Goal: Task Accomplishment & Management: Manage account settings

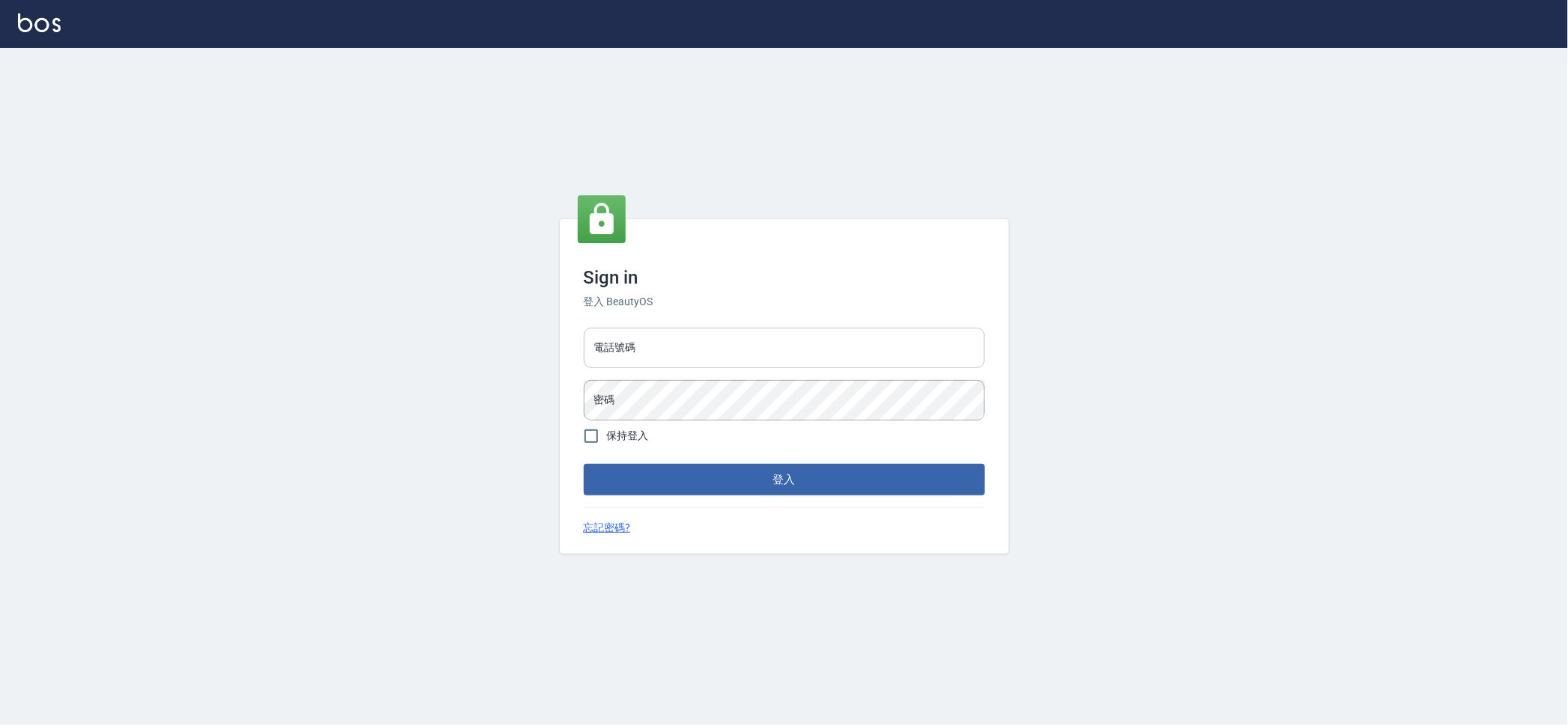
click at [614, 348] on input "電話號碼" at bounding box center [784, 347] width 401 height 40
type input "0928072846"
click at [583, 464] on button "登入" at bounding box center [784, 479] width 401 height 31
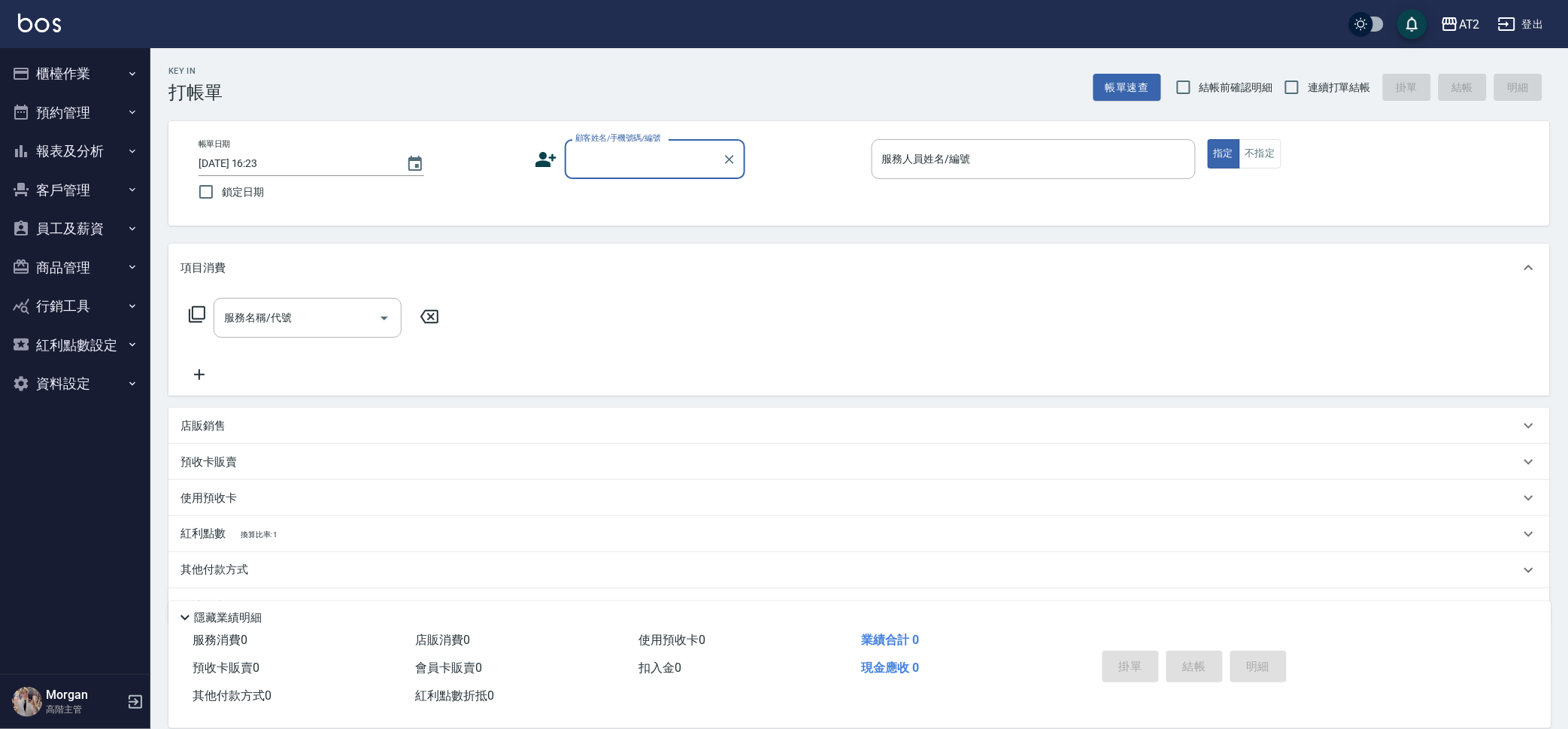
click at [70, 305] on button "行銷工具" at bounding box center [75, 306] width 138 height 39
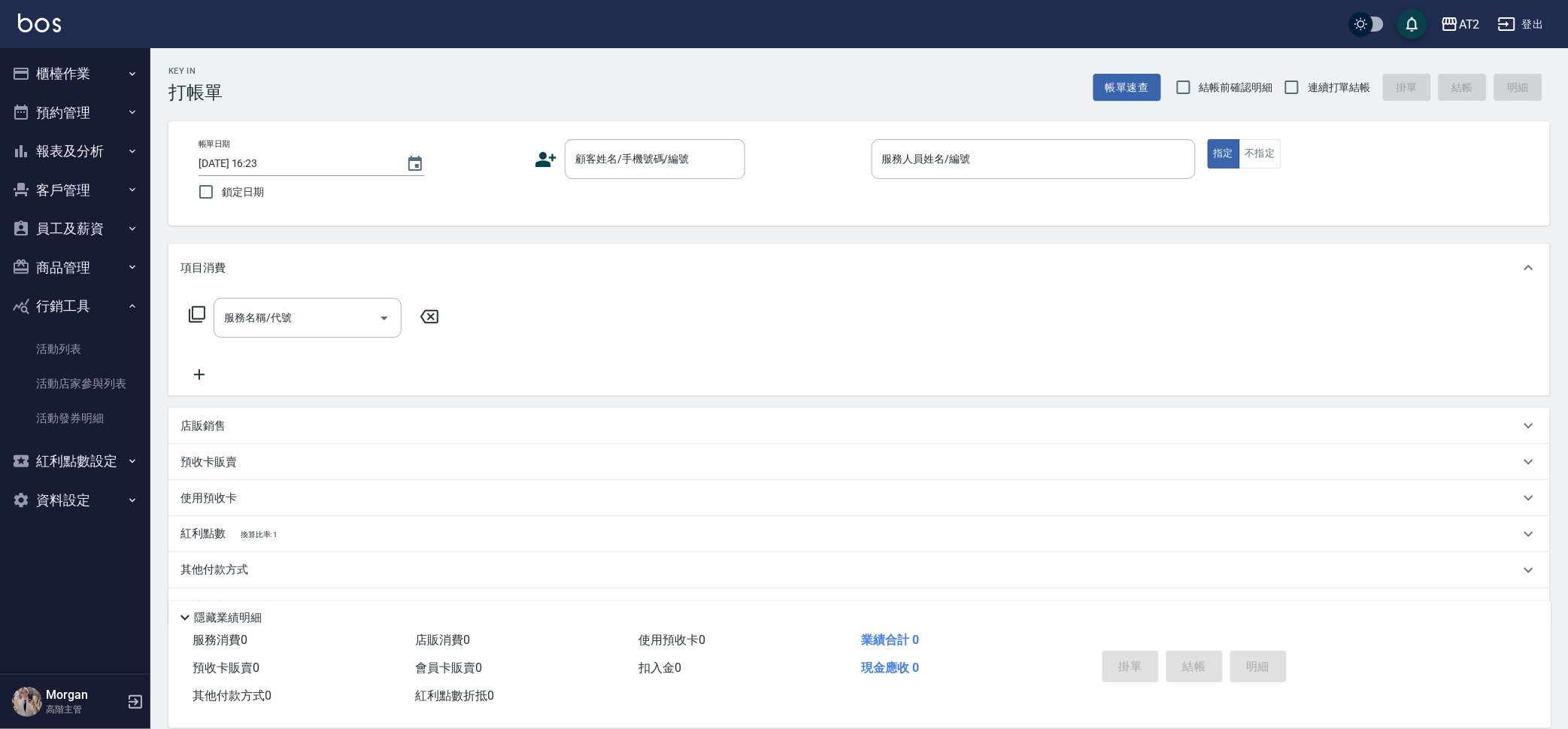
click at [94, 79] on button "櫃檯作業" at bounding box center [75, 73] width 138 height 39
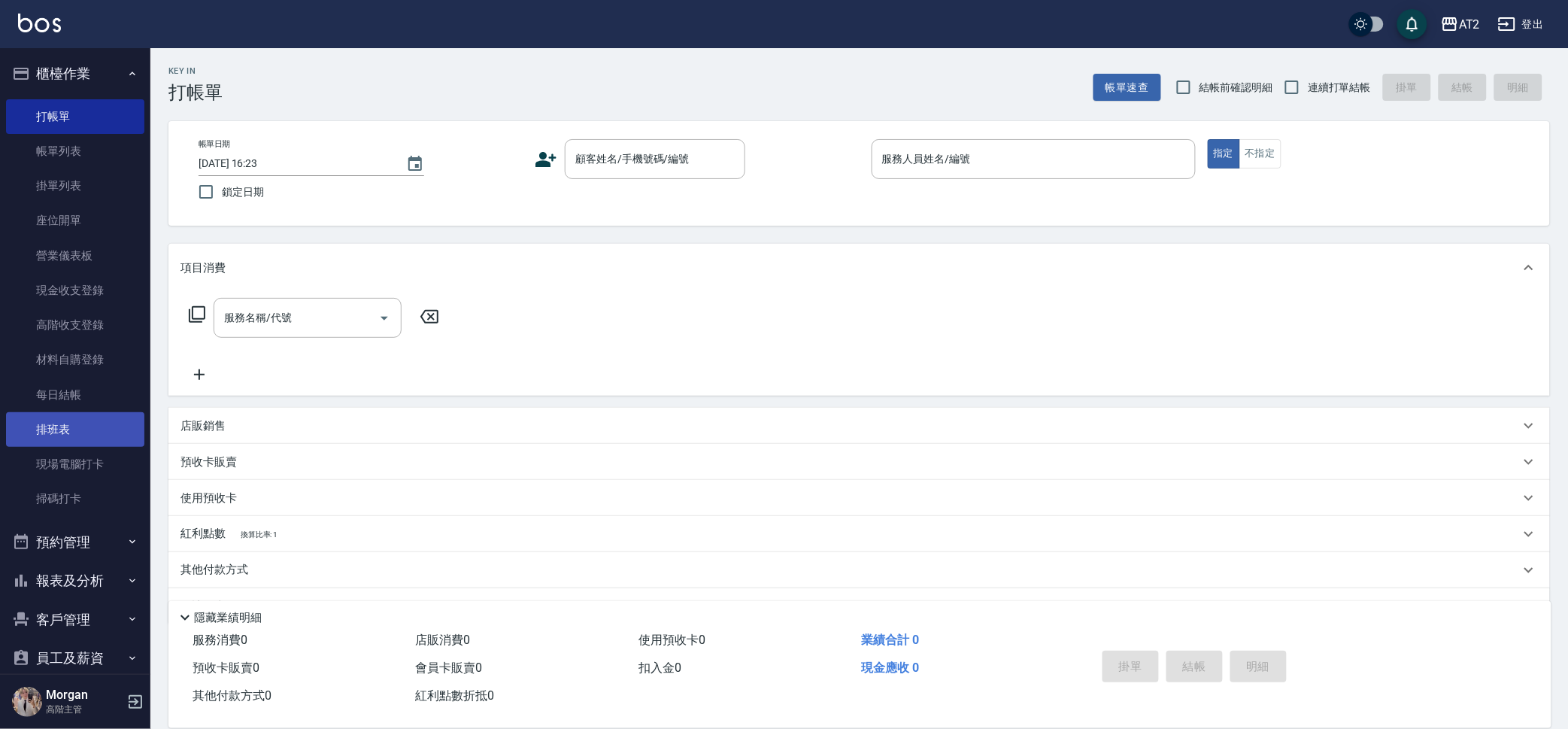
click at [52, 431] on link "排班表" at bounding box center [75, 429] width 138 height 35
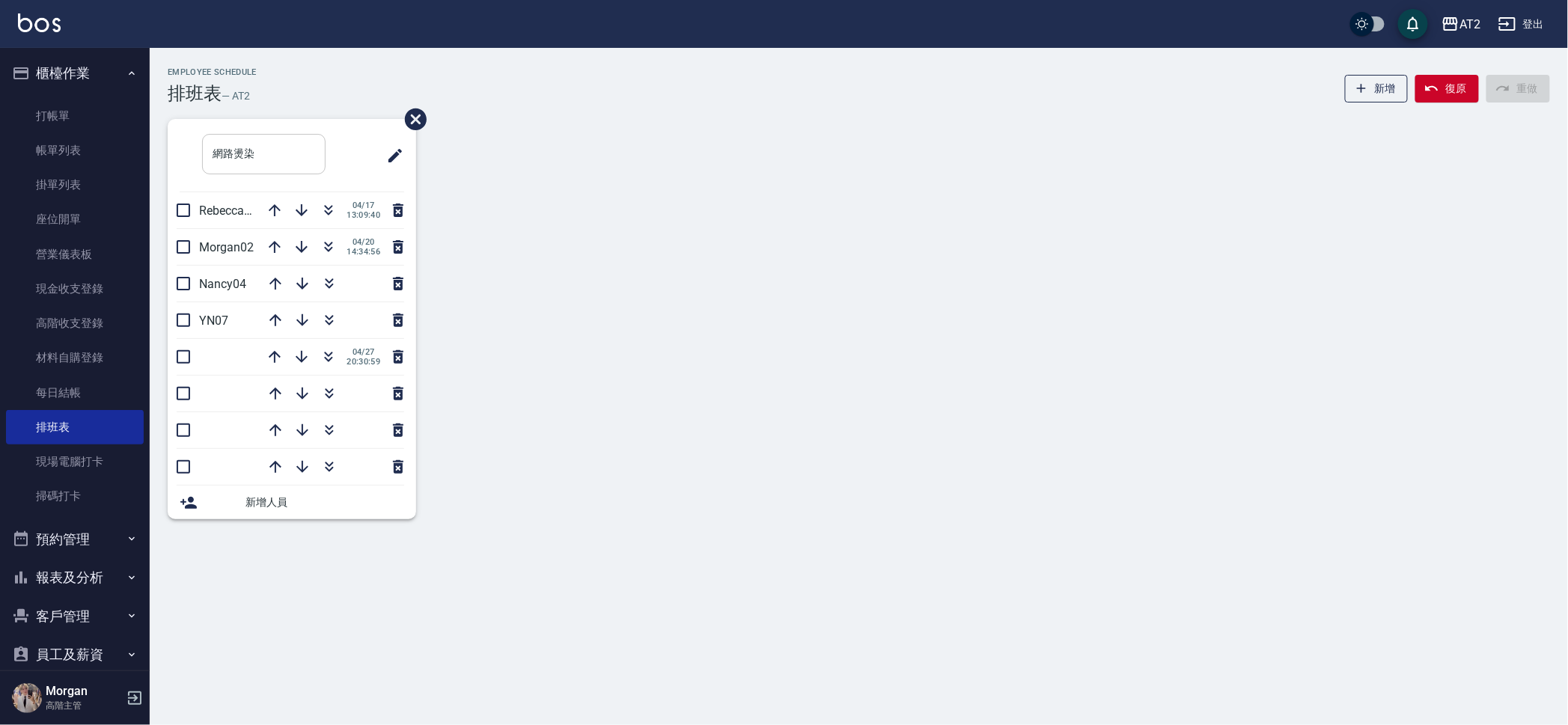
click at [293, 150] on input "網路燙染" at bounding box center [264, 154] width 123 height 40
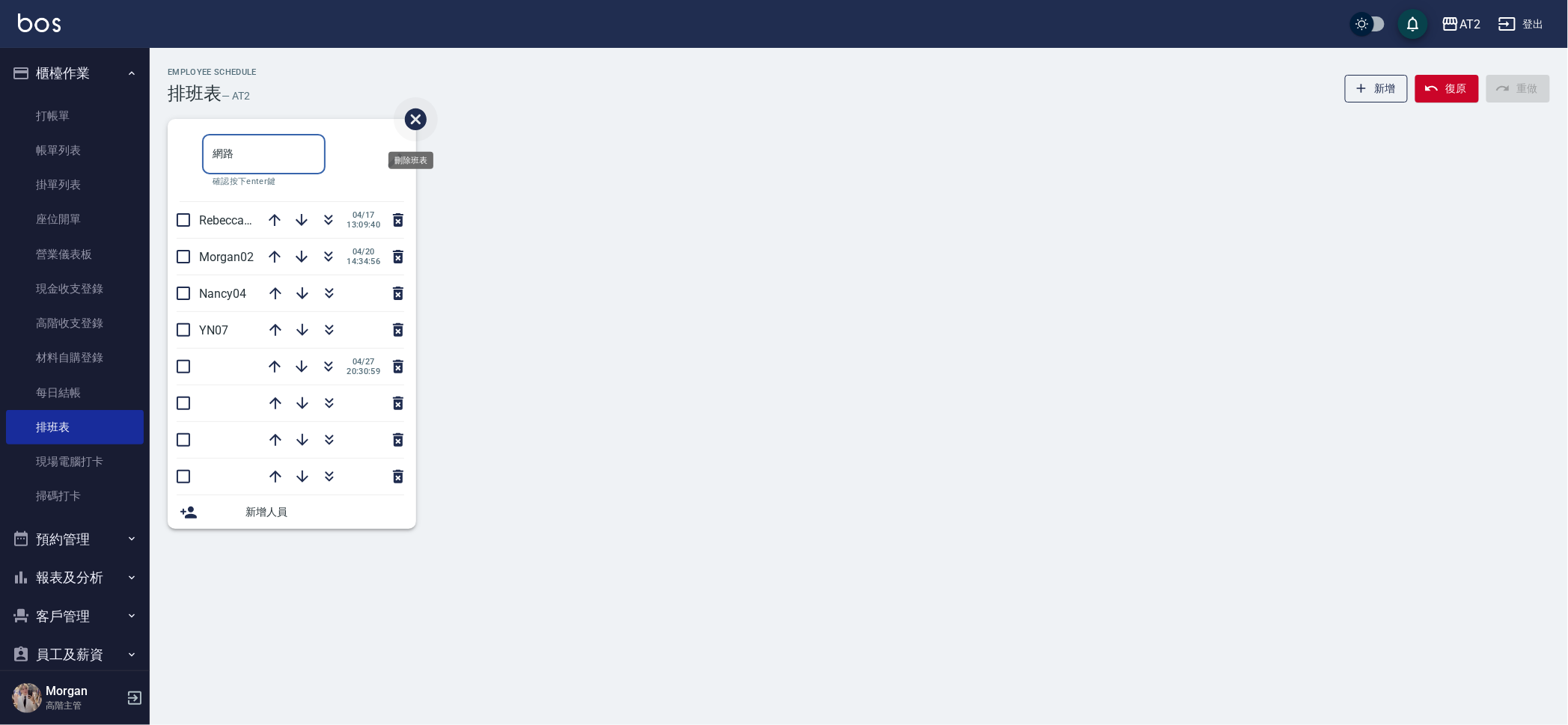
type input "網"
type input "ㄒ"
type input "南"
type input "ㄕ"
click at [1383, 83] on button "新增" at bounding box center [1377, 88] width 64 height 28
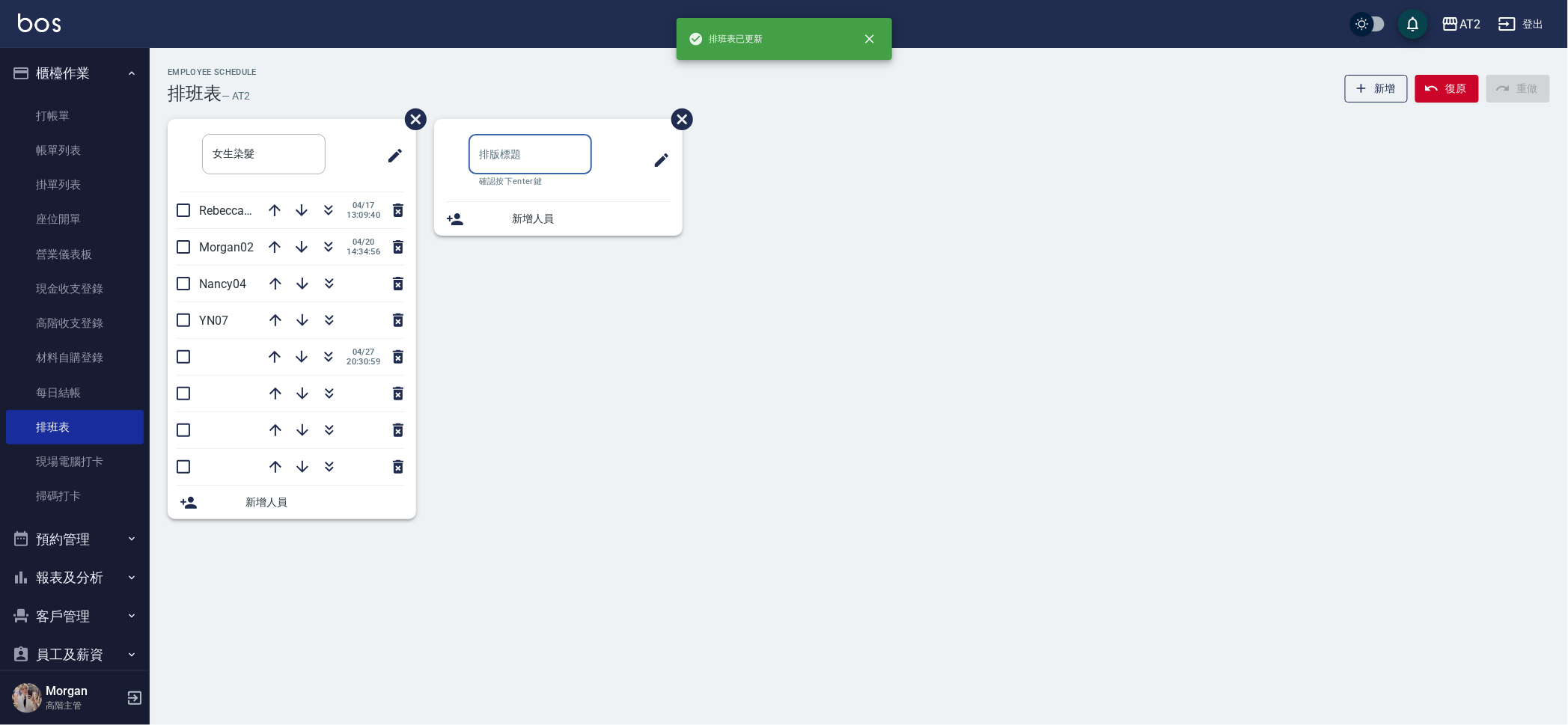
click at [562, 149] on input "text" at bounding box center [530, 154] width 123 height 40
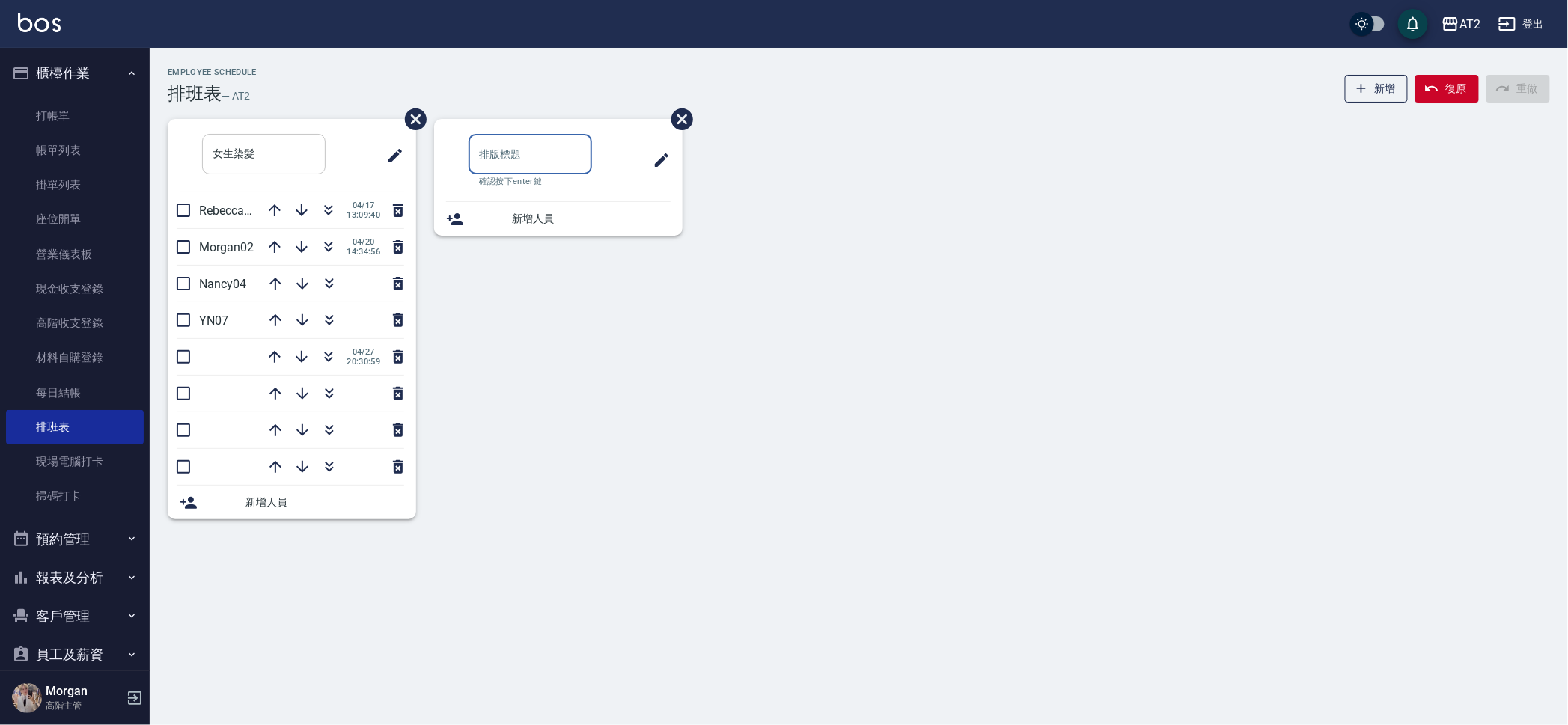
click at [233, 156] on input "女生染髮" at bounding box center [264, 154] width 123 height 40
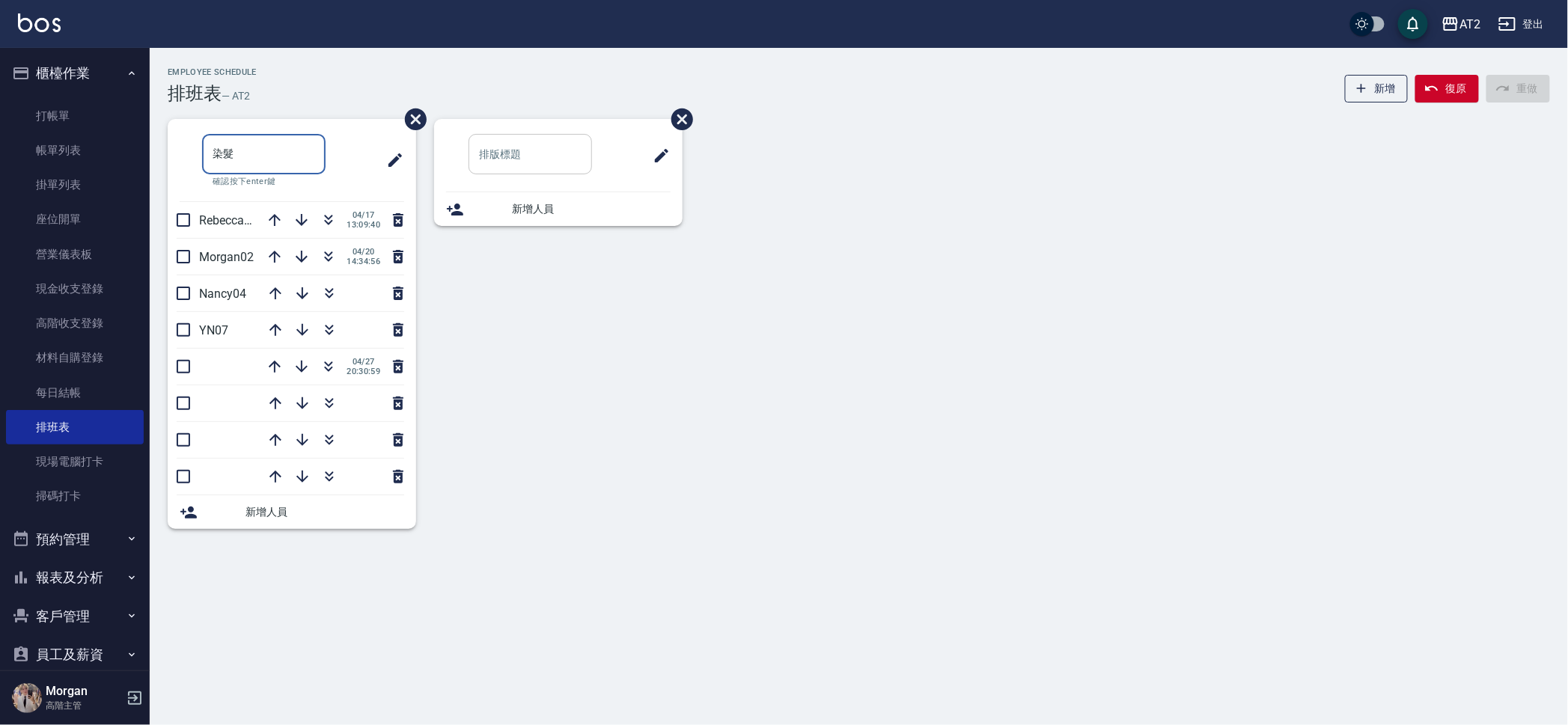
type input "染髮"
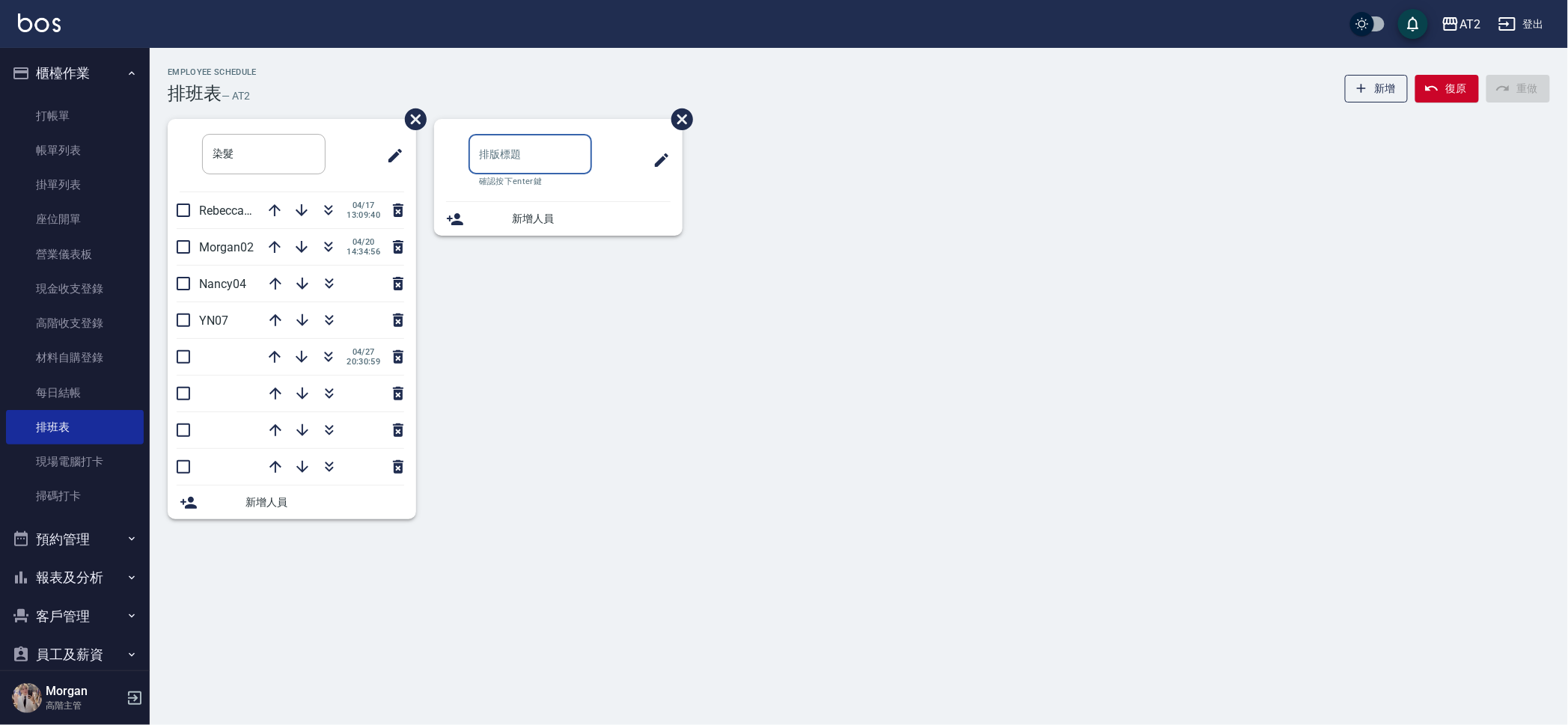
click at [520, 143] on input "text" at bounding box center [530, 154] width 123 height 40
type input "燙髮"
click at [1362, 86] on icon "button" at bounding box center [1362, 88] width 15 height 15
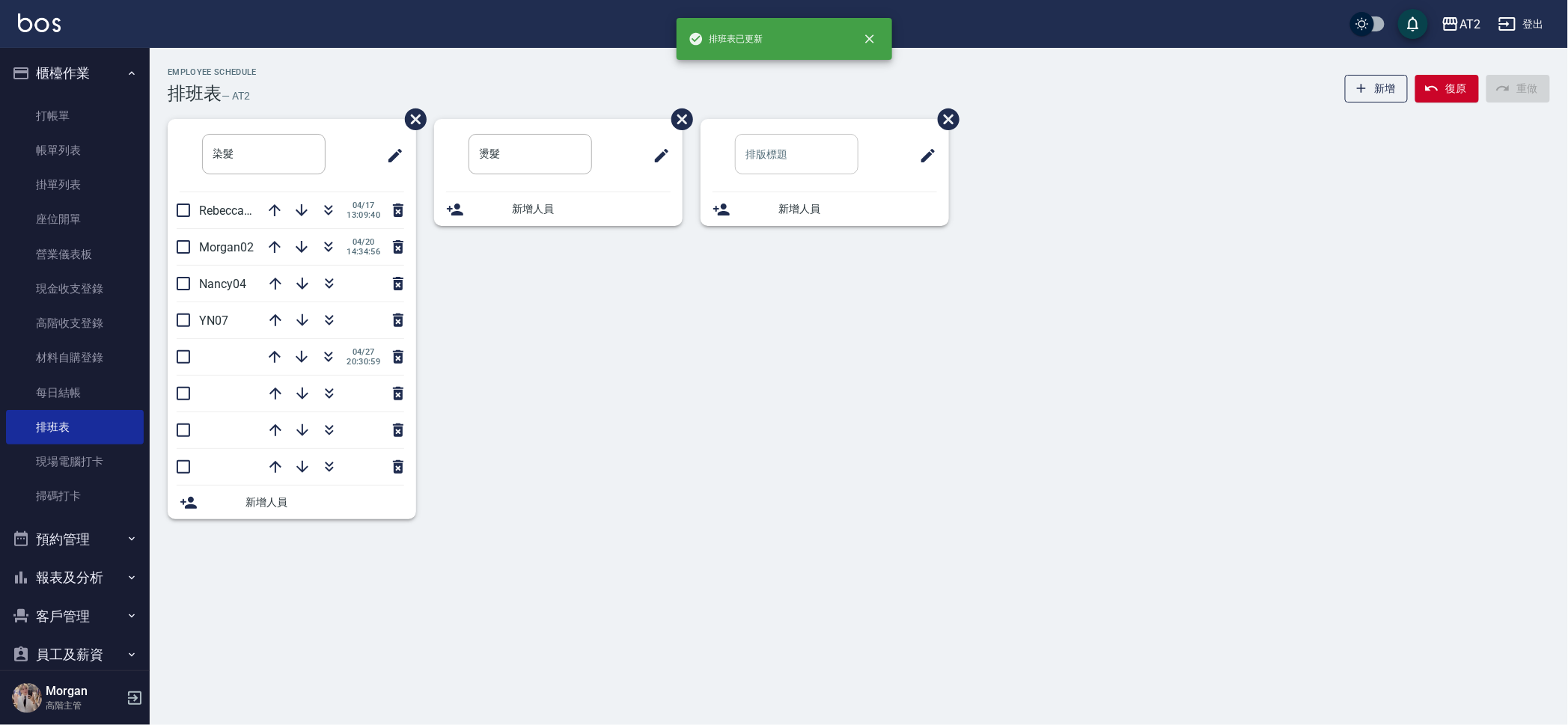
click at [828, 143] on input "text" at bounding box center [796, 154] width 123 height 40
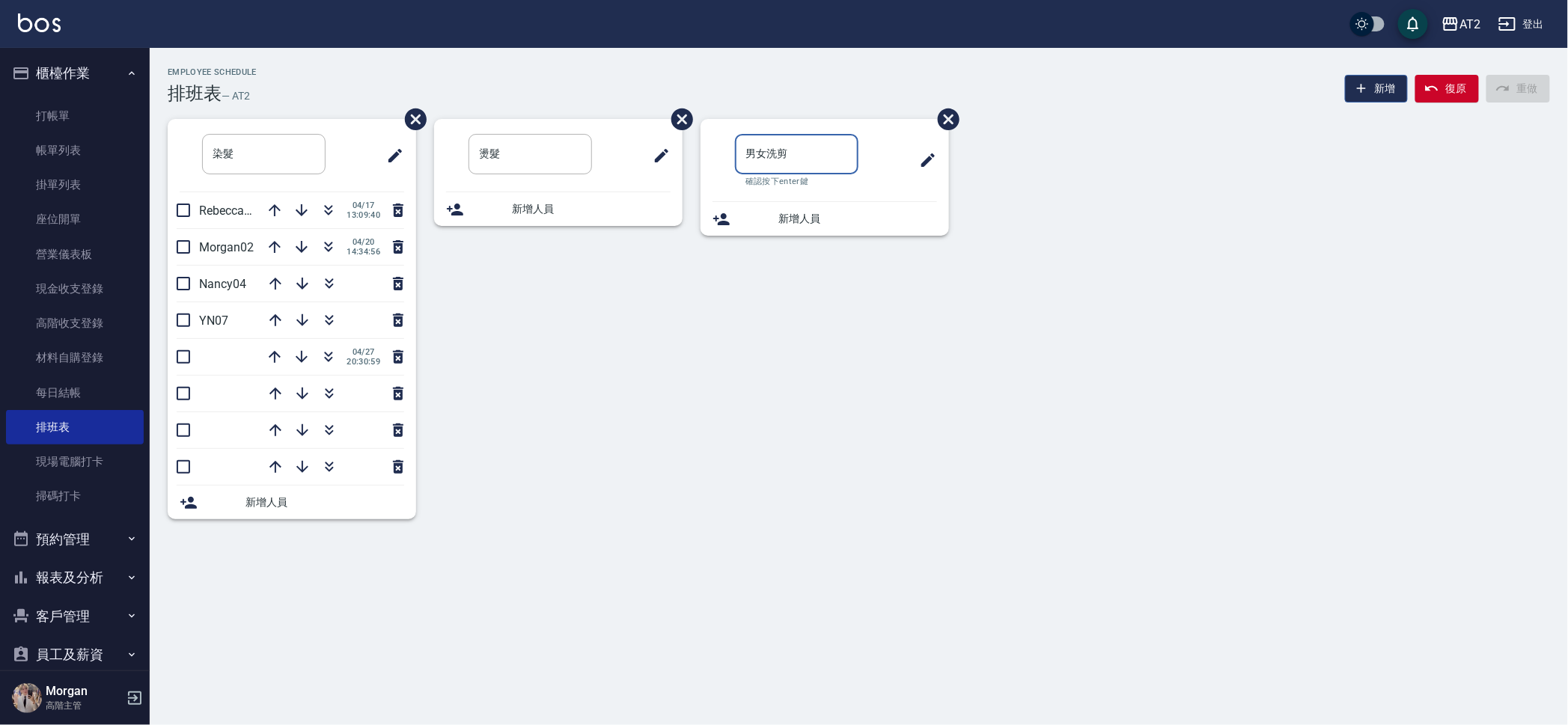
type input "男女洗剪"
click at [1393, 88] on button "新增" at bounding box center [1377, 88] width 64 height 28
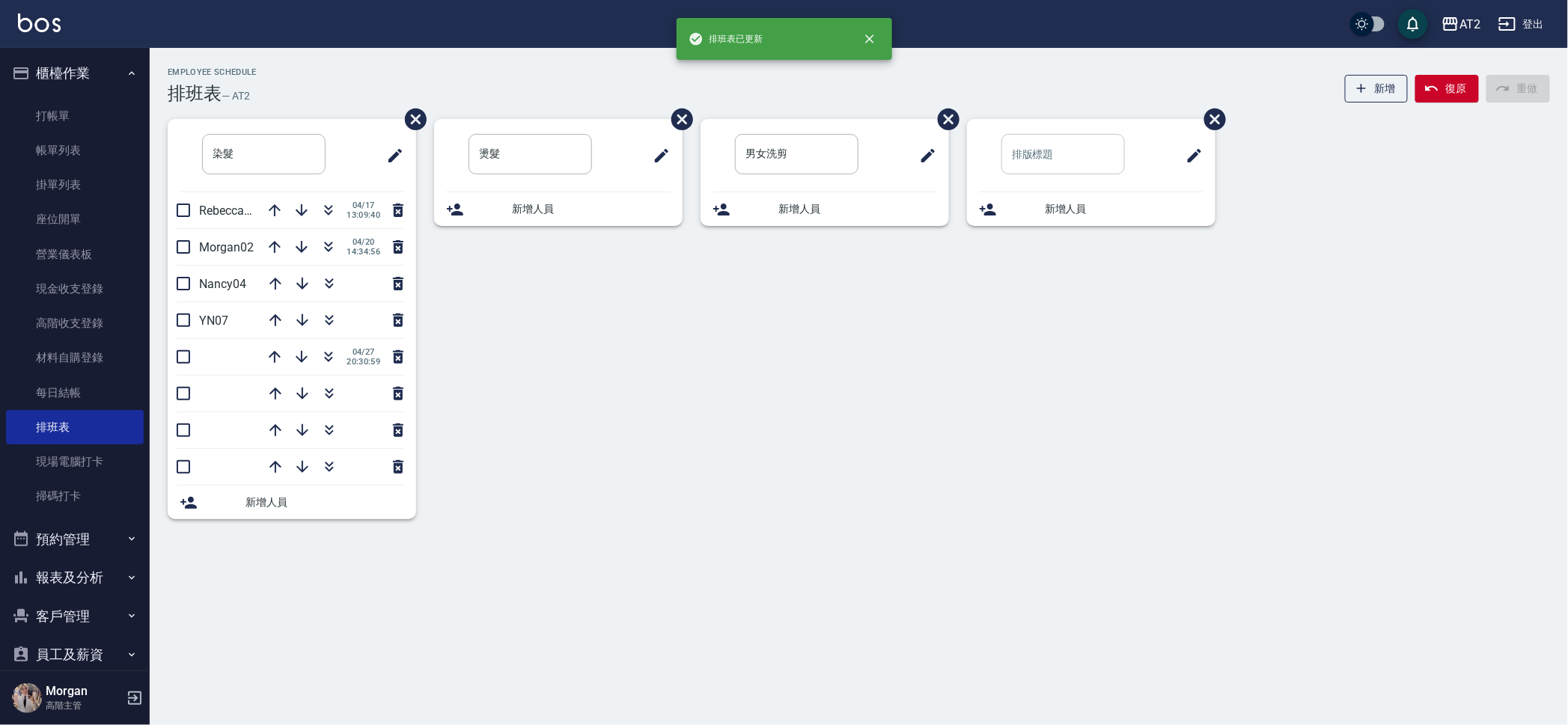
click at [1080, 155] on input "text" at bounding box center [1063, 154] width 123 height 40
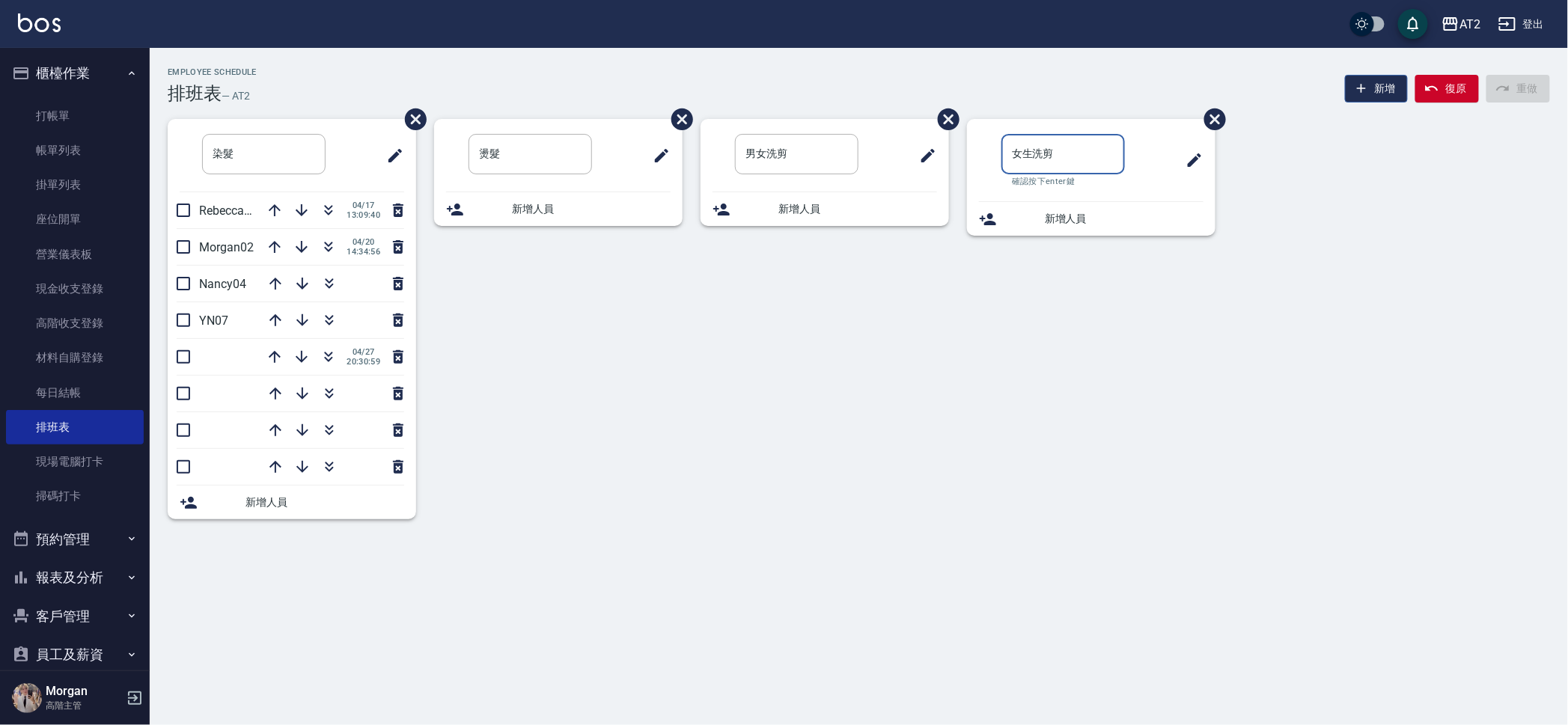
type input "女生洗剪"
click at [1388, 89] on button "新增" at bounding box center [1377, 88] width 64 height 28
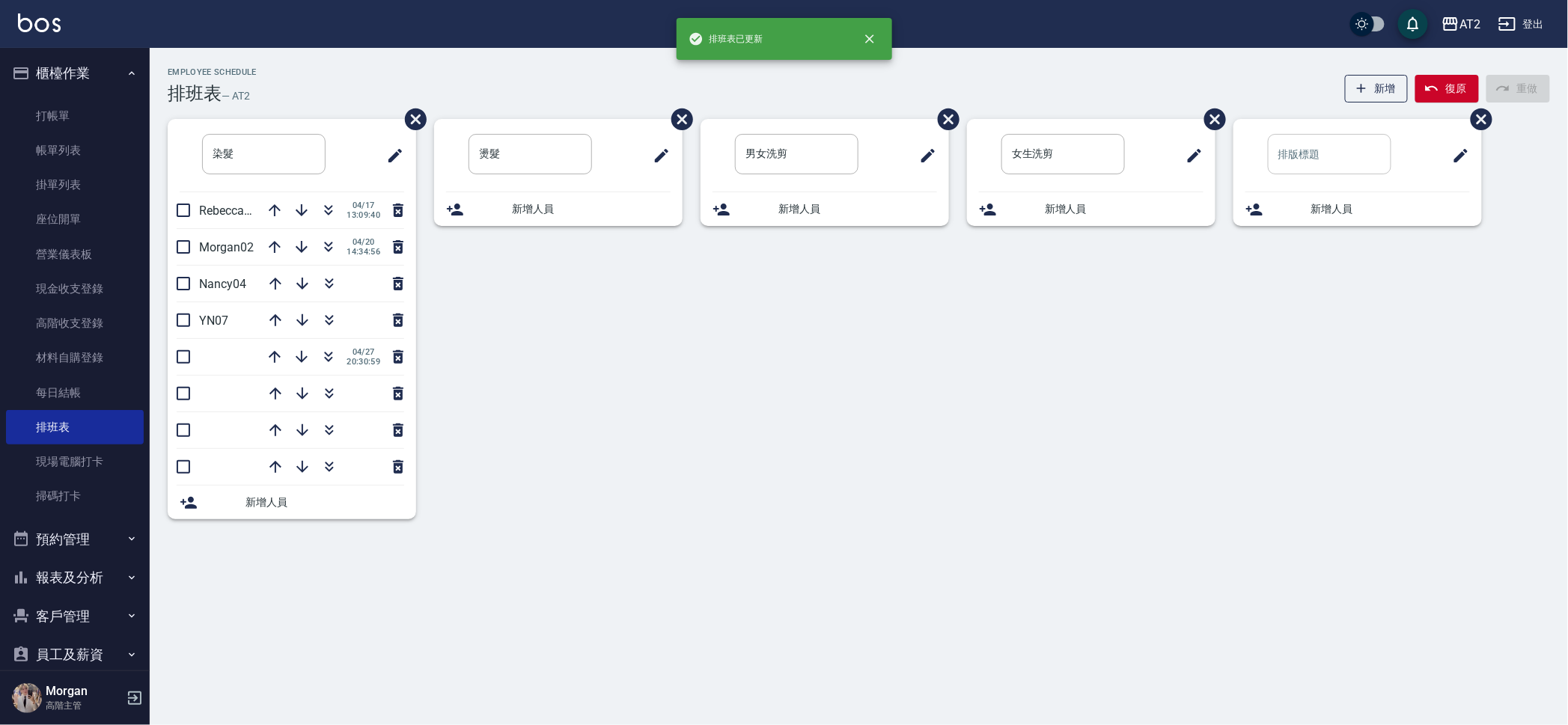
click at [1309, 153] on input "text" at bounding box center [1329, 154] width 123 height 40
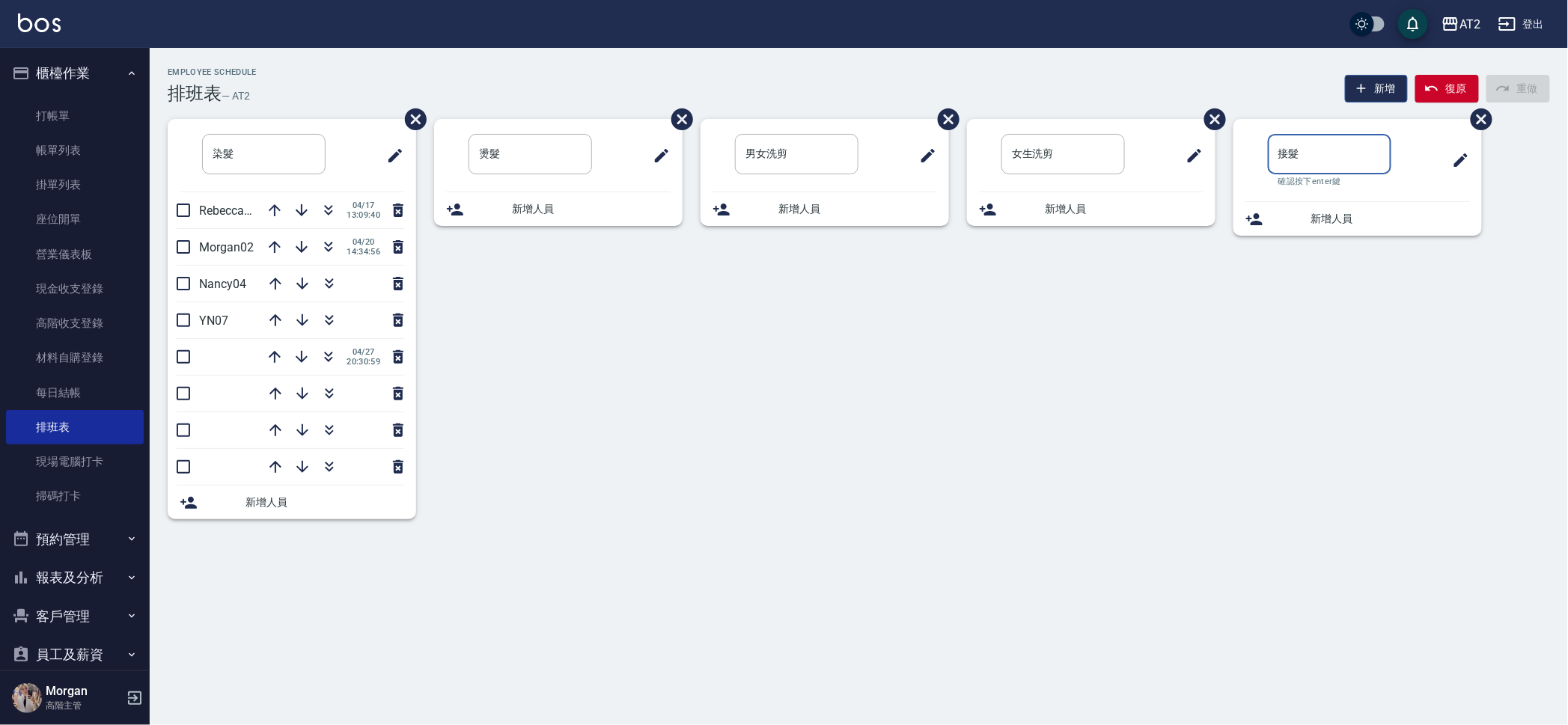
type input "接髮"
click at [1362, 87] on icon "button" at bounding box center [1362, 88] width 15 height 15
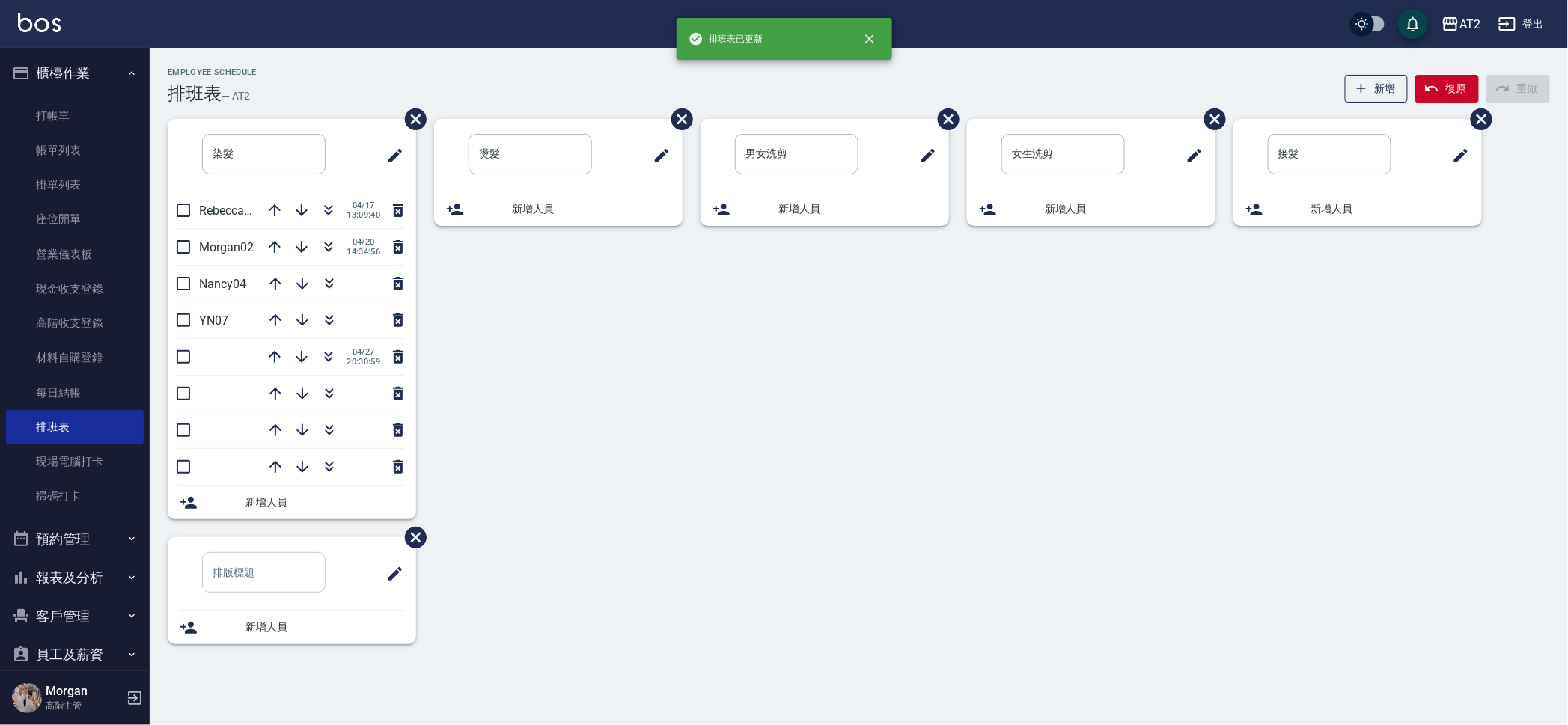
click at [290, 557] on input "text" at bounding box center [264, 572] width 123 height 40
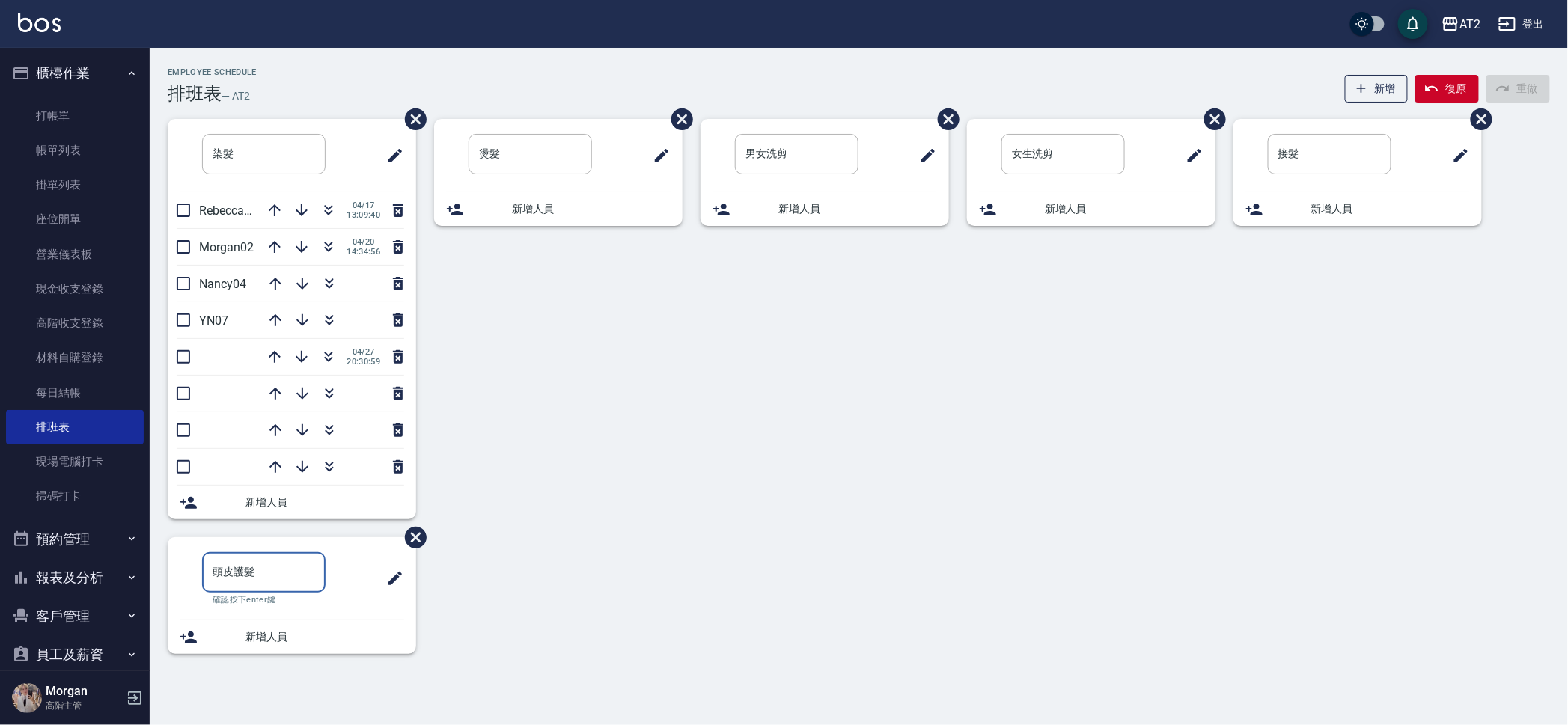
type input "頭皮護髮"
click at [676, 435] on div "燙髮 ​ 新增人員" at bounding box center [549, 328] width 266 height 418
click at [755, 155] on input "男女洗剪" at bounding box center [796, 154] width 123 height 40
click at [768, 149] on input "男/女洗剪" at bounding box center [796, 154] width 123 height 40
type input "男/女 洗剪"
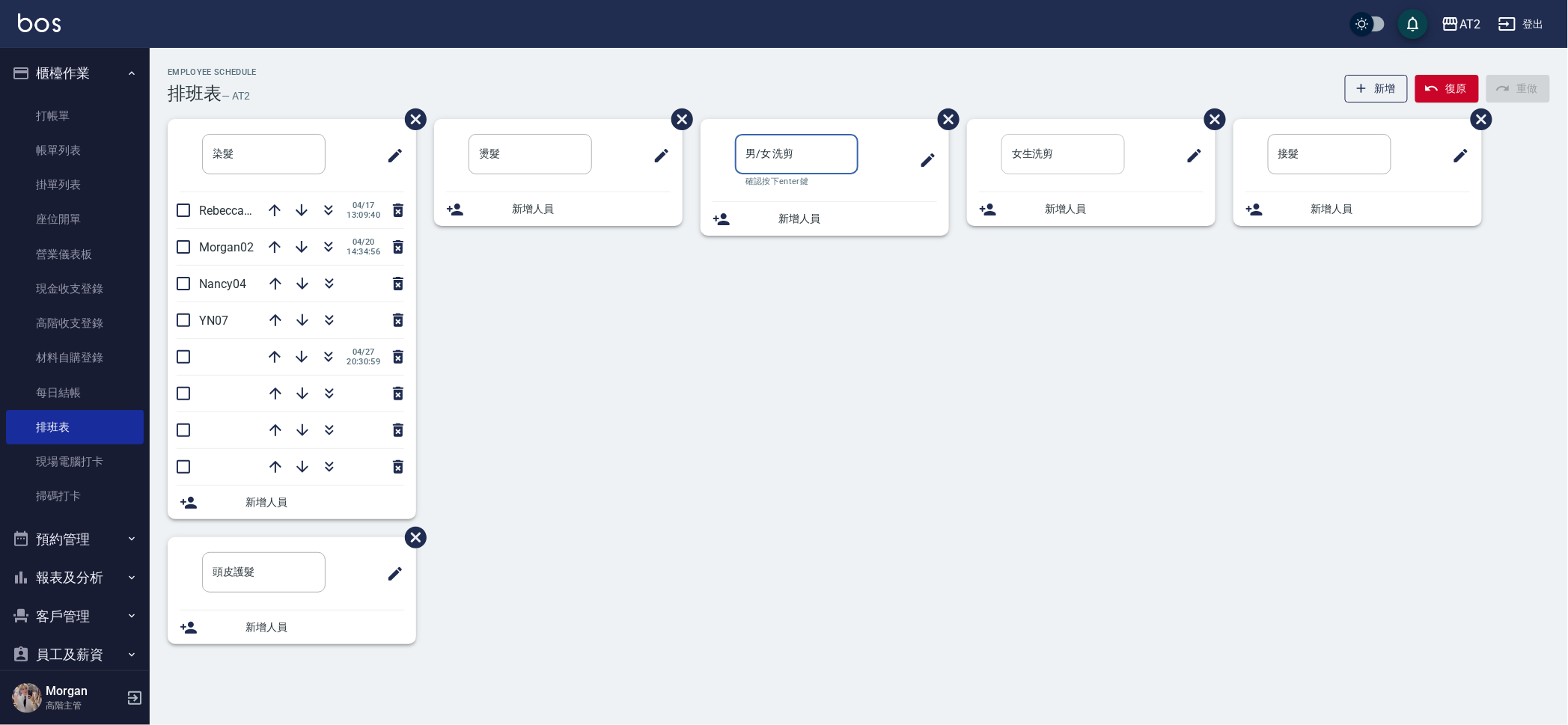
click at [1037, 153] on input "女生洗剪" at bounding box center [1063, 154] width 123 height 40
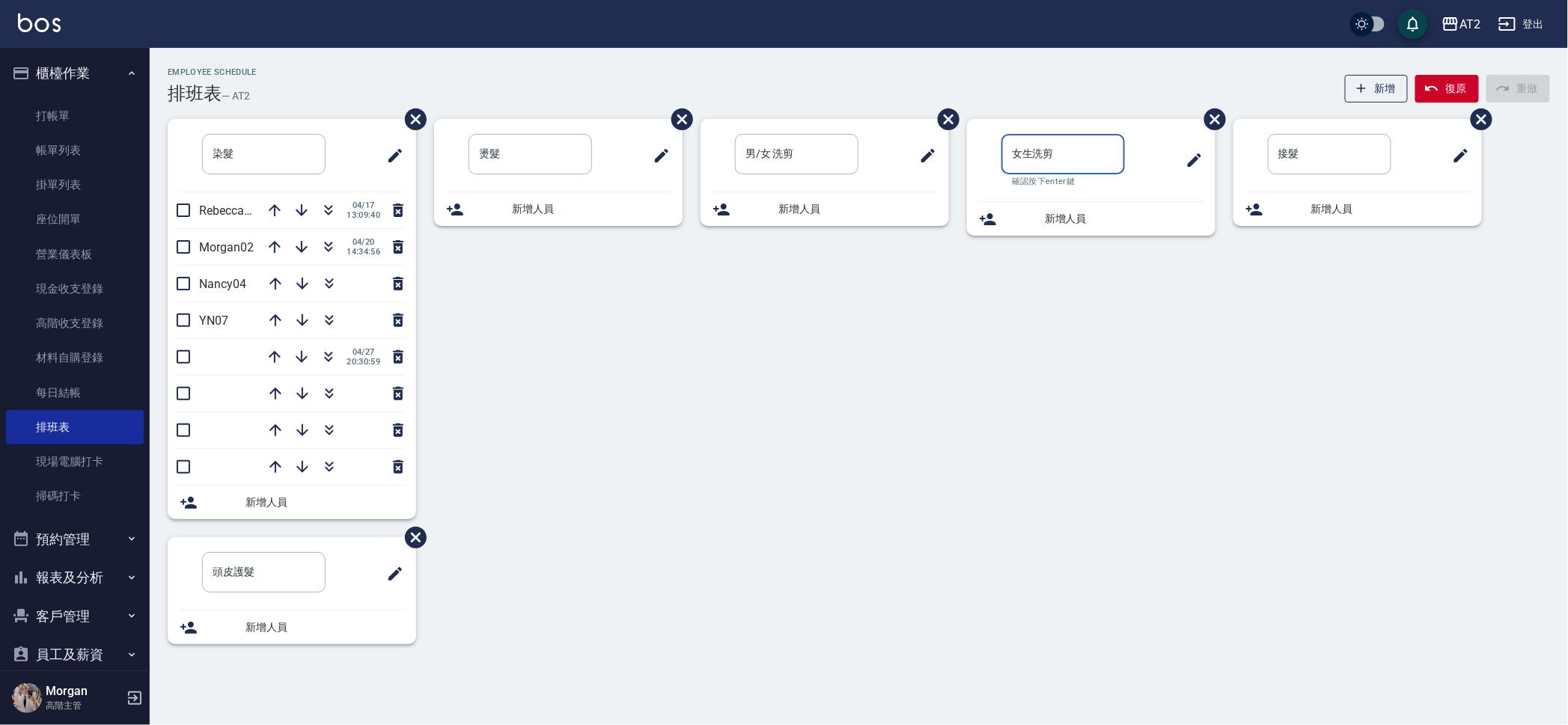
click at [1116, 139] on input "女生洗剪" at bounding box center [1063, 154] width 123 height 40
click at [1374, 96] on button "新增" at bounding box center [1377, 88] width 64 height 28
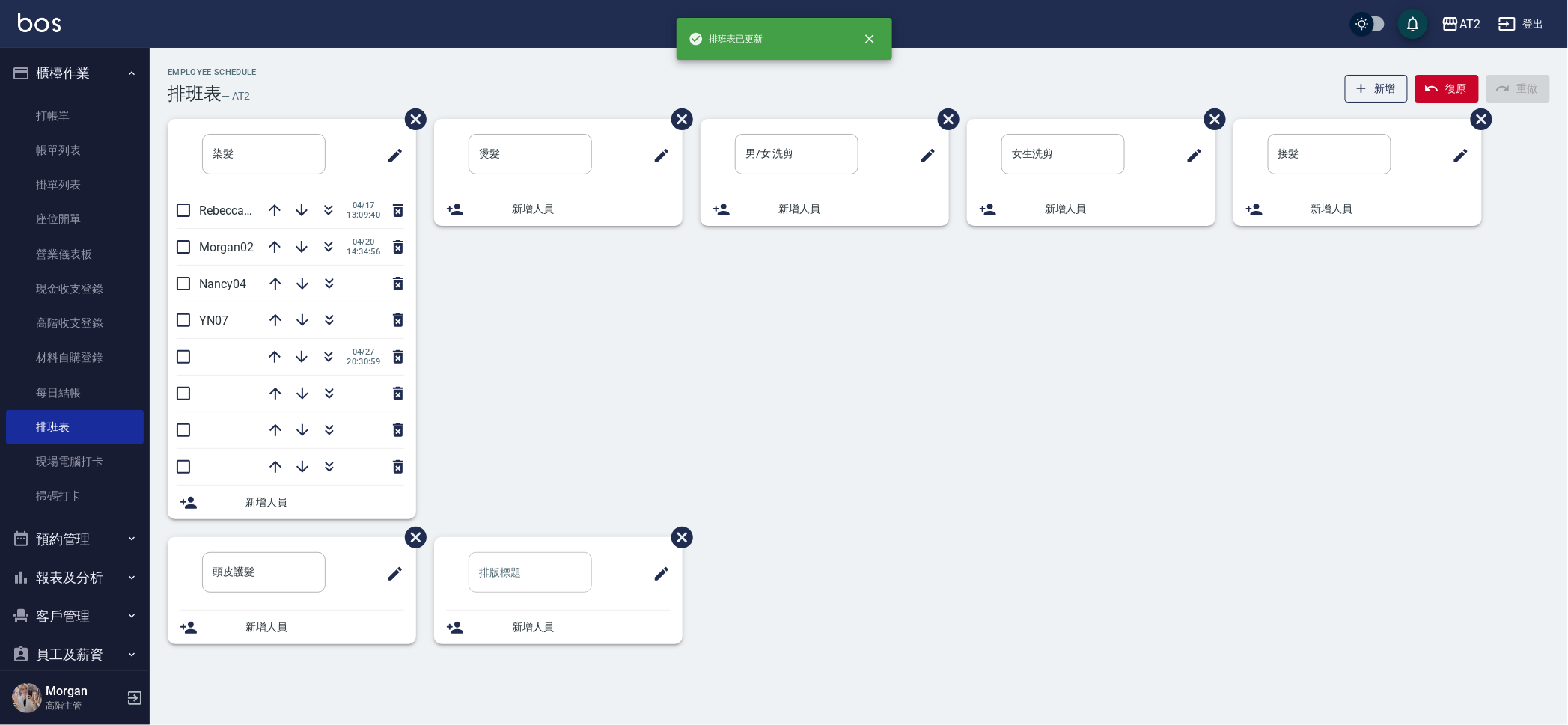
click at [573, 560] on input "text" at bounding box center [530, 572] width 123 height 40
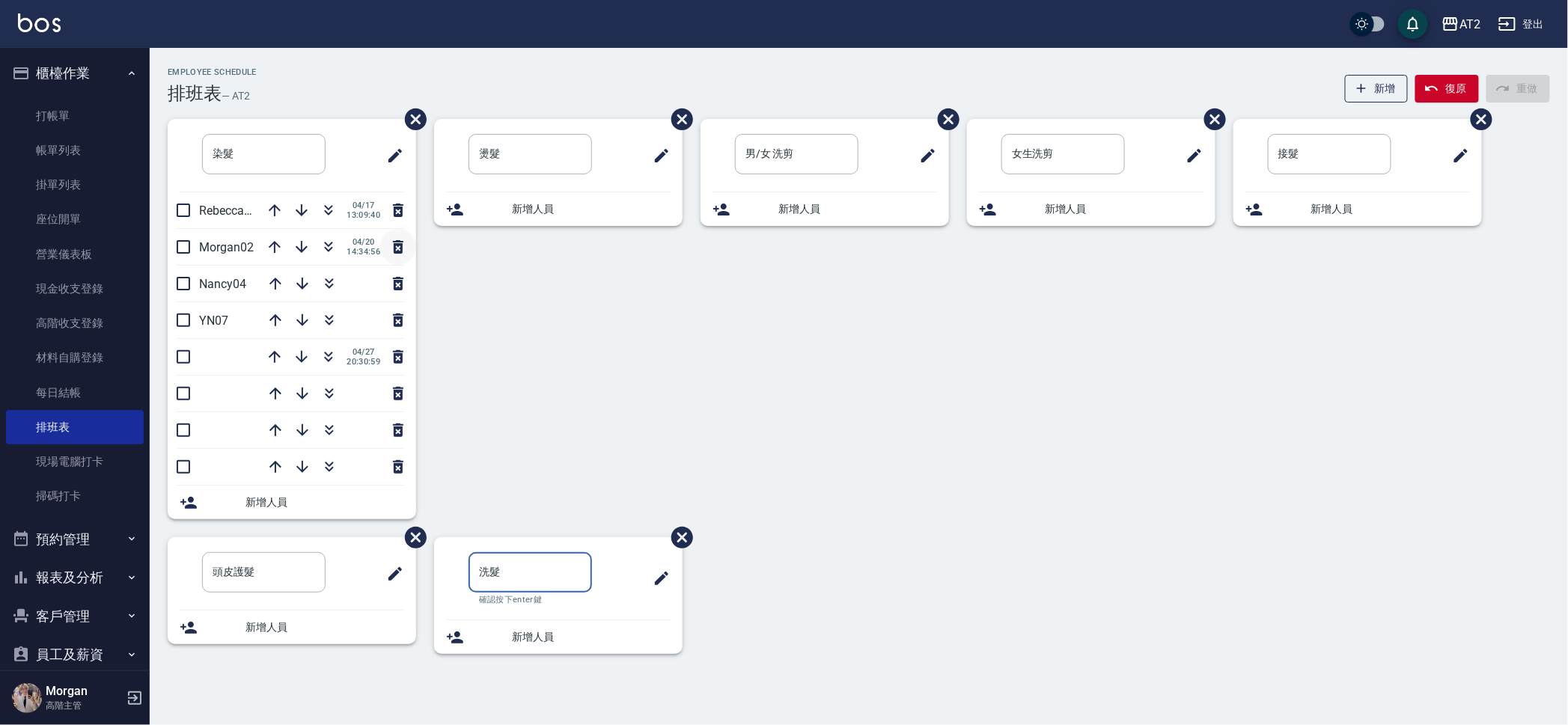
type input "洗髮"
click at [400, 250] on icon "button" at bounding box center [398, 246] width 18 height 18
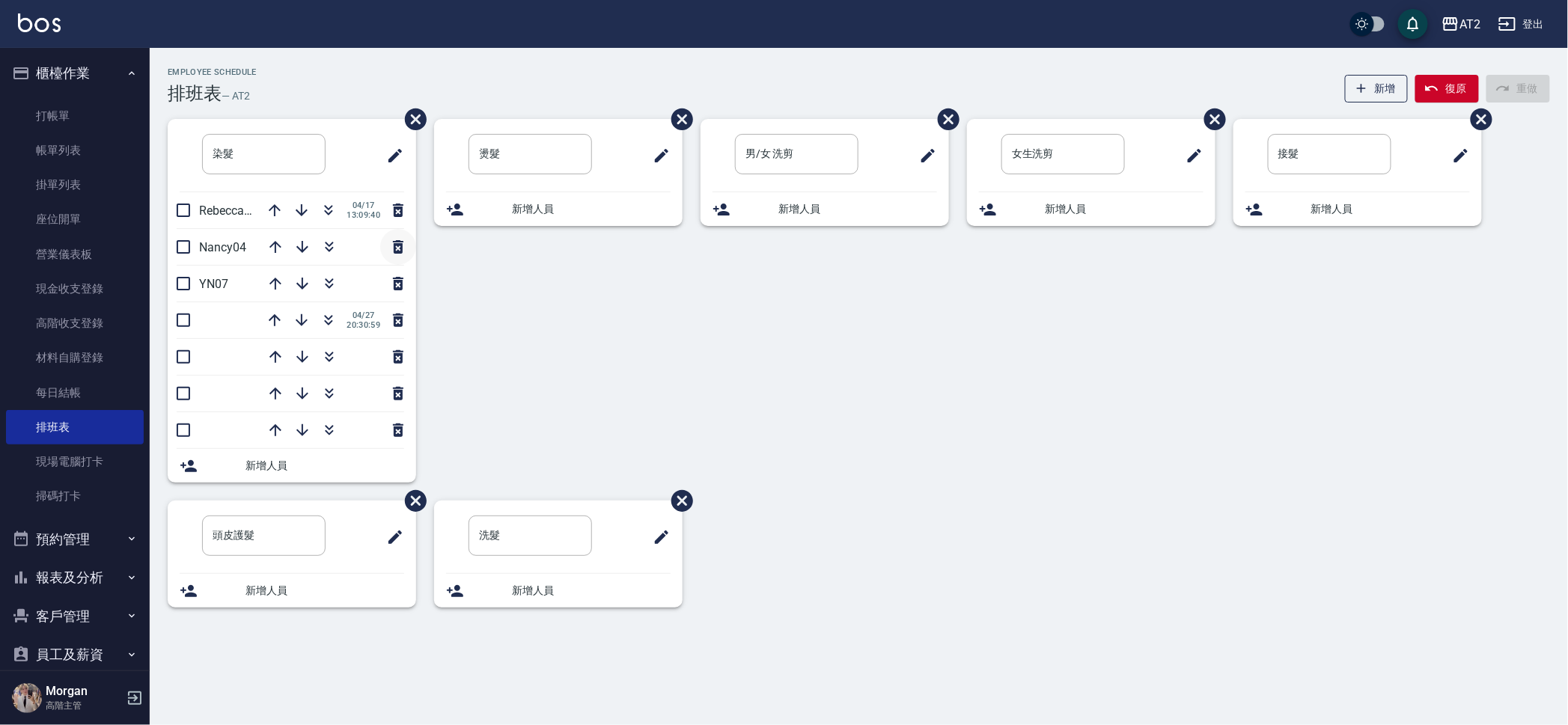
click at [398, 239] on icon "button" at bounding box center [398, 246] width 18 height 18
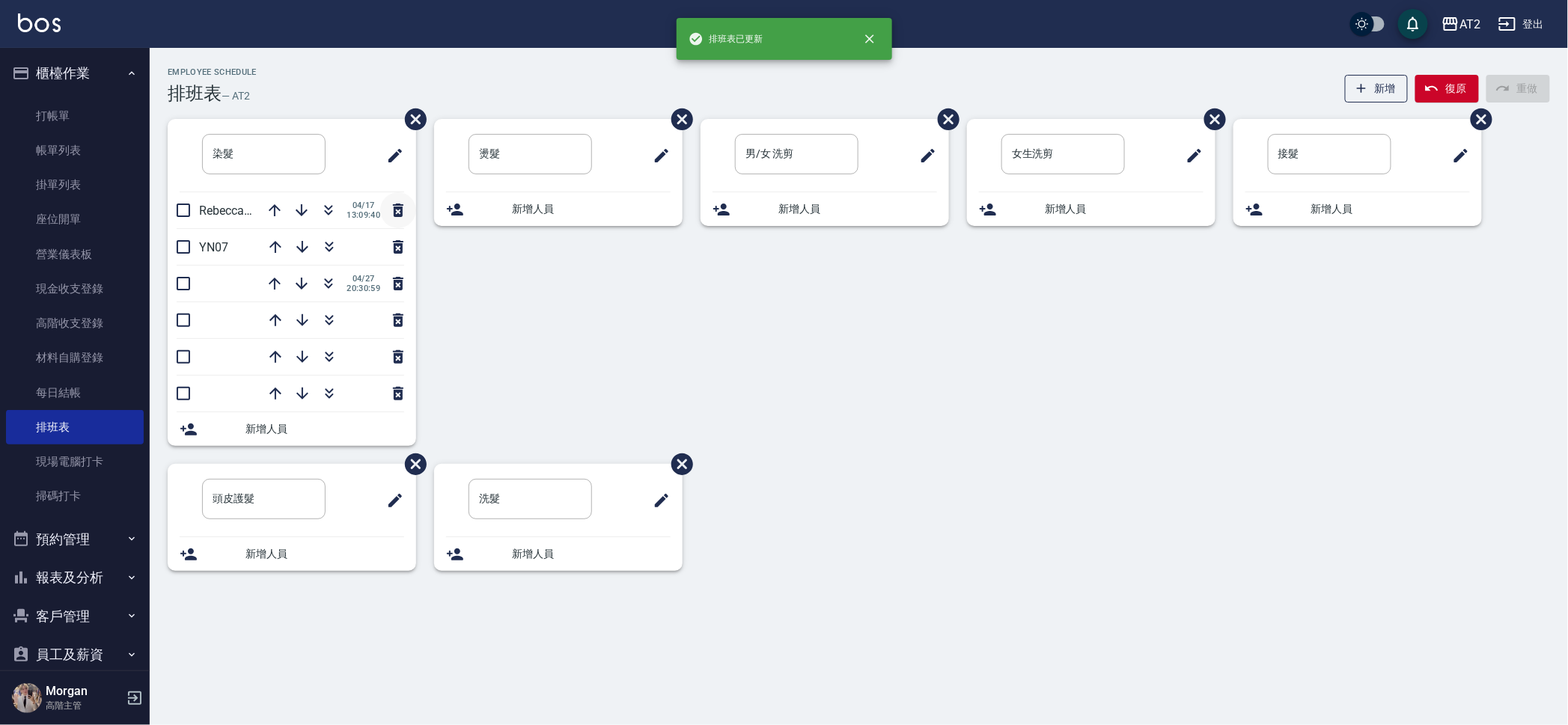
click at [397, 209] on icon "button" at bounding box center [398, 210] width 10 height 13
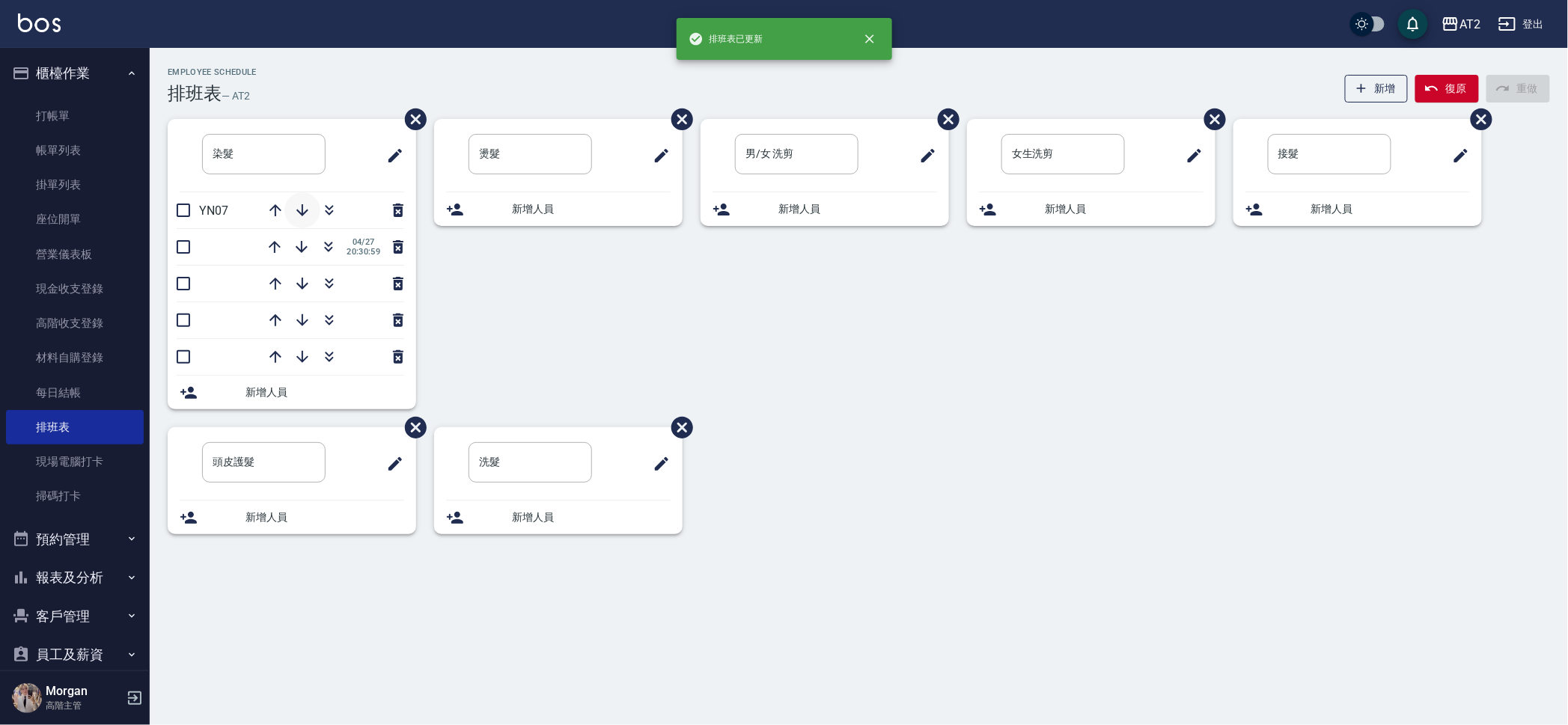
click at [295, 211] on icon "button" at bounding box center [301, 210] width 18 height 18
click at [272, 212] on icon "button" at bounding box center [274, 210] width 18 height 18
click at [274, 212] on icon "button" at bounding box center [274, 210] width 18 height 18
click at [300, 208] on icon "button" at bounding box center [301, 210] width 18 height 18
click at [290, 358] on button "button" at bounding box center [302, 357] width 36 height 36
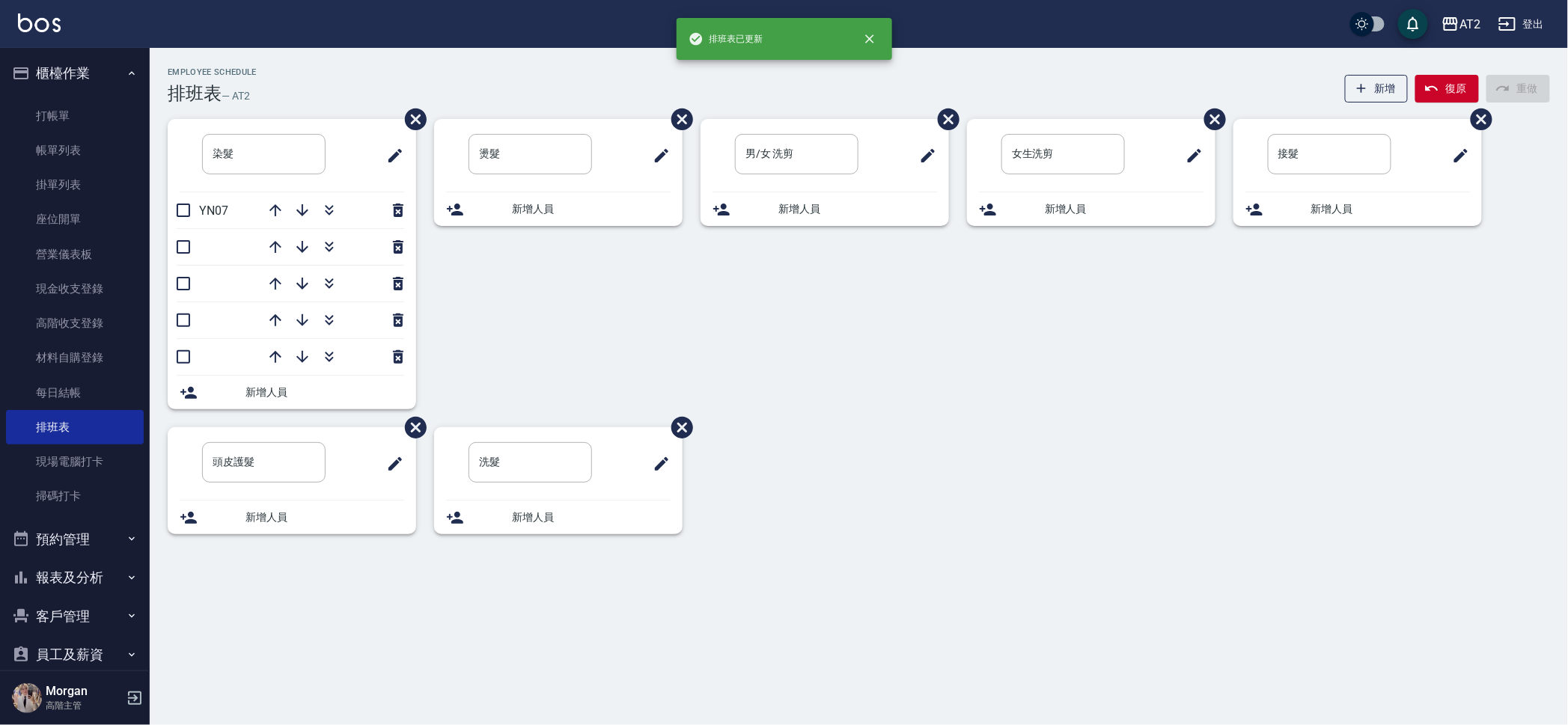
click at [604, 300] on div "燙髮 ​ 新增人員" at bounding box center [549, 273] width 266 height 308
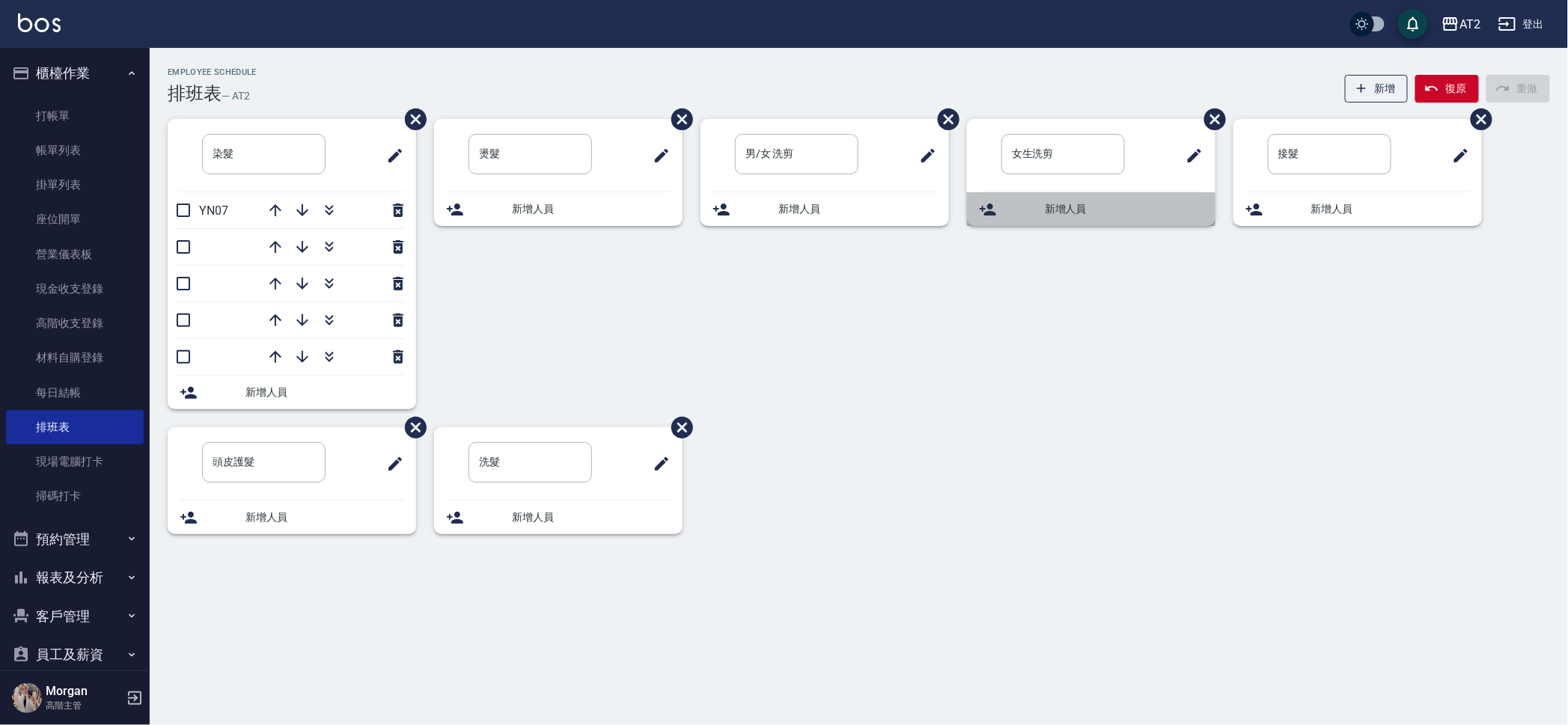
click at [1037, 207] on div "新增人員" at bounding box center [1103, 209] width 201 height 16
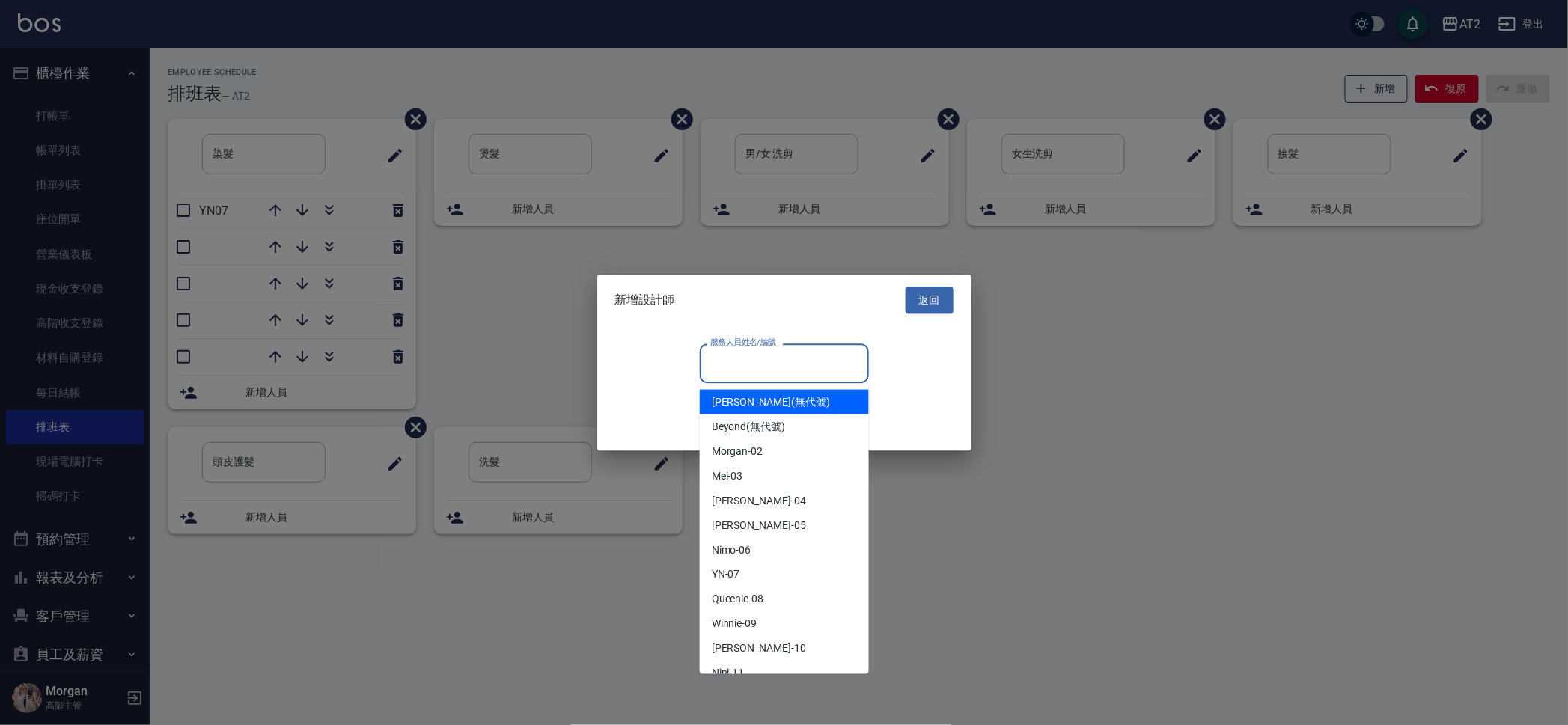
click at [740, 375] on input "服務人員姓名/編號" at bounding box center [784, 362] width 155 height 26
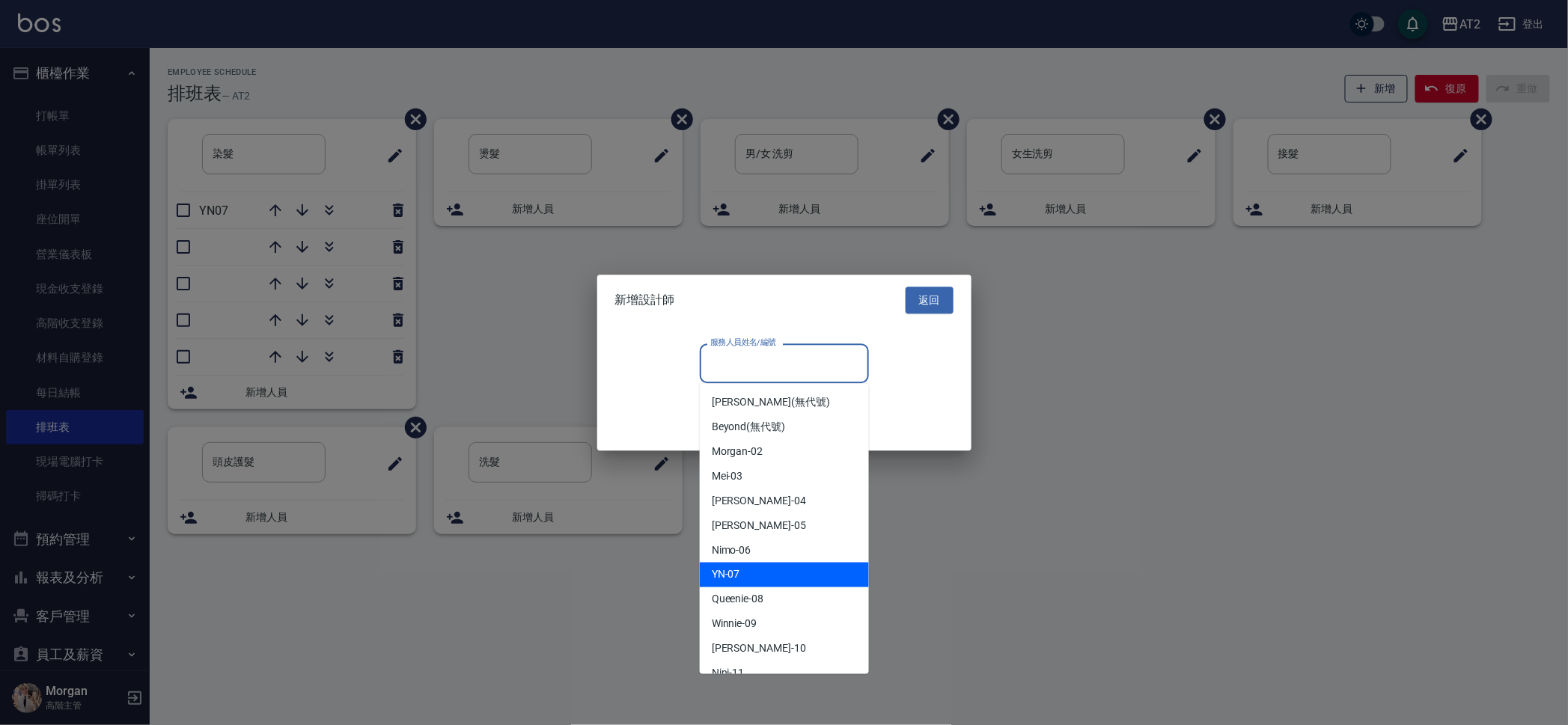
click at [750, 571] on div "YN -07" at bounding box center [784, 574] width 169 height 24
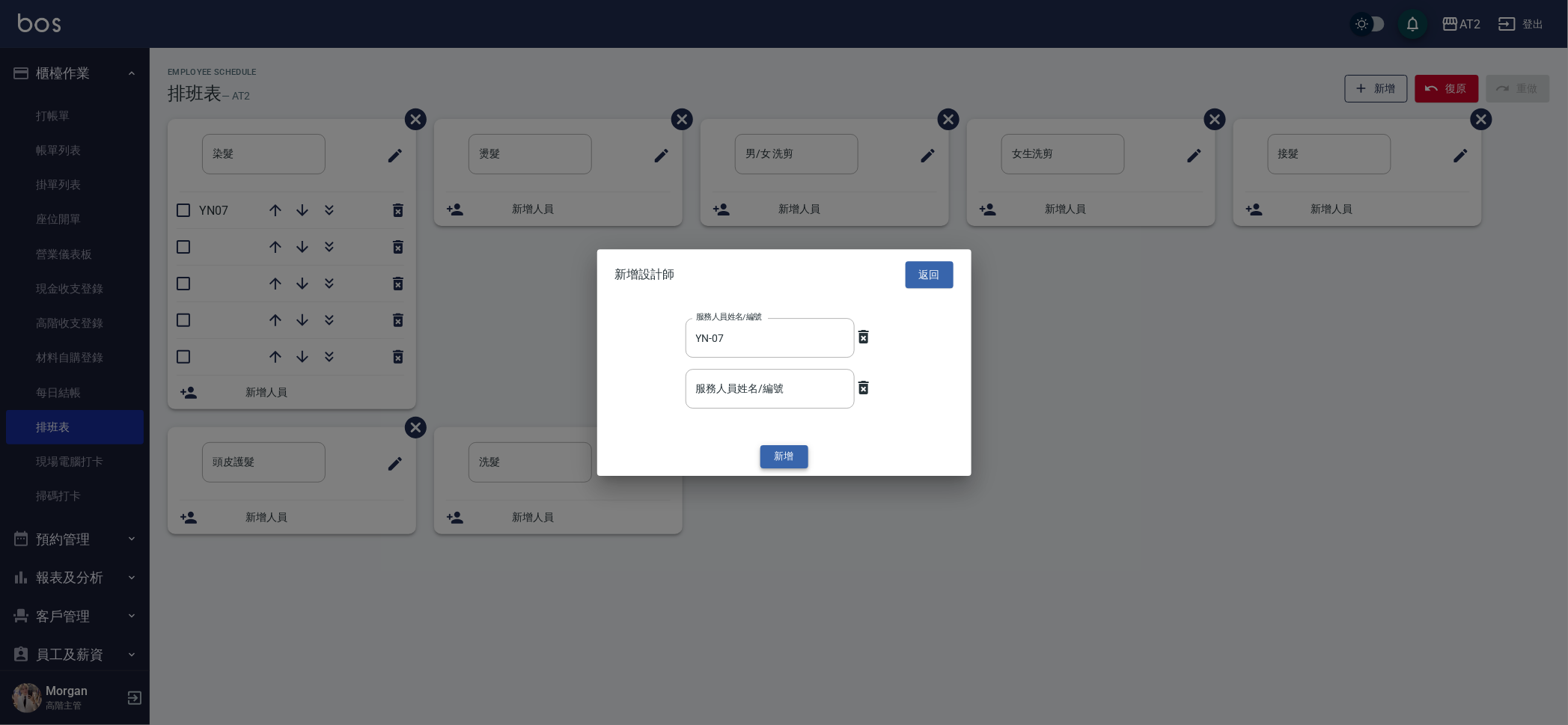
click at [765, 446] on button "新增" at bounding box center [784, 457] width 48 height 23
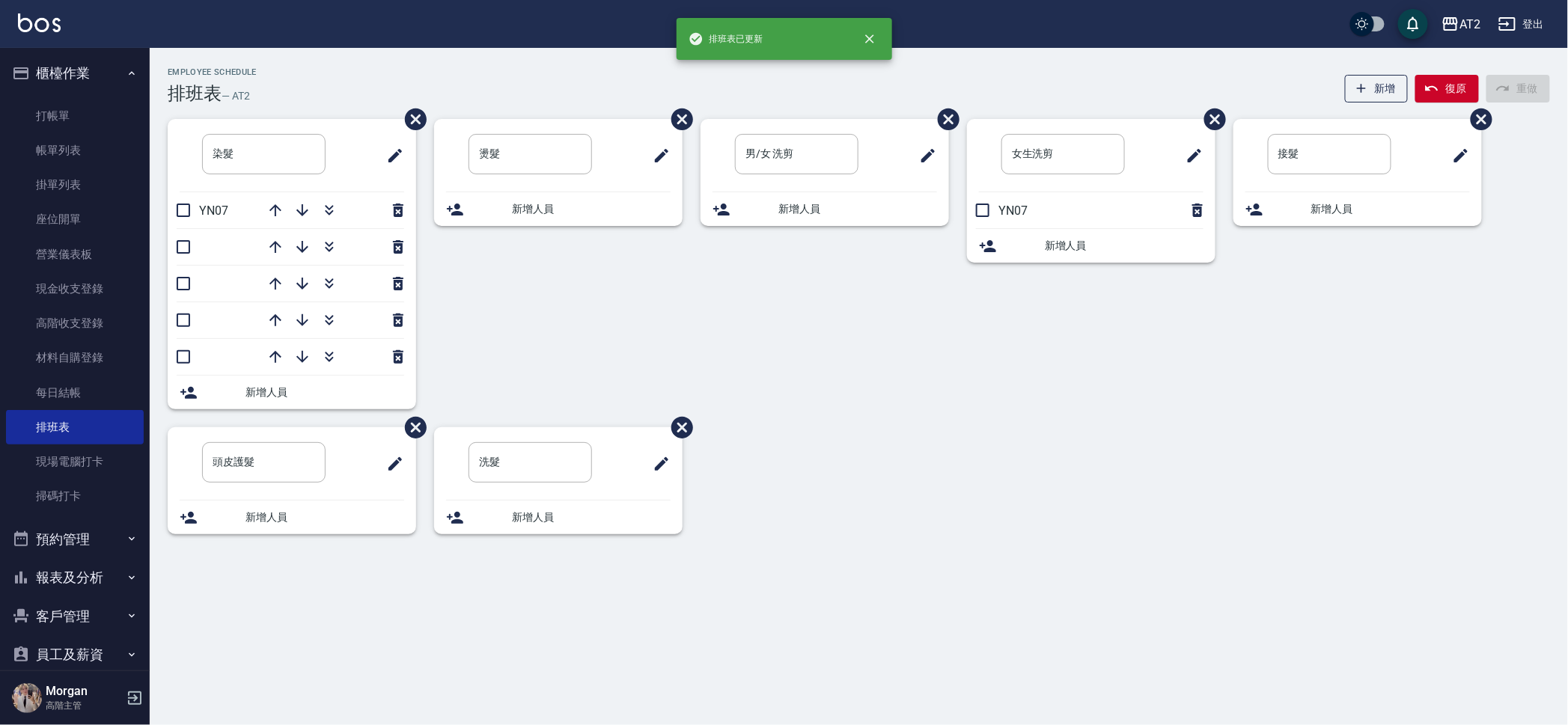
click at [1075, 382] on div "女生洗剪 ​ YN07 新增人員" at bounding box center [1081, 273] width 266 height 308
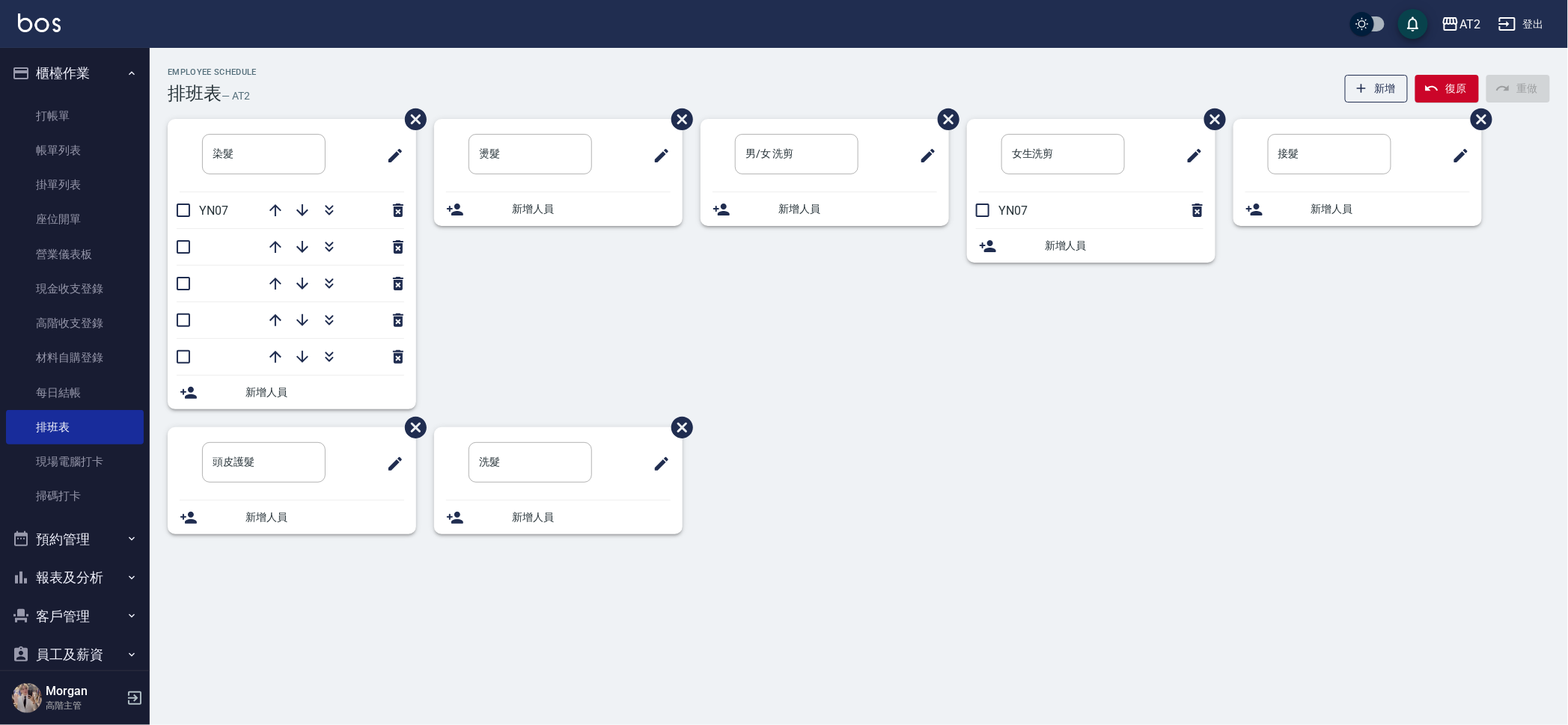
click at [1320, 210] on span "新增人員" at bounding box center [1390, 209] width 159 height 16
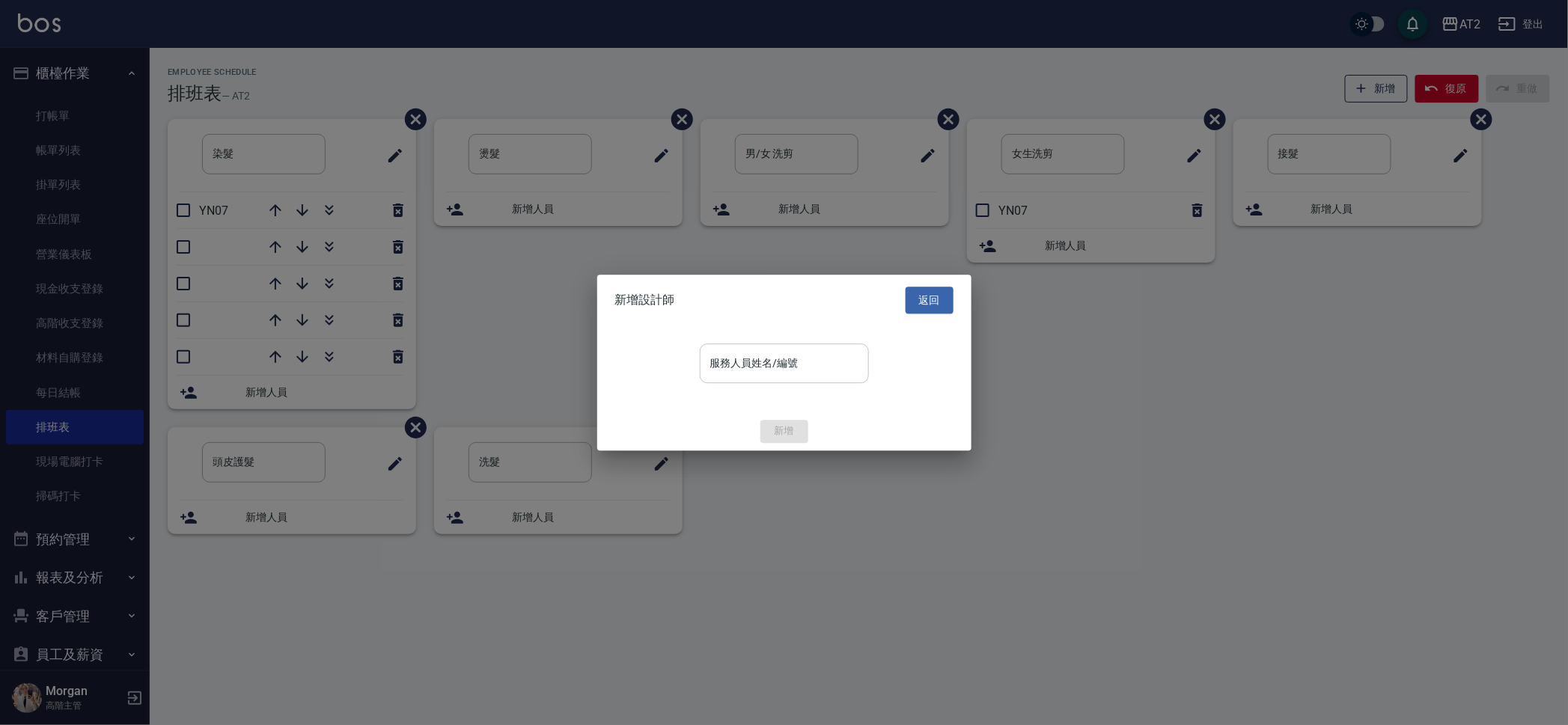
click at [778, 347] on div "服務人員姓名/編號" at bounding box center [784, 362] width 169 height 39
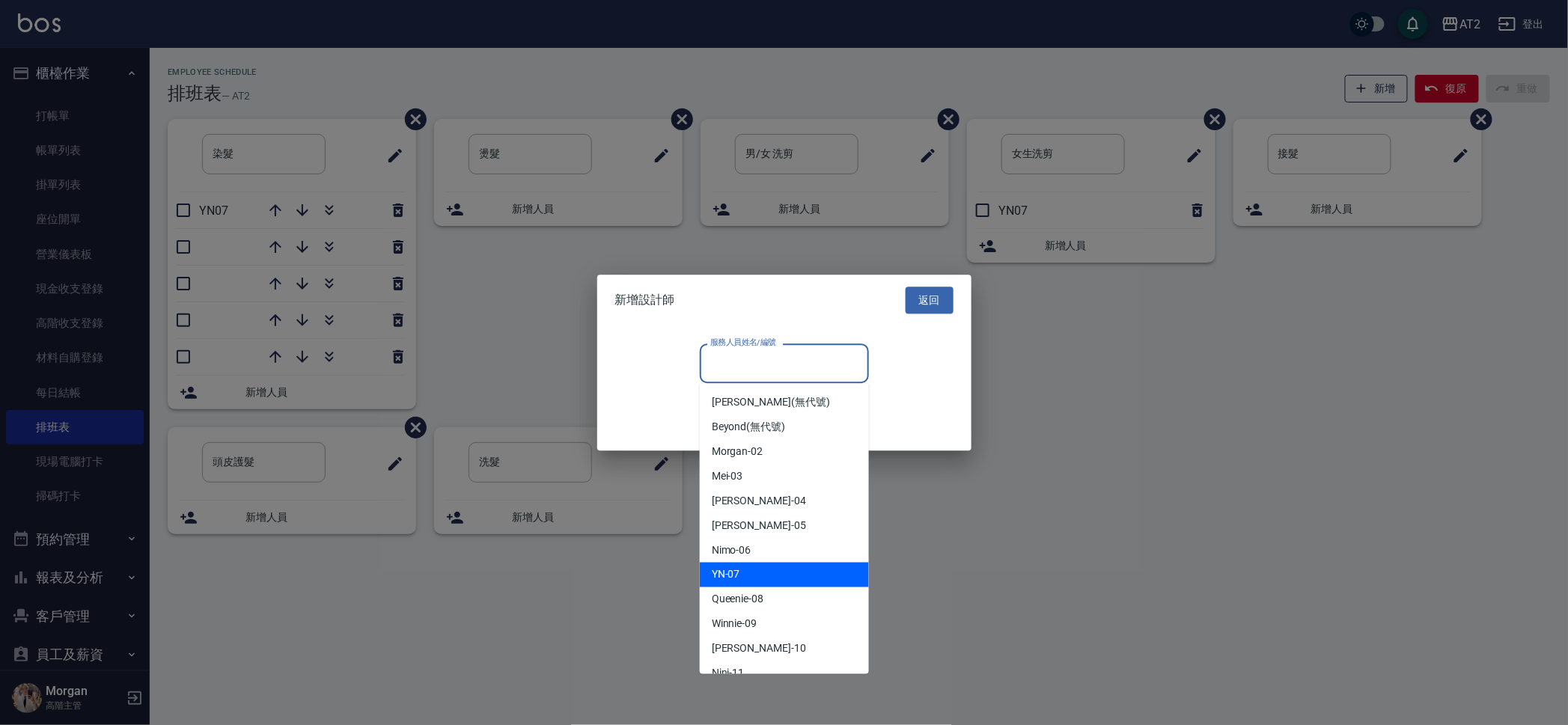
click at [760, 570] on div "YN -07" at bounding box center [784, 574] width 169 height 24
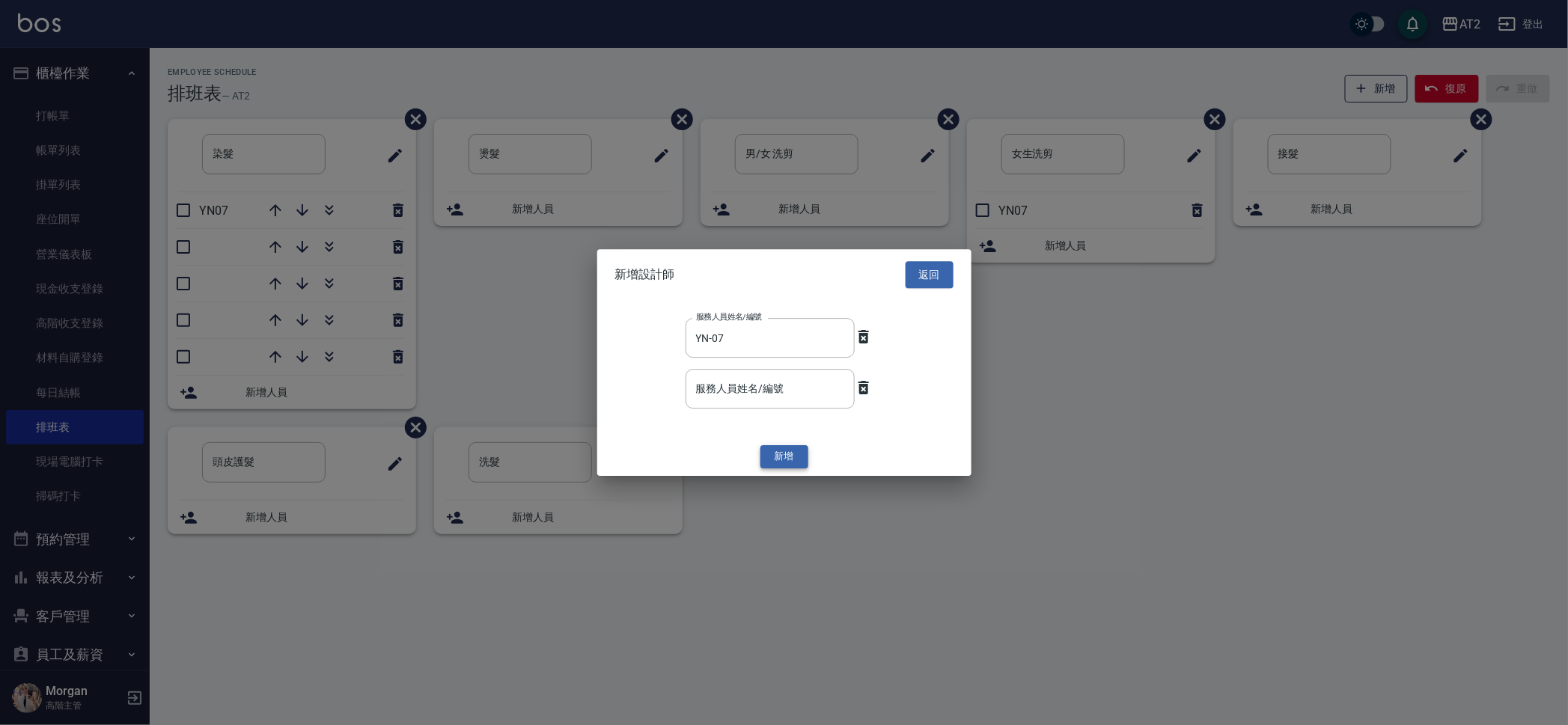
click at [789, 458] on button "新增" at bounding box center [784, 457] width 48 height 23
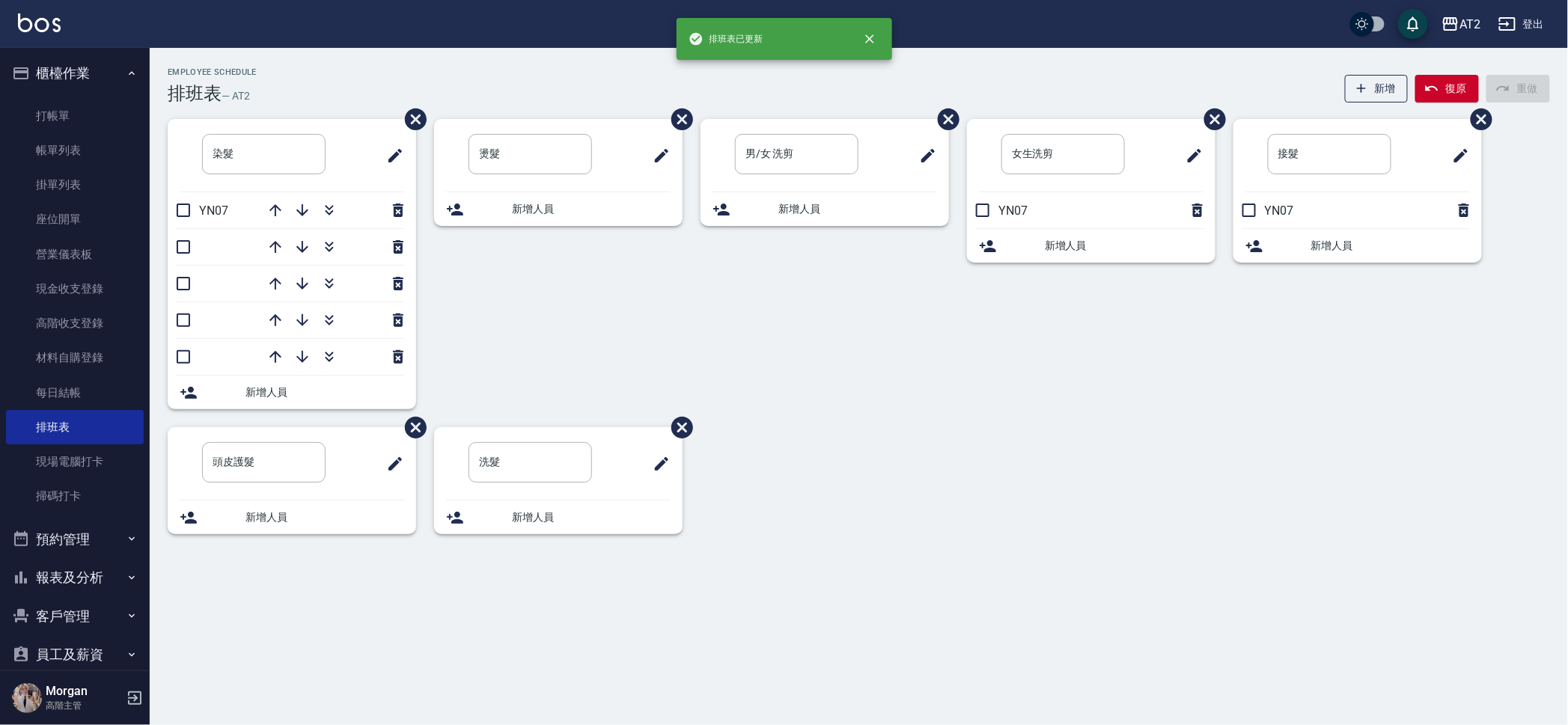
click at [1025, 413] on div "女生洗剪 ​ YN07 新增人員" at bounding box center [1081, 273] width 266 height 308
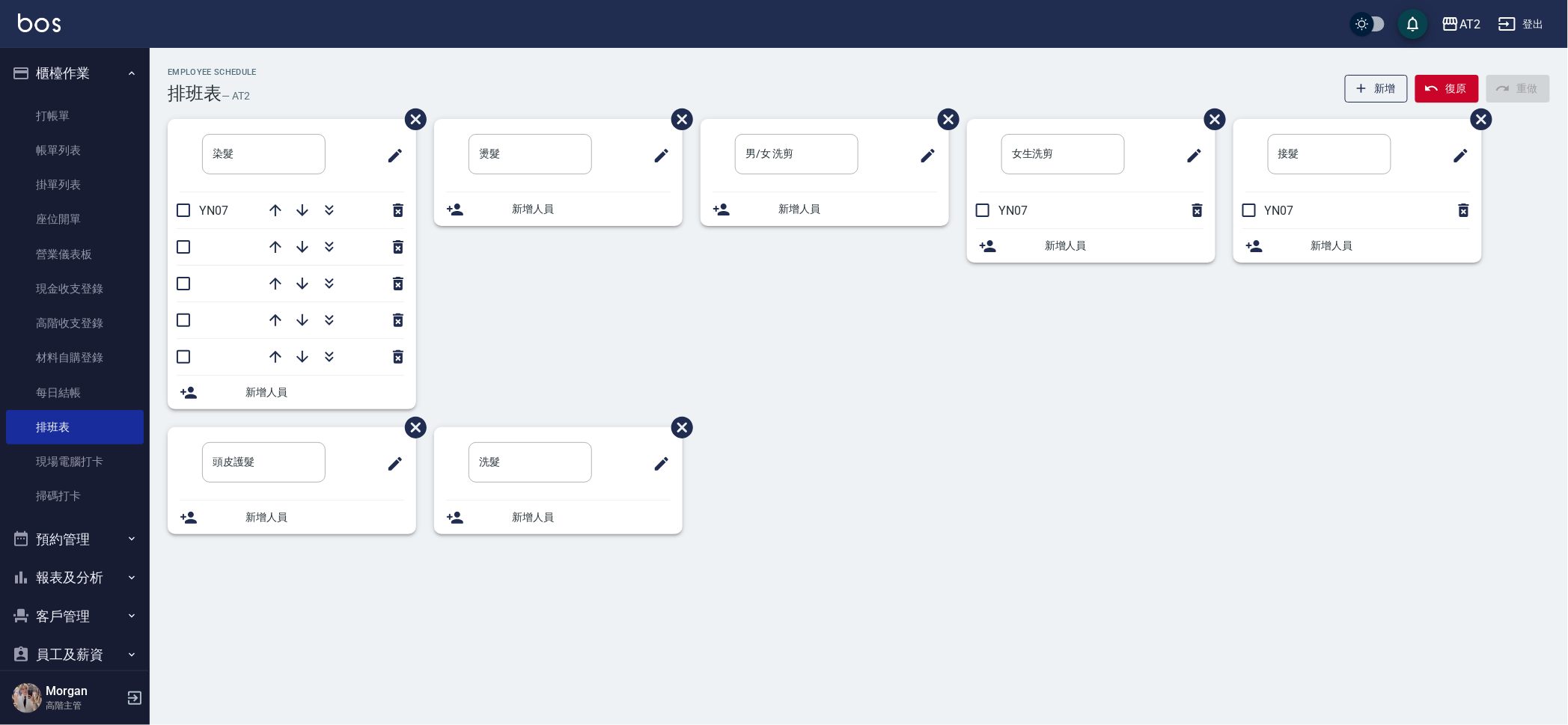
click at [581, 519] on span "新增人員" at bounding box center [591, 517] width 159 height 16
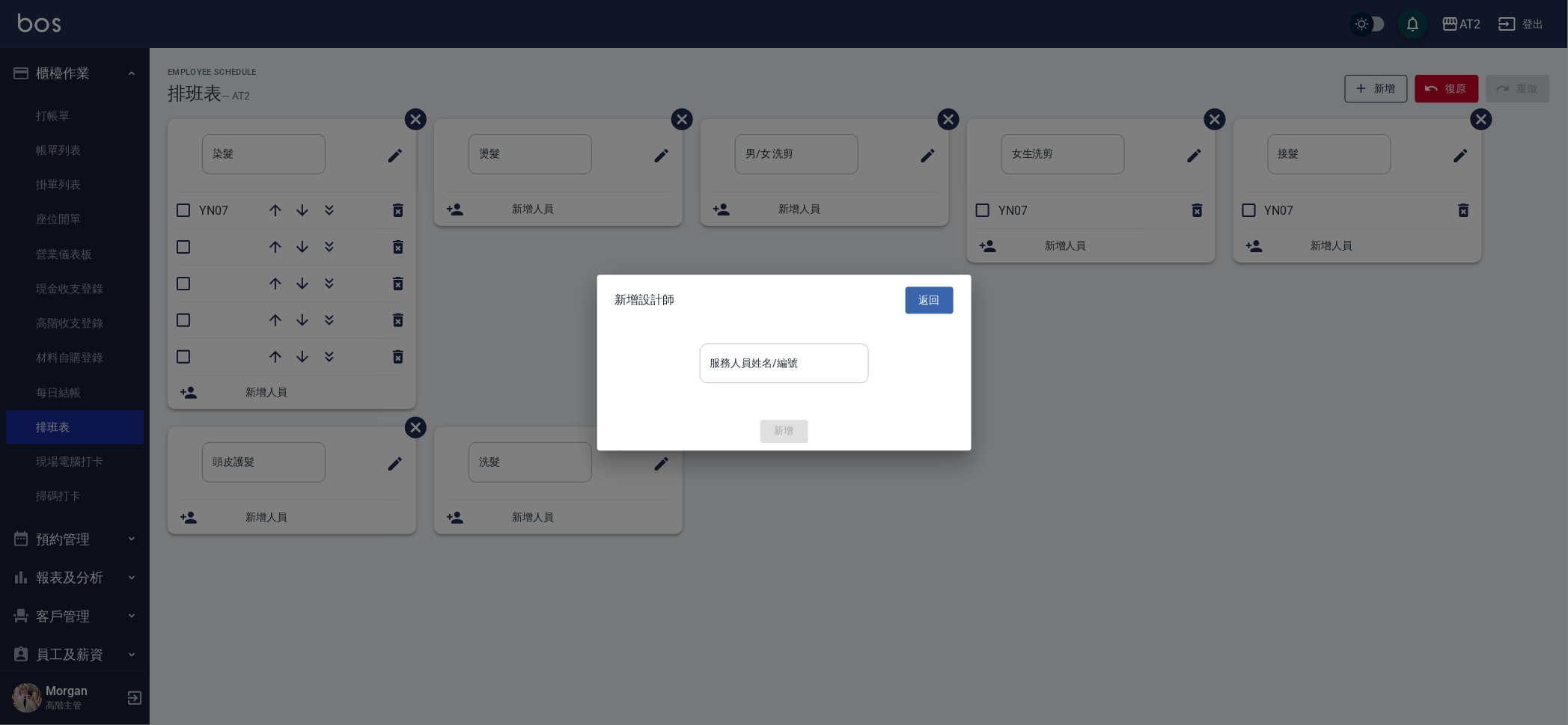
click at [809, 352] on input "服務人員姓名/編號" at bounding box center [784, 362] width 155 height 26
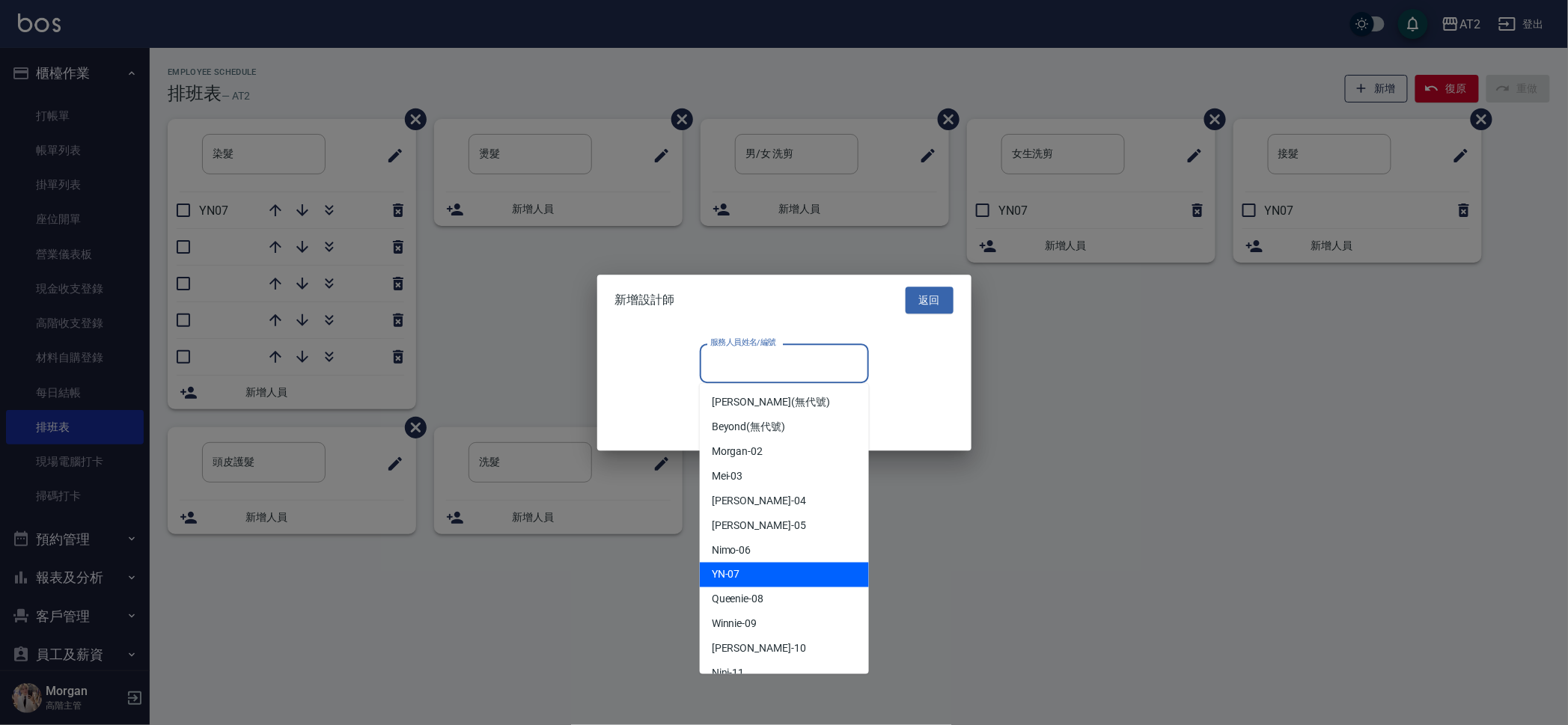
click at [741, 565] on div "YN -07" at bounding box center [784, 574] width 169 height 24
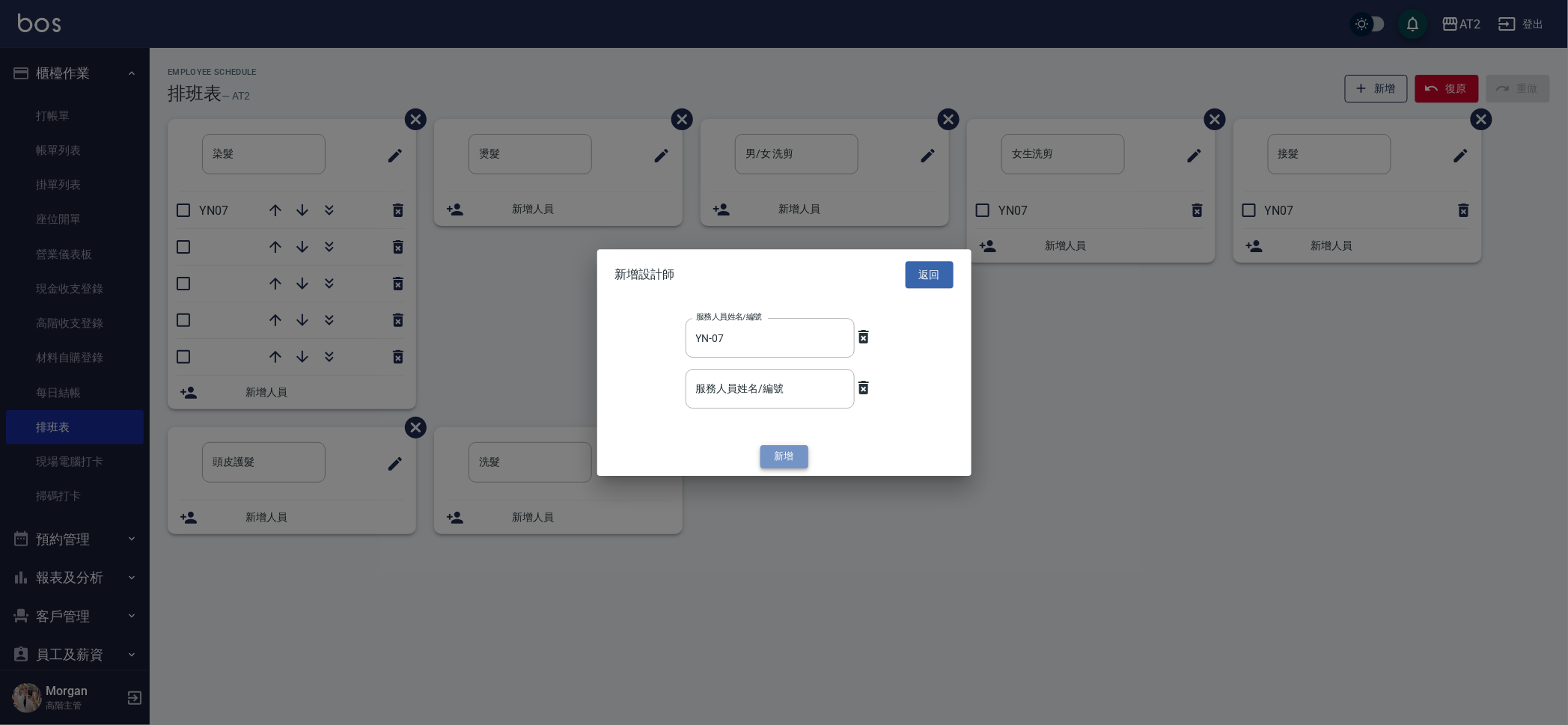
click at [782, 455] on button "新增" at bounding box center [784, 457] width 48 height 23
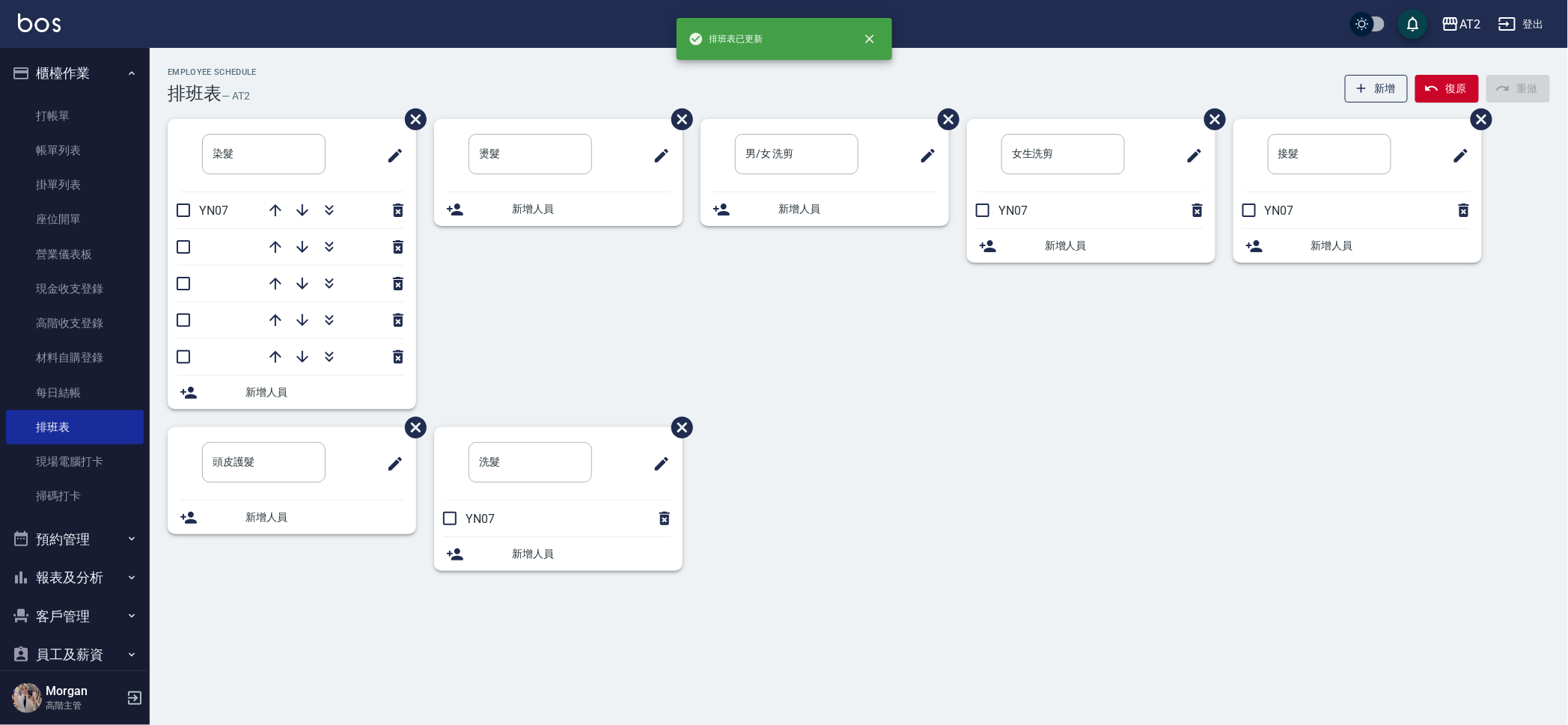
click at [339, 515] on span "新增人員" at bounding box center [324, 517] width 159 height 16
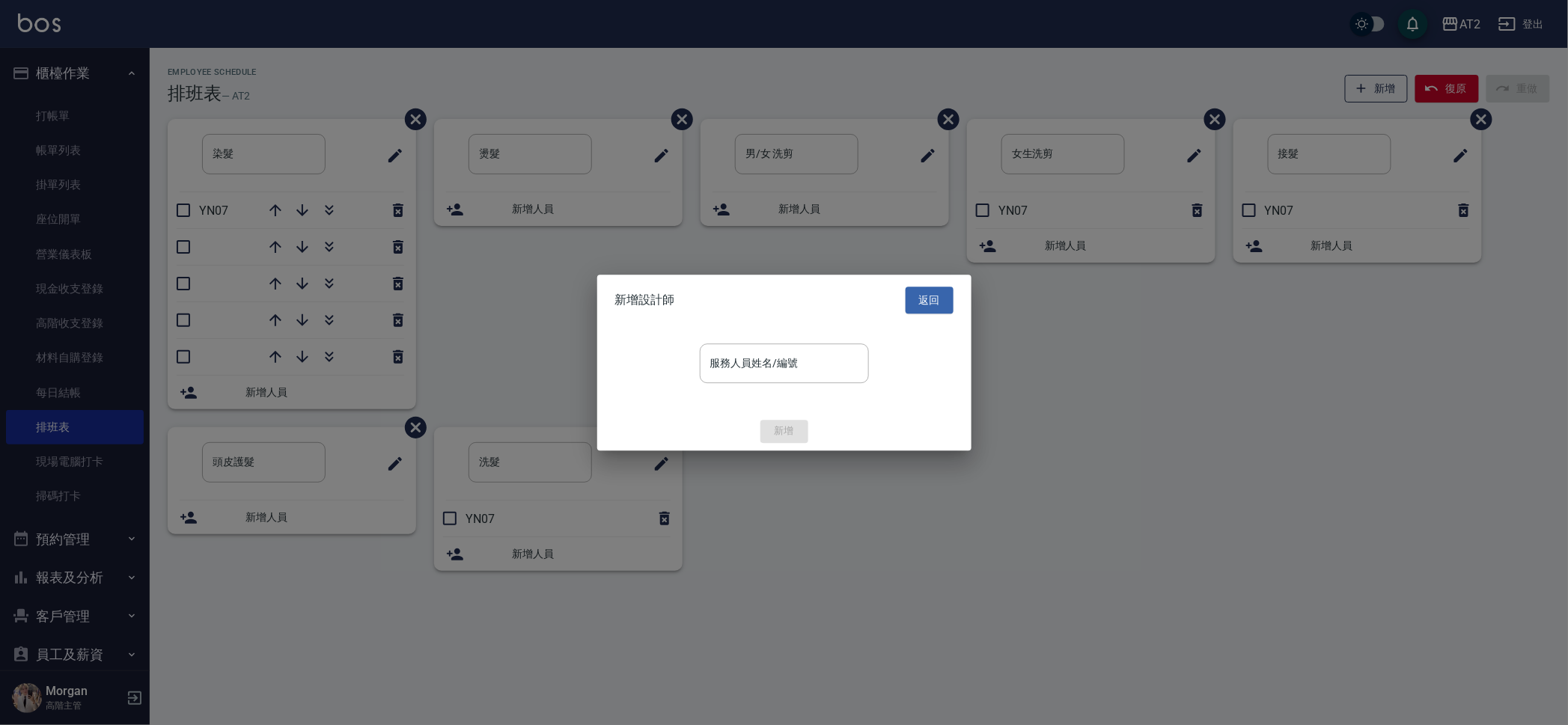
click at [826, 335] on div "服務人員姓名/編號 服務人員姓名/編號" at bounding box center [784, 368] width 374 height 86
click at [824, 348] on div "服務人員姓名/編號" at bounding box center [784, 362] width 169 height 39
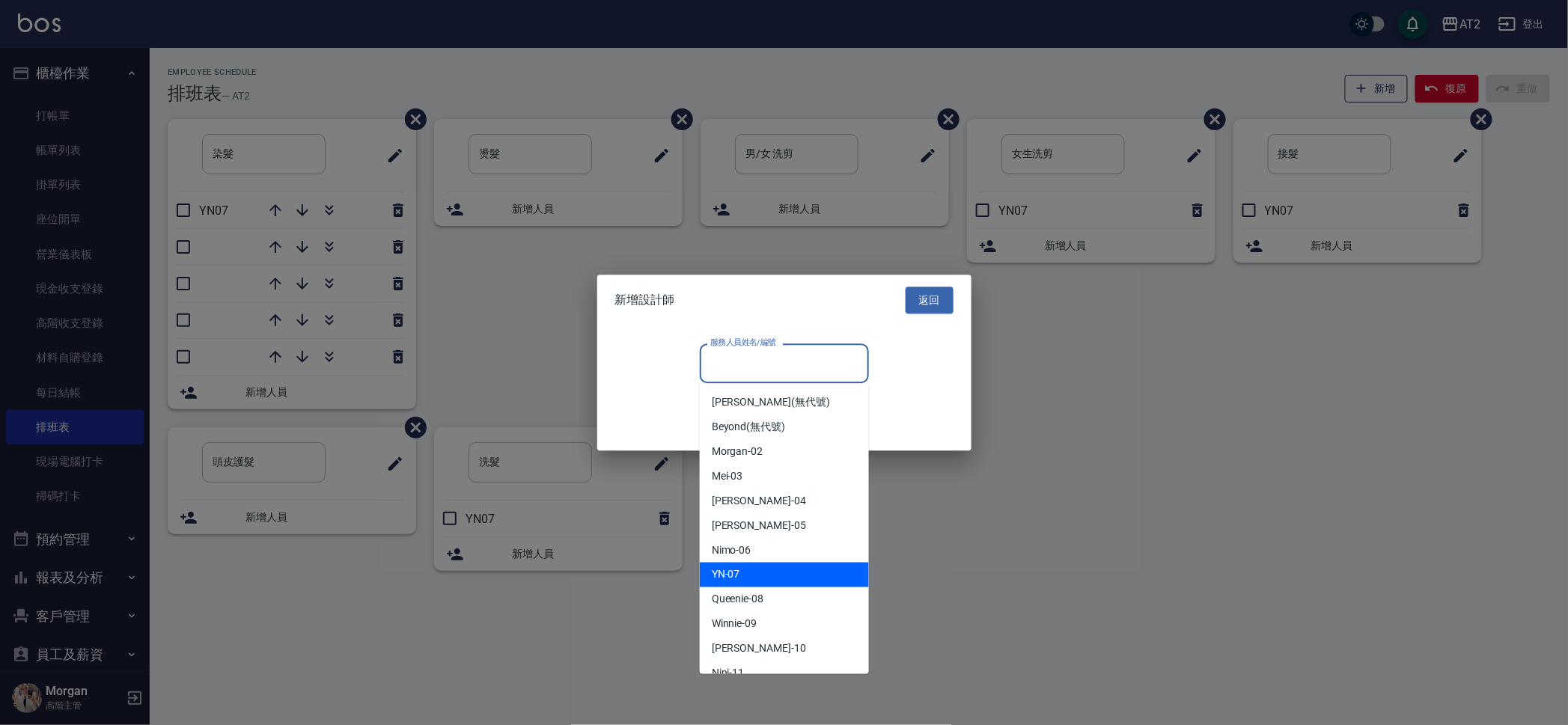
drag, startPoint x: 740, startPoint y: 564, endPoint x: 723, endPoint y: 556, distance: 18.8
click at [740, 565] on div "YN -07" at bounding box center [784, 574] width 169 height 24
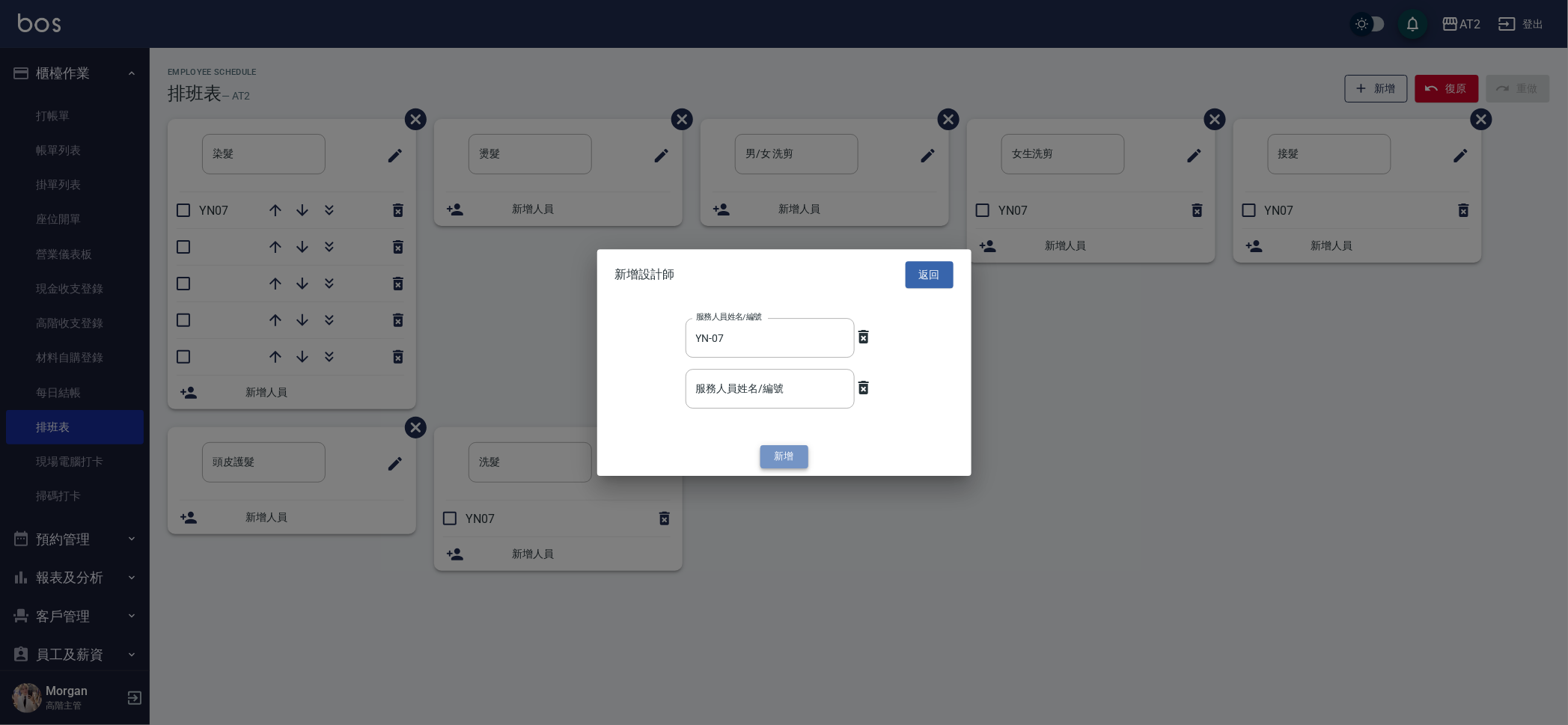
click at [779, 458] on button "新增" at bounding box center [784, 457] width 48 height 23
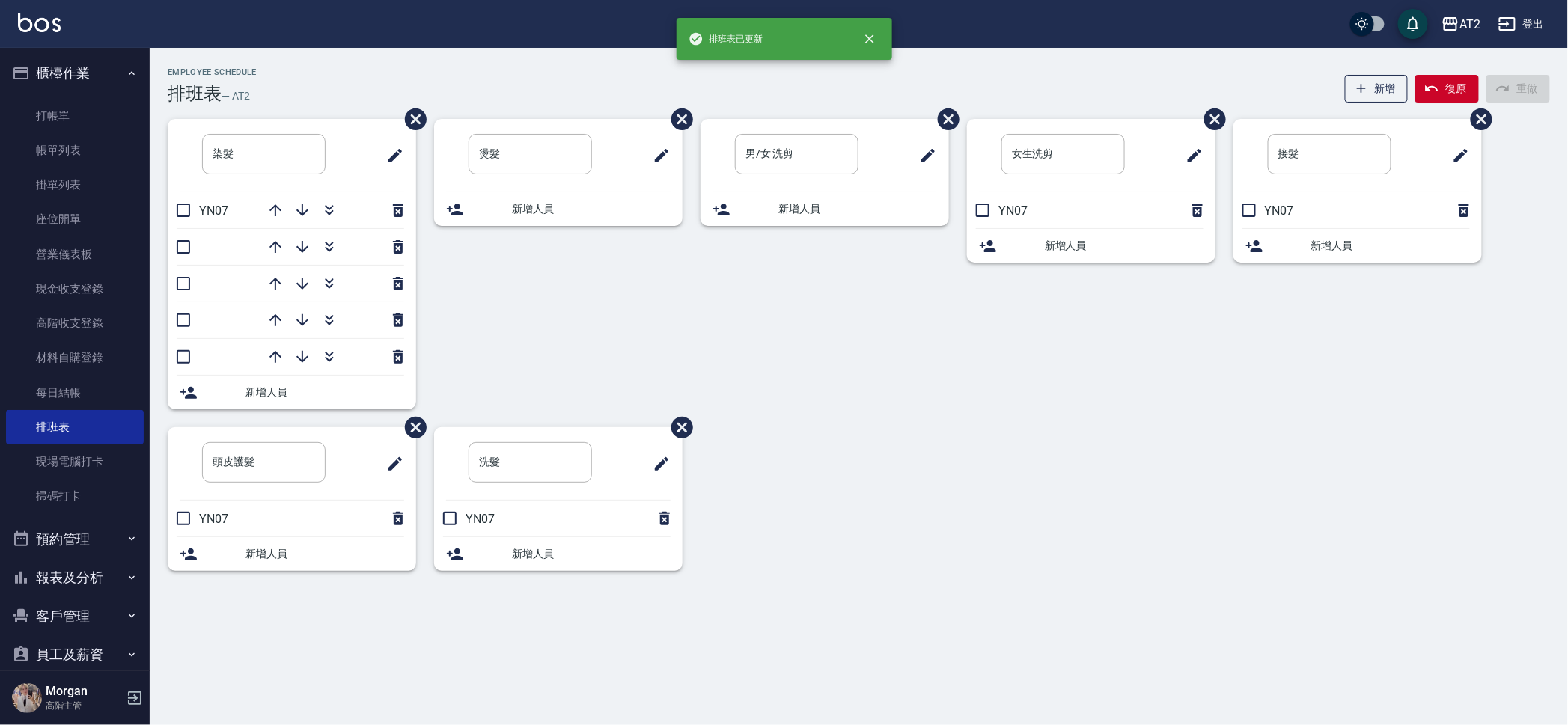
click at [975, 516] on div "染髮 ​ YN07 新增人員 燙髮 ​ 新增人員 男/女 洗剪 ​ 新增人員 女生洗剪 ​ YN07 新增人員 接髮 ​ YN07 新增人員 頭皮護髮 ​ Y…" at bounding box center [849, 354] width 1400 height 470
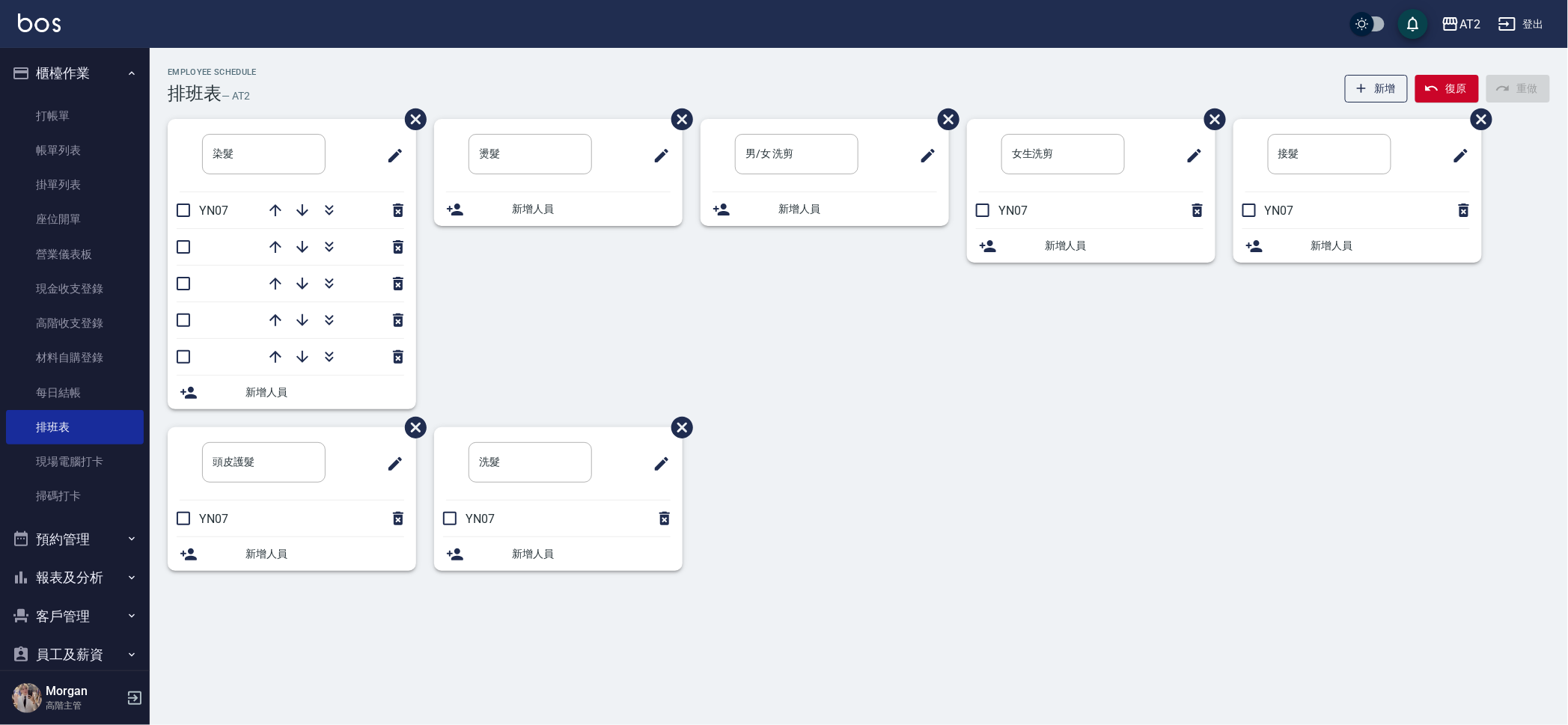
click at [288, 393] on span "新增人員" at bounding box center [324, 392] width 159 height 16
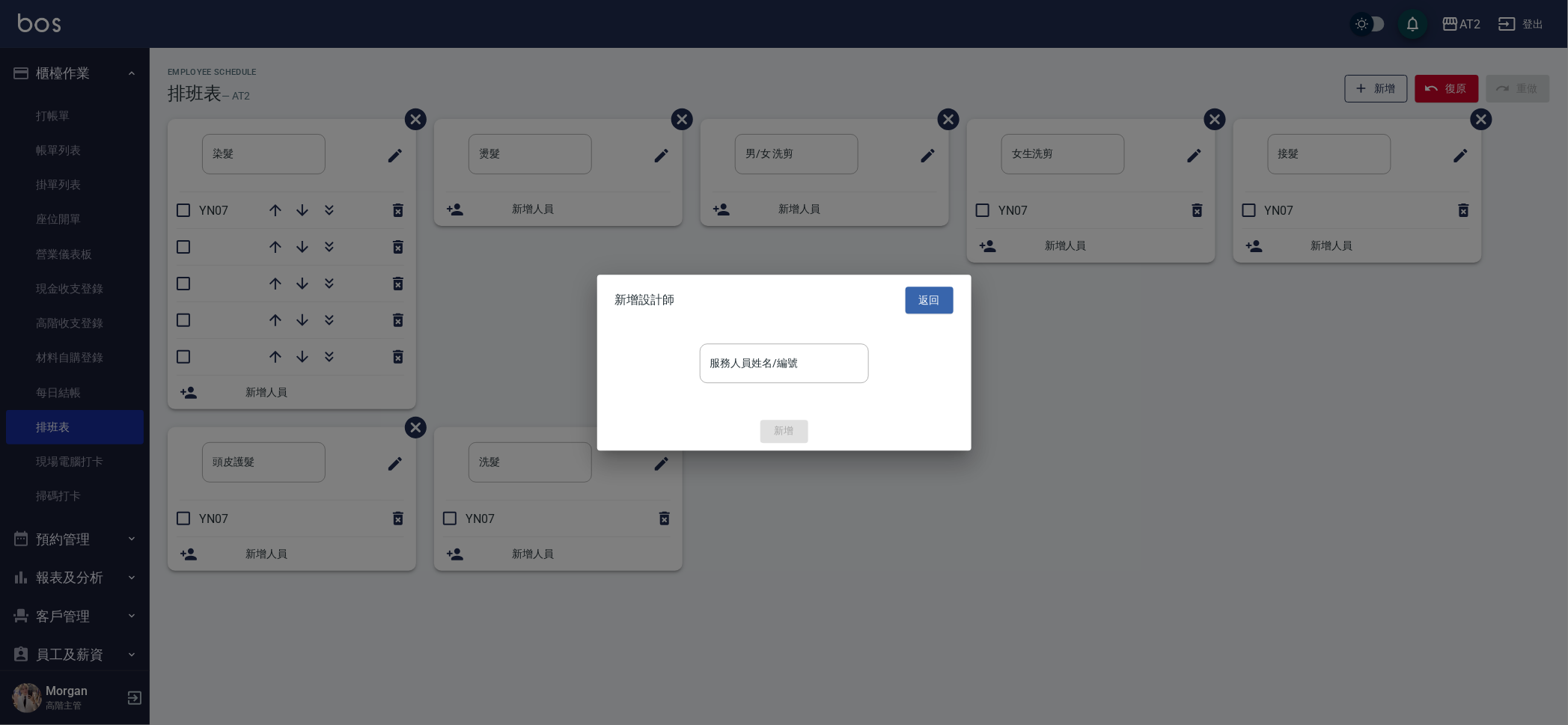
click at [750, 368] on input "服務人員姓名/編號" at bounding box center [784, 362] width 155 height 26
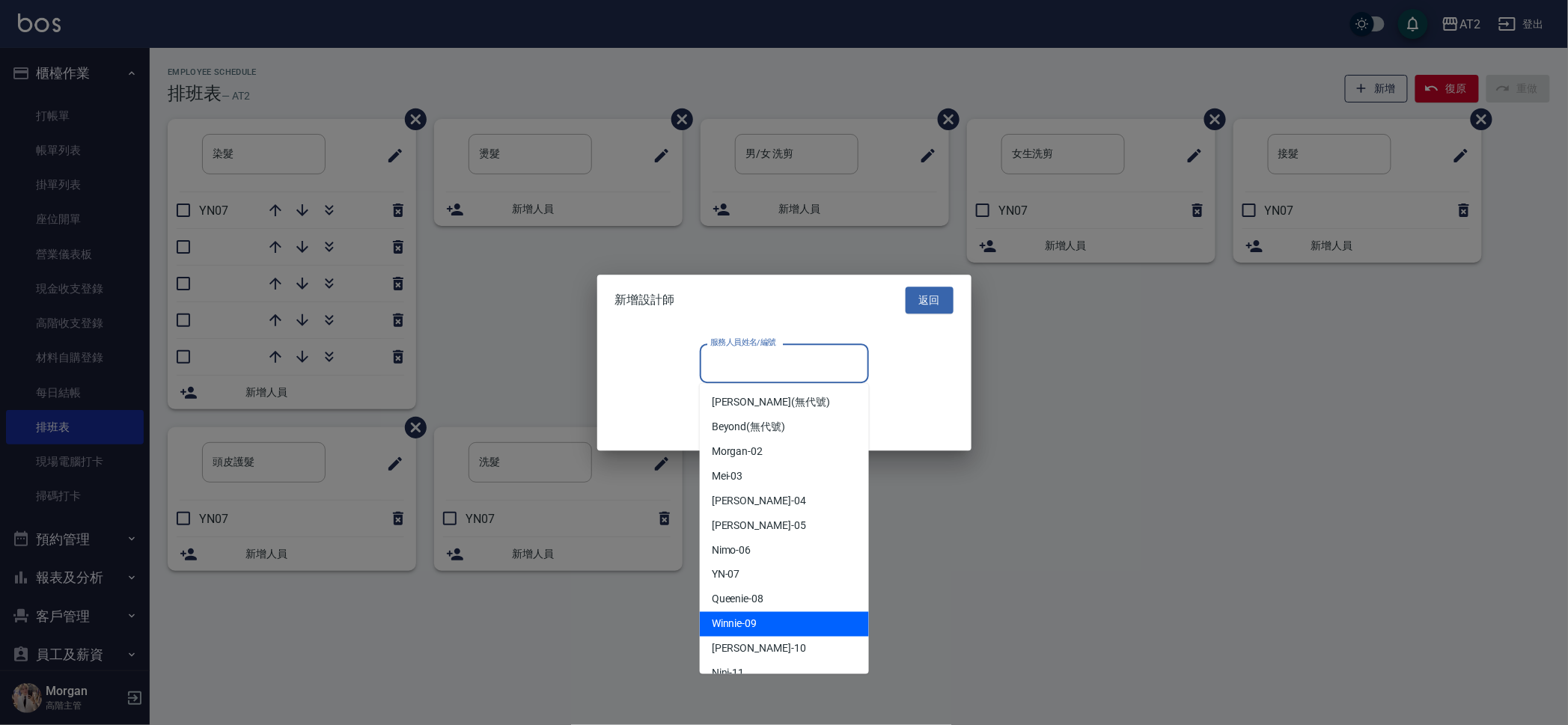
click at [762, 613] on div "Winnie -09" at bounding box center [784, 623] width 169 height 24
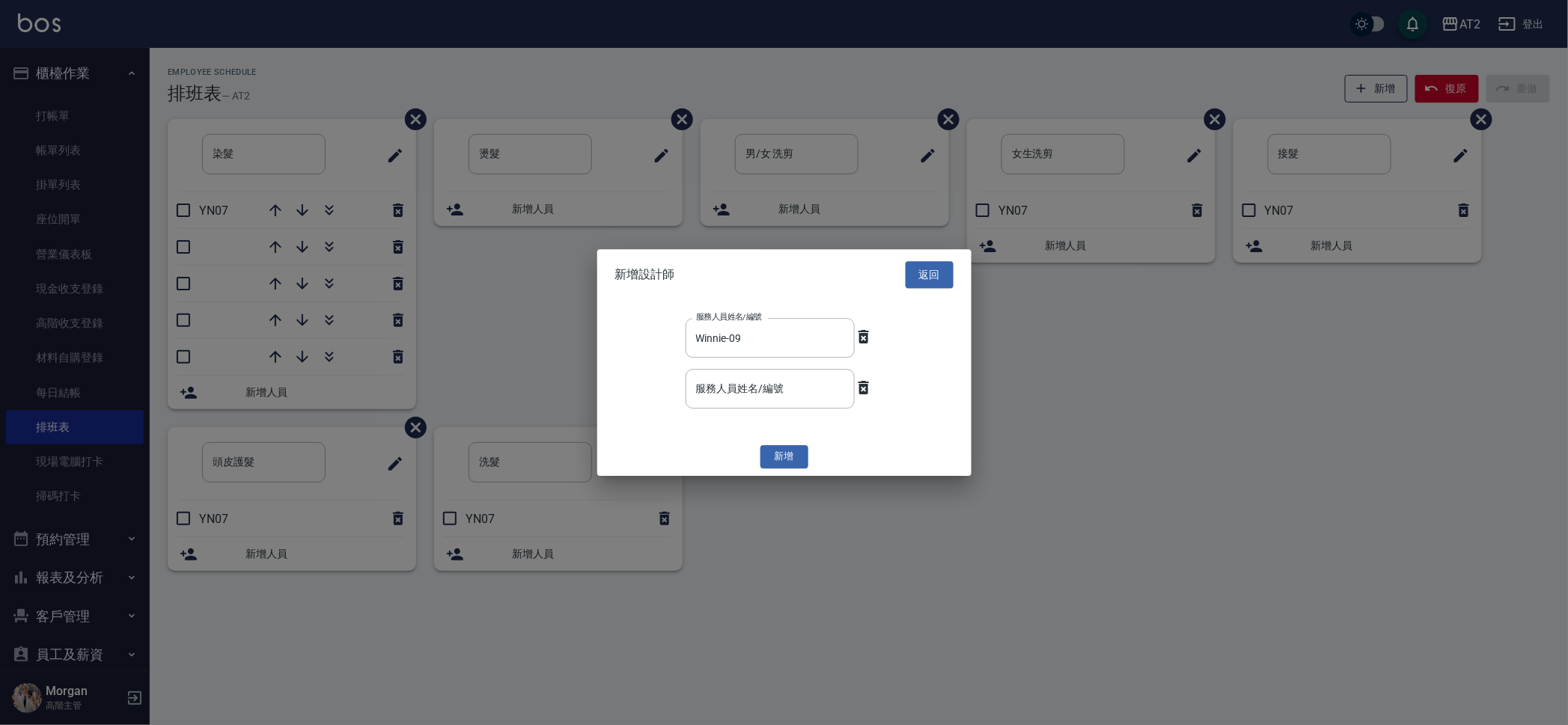
click at [776, 446] on div "新增" at bounding box center [784, 457] width 374 height 23
click at [776, 446] on button "新增" at bounding box center [784, 457] width 48 height 23
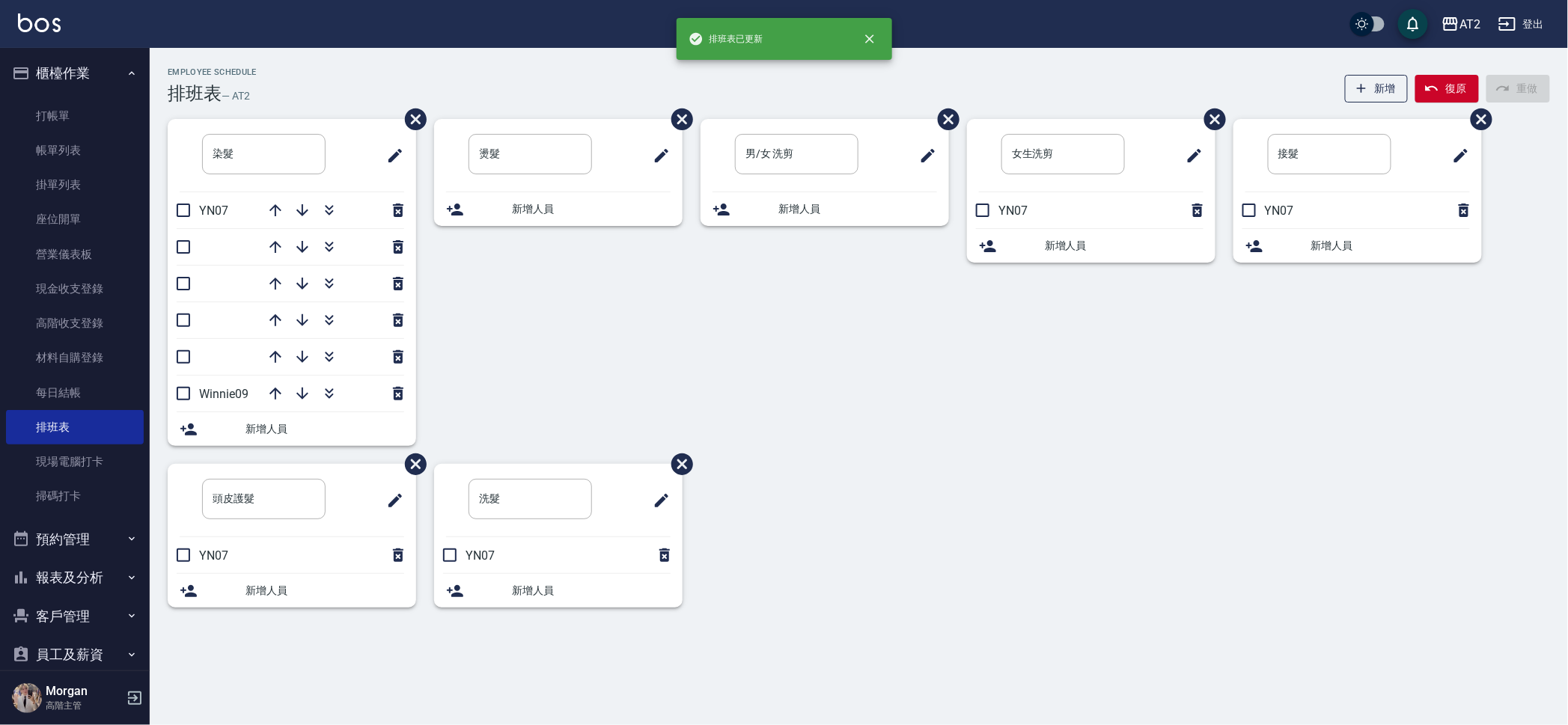
click at [587, 204] on span "新增人員" at bounding box center [591, 209] width 159 height 16
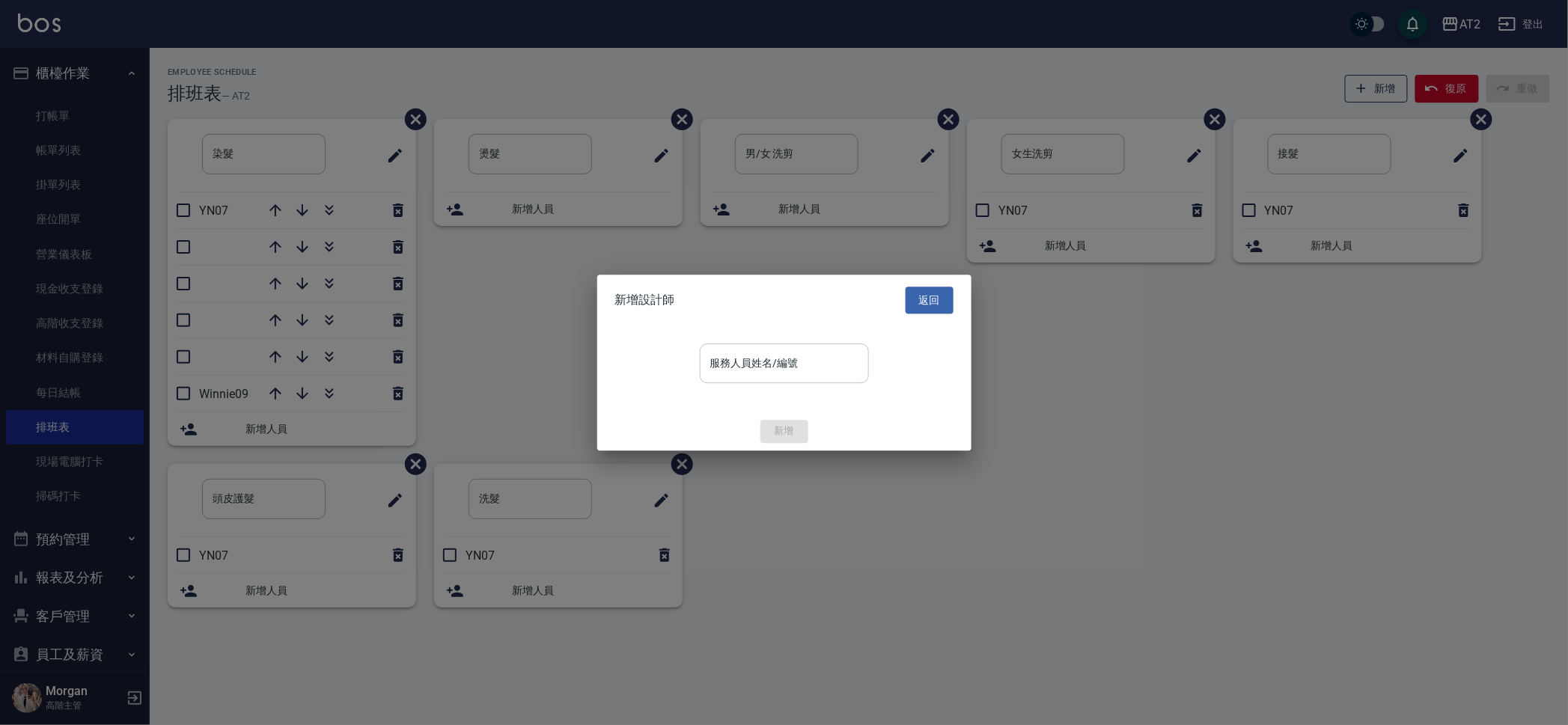
click at [770, 359] on div "服務人員姓名/編號 服務人員姓名/編號" at bounding box center [784, 362] width 169 height 39
click at [1027, 321] on div at bounding box center [784, 362] width 1568 height 725
click at [941, 289] on button "返回" at bounding box center [929, 300] width 48 height 28
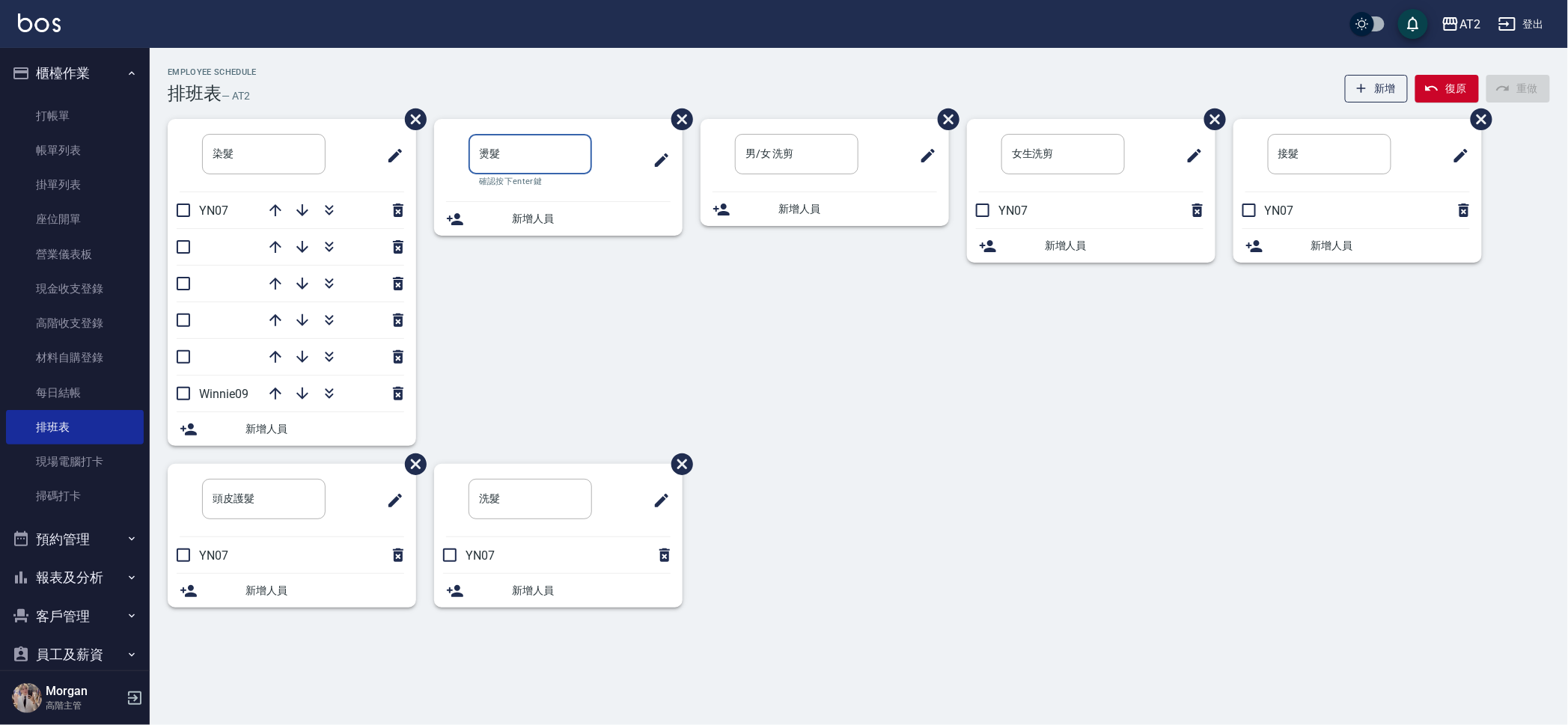
click at [479, 150] on input "燙髮" at bounding box center [530, 154] width 123 height 40
type input "女生燙髮"
click at [1396, 81] on button "新增" at bounding box center [1377, 88] width 64 height 28
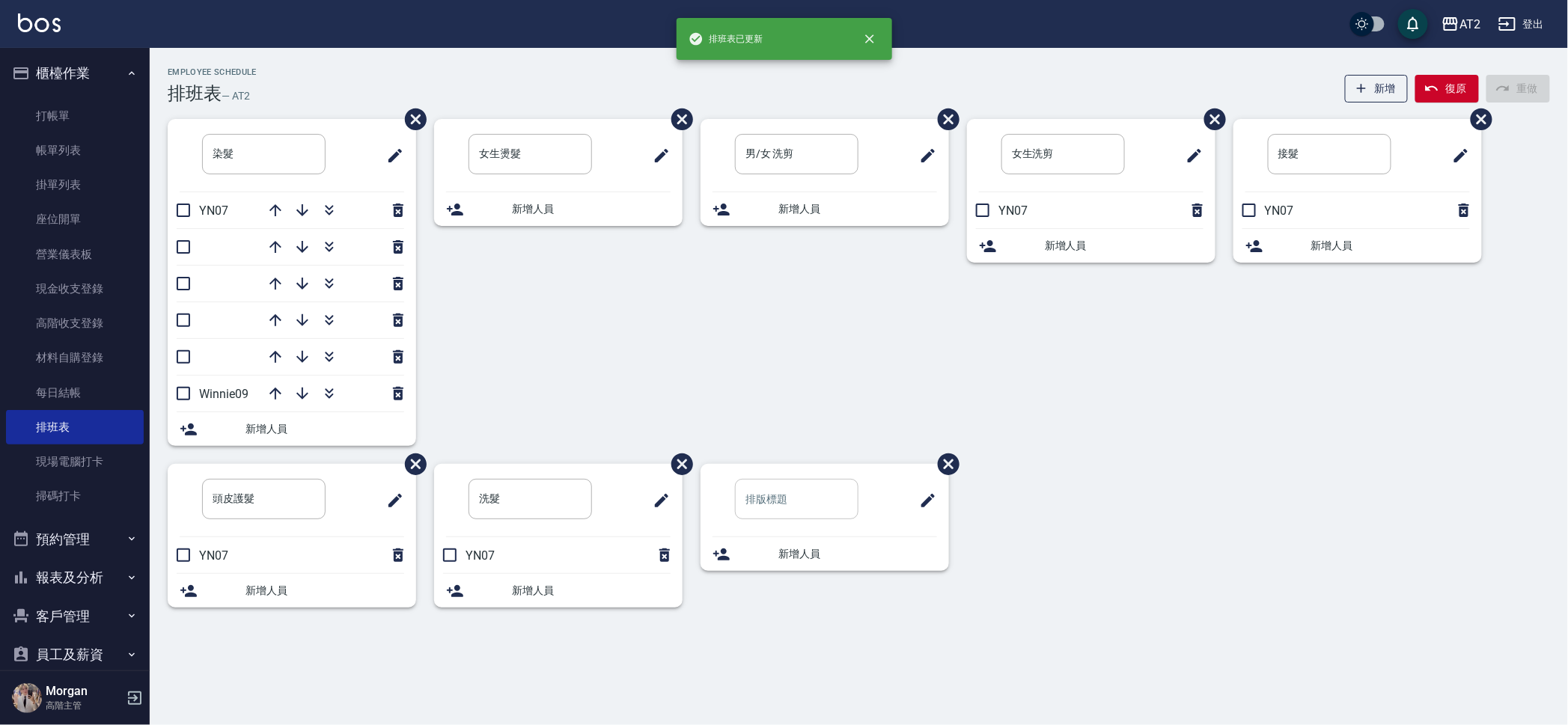
click at [803, 491] on input "text" at bounding box center [796, 499] width 123 height 40
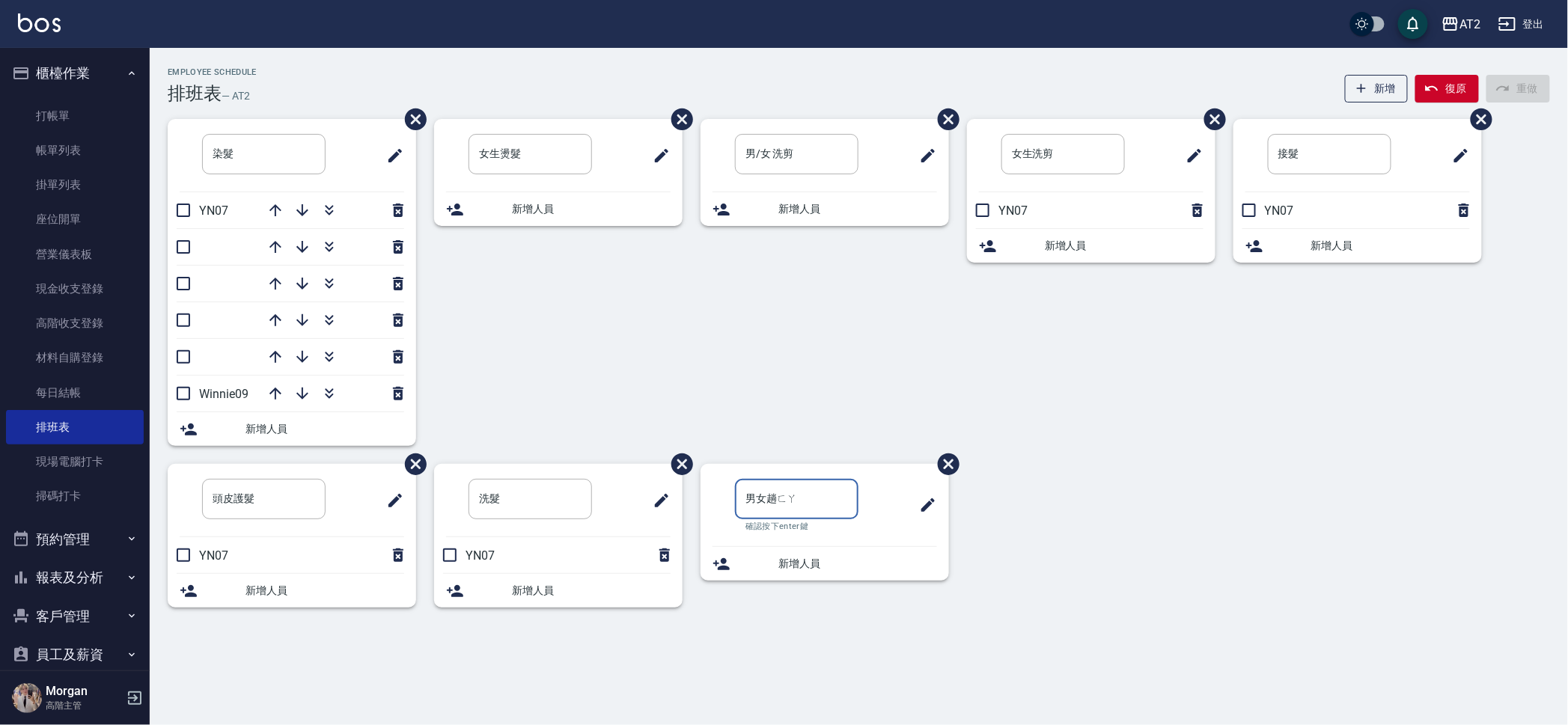
type input "男女燙髮"
click at [514, 200] on div "新增人員" at bounding box center [558, 209] width 248 height 34
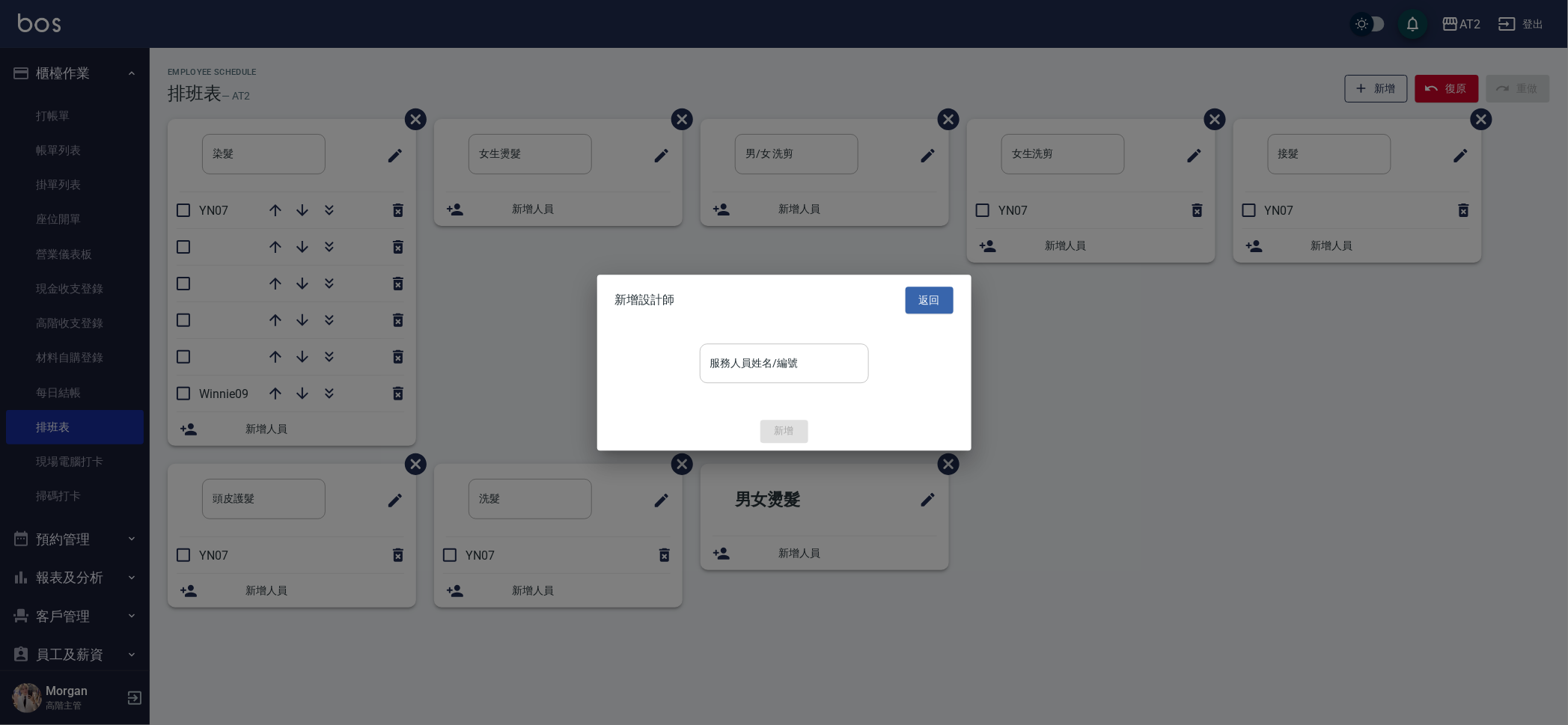
click at [720, 365] on input "服務人員姓名/編號" at bounding box center [784, 362] width 155 height 26
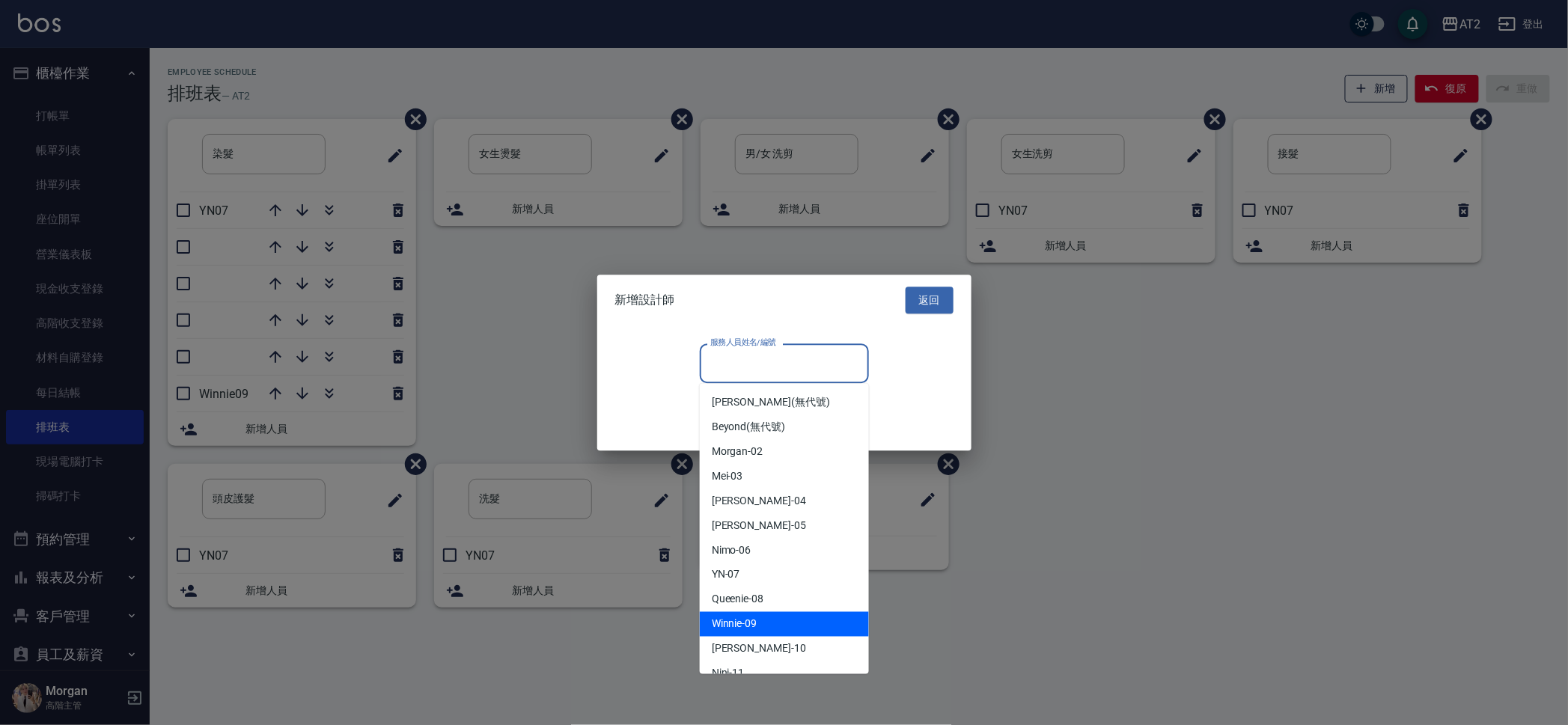
click at [762, 613] on div "Winnie -09" at bounding box center [784, 623] width 169 height 24
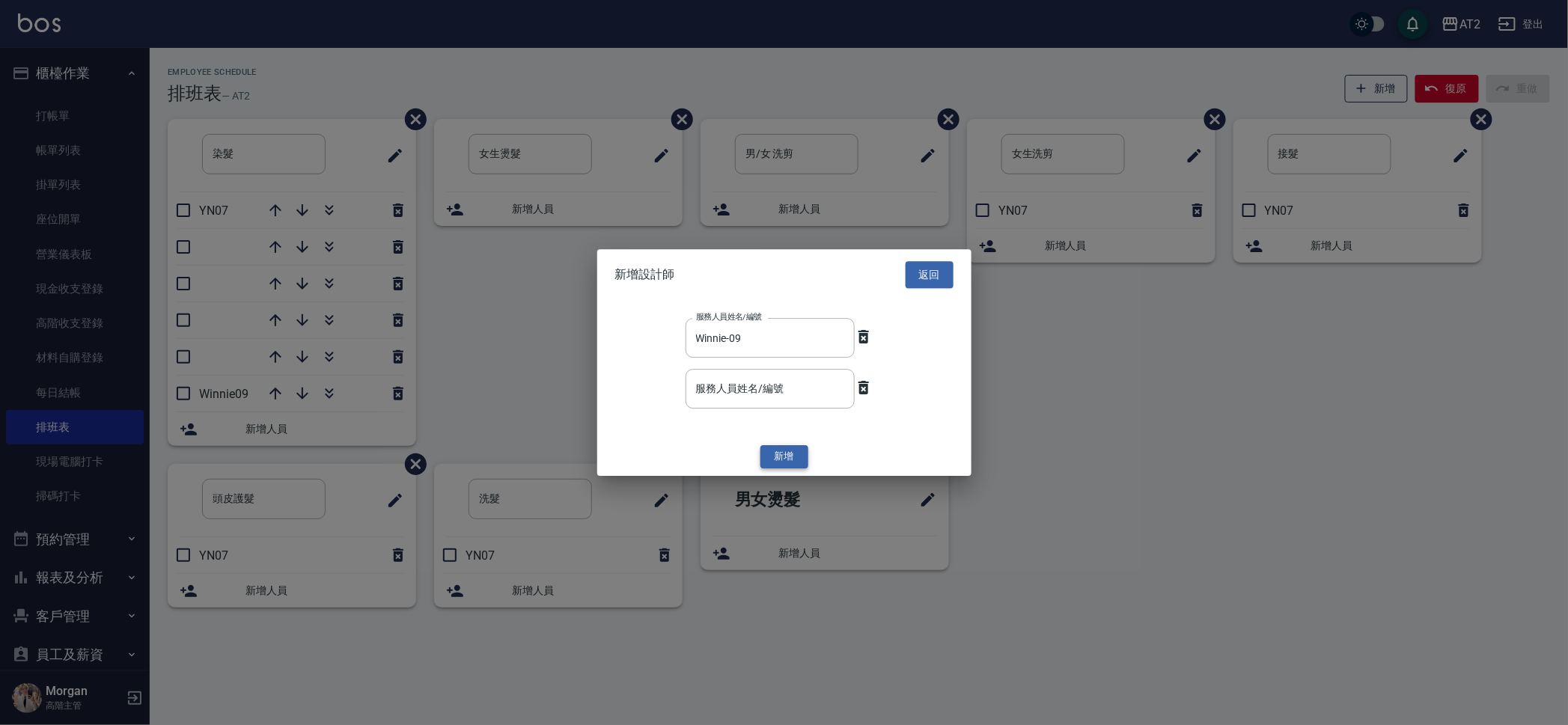
click at [774, 456] on button "新增" at bounding box center [784, 457] width 48 height 23
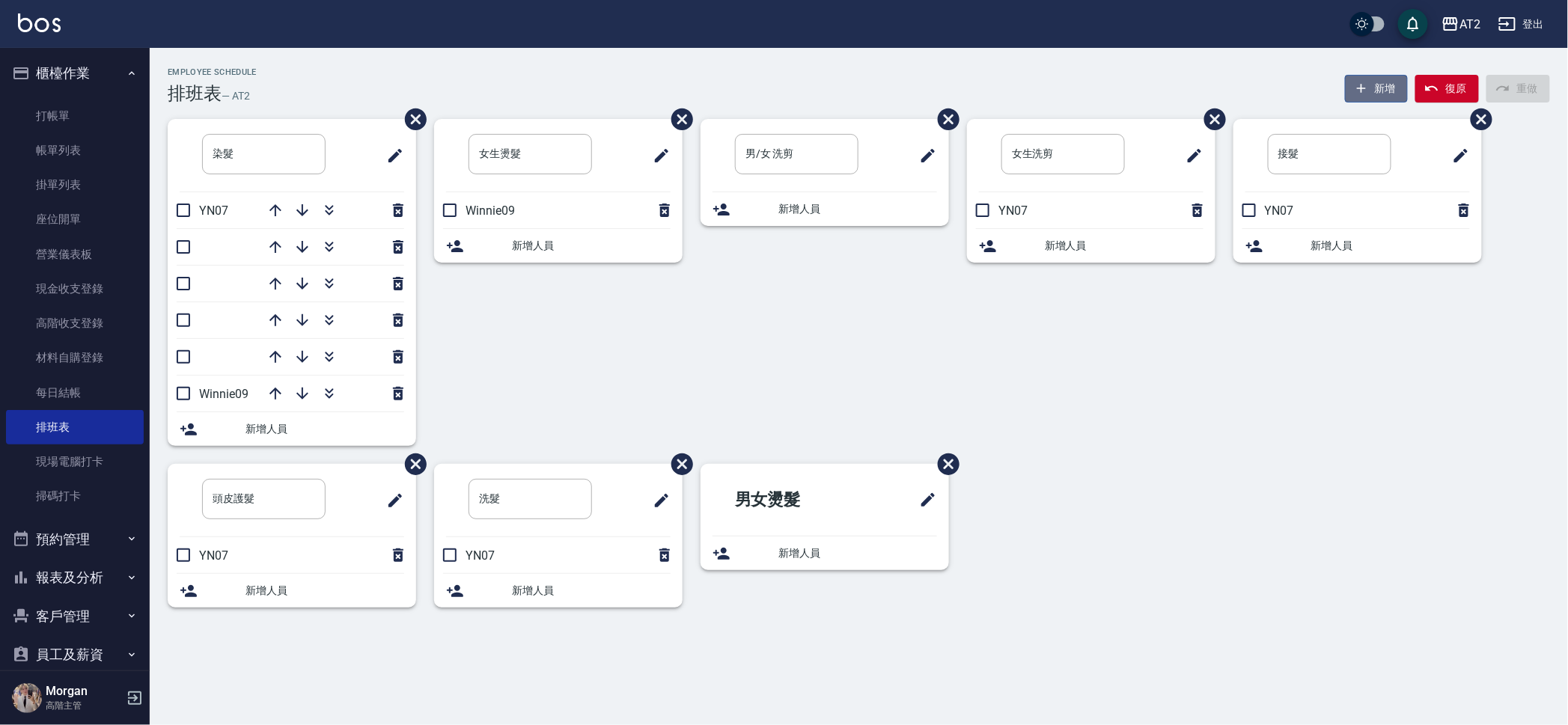
click at [1382, 85] on button "新增" at bounding box center [1377, 88] width 64 height 28
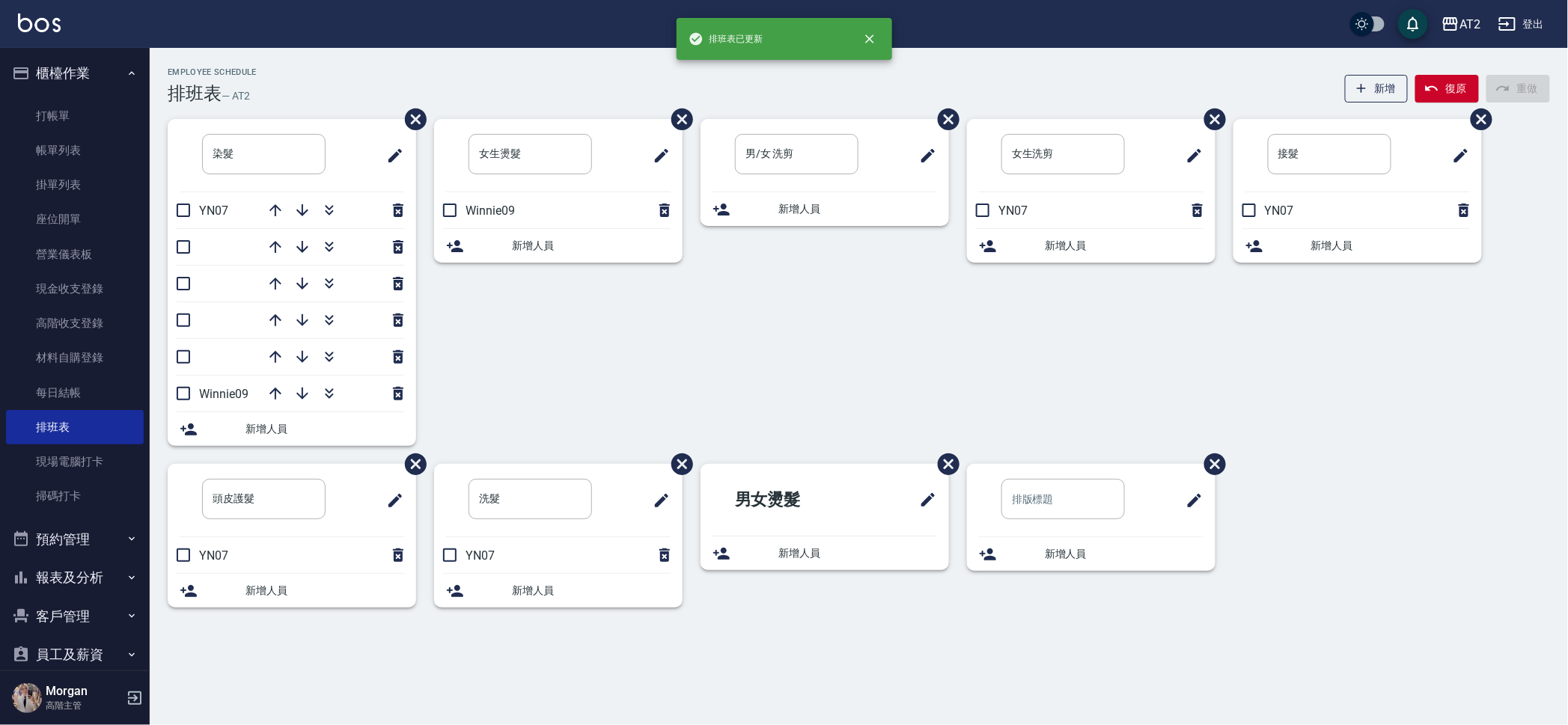
click at [1055, 470] on div "​" at bounding box center [1063, 500] width 169 height 60
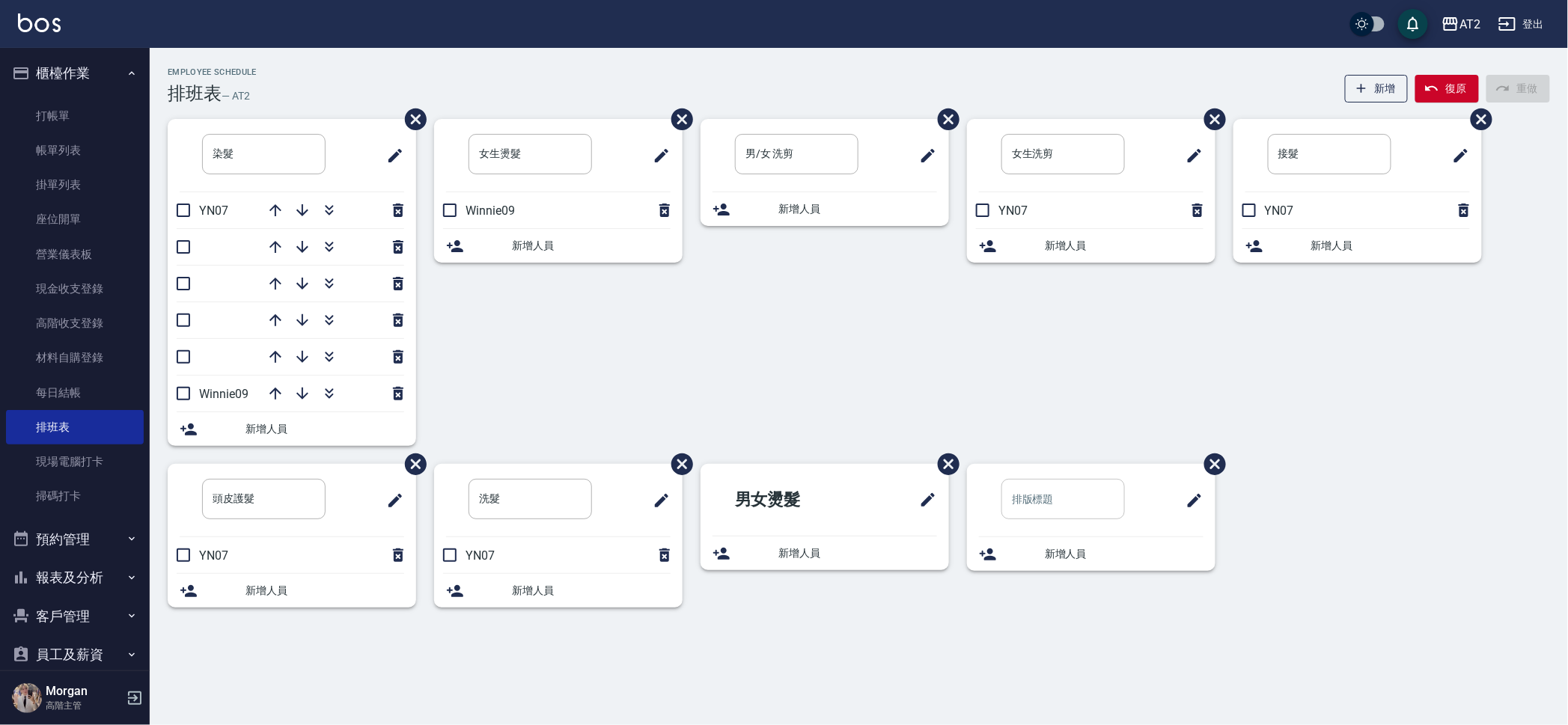
click at [1055, 493] on input "text" at bounding box center [1063, 499] width 123 height 40
click at [1061, 366] on div "女生洗剪 ​ YN07 新增人員" at bounding box center [1081, 291] width 266 height 345
click at [1118, 244] on span "新增人員" at bounding box center [1123, 245] width 159 height 16
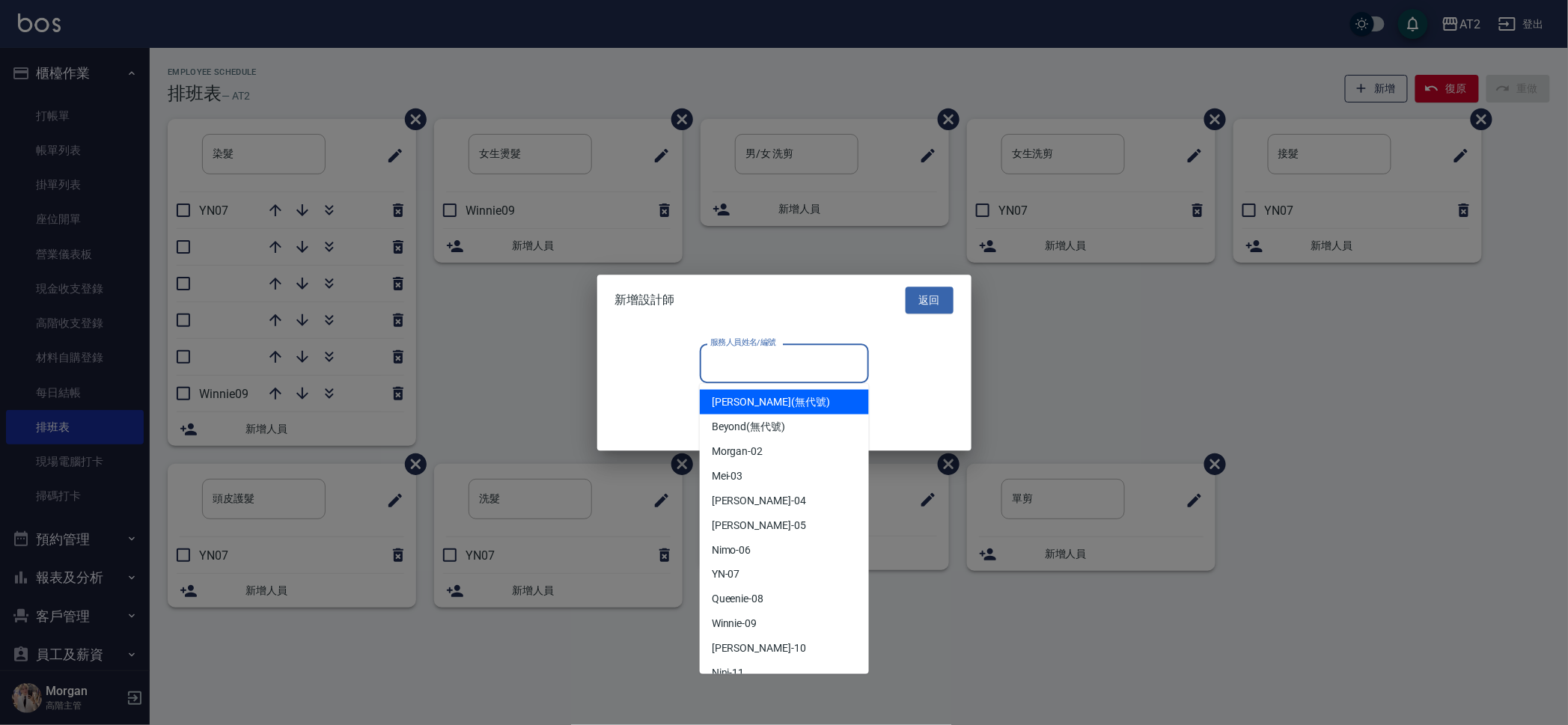
click at [777, 361] on div "服務人員姓名/編號 服務人員姓名/編號" at bounding box center [784, 362] width 169 height 39
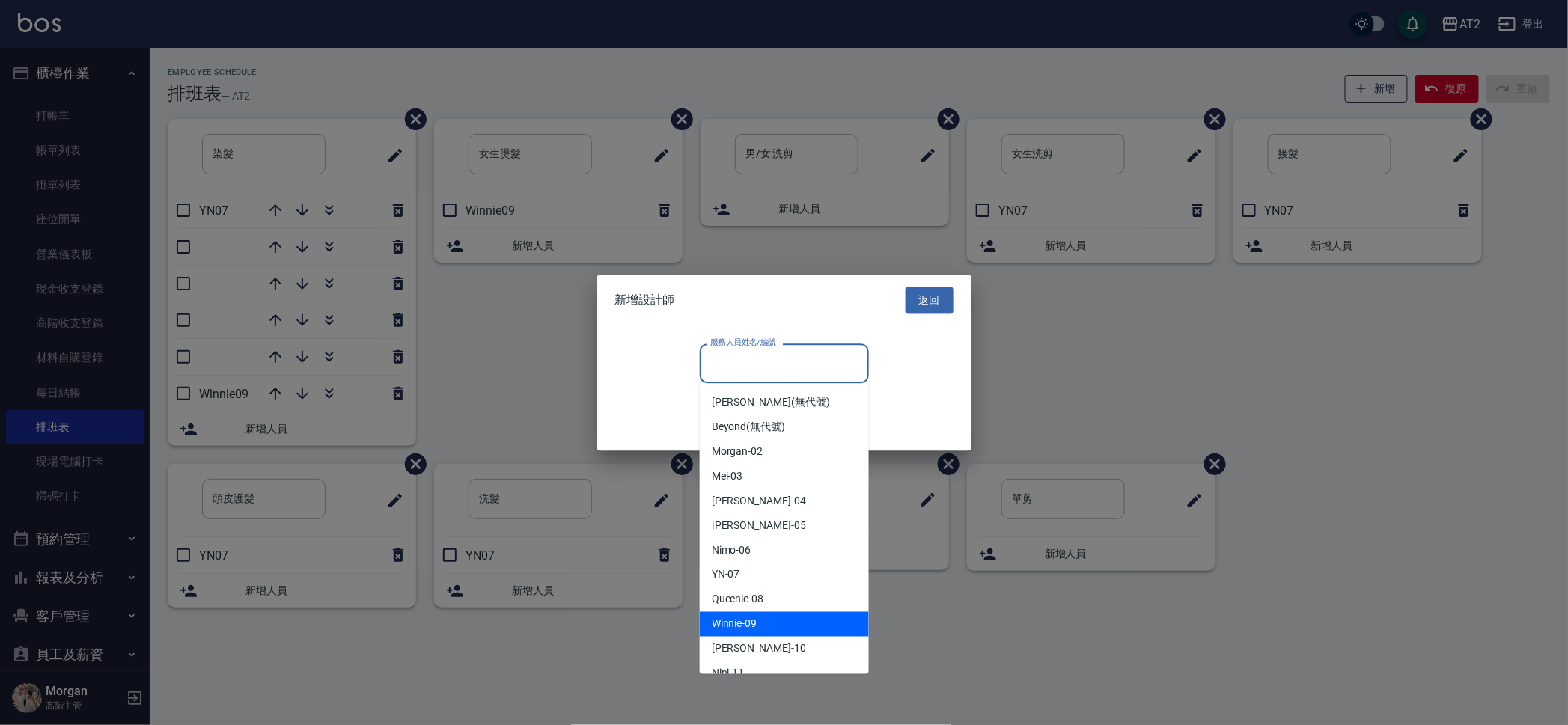
click at [776, 623] on div "Winnie -09" at bounding box center [784, 623] width 169 height 24
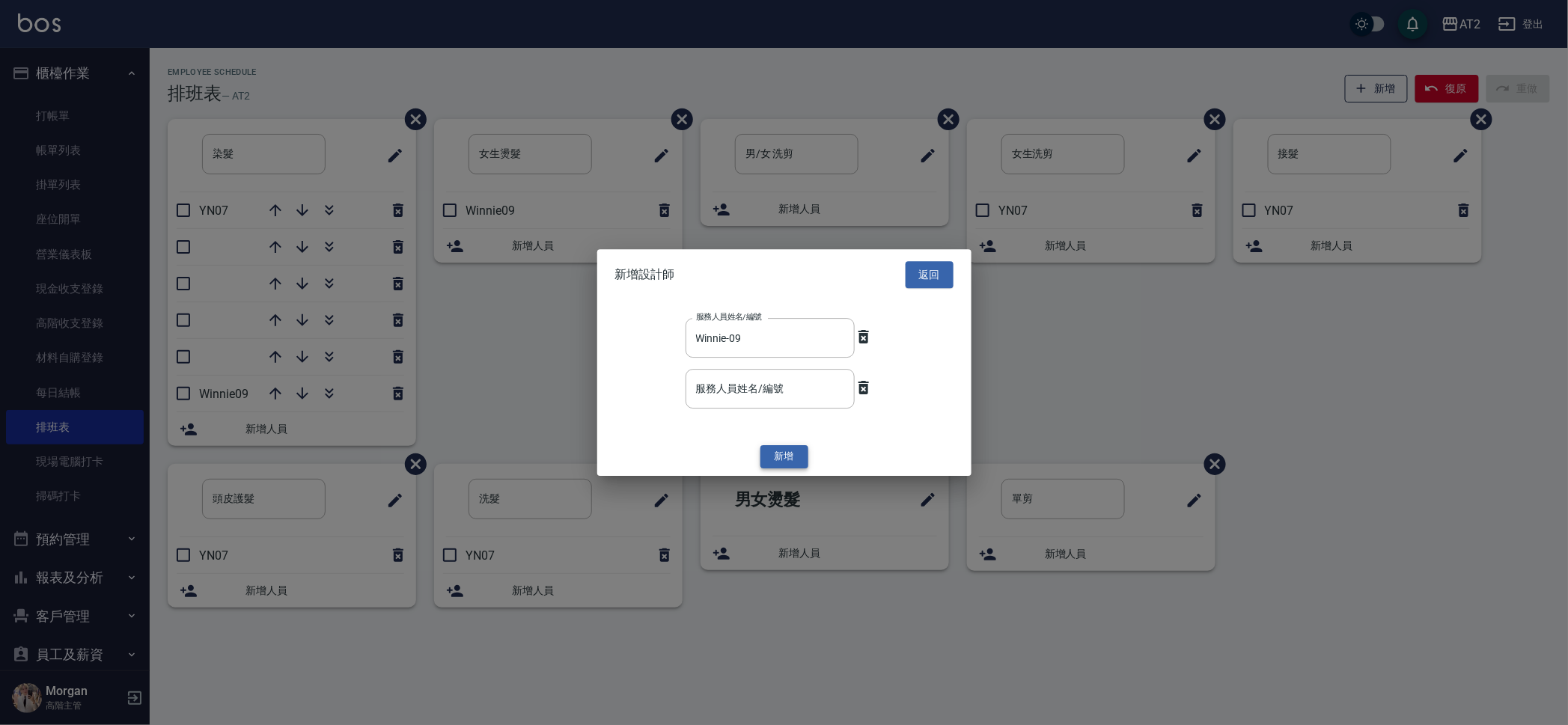
click at [781, 456] on button "新增" at bounding box center [784, 457] width 48 height 23
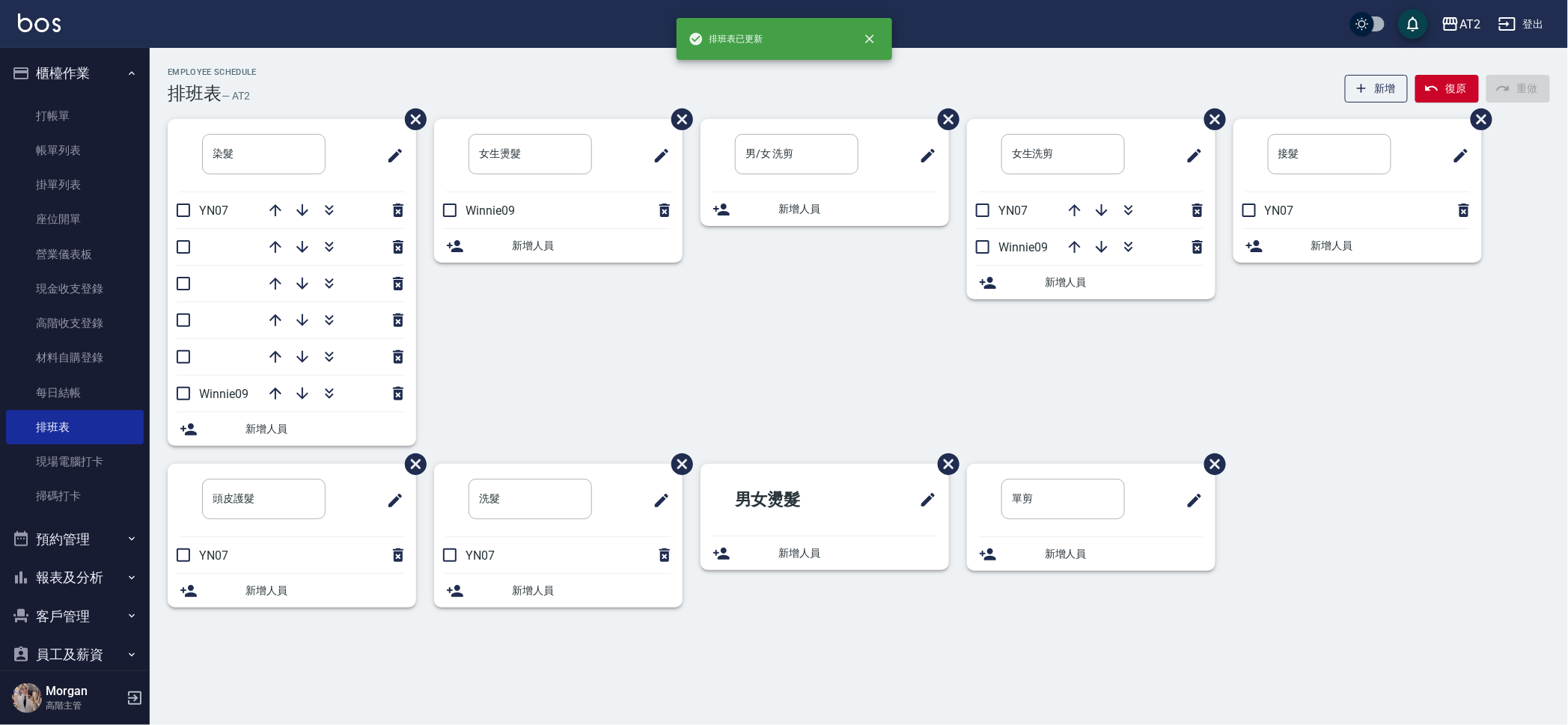
click at [1314, 299] on div "接髮 ​ YN07 新增人員" at bounding box center [1348, 291] width 266 height 345
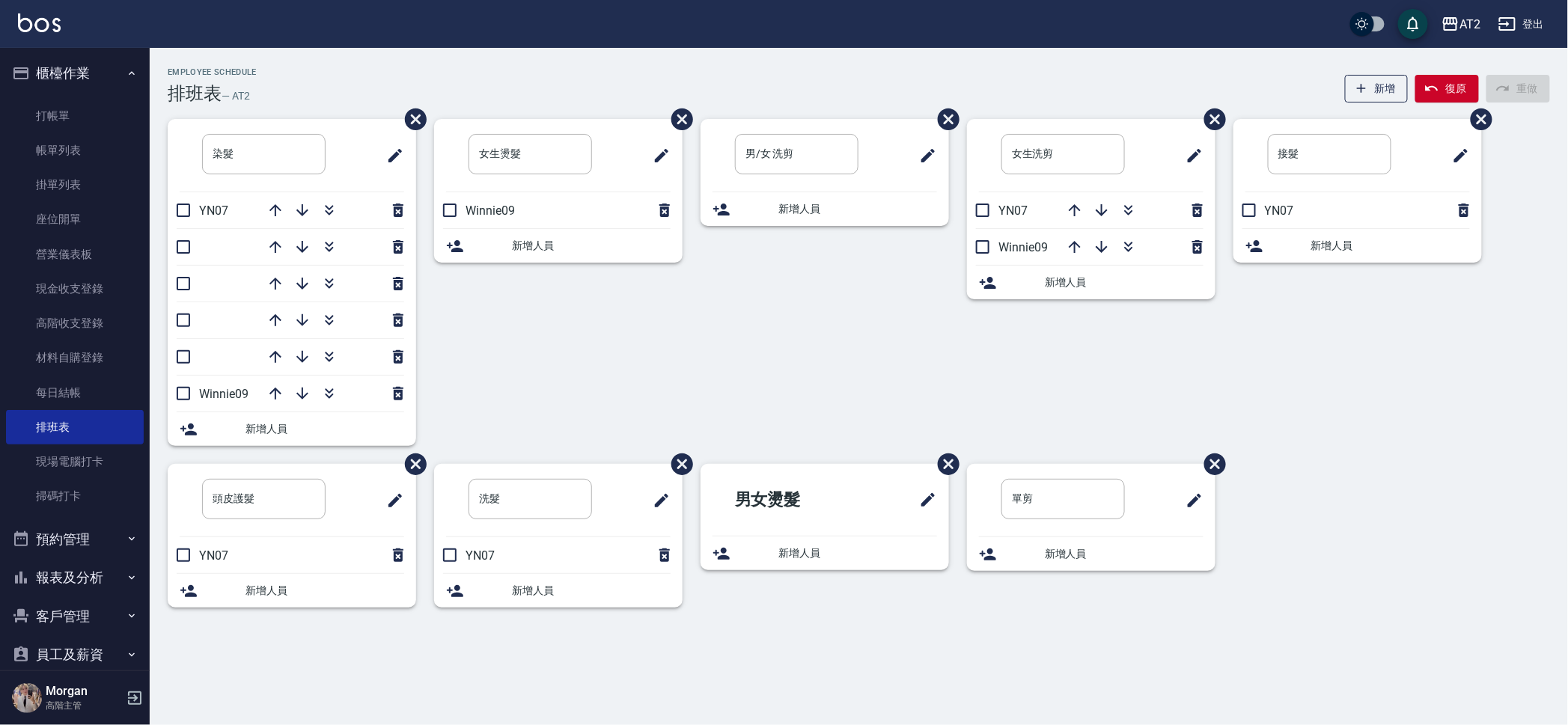
click at [1355, 240] on span "新增人員" at bounding box center [1390, 245] width 159 height 16
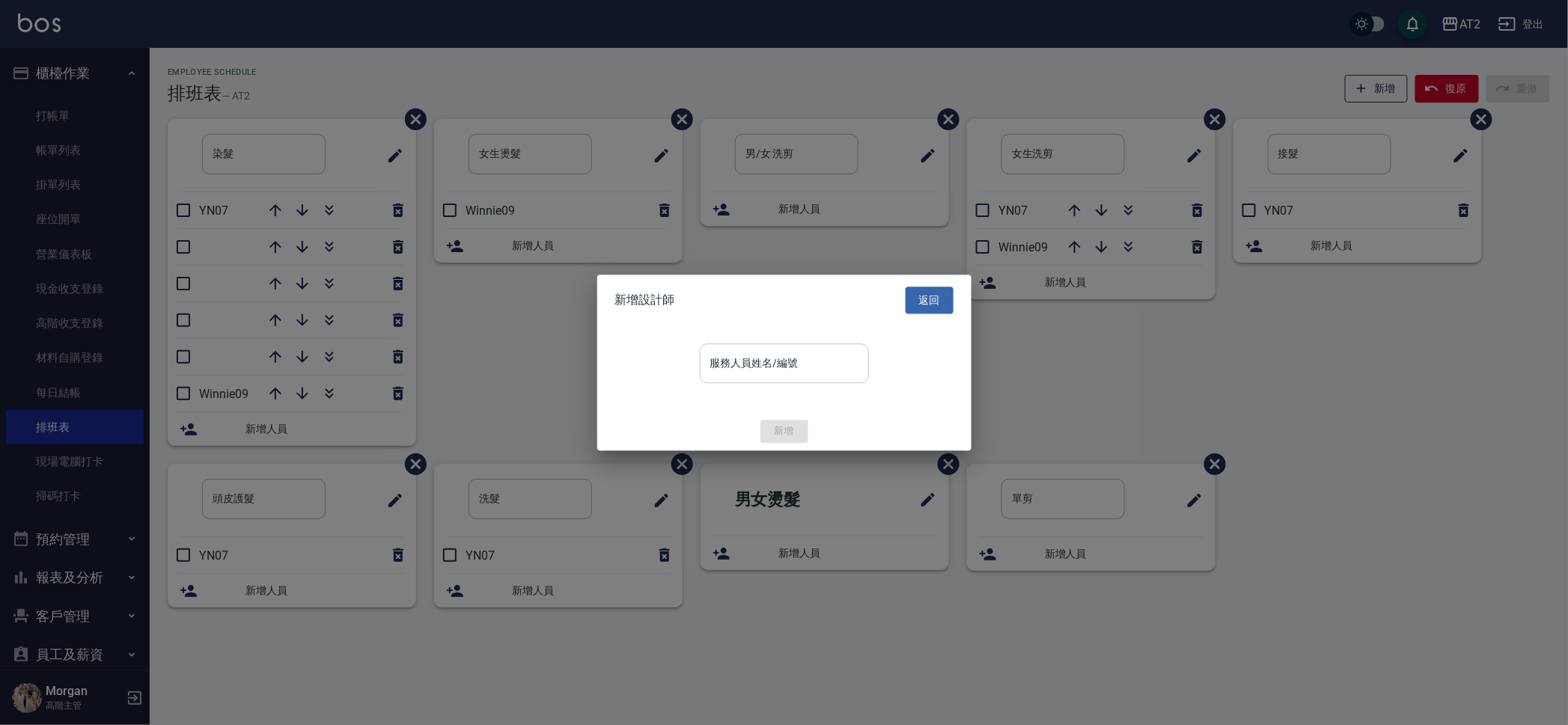
click at [757, 362] on input "服務人員姓名/編號" at bounding box center [784, 362] width 155 height 26
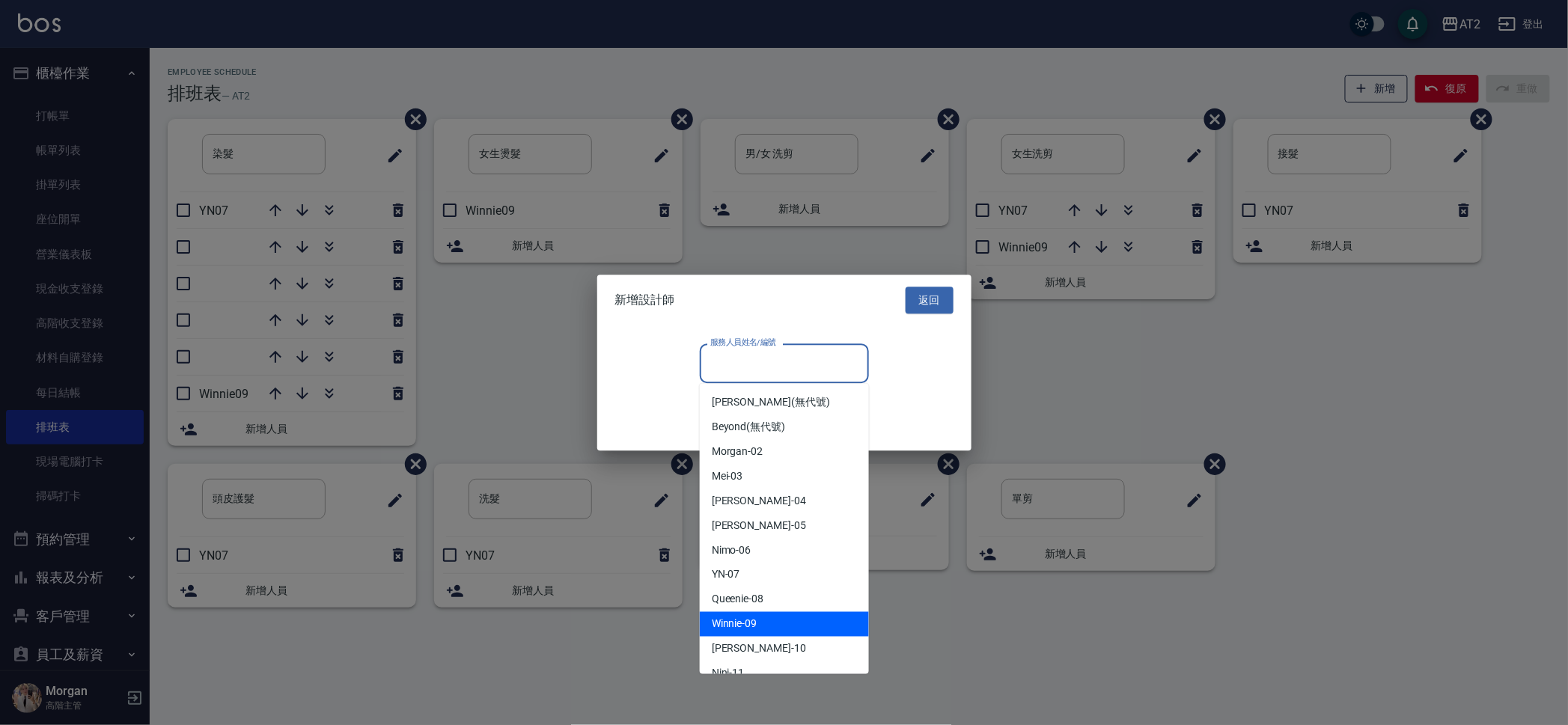
drag, startPoint x: 768, startPoint y: 618, endPoint x: 774, endPoint y: 608, distance: 11.7
click at [768, 617] on div "Winnie -09" at bounding box center [784, 623] width 169 height 24
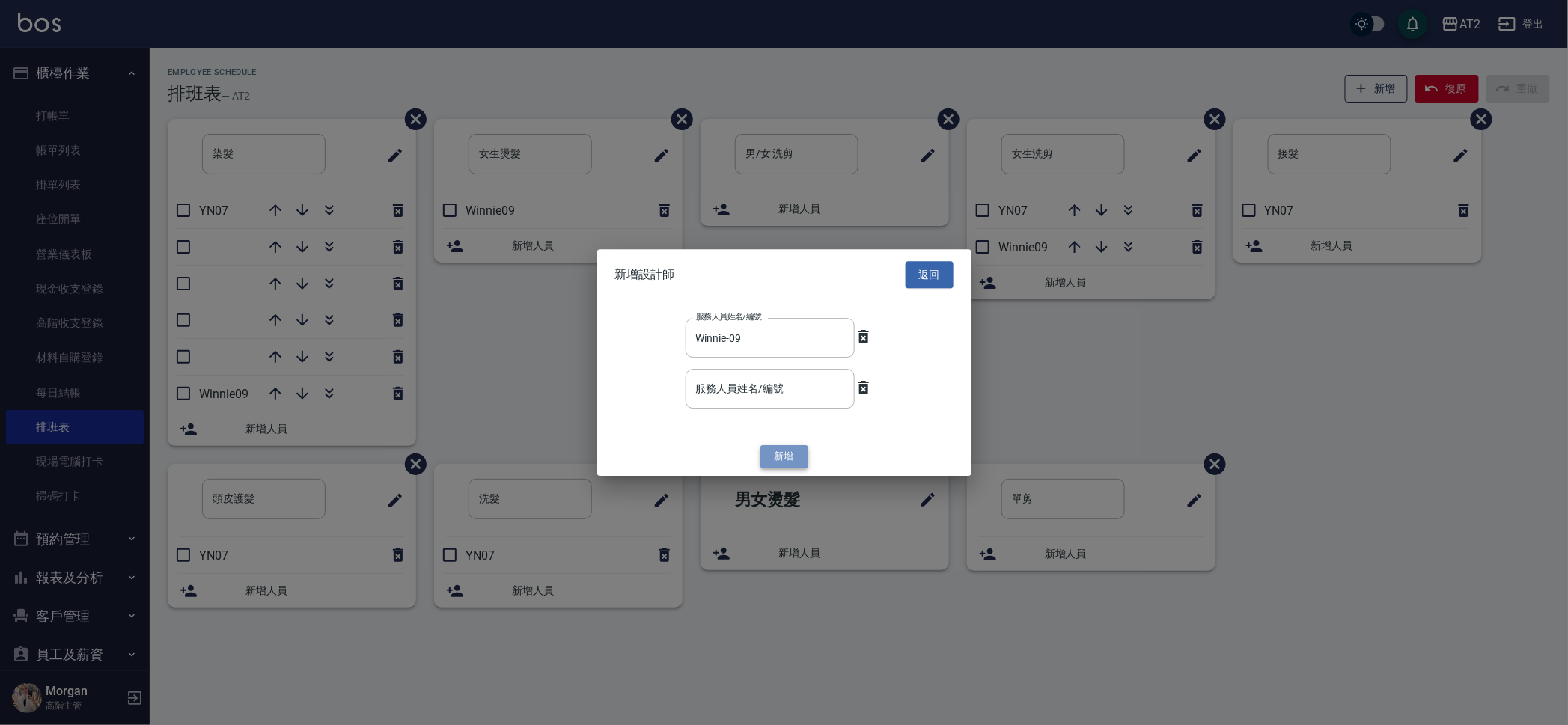
click at [769, 451] on button "新增" at bounding box center [784, 457] width 48 height 23
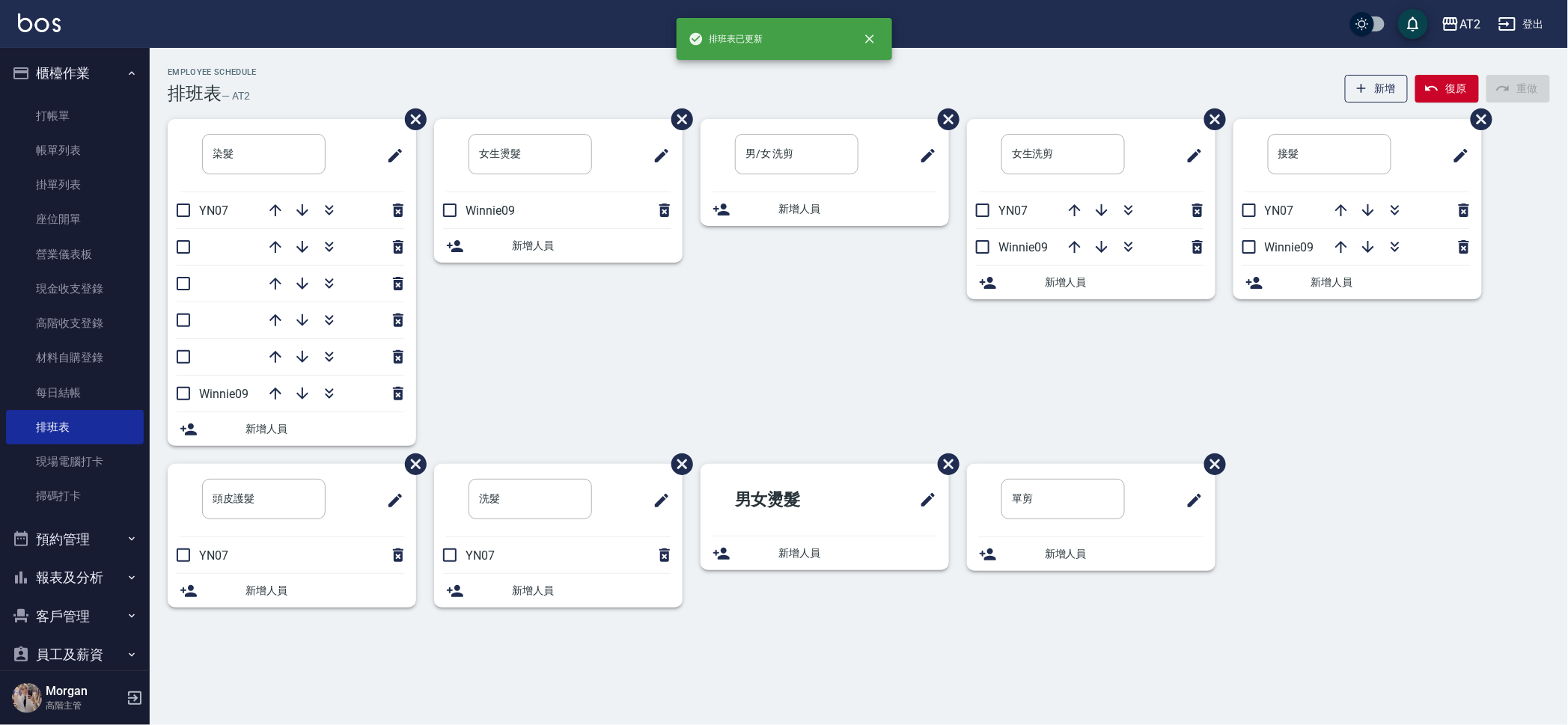
click at [320, 581] on div "新增人員" at bounding box center [292, 591] width 248 height 34
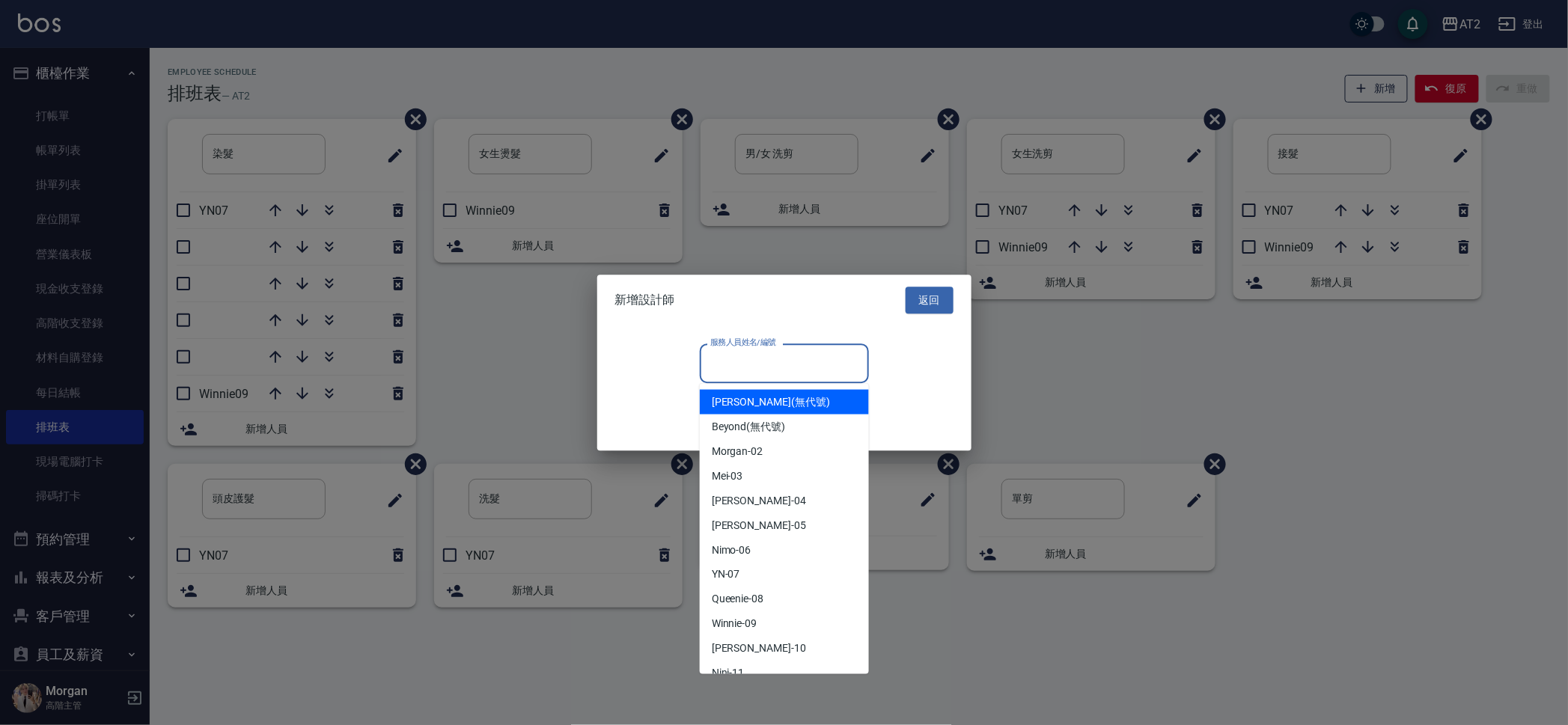
click at [823, 358] on input "服務人員姓名/編號" at bounding box center [784, 362] width 155 height 26
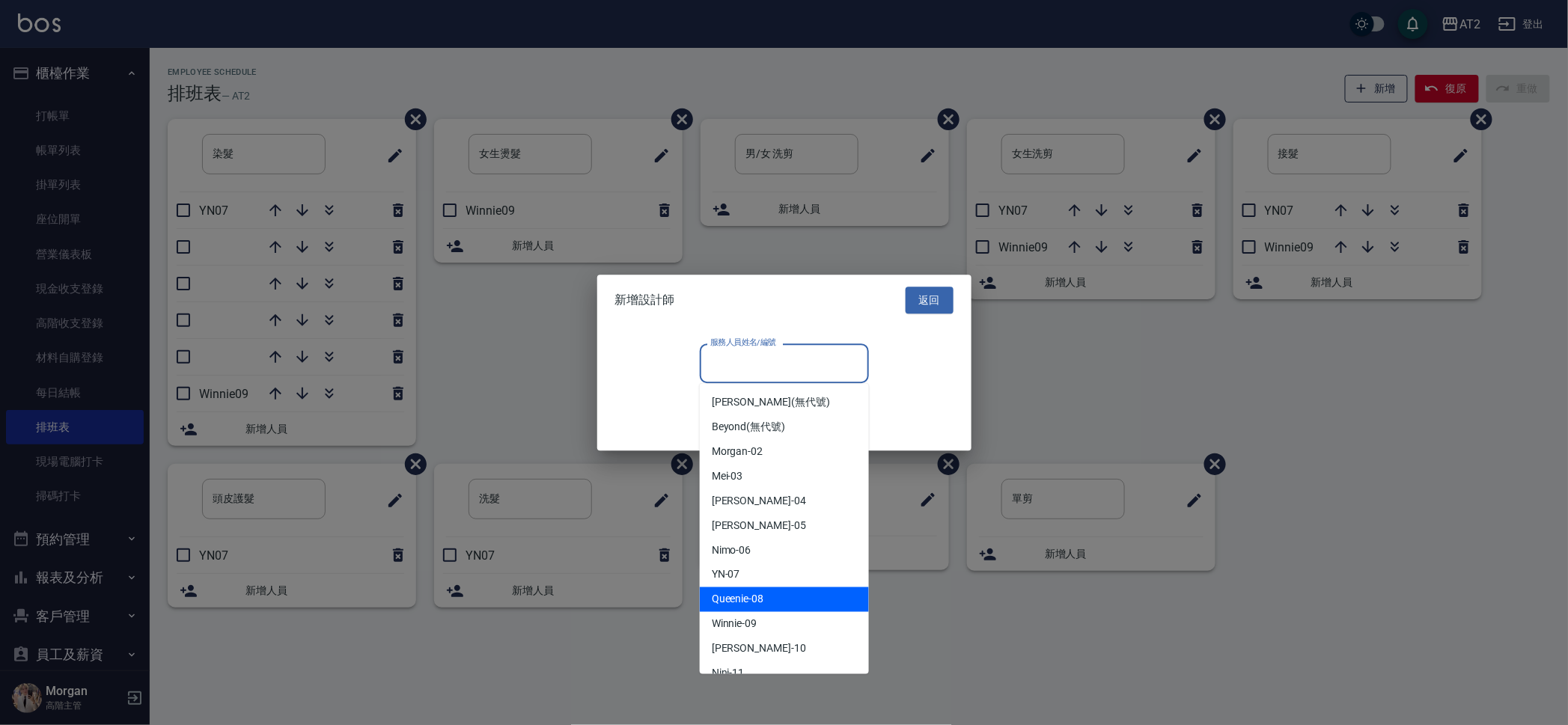
click at [775, 603] on div "Queenie -08" at bounding box center [784, 599] width 169 height 24
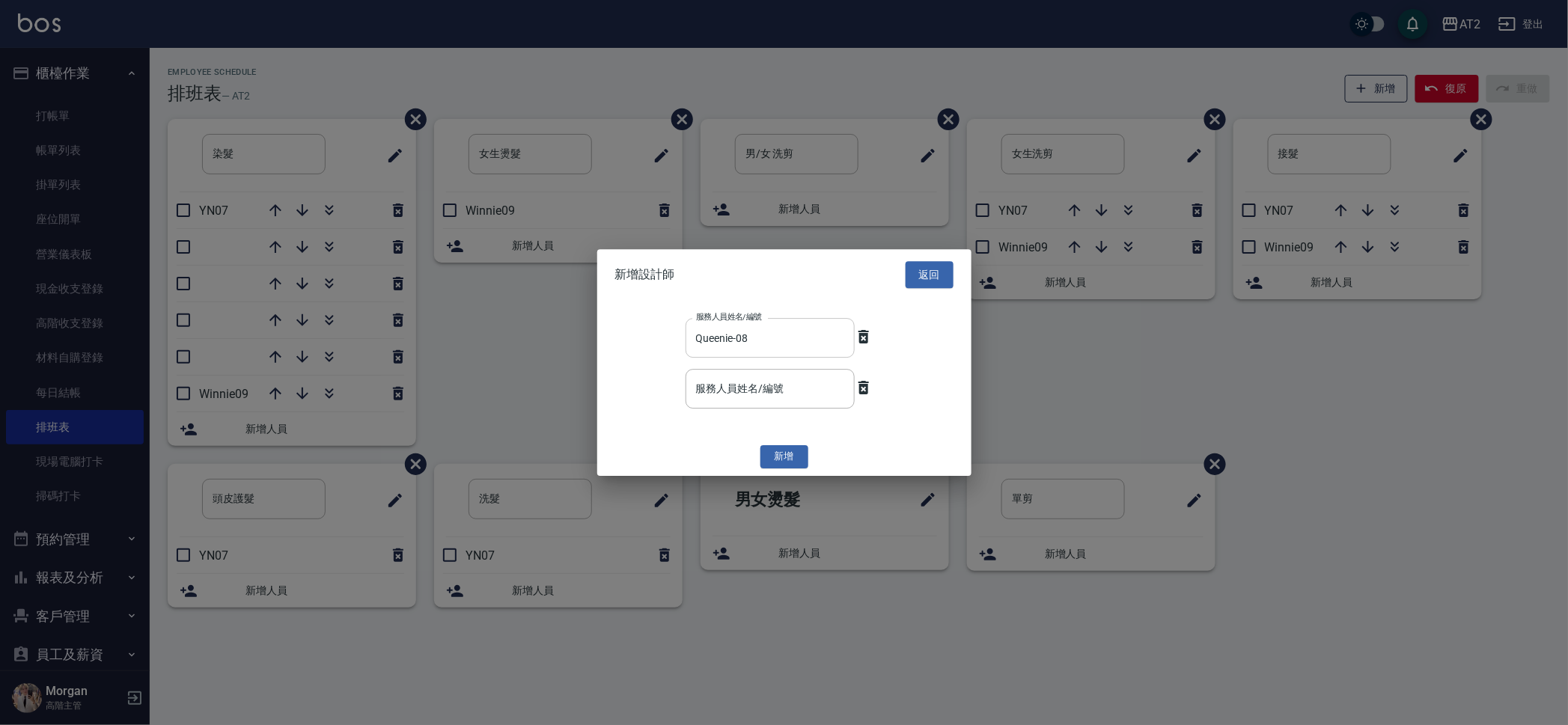
click at [771, 341] on input "Queenie-08" at bounding box center [759, 337] width 133 height 26
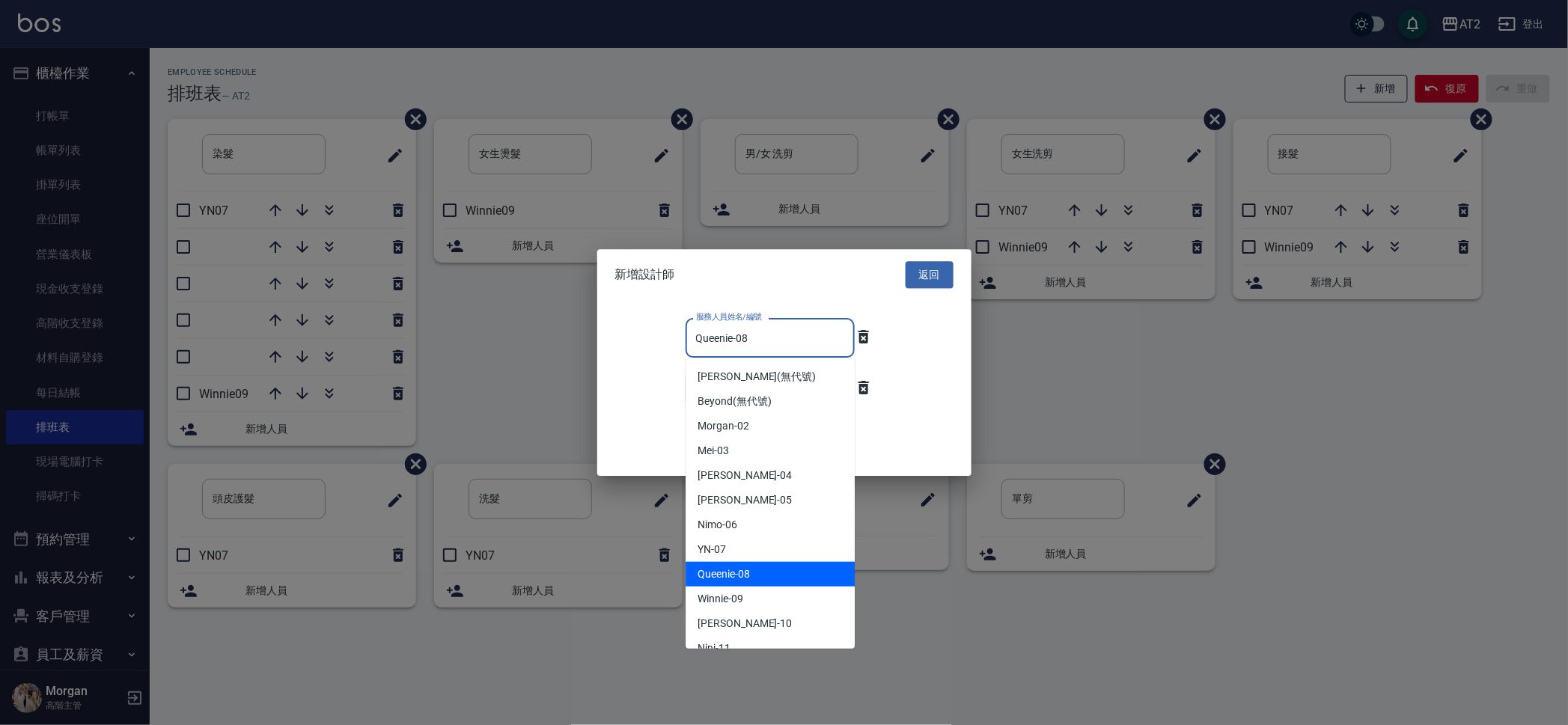
click at [740, 582] on div "Queenie -08" at bounding box center [770, 573] width 169 height 24
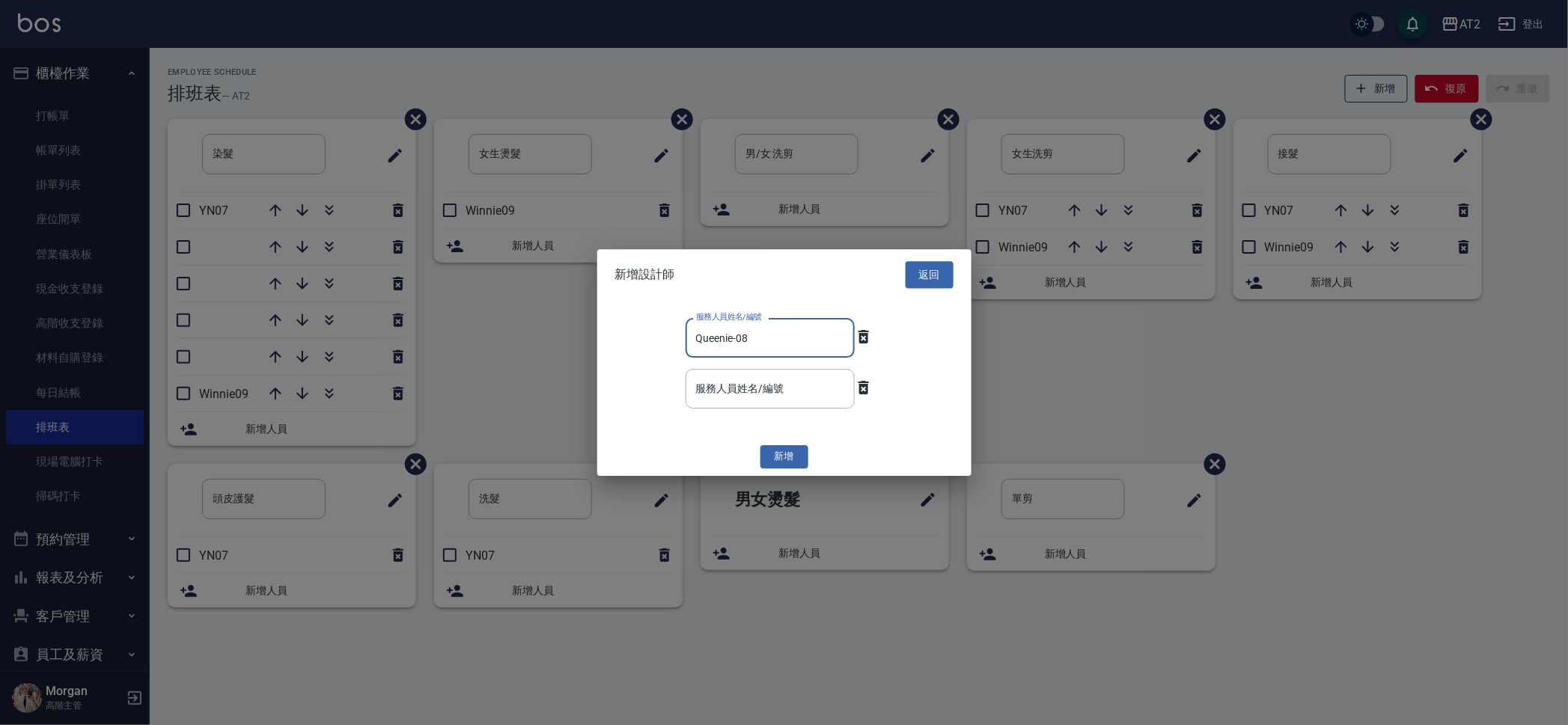
click at [780, 357] on div "Queenie-08 服務人員姓名/編號" at bounding box center [770, 337] width 169 height 39
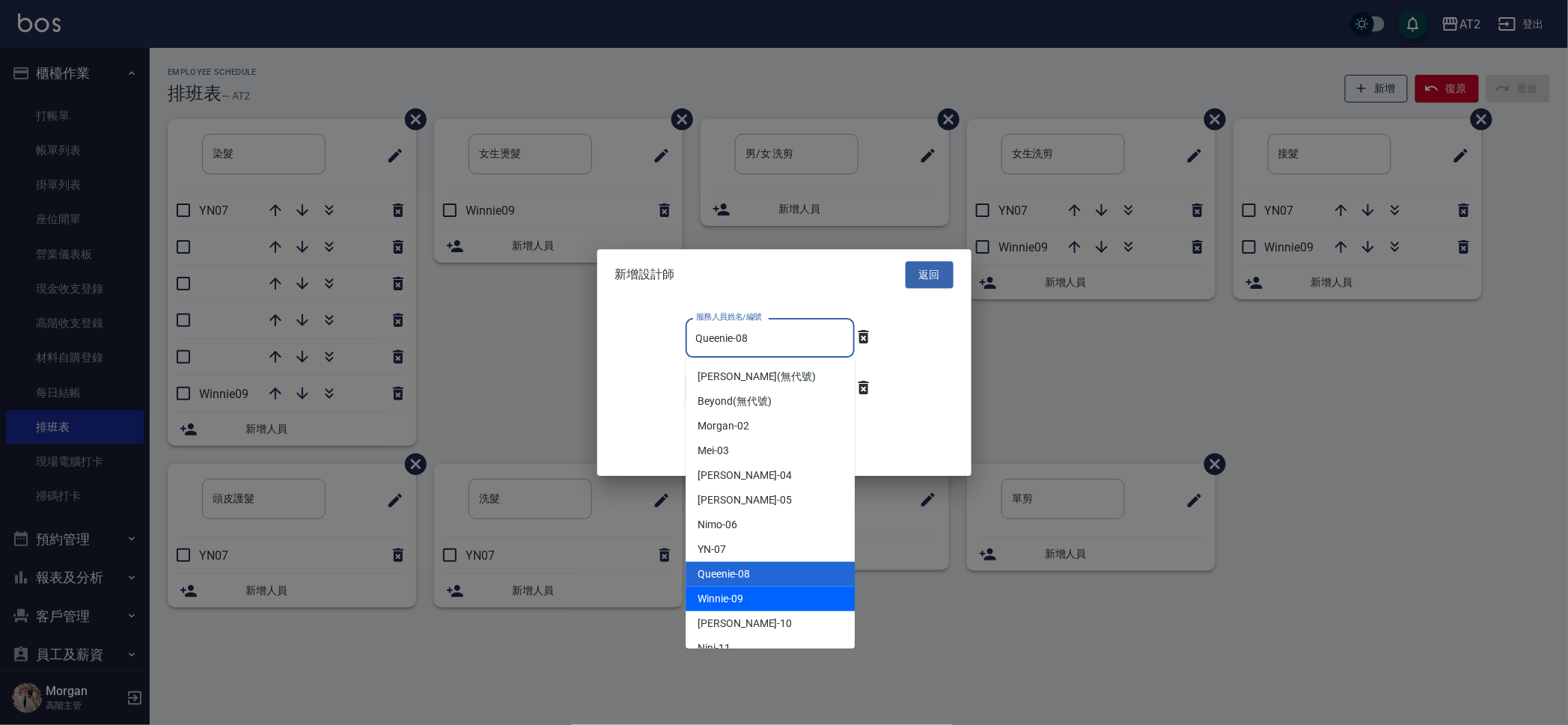
click at [739, 600] on span "Winnie -09" at bounding box center [720, 598] width 45 height 16
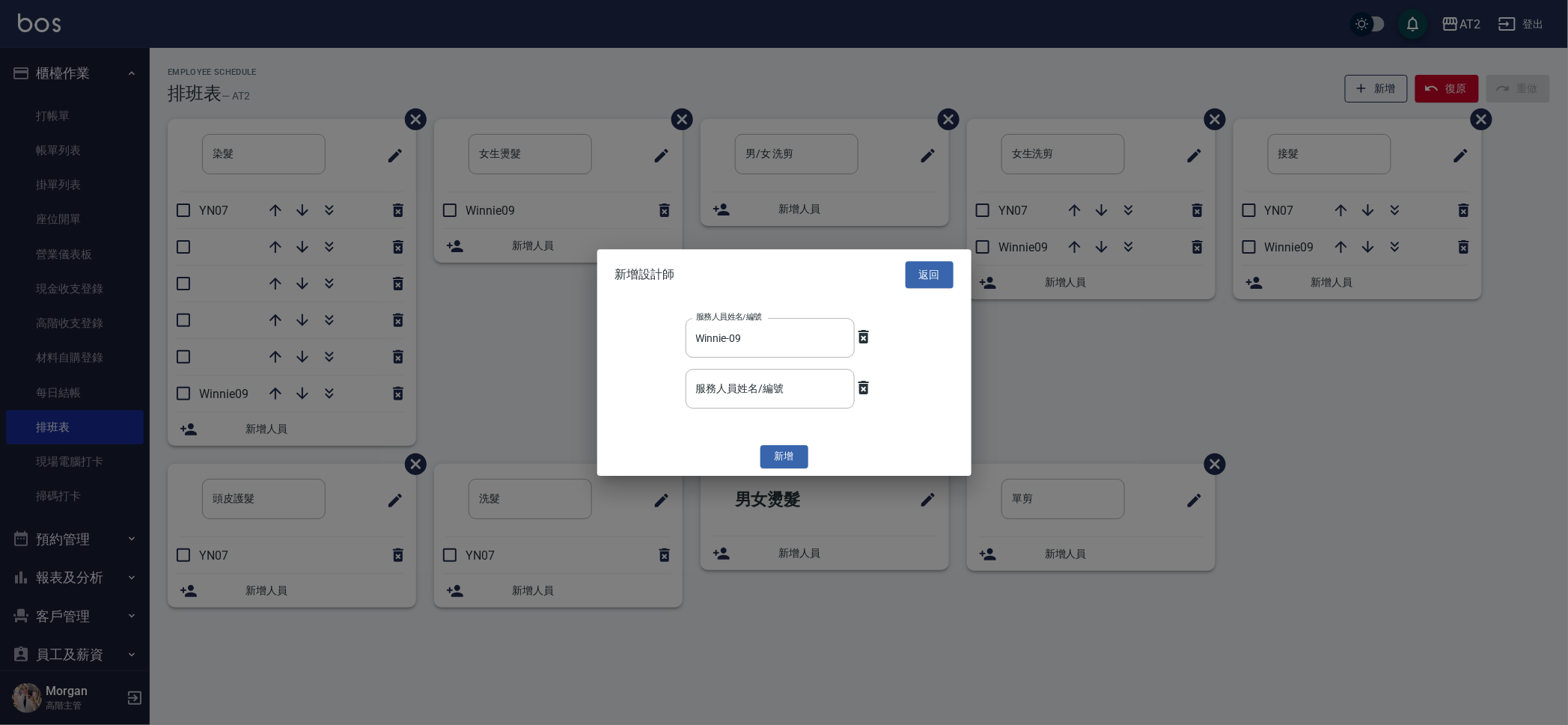
click at [762, 458] on button "新增" at bounding box center [784, 457] width 48 height 23
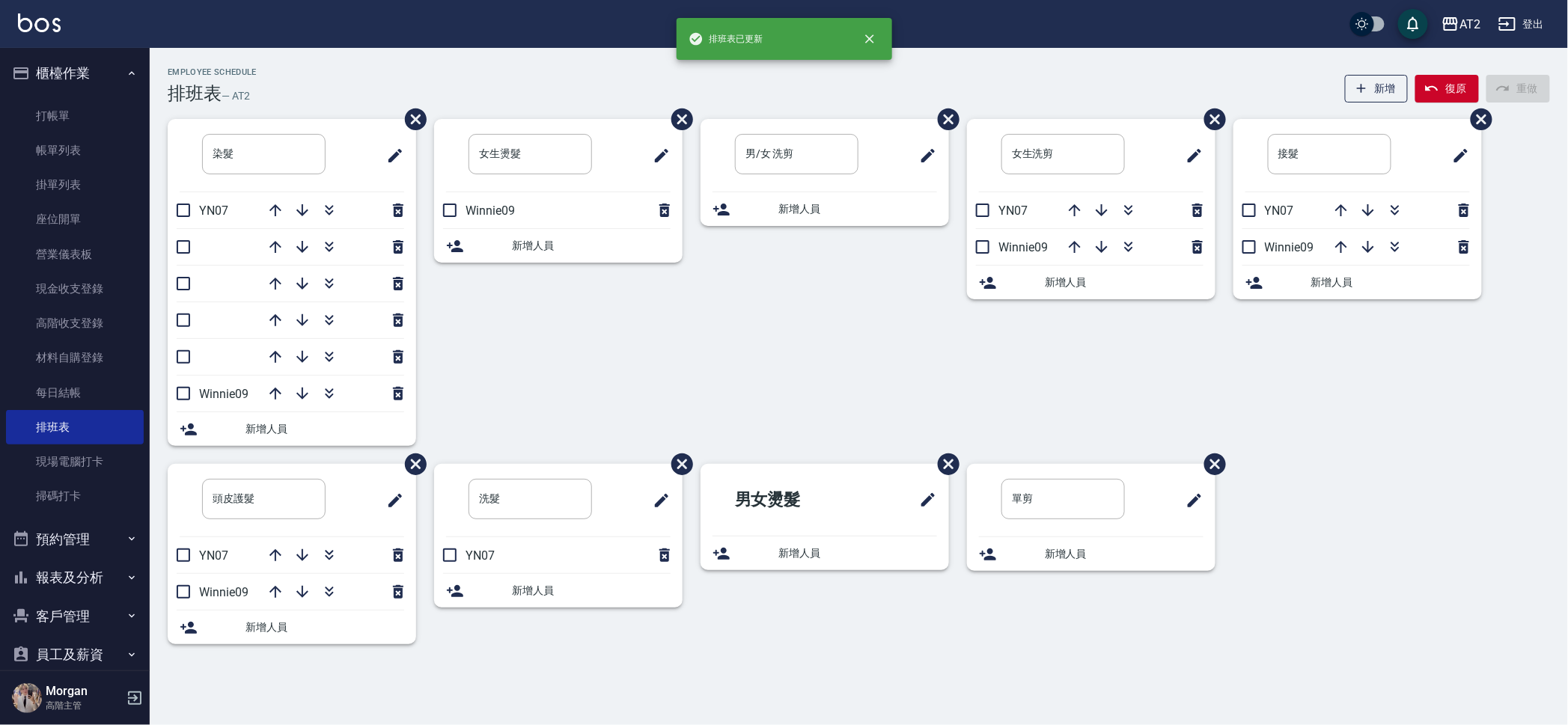
click at [562, 588] on span "新增人員" at bounding box center [591, 590] width 159 height 16
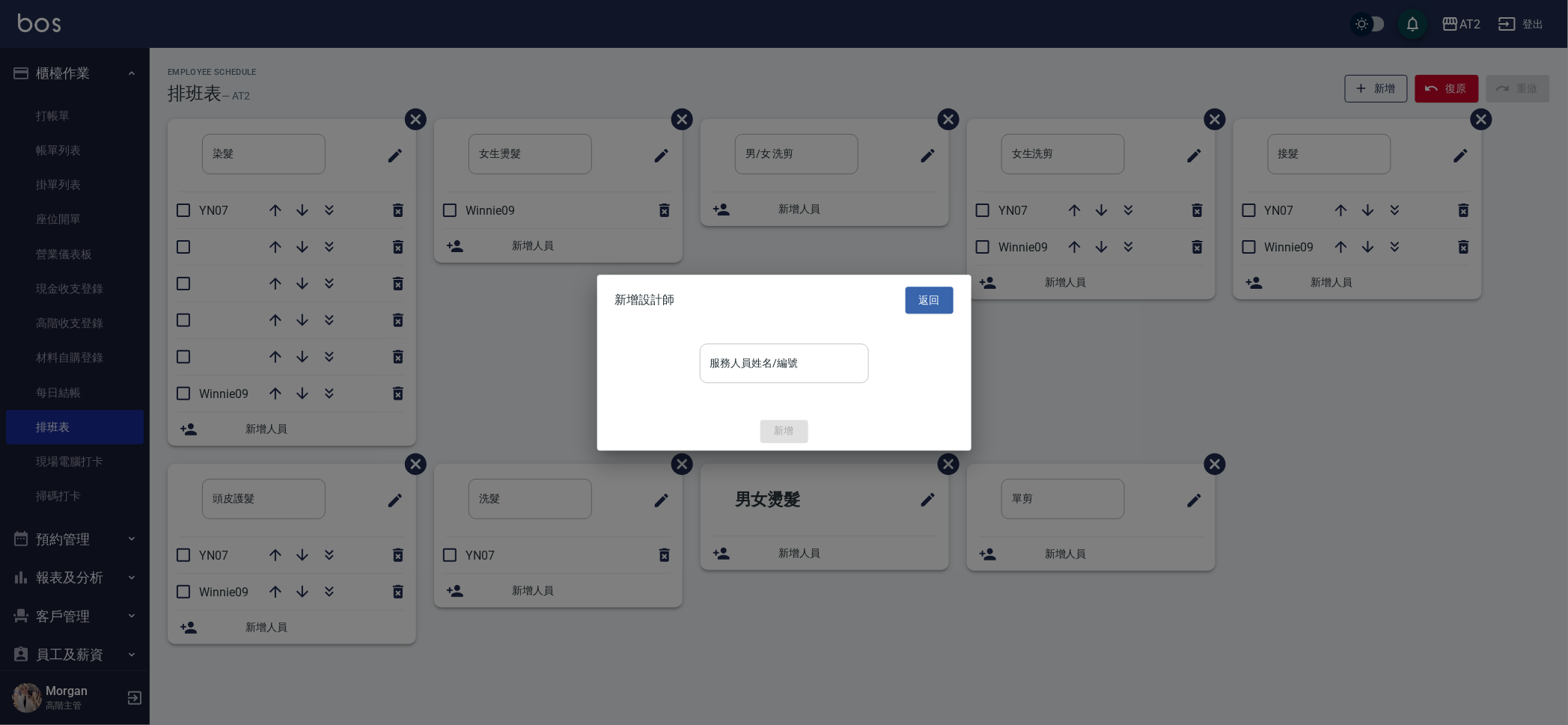
click at [802, 352] on input "服務人員姓名/編號" at bounding box center [784, 362] width 155 height 26
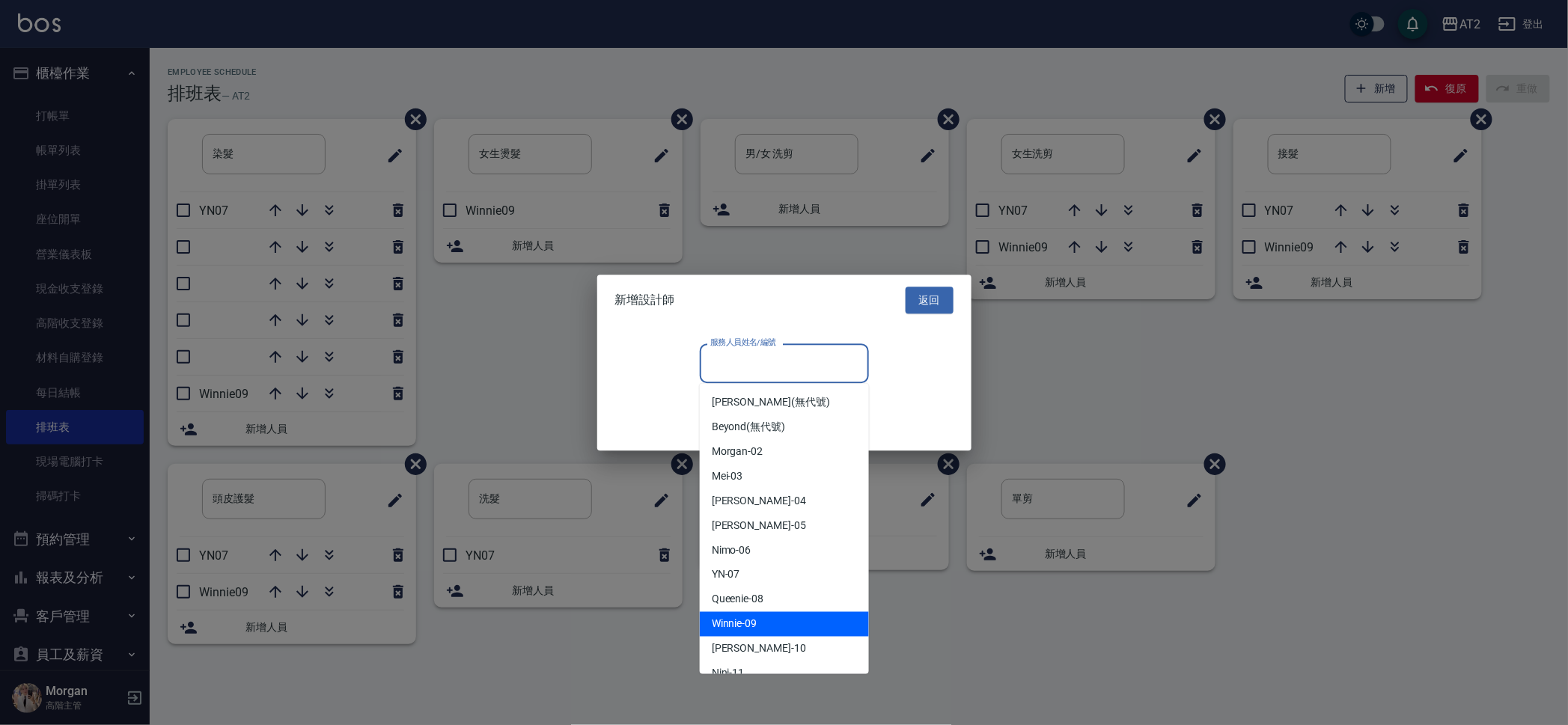
click at [776, 621] on div "Winnie -09" at bounding box center [784, 623] width 169 height 24
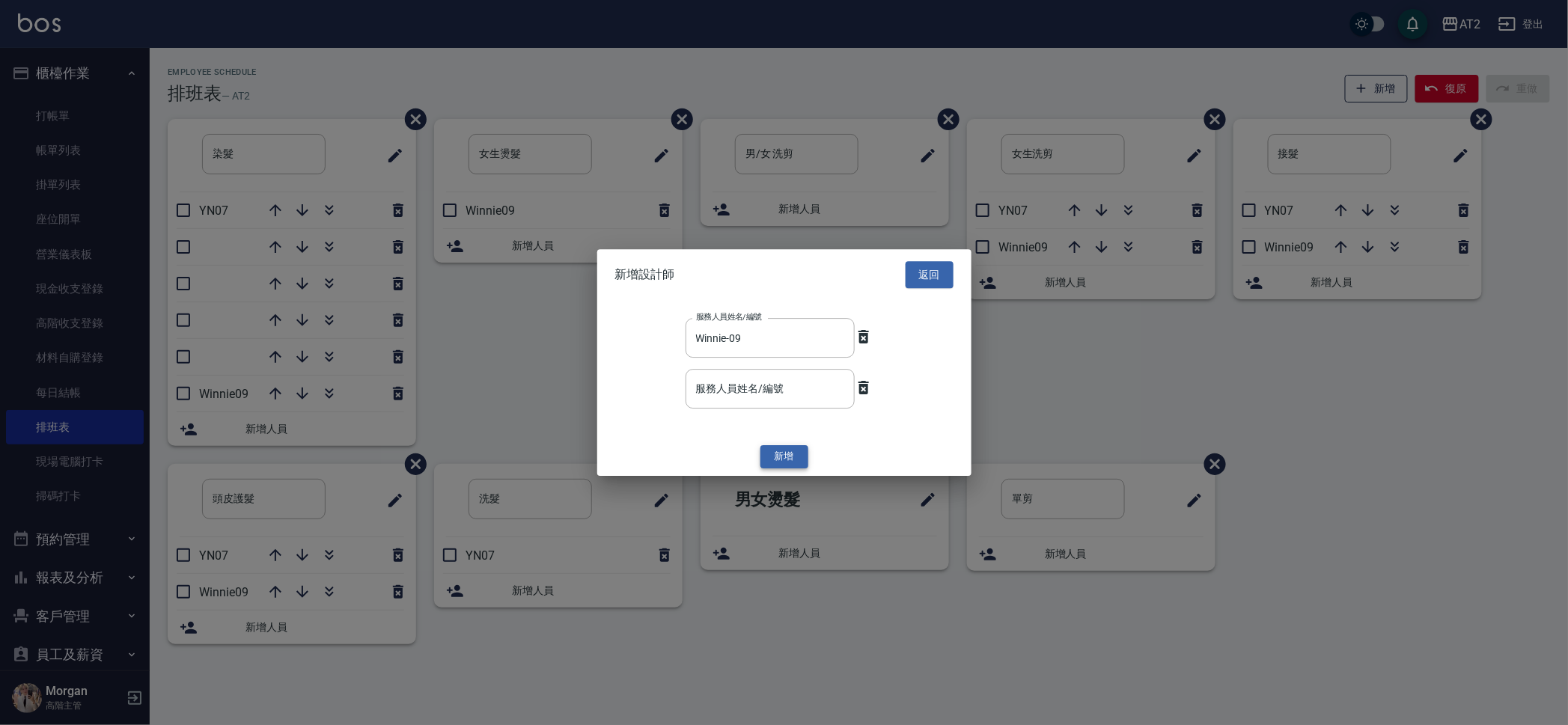
click at [783, 453] on button "新增" at bounding box center [784, 457] width 48 height 23
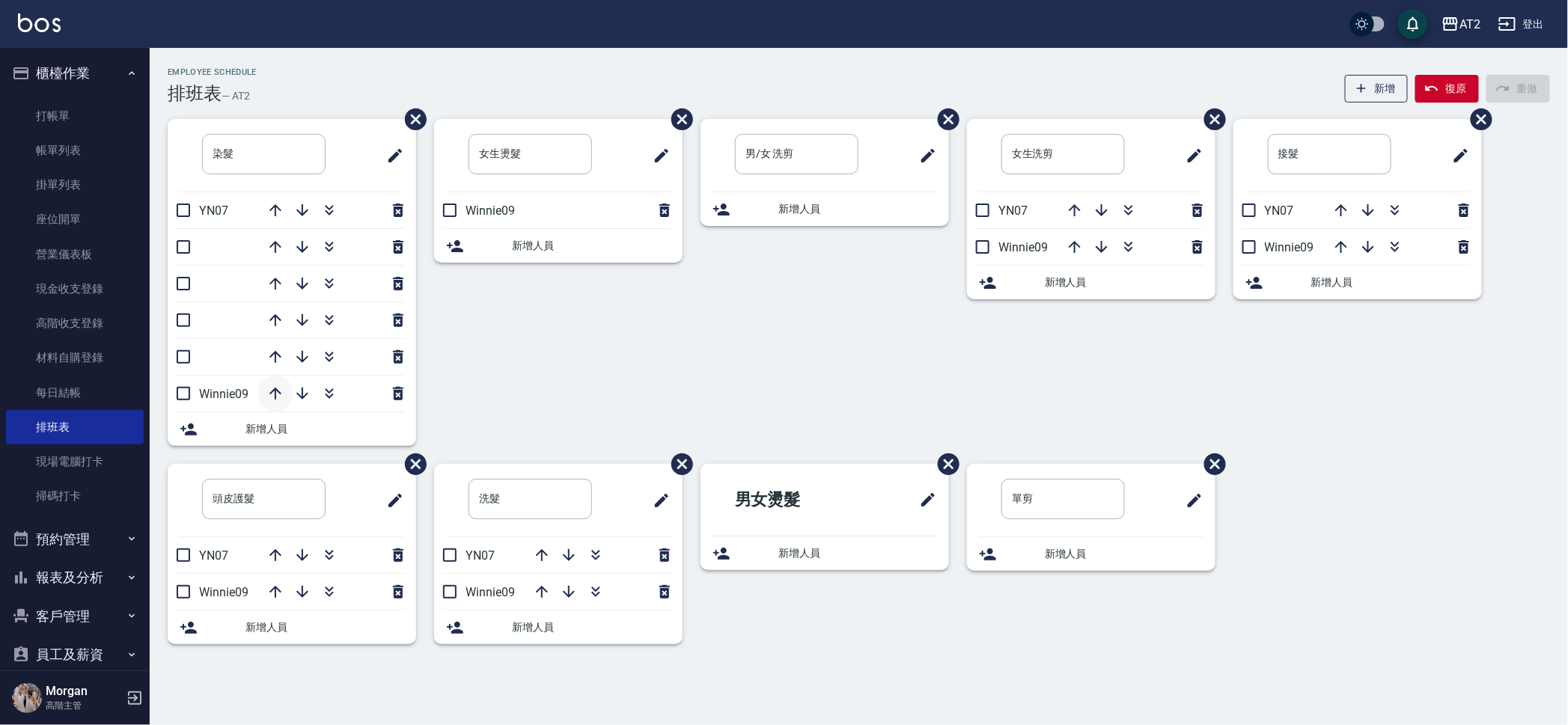
click at [280, 392] on icon "button" at bounding box center [275, 394] width 12 height 12
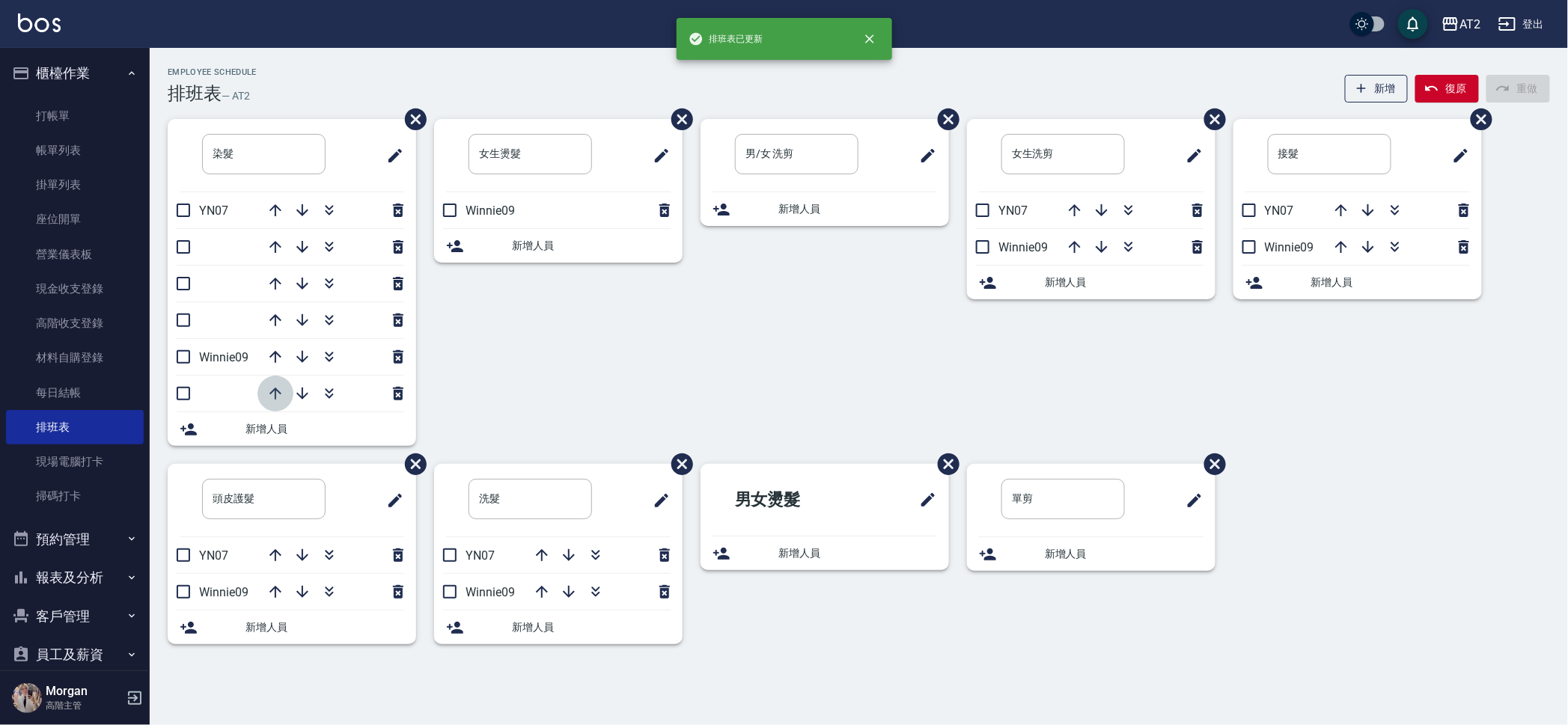
click at [280, 392] on icon "button" at bounding box center [275, 394] width 12 height 12
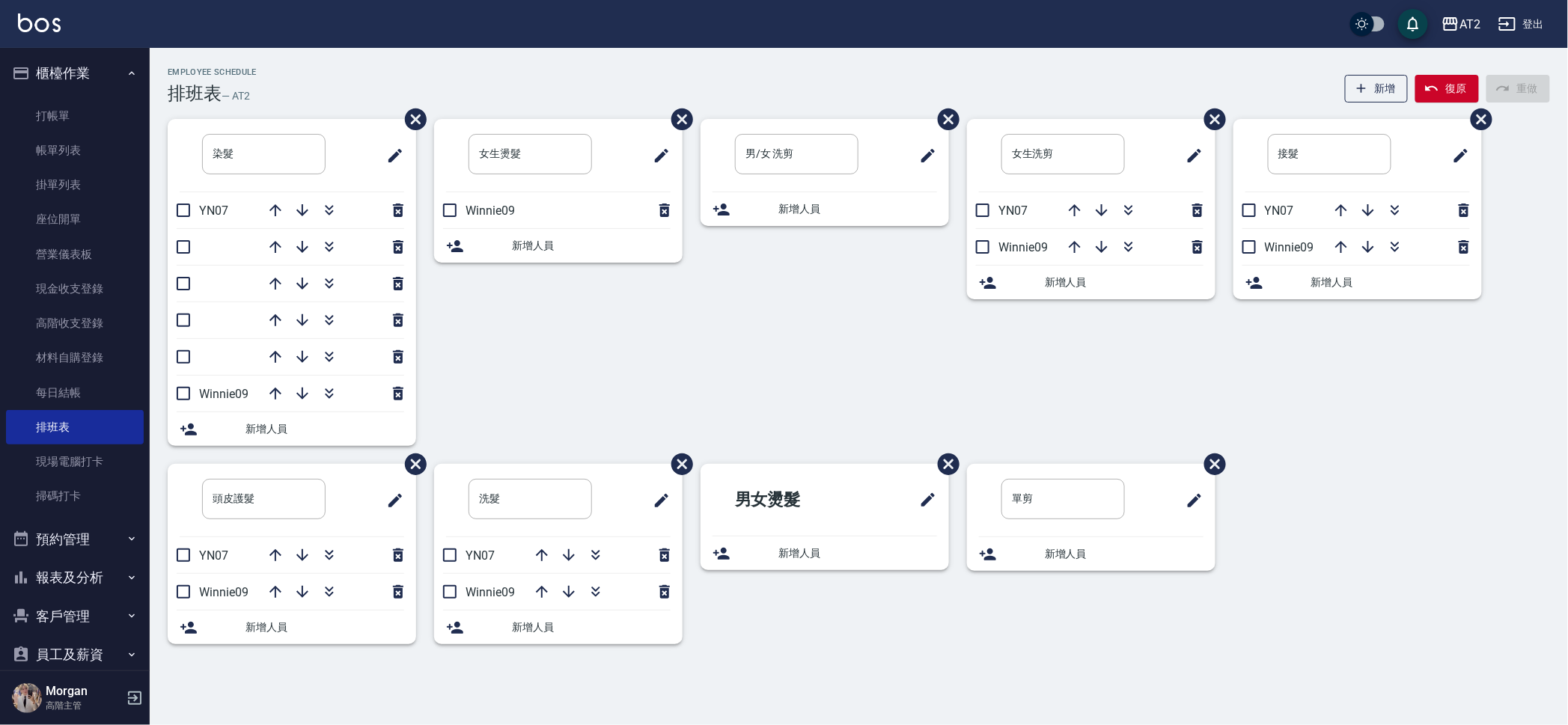
click at [280, 392] on icon "button" at bounding box center [275, 394] width 12 height 12
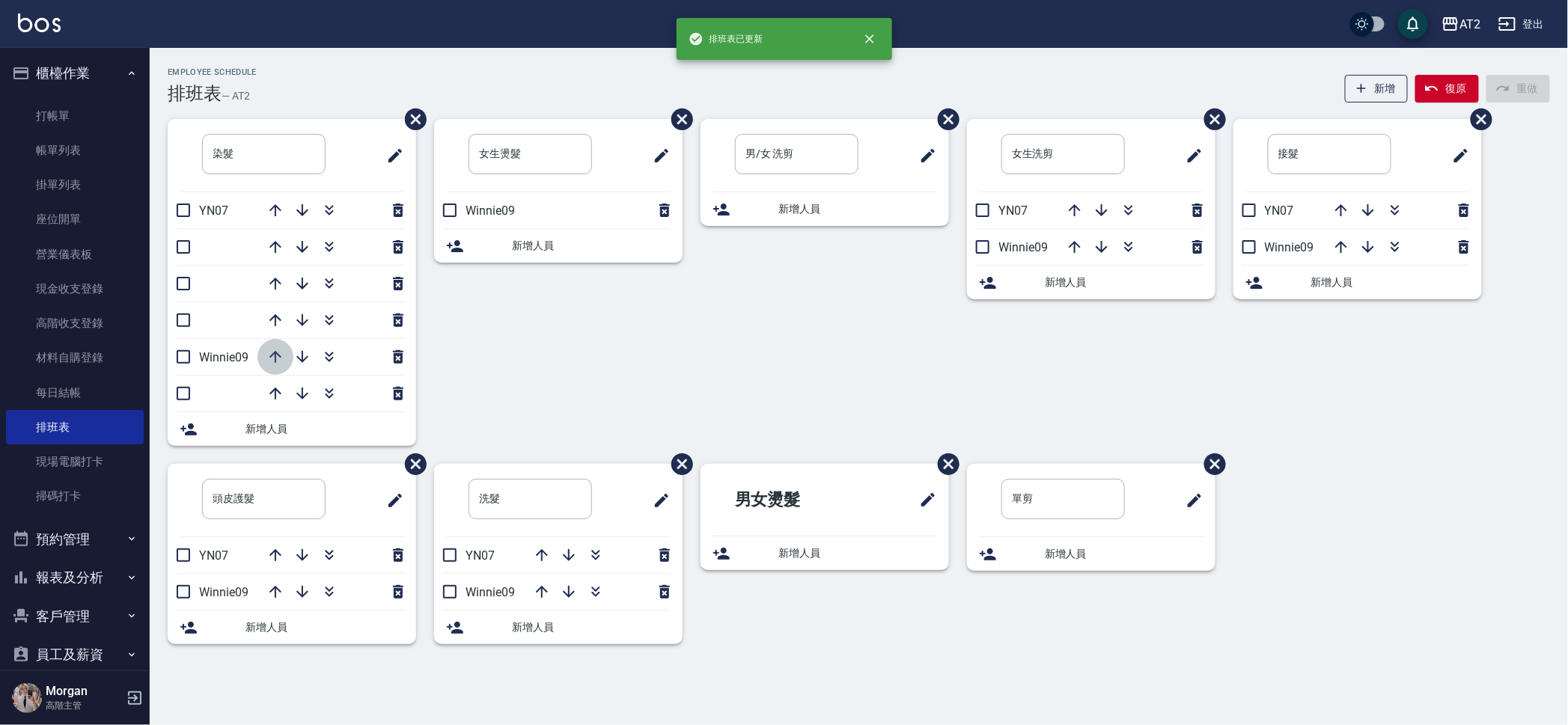
click at [268, 359] on icon "button" at bounding box center [274, 357] width 18 height 18
click at [277, 326] on icon "button" at bounding box center [274, 320] width 18 height 18
click at [266, 279] on icon "button" at bounding box center [274, 283] width 18 height 18
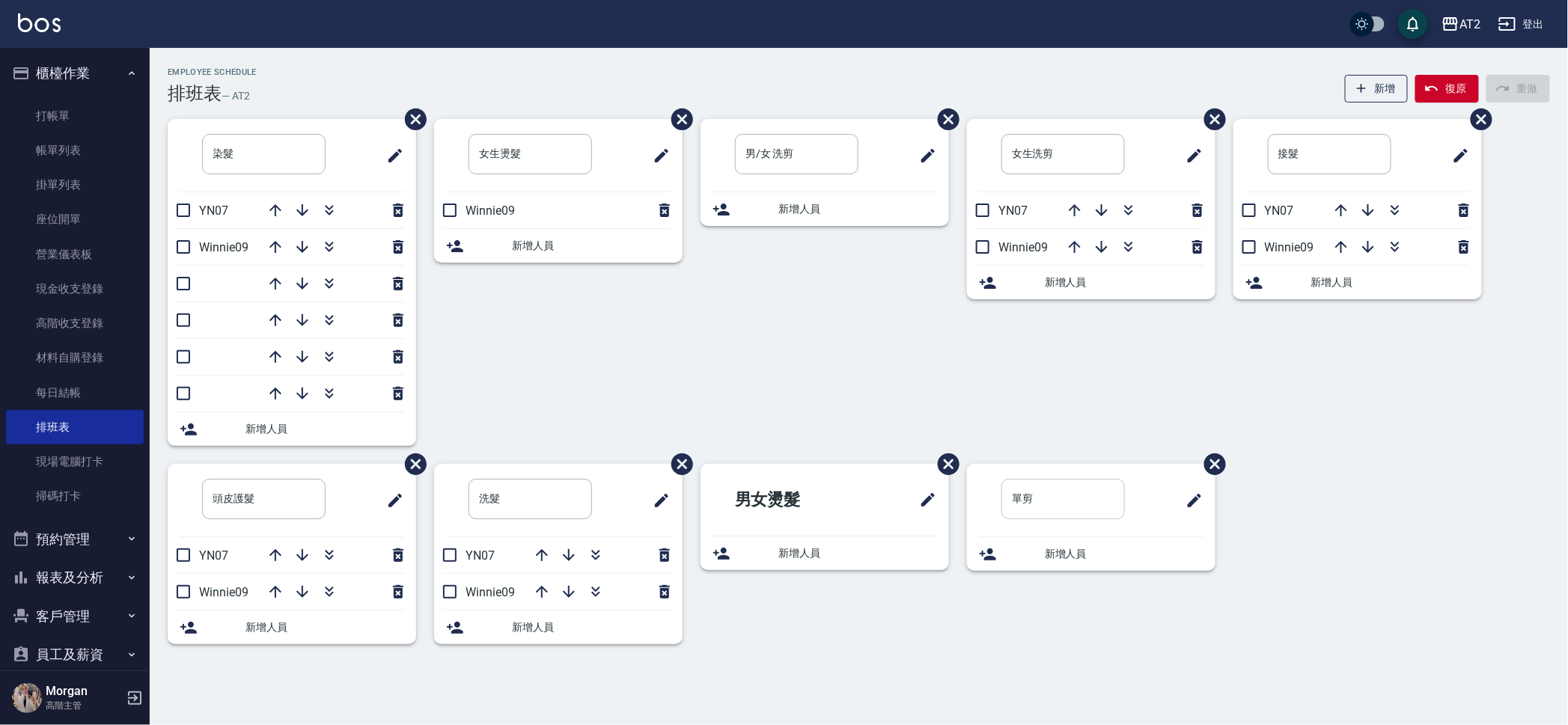
click at [1013, 500] on input "單剪" at bounding box center [1063, 499] width 123 height 40
type input "女單剪"
click at [1102, 555] on div "新增人員" at bounding box center [1091, 564] width 248 height 34
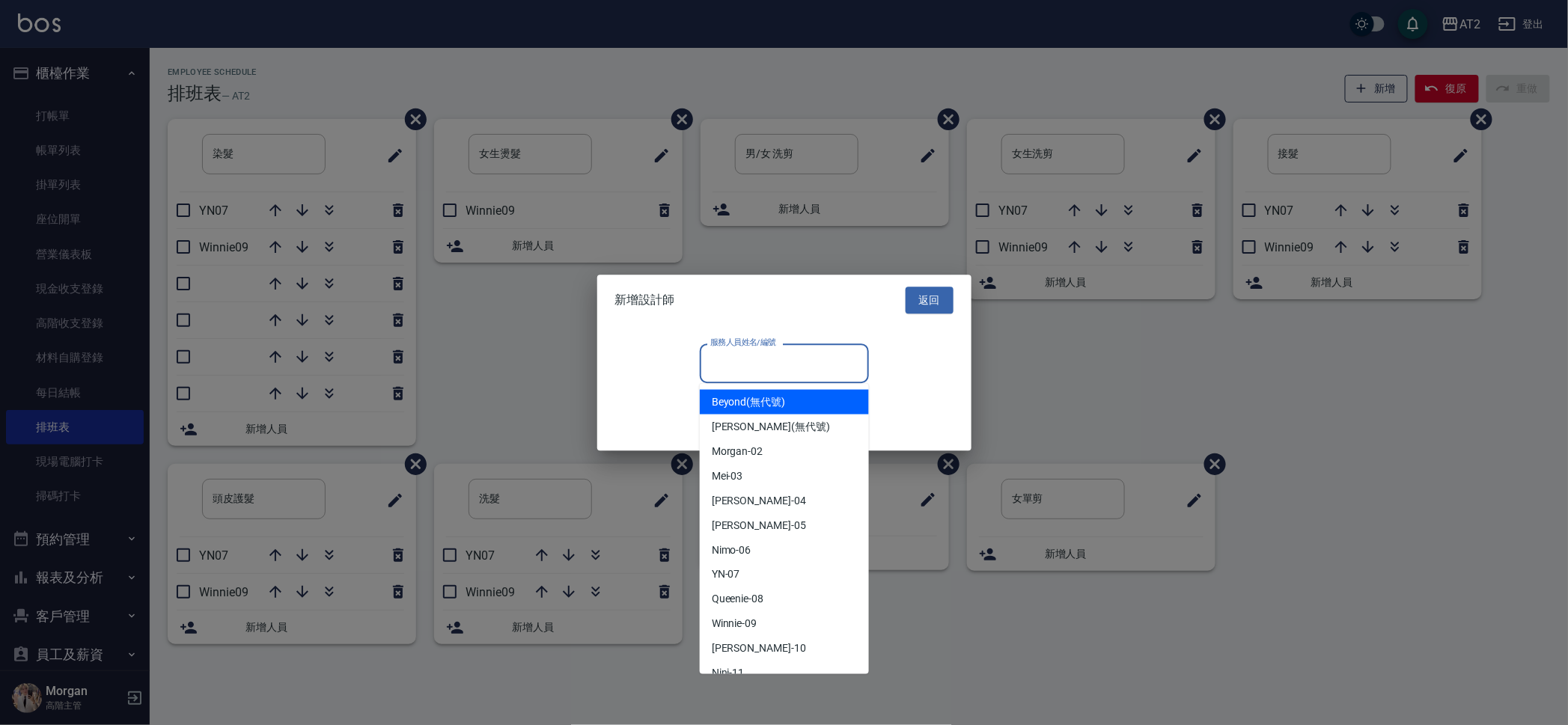
click at [771, 363] on input "服務人員姓名/編號" at bounding box center [784, 362] width 155 height 26
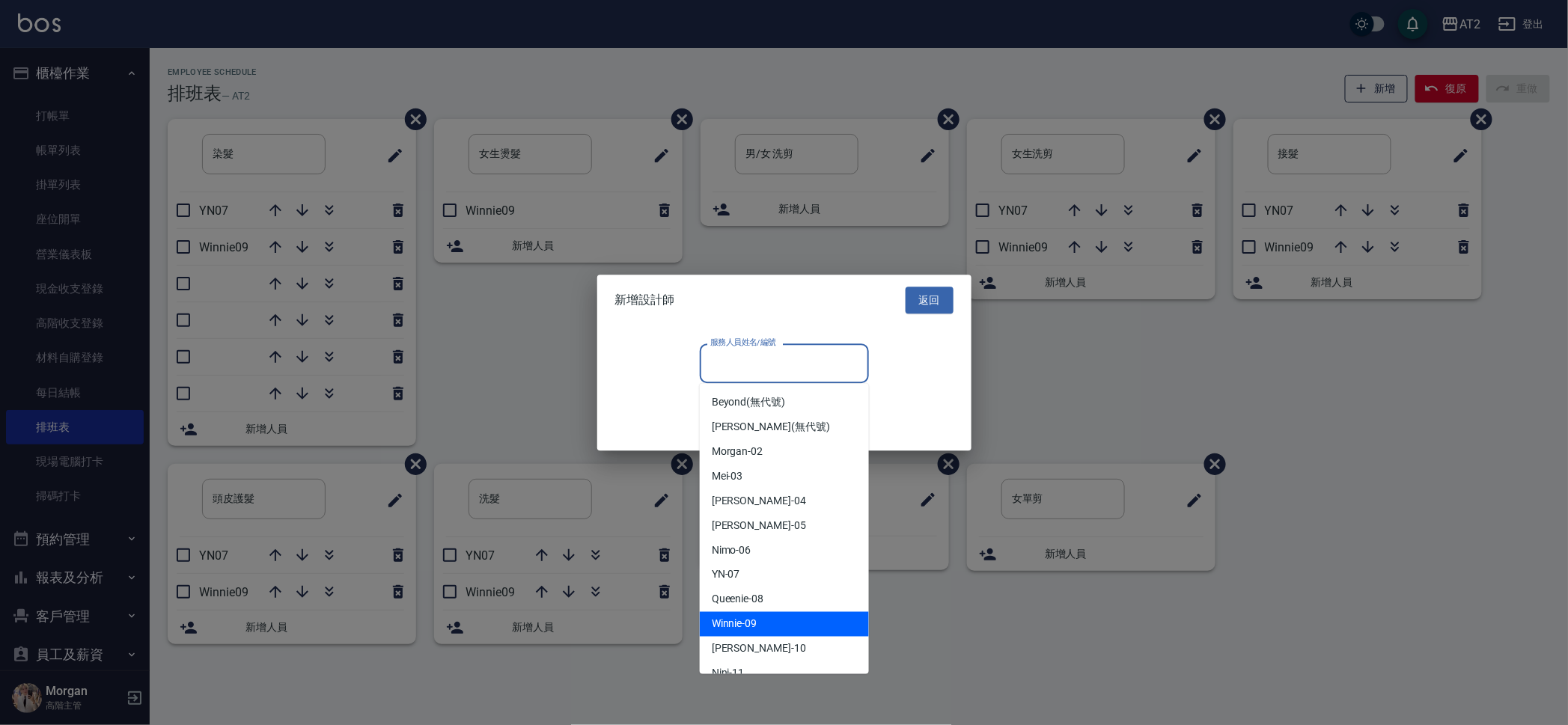
click at [787, 619] on div "Winnie -09" at bounding box center [784, 623] width 169 height 24
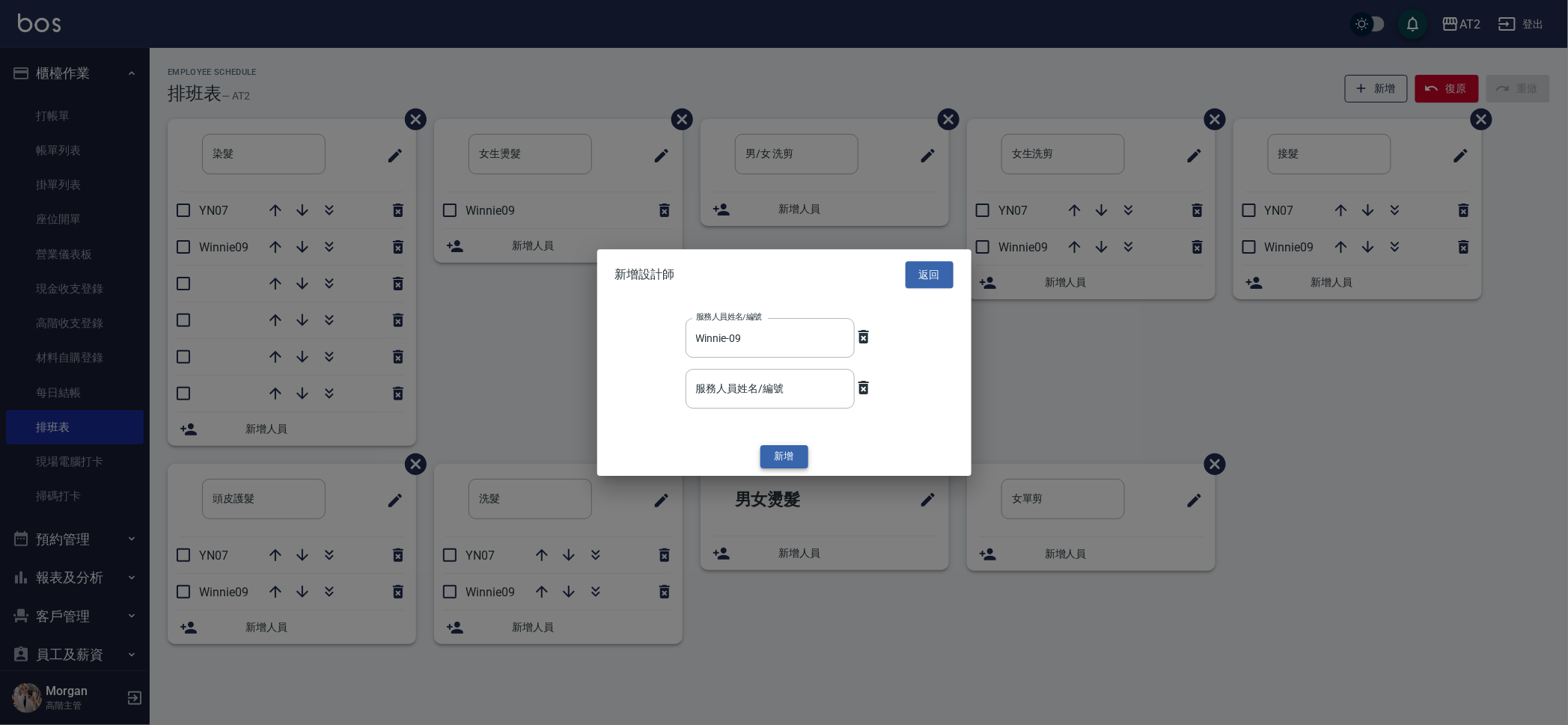
click at [788, 446] on button "新增" at bounding box center [784, 457] width 48 height 23
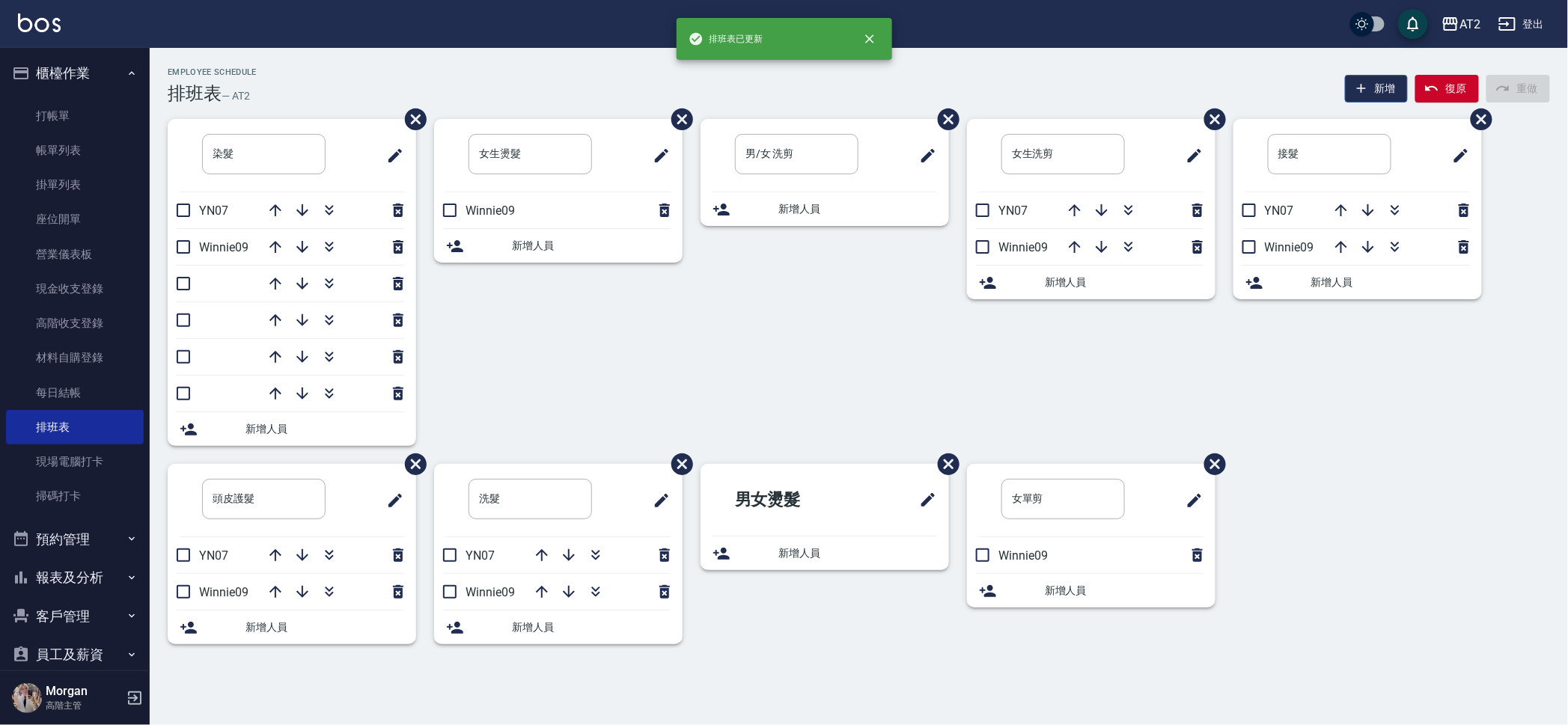
click at [1381, 84] on button "新增" at bounding box center [1377, 88] width 64 height 28
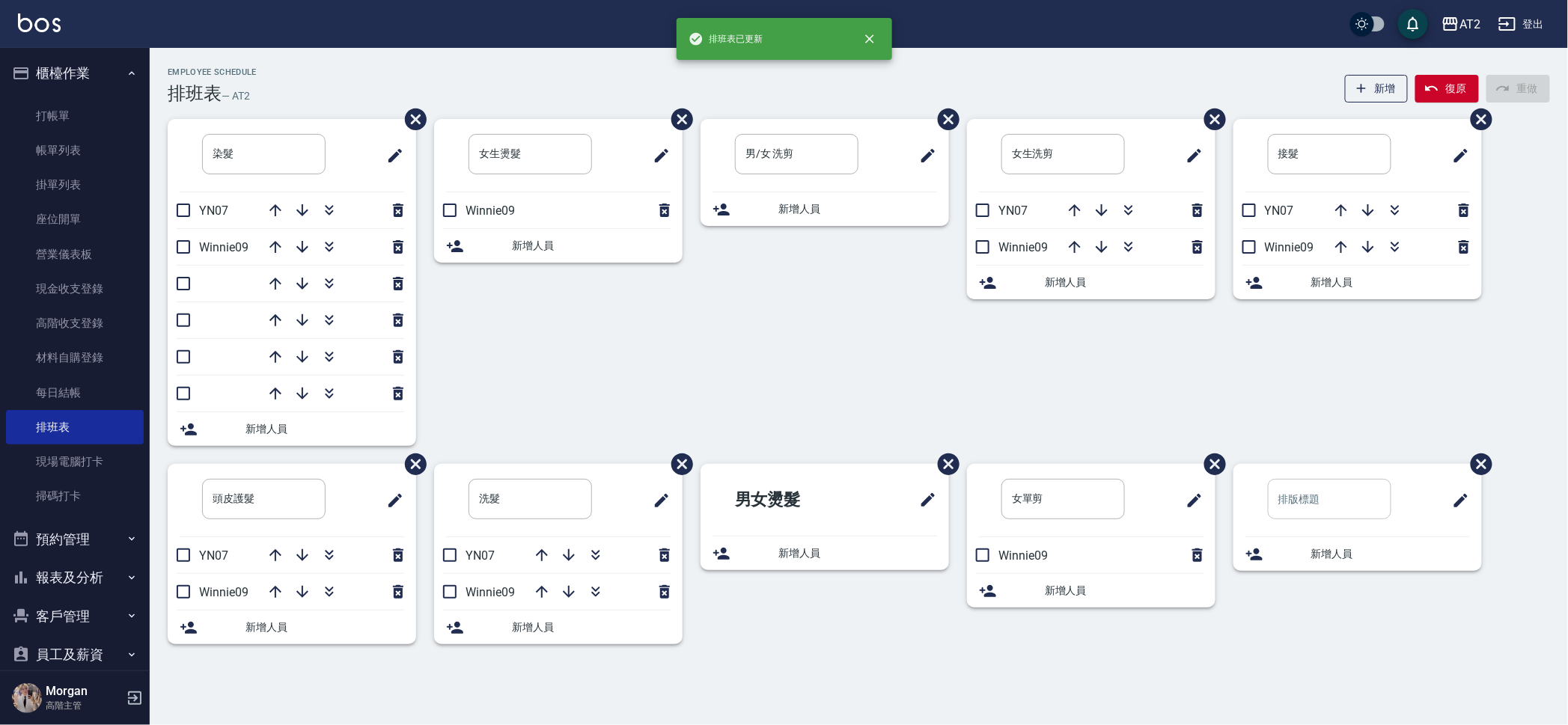
click at [1315, 483] on input "text" at bounding box center [1329, 499] width 123 height 40
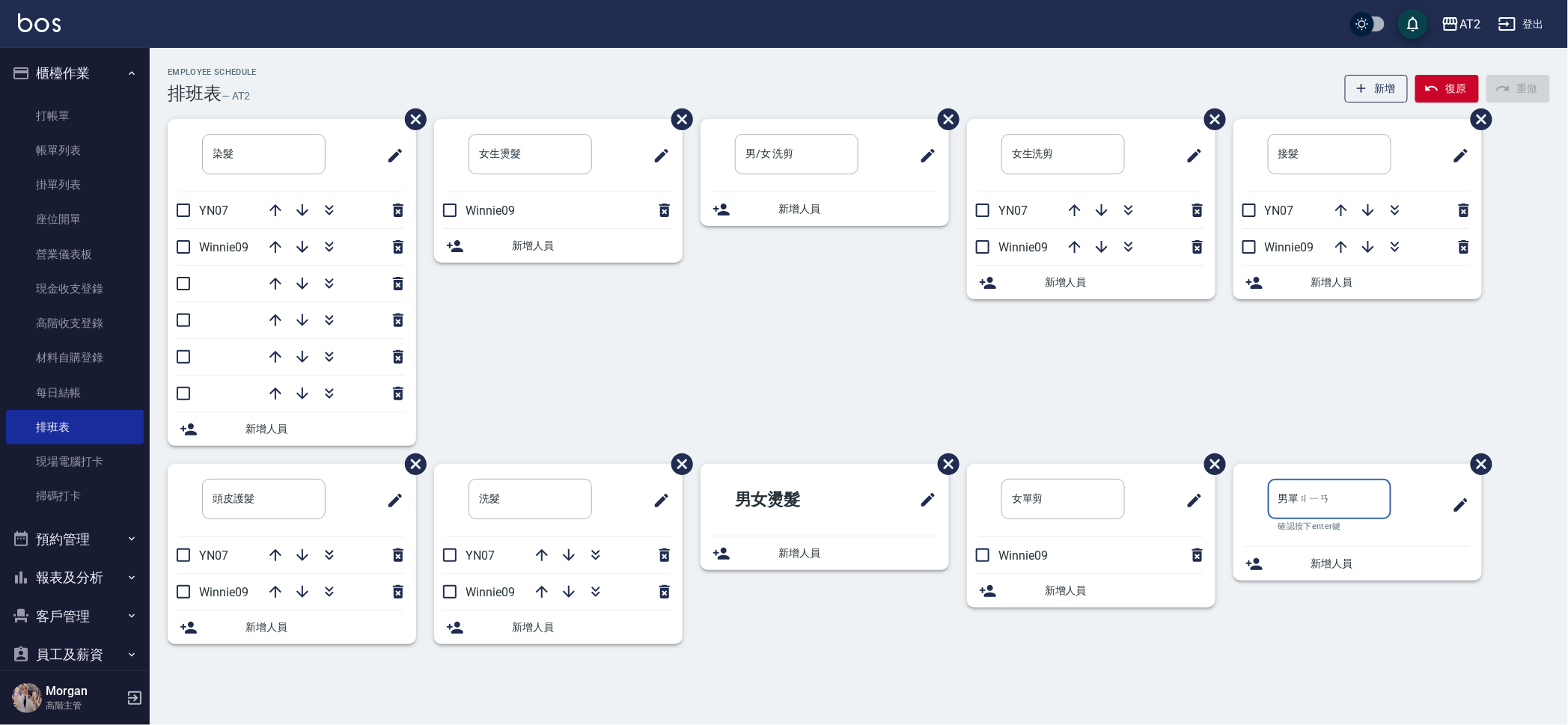
type input "男單剪"
click at [1072, 388] on div "女生洗剪 ​ YN07 Winnie09 新增人員" at bounding box center [1081, 291] width 266 height 345
click at [991, 554] on input "checkbox" at bounding box center [982, 555] width 31 height 31
checkbox input "true"
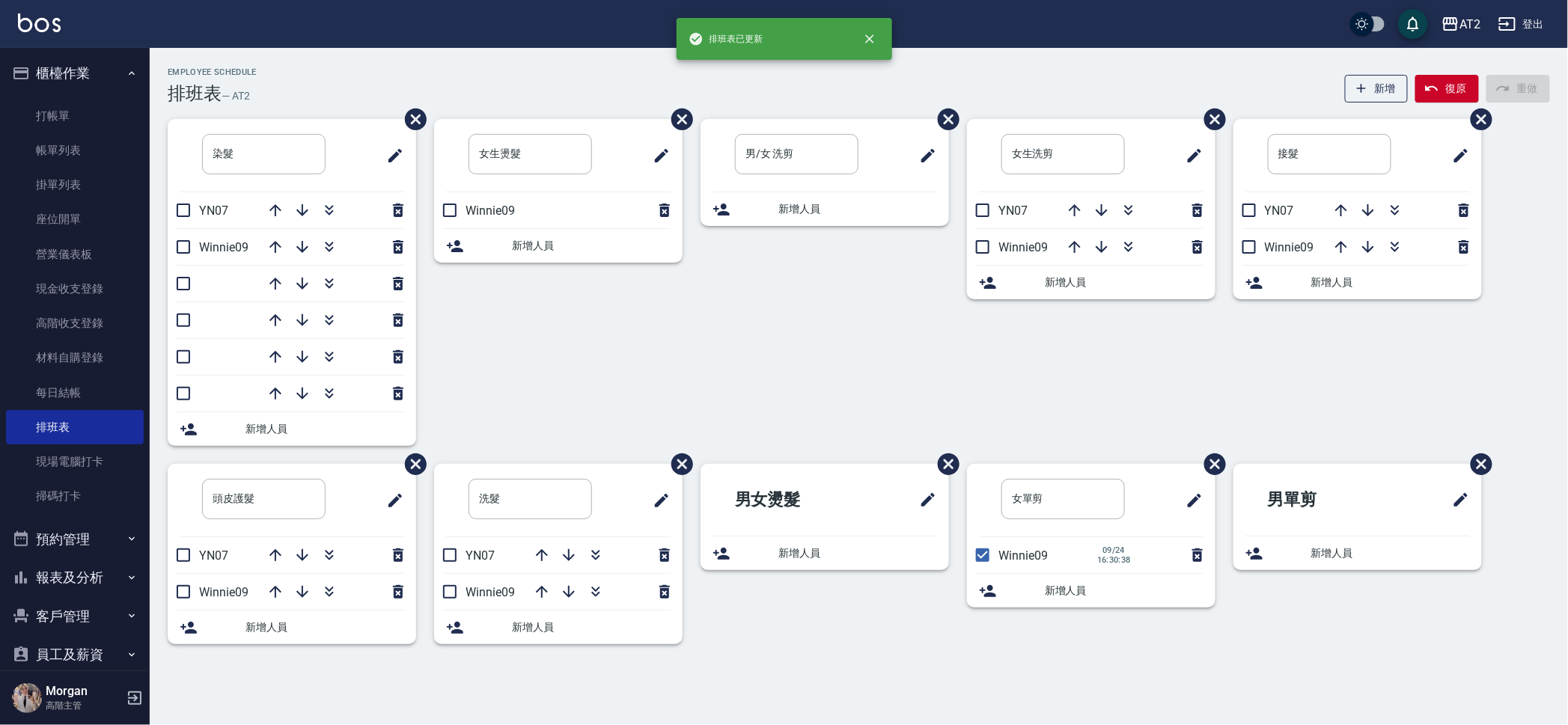
click at [811, 334] on div "男/女 洗剪 ​ 新增人員" at bounding box center [815, 291] width 266 height 345
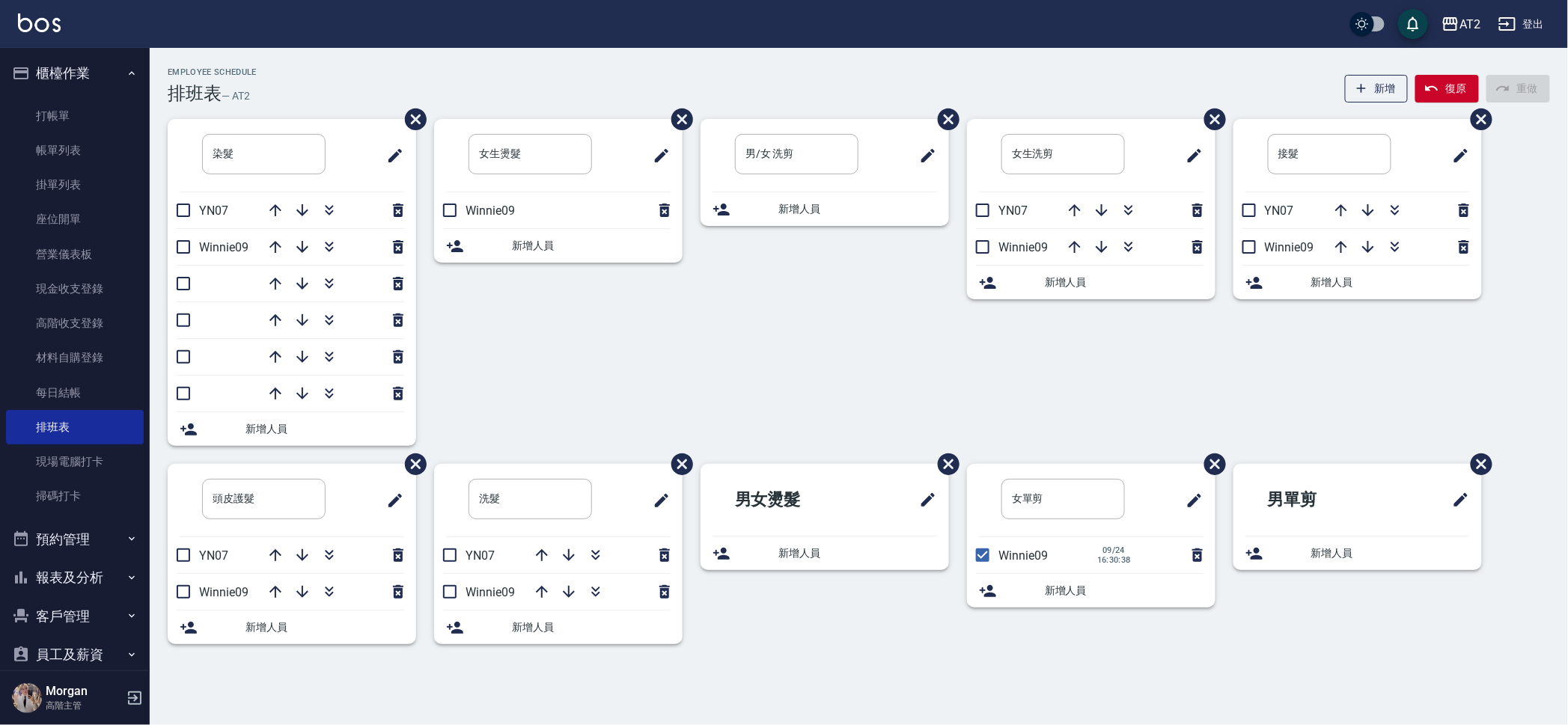
click at [883, 338] on div "男/女 洗剪 ​ 新增人員" at bounding box center [815, 291] width 266 height 345
click at [517, 631] on span "新增人員" at bounding box center [591, 627] width 159 height 16
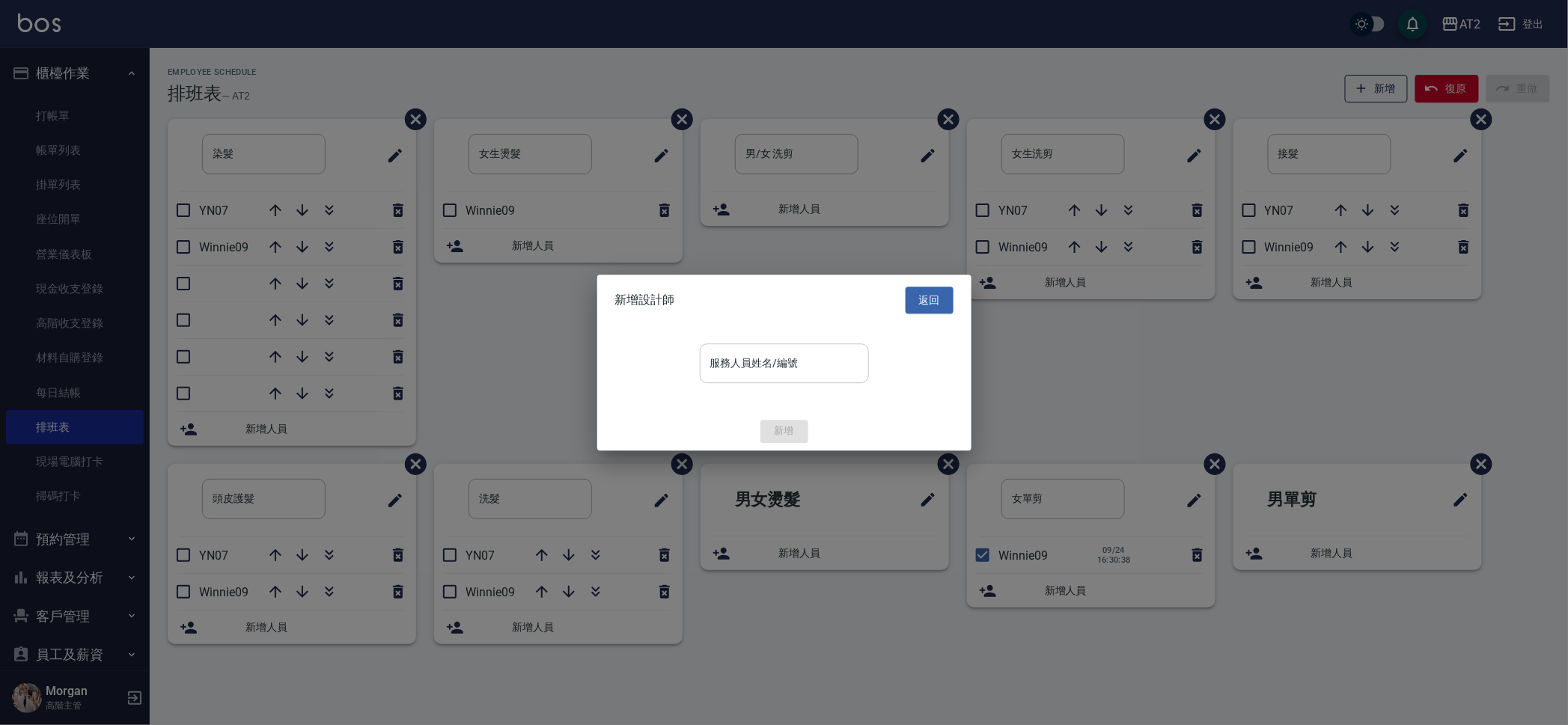
click at [779, 354] on div "服務人員姓名/編號 服務人員姓名/編號" at bounding box center [784, 362] width 169 height 39
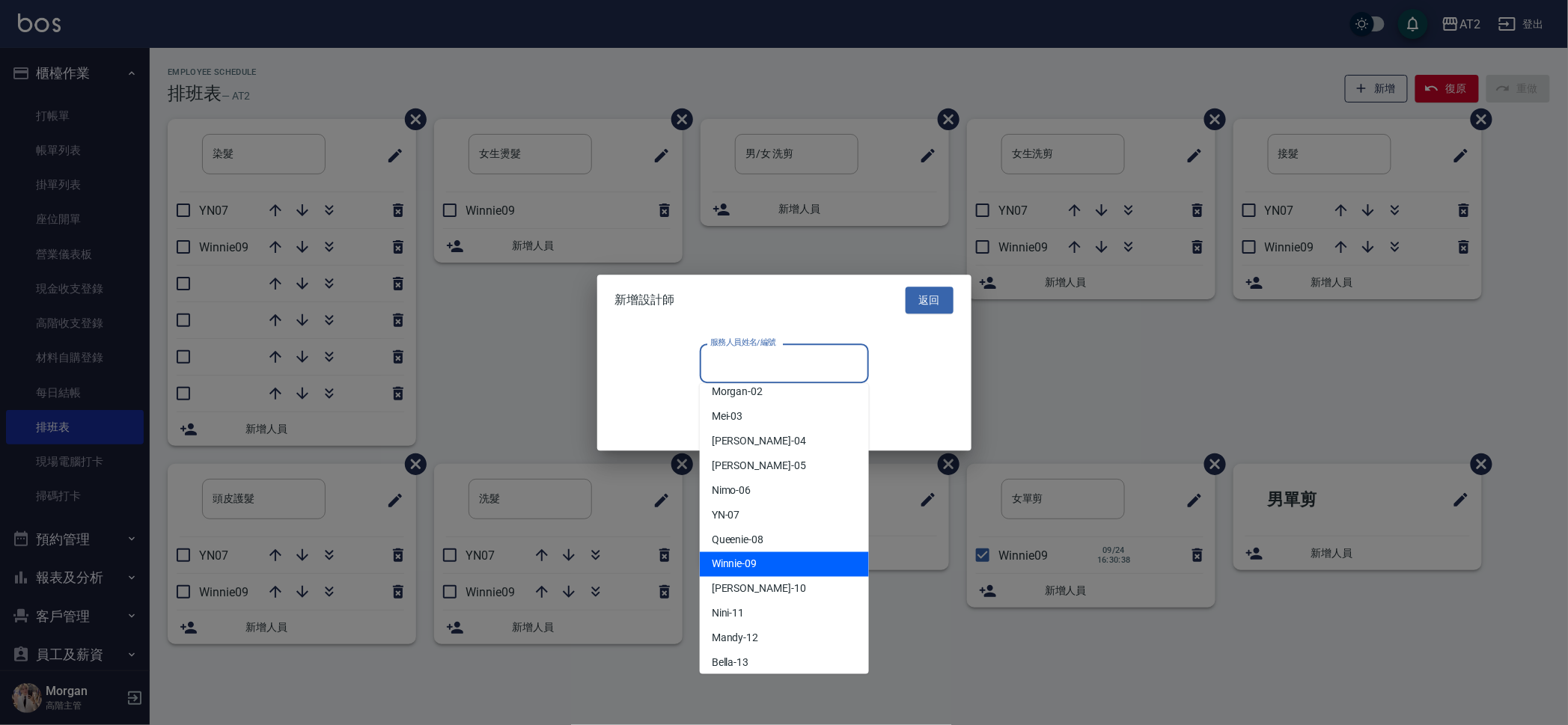
scroll to position [93, 0]
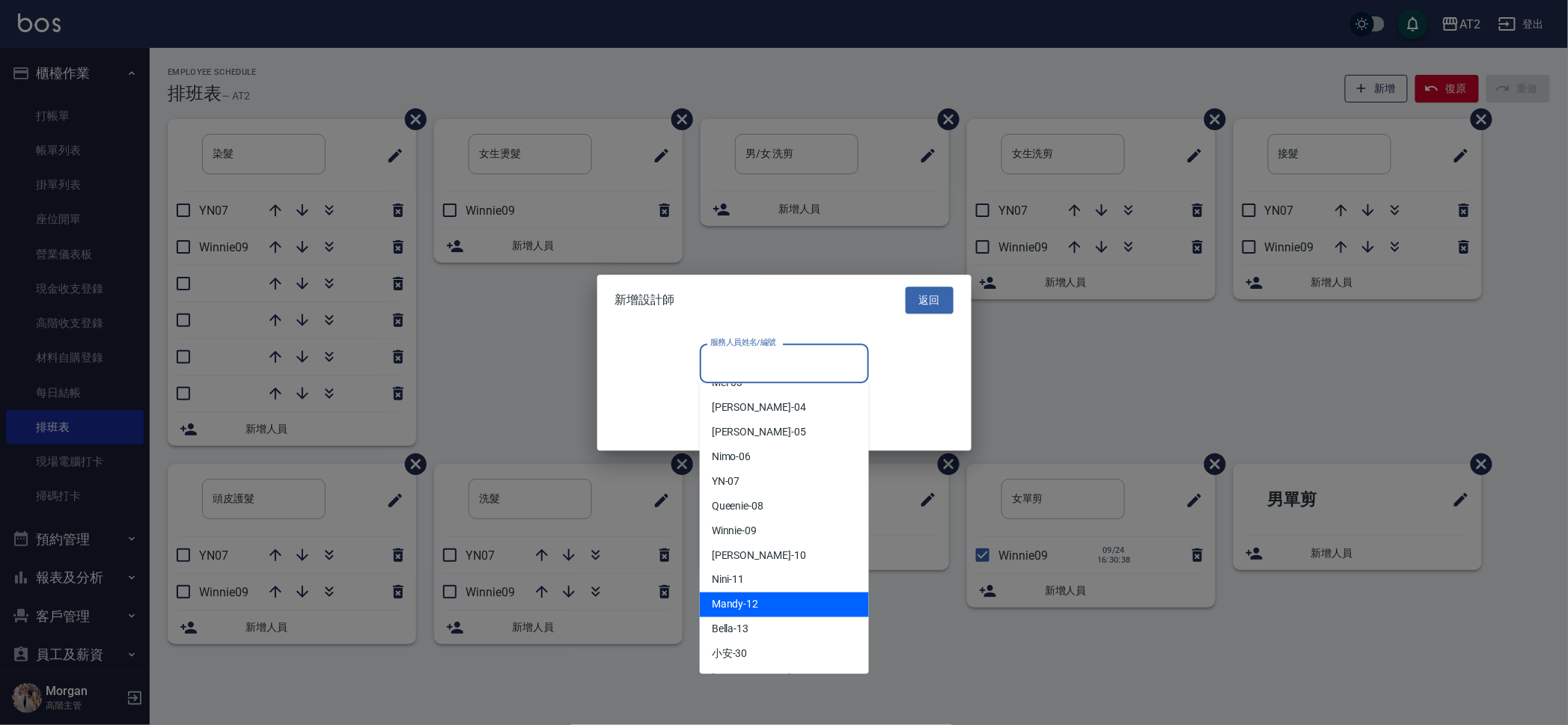
click at [777, 608] on div "Mandy -12" at bounding box center [784, 604] width 169 height 24
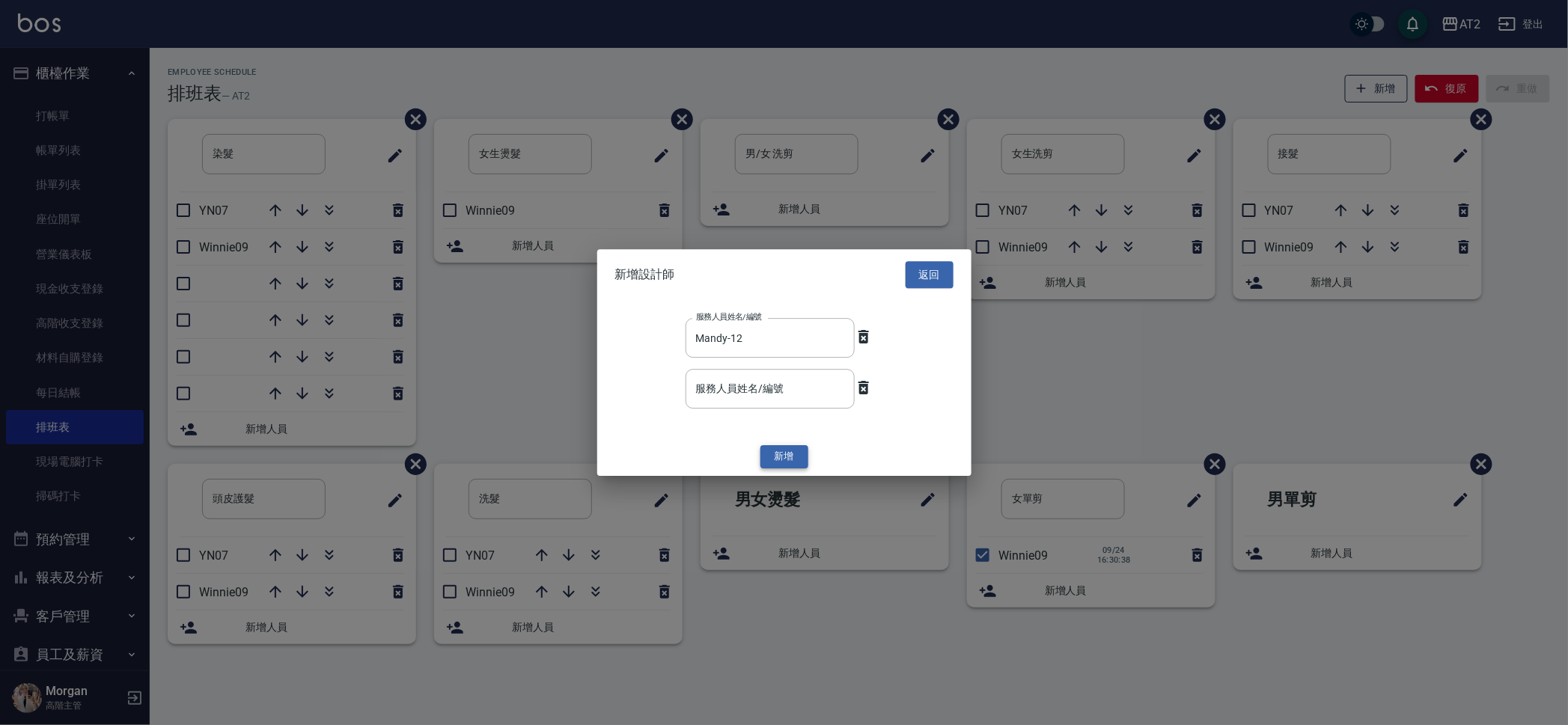
click at [780, 455] on button "新增" at bounding box center [784, 457] width 48 height 23
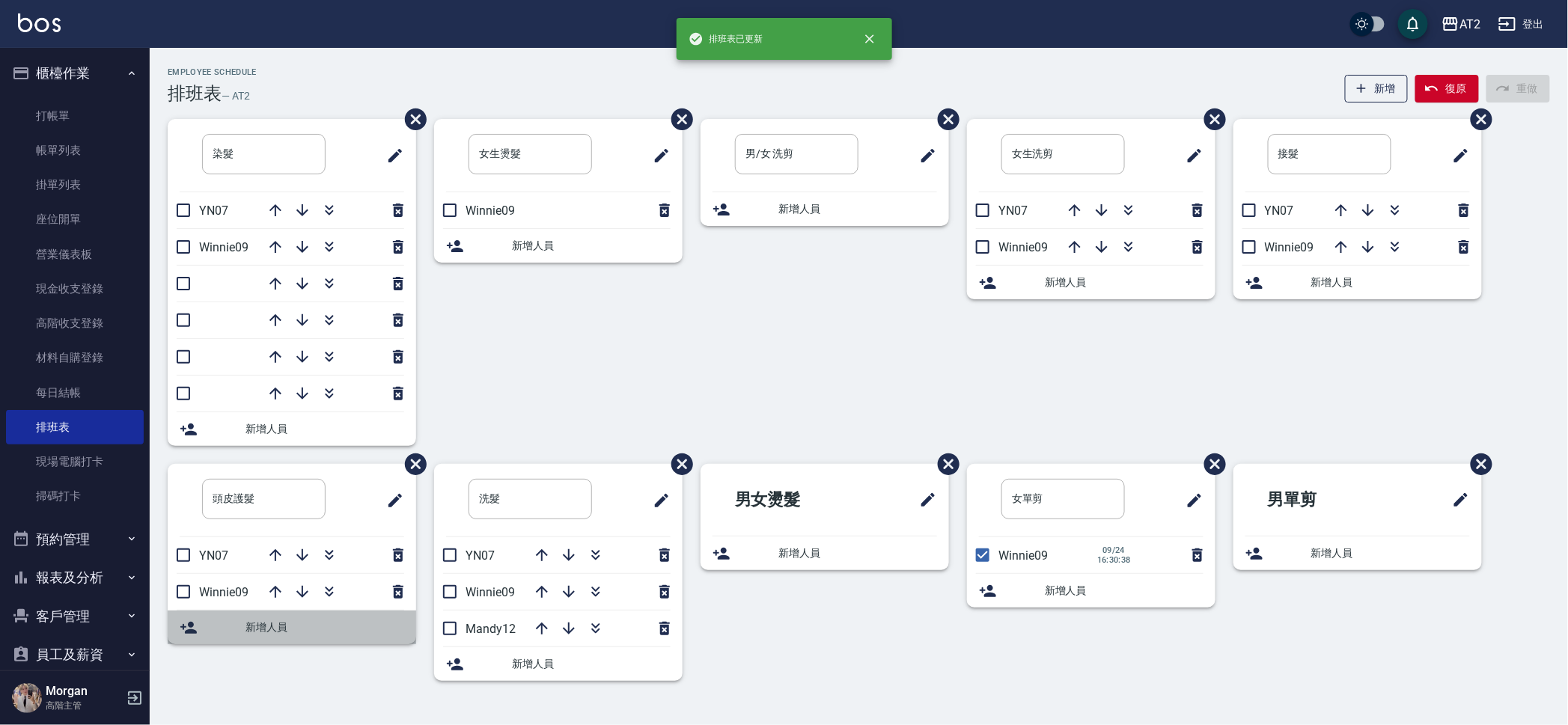
click at [293, 626] on span "新增人員" at bounding box center [324, 627] width 159 height 16
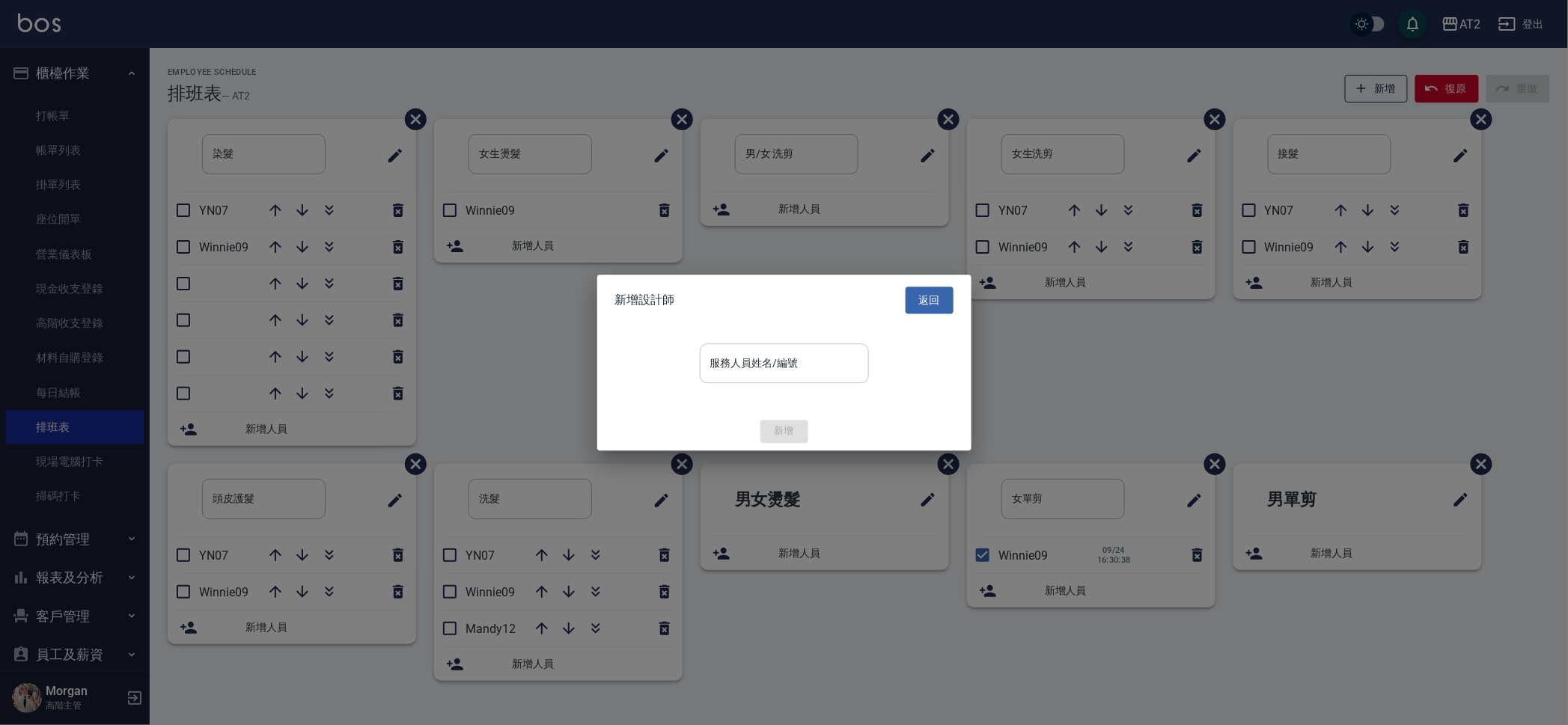
click at [748, 366] on input "服務人員姓名/編號" at bounding box center [784, 362] width 155 height 26
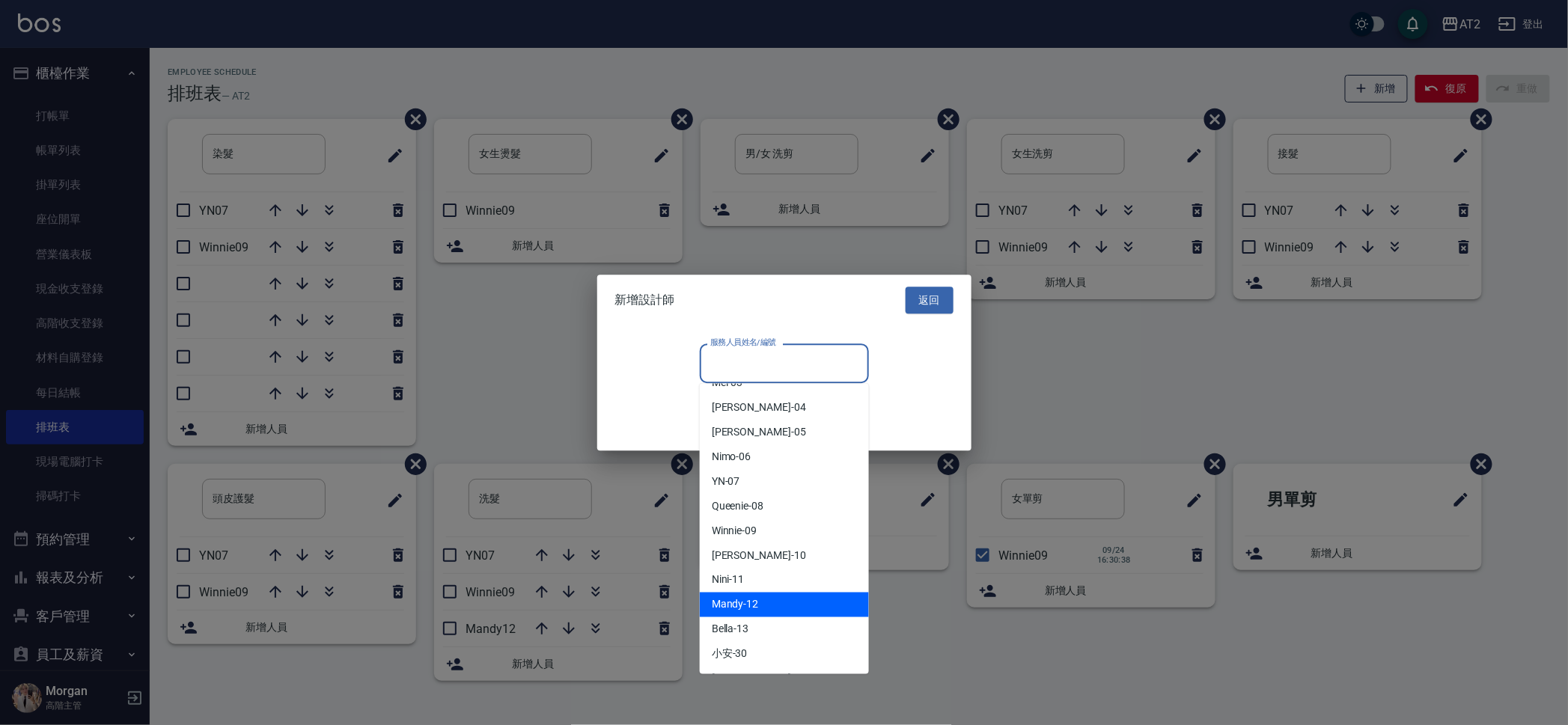
click at [766, 600] on div "Mandy -12" at bounding box center [784, 604] width 169 height 24
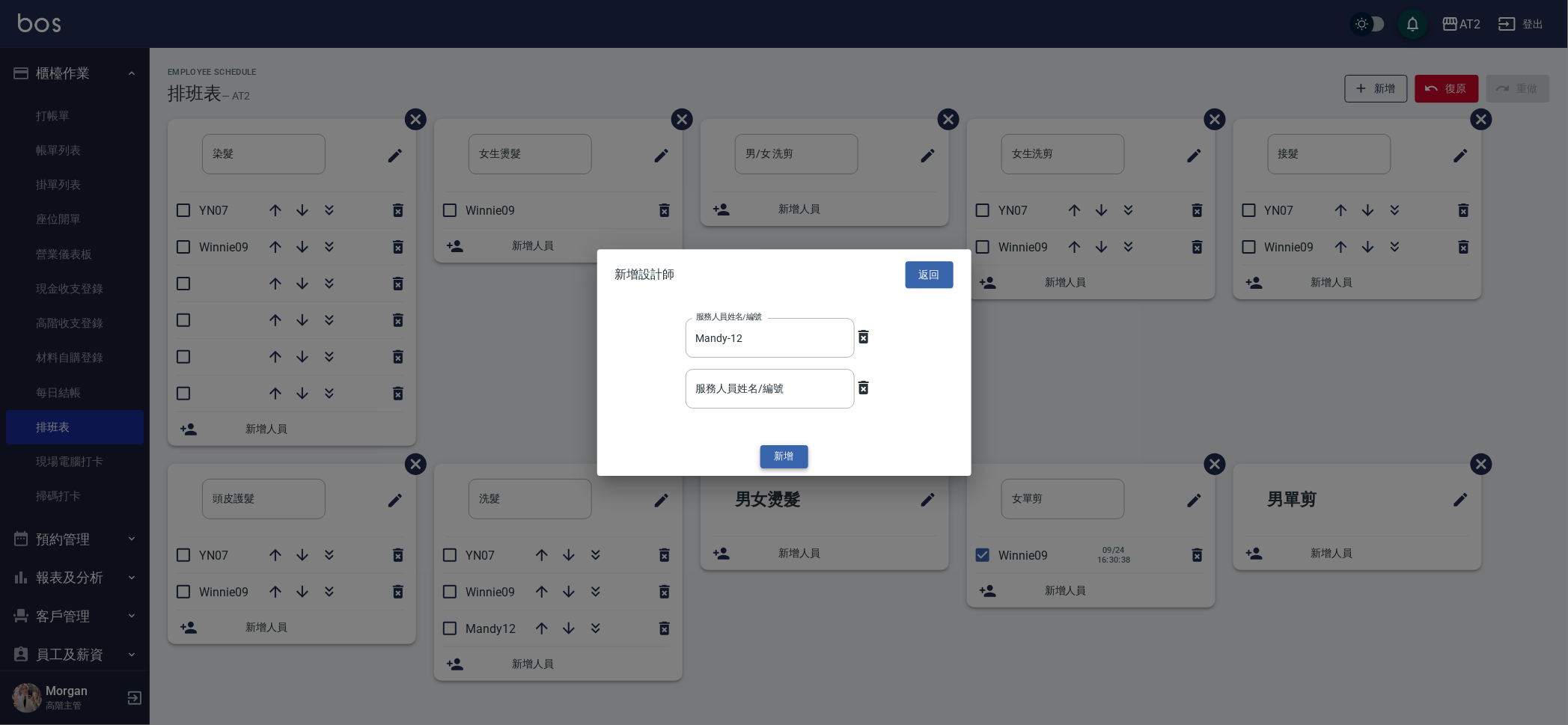
click at [793, 452] on button "新增" at bounding box center [784, 457] width 48 height 23
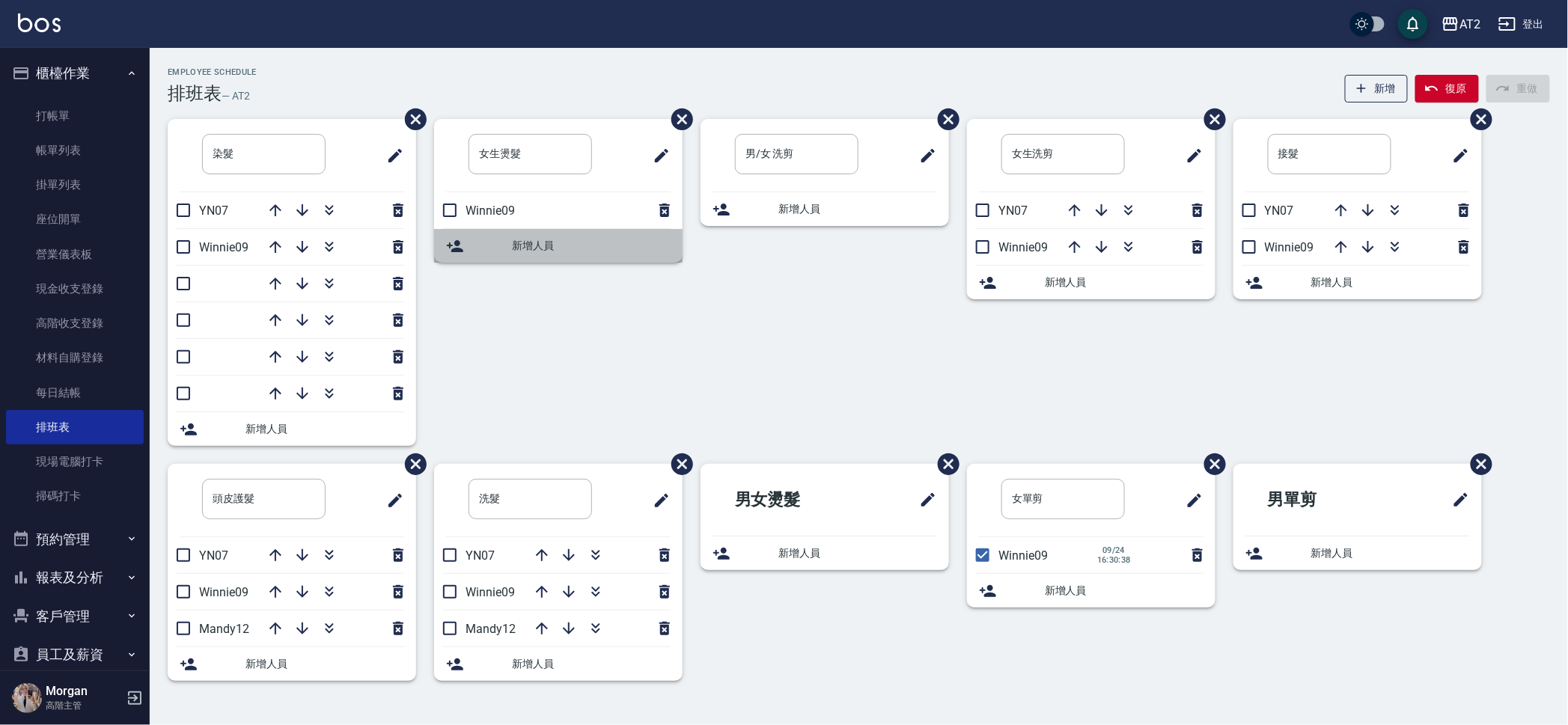
click at [550, 245] on span "新增人員" at bounding box center [591, 245] width 159 height 16
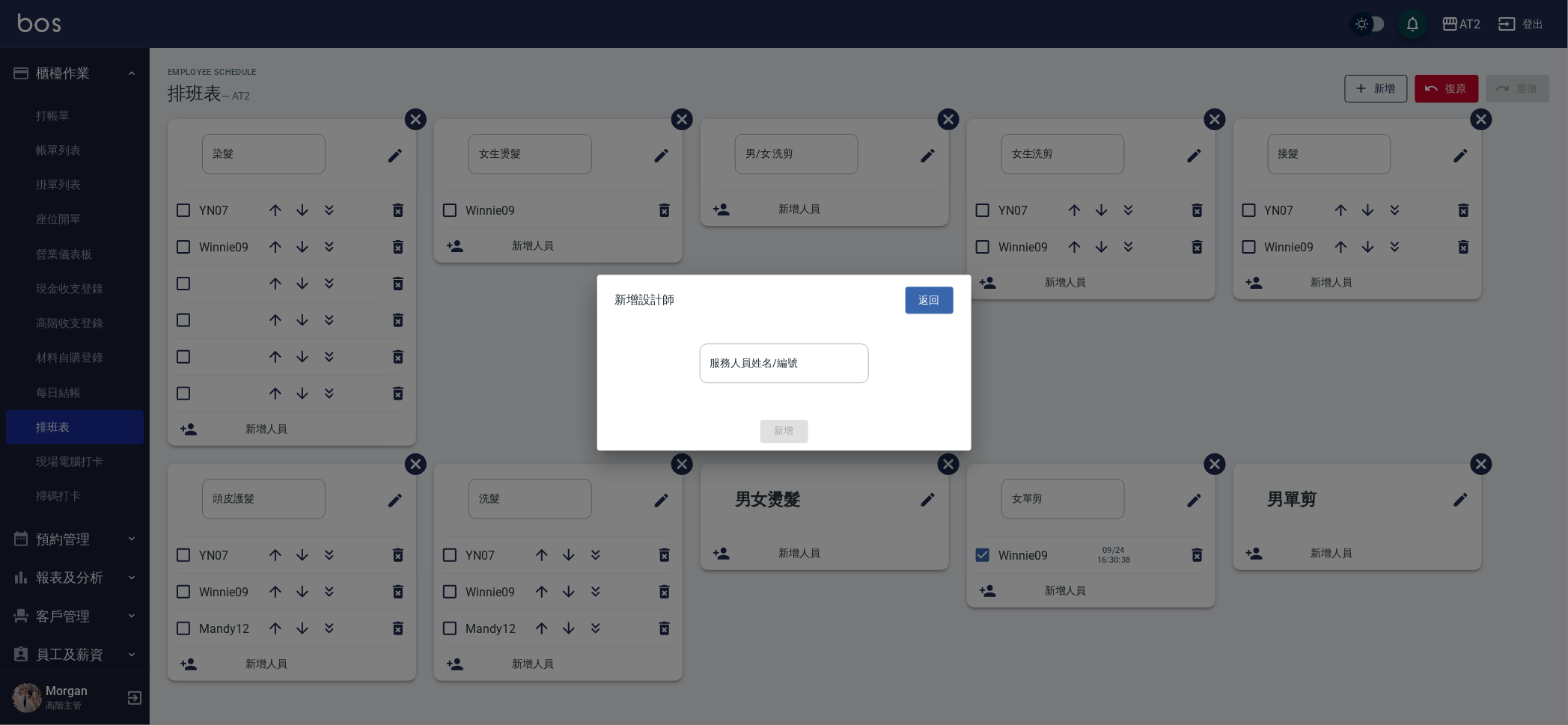
click at [785, 363] on input "服務人員姓名/編號" at bounding box center [784, 362] width 155 height 26
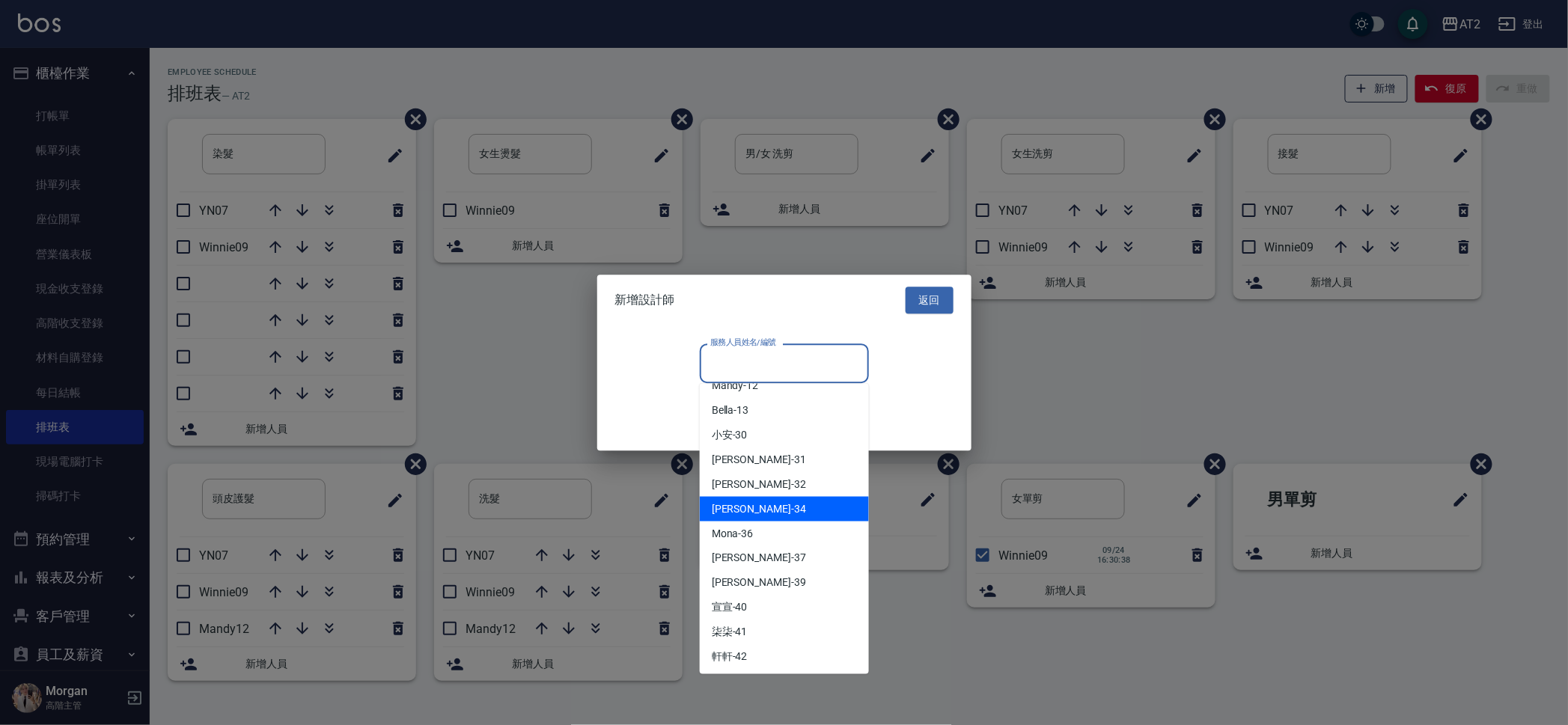
scroll to position [280, 0]
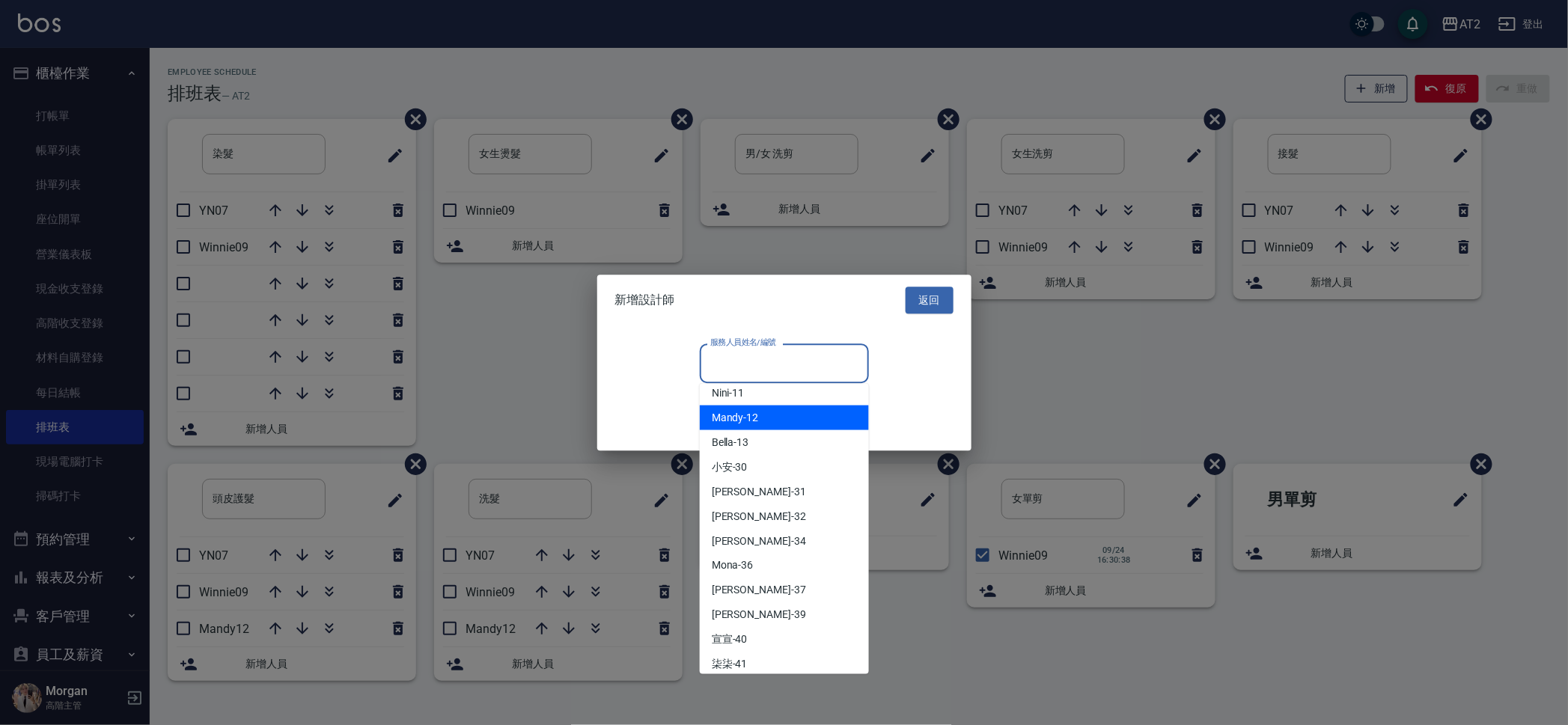
click at [766, 417] on div "Mandy -12" at bounding box center [784, 417] width 169 height 24
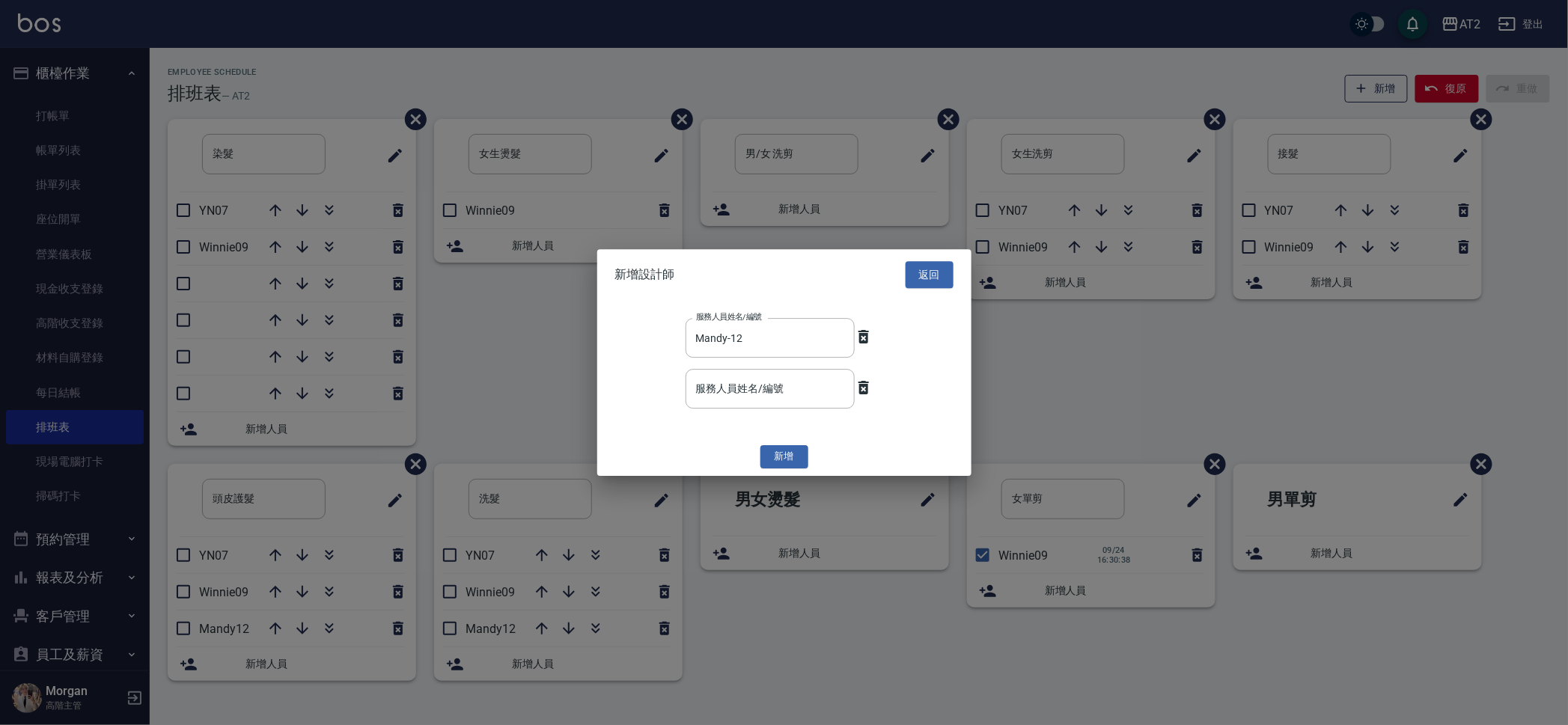
click at [784, 460] on button "新增" at bounding box center [784, 457] width 48 height 23
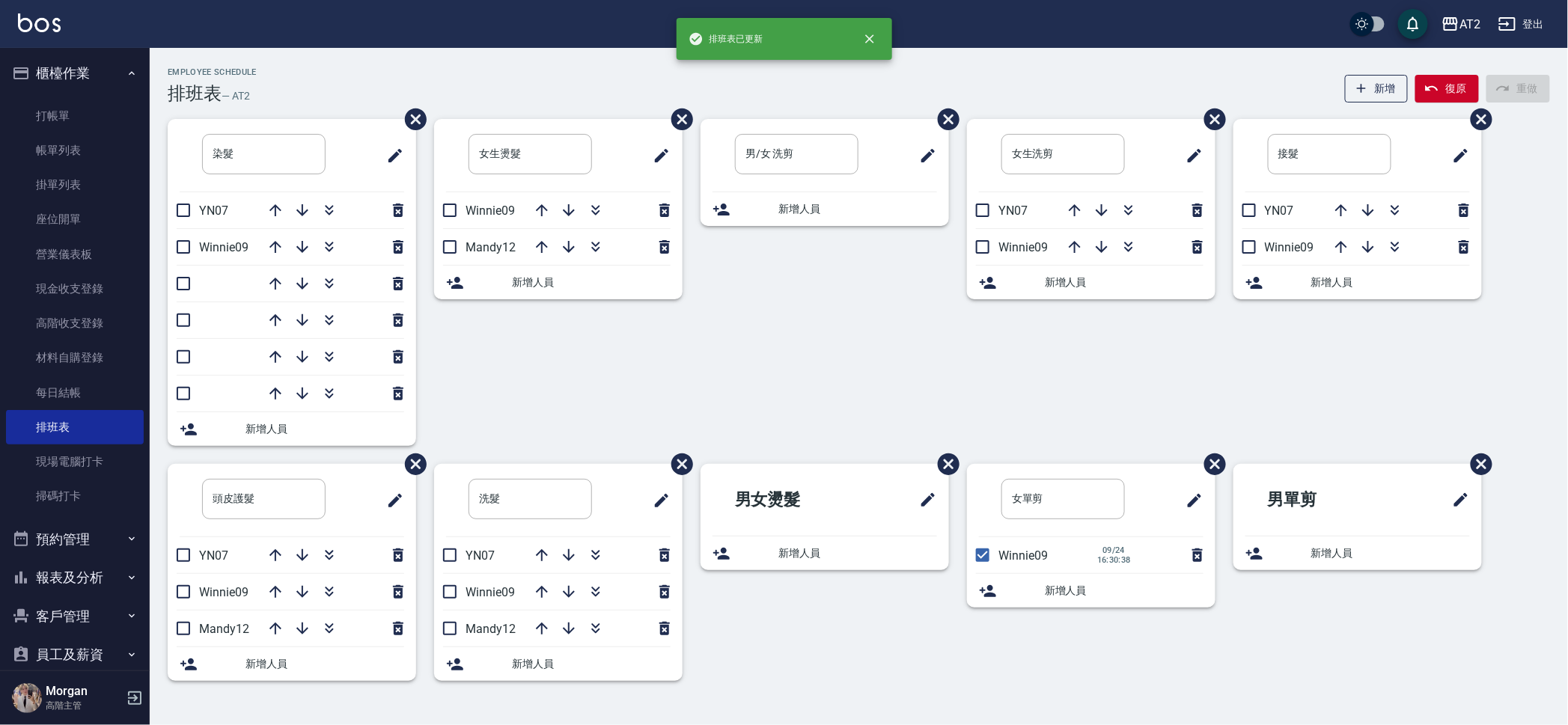
click at [299, 424] on span "新增人員" at bounding box center [324, 429] width 159 height 16
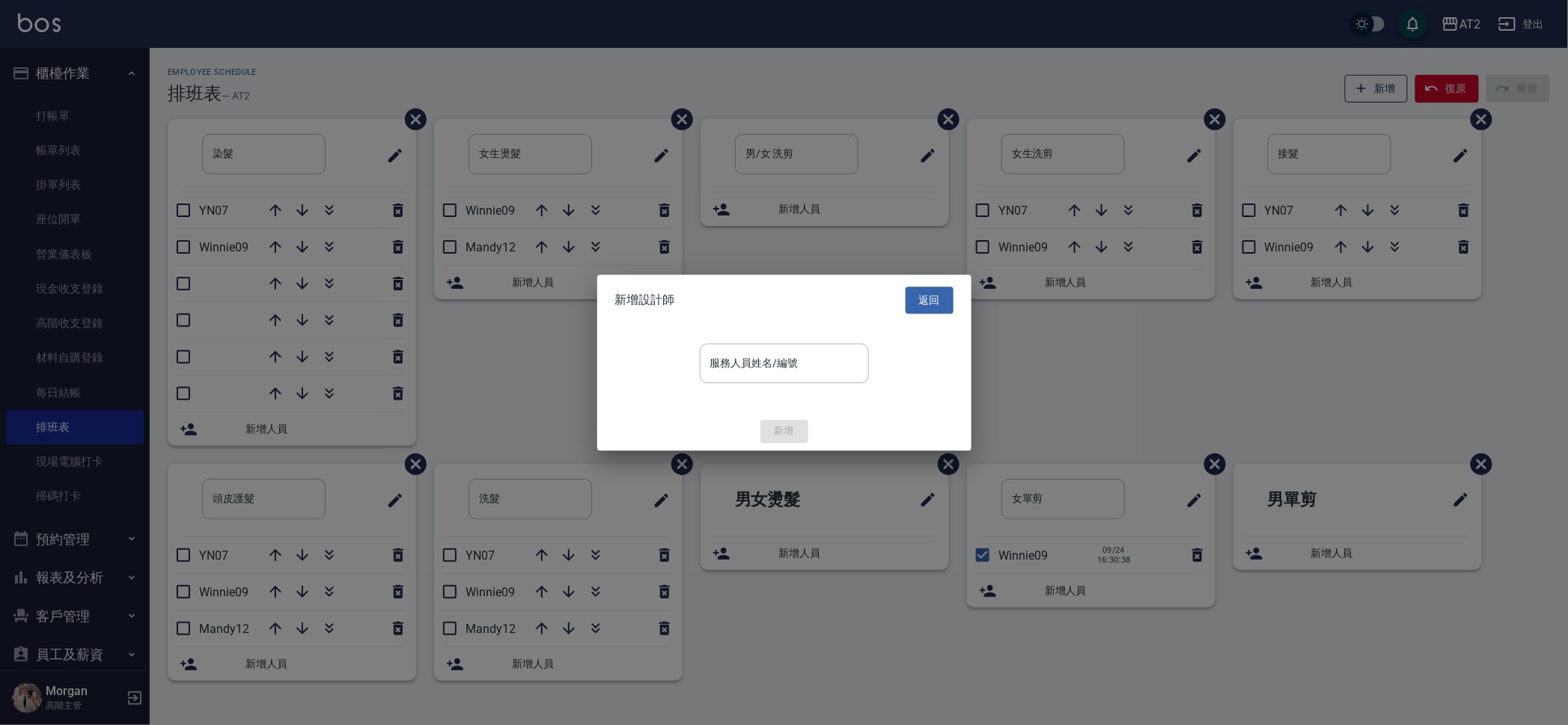
click at [760, 368] on input "服務人員姓名/編號" at bounding box center [784, 362] width 155 height 26
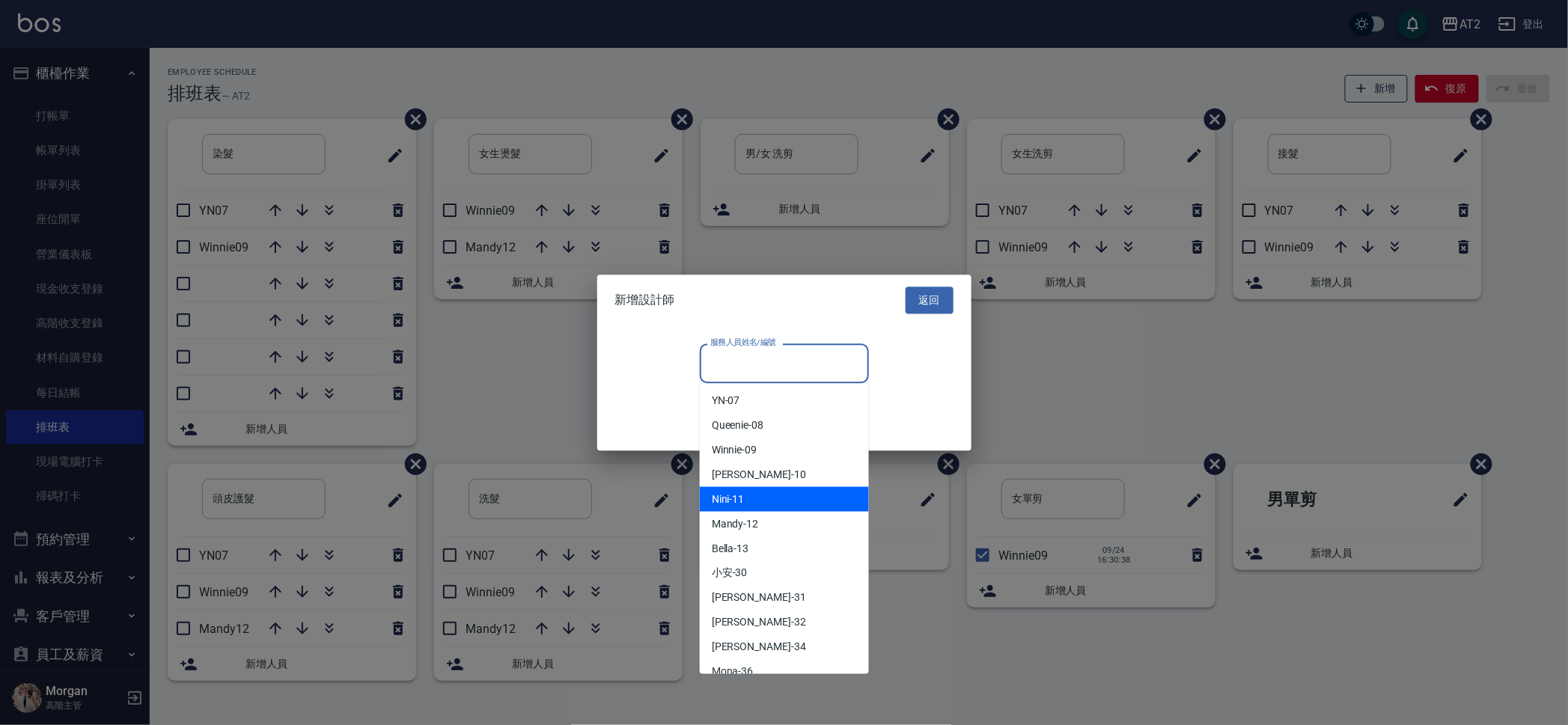
scroll to position [186, 0]
click at [762, 510] on div "Mandy -12" at bounding box center [784, 512] width 169 height 24
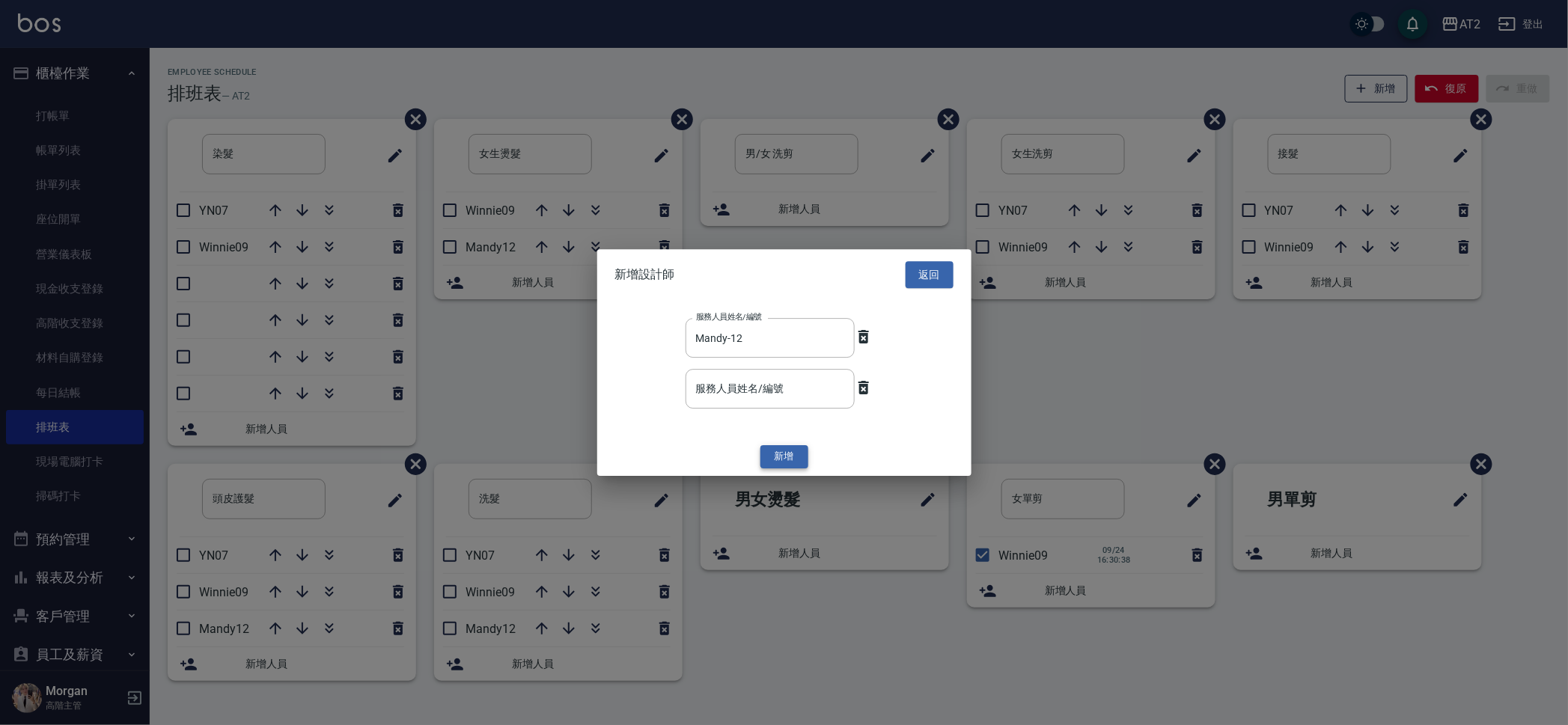
click at [782, 458] on button "新增" at bounding box center [784, 457] width 48 height 23
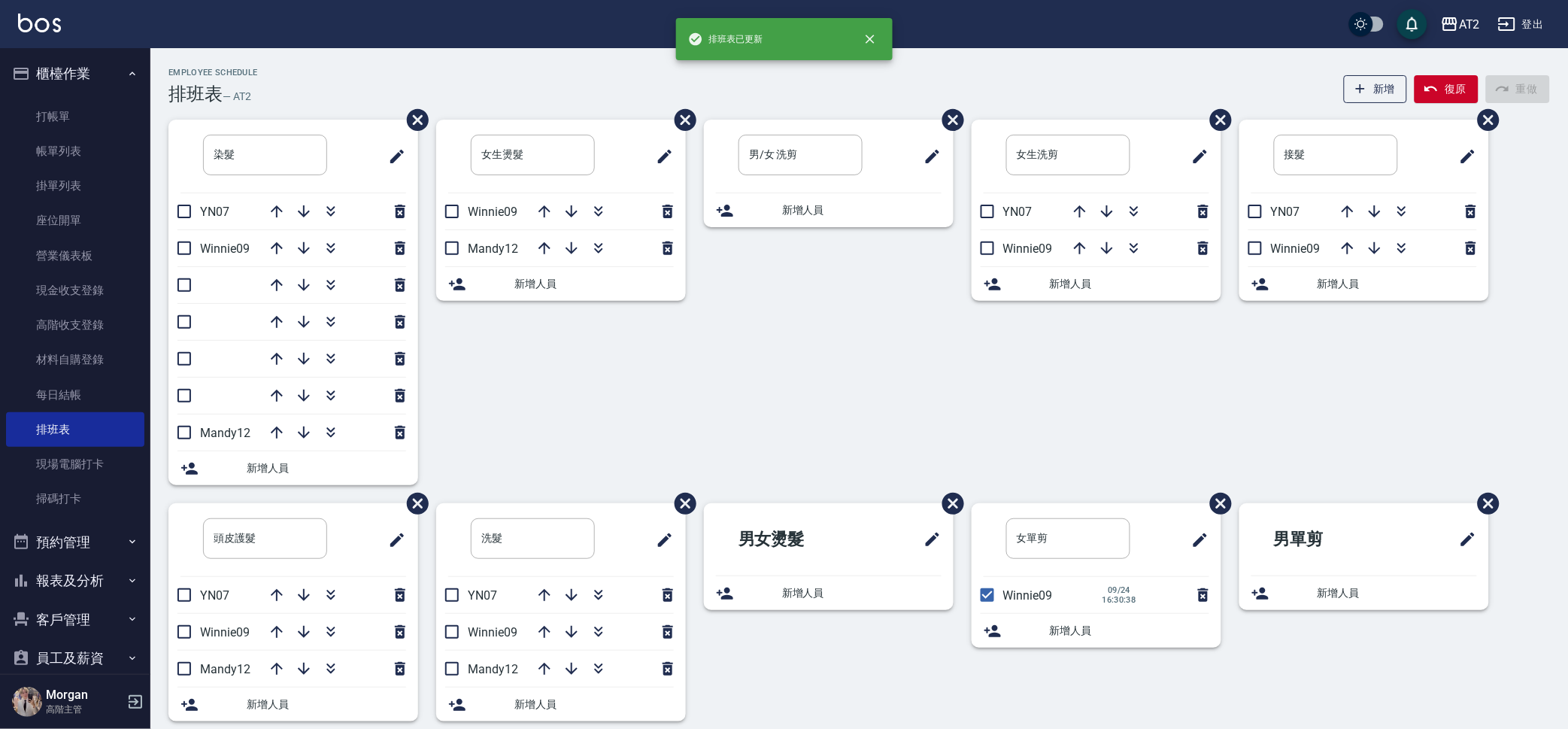
click at [1113, 273] on div "新增人員" at bounding box center [1097, 284] width 250 height 34
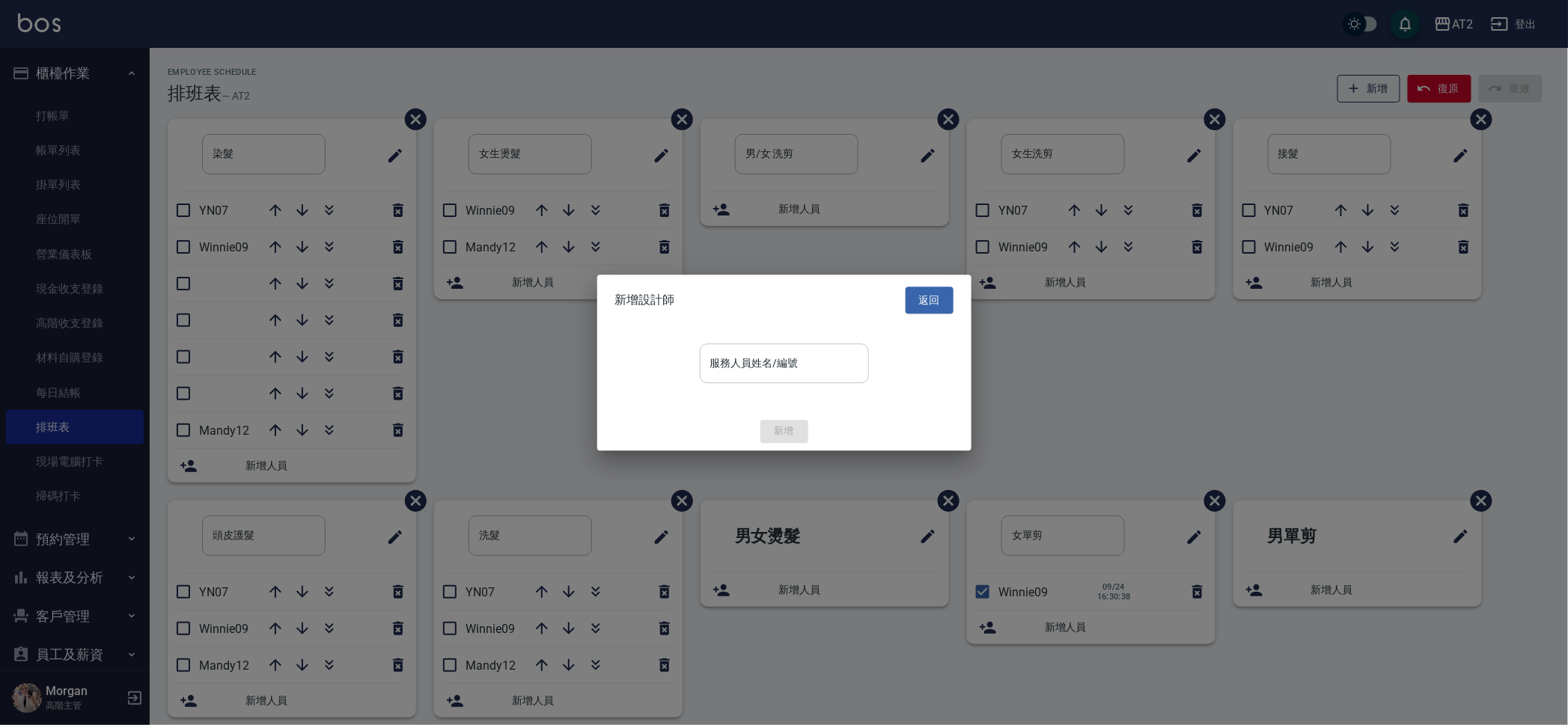
click at [799, 373] on input "服務人員姓名/編號" at bounding box center [784, 362] width 155 height 26
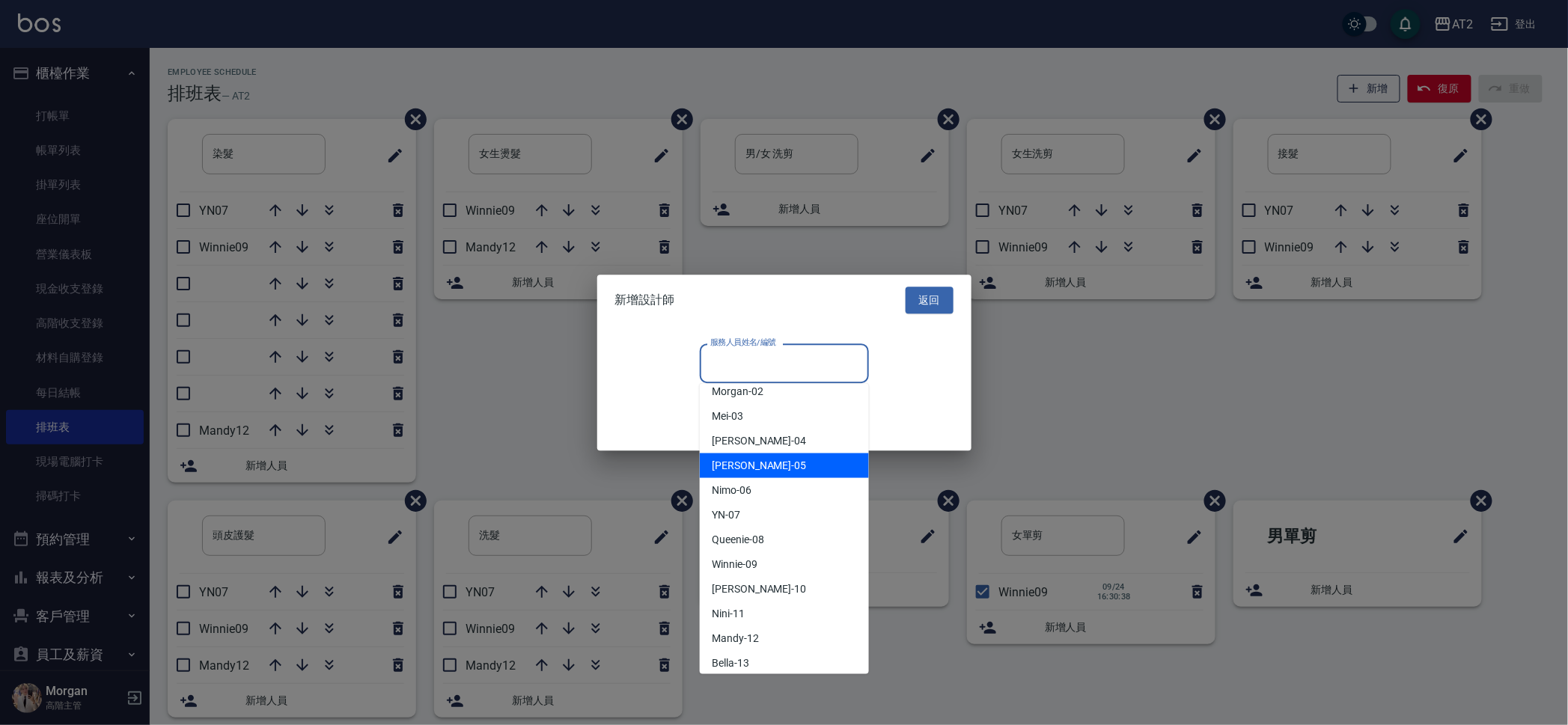
scroll to position [93, 0]
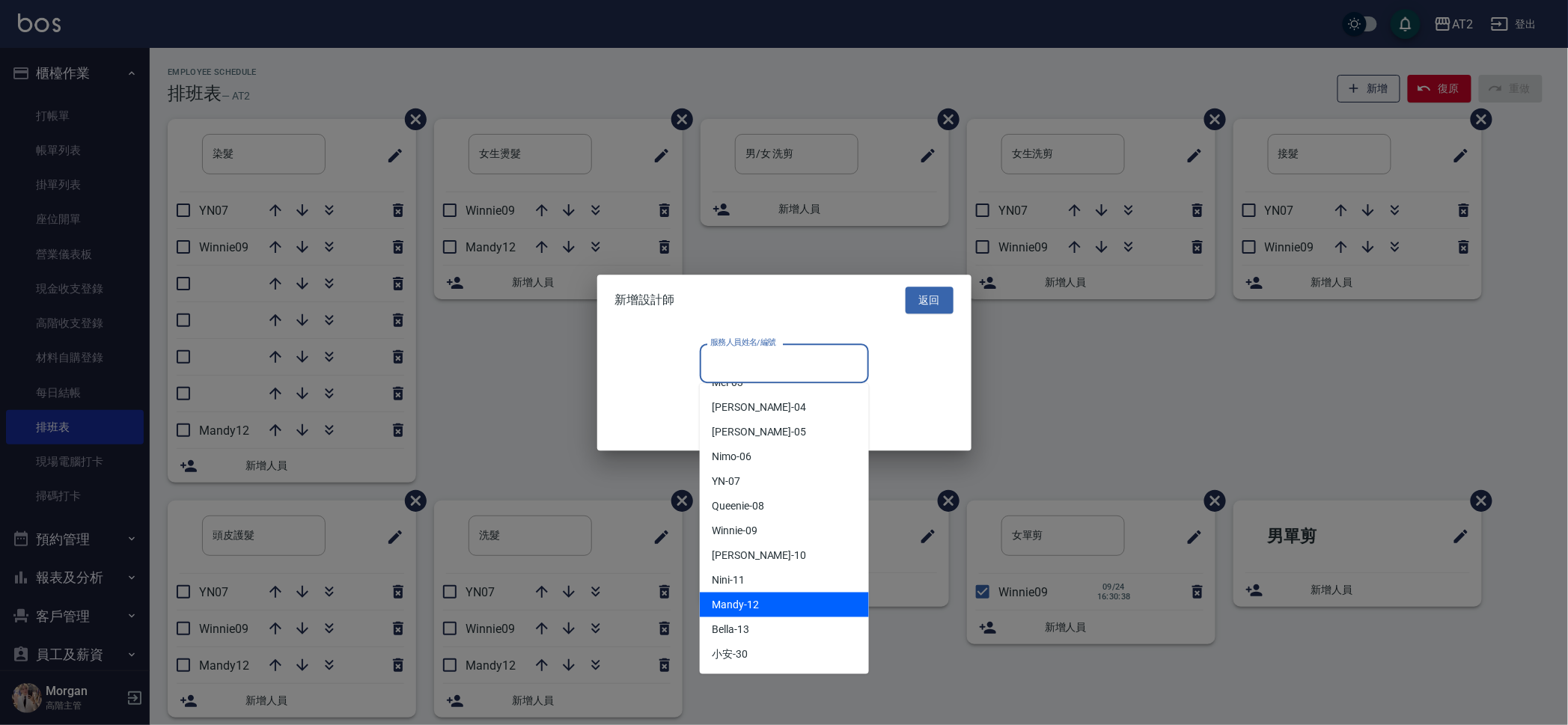
click at [775, 610] on div "Mandy -12" at bounding box center [784, 604] width 169 height 24
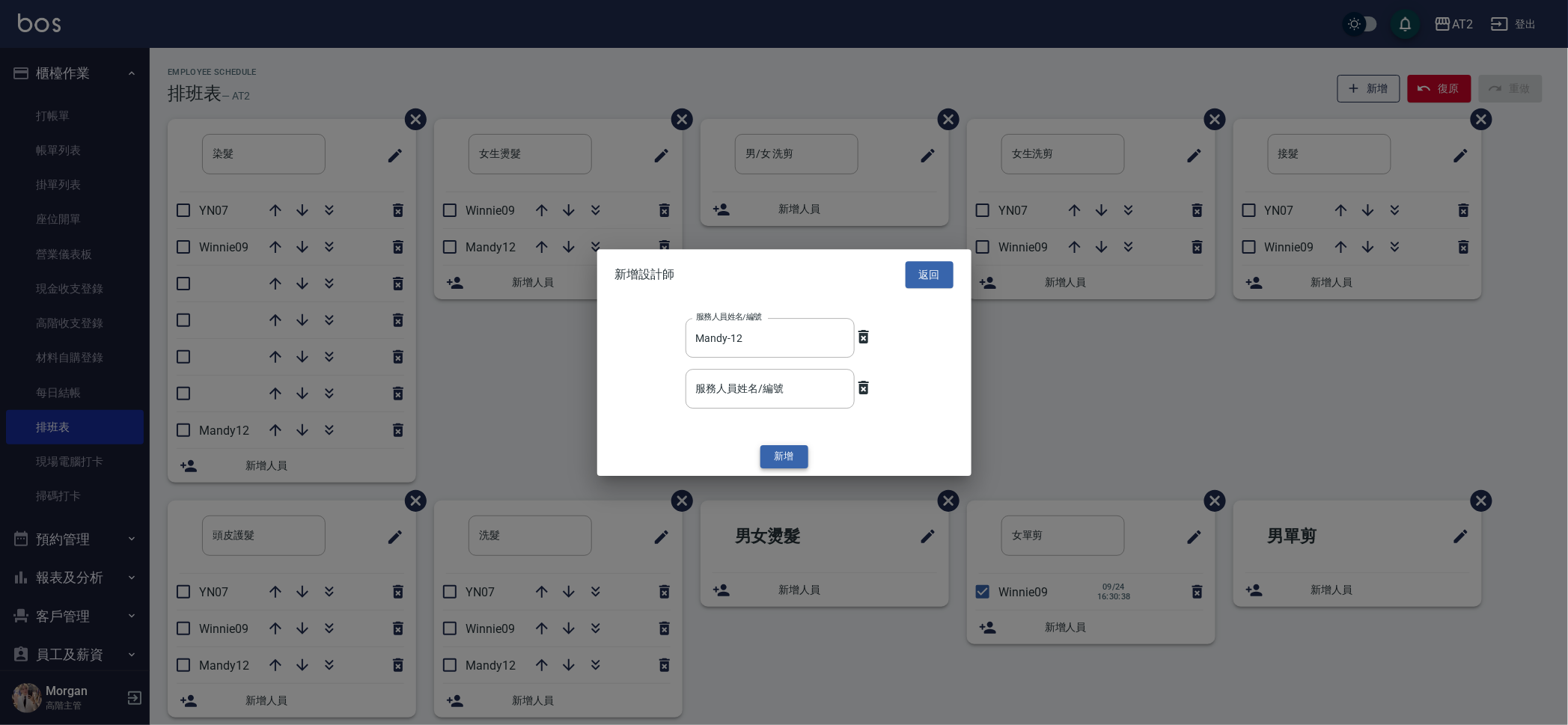
click at [784, 451] on button "新增" at bounding box center [784, 457] width 48 height 23
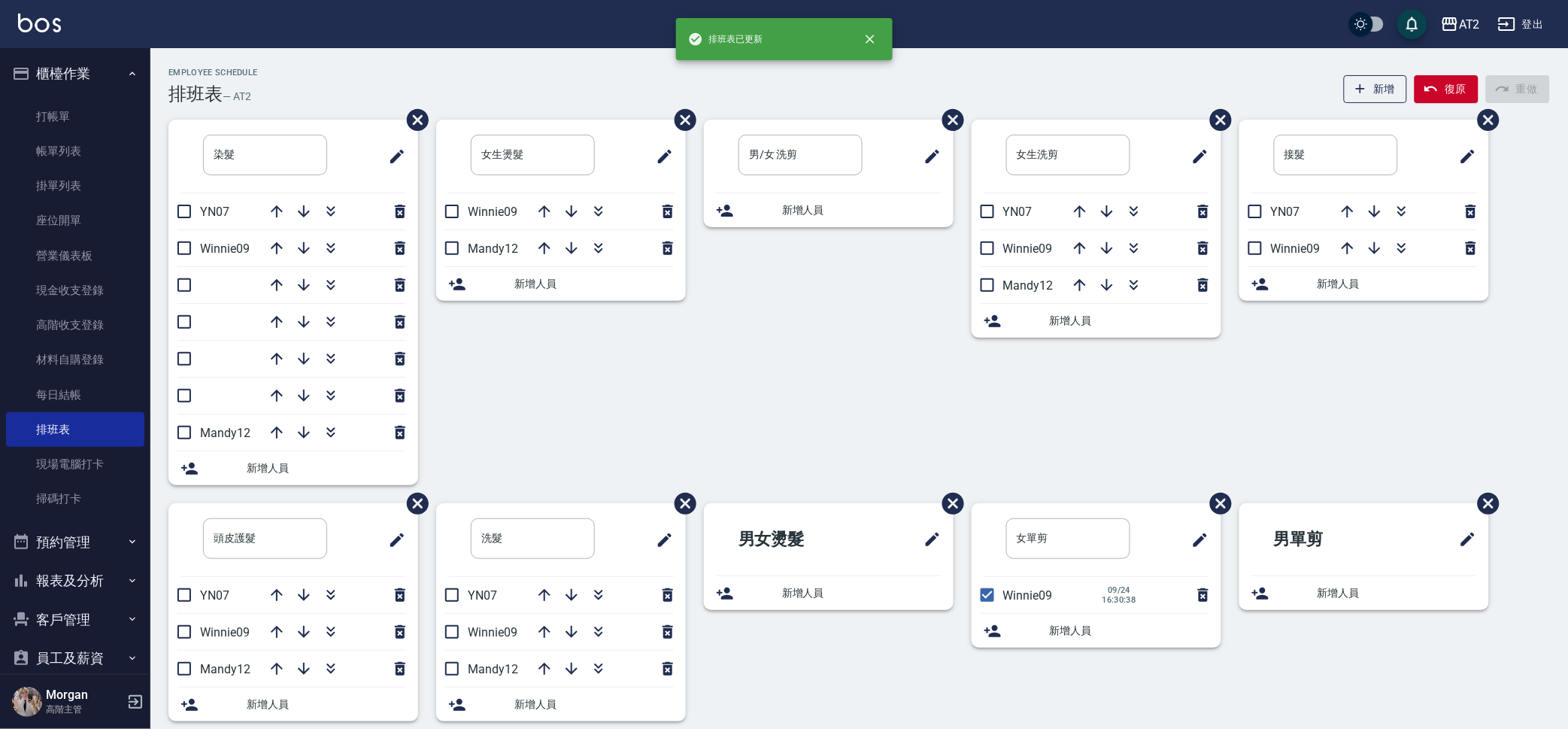
click at [1352, 281] on span "新增人員" at bounding box center [1397, 284] width 159 height 16
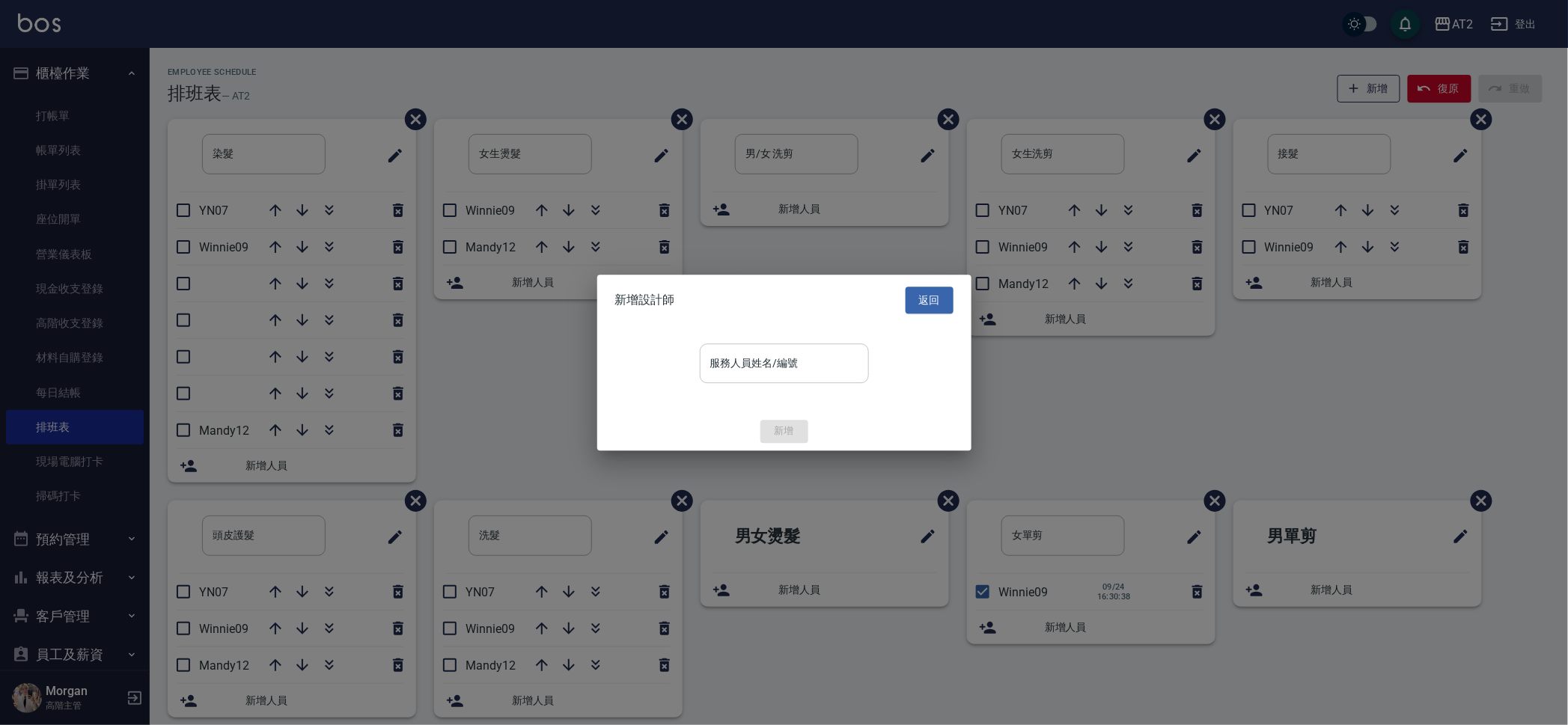
click at [744, 362] on input "服務人員姓名/編號" at bounding box center [784, 362] width 155 height 26
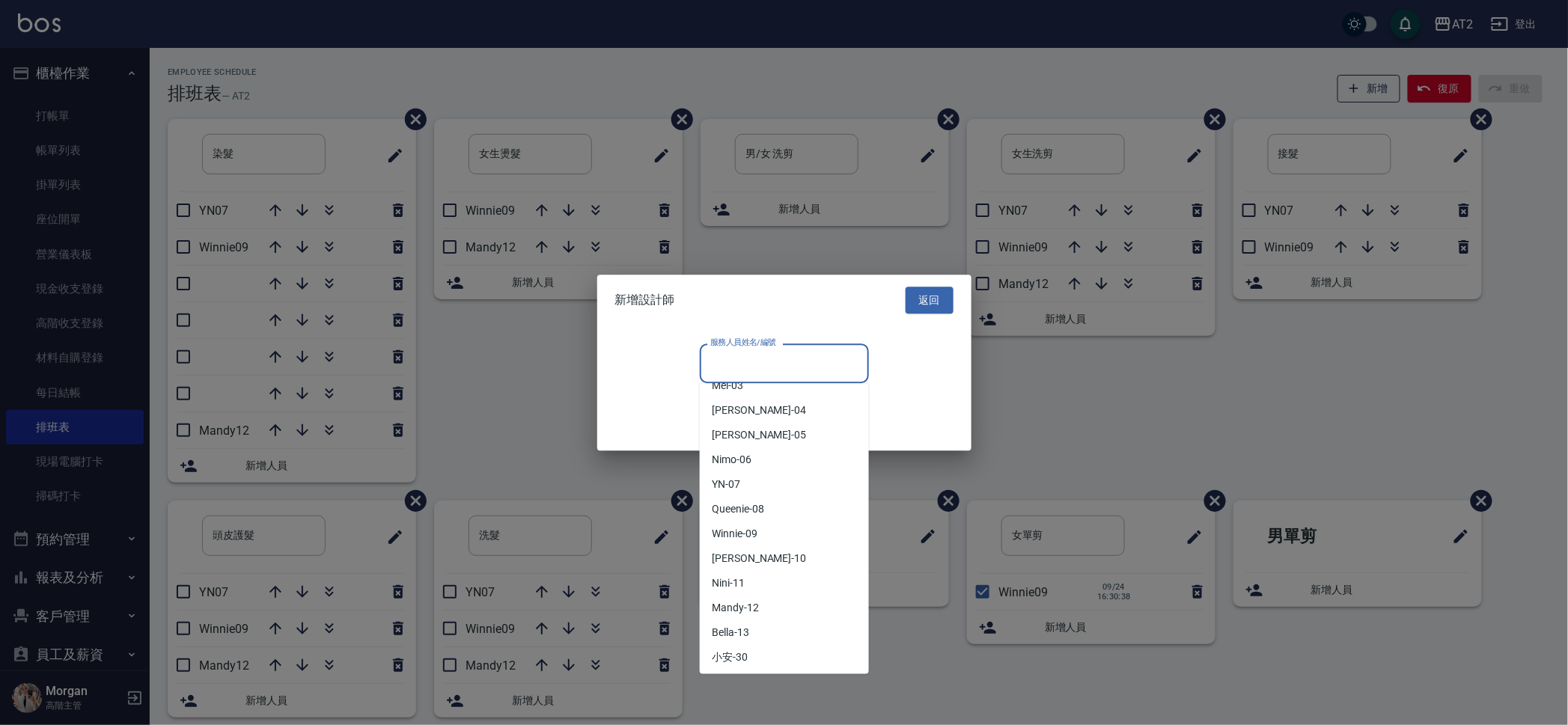
scroll to position [280, 0]
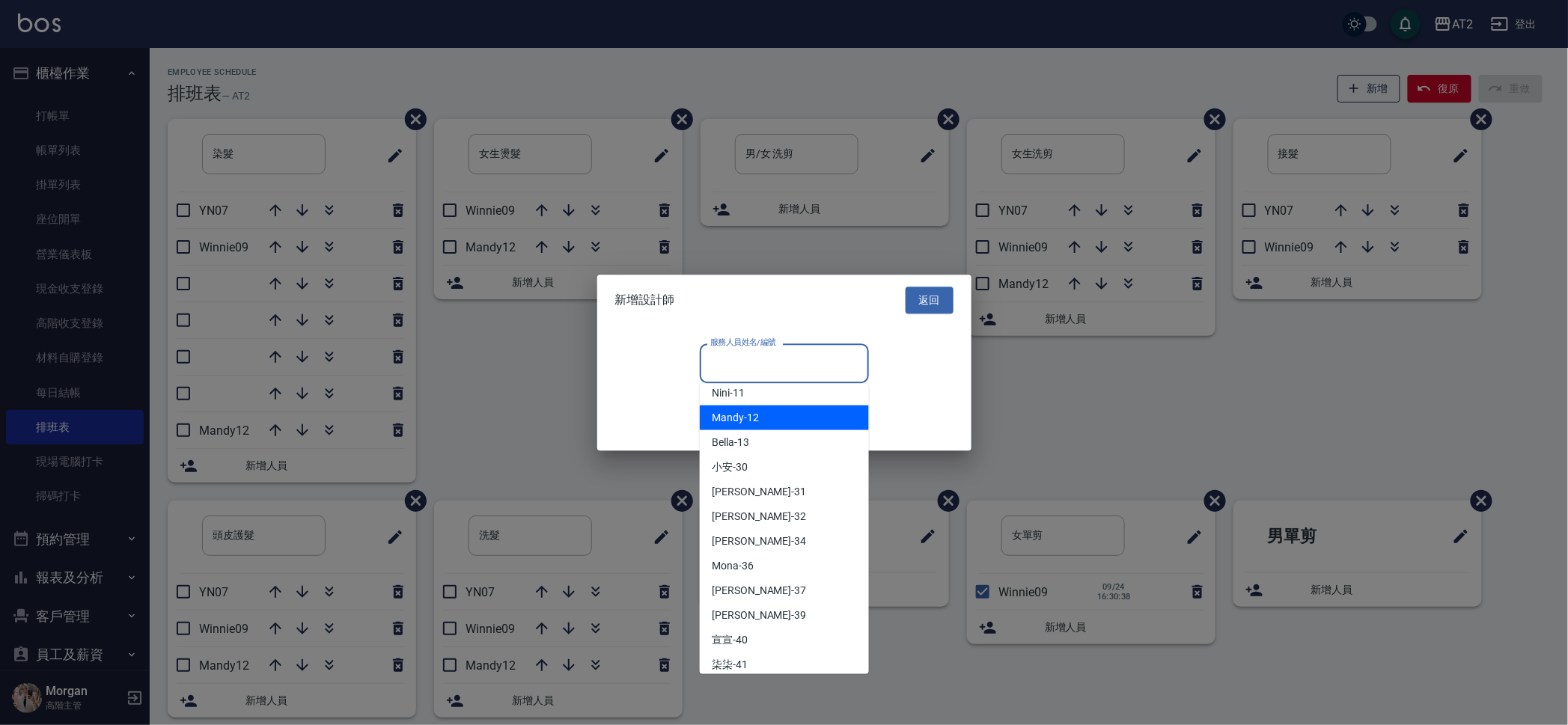
click at [756, 423] on span "Mandy -12" at bounding box center [735, 418] width 47 height 16
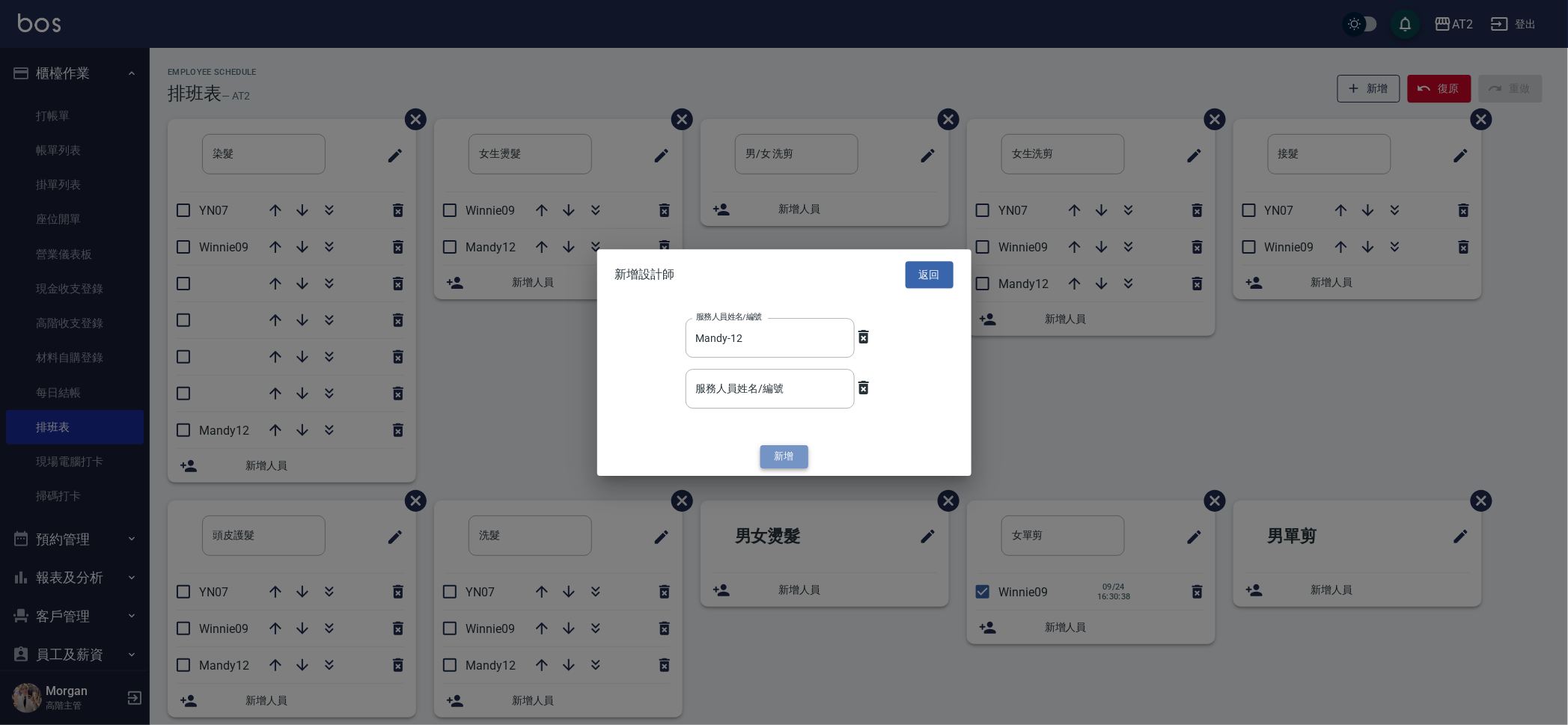
click at [780, 446] on button "新增" at bounding box center [784, 457] width 48 height 23
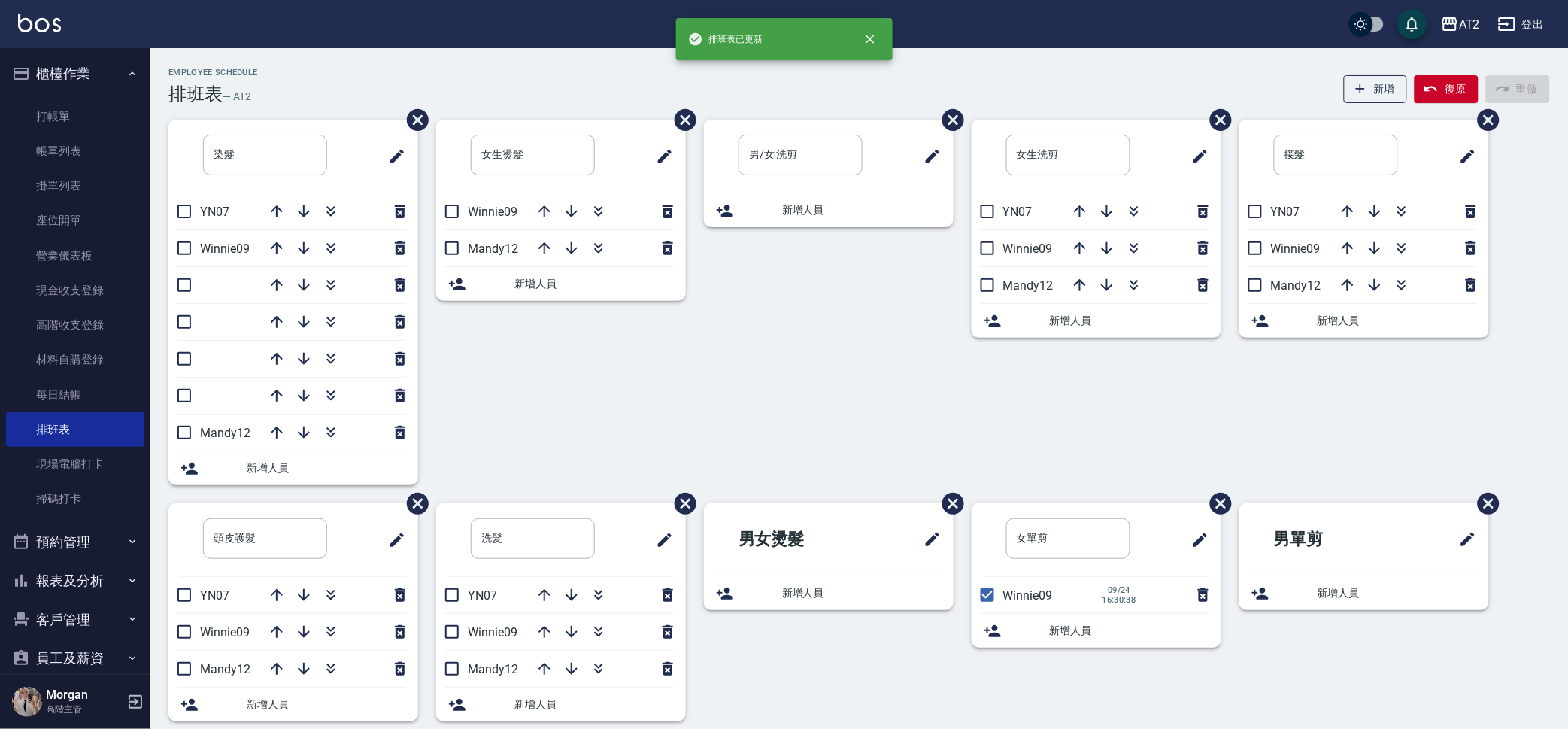
click at [1036, 403] on div "女生洗剪 ​ YN07 Winnie09 Mandy12 新增人員" at bounding box center [1086, 311] width 267 height 384
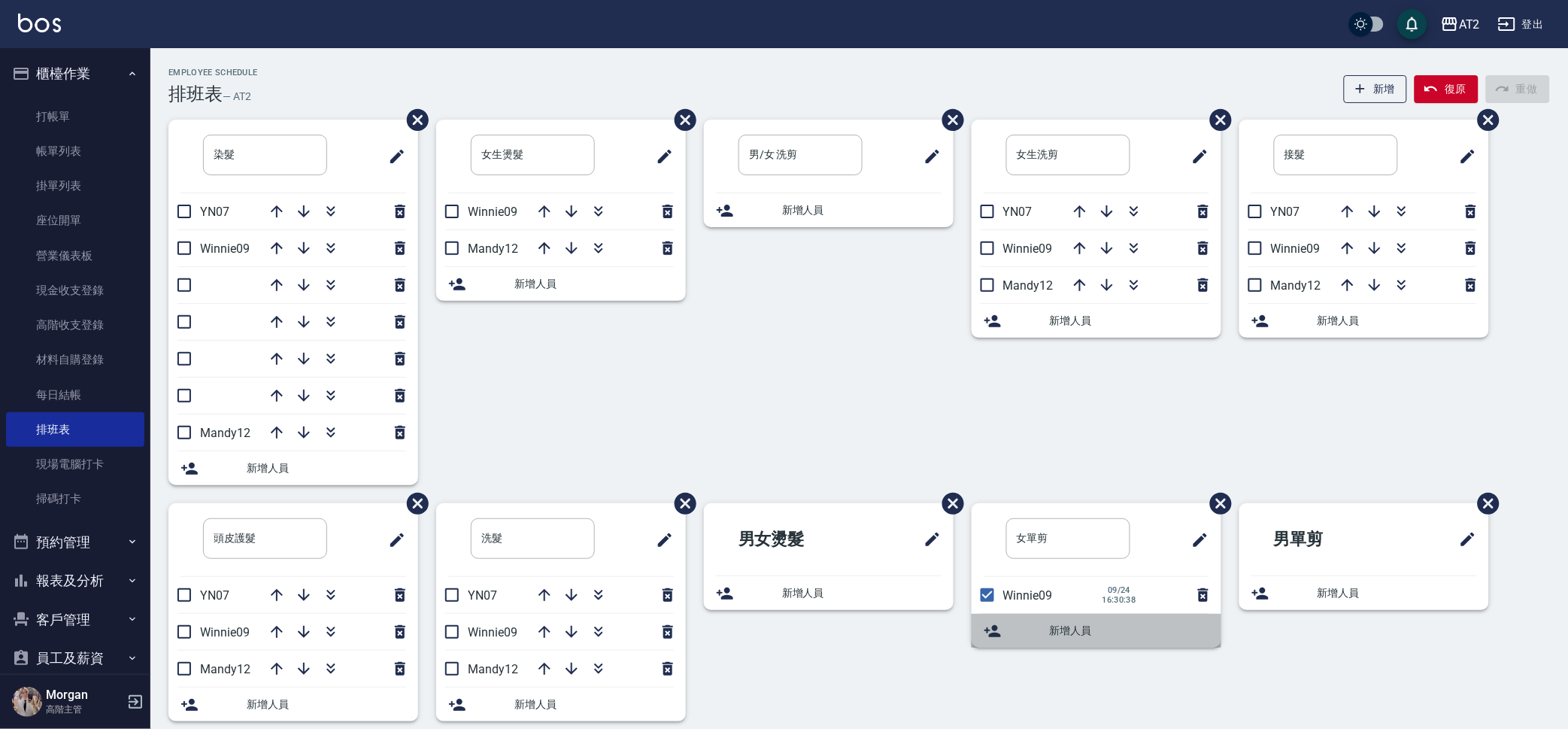
click at [1070, 641] on div "新增人員" at bounding box center [1097, 630] width 250 height 34
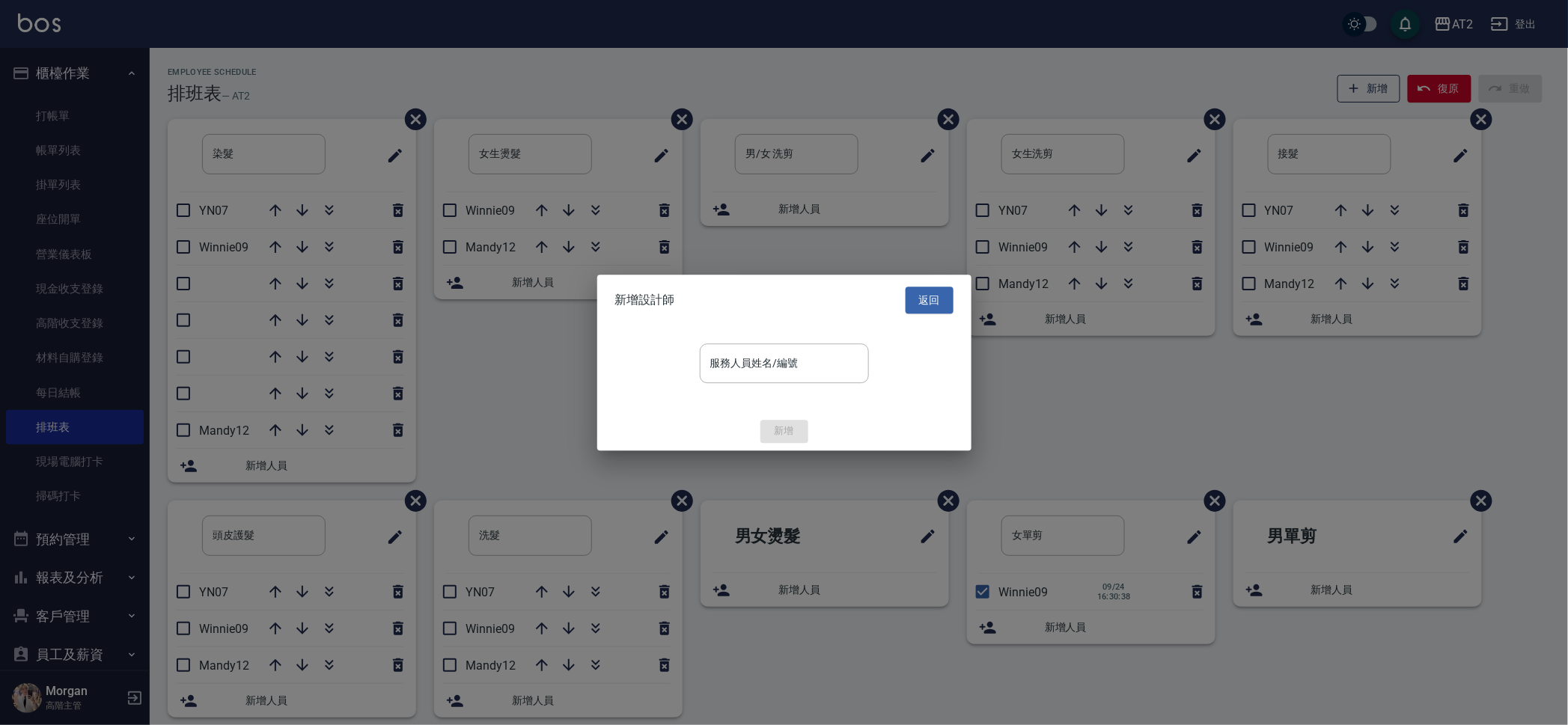
click at [813, 386] on div "服務人員姓名/編號 服務人員姓名/編號" at bounding box center [784, 368] width 374 height 86
click at [807, 351] on input "服務人員姓名/編號" at bounding box center [784, 362] width 155 height 26
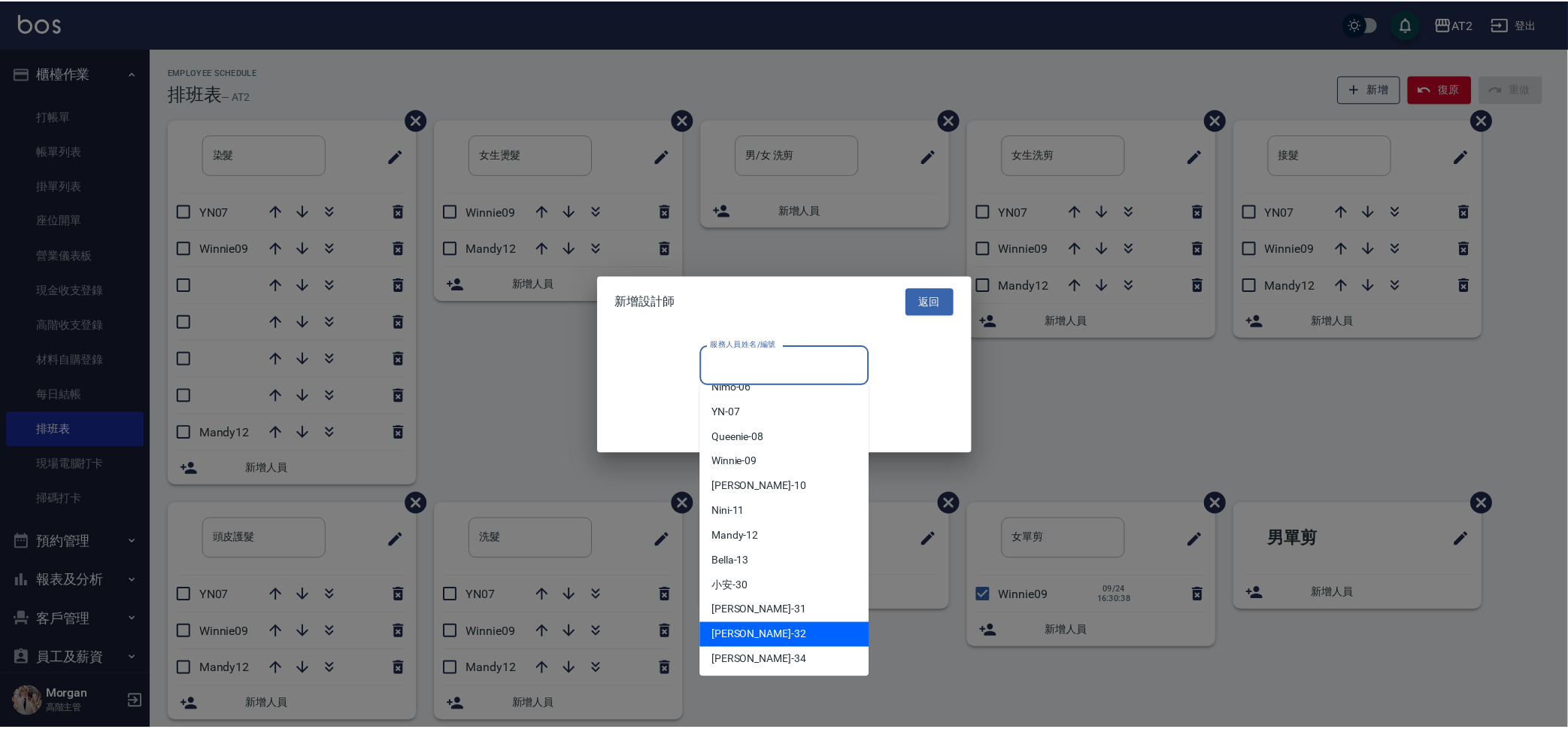
scroll to position [187, 0]
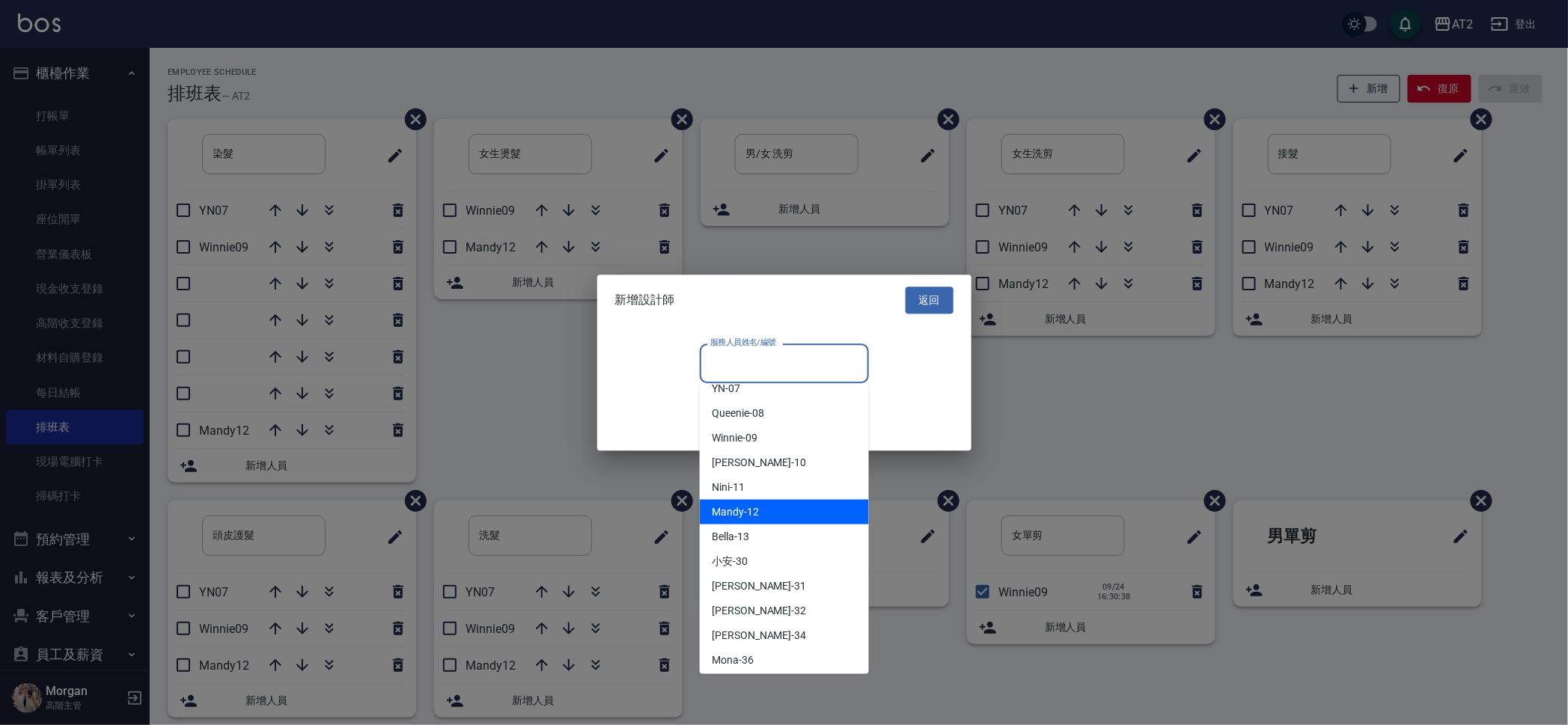
click at [782, 512] on div "Mandy -12" at bounding box center [784, 512] width 169 height 24
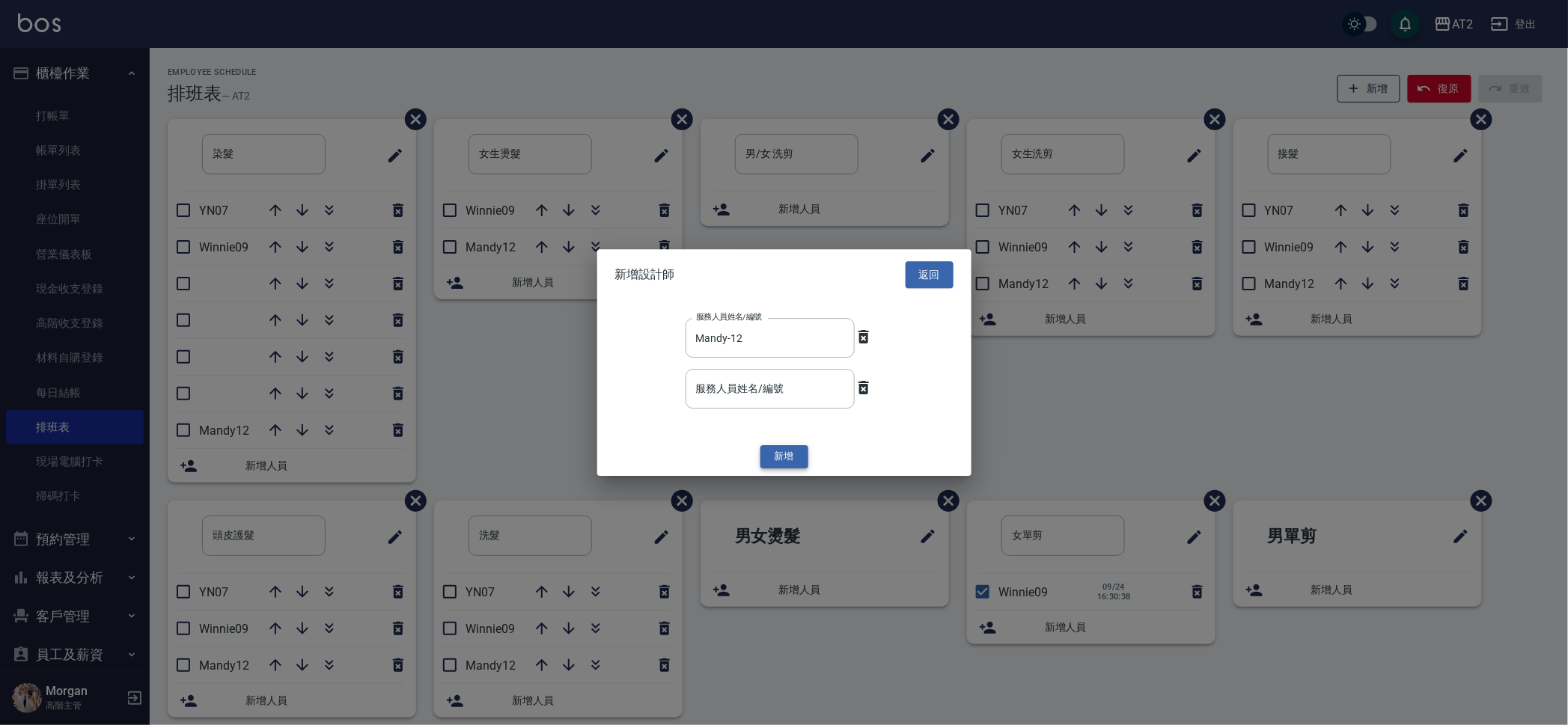
click at [780, 455] on button "新增" at bounding box center [784, 457] width 48 height 23
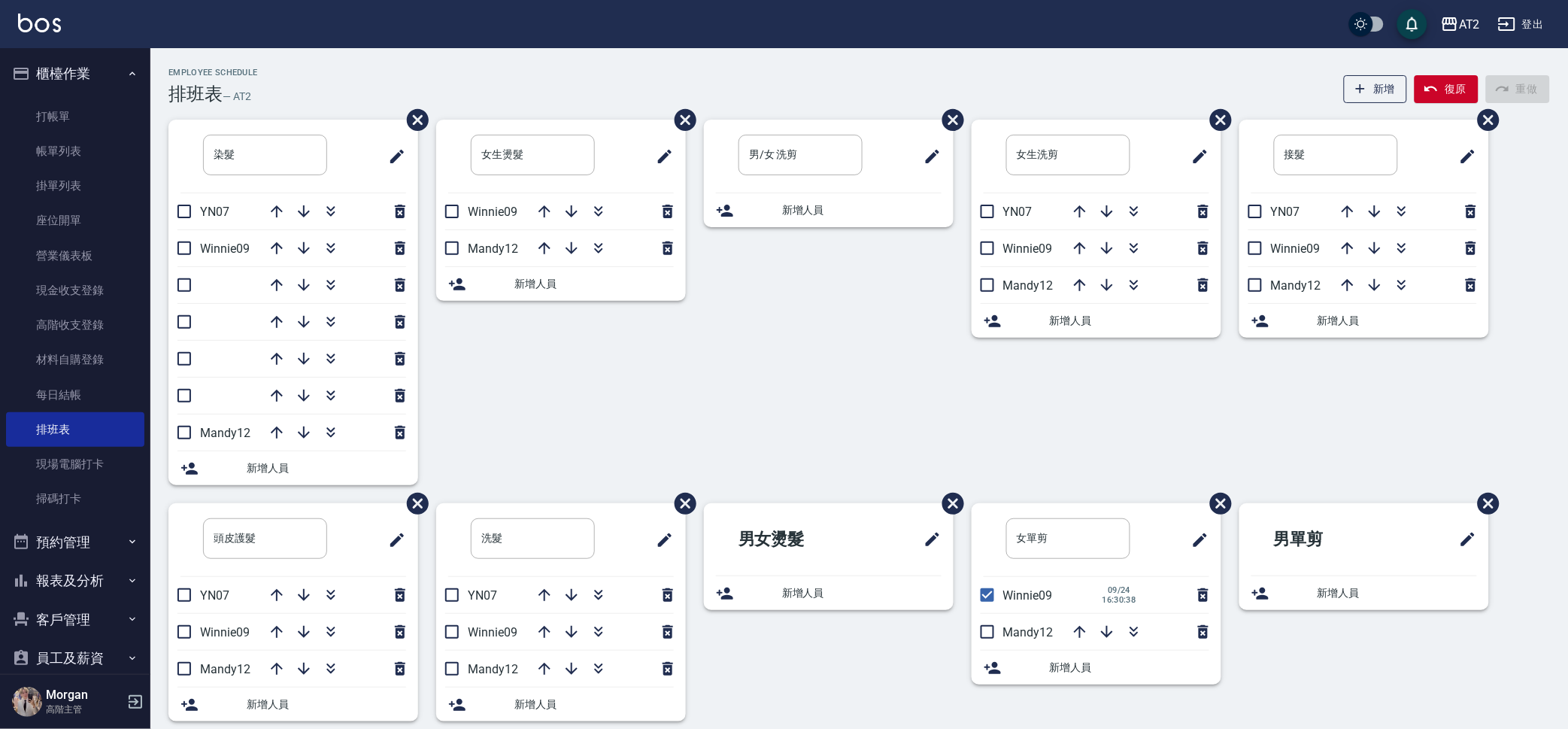
click at [806, 379] on div "男/女 洗剪 ​ 新增人員" at bounding box center [819, 311] width 267 height 384
click at [273, 445] on button "button" at bounding box center [277, 432] width 36 height 36
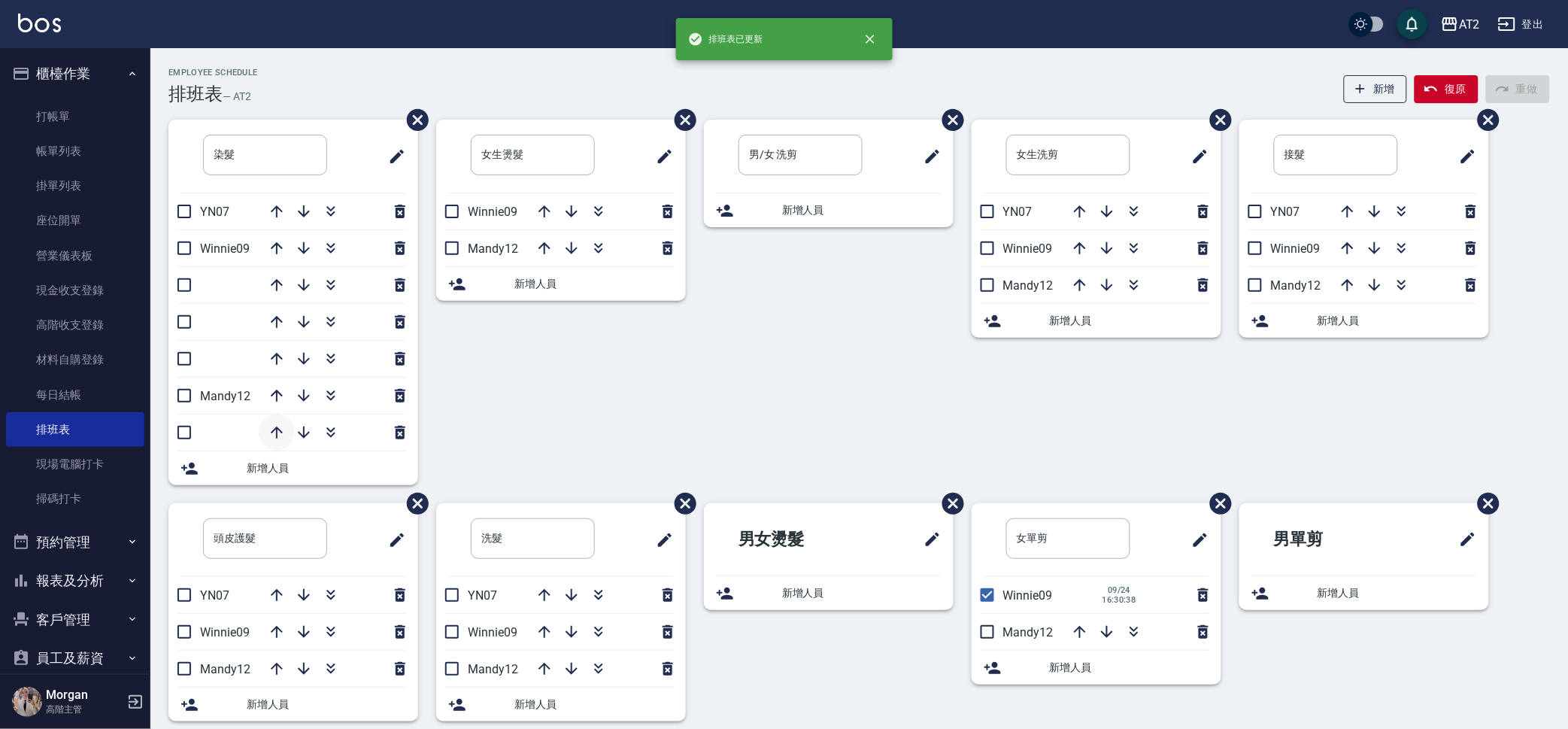
click at [268, 440] on icon "button" at bounding box center [276, 432] width 18 height 18
click at [267, 425] on icon "button" at bounding box center [276, 432] width 18 height 18
drag, startPoint x: 267, startPoint y: 425, endPoint x: 272, endPoint y: 389, distance: 36.3
click at [272, 389] on icon "button" at bounding box center [276, 395] width 18 height 18
click at [272, 359] on icon "button" at bounding box center [276, 359] width 18 height 18
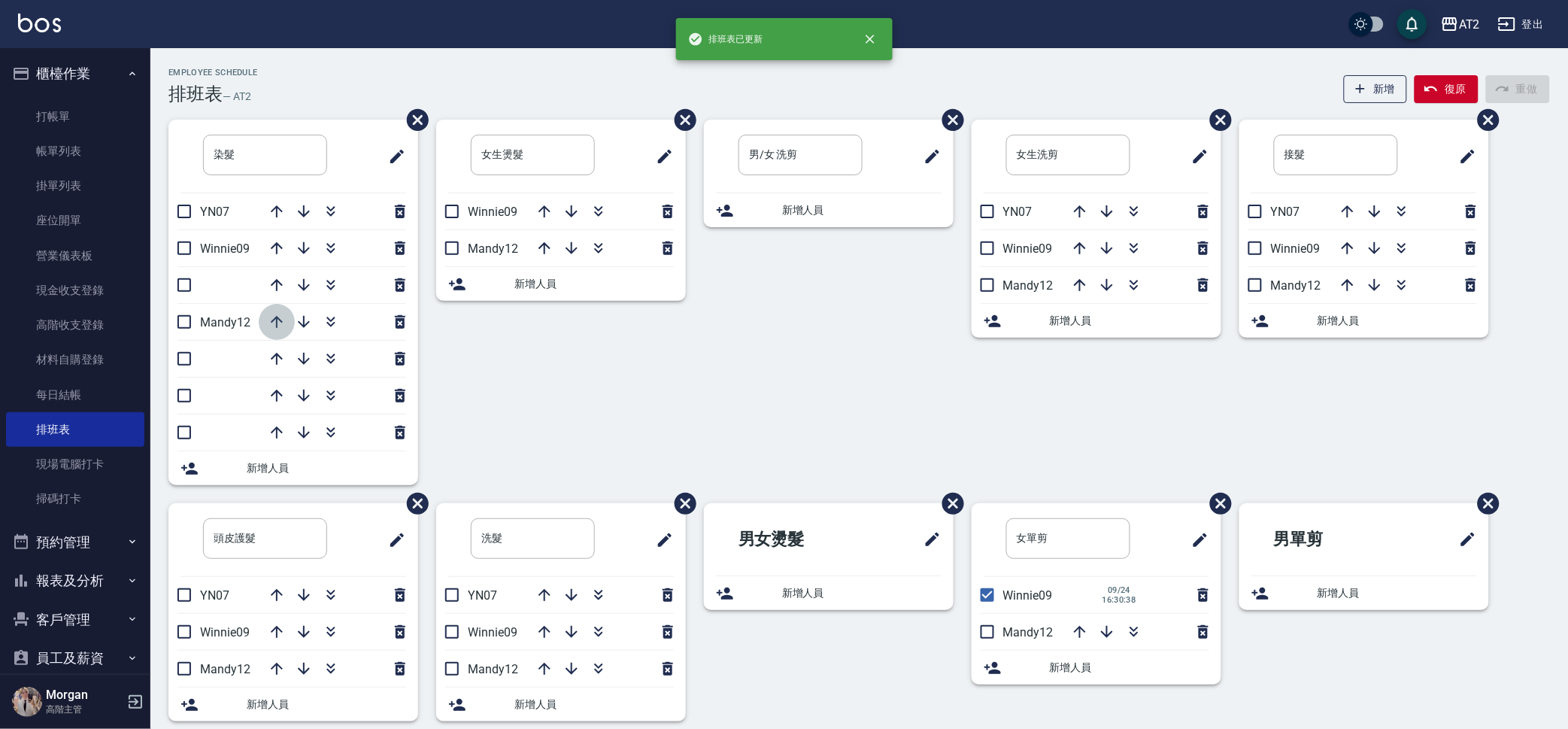
click at [272, 327] on icon "button" at bounding box center [276, 321] width 18 height 18
click at [275, 284] on icon "button" at bounding box center [276, 284] width 18 height 18
click at [301, 251] on icon "button" at bounding box center [304, 248] width 12 height 12
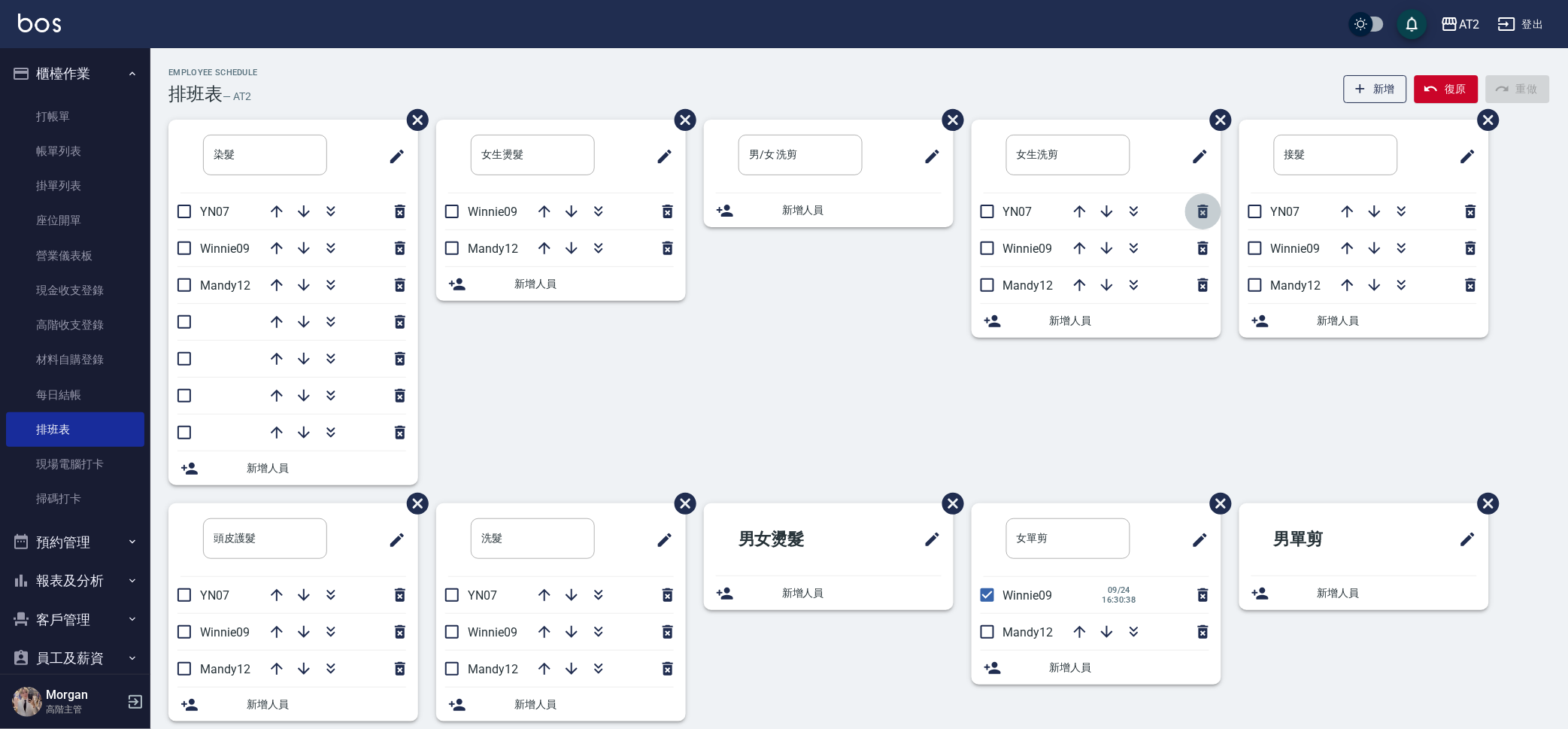
click at [1202, 214] on icon "button" at bounding box center [1203, 211] width 18 height 18
click at [569, 286] on span "新增人員" at bounding box center [594, 284] width 159 height 16
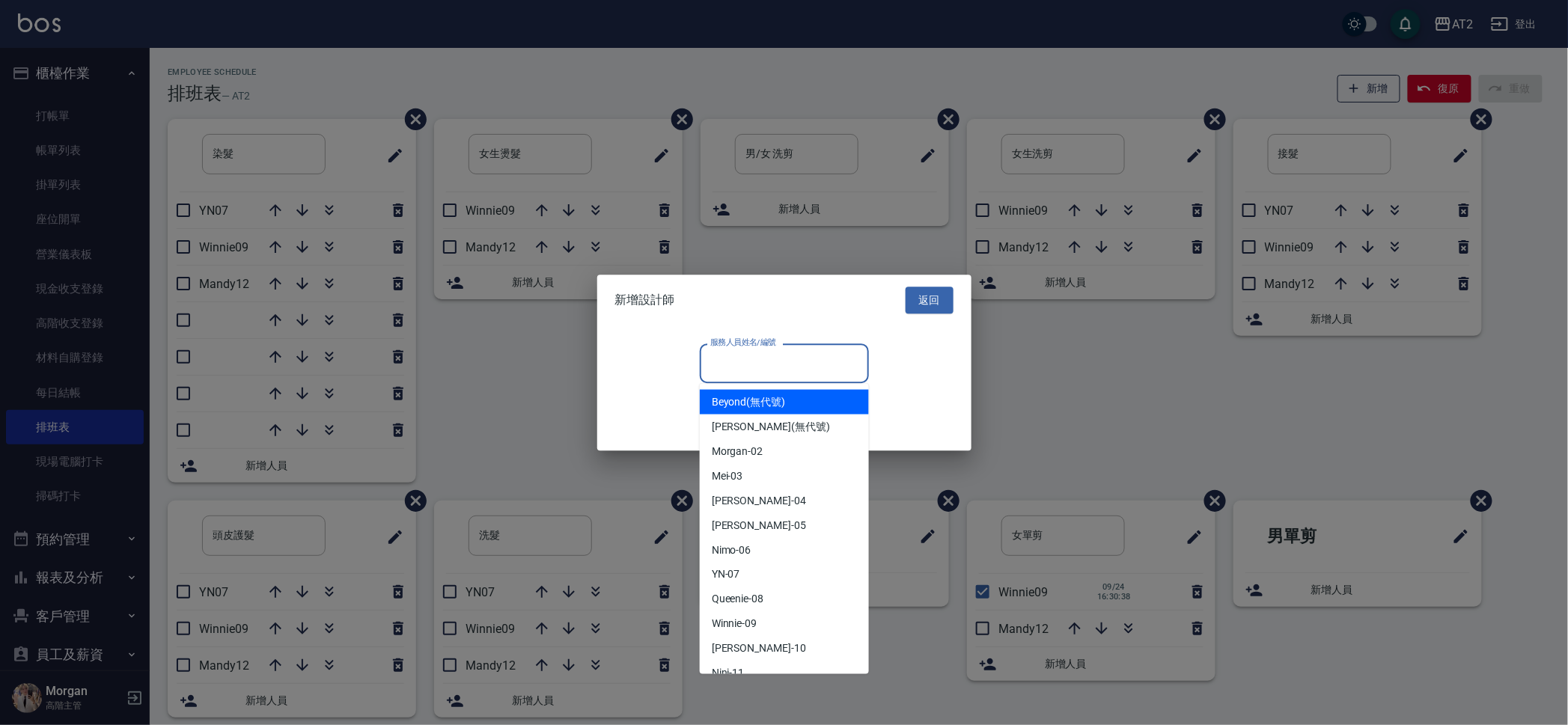
click at [758, 367] on input "服務人員姓名/編號" at bounding box center [784, 362] width 155 height 26
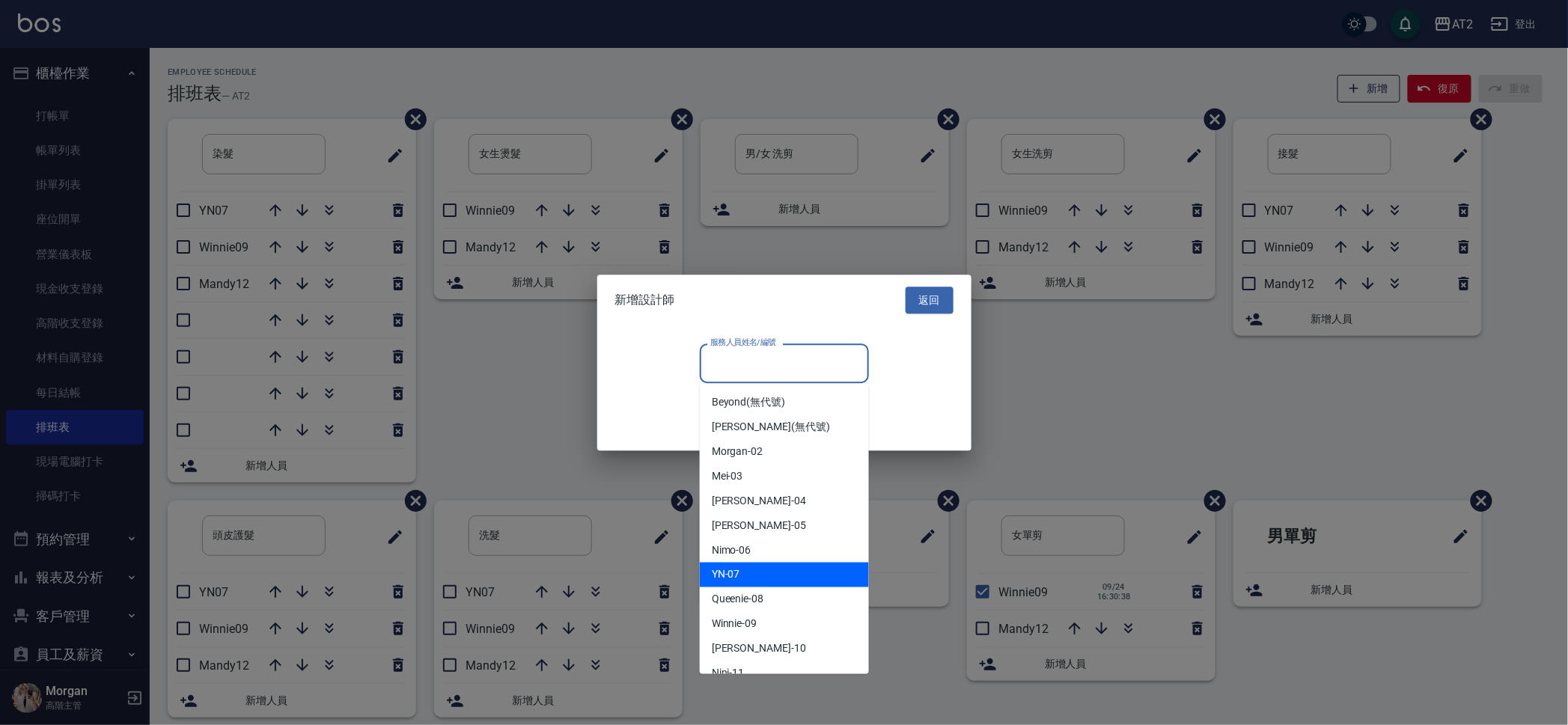
click at [789, 573] on div "YN -07" at bounding box center [784, 574] width 169 height 24
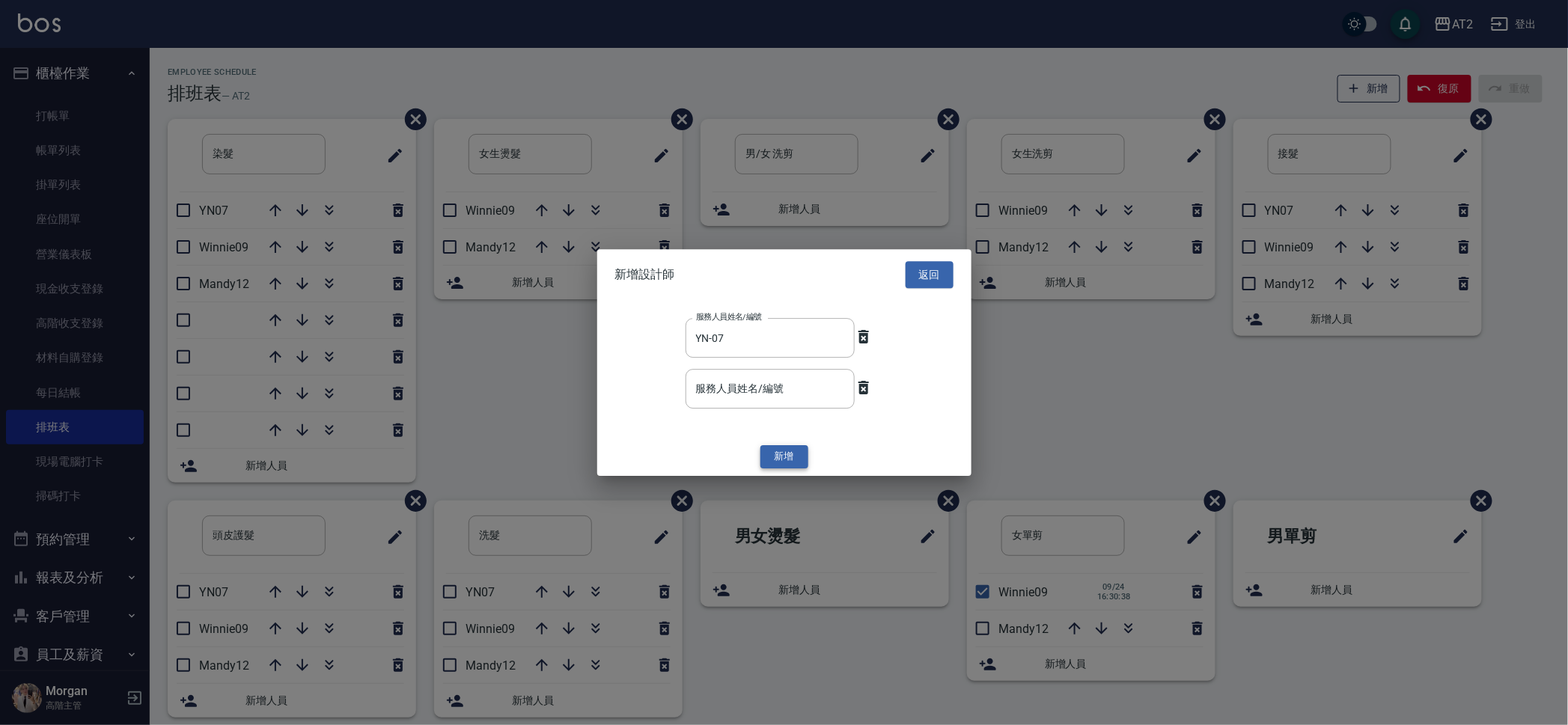
click at [792, 464] on button "新增" at bounding box center [784, 457] width 48 height 23
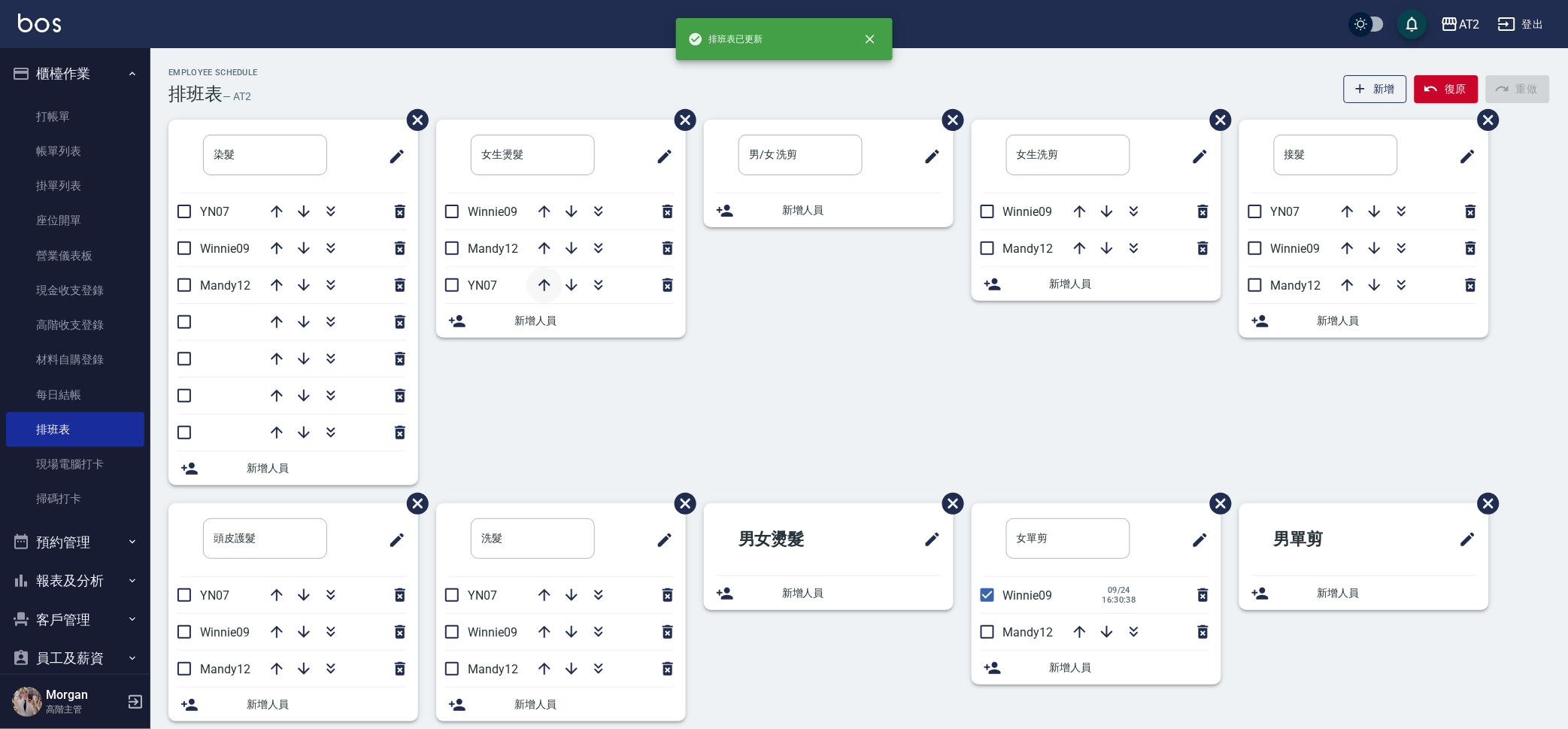
click at [544, 279] on icon "button" at bounding box center [544, 284] width 18 height 18
click at [547, 256] on icon "button" at bounding box center [544, 247] width 18 height 18
click at [541, 212] on icon "button" at bounding box center [544, 211] width 18 height 18
click at [568, 284] on icon "button" at bounding box center [571, 284] width 18 height 18
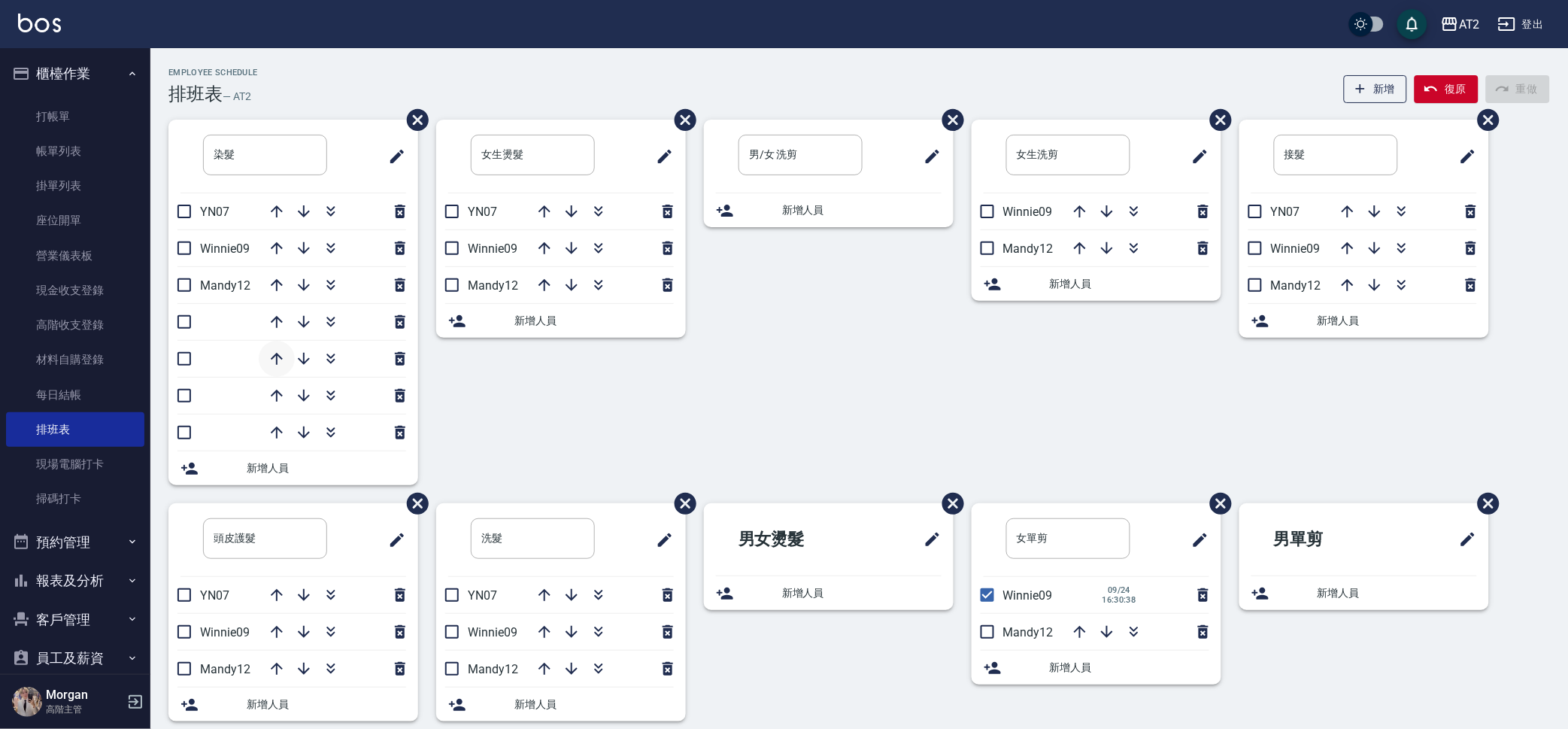
scroll to position [16, 0]
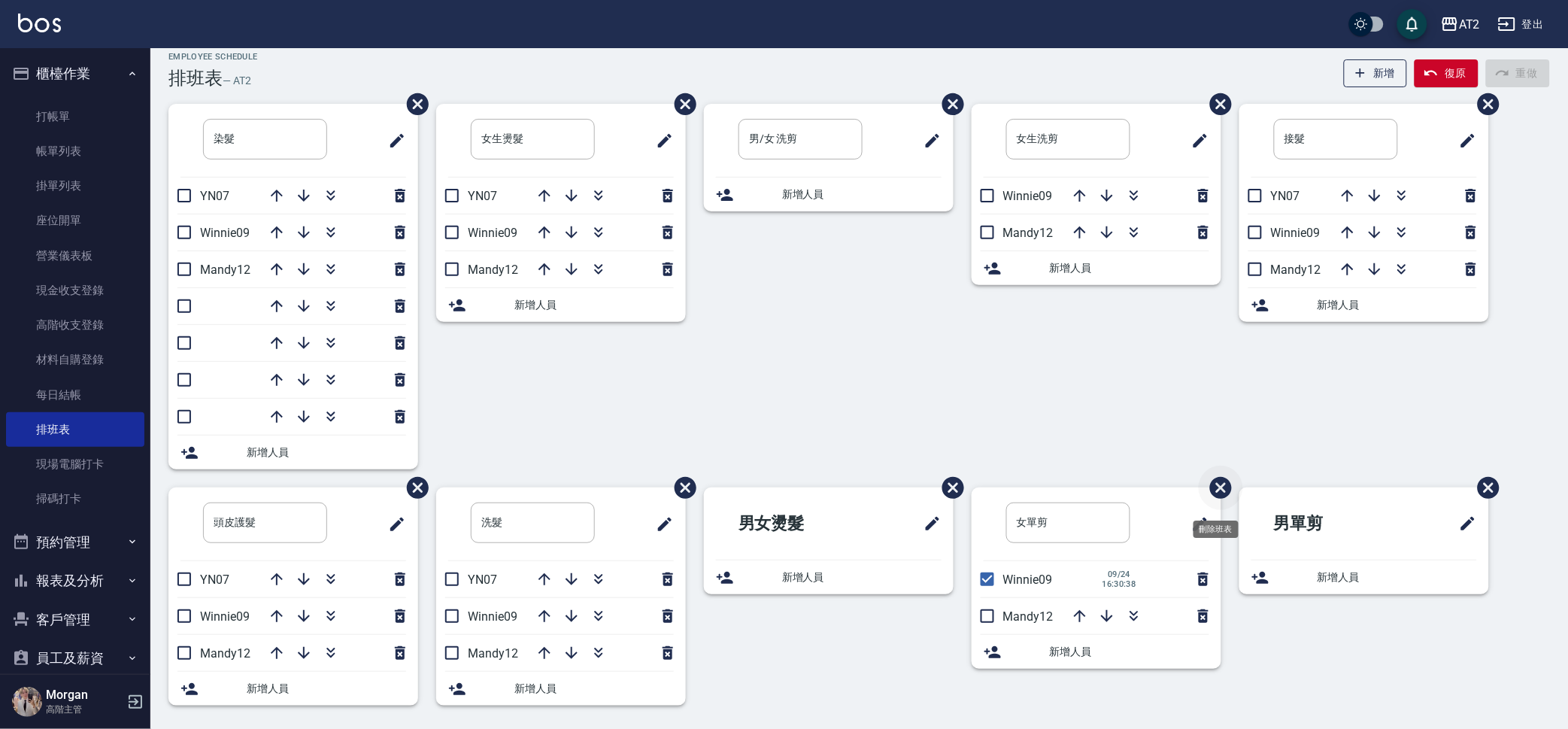
click at [1231, 489] on icon "刪除班表" at bounding box center [1220, 488] width 26 height 26
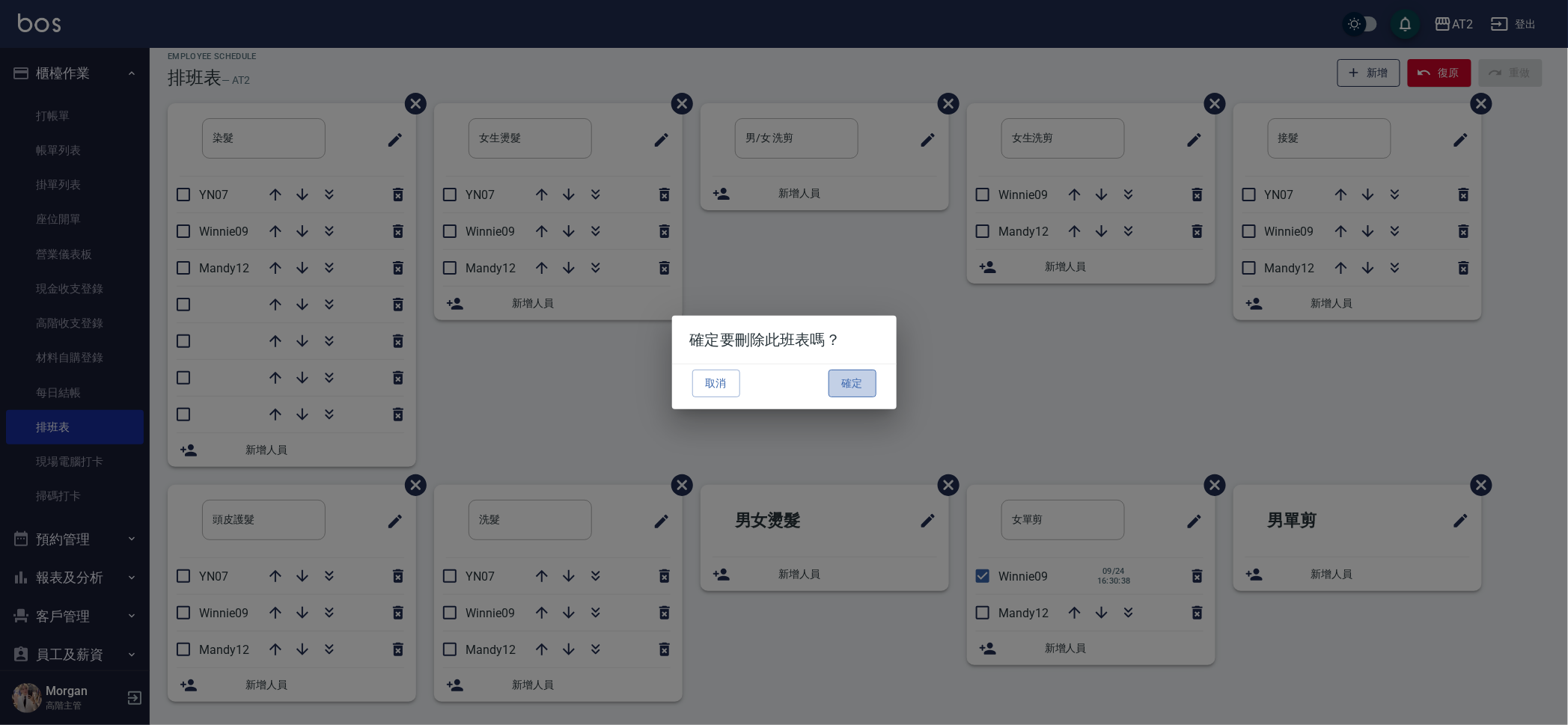
click at [855, 378] on button "確定" at bounding box center [852, 383] width 48 height 28
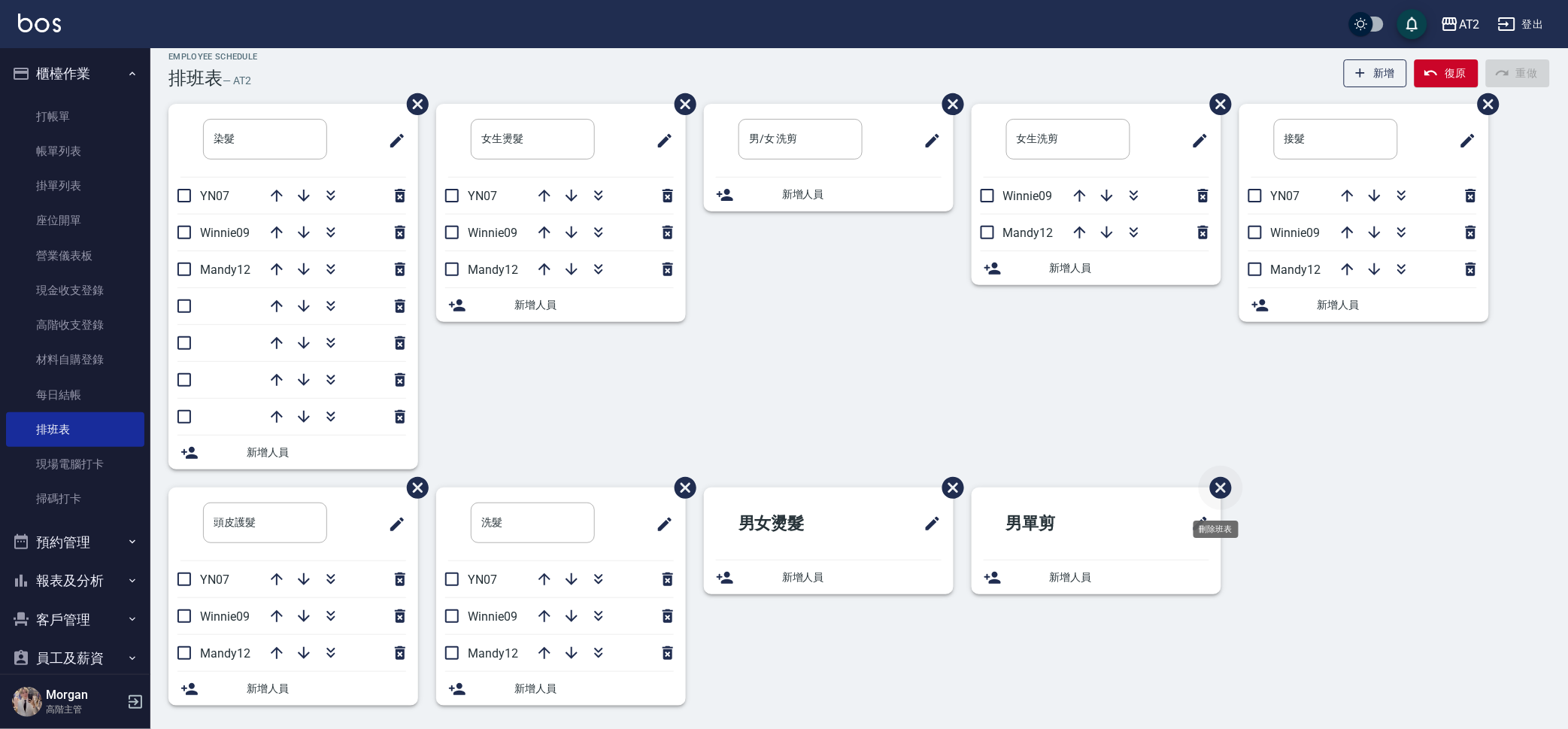
click at [1216, 480] on icon "刪除班表" at bounding box center [1220, 488] width 22 height 22
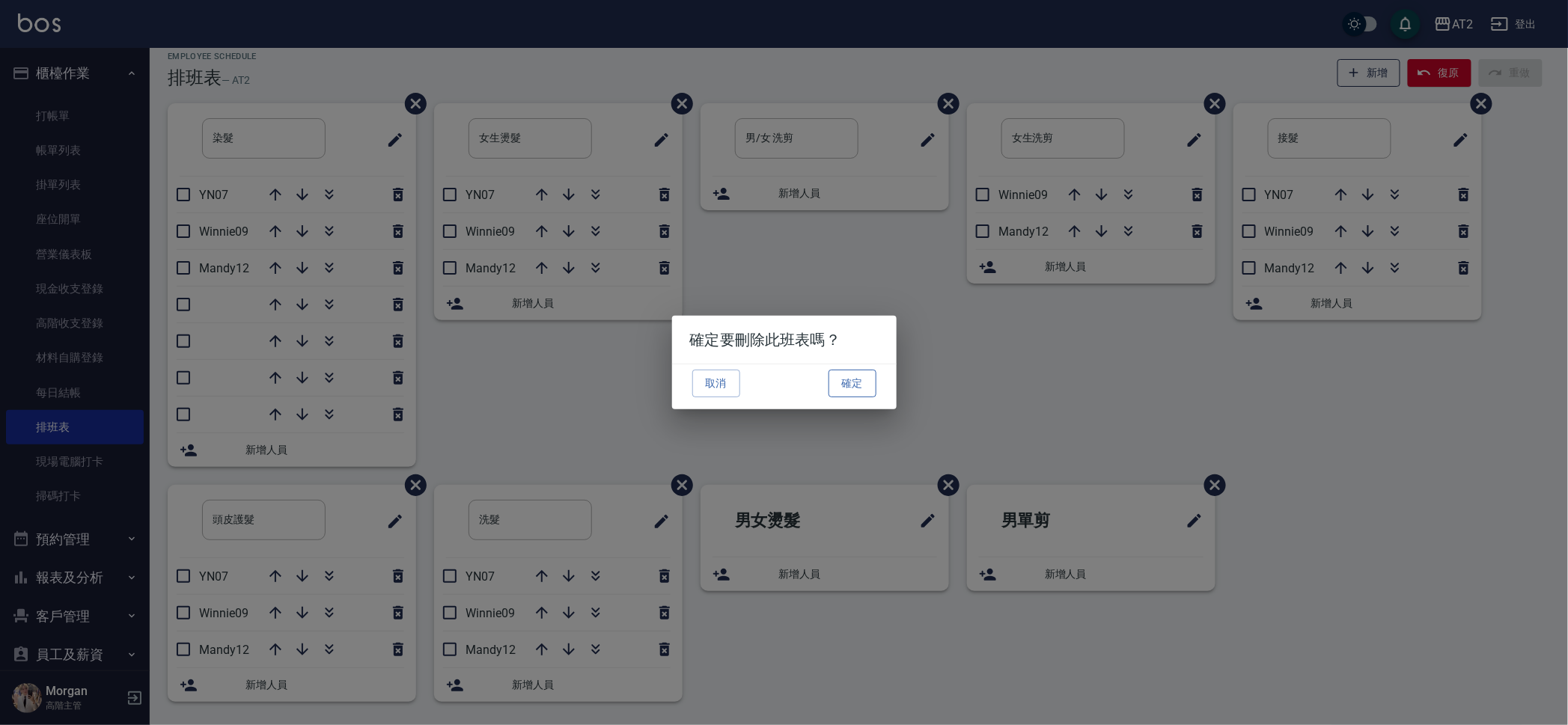
click at [843, 380] on button "確定" at bounding box center [852, 383] width 48 height 28
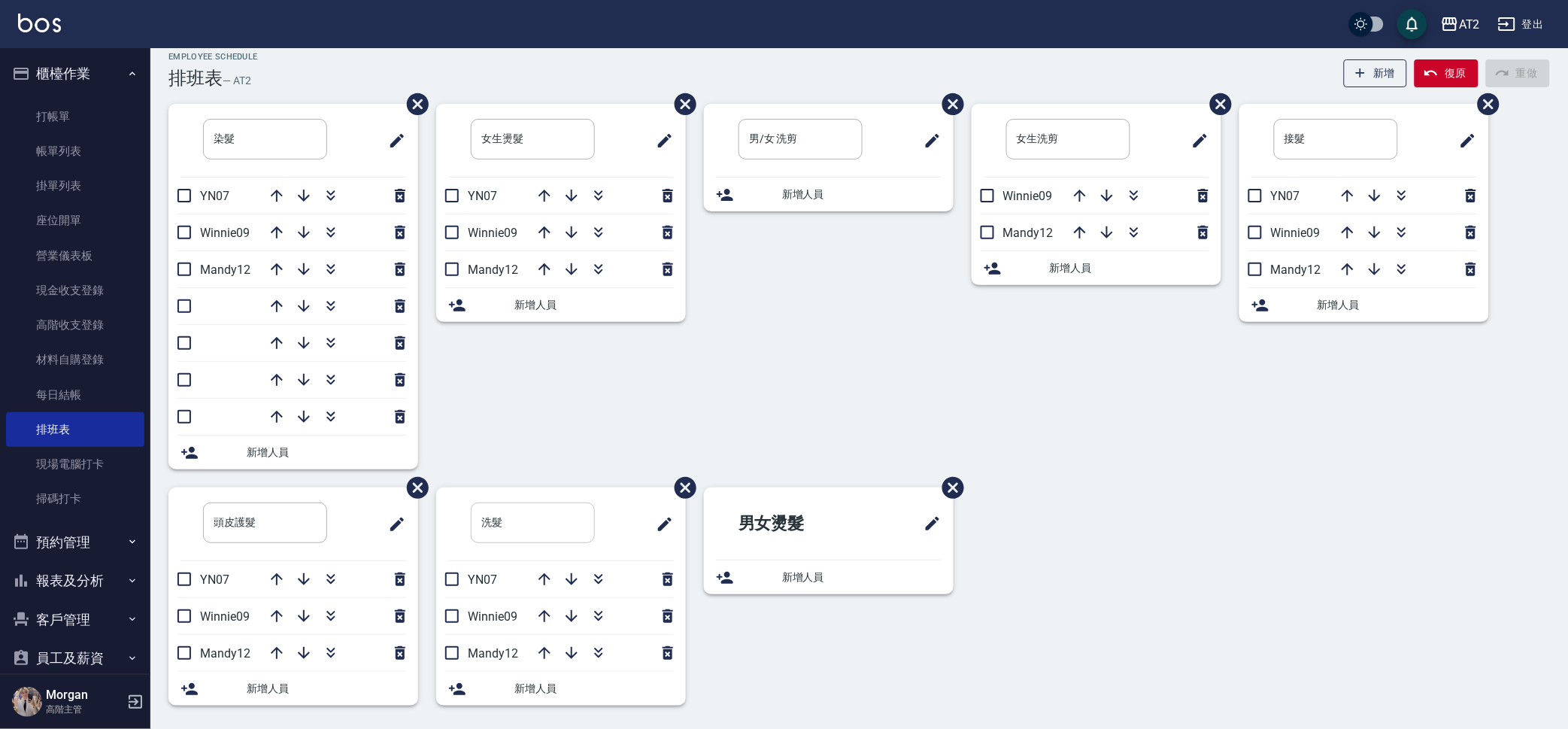
click at [482, 519] on input "洗髮" at bounding box center [532, 523] width 124 height 40
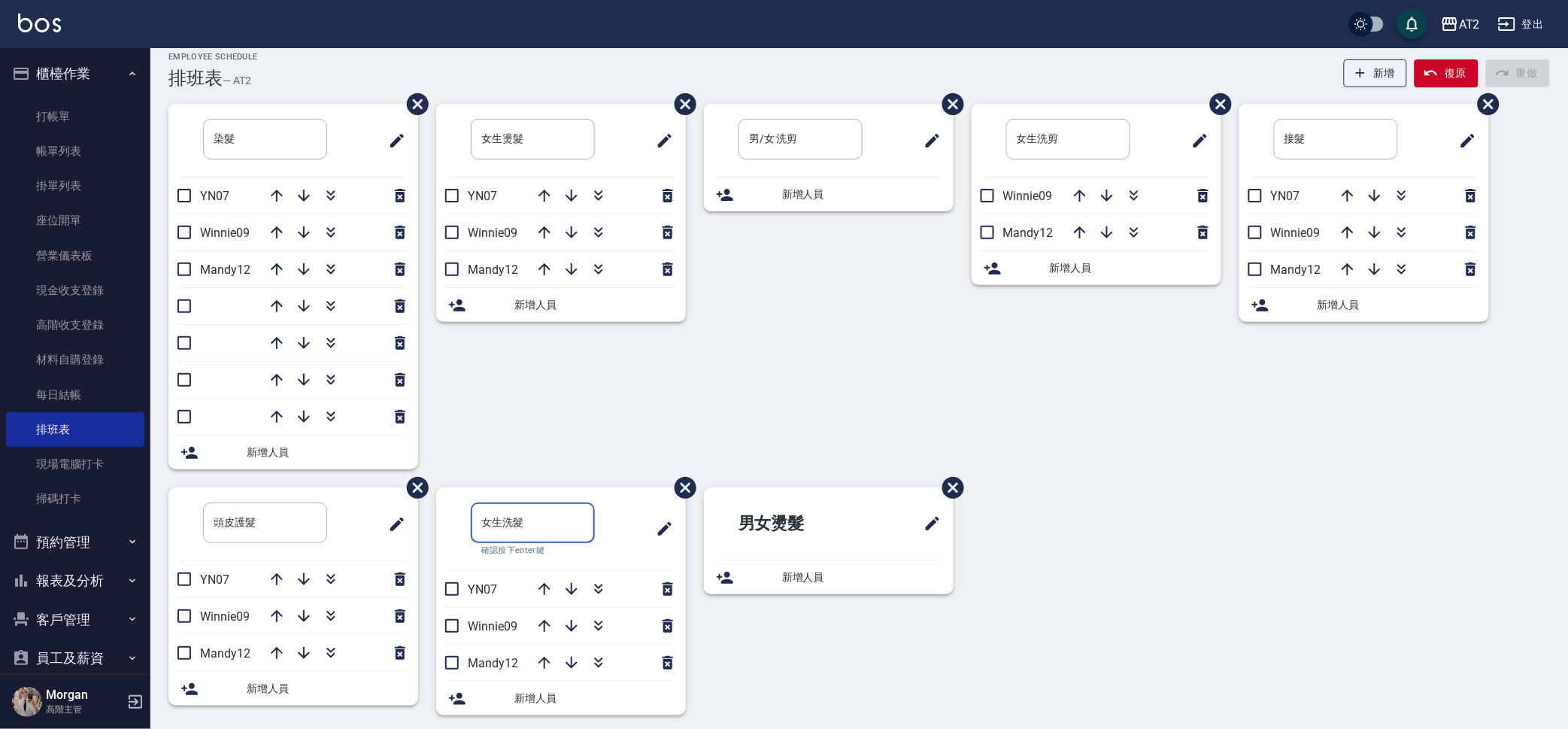
type input "女生洗髮"
click at [876, 392] on div "男/女 洗剪 ​ 新增人員" at bounding box center [819, 295] width 267 height 384
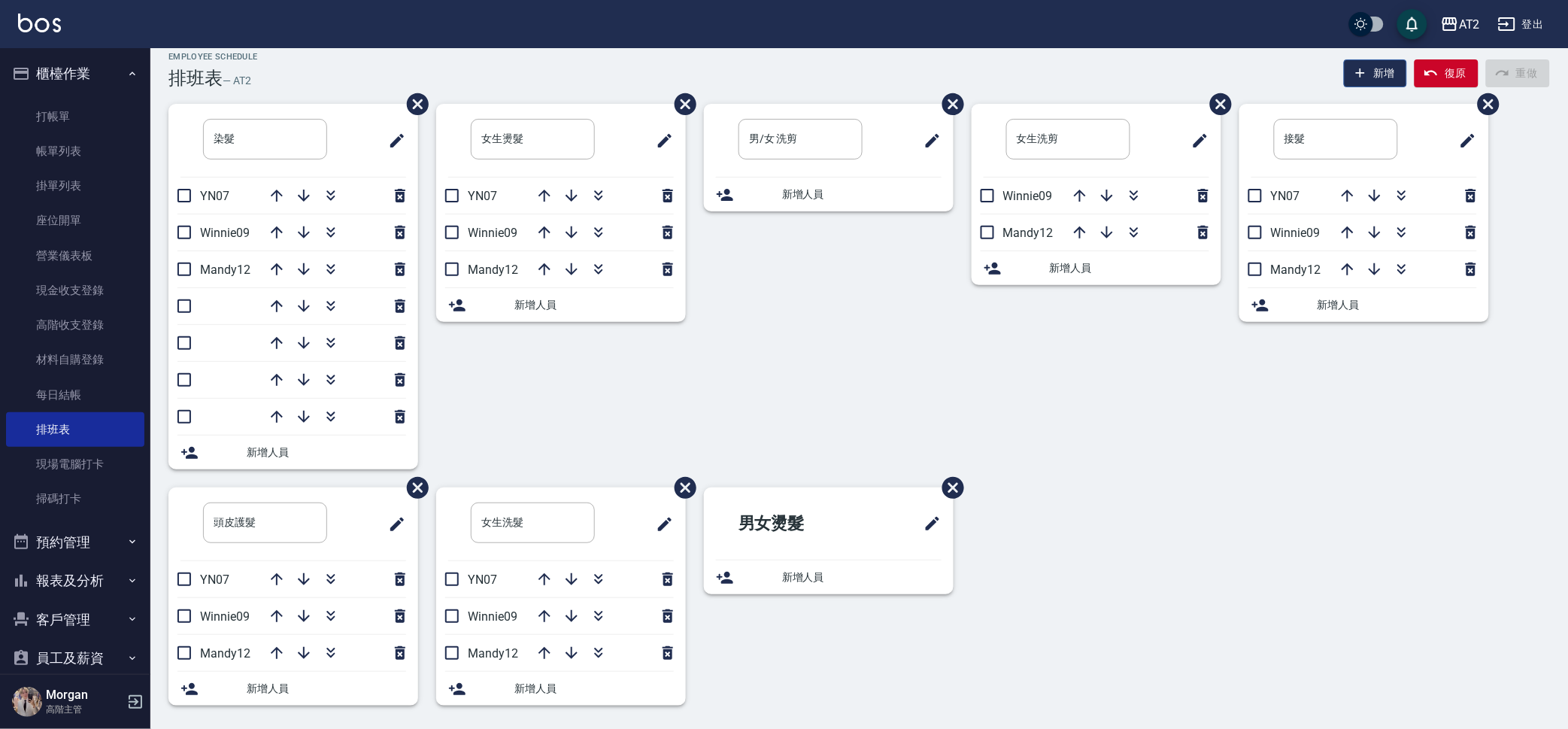
click at [1385, 71] on button "新增" at bounding box center [1376, 73] width 64 height 28
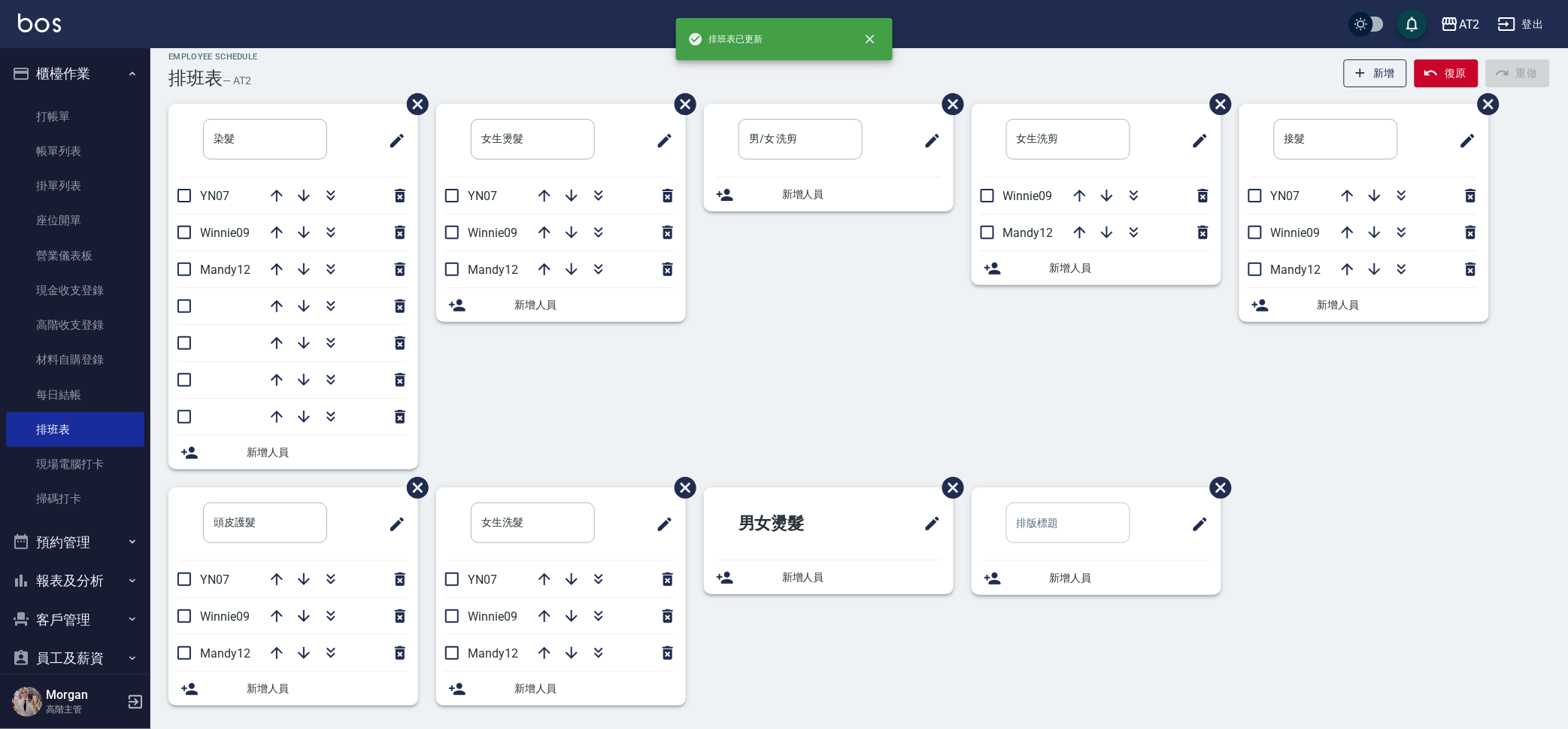
click at [1026, 521] on input "text" at bounding box center [1068, 523] width 124 height 40
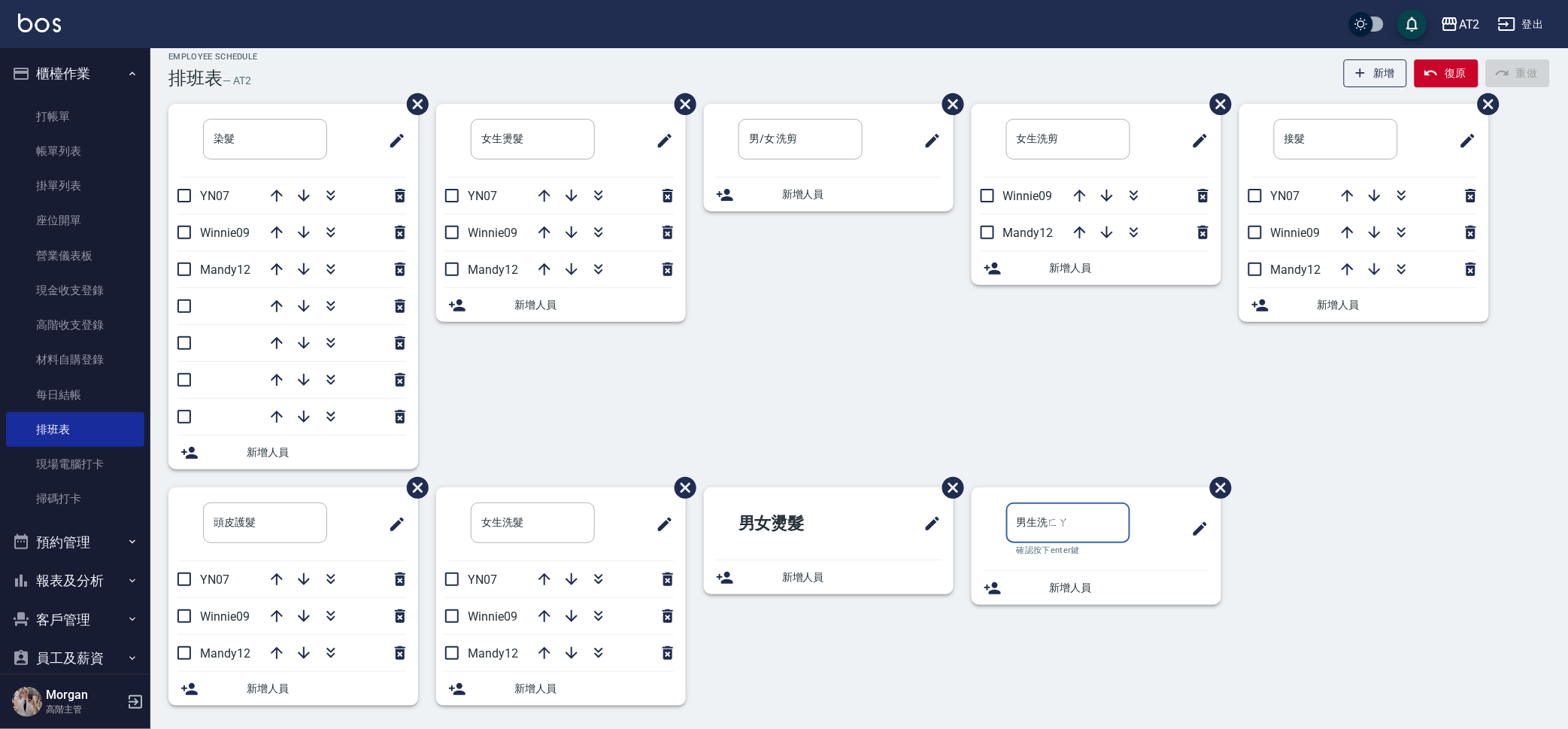
type input "男生洗髮"
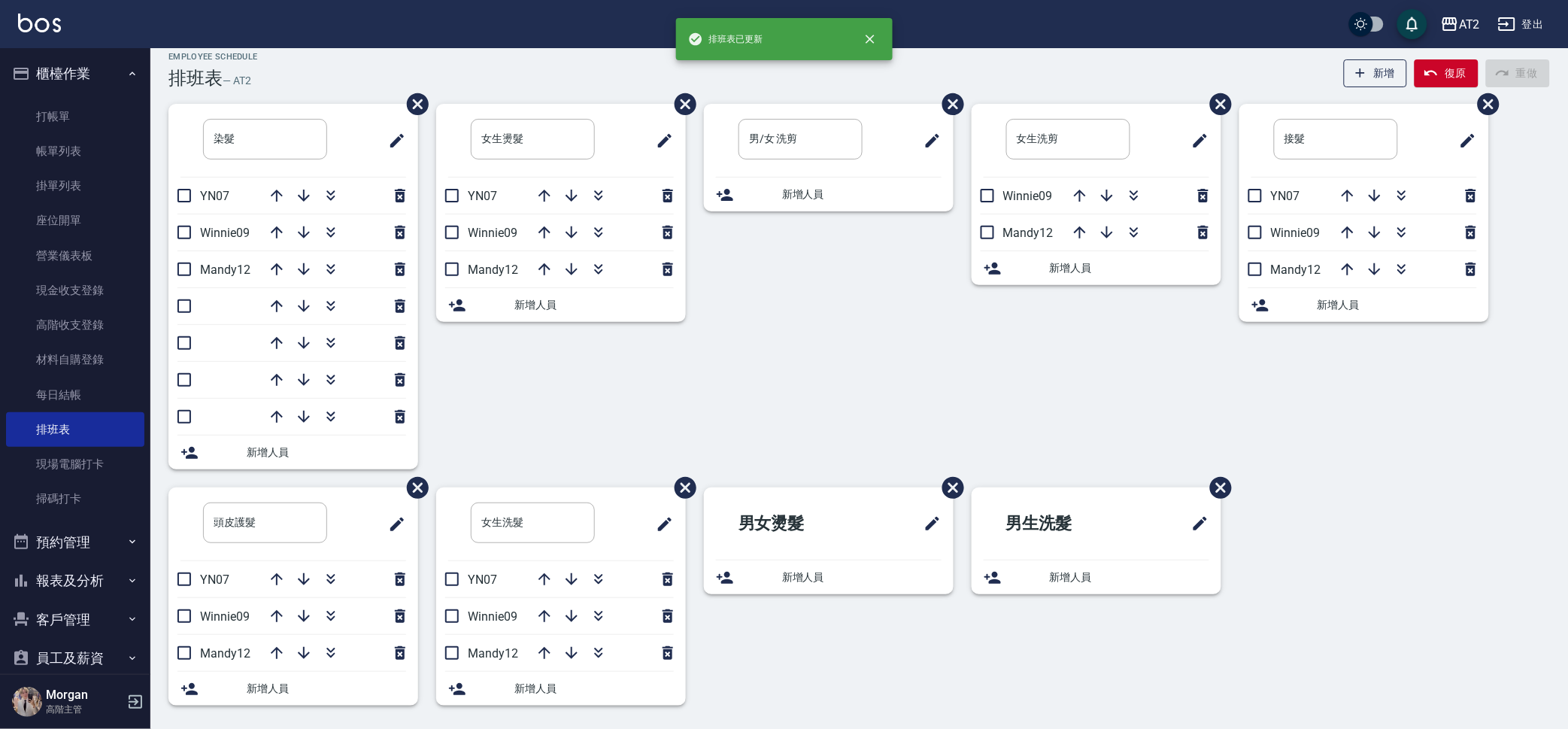
click at [1090, 435] on div "女生洗剪 ​ Winnie09 Mandy12 新增人員" at bounding box center [1086, 295] width 267 height 384
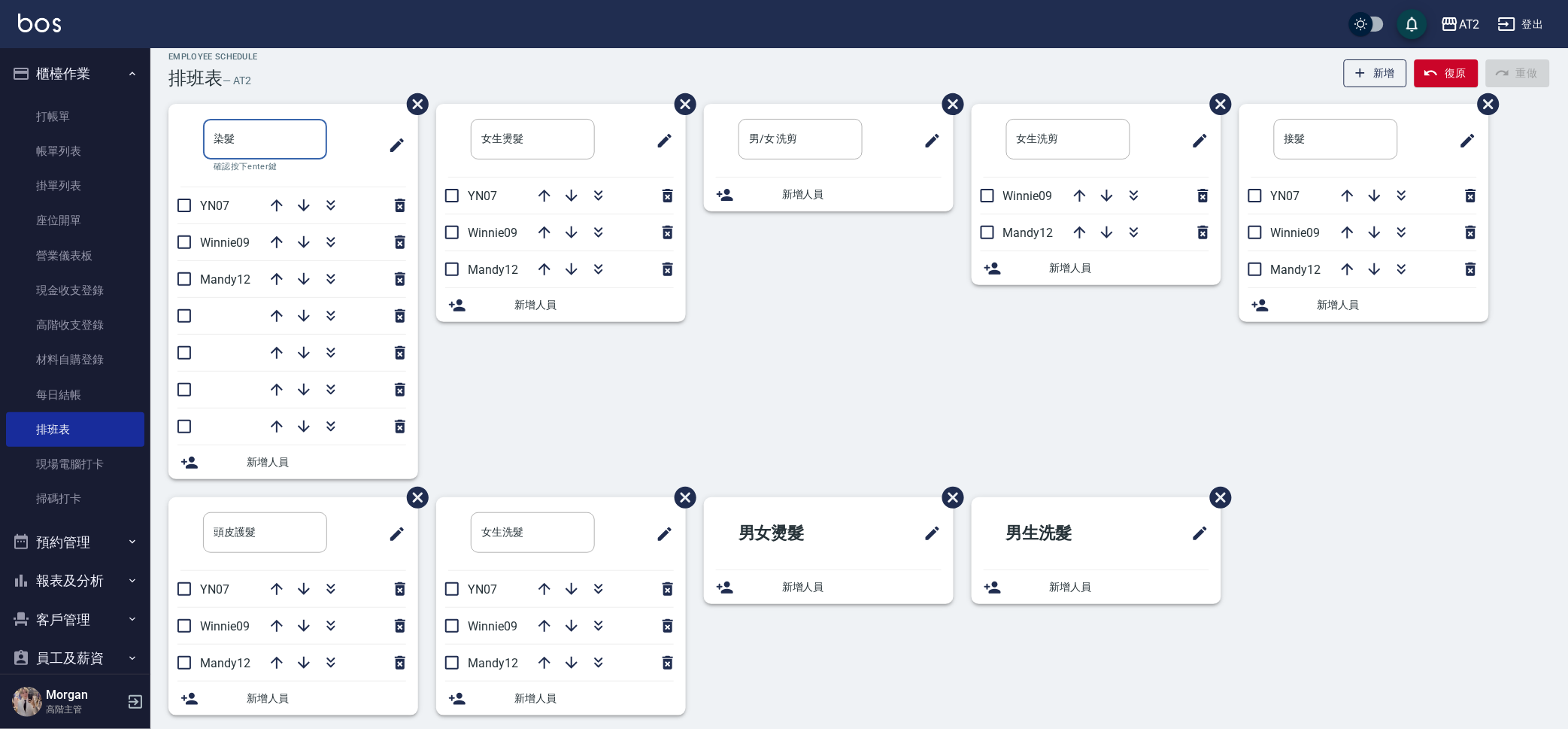
click at [218, 132] on input "染髮" at bounding box center [265, 139] width 124 height 40
type input "女生染髮"
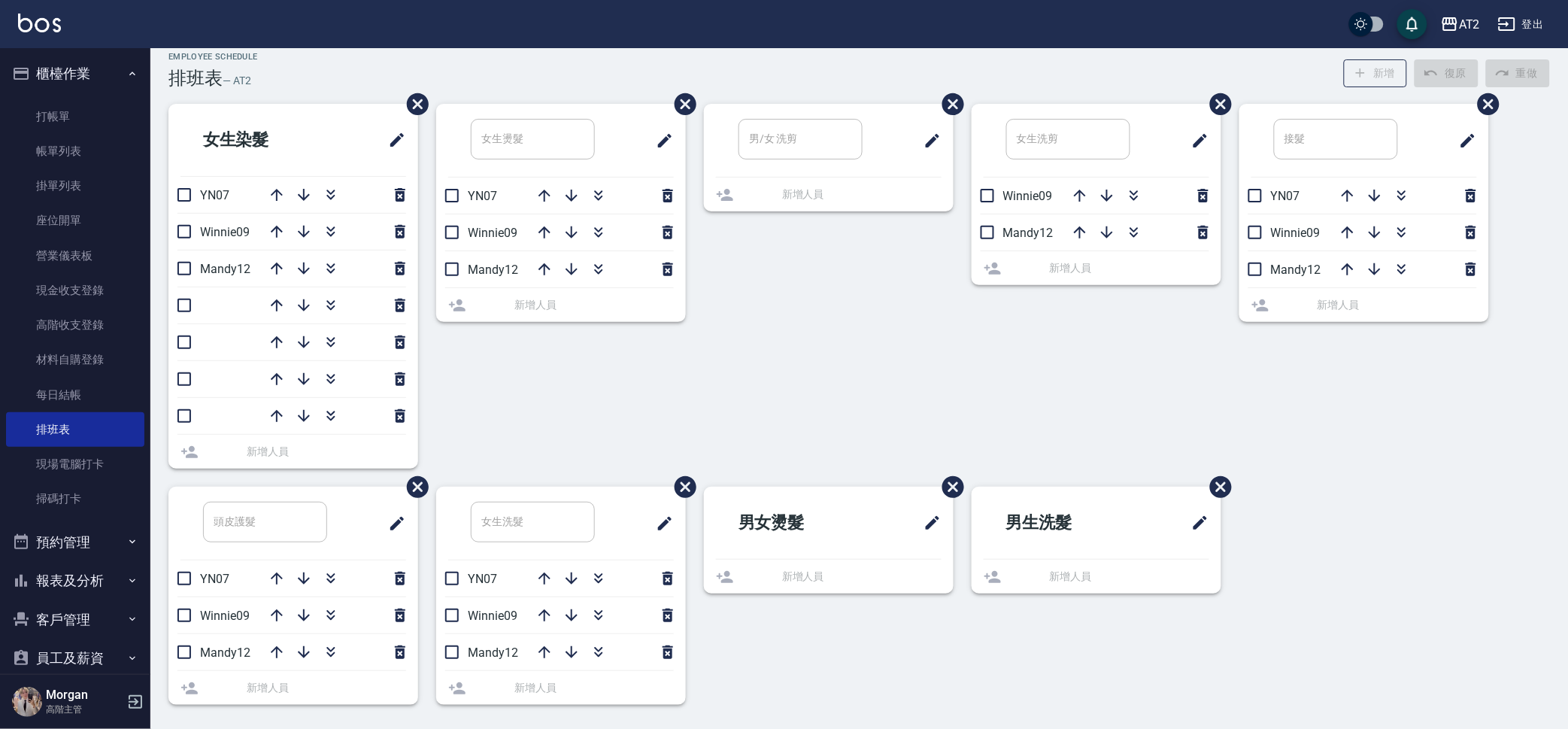
scroll to position [15, 0]
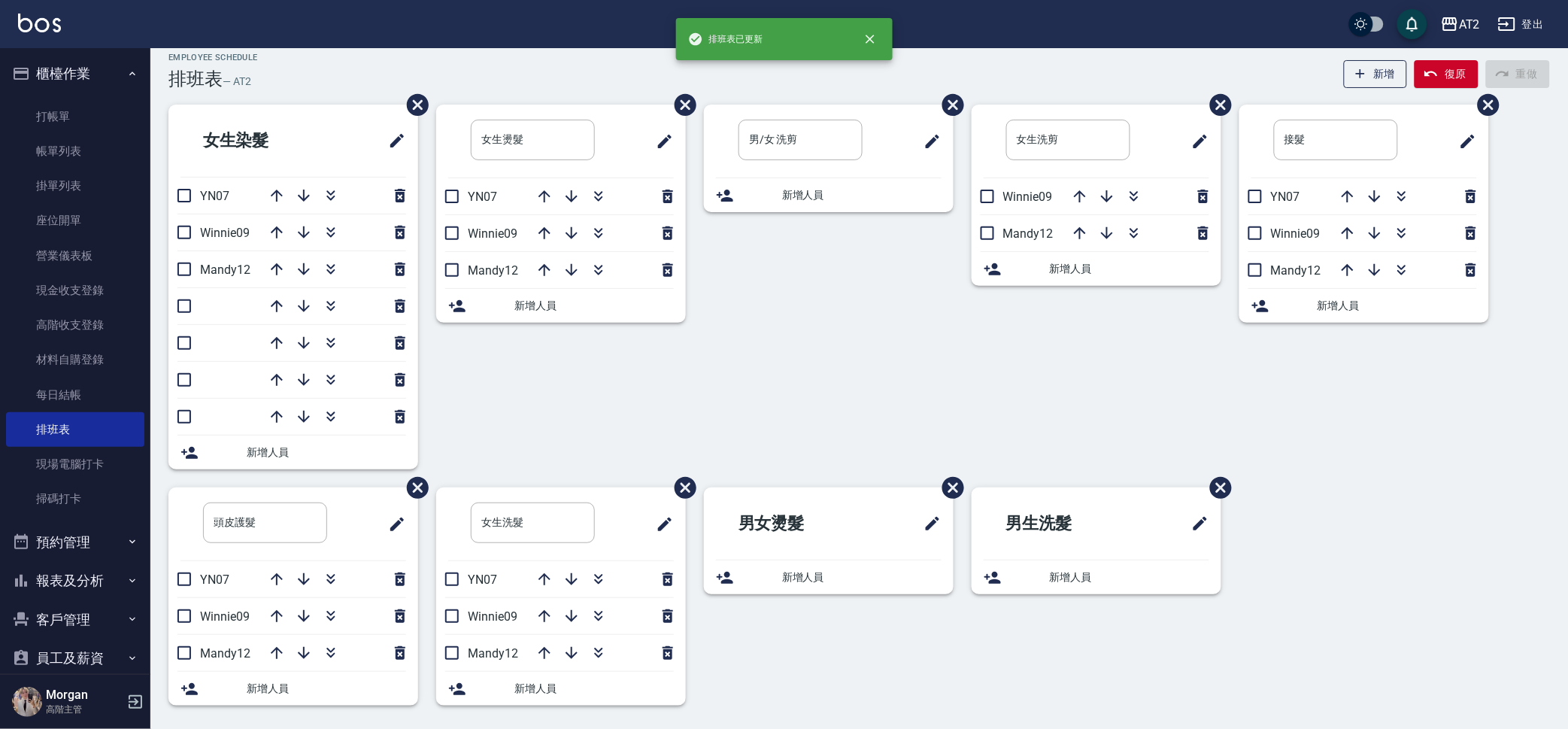
click at [750, 250] on div "男/女 洗剪 ​ 新增人員" at bounding box center [819, 296] width 267 height 383
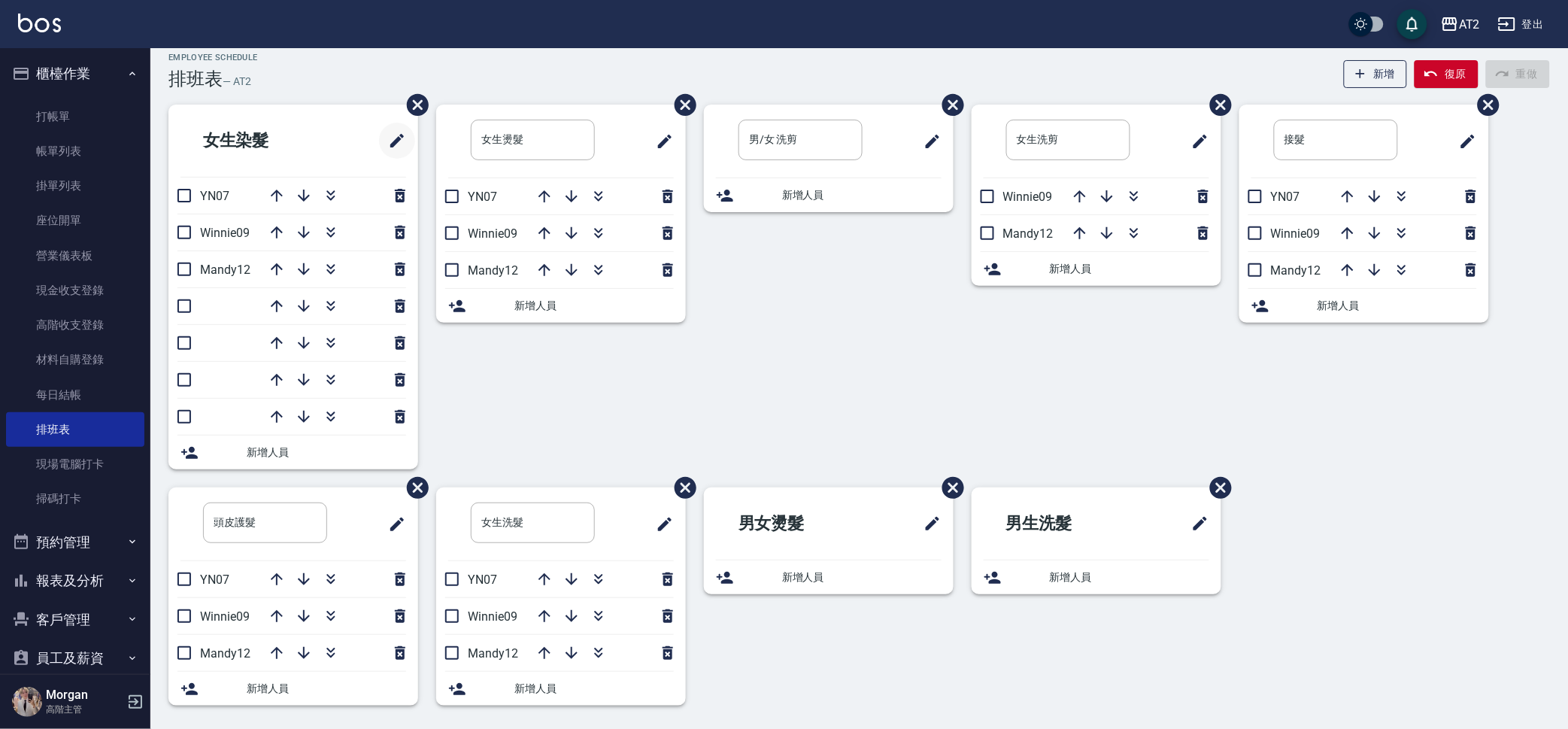
click at [385, 144] on button "修改班表的標題" at bounding box center [396, 140] width 36 height 36
click at [241, 135] on input "女生染髮" at bounding box center [265, 140] width 124 height 40
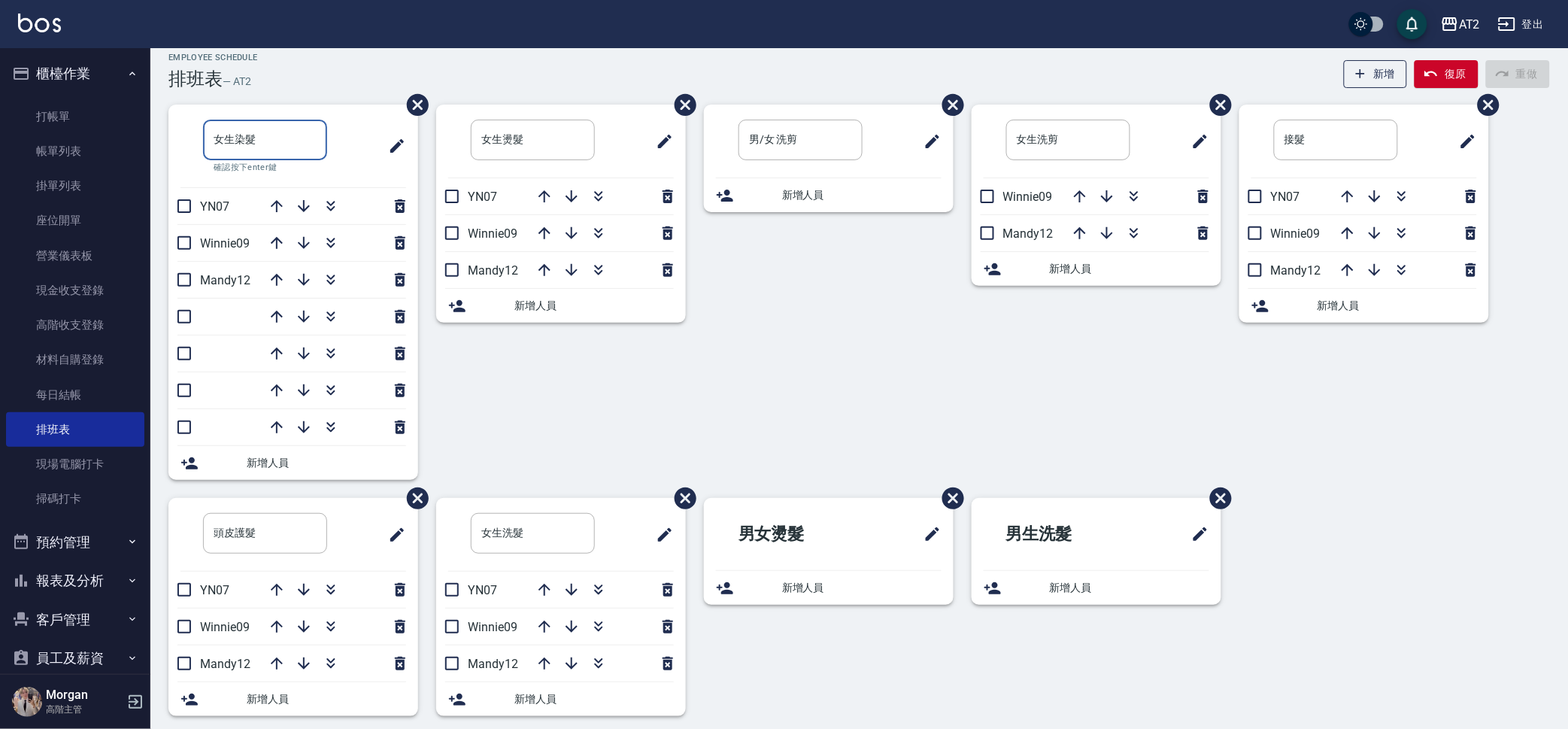
click at [231, 142] on input "女生染髮" at bounding box center [265, 140] width 124 height 40
type input "男女染髮"
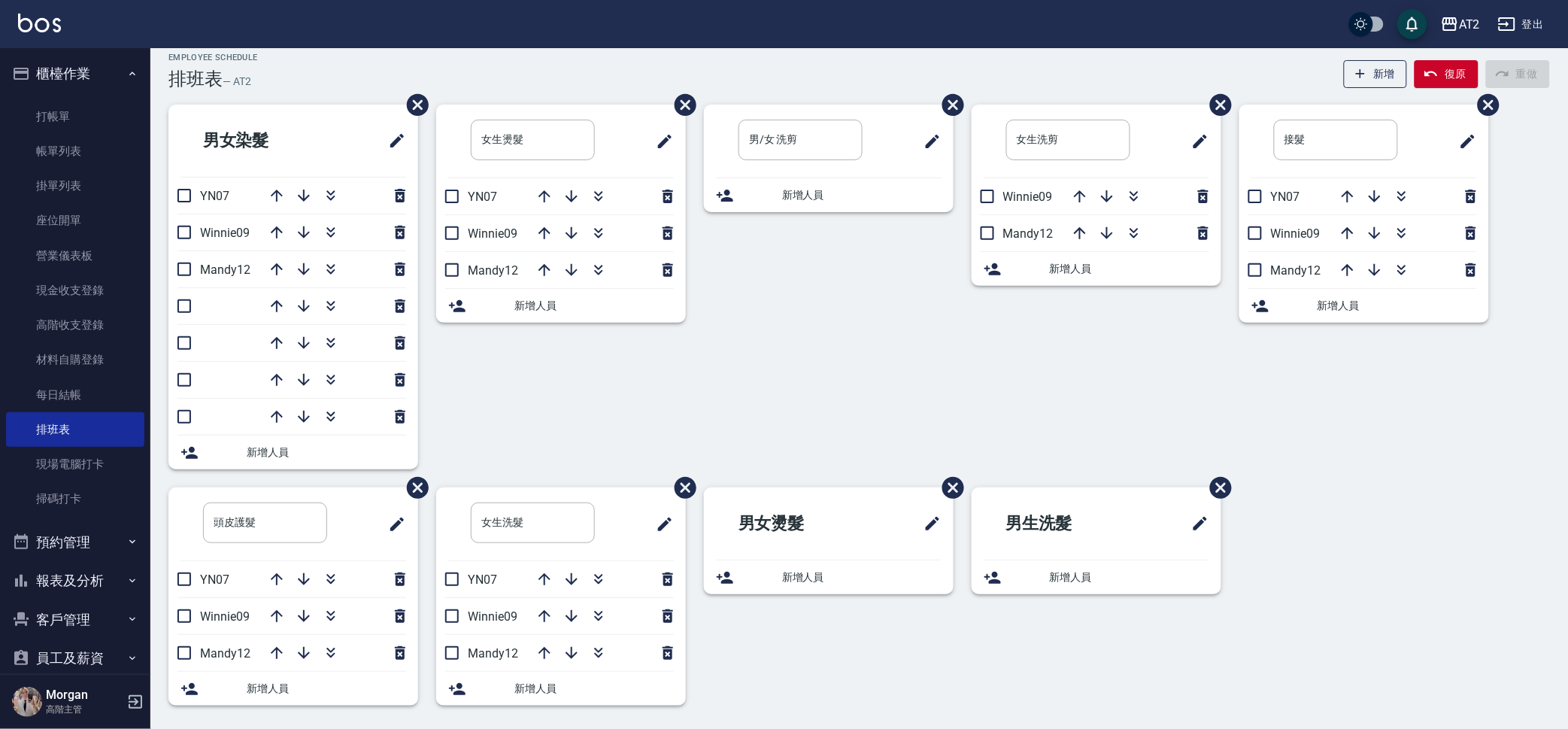
click at [868, 301] on div "男/女 洗剪 ​ 新增人員" at bounding box center [819, 296] width 267 height 383
click at [503, 525] on input "女生洗髮" at bounding box center [532, 523] width 124 height 40
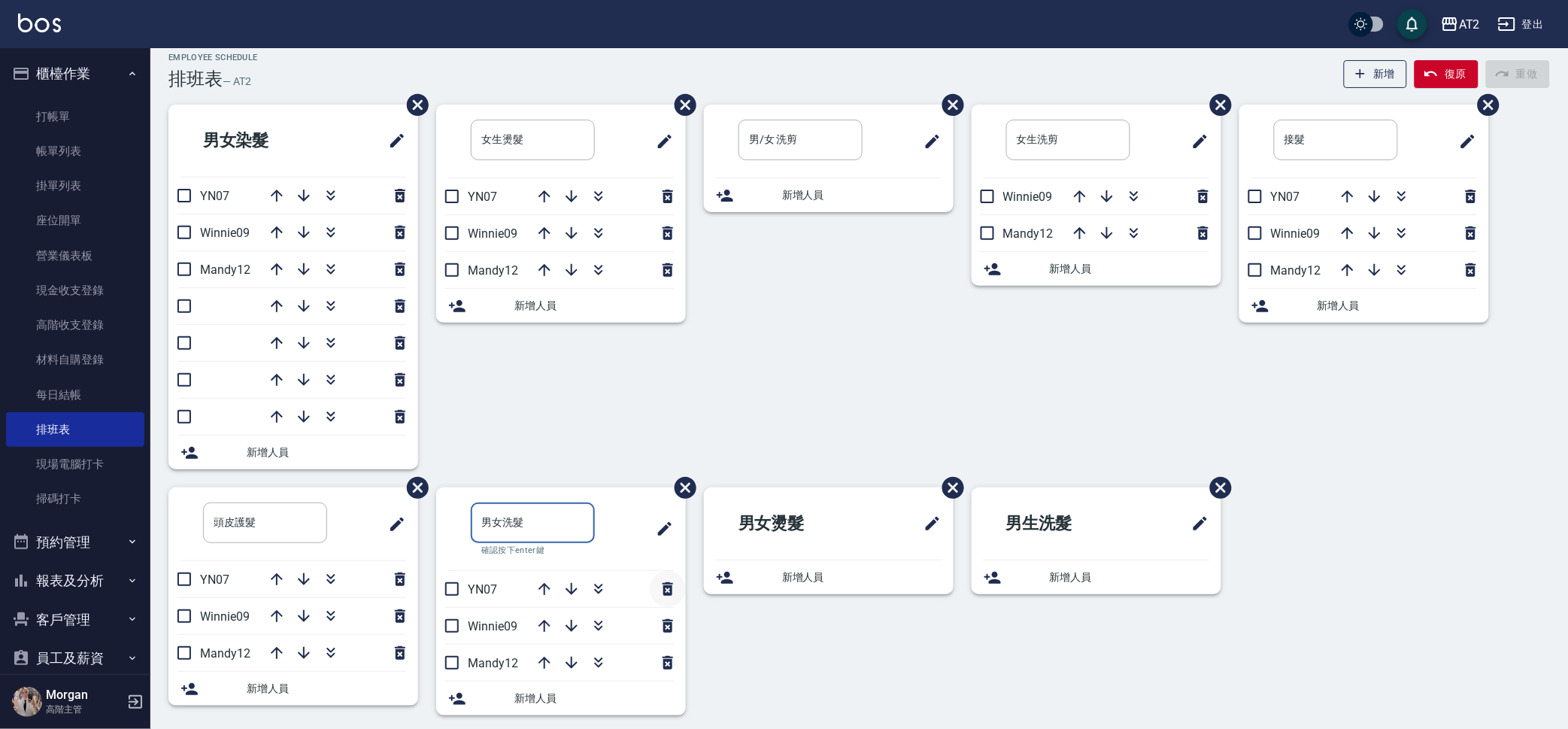
type input "男女洗髮"
click at [671, 592] on button "button" at bounding box center [667, 589] width 36 height 36
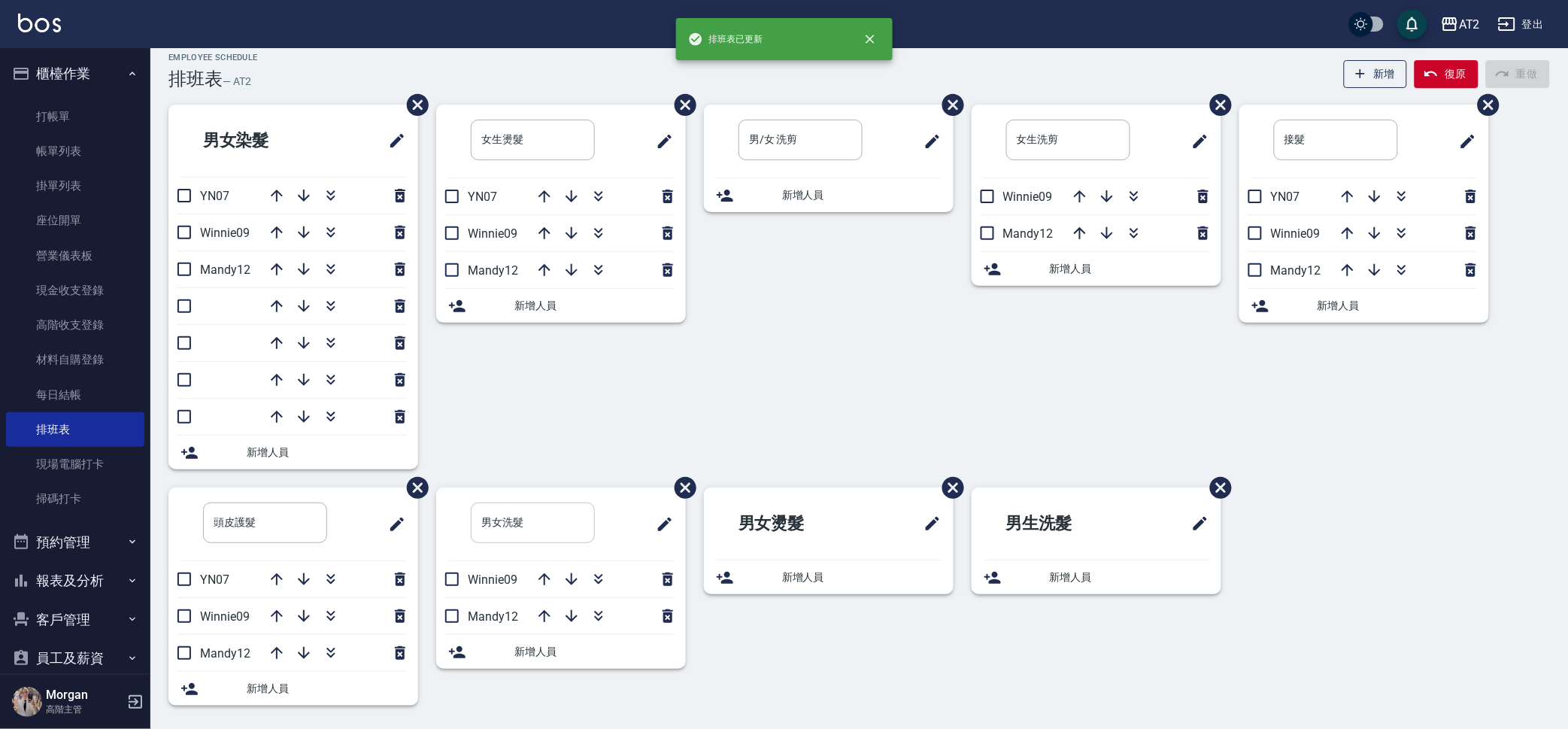
click at [558, 516] on input "男女洗髮" at bounding box center [532, 523] width 124 height 40
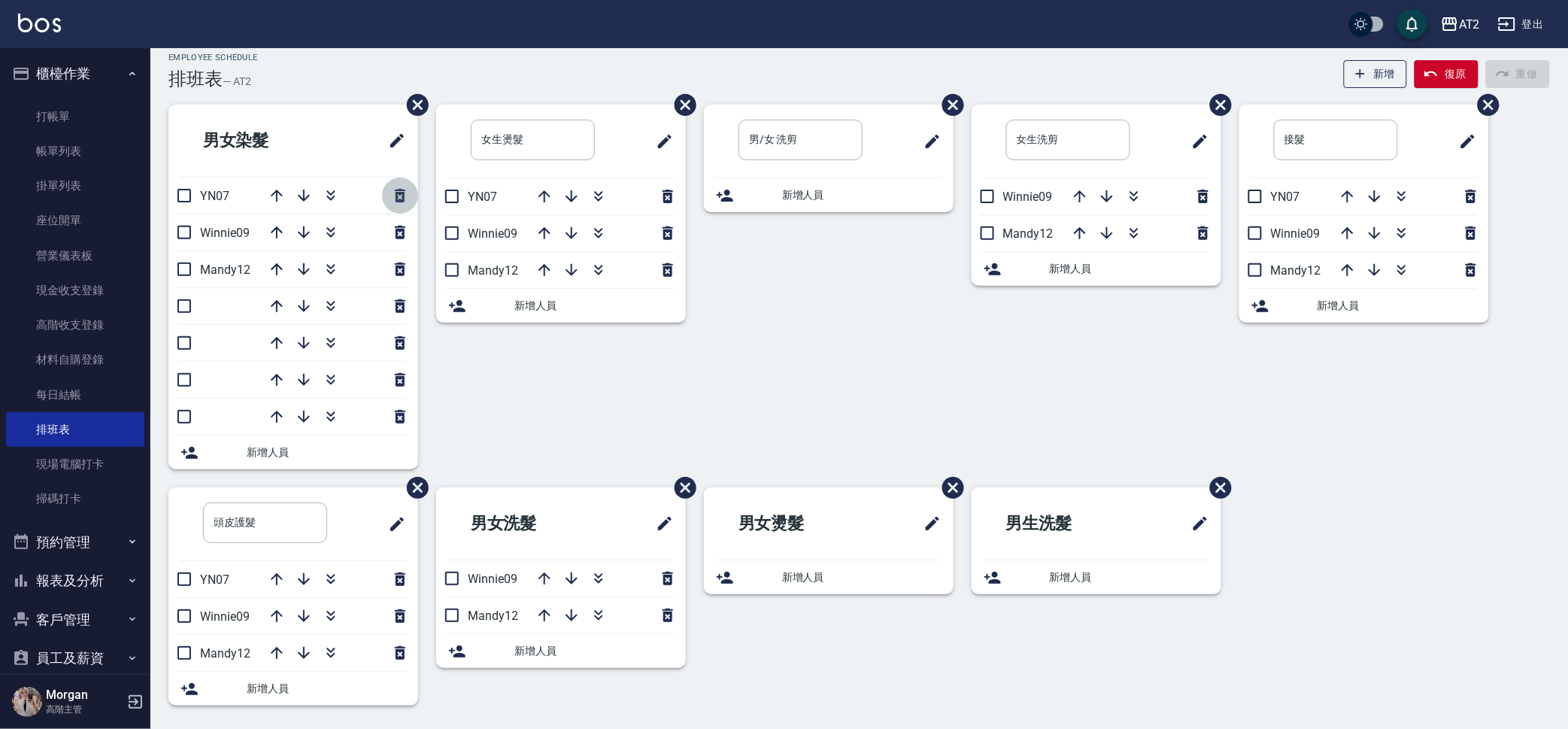
click at [398, 194] on icon "button" at bounding box center [400, 195] width 18 height 18
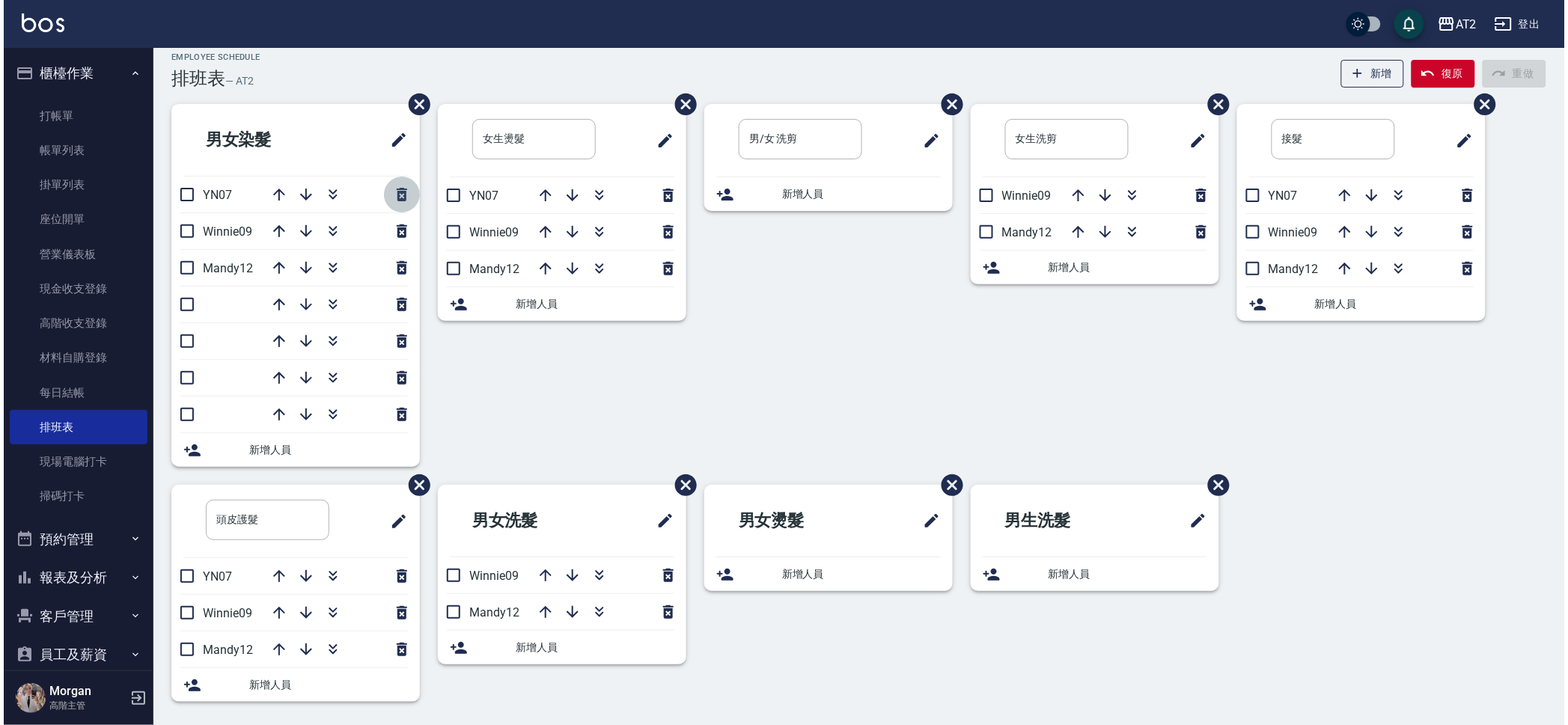
scroll to position [0, 0]
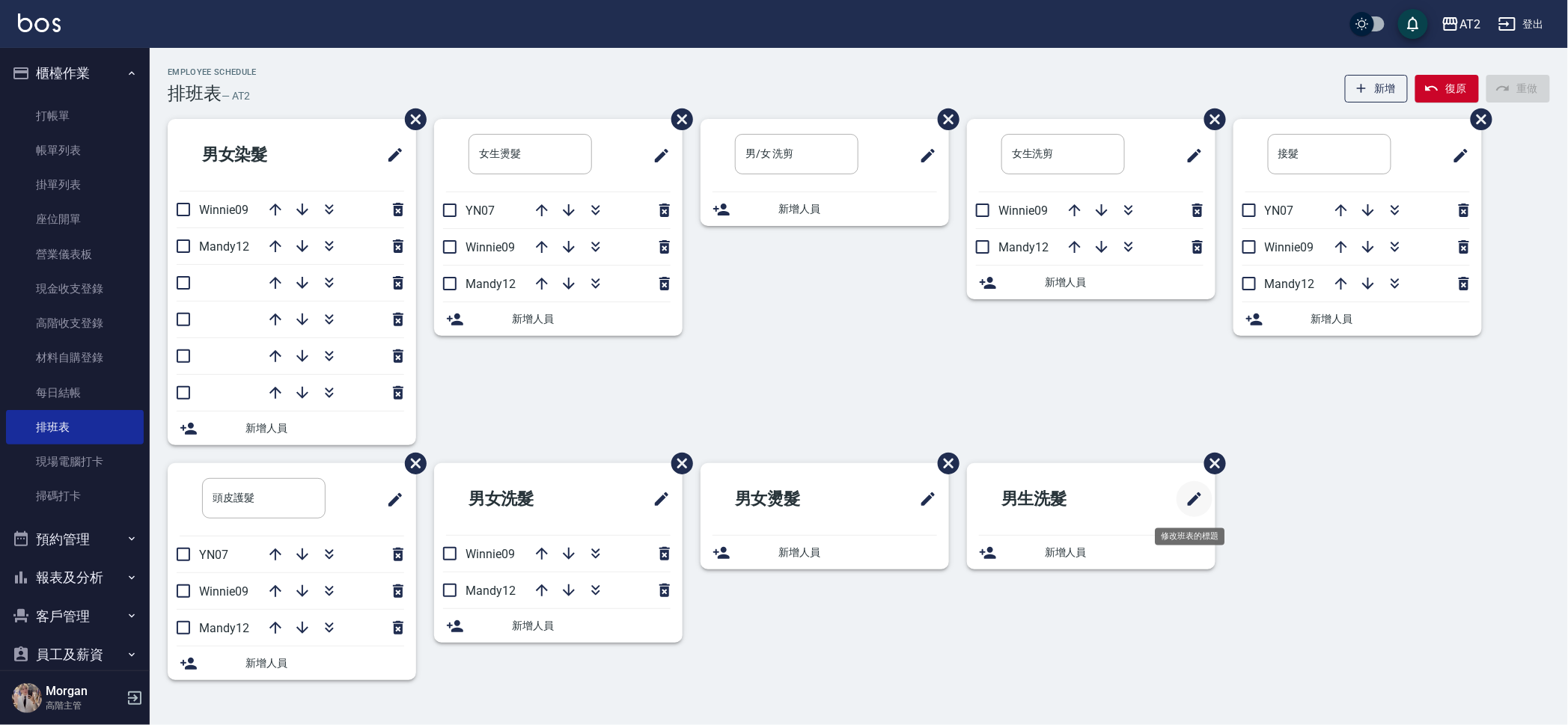
click at [1189, 495] on icon "修改班表的標題" at bounding box center [1194, 498] width 18 height 18
click at [1030, 502] on input "男生洗髮" at bounding box center [1063, 498] width 123 height 40
type input "女生洗髮"
click at [1096, 550] on span "新增人員" at bounding box center [1123, 552] width 159 height 16
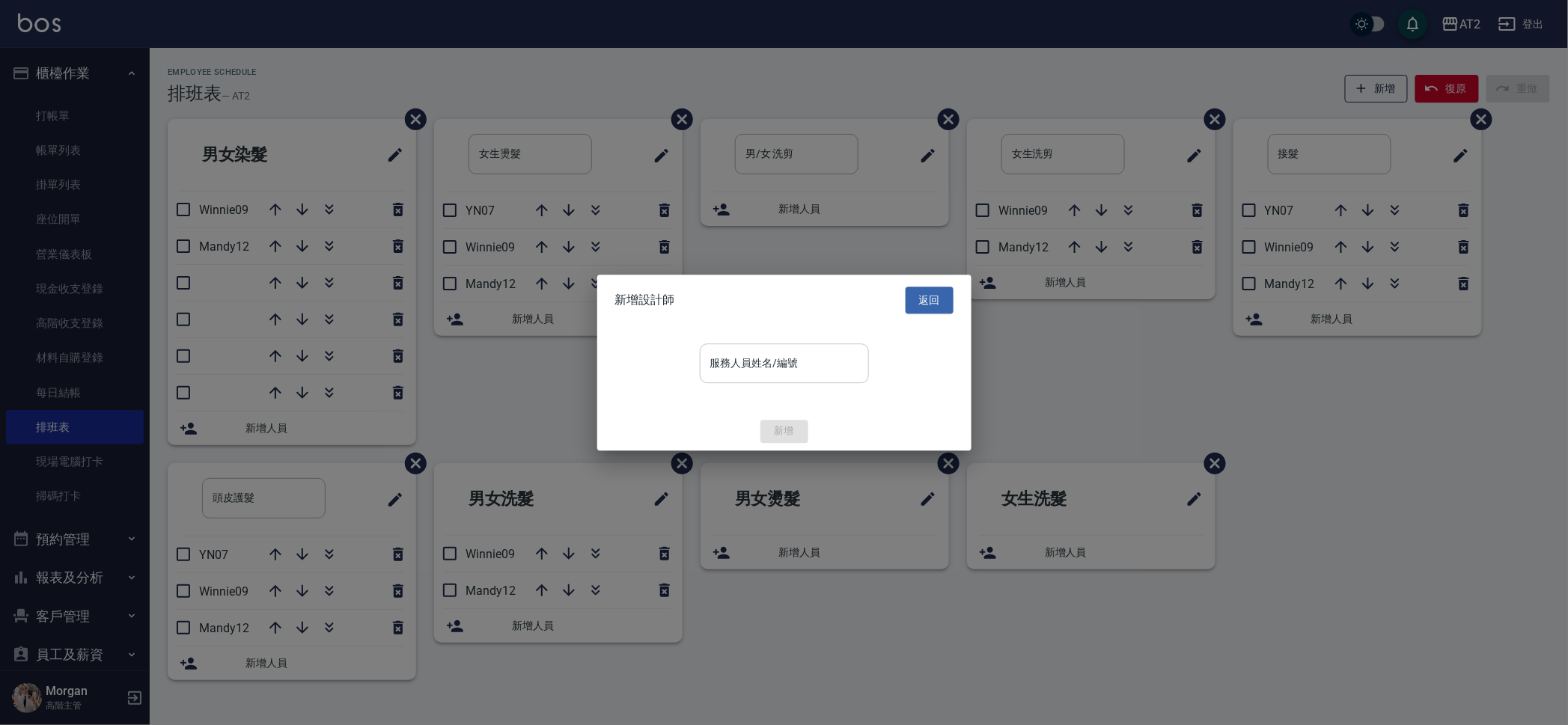
click at [814, 362] on input "服務人員姓名/編號" at bounding box center [784, 362] width 155 height 26
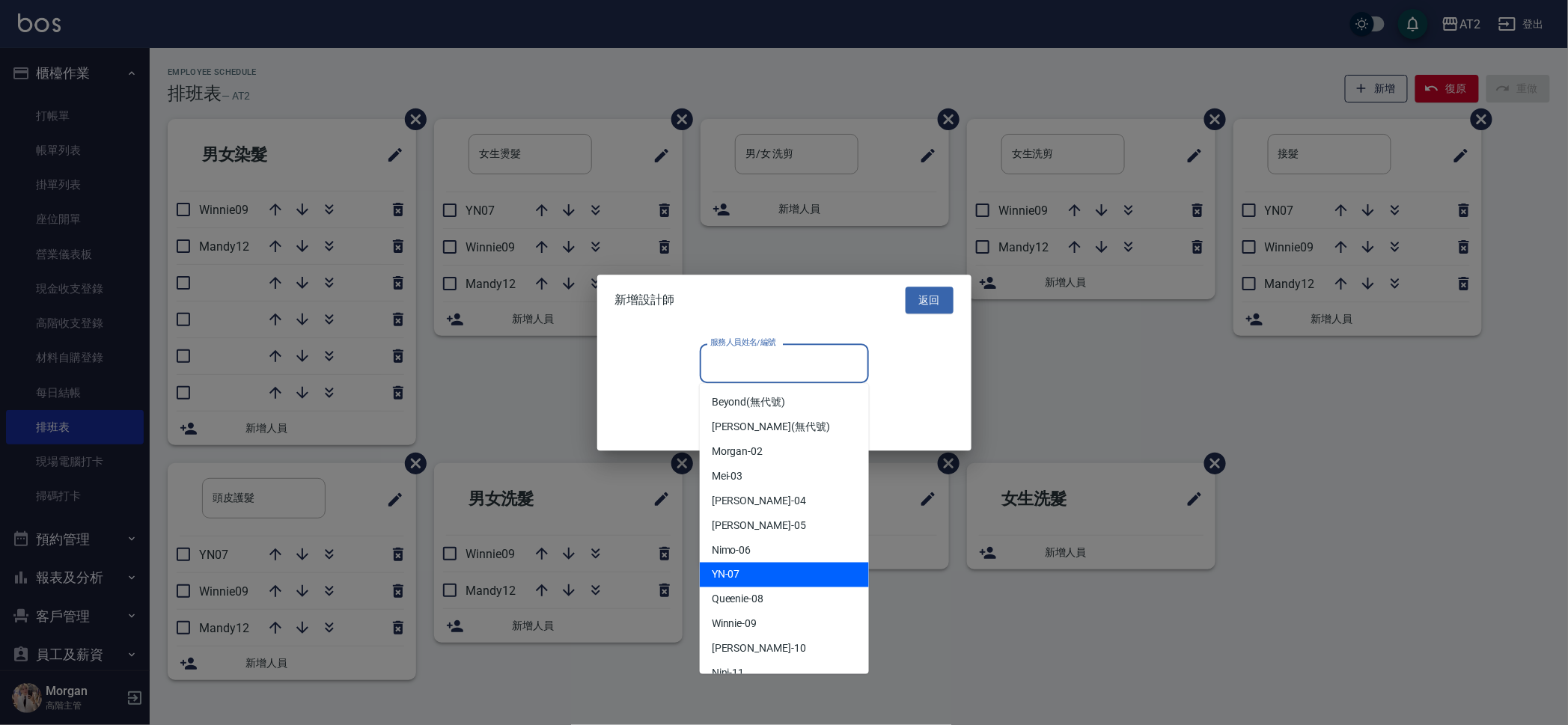
click at [776, 569] on div "YN -07" at bounding box center [784, 574] width 169 height 24
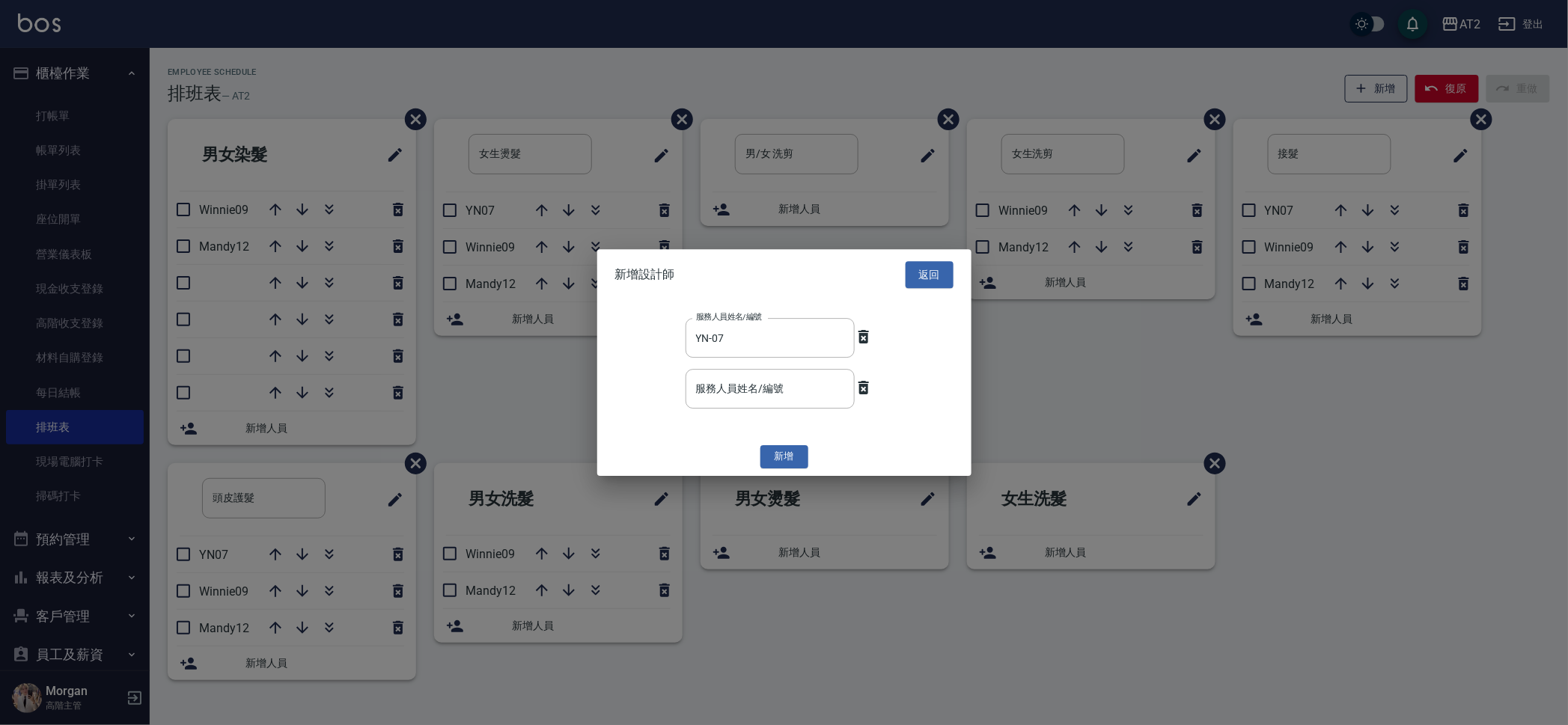
click at [788, 446] on div "新增" at bounding box center [784, 457] width 374 height 23
click at [792, 446] on button "新增" at bounding box center [784, 457] width 48 height 23
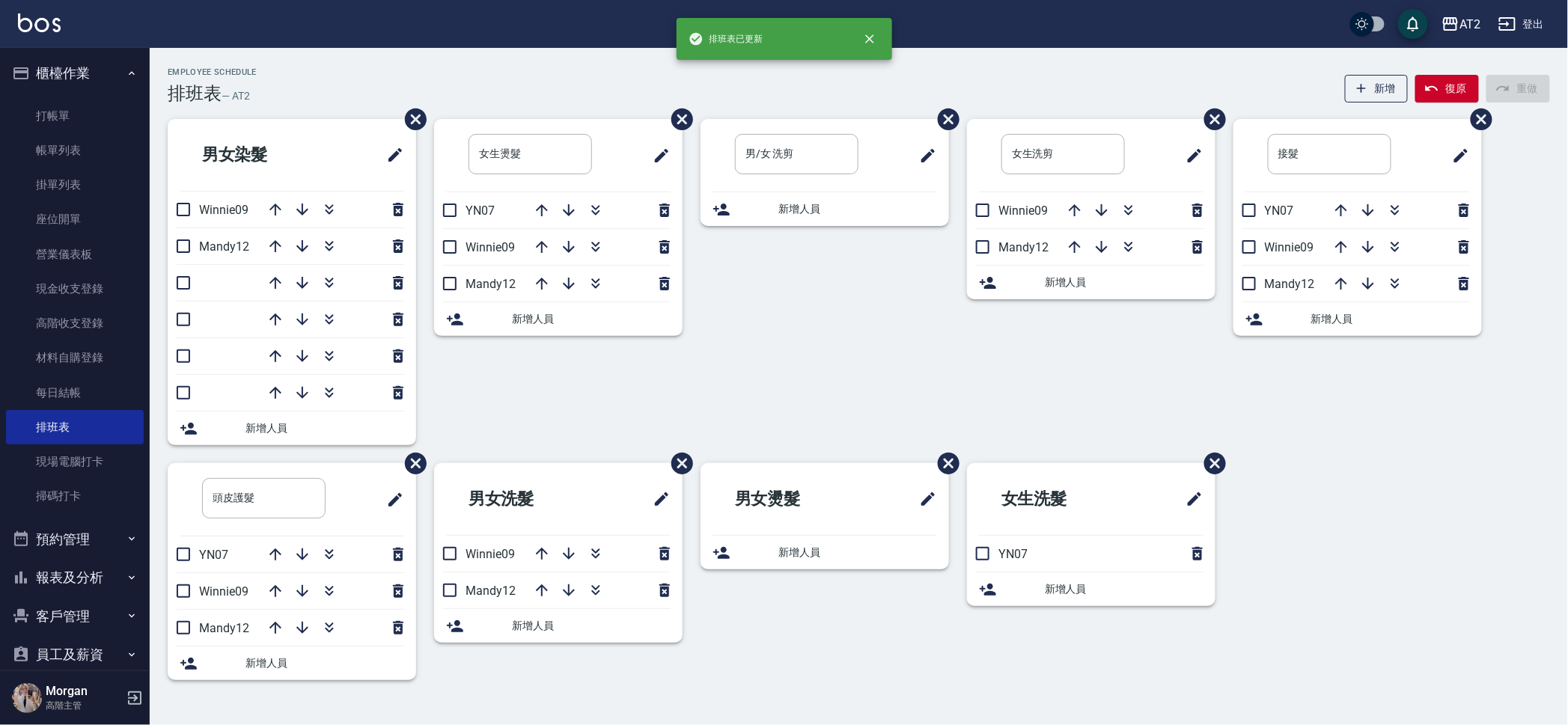
click at [1323, 657] on div "男女染髮 Winnie09 Mandy12 新增人員 女生燙髮 ​ YN07 Winnie09 Mandy12 新增人員 男/女 洗剪 ​ 新增人員 女生洗剪…" at bounding box center [849, 409] width 1400 height 579
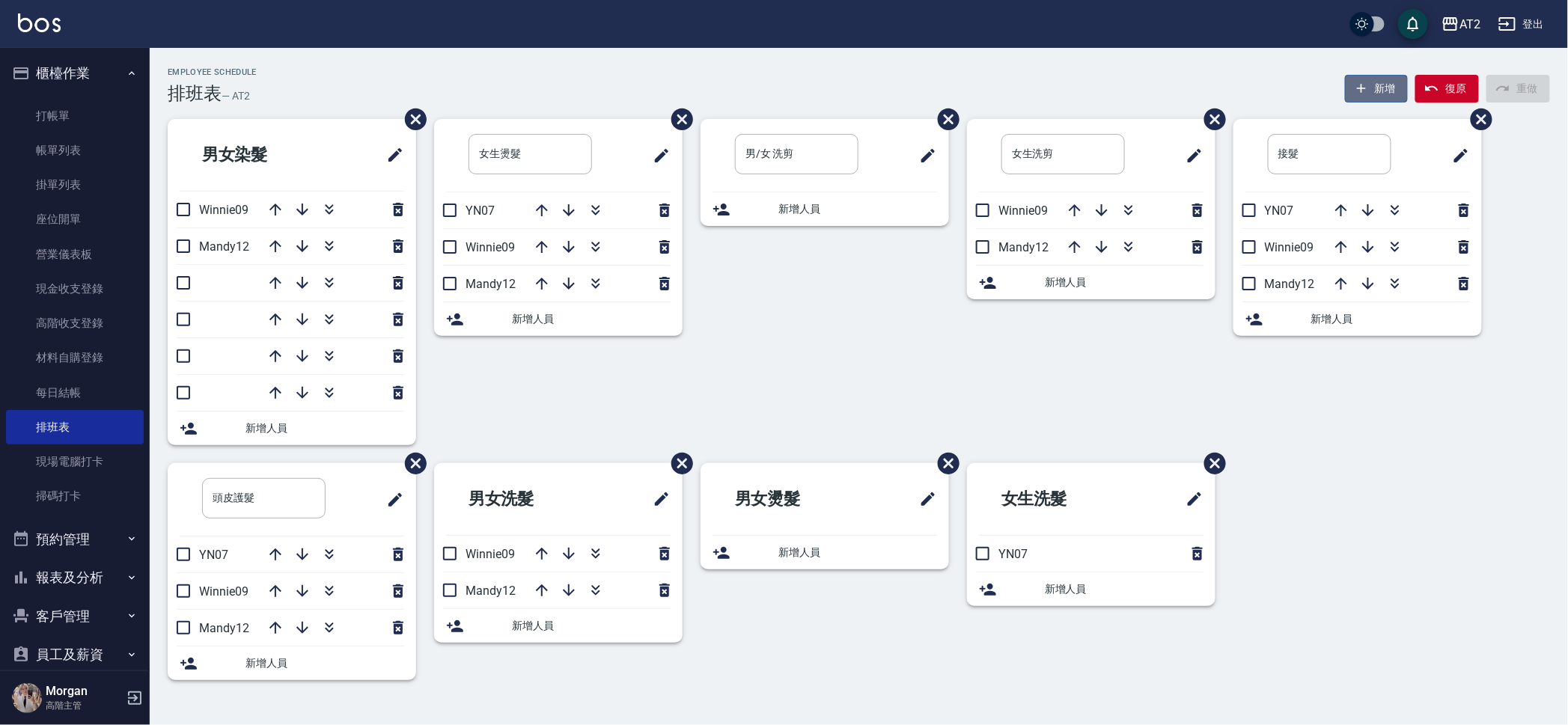
click at [1360, 94] on icon "button" at bounding box center [1362, 88] width 15 height 15
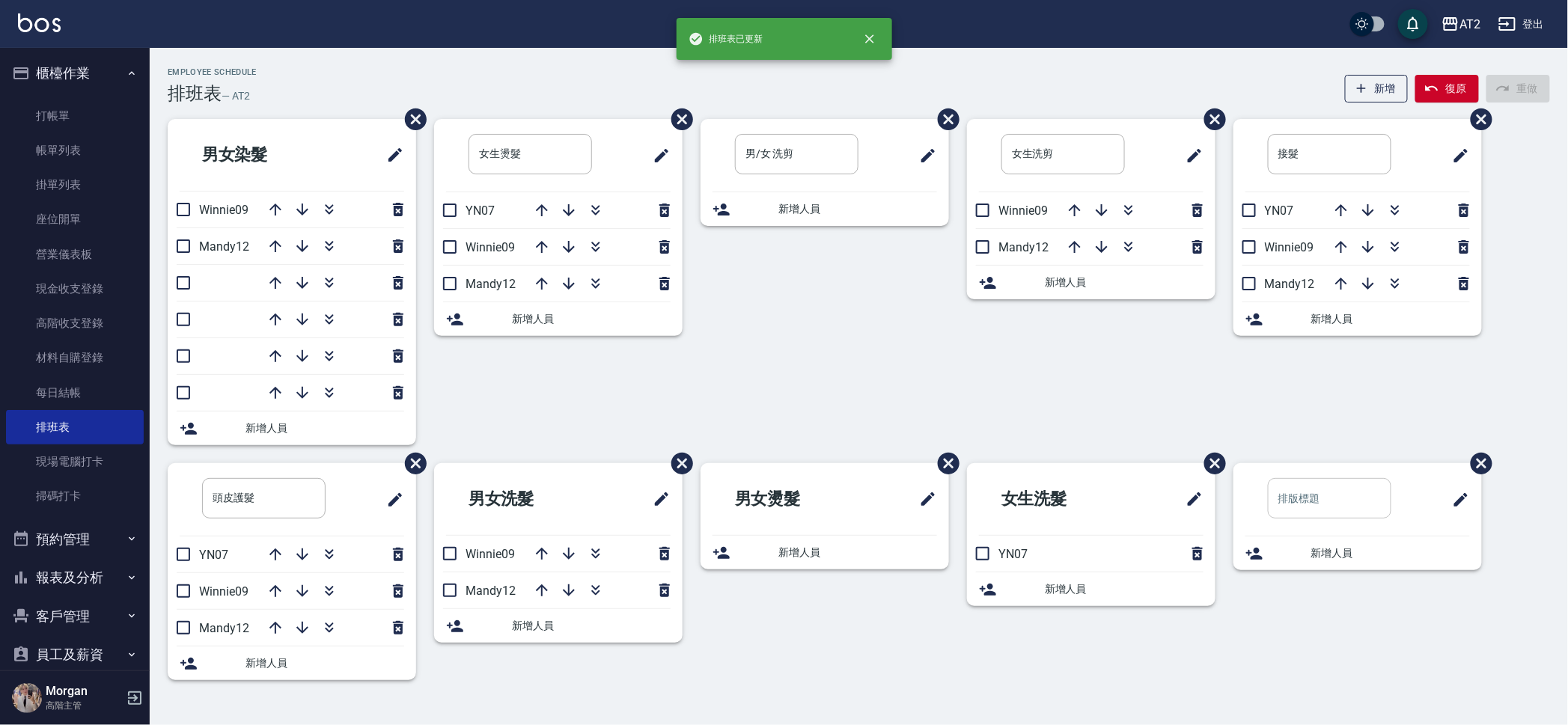
click at [1325, 497] on input "text" at bounding box center [1329, 498] width 123 height 40
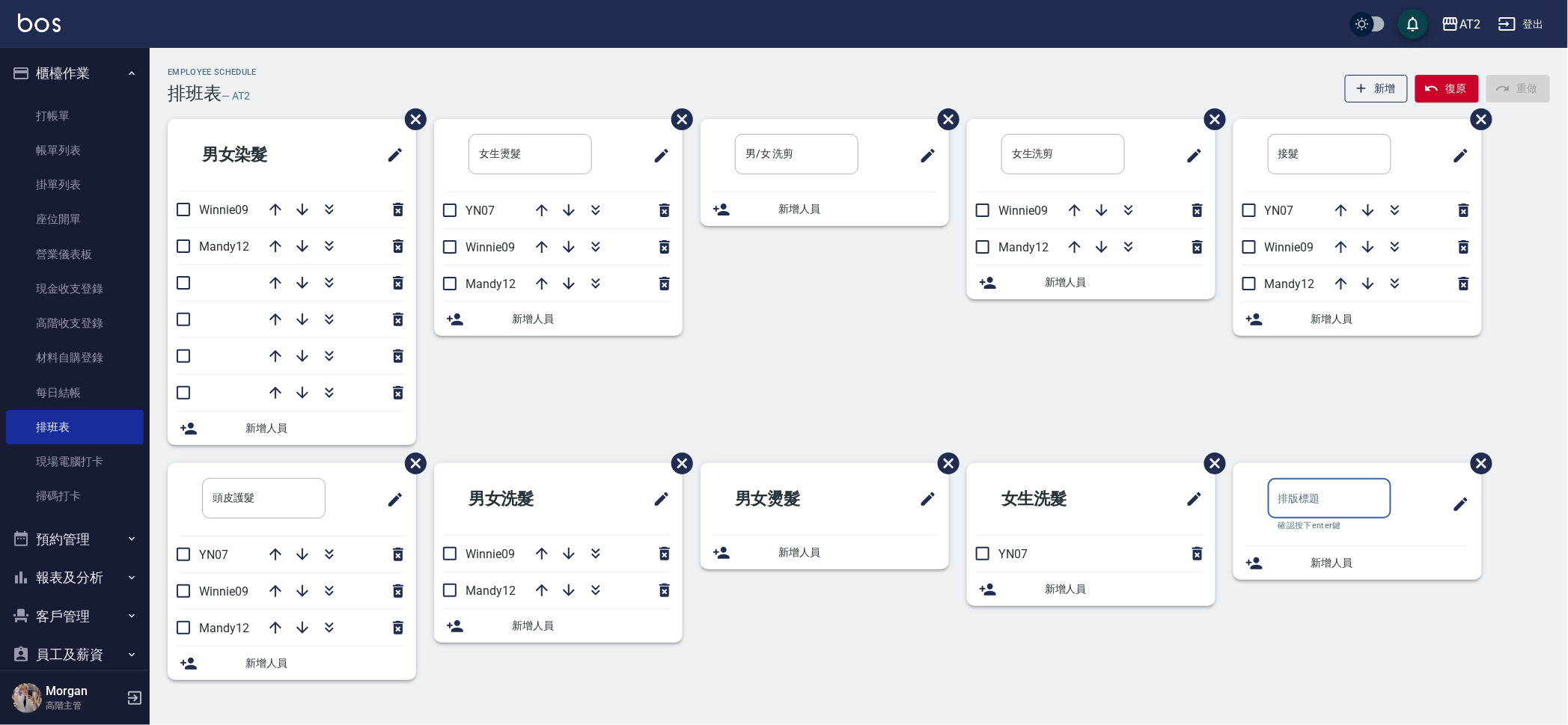
type input "ㄖ"
type input "女生染髮"
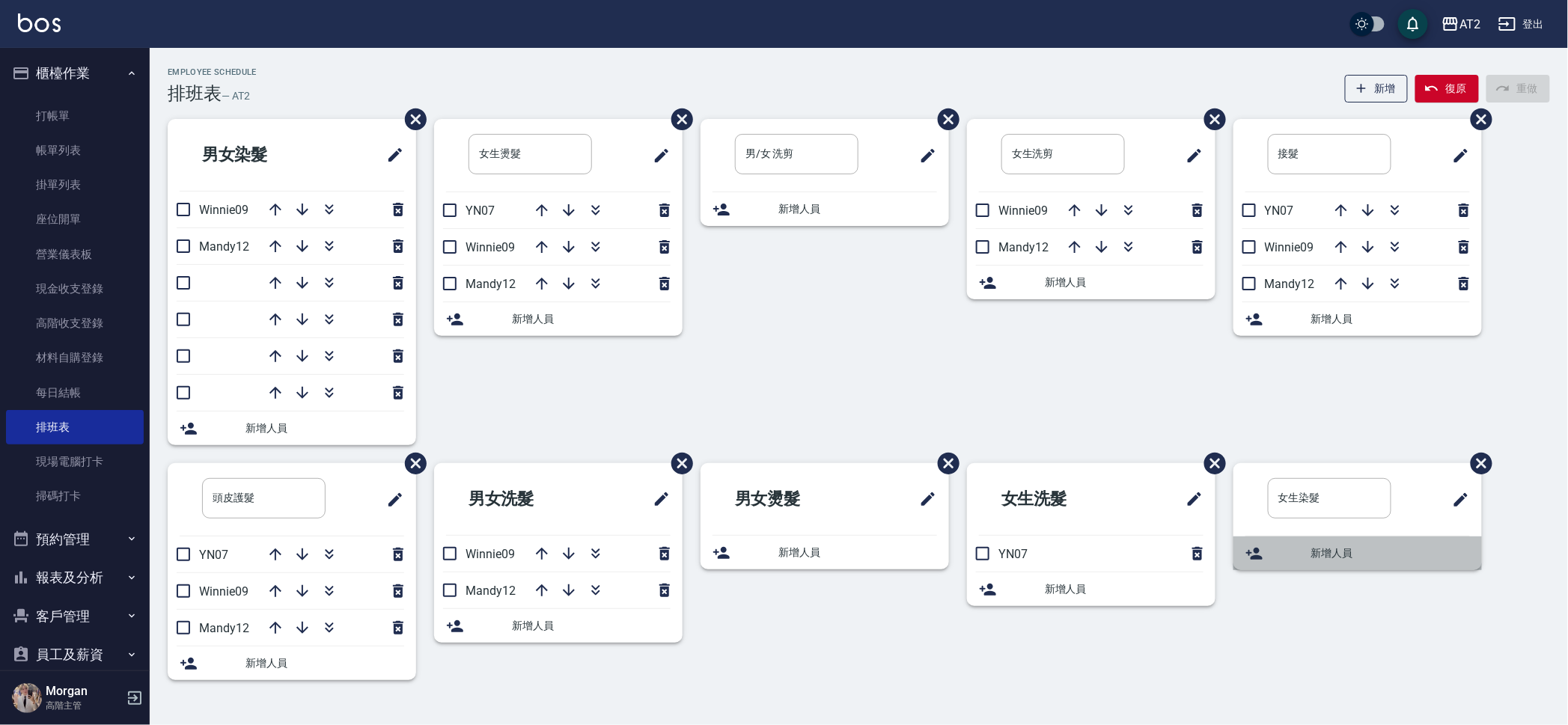
click at [1346, 566] on div "新增人員" at bounding box center [1357, 553] width 248 height 34
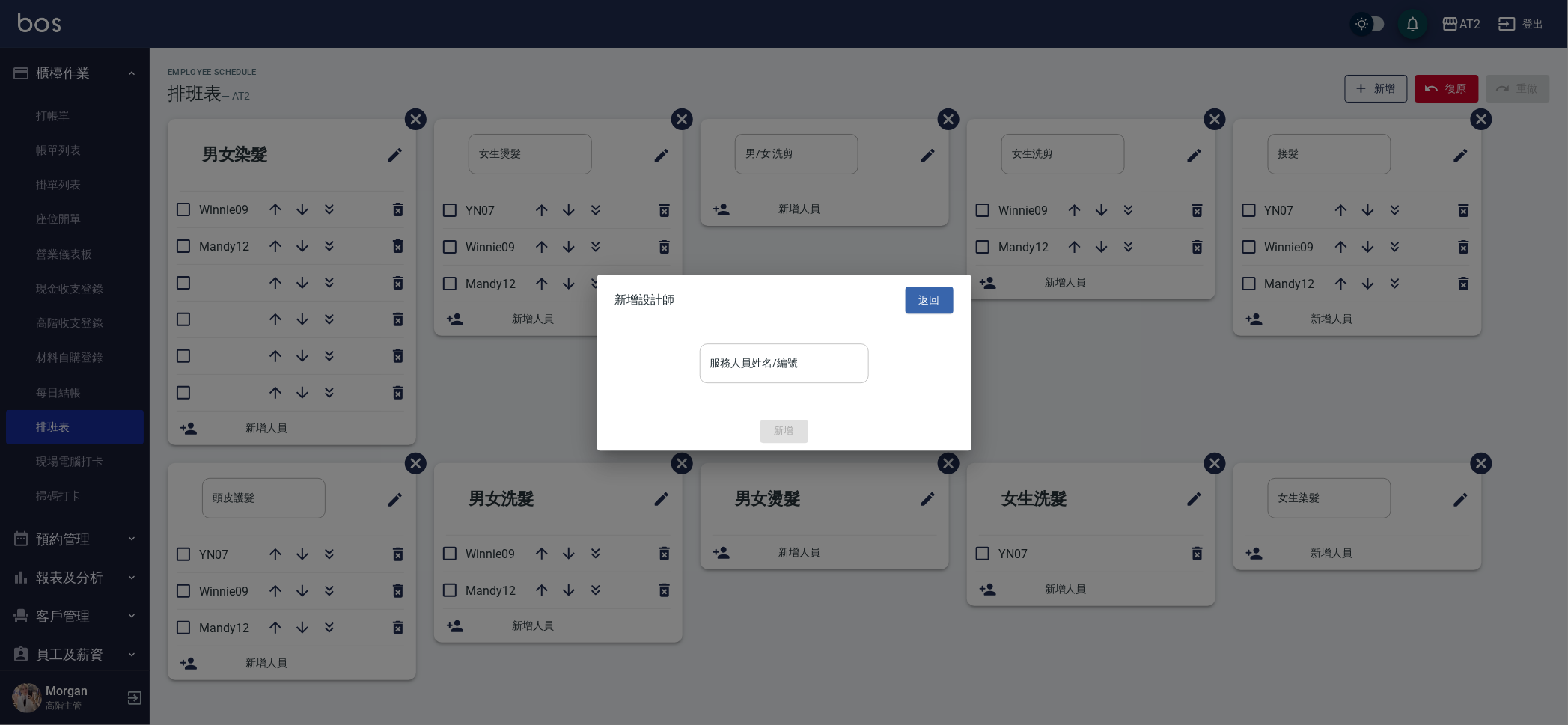
click at [776, 354] on div "服務人員姓名/編號 服務人員姓名/編號" at bounding box center [784, 362] width 169 height 39
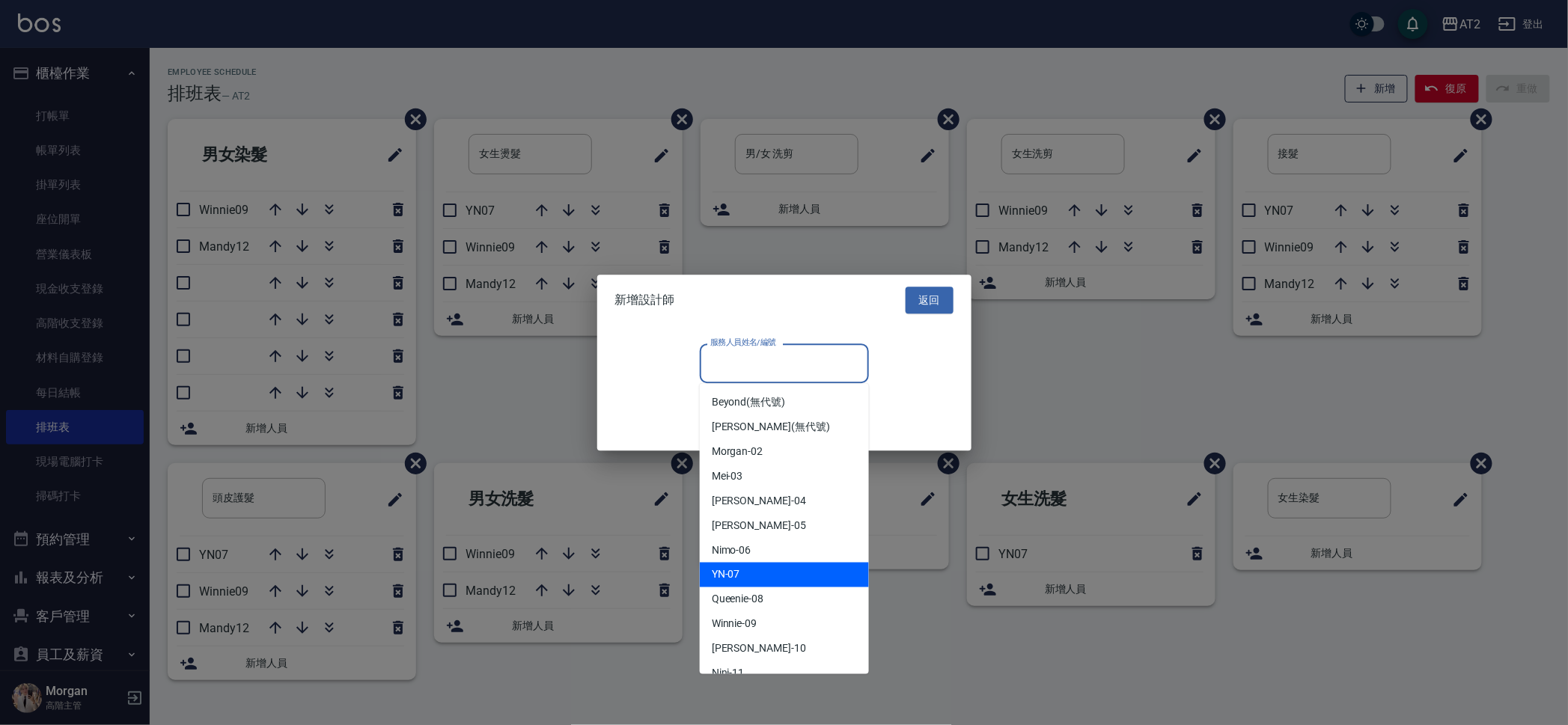
click at [758, 574] on div "YN -07" at bounding box center [784, 574] width 169 height 24
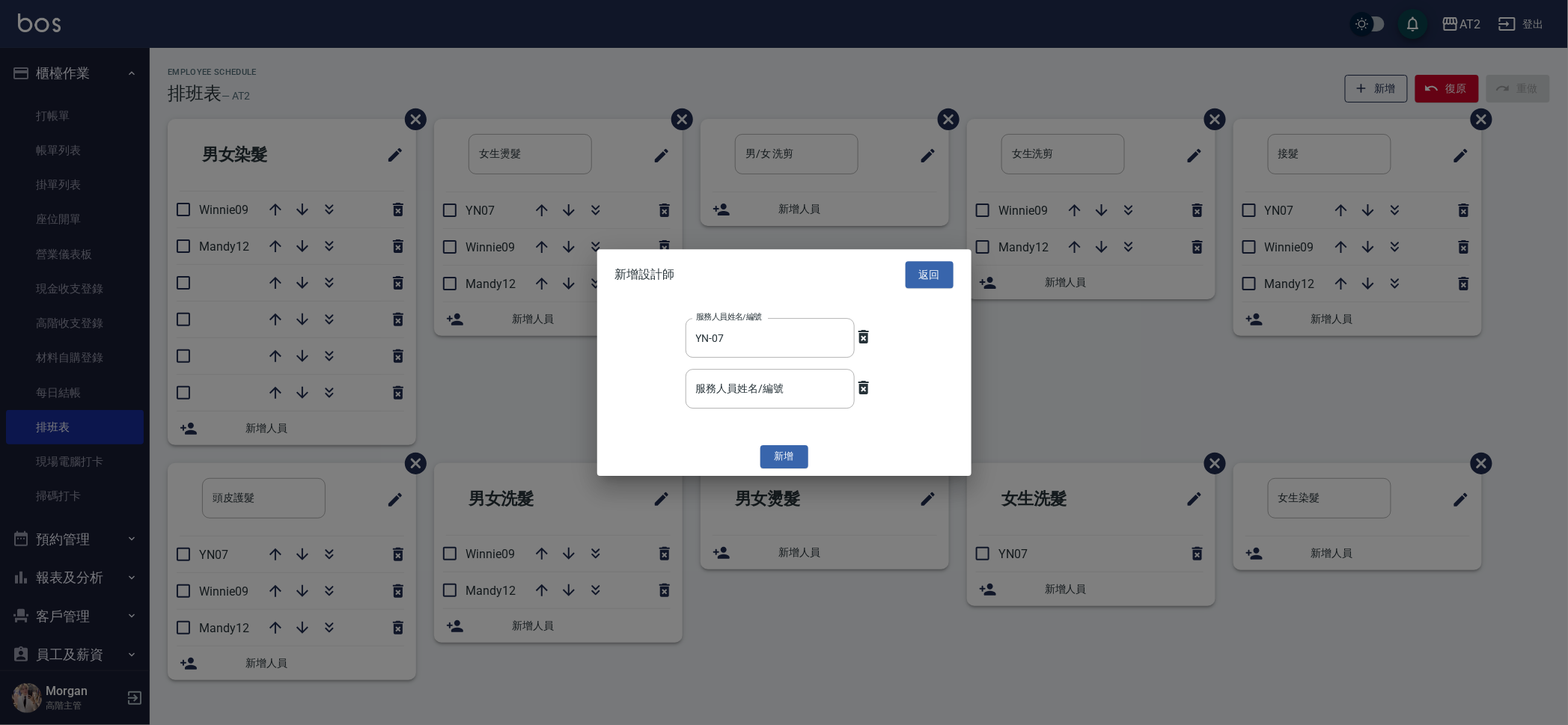
click at [785, 450] on button "新增" at bounding box center [784, 457] width 48 height 23
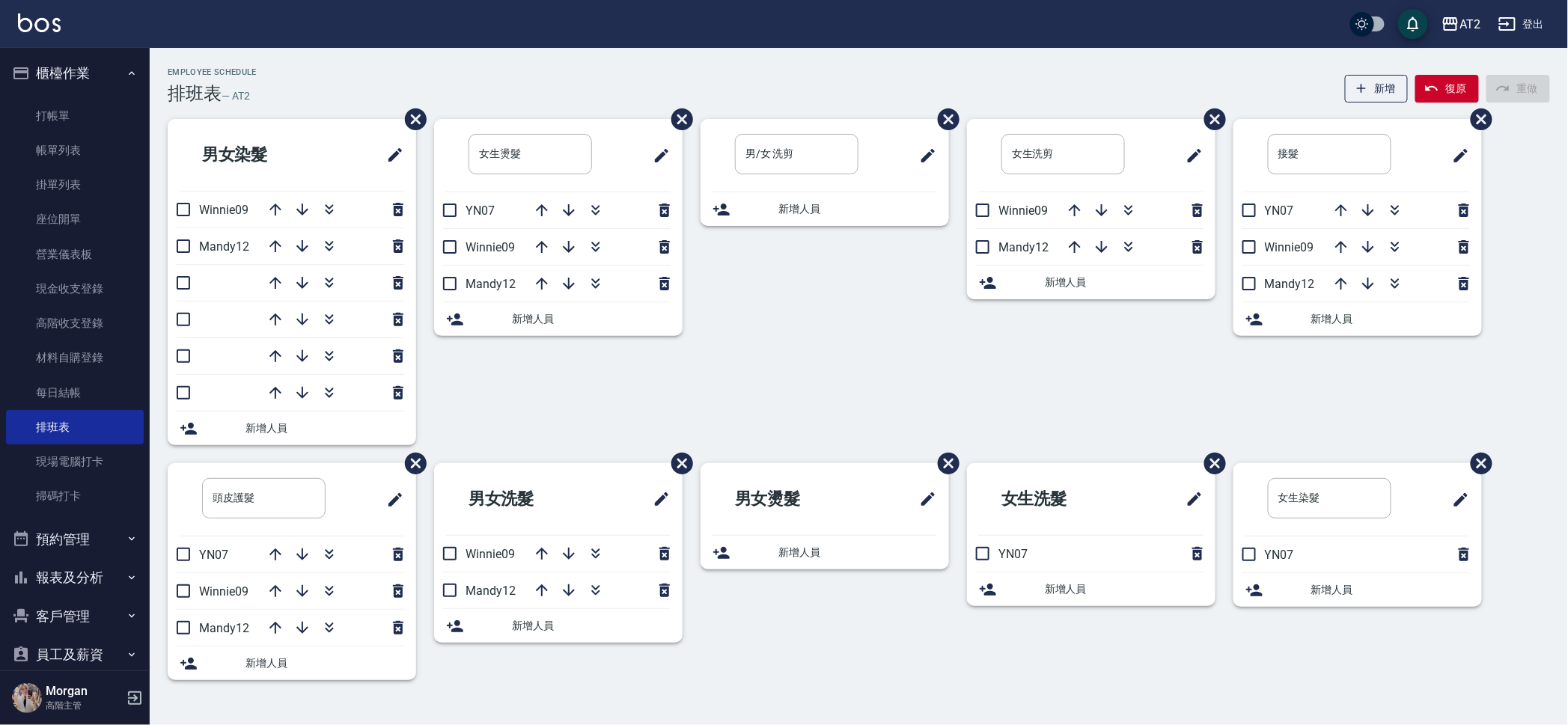
click at [939, 372] on div "男/女 洗剪 ​ 新增人員" at bounding box center [815, 291] width 266 height 344
click at [1053, 383] on div "女生洗剪 ​ Winnie09 Mandy12 新增人員" at bounding box center [1081, 291] width 266 height 344
click at [270, 424] on span "新增人員" at bounding box center [324, 428] width 159 height 16
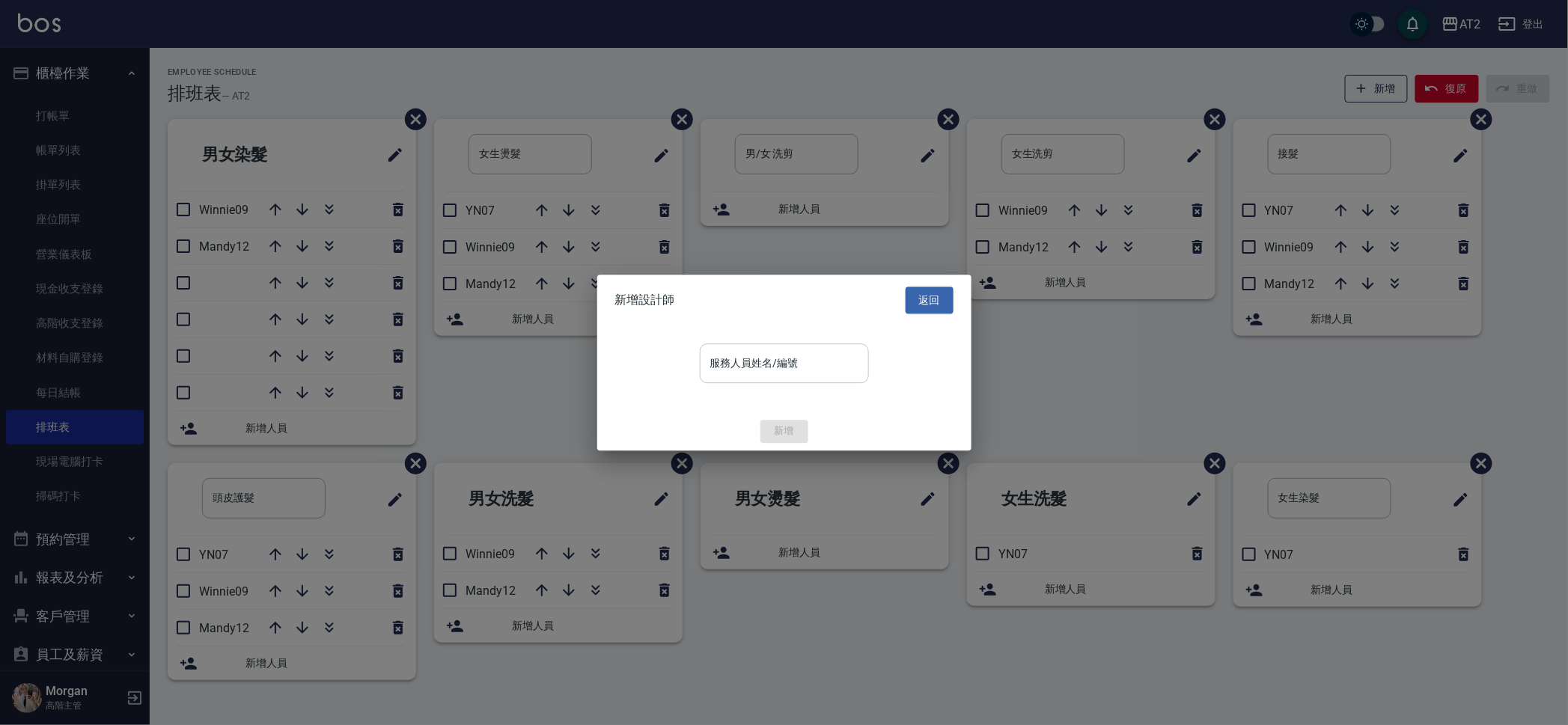
click at [831, 352] on input "服務人員姓名/編號" at bounding box center [784, 362] width 155 height 26
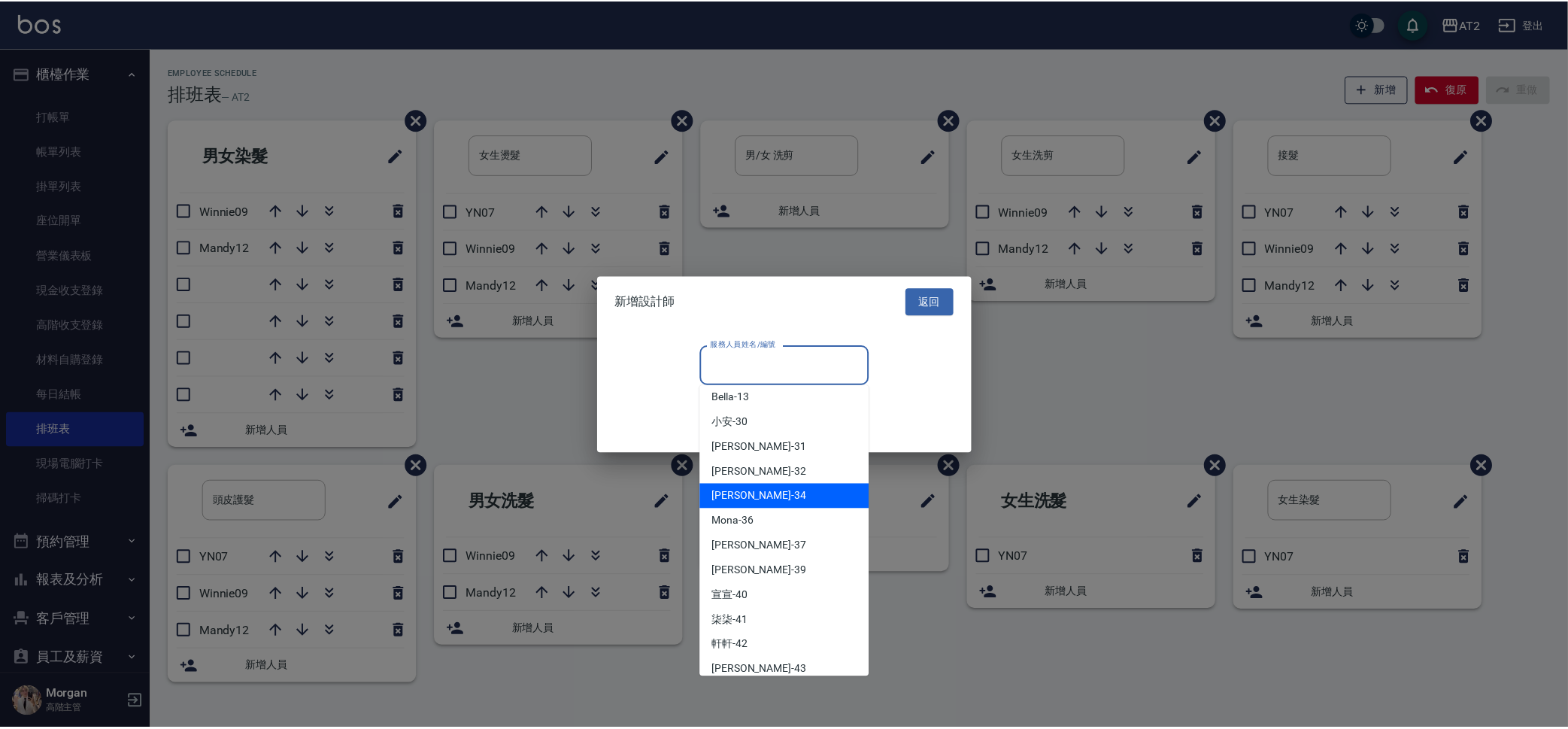
scroll to position [375, 0]
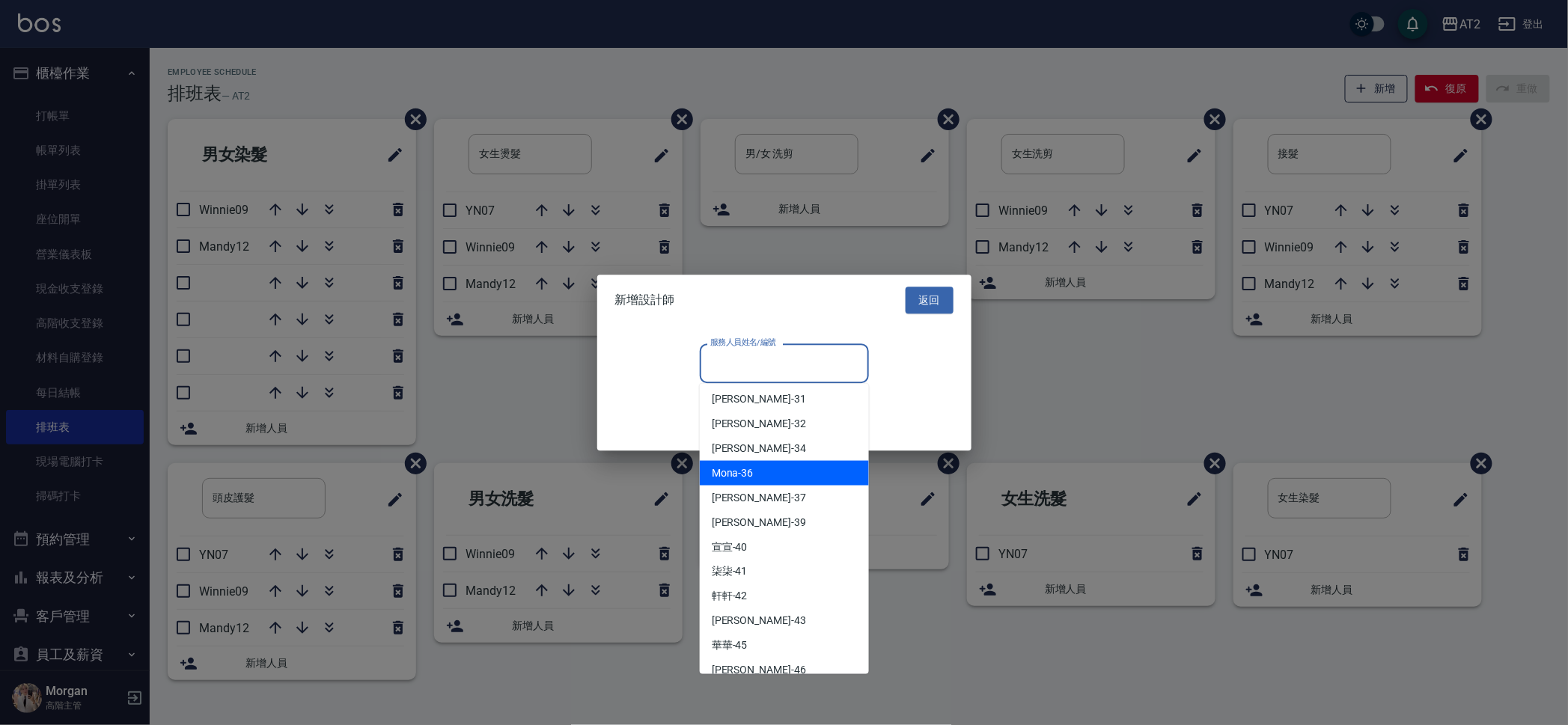
click at [749, 470] on span "Mona -36" at bounding box center [733, 472] width 42 height 16
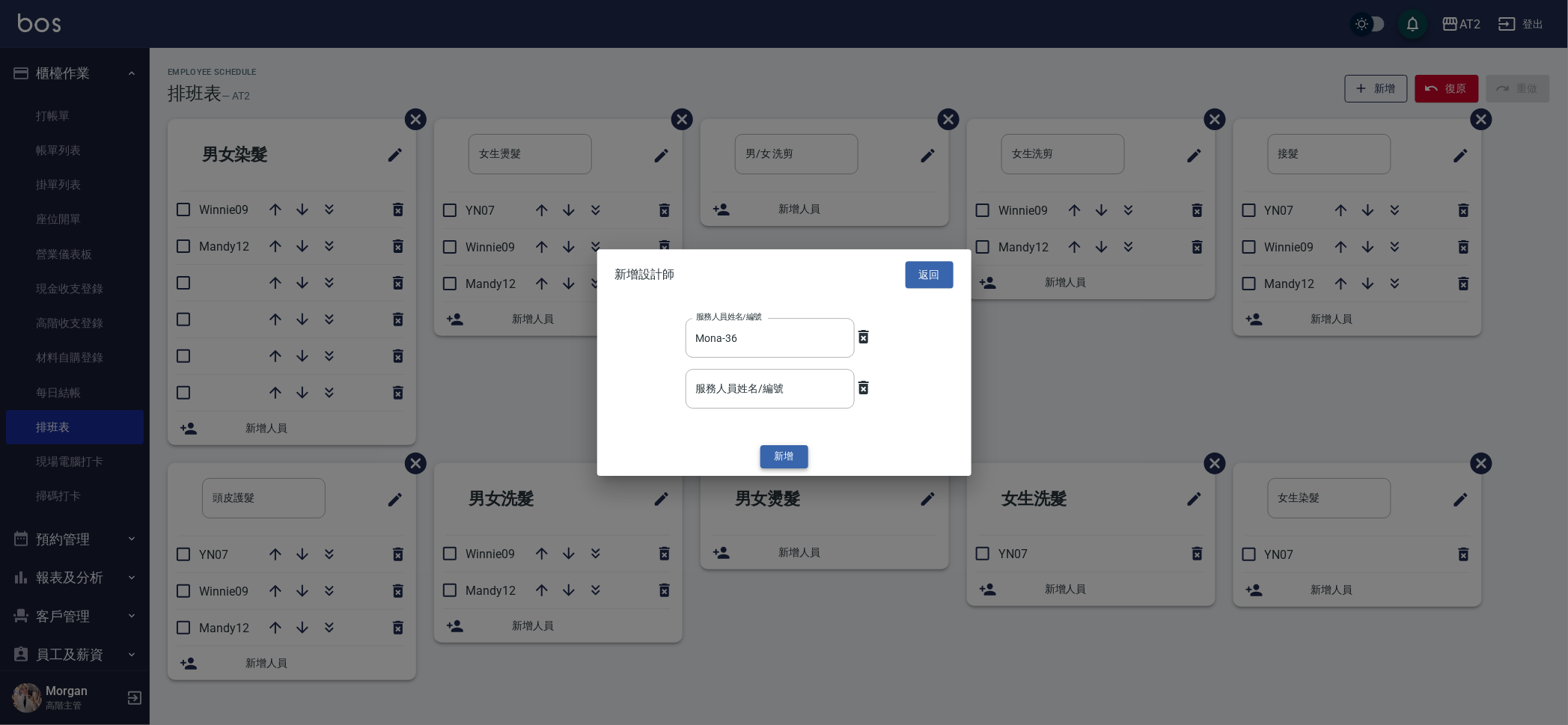
click at [779, 451] on button "新增" at bounding box center [784, 457] width 48 height 23
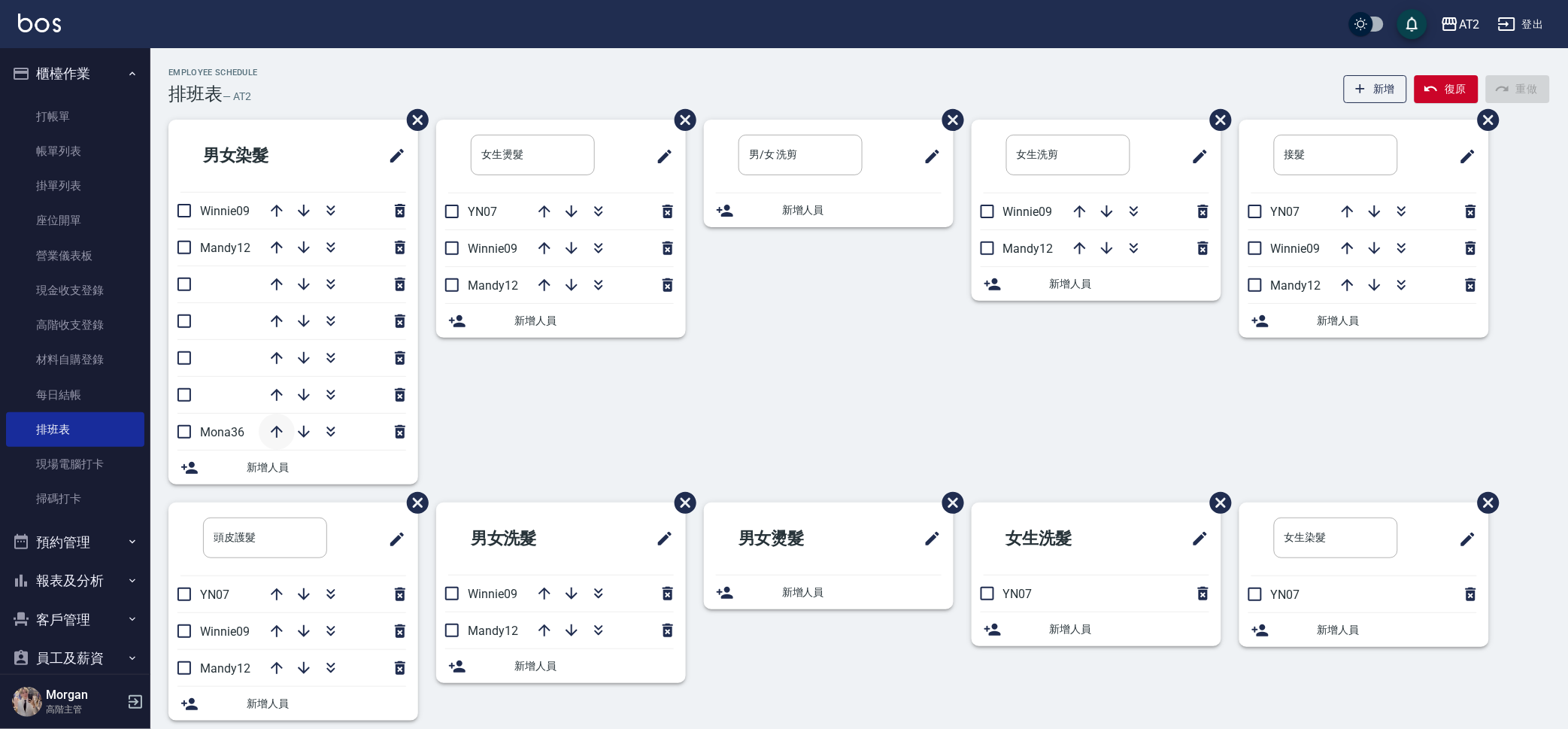
click at [272, 436] on icon "button" at bounding box center [276, 431] width 18 height 18
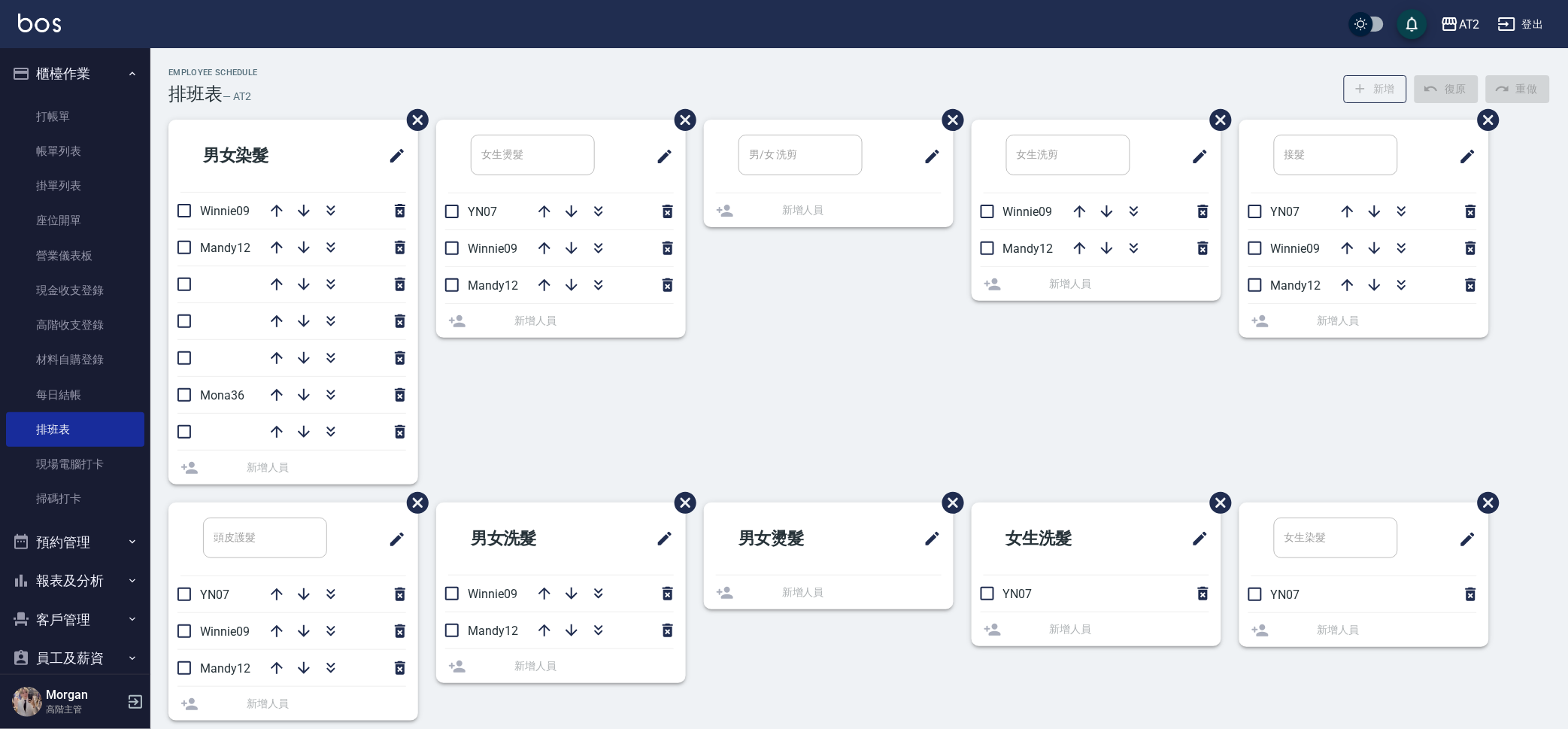
click at [272, 436] on icon "button" at bounding box center [276, 431] width 18 height 18
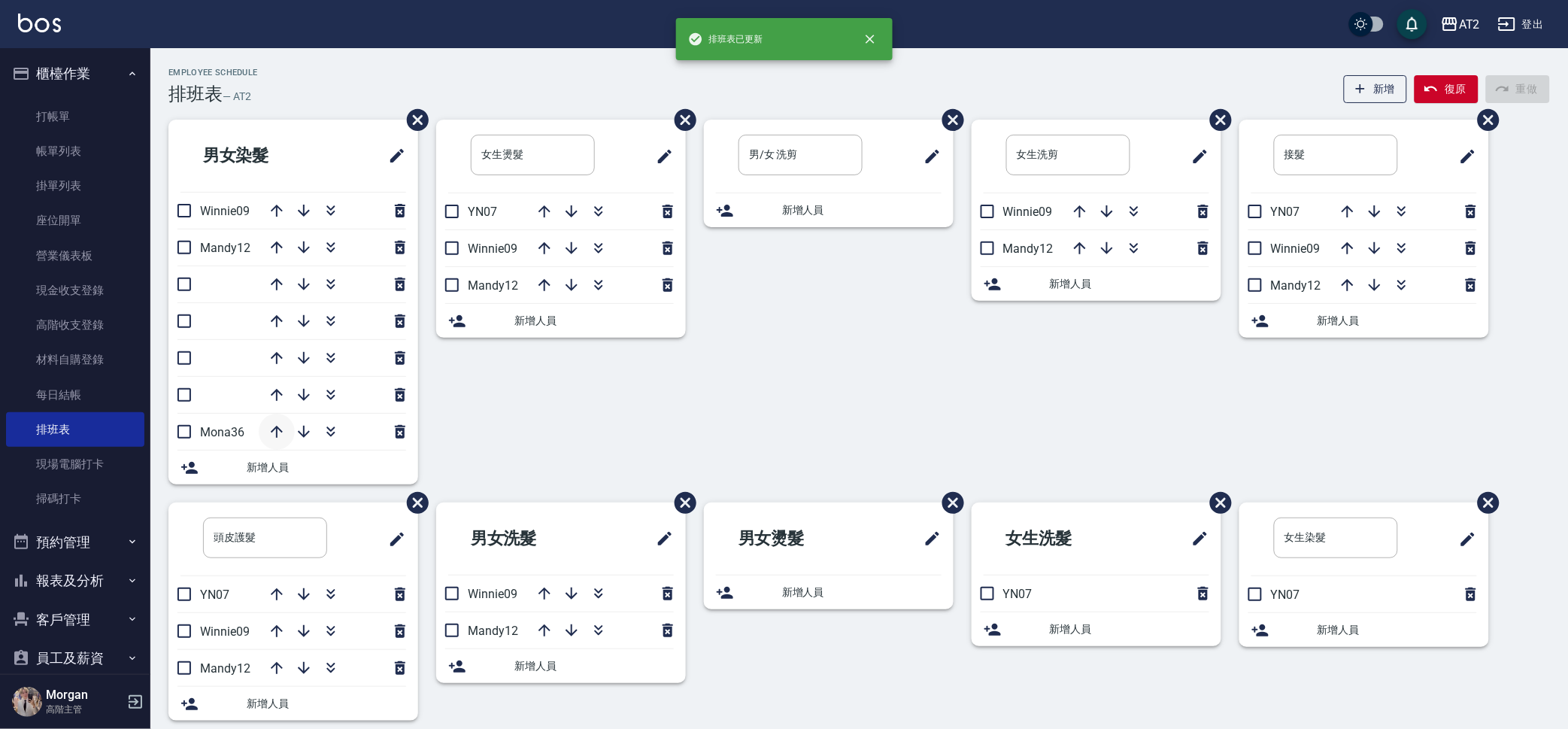
click at [274, 433] on icon "button" at bounding box center [276, 431] width 18 height 18
click at [273, 402] on icon "button" at bounding box center [276, 394] width 18 height 18
click at [273, 364] on icon "button" at bounding box center [276, 358] width 18 height 18
click at [282, 318] on icon "button" at bounding box center [276, 321] width 18 height 18
drag, startPoint x: 691, startPoint y: 388, endPoint x: 539, endPoint y: 230, distance: 219.2
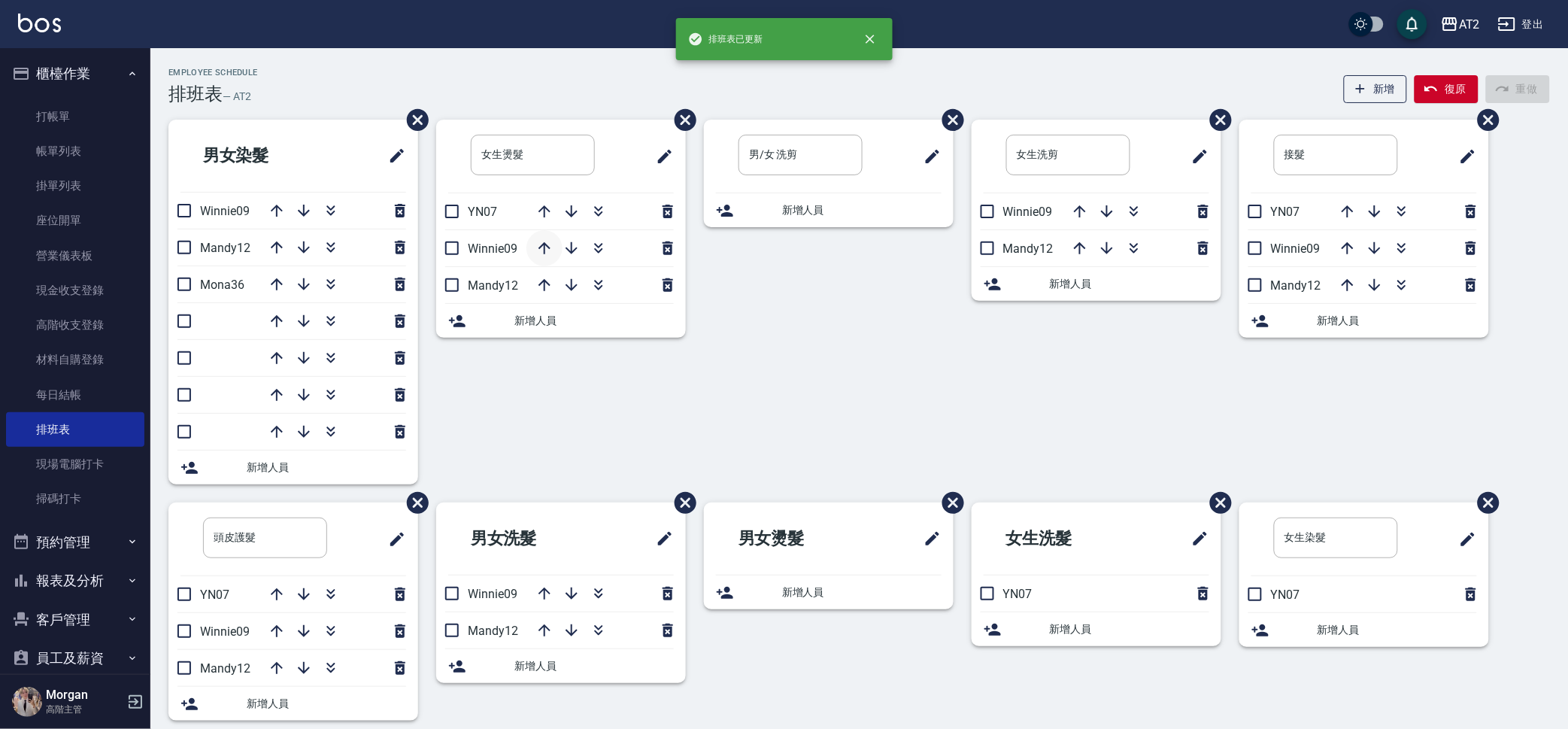
click at [691, 386] on div "男/女 洗剪 ​ 新增人員" at bounding box center [819, 311] width 267 height 383
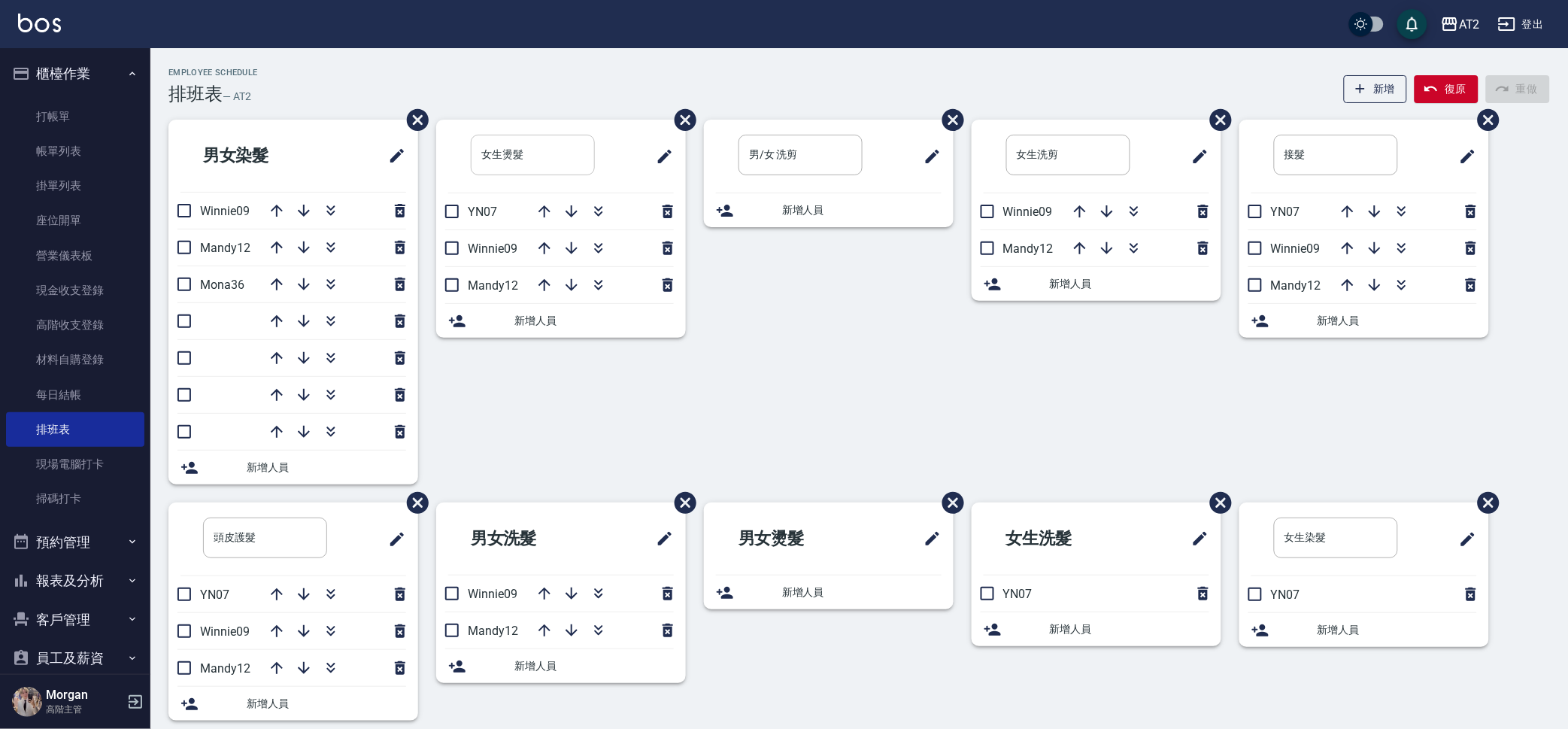
click at [542, 156] on input "女生燙髮" at bounding box center [532, 155] width 124 height 40
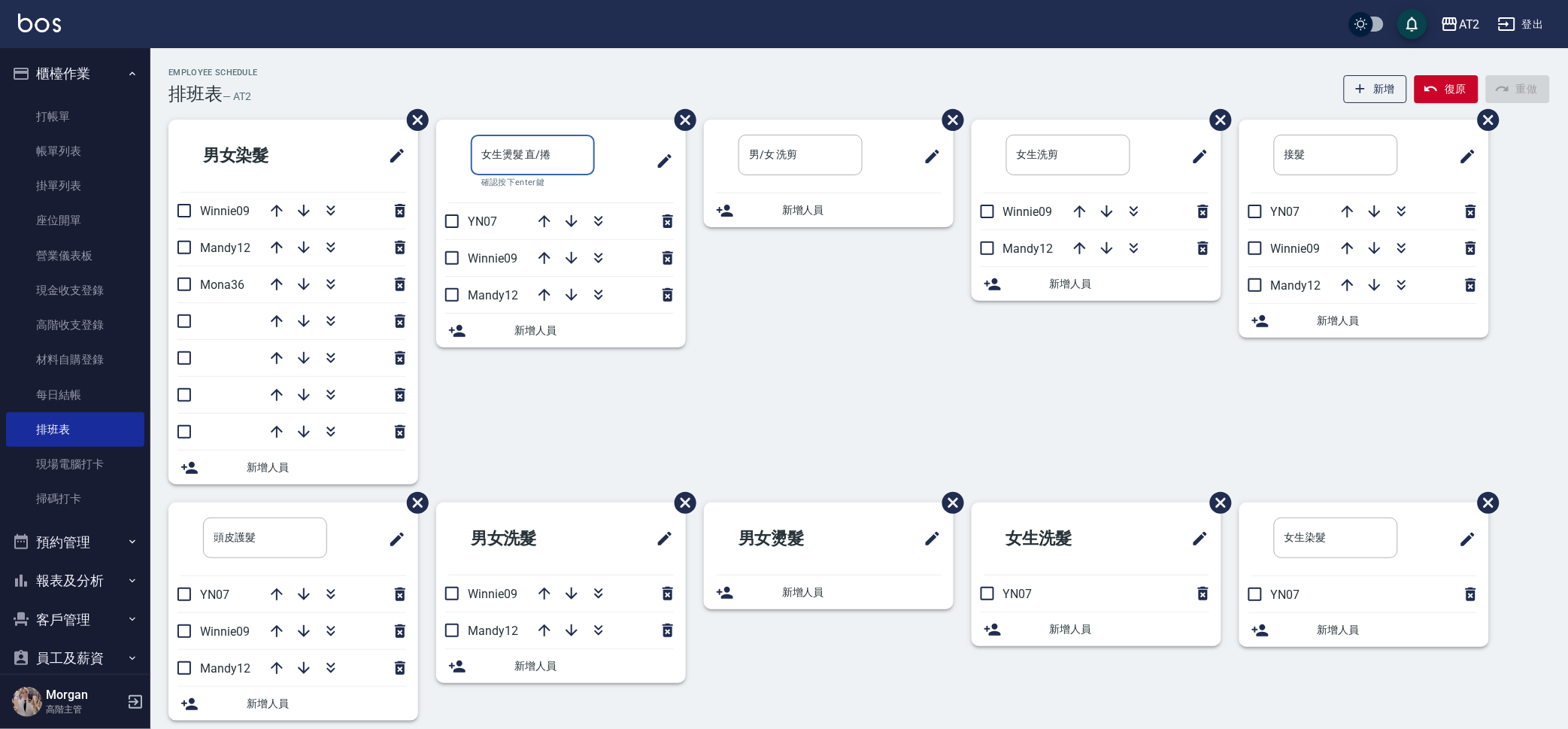
type input "女生燙髮 直/捲"
click at [790, 295] on div "男/女 洗剪 ​ 新增人員" at bounding box center [819, 311] width 267 height 383
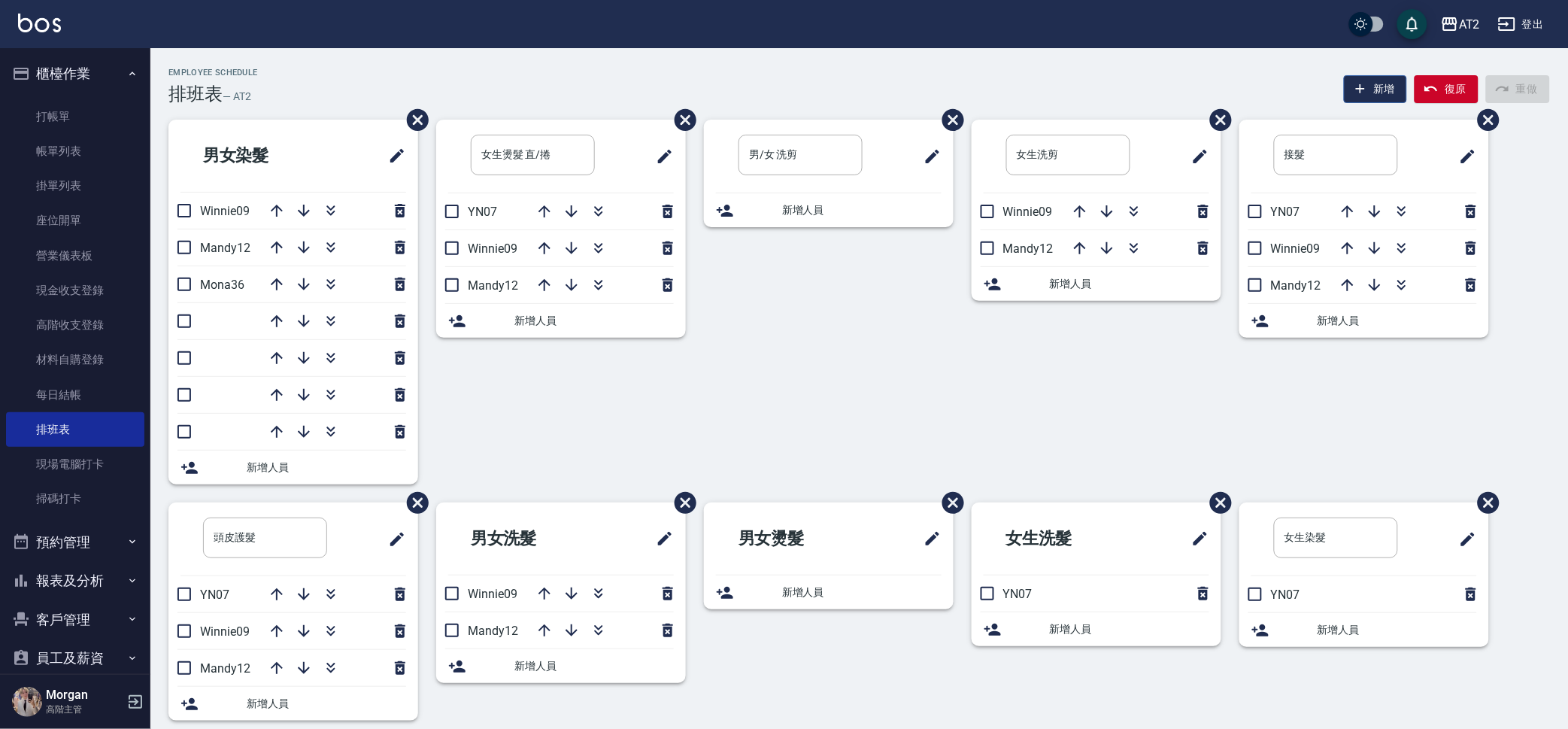
click at [1383, 82] on button "新增" at bounding box center [1376, 89] width 64 height 28
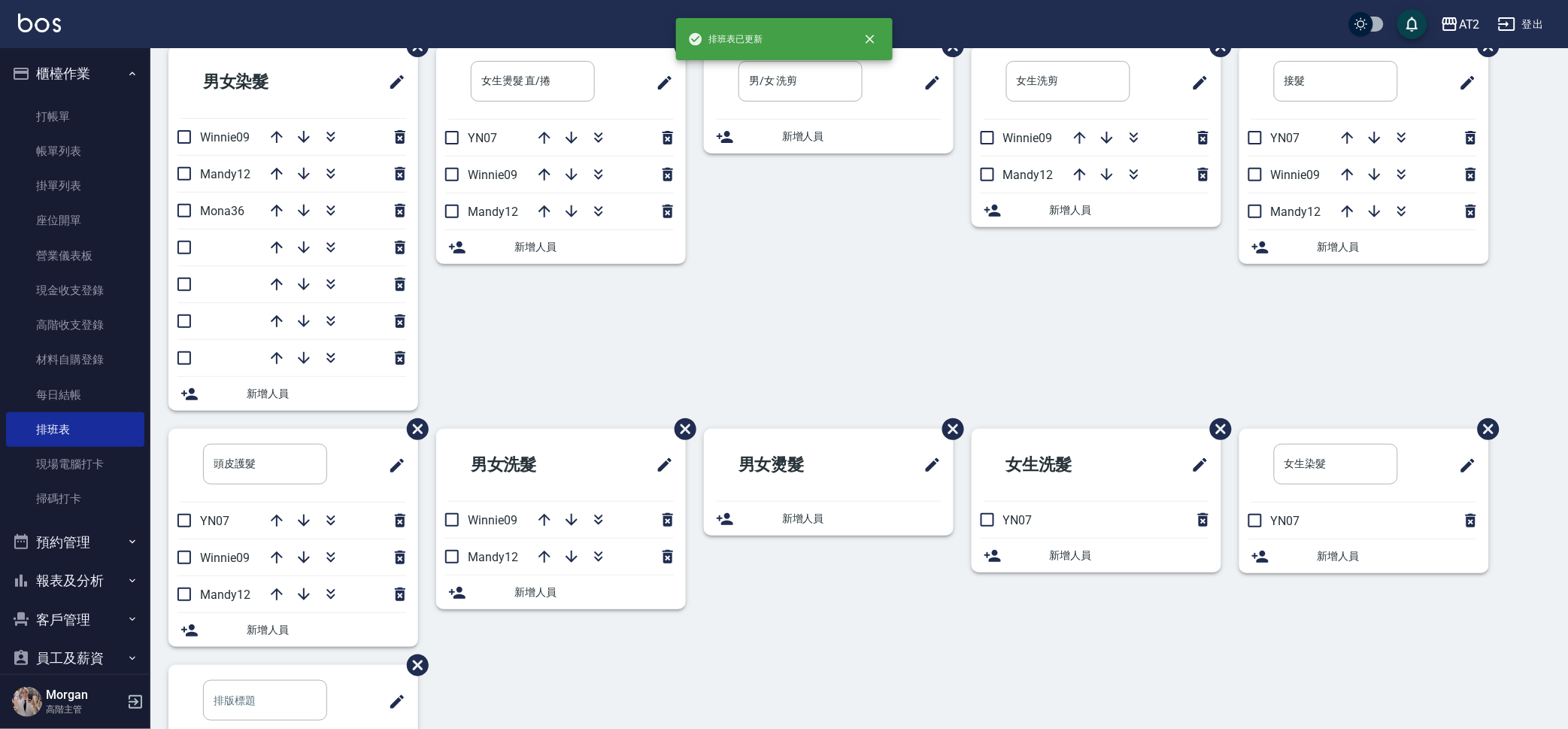
scroll to position [142, 0]
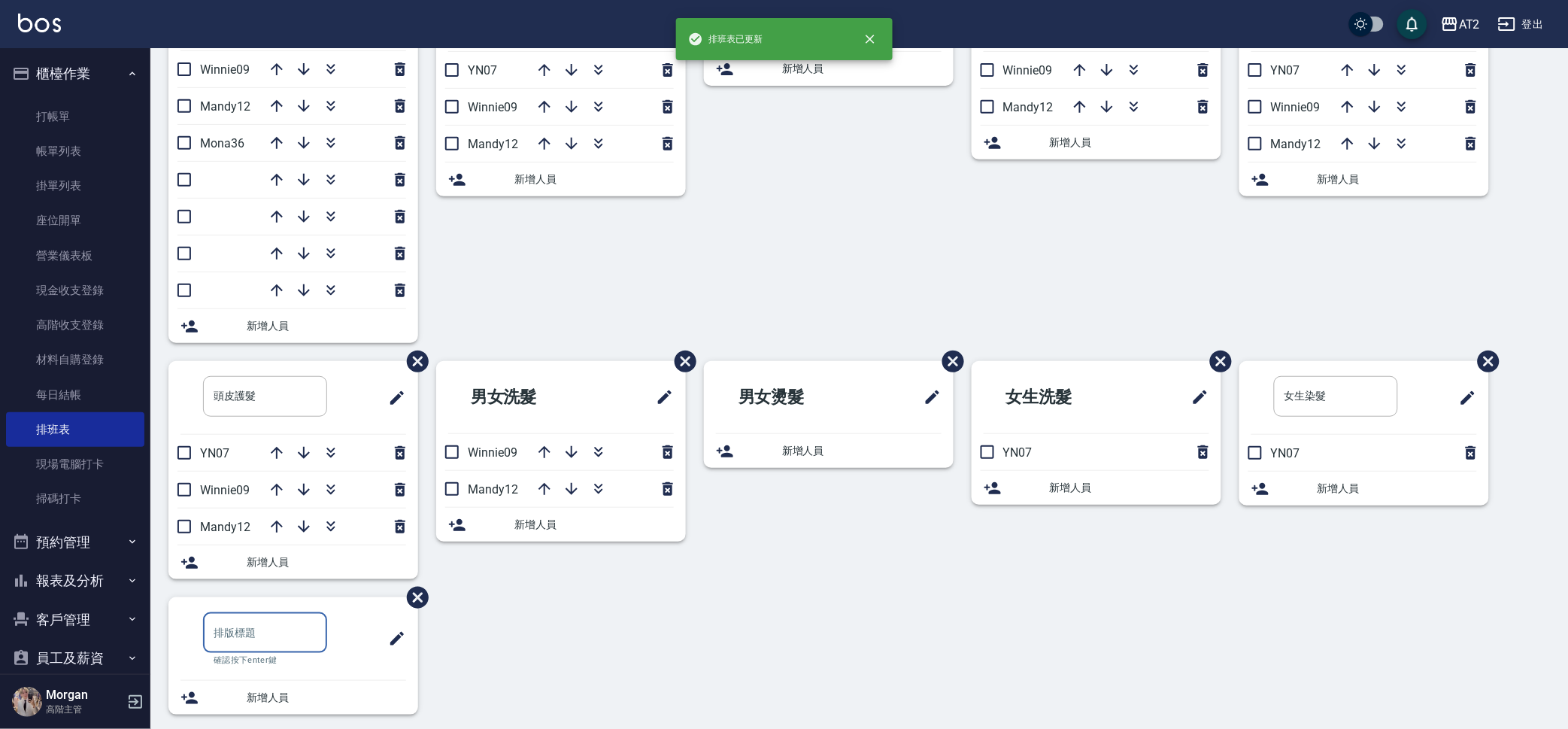
click at [283, 636] on input "text" at bounding box center [265, 633] width 124 height 40
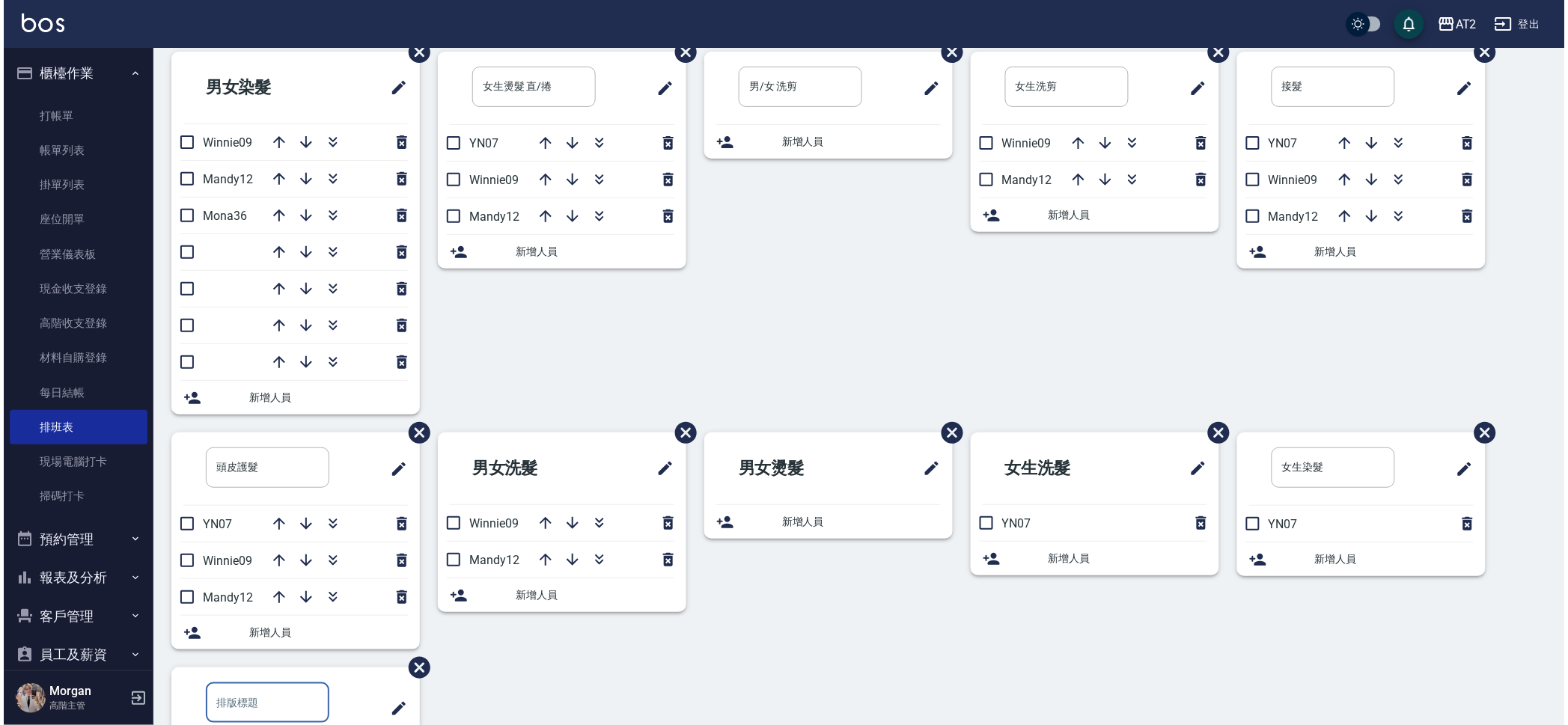
scroll to position [0, 0]
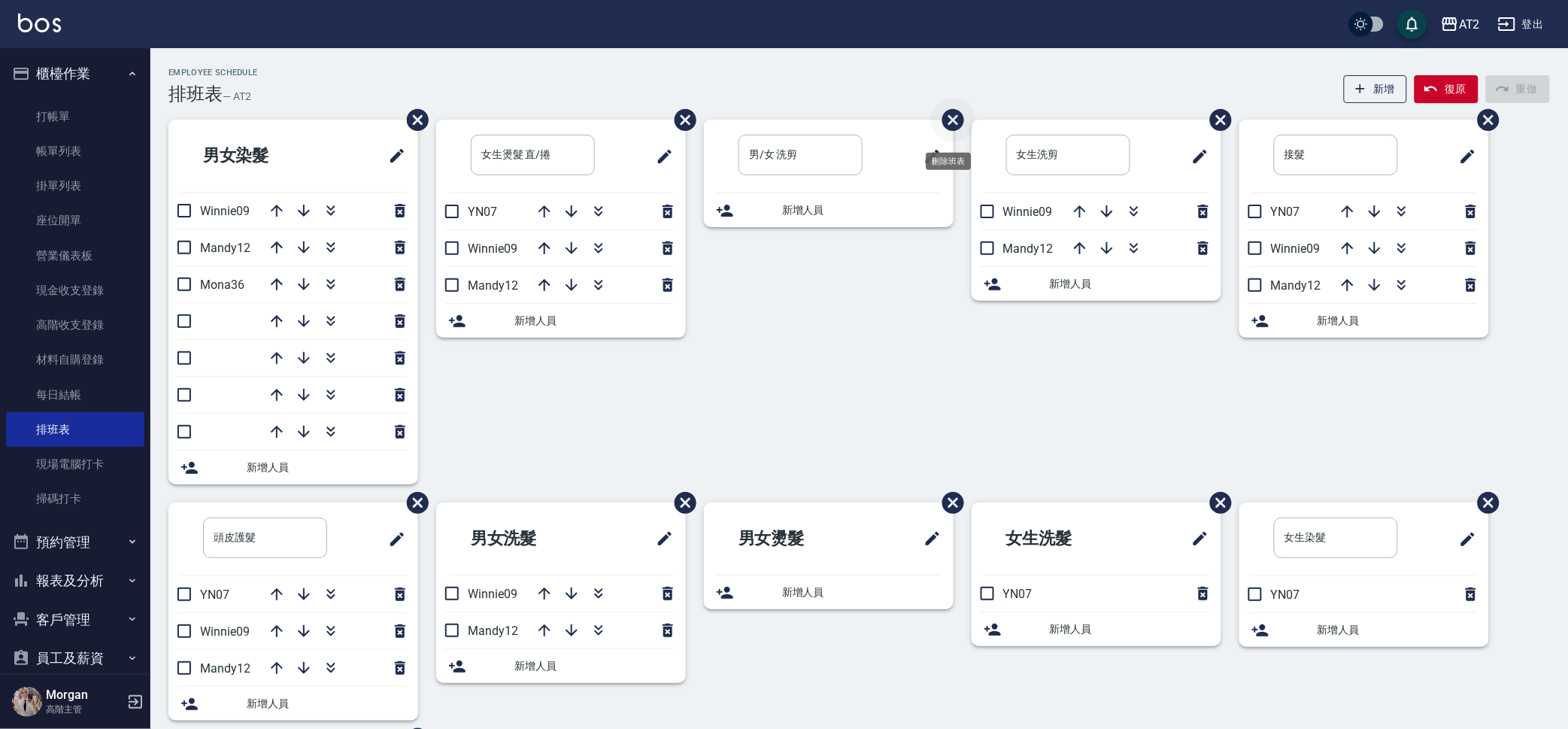
click at [956, 122] on icon "刪除班表" at bounding box center [952, 120] width 26 height 26
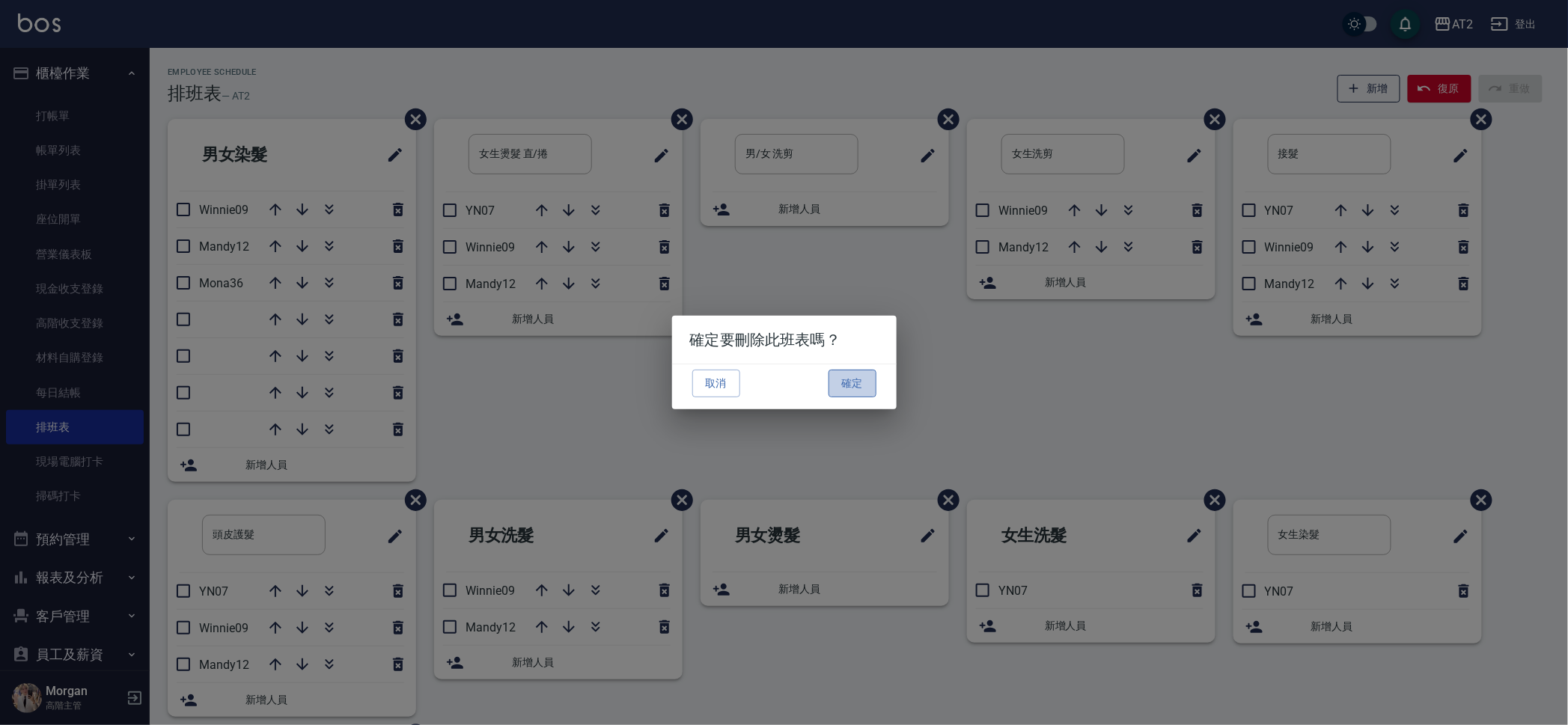
click at [838, 385] on button "確定" at bounding box center [852, 383] width 48 height 28
type input "女生洗剪"
type input "接髮"
type input "頭皮護髮"
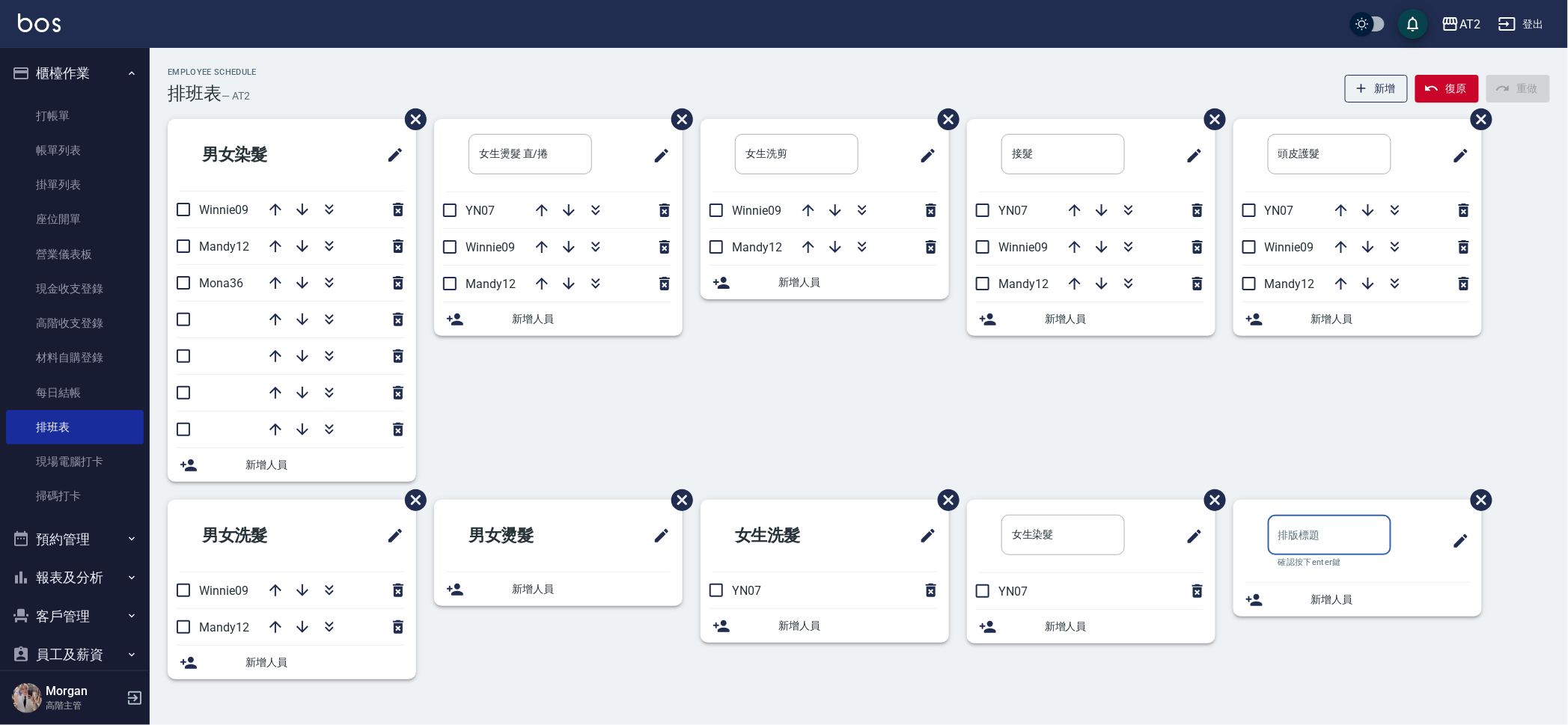
click at [1329, 541] on input "text" at bounding box center [1329, 535] width 123 height 40
type input "ㄖ"
type input "ㄕ"
type input "女生縮毛"
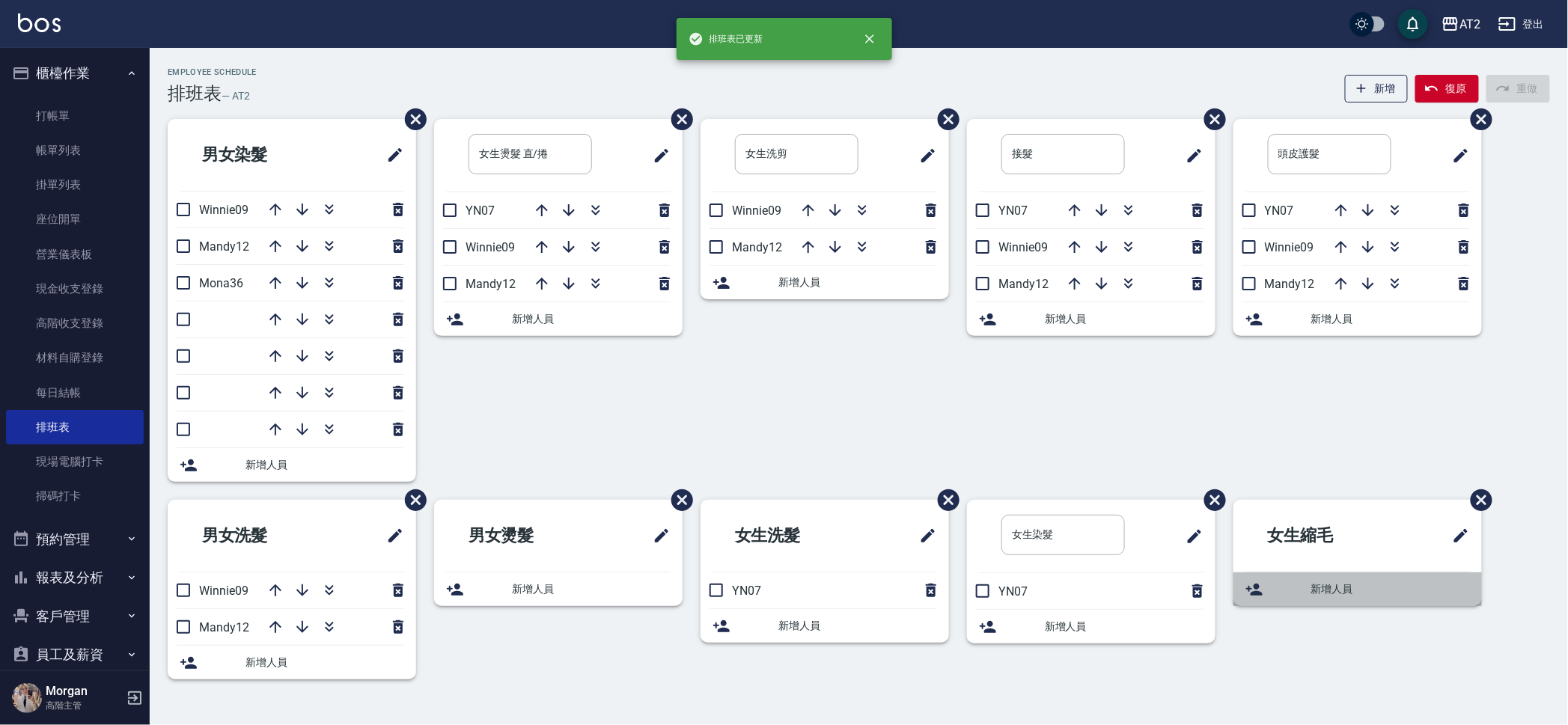
click at [1369, 596] on span "新增人員" at bounding box center [1390, 589] width 159 height 16
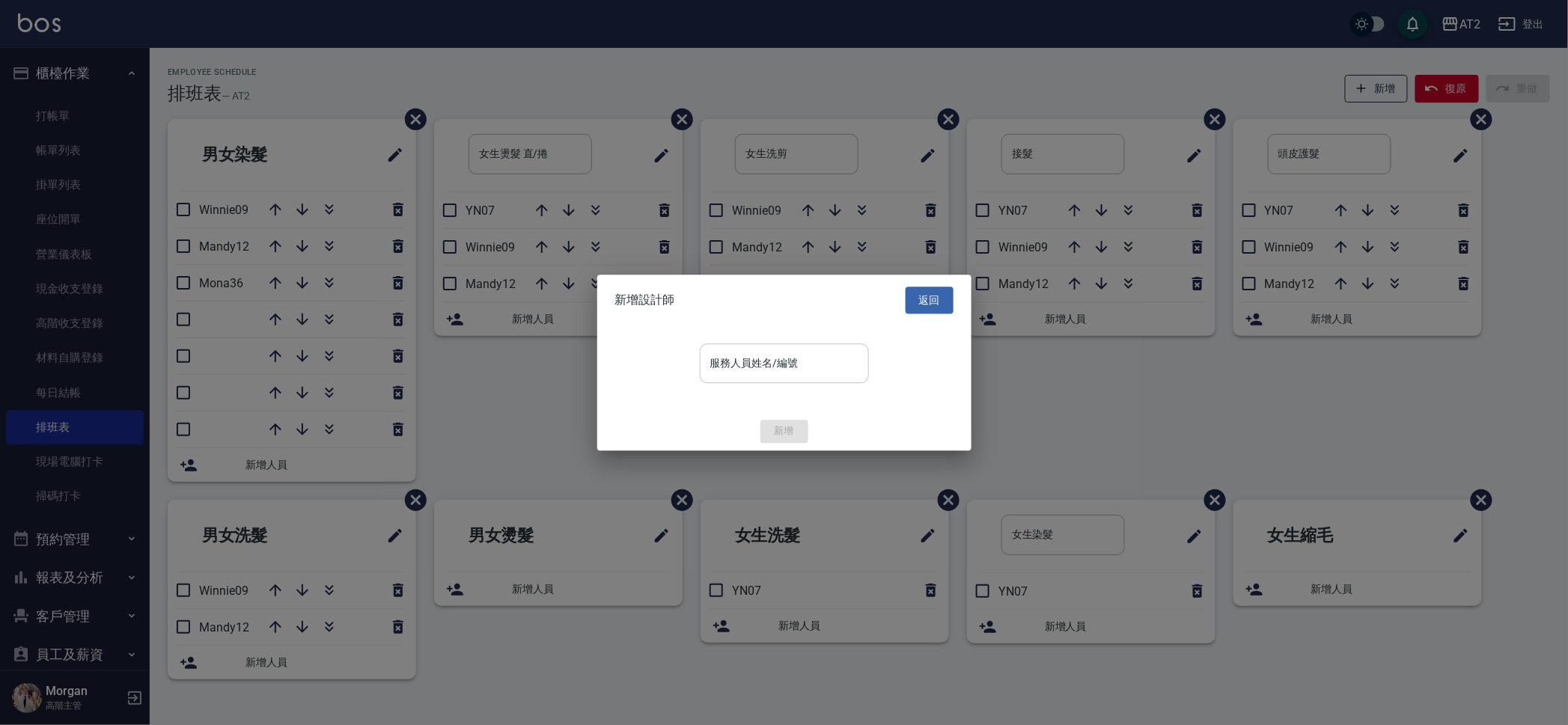
click at [769, 363] on input "服務人員姓名/編號" at bounding box center [784, 362] width 155 height 26
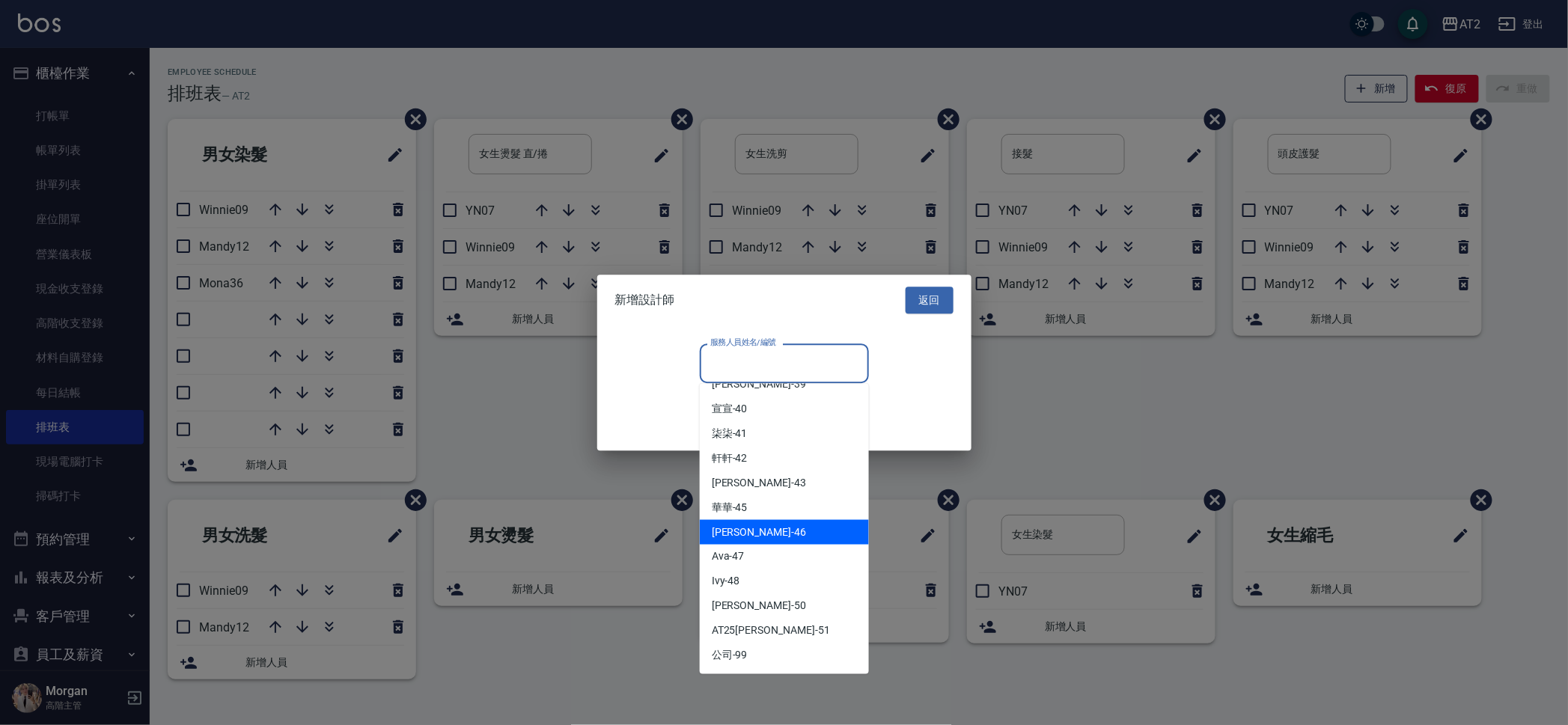
scroll to position [417, 0]
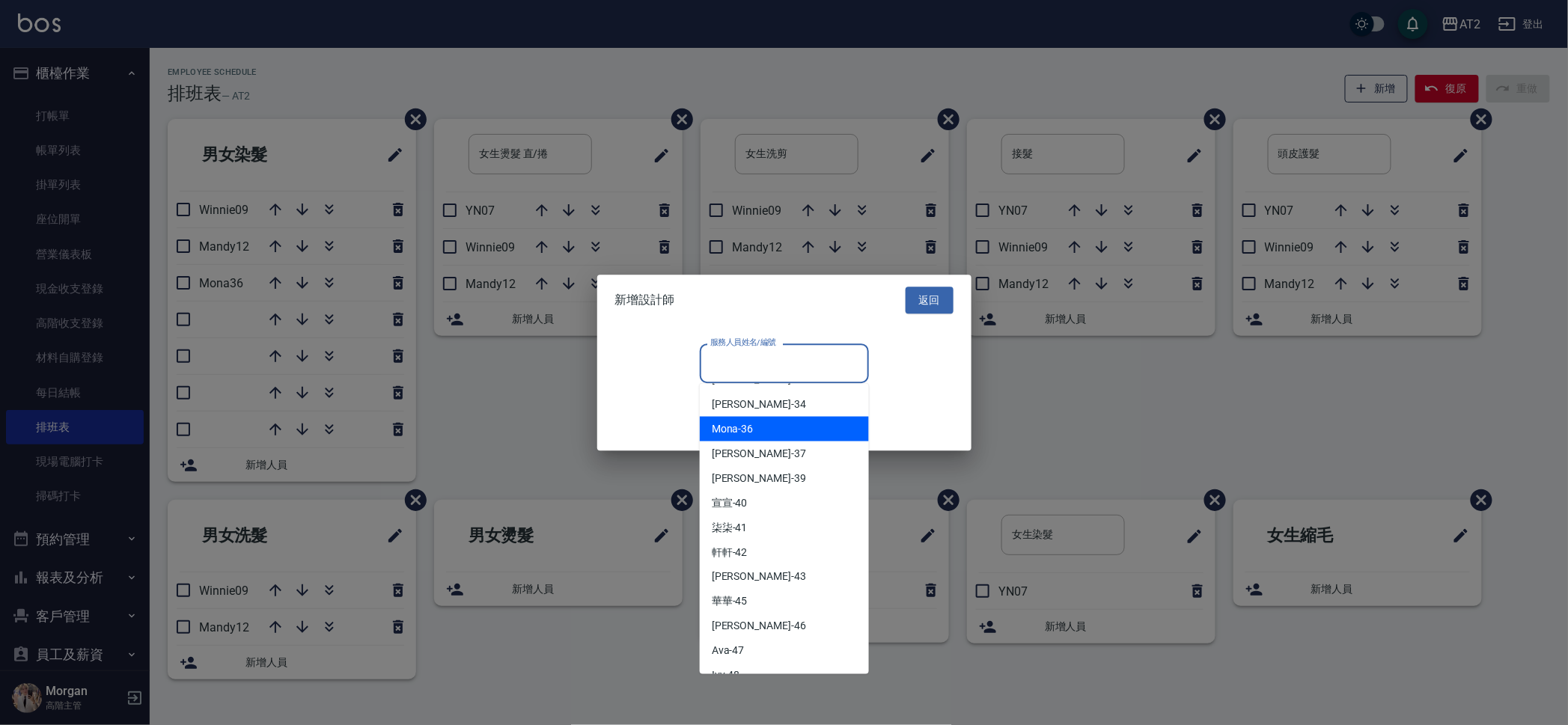
click at [789, 425] on div "Mona -36" at bounding box center [784, 429] width 169 height 24
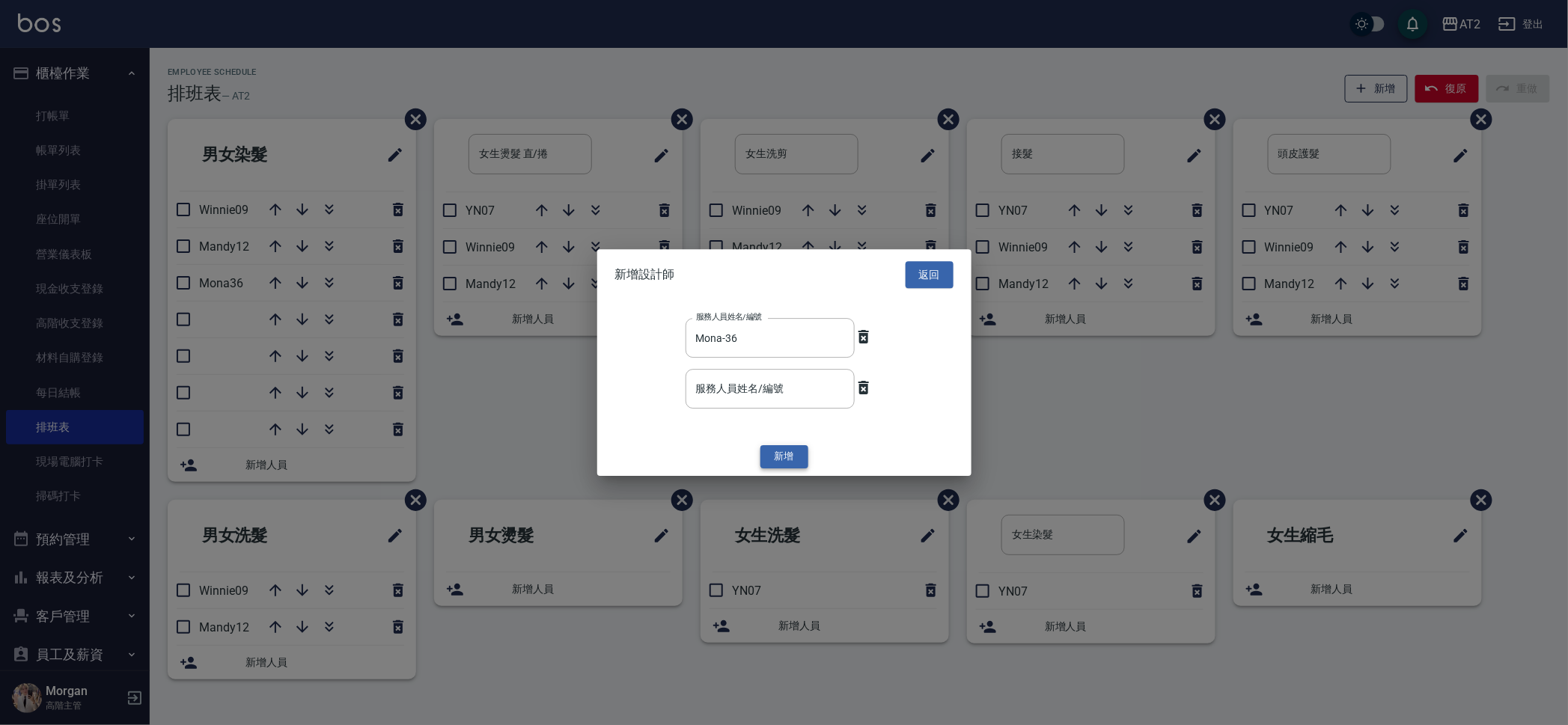
click at [776, 453] on button "新增" at bounding box center [784, 457] width 48 height 23
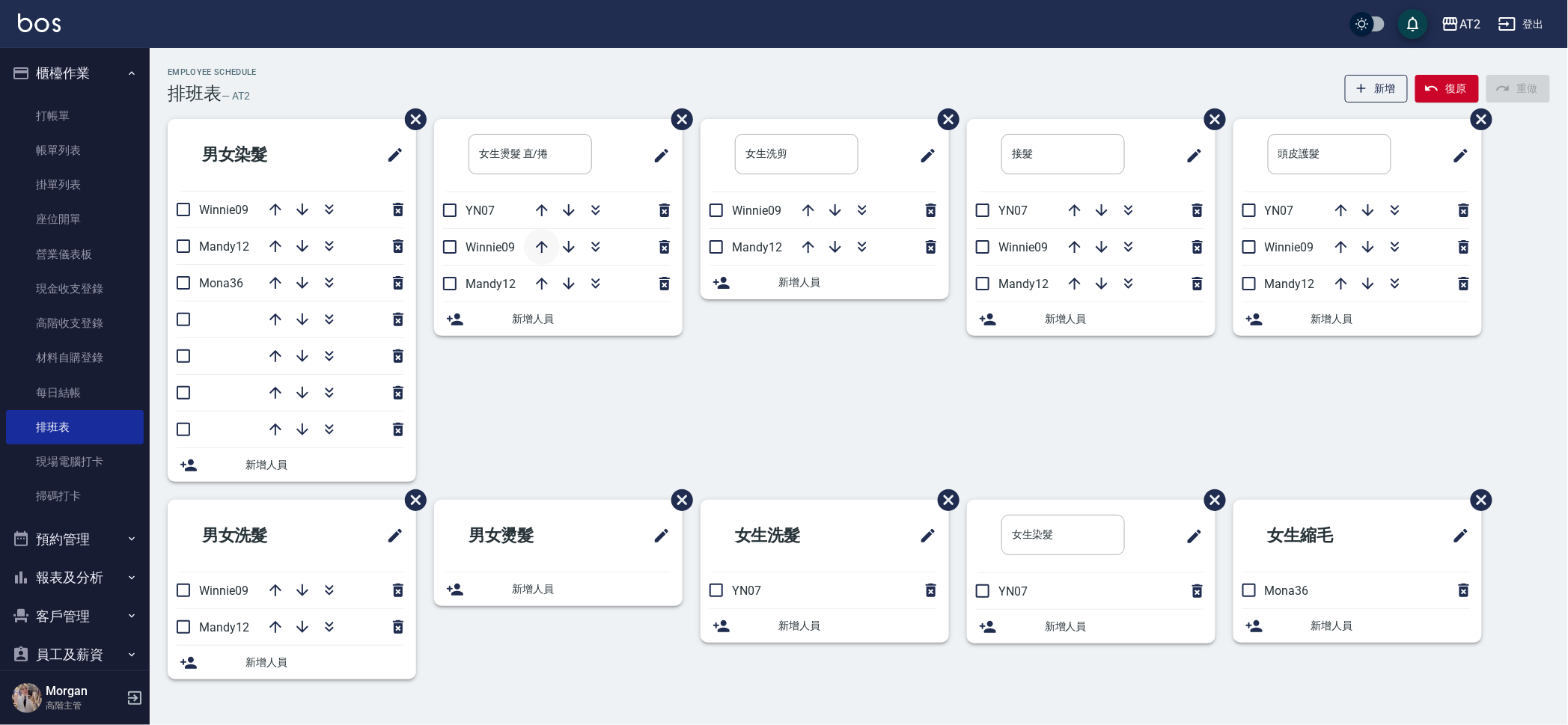
click at [543, 246] on icon "button" at bounding box center [541, 246] width 18 height 18
click at [541, 239] on icon "button" at bounding box center [541, 246] width 18 height 18
click at [836, 626] on span "新增人員" at bounding box center [857, 625] width 159 height 16
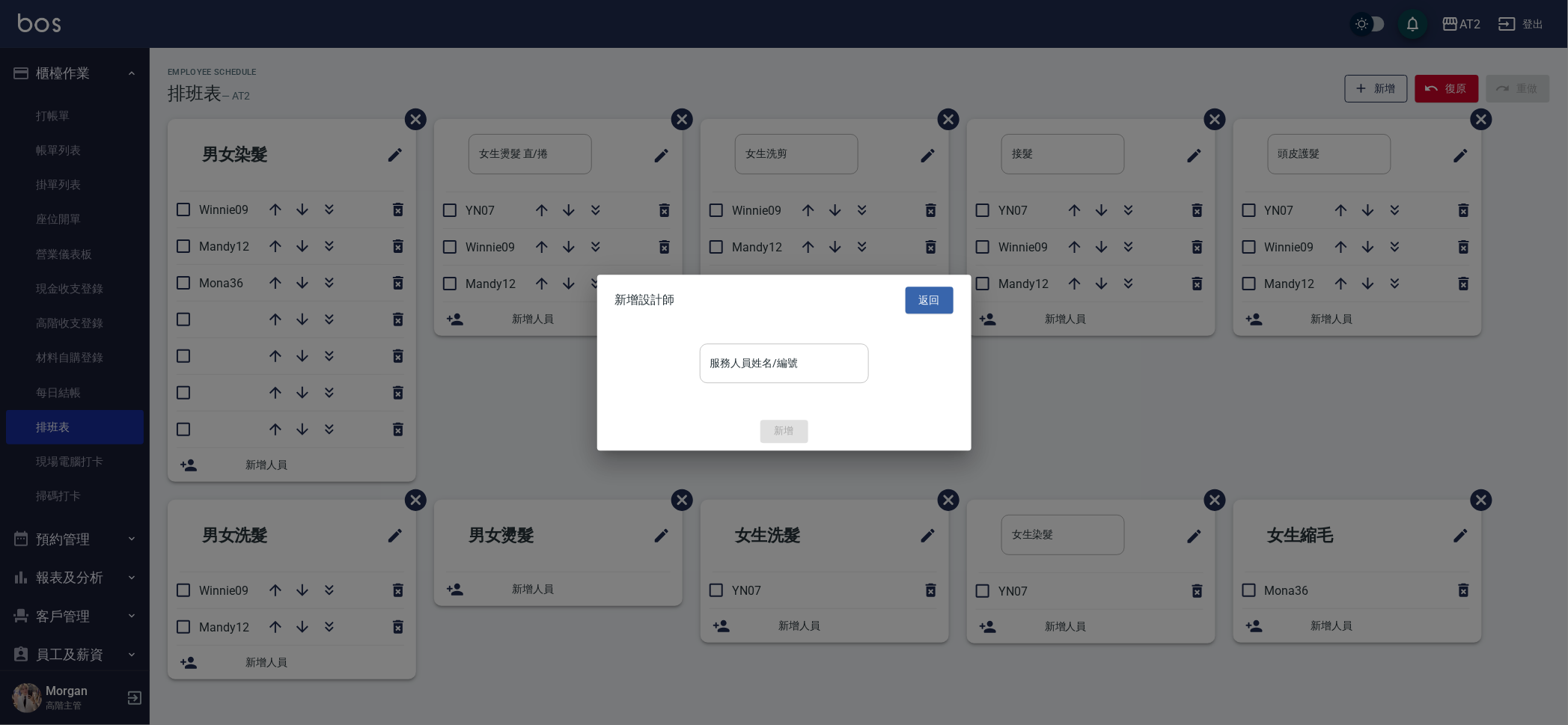
click at [838, 359] on input "服務人員姓名/編號" at bounding box center [784, 362] width 155 height 26
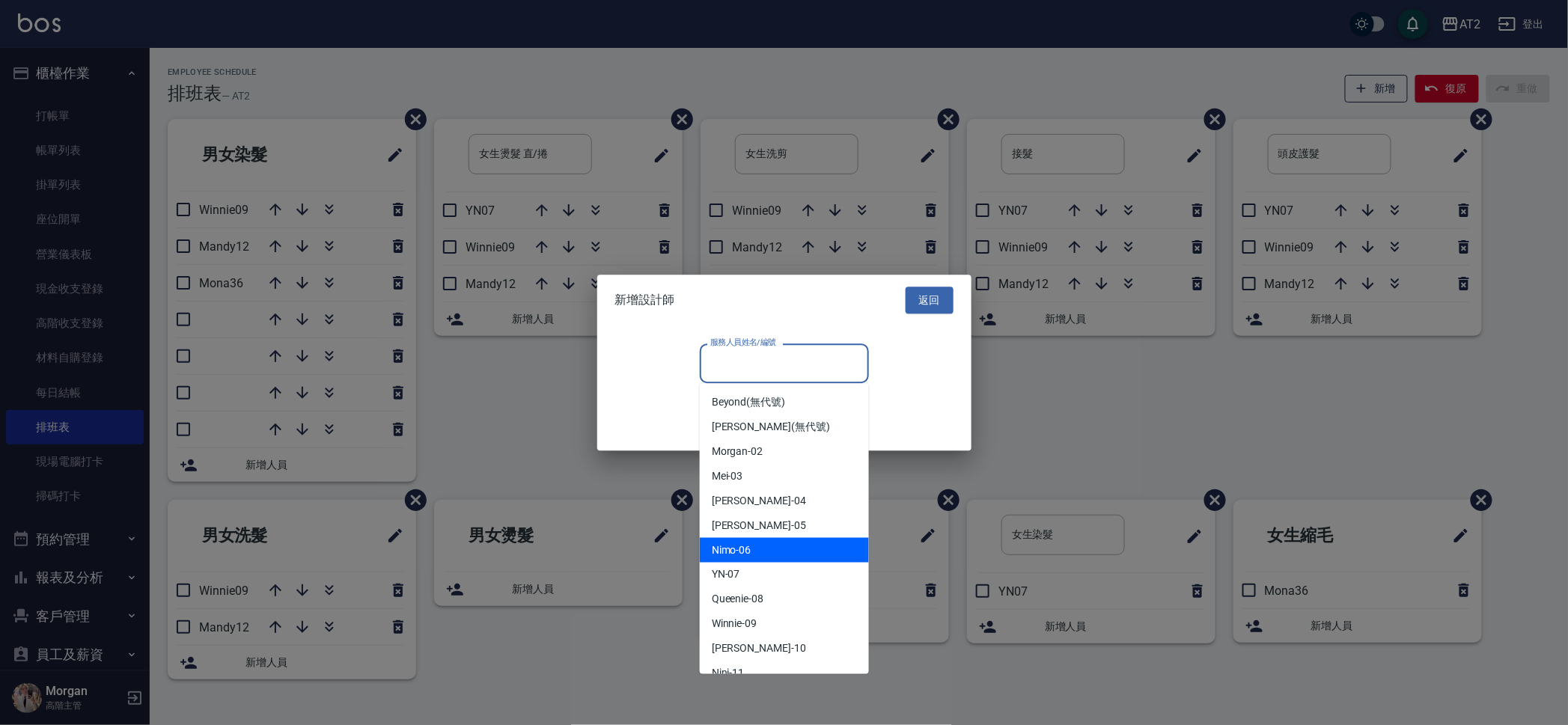
scroll to position [186, 0]
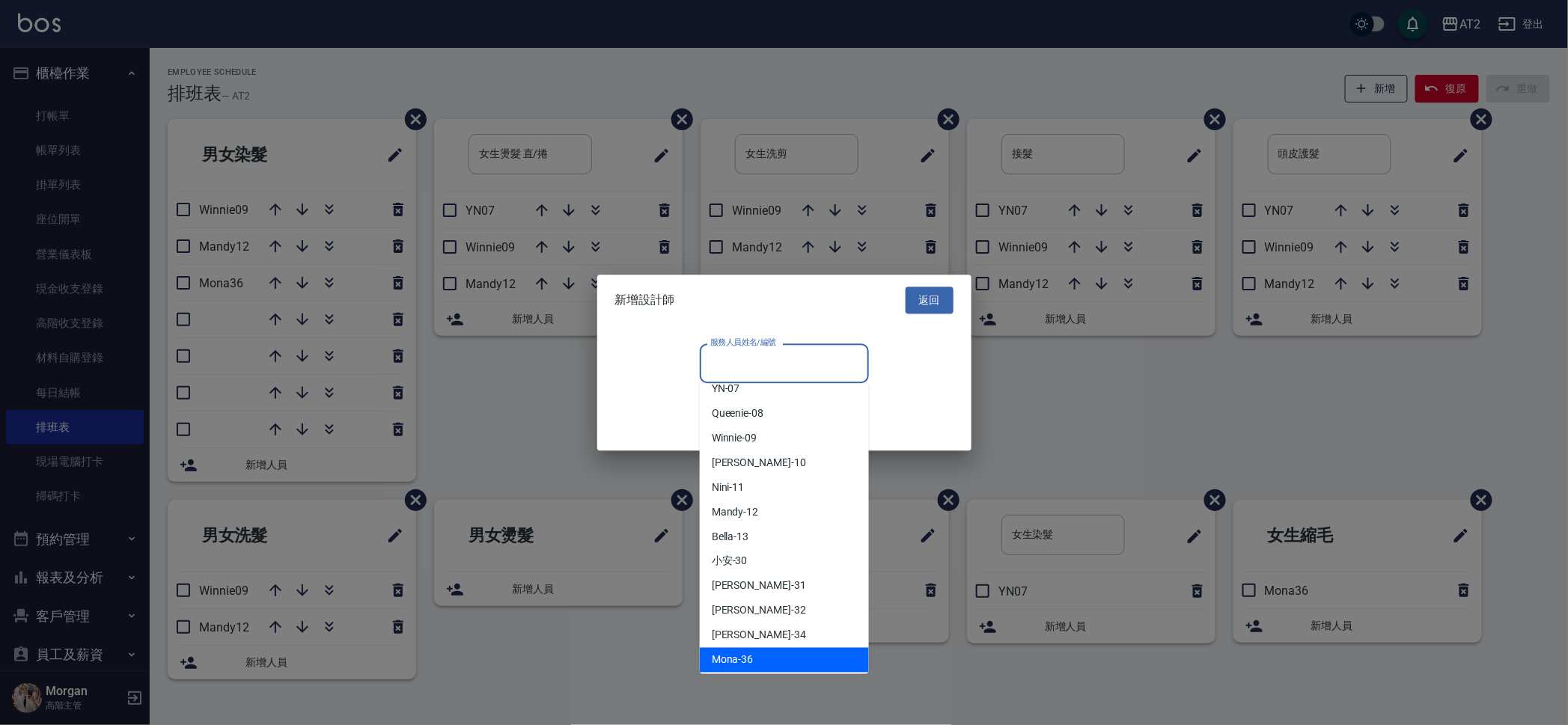
click at [780, 656] on div "Mona -36" at bounding box center [784, 660] width 169 height 24
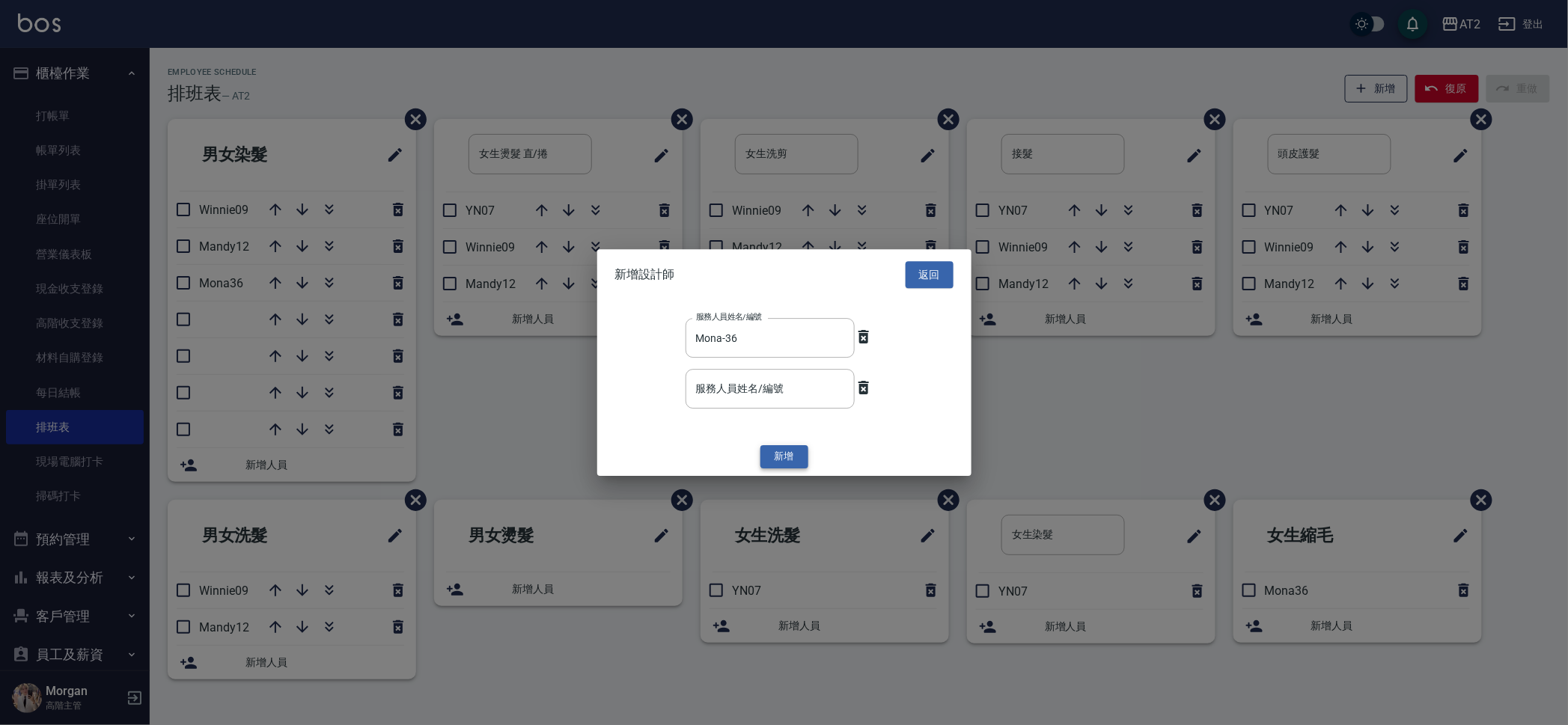
click at [785, 446] on button "新增" at bounding box center [784, 457] width 48 height 23
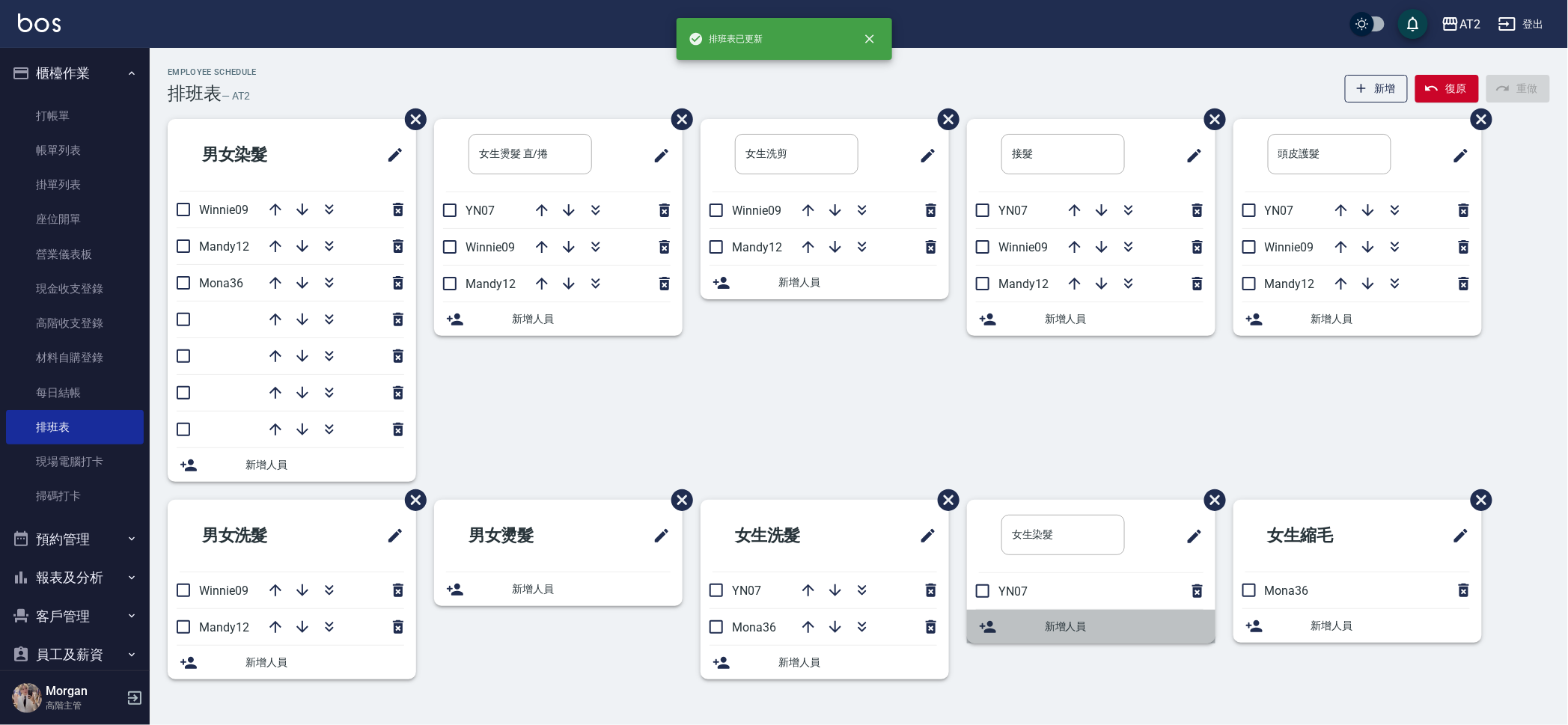
click at [1072, 627] on span "新增人員" at bounding box center [1123, 626] width 159 height 16
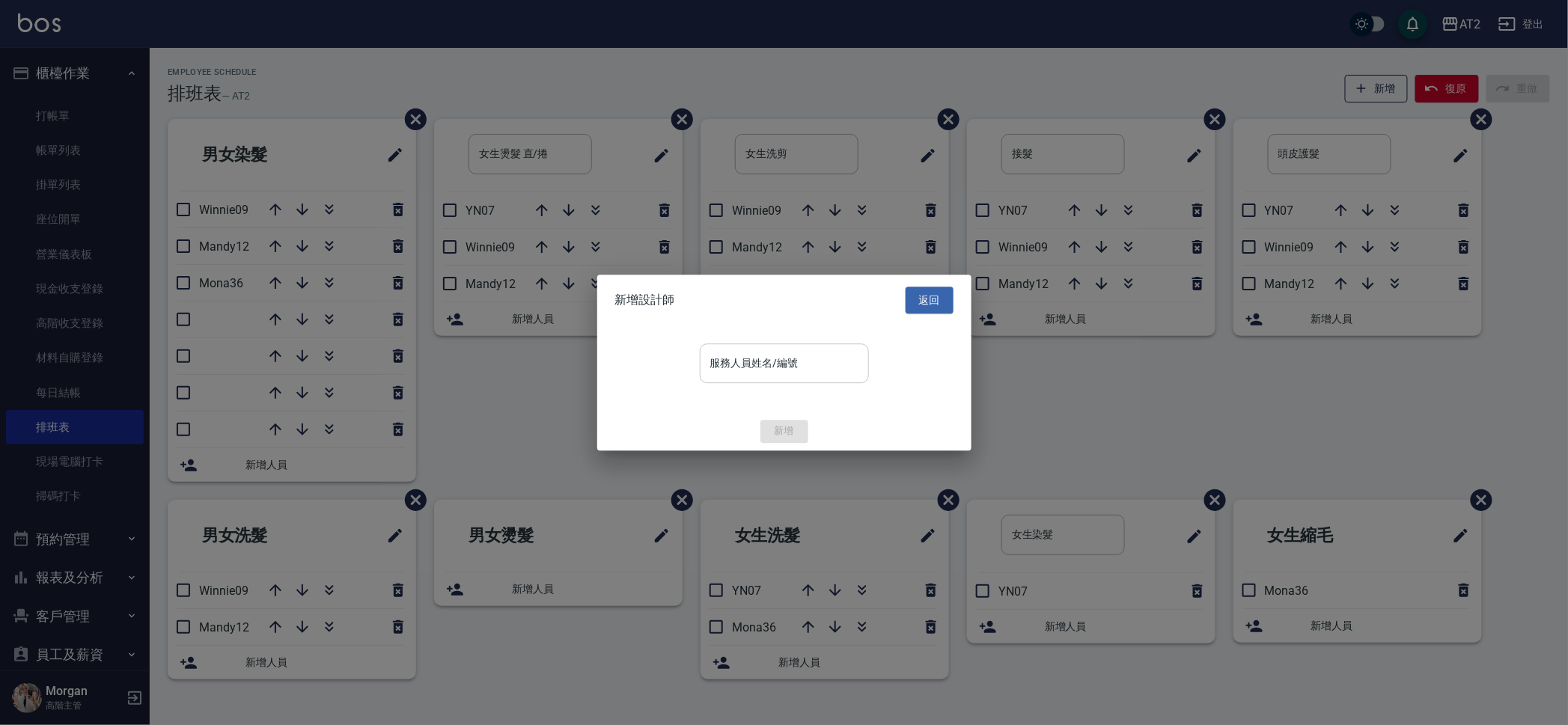
click at [750, 367] on input "服務人員姓名/編號" at bounding box center [784, 362] width 155 height 26
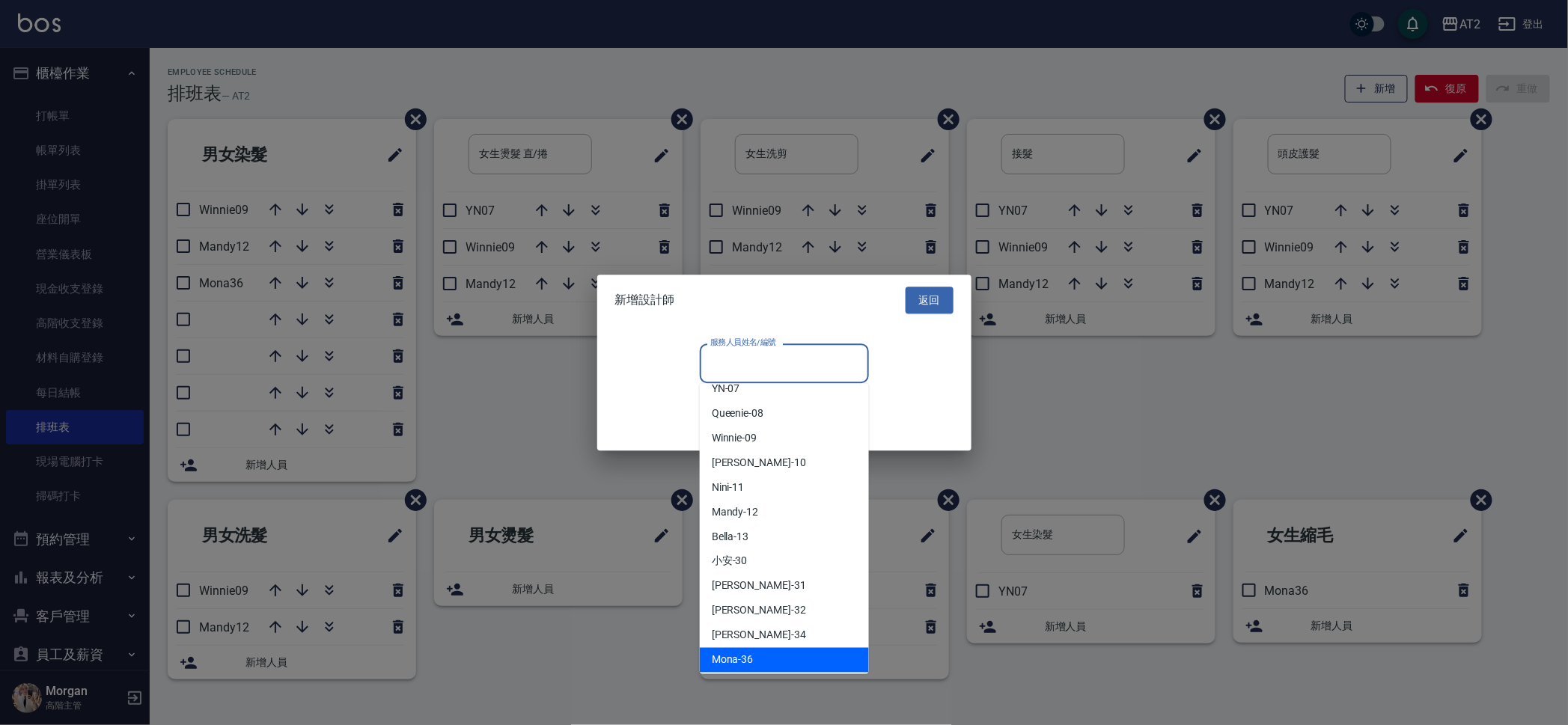
click at [762, 653] on div "Mona -36" at bounding box center [784, 660] width 169 height 24
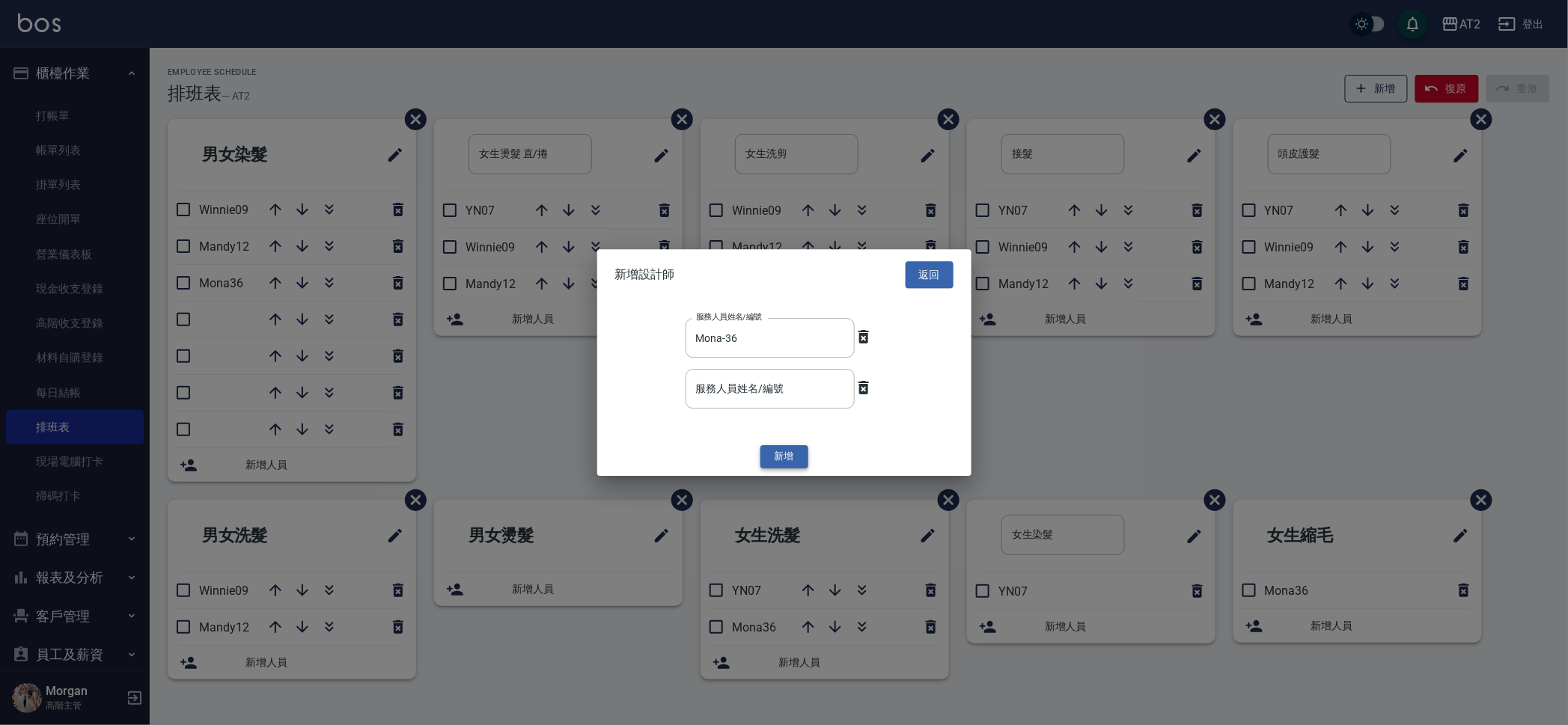
click at [796, 447] on button "新增" at bounding box center [784, 457] width 48 height 23
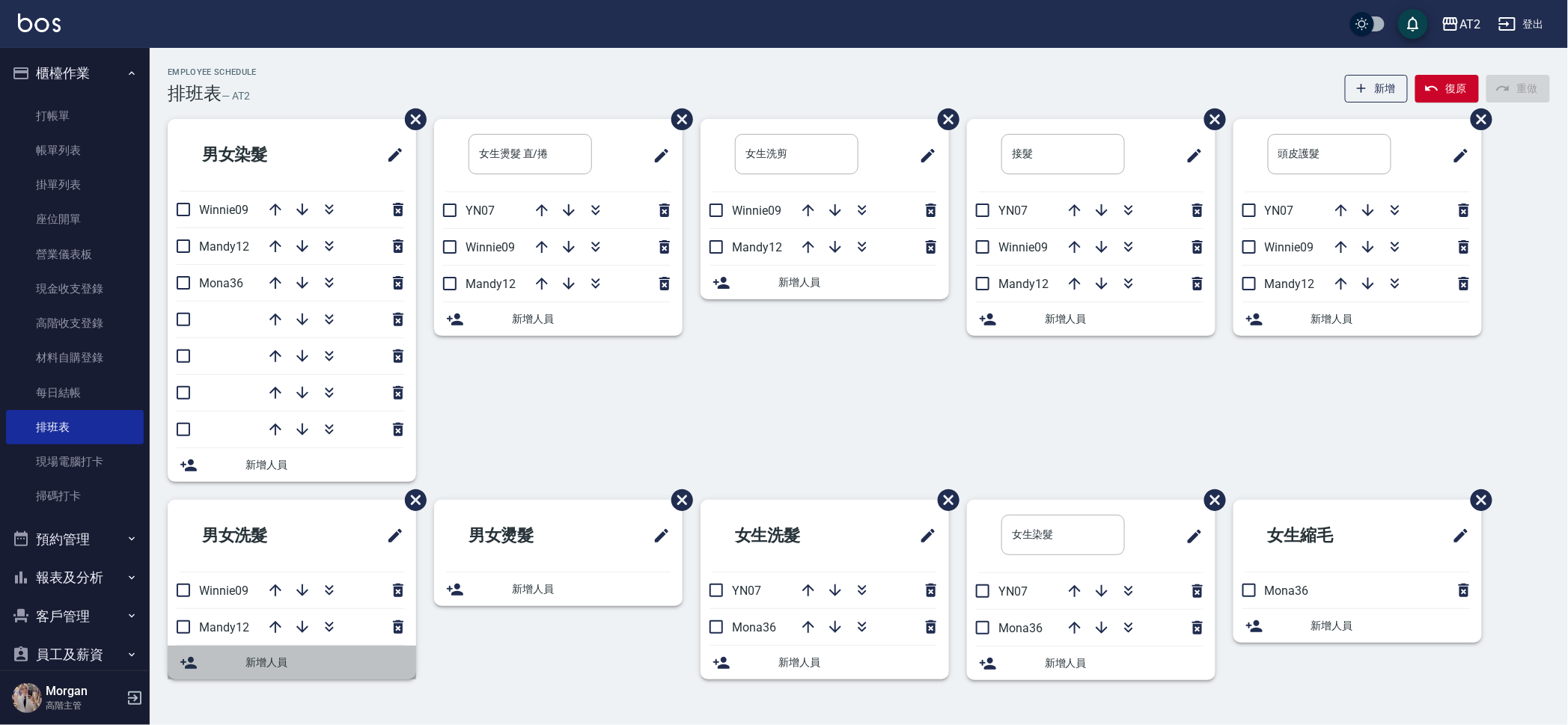
click at [293, 664] on span "新增人員" at bounding box center [324, 662] width 159 height 16
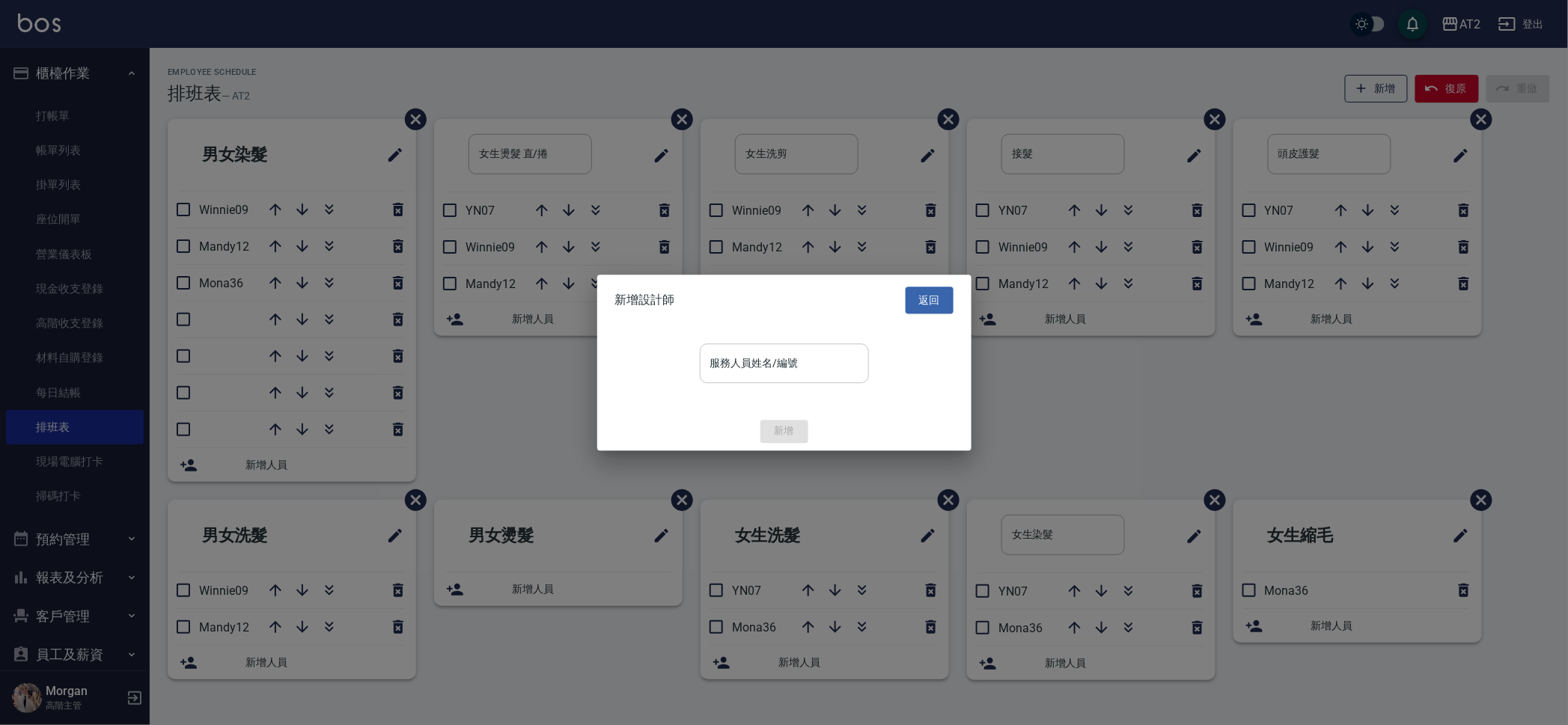
click at [804, 362] on input "服務人員姓名/編號" at bounding box center [784, 362] width 155 height 26
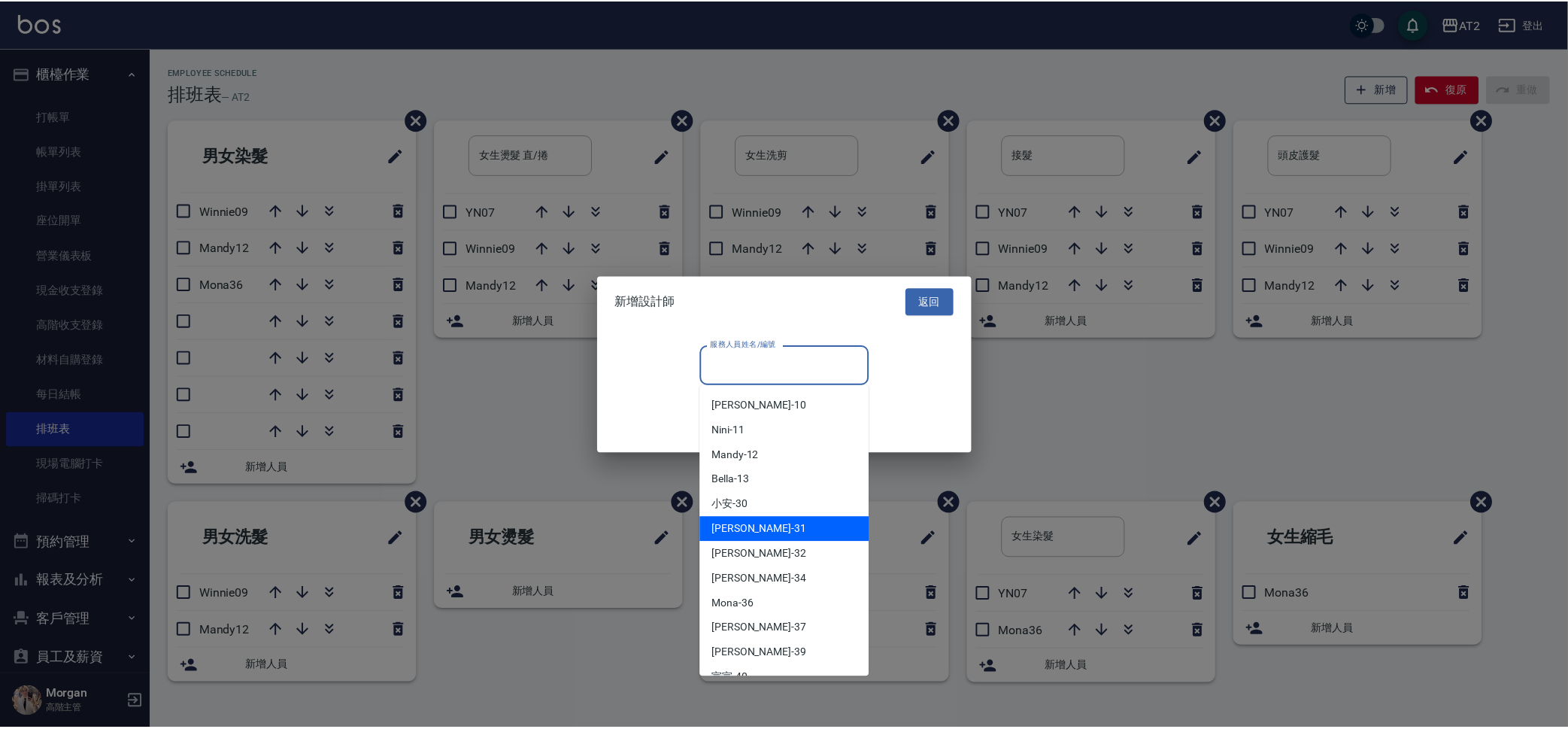
scroll to position [375, 0]
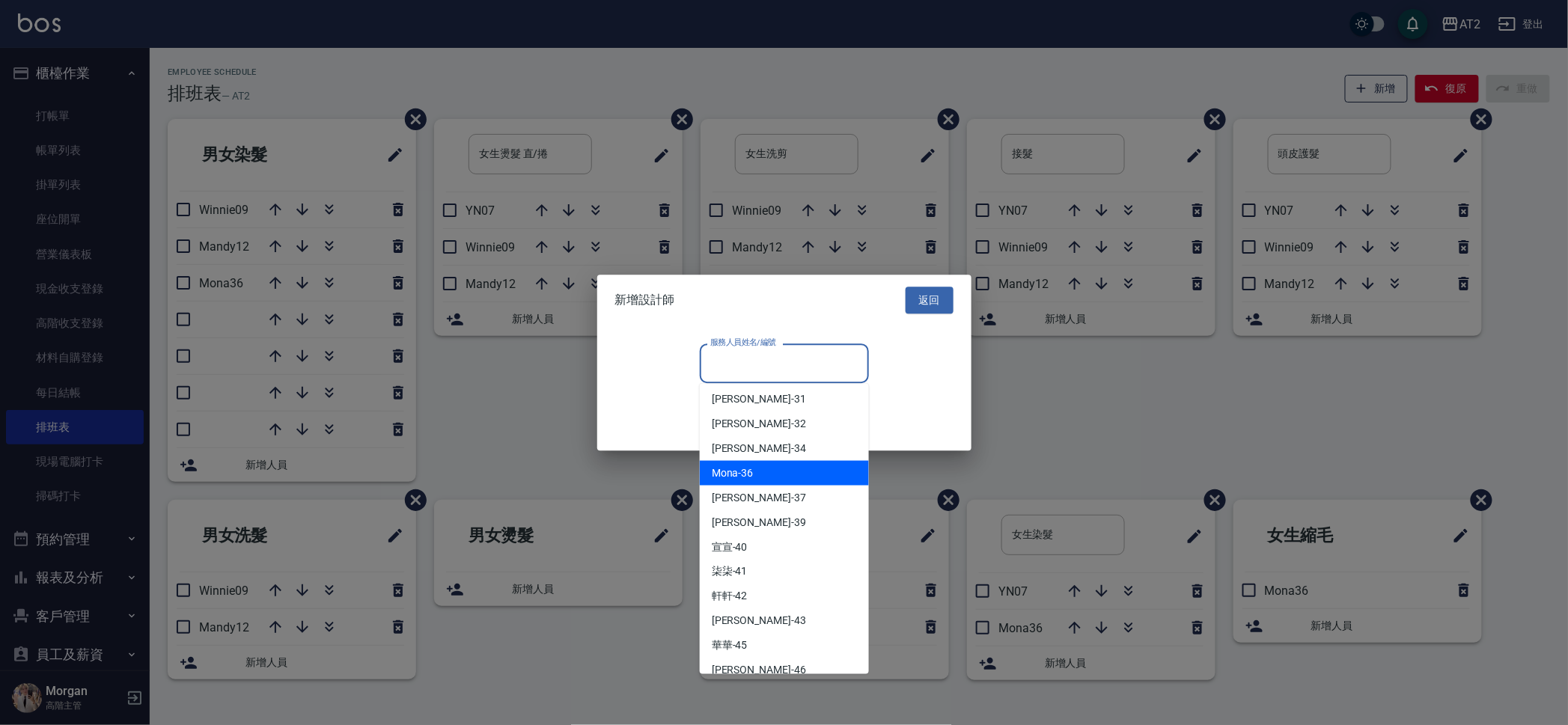
click at [755, 468] on div "Mona -36" at bounding box center [784, 472] width 169 height 24
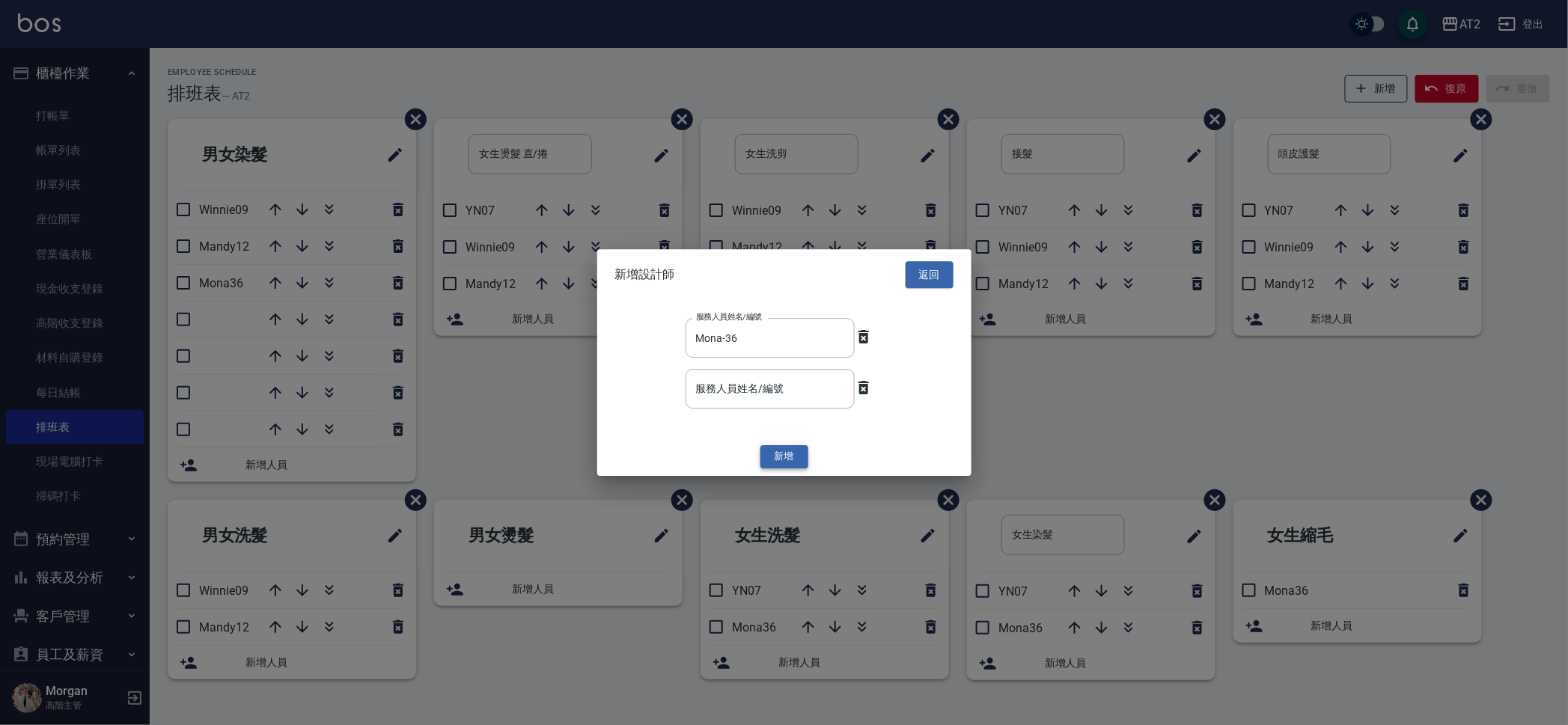
click at [776, 451] on button "新增" at bounding box center [784, 457] width 48 height 23
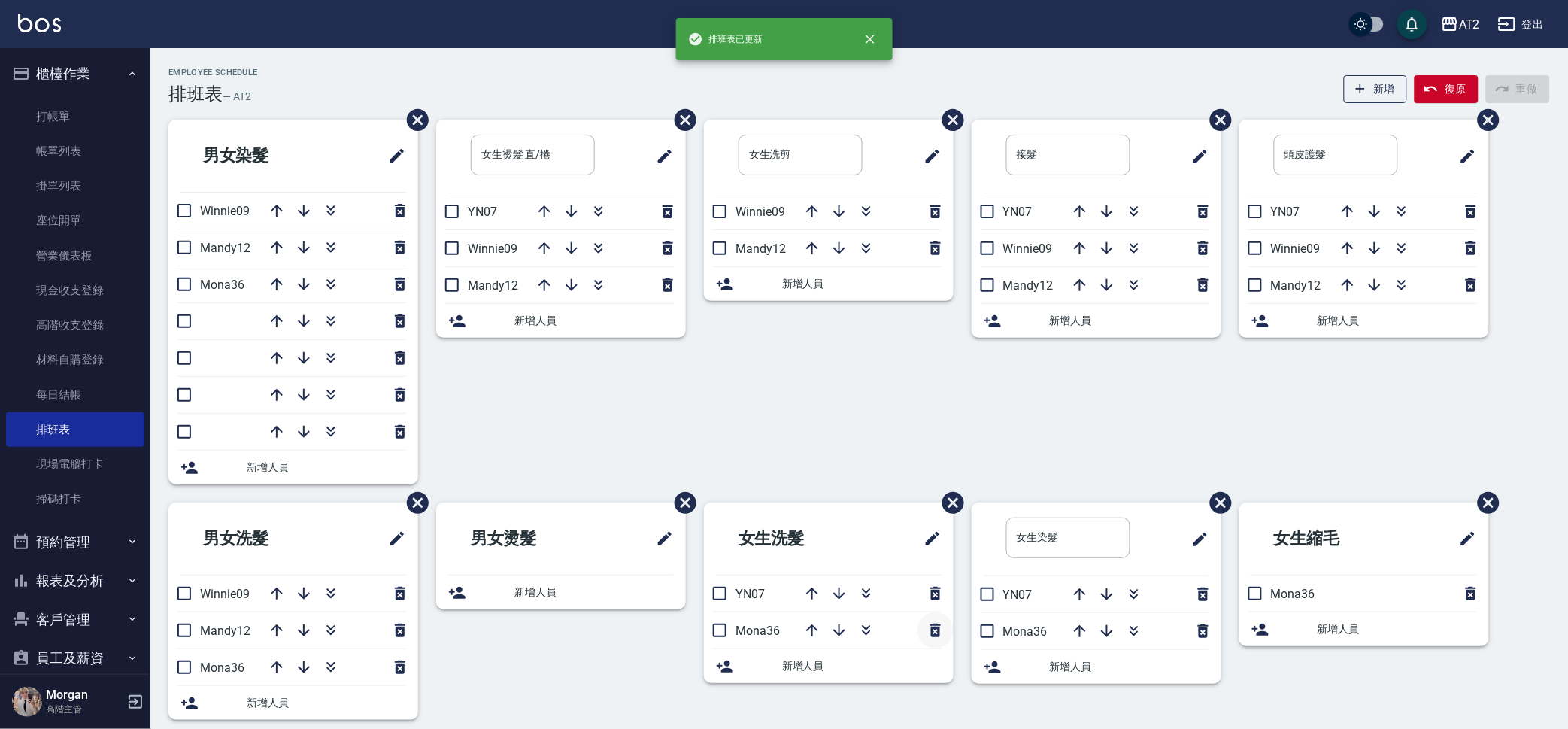
click at [930, 623] on icon "button" at bounding box center [935, 629] width 18 height 18
click at [779, 413] on div "女生洗剪 ​ Winnie09 Mandy12 新增人員" at bounding box center [819, 311] width 267 height 383
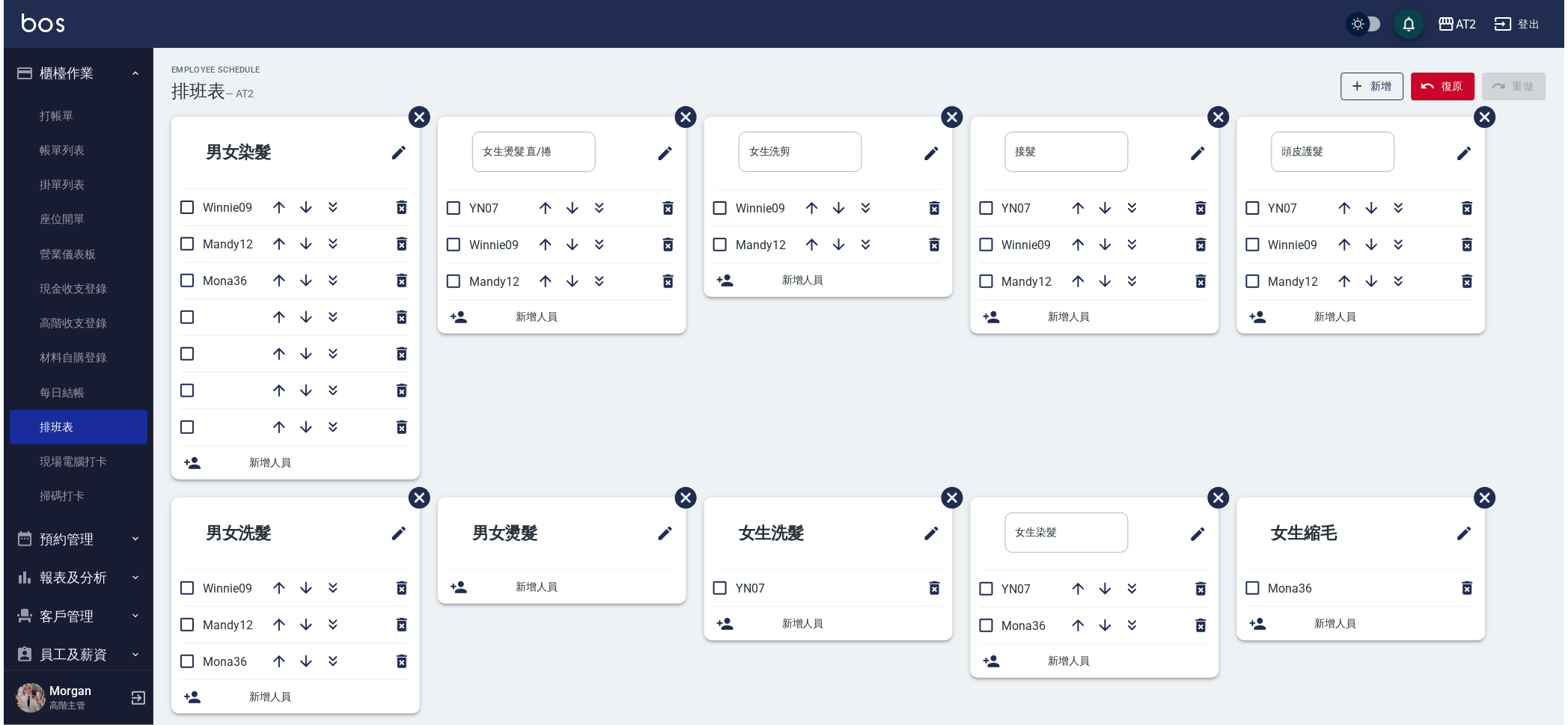
scroll to position [0, 0]
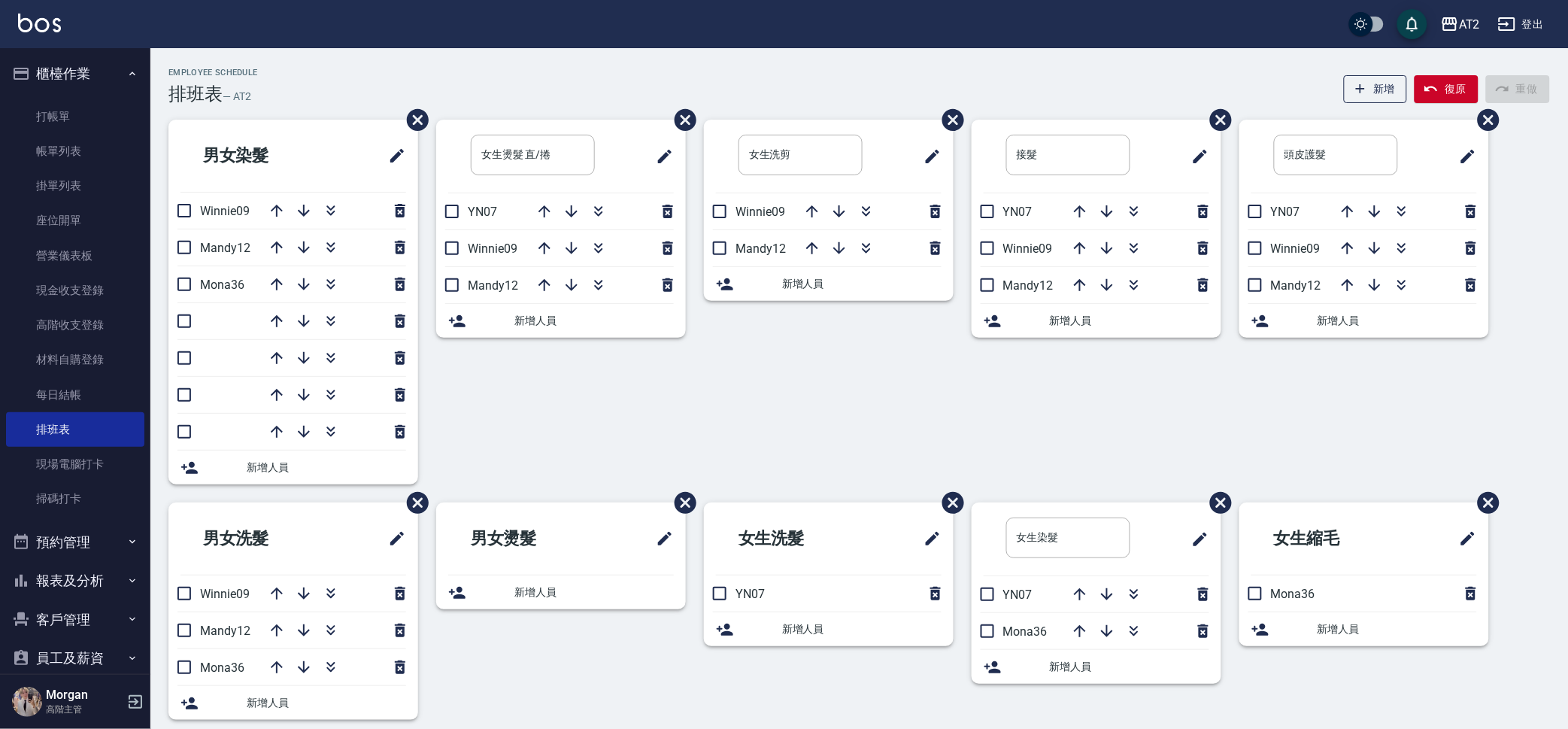
click at [563, 317] on span "新增人員" at bounding box center [594, 321] width 159 height 16
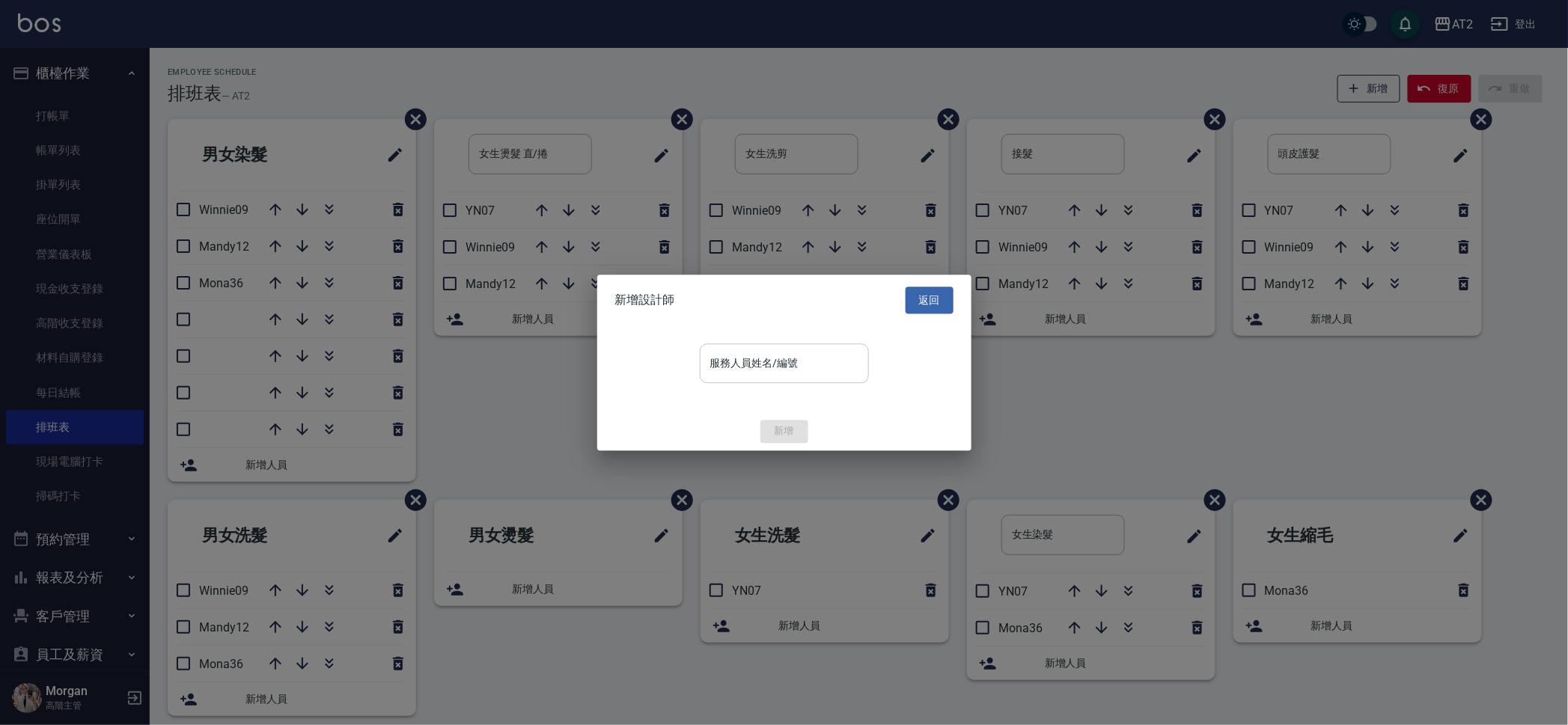
click at [784, 368] on input "服務人員姓名/編號" at bounding box center [784, 362] width 155 height 26
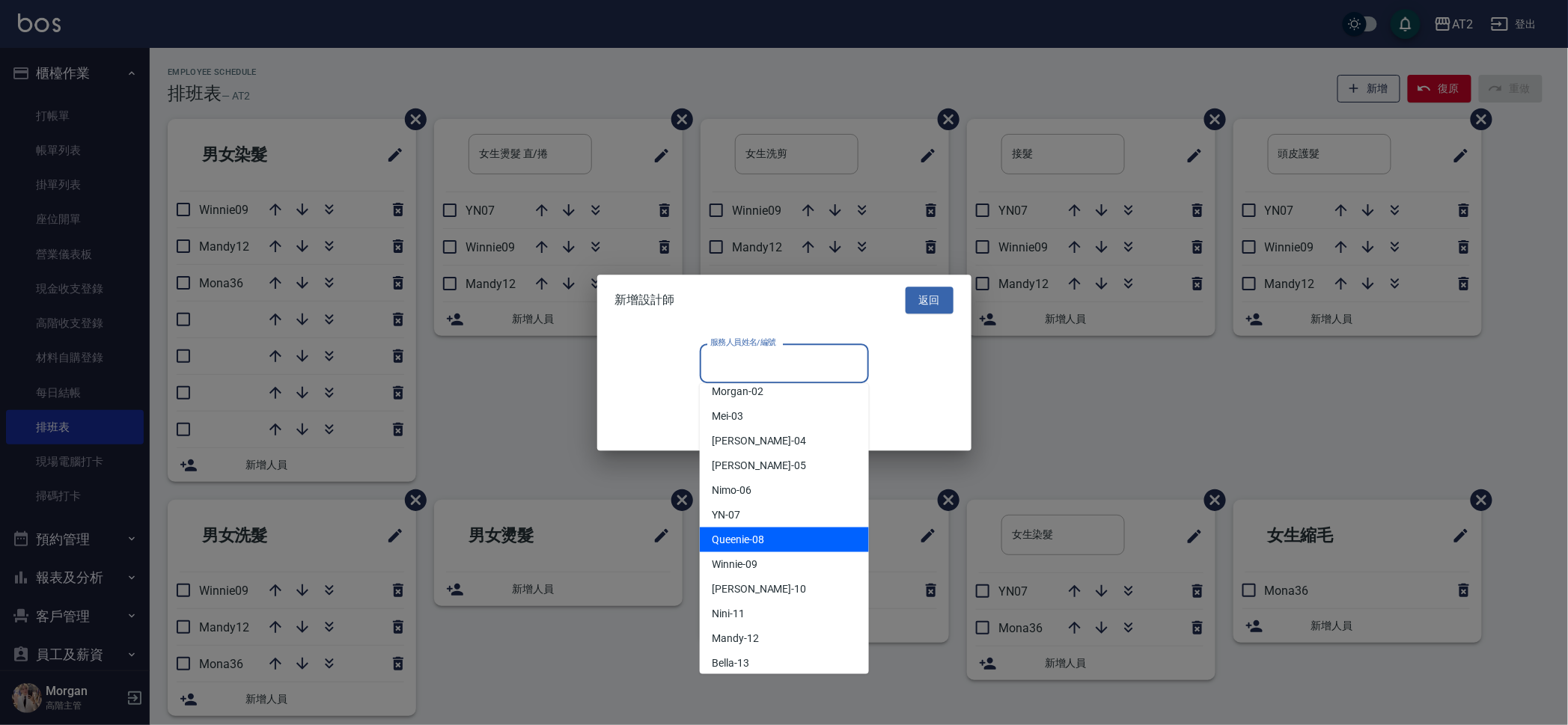
scroll to position [93, 0]
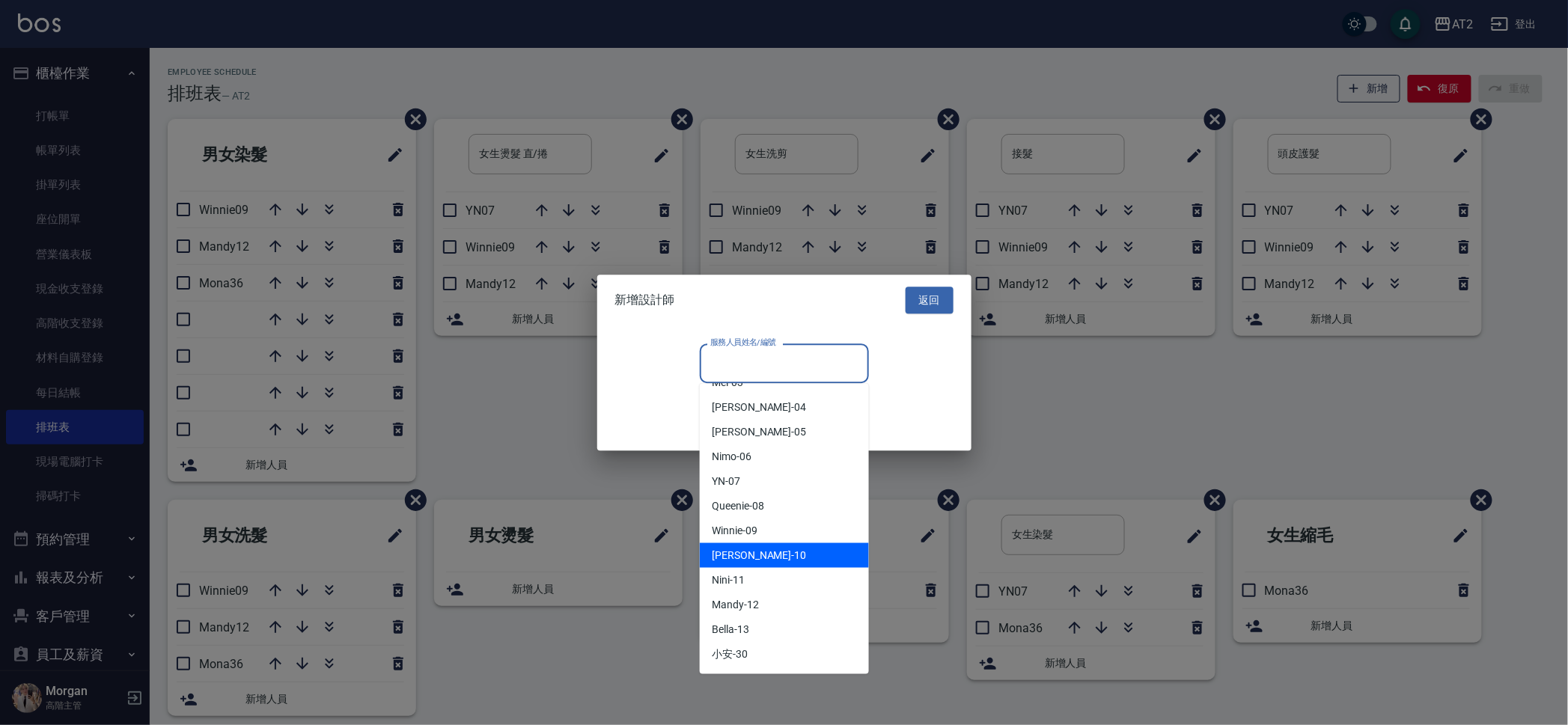
click at [755, 546] on div "[PERSON_NAME] -10" at bounding box center [784, 555] width 169 height 24
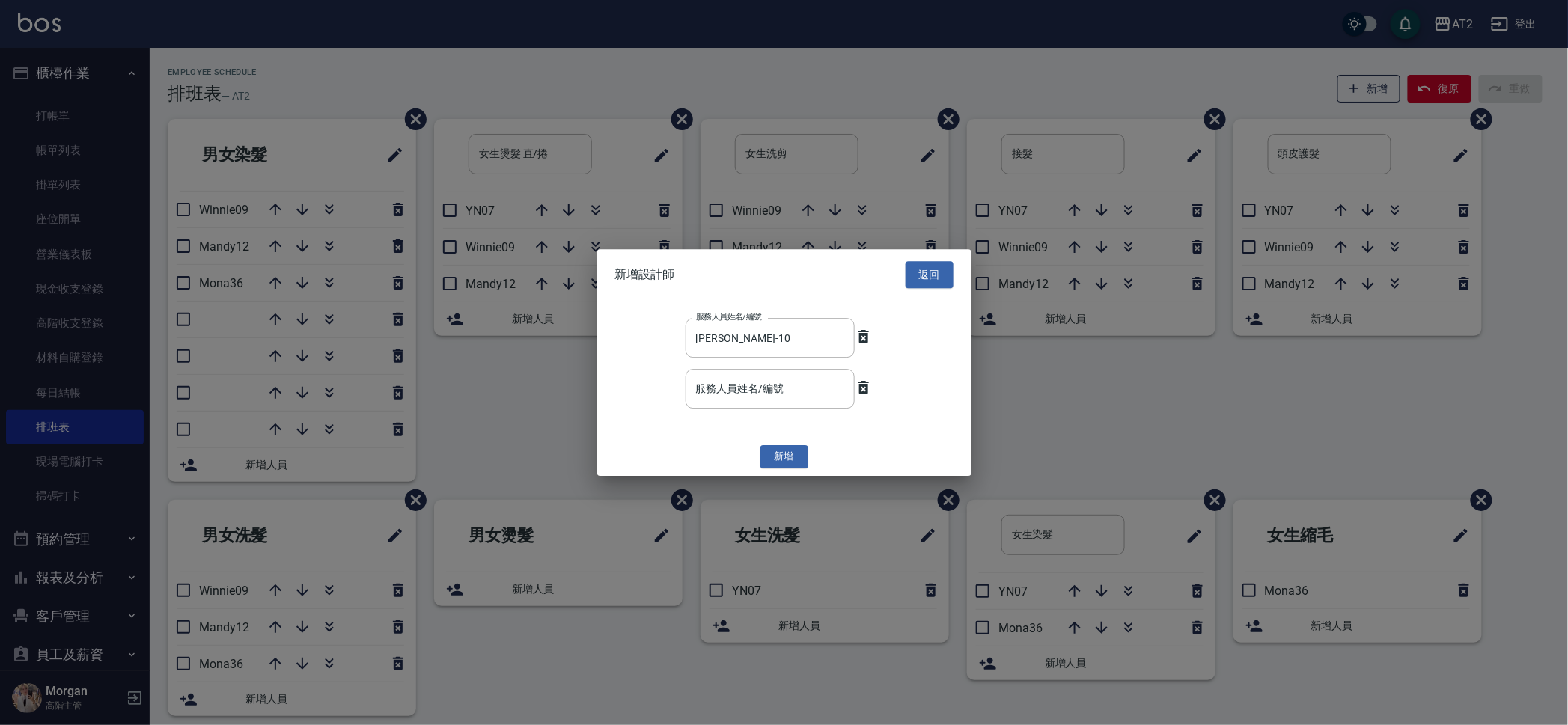
click at [776, 446] on div "新增" at bounding box center [784, 457] width 374 height 23
click at [780, 461] on button "新增" at bounding box center [784, 457] width 48 height 23
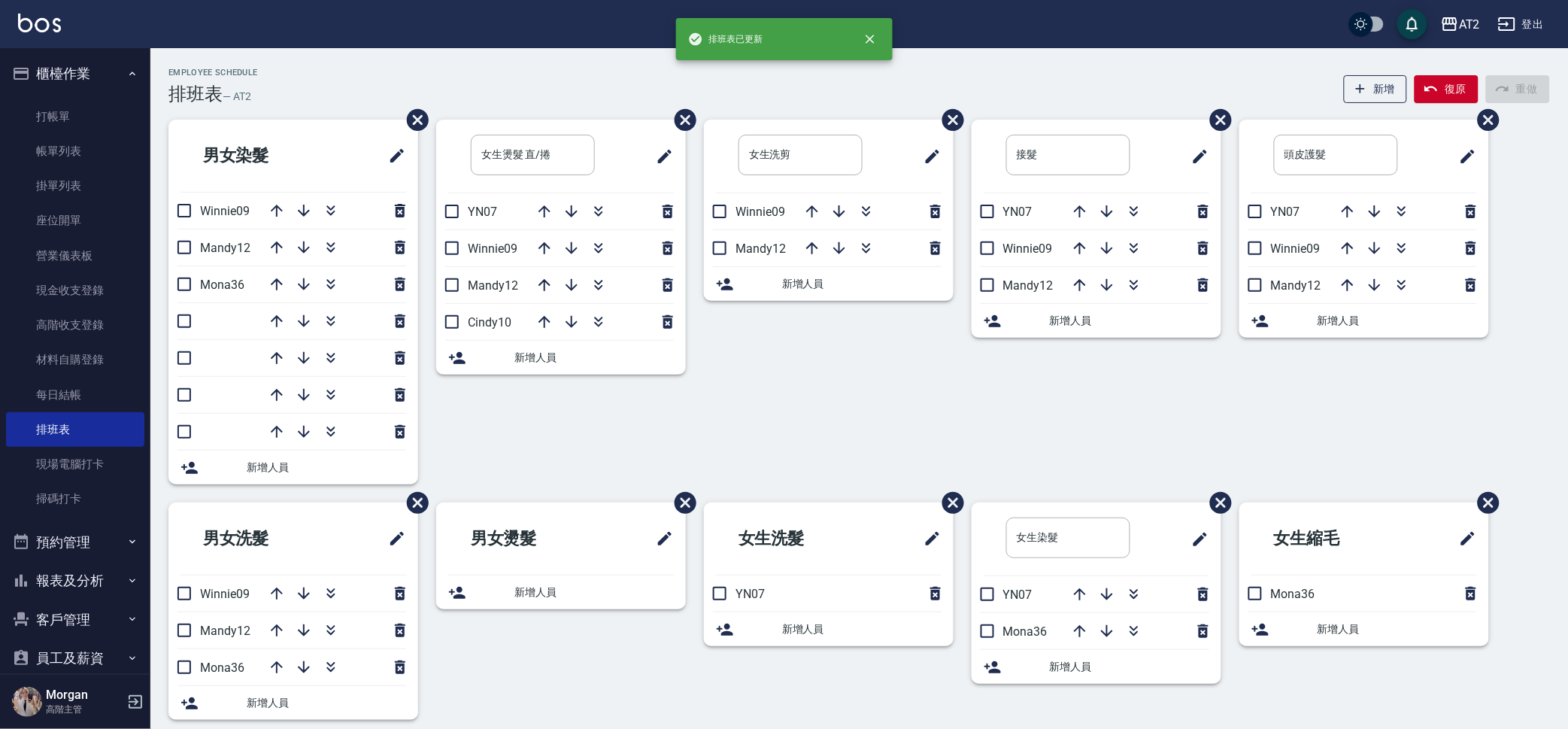
click at [843, 280] on span "新增人員" at bounding box center [861, 284] width 159 height 16
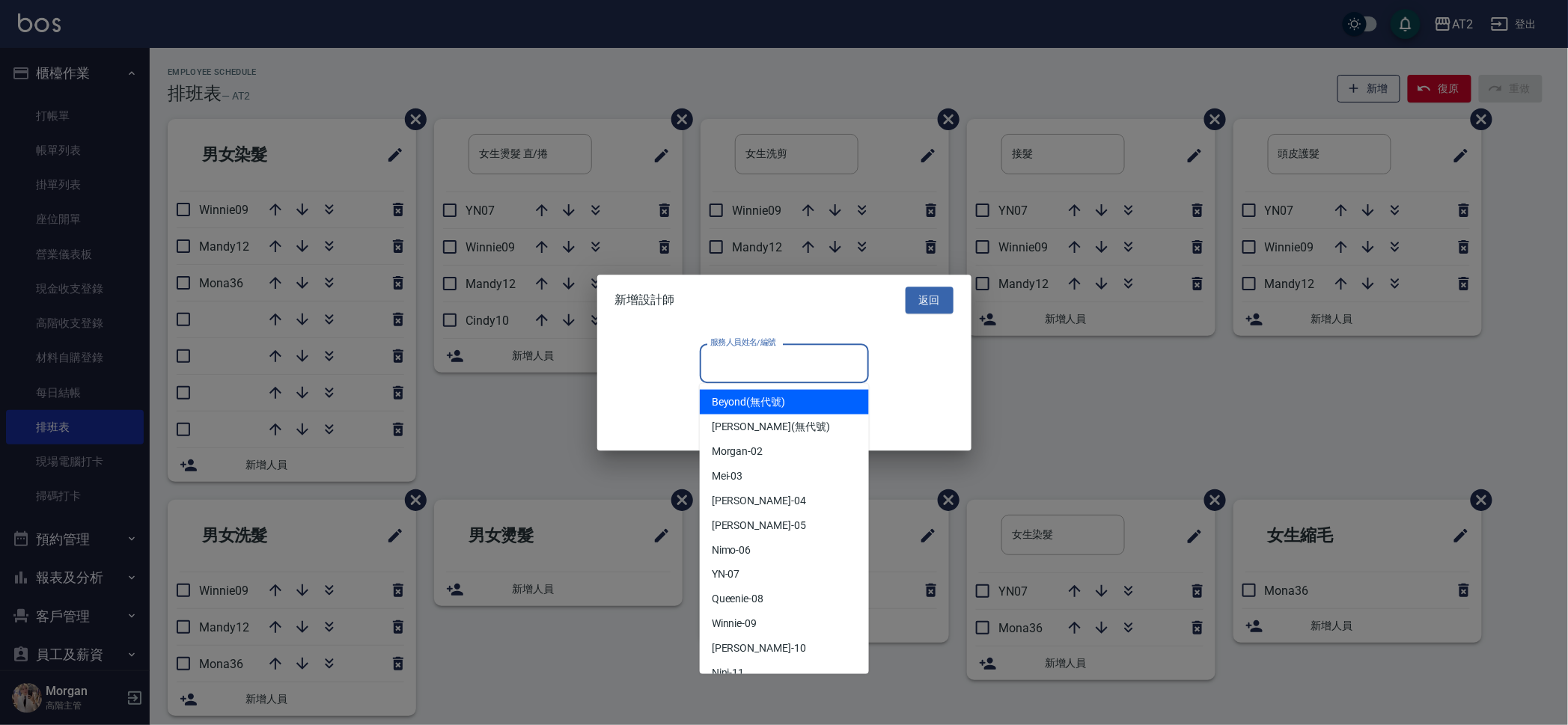
click at [776, 359] on input "服務人員姓名/編號" at bounding box center [784, 362] width 155 height 26
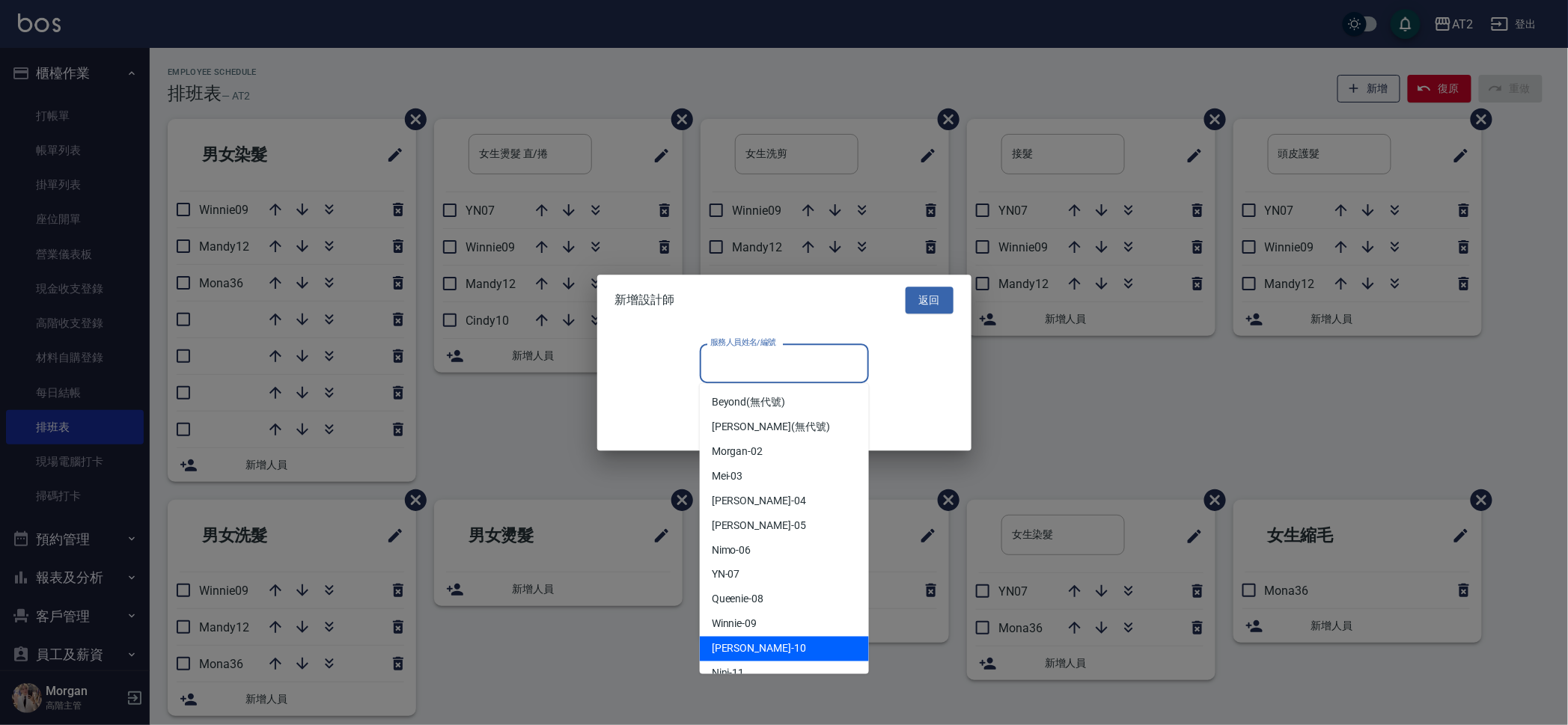
click at [755, 644] on div "[PERSON_NAME] -10" at bounding box center [784, 649] width 169 height 24
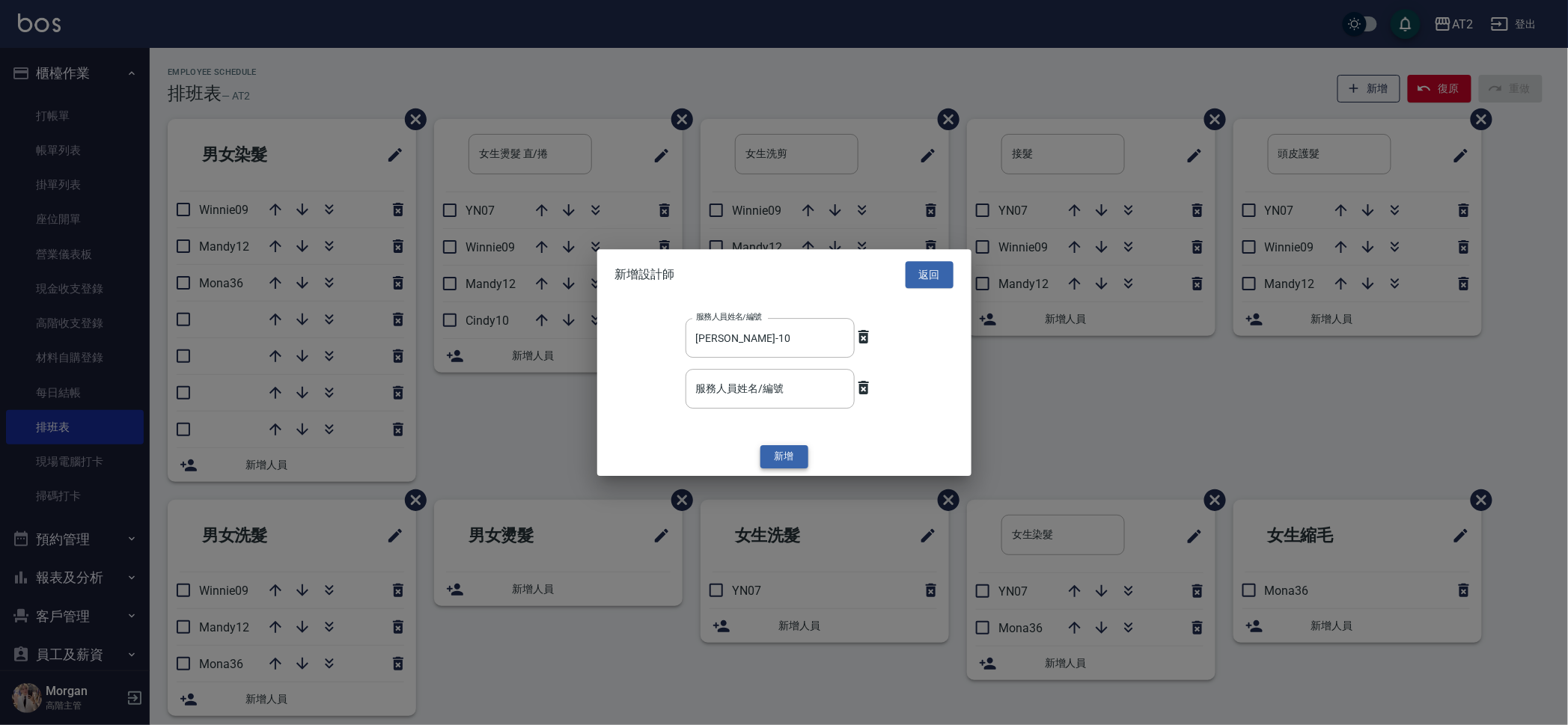
click at [785, 451] on button "新增" at bounding box center [784, 457] width 48 height 23
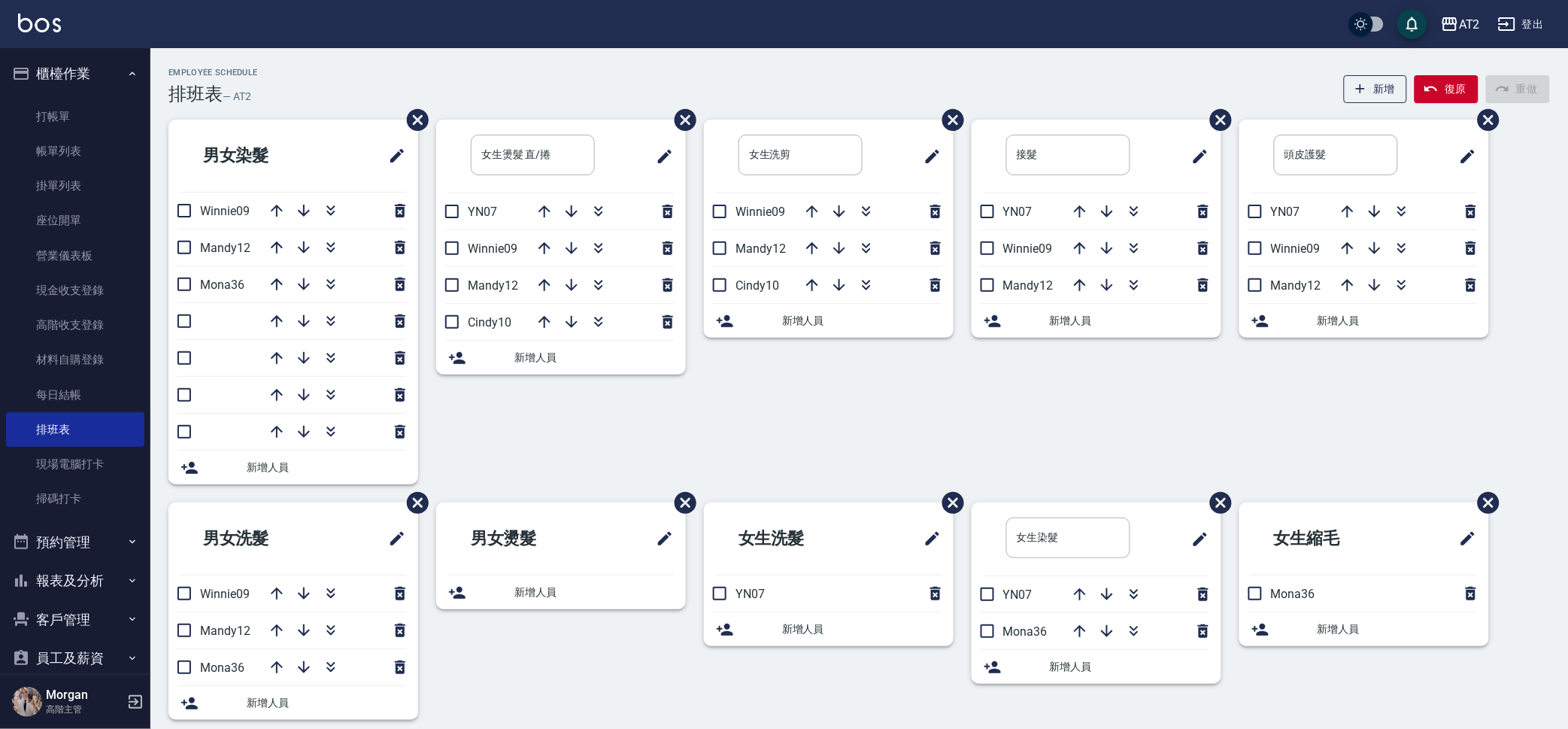
click at [1082, 325] on span "新增人員" at bounding box center [1129, 321] width 159 height 16
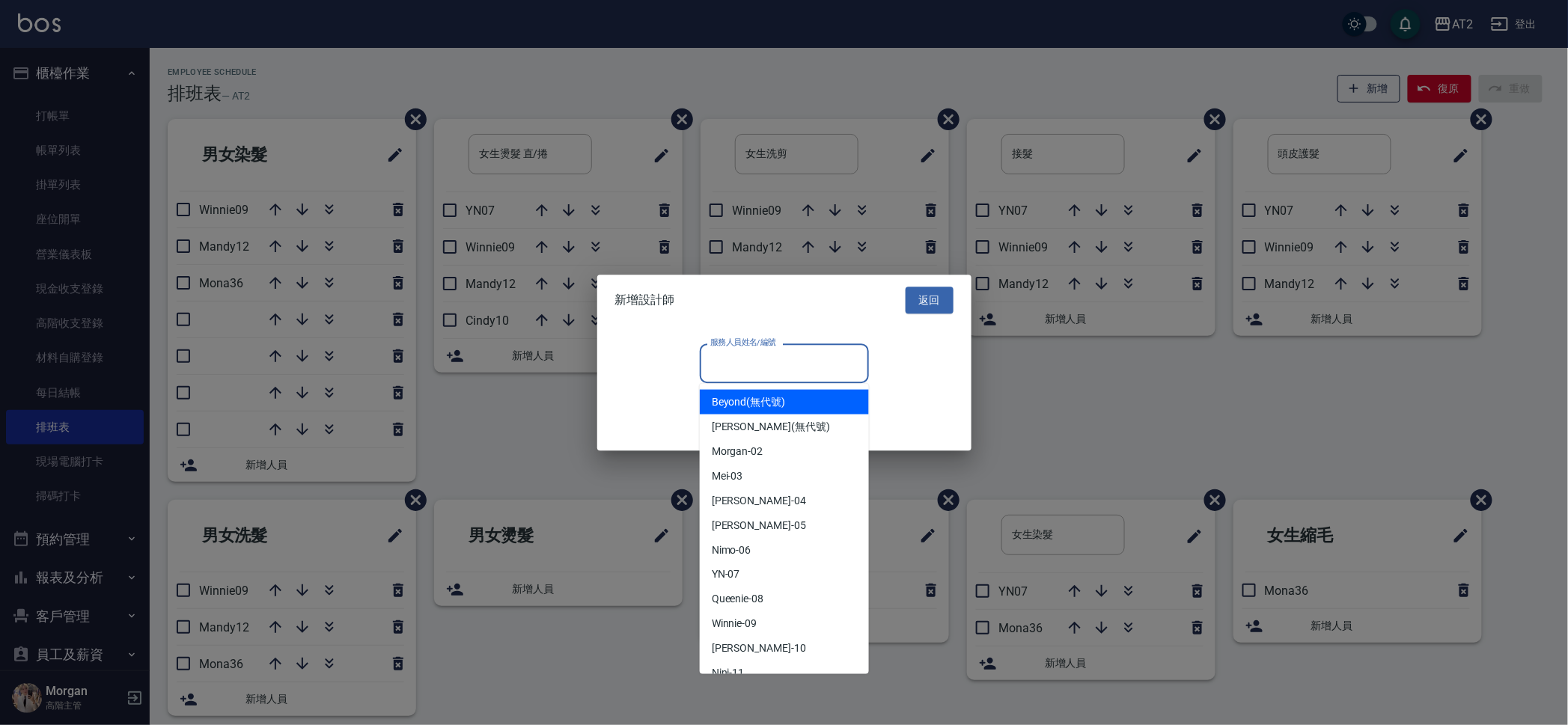
click at [728, 366] on input "服務人員姓名/編號" at bounding box center [784, 362] width 155 height 26
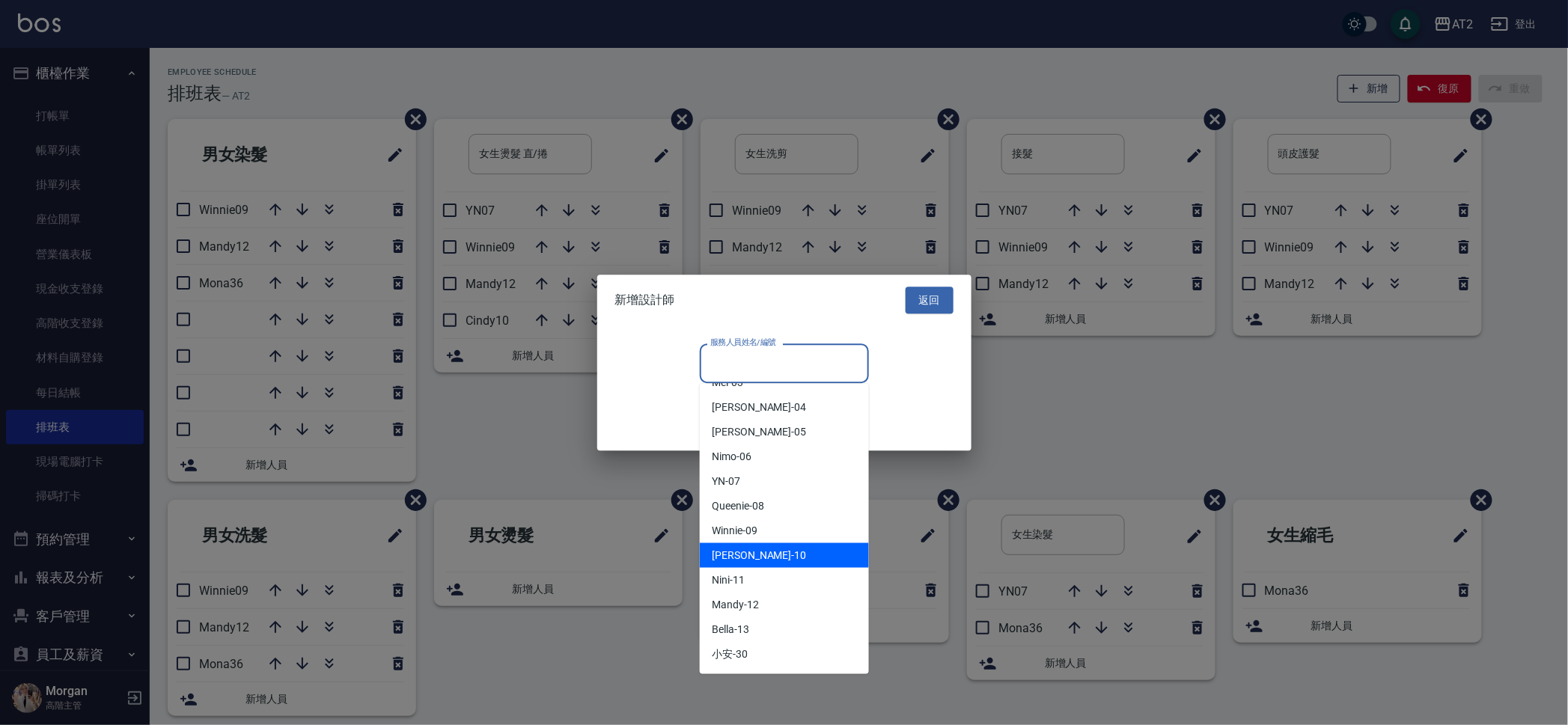
click at [766, 558] on div "[PERSON_NAME] -10" at bounding box center [784, 555] width 169 height 24
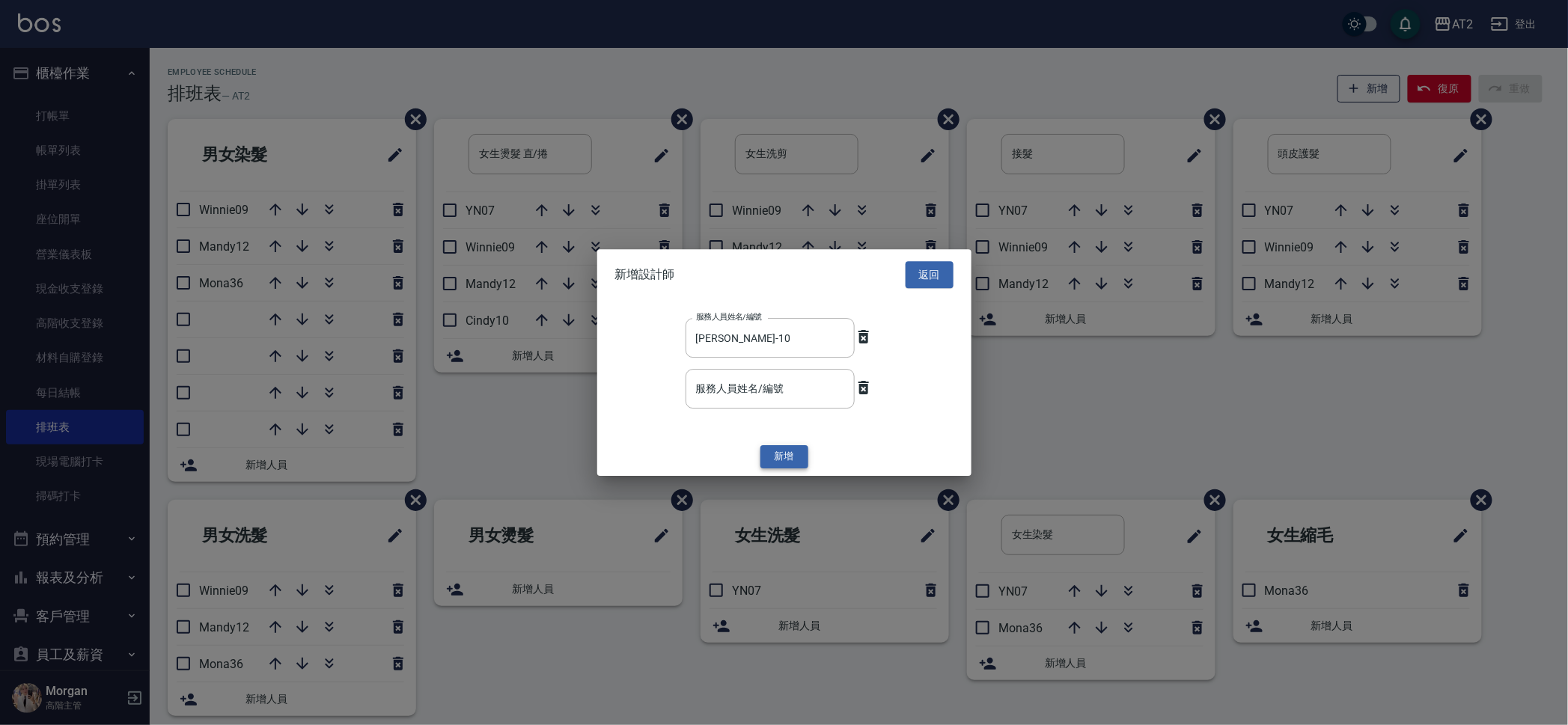
click at [782, 446] on button "新增" at bounding box center [784, 457] width 48 height 23
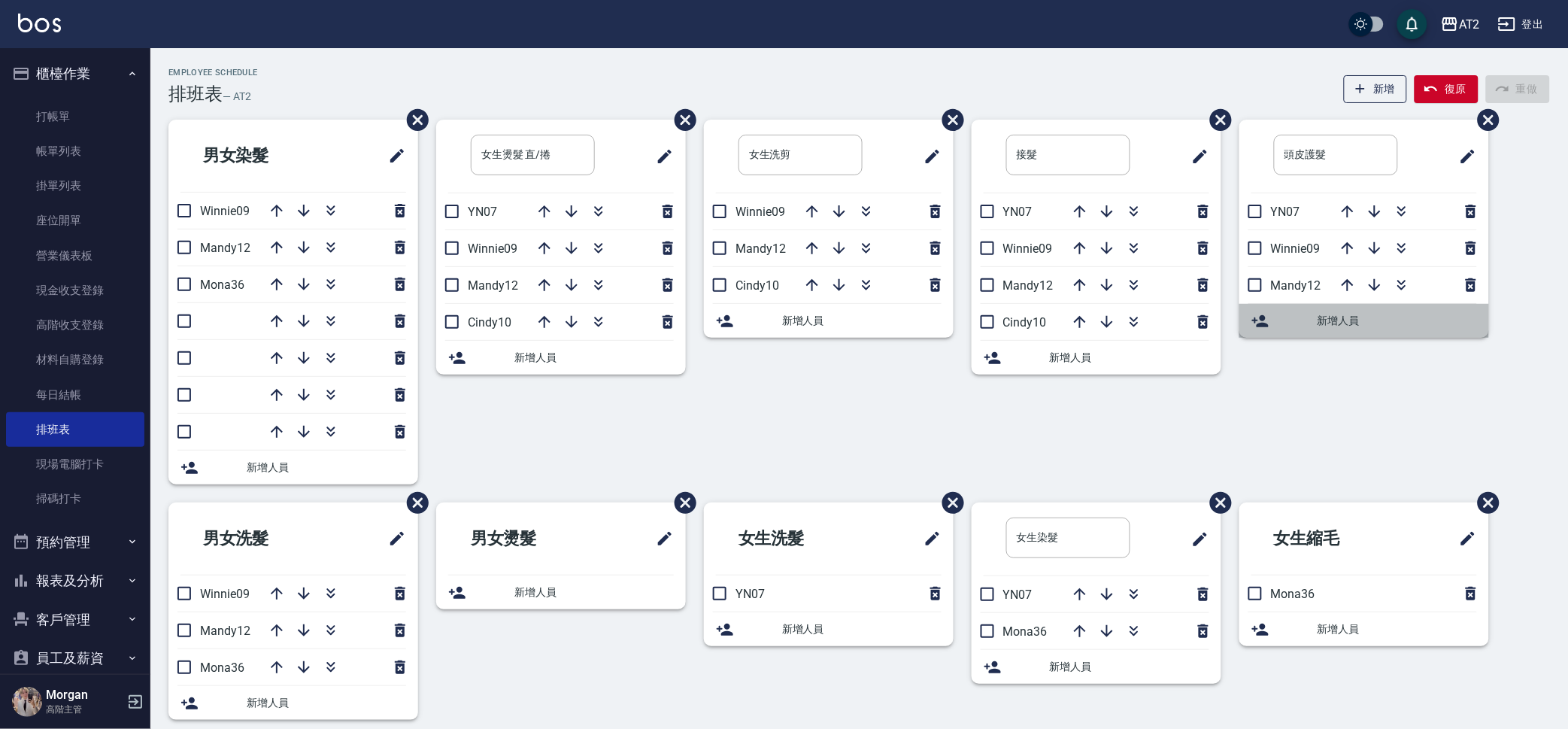
click at [1340, 320] on span "新增人員" at bounding box center [1397, 321] width 159 height 16
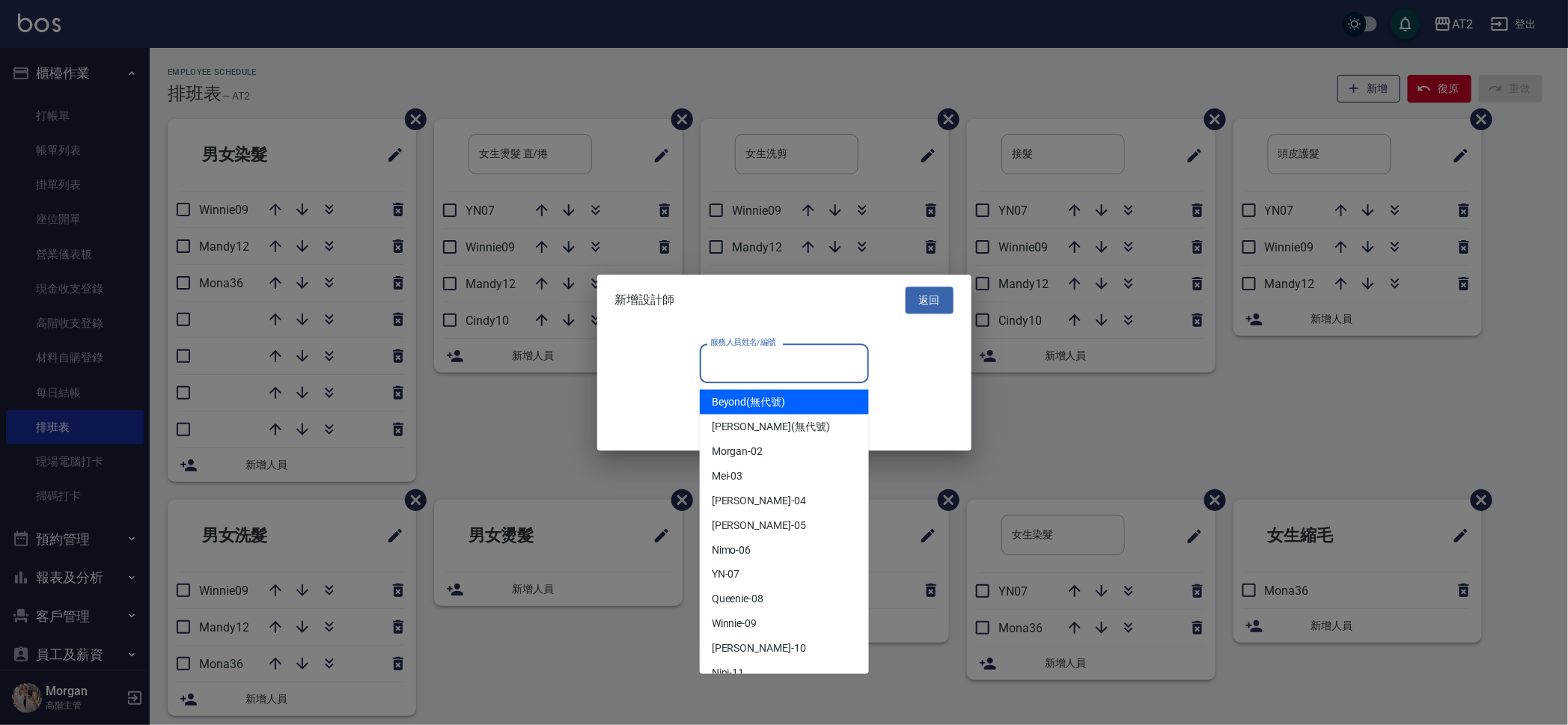
click at [788, 362] on input "服務人員姓名/編號" at bounding box center [784, 362] width 155 height 26
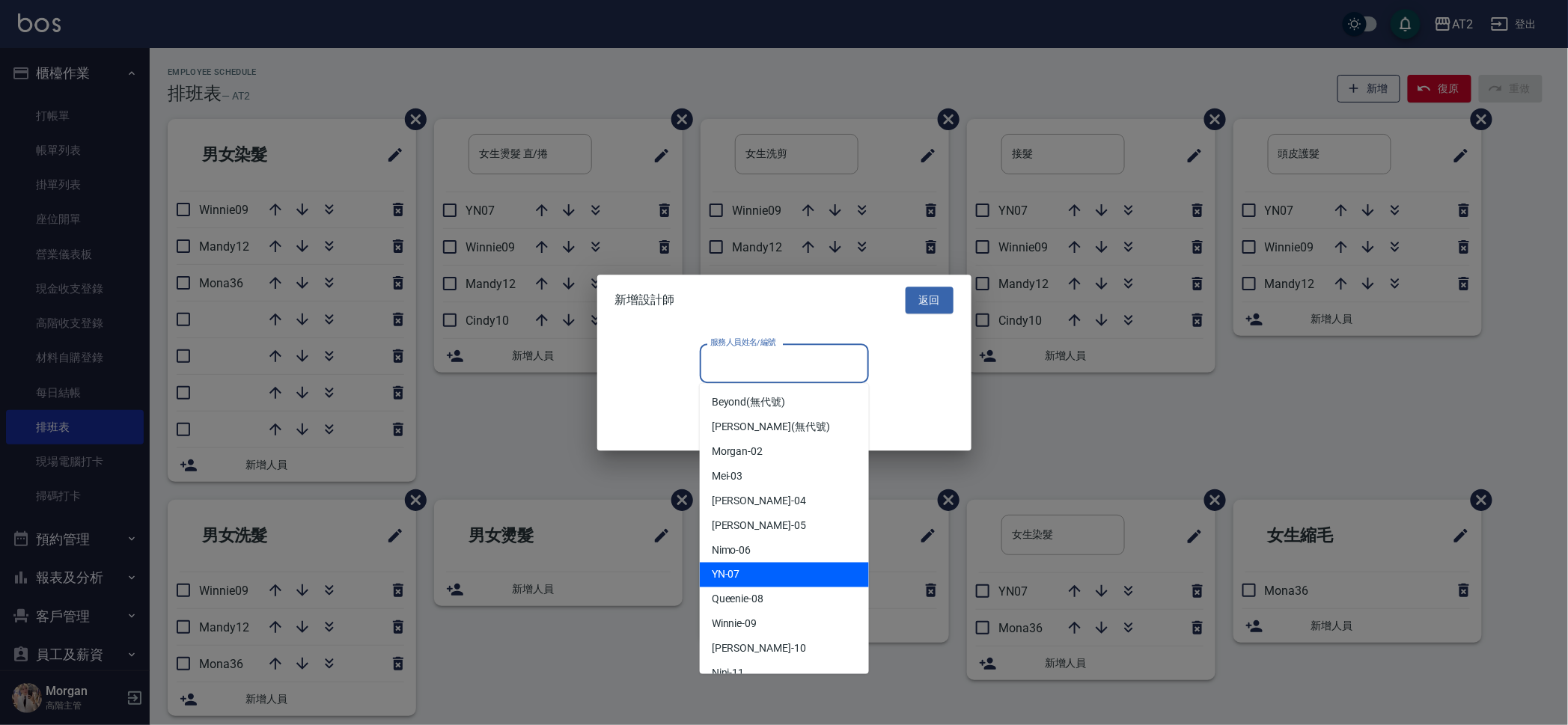
click at [755, 570] on div "YN -07" at bounding box center [784, 574] width 169 height 24
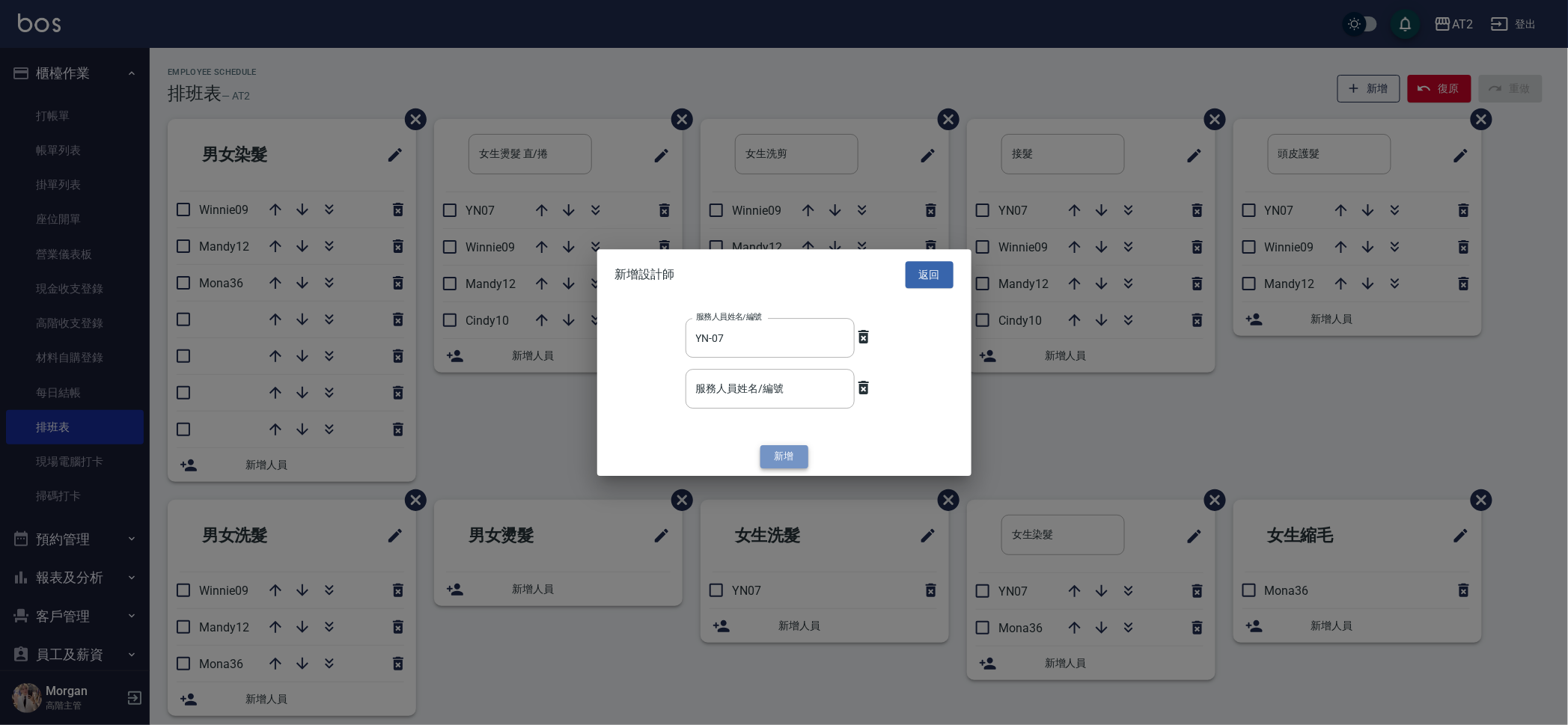
click at [788, 460] on button "新增" at bounding box center [784, 457] width 48 height 23
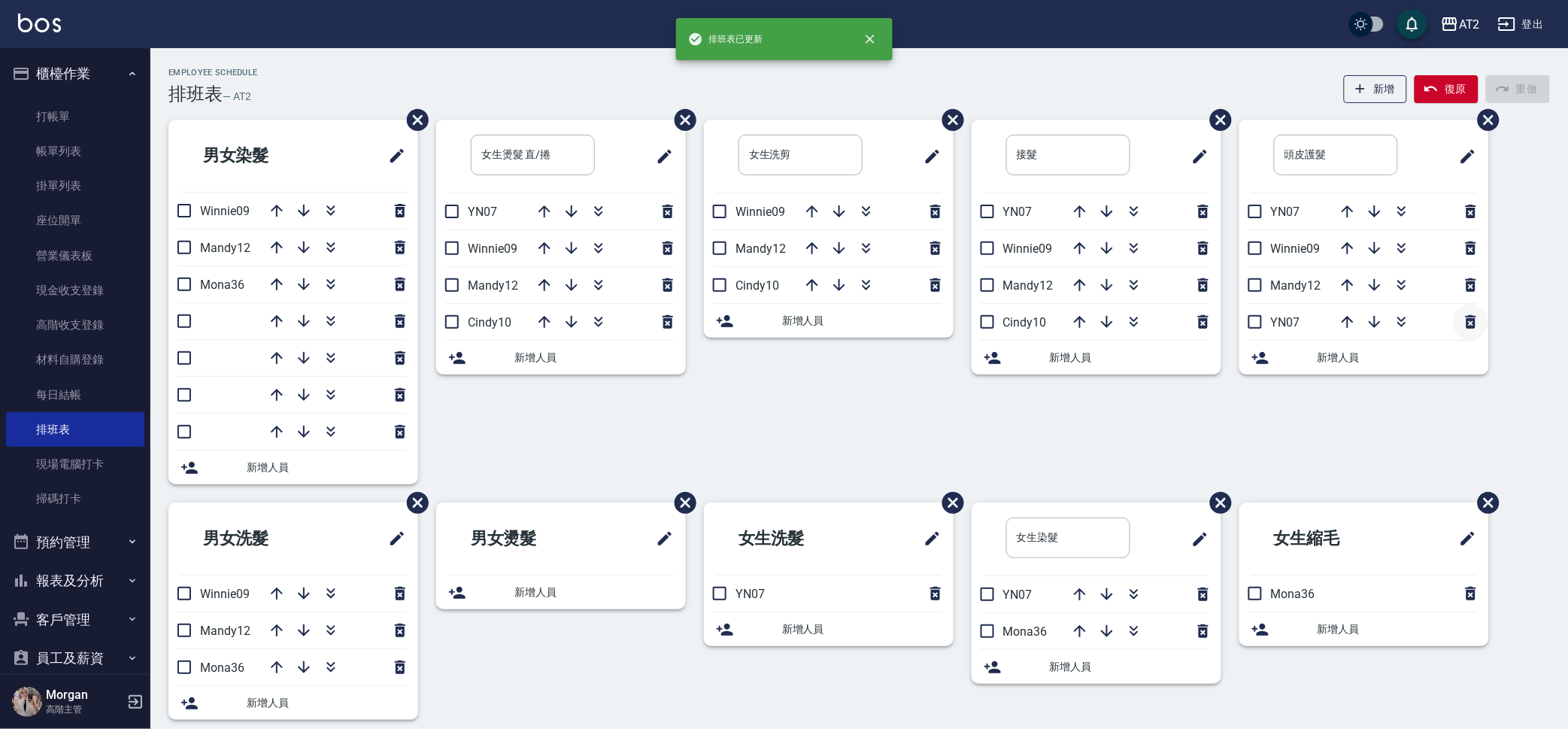
click at [1467, 317] on icon "button" at bounding box center [1470, 321] width 18 height 18
click at [1329, 326] on span "新增人員" at bounding box center [1397, 321] width 159 height 16
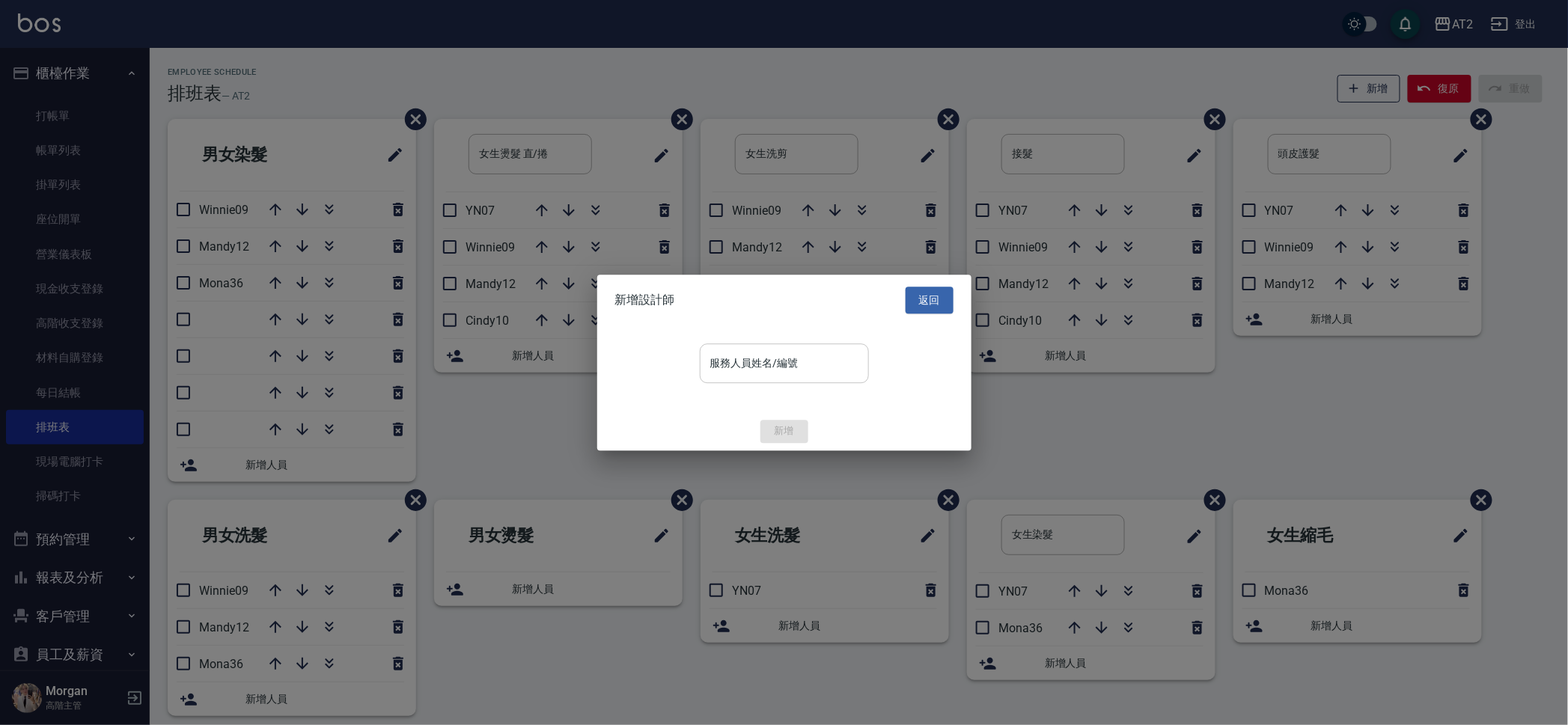
click at [762, 372] on input "服務人員姓名/編號" at bounding box center [784, 362] width 155 height 26
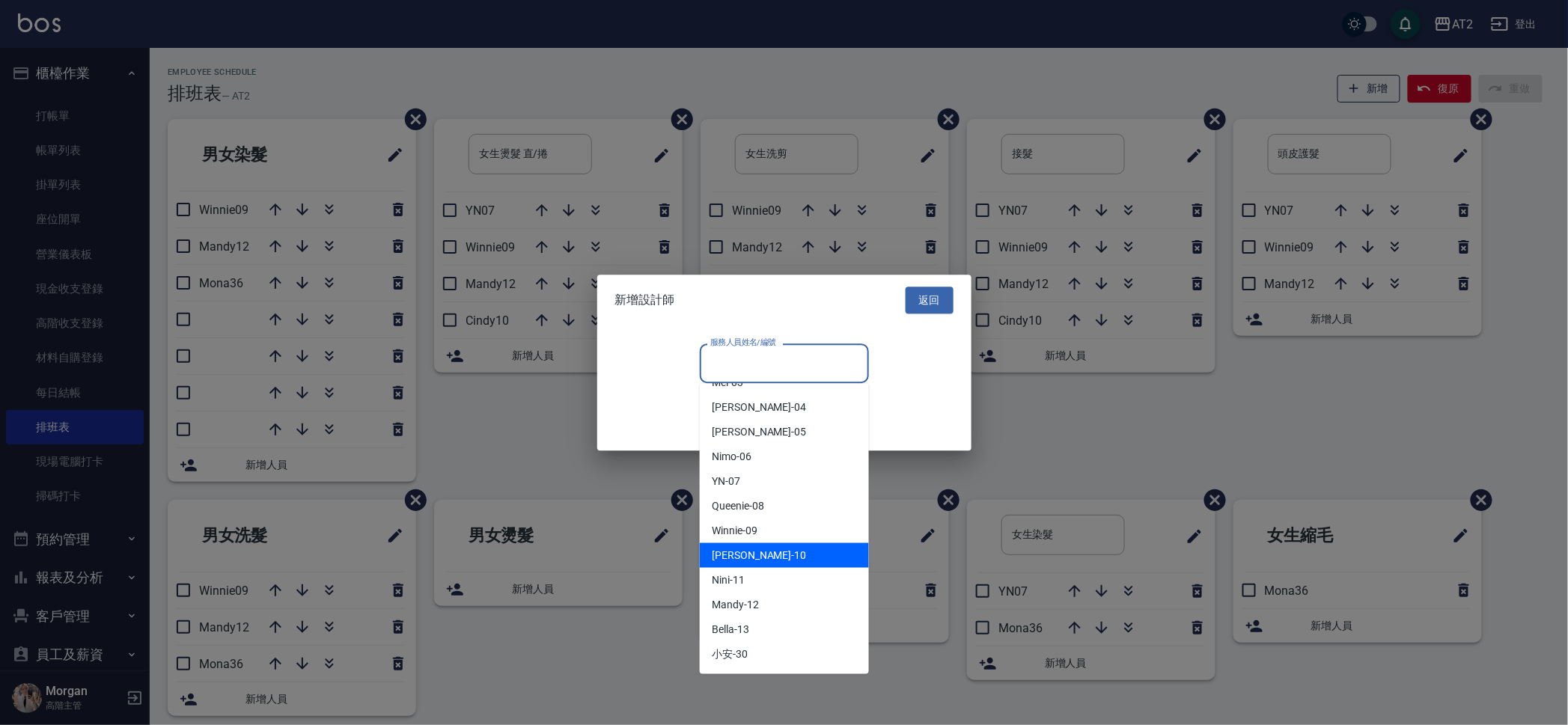
click at [765, 552] on div "[PERSON_NAME] -10" at bounding box center [784, 555] width 169 height 24
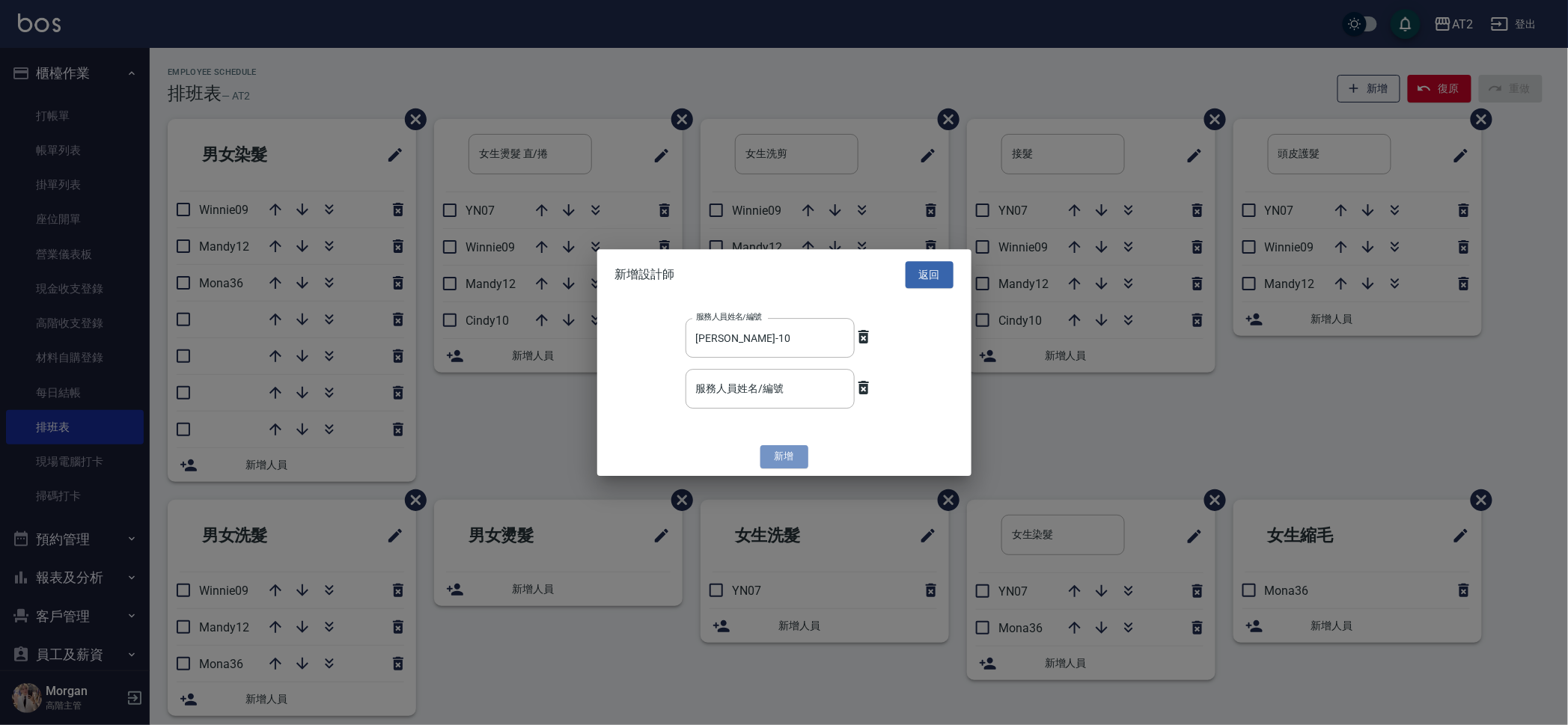
click at [782, 450] on button "新增" at bounding box center [784, 457] width 48 height 23
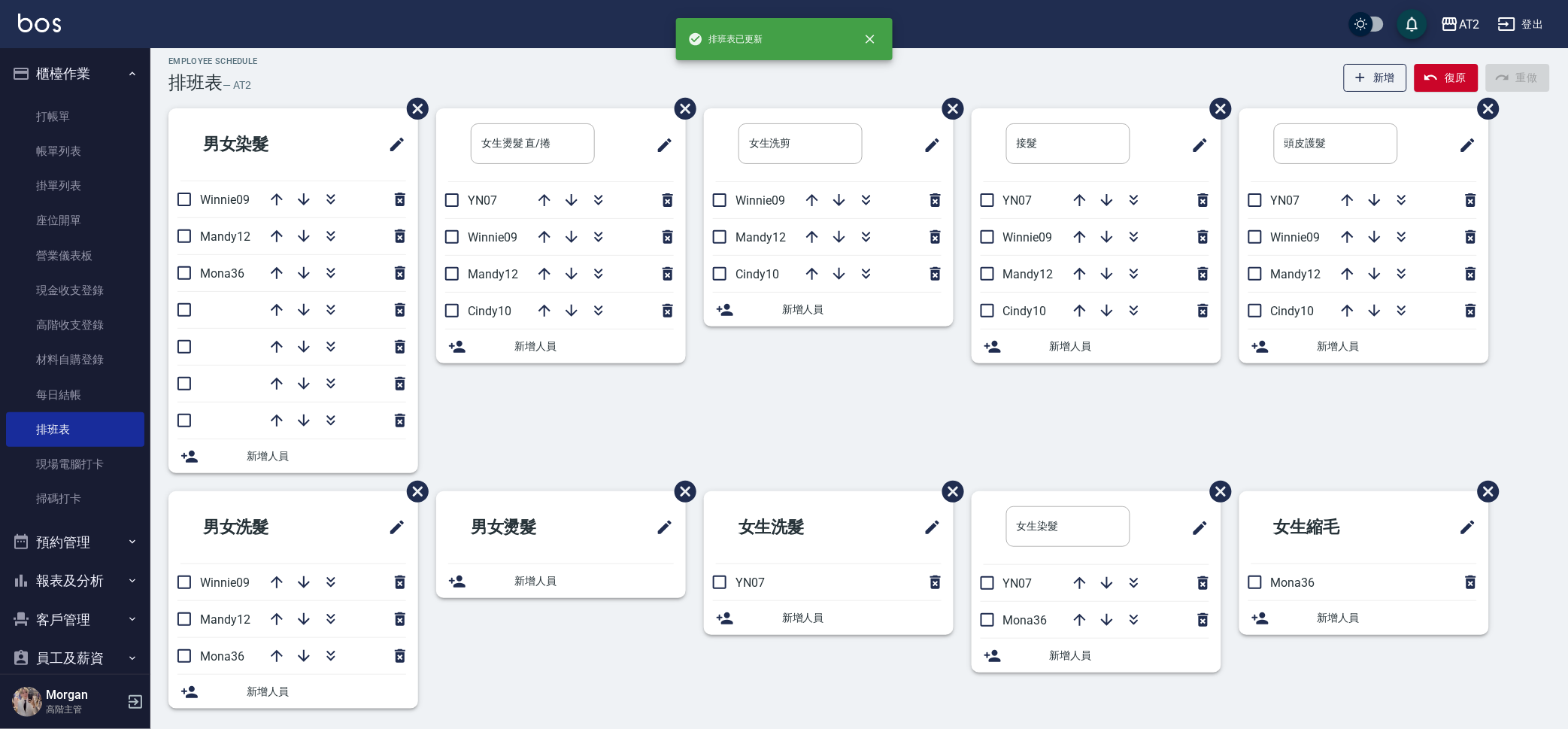
scroll to position [14, 0]
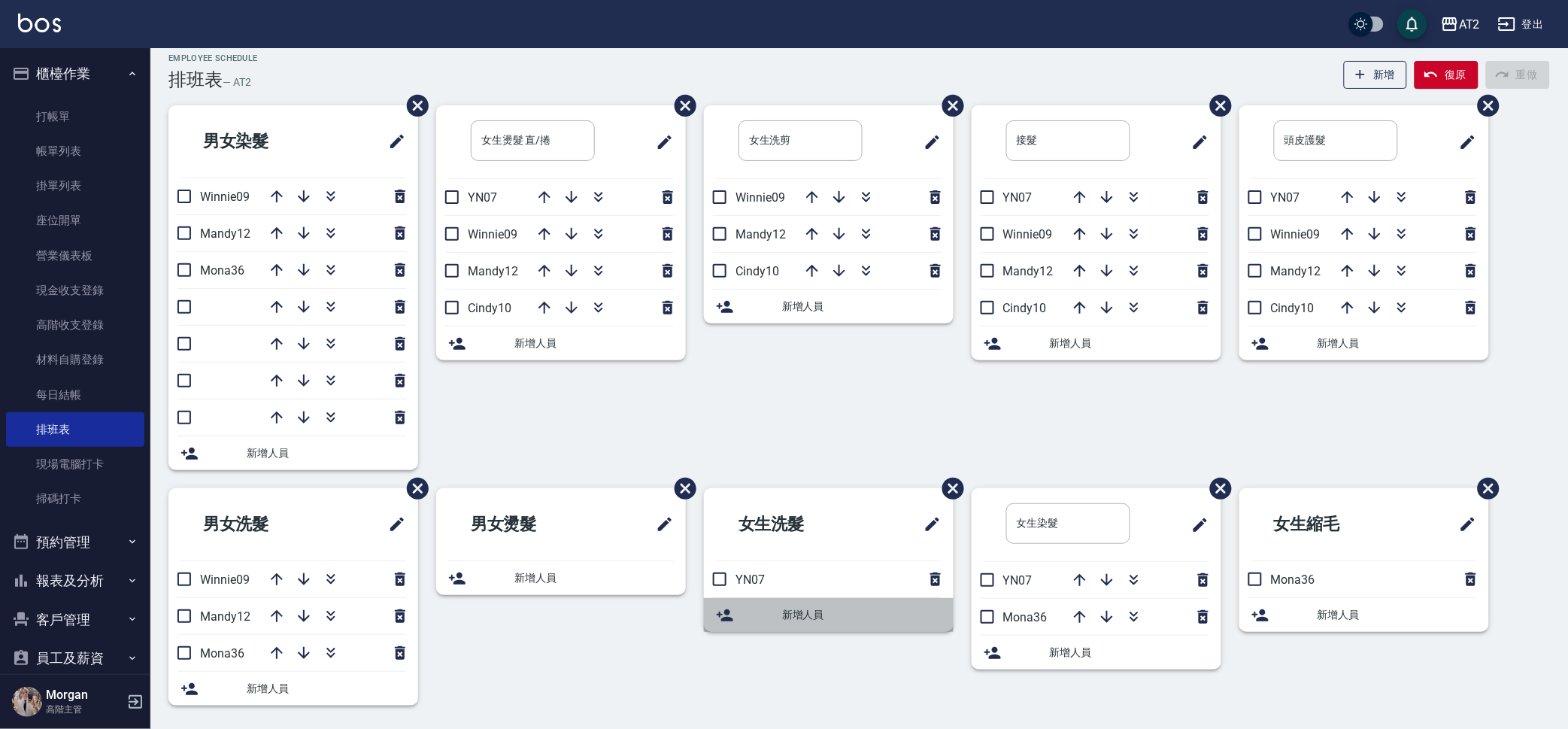
click at [842, 608] on span "新增人員" at bounding box center [861, 614] width 159 height 16
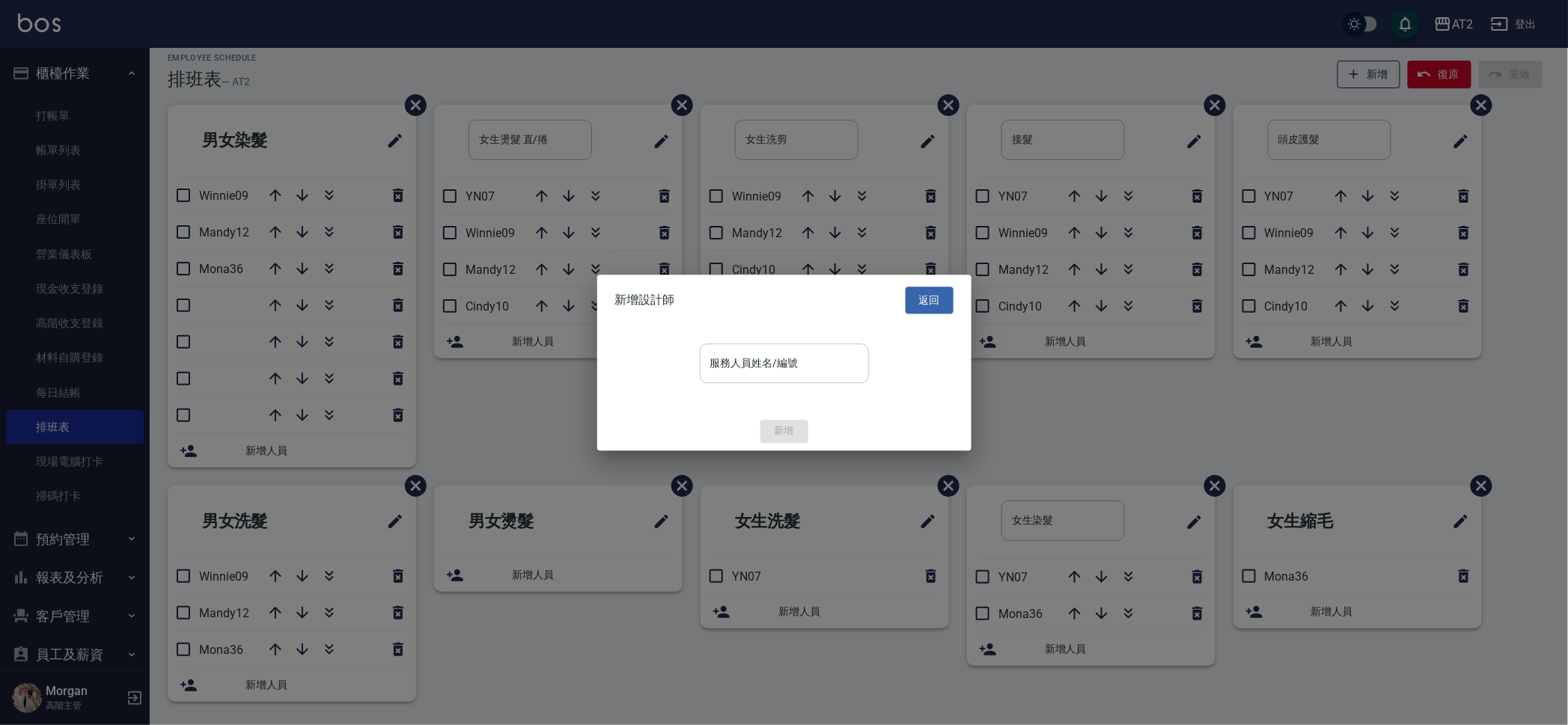
click at [788, 343] on div "服務人員姓名/編號" at bounding box center [784, 362] width 169 height 39
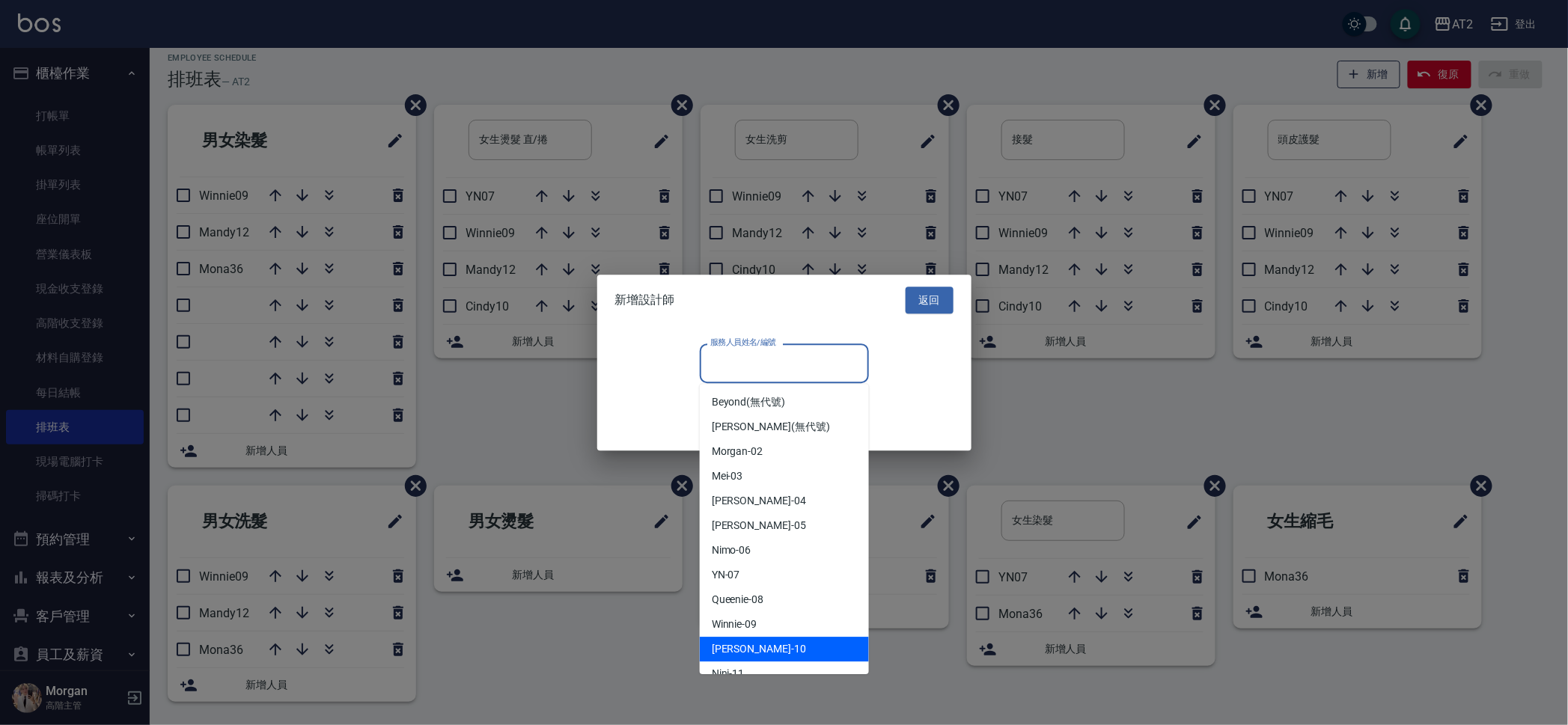
click at [748, 641] on span "[PERSON_NAME] -10" at bounding box center [759, 649] width 94 height 16
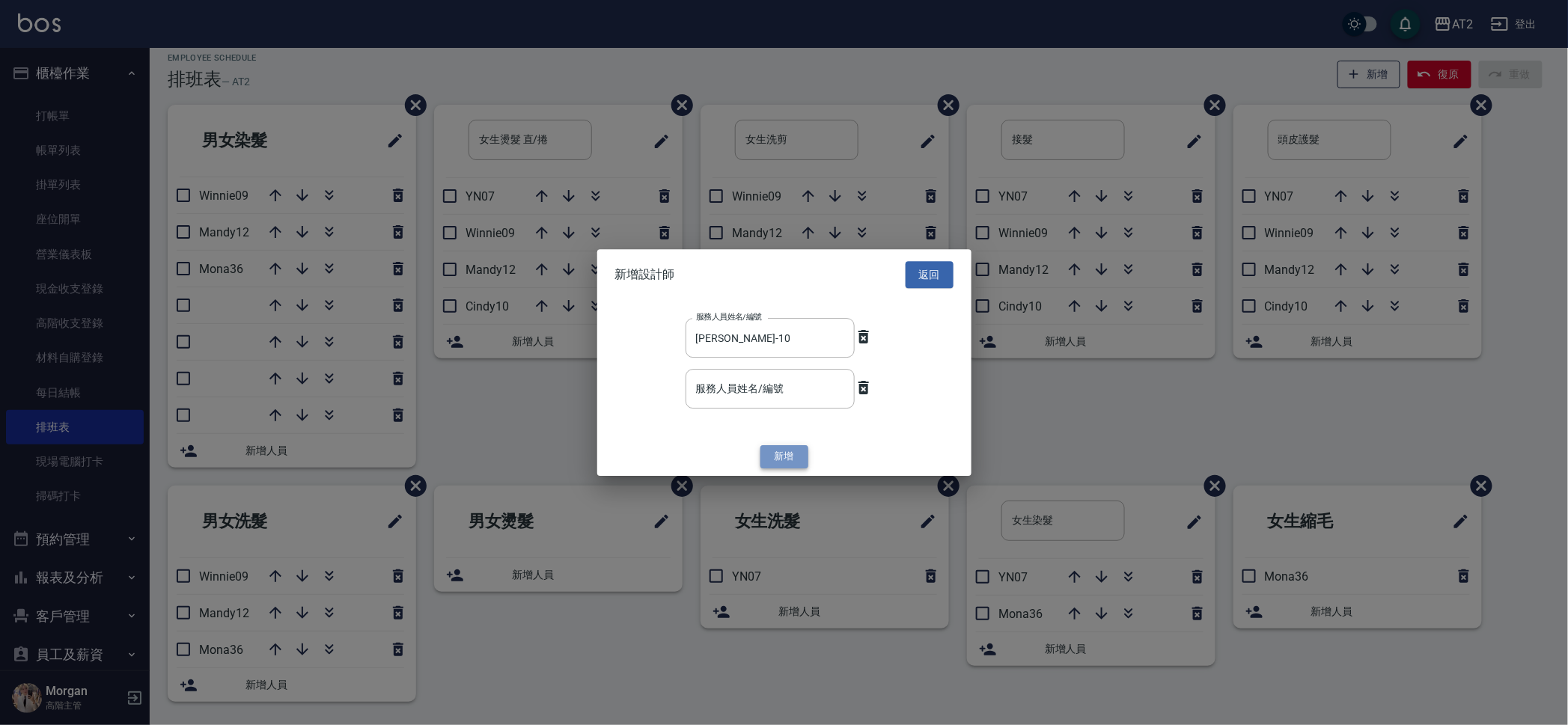
click at [785, 457] on button "新增" at bounding box center [784, 457] width 48 height 23
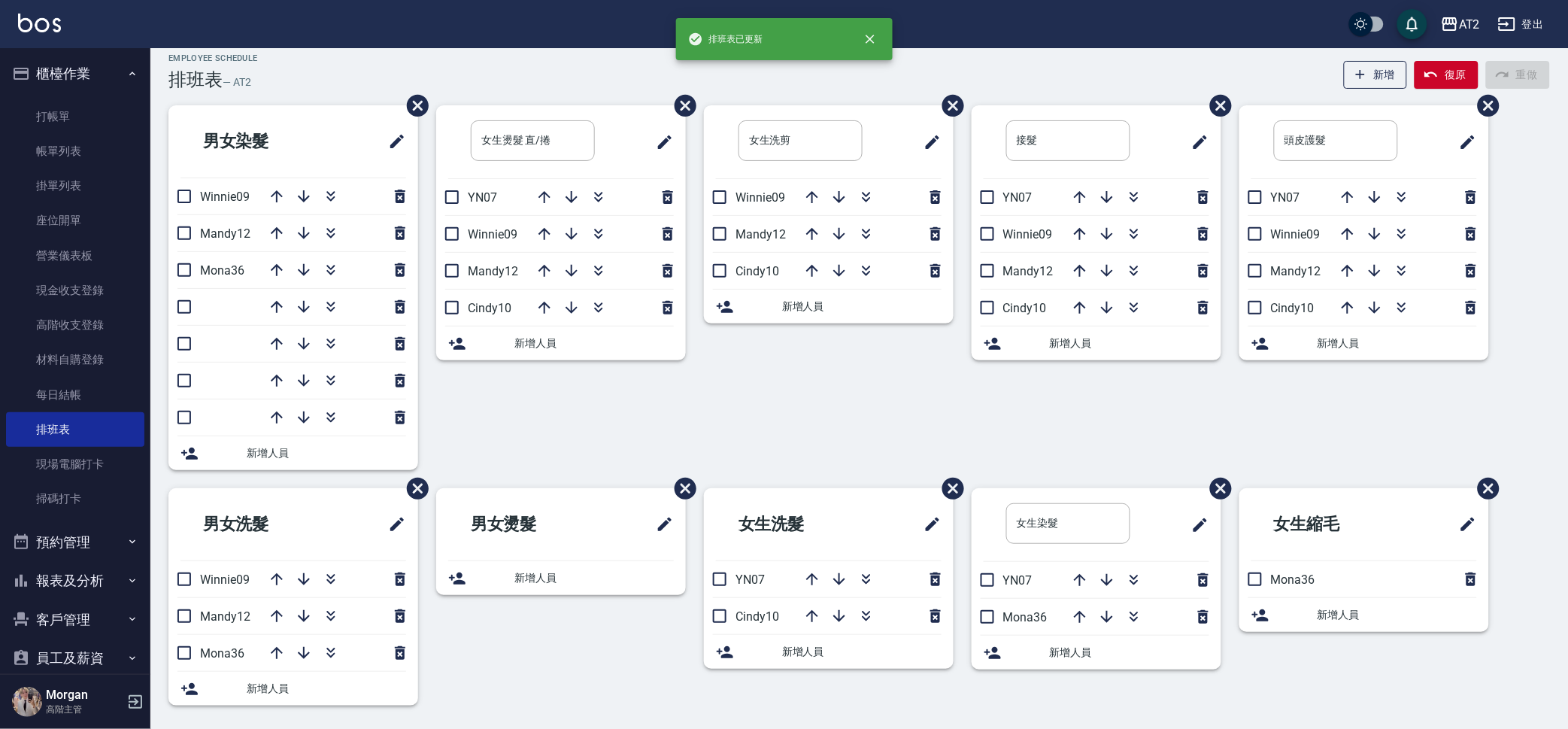
click at [1106, 652] on span "新增人員" at bounding box center [1129, 652] width 159 height 16
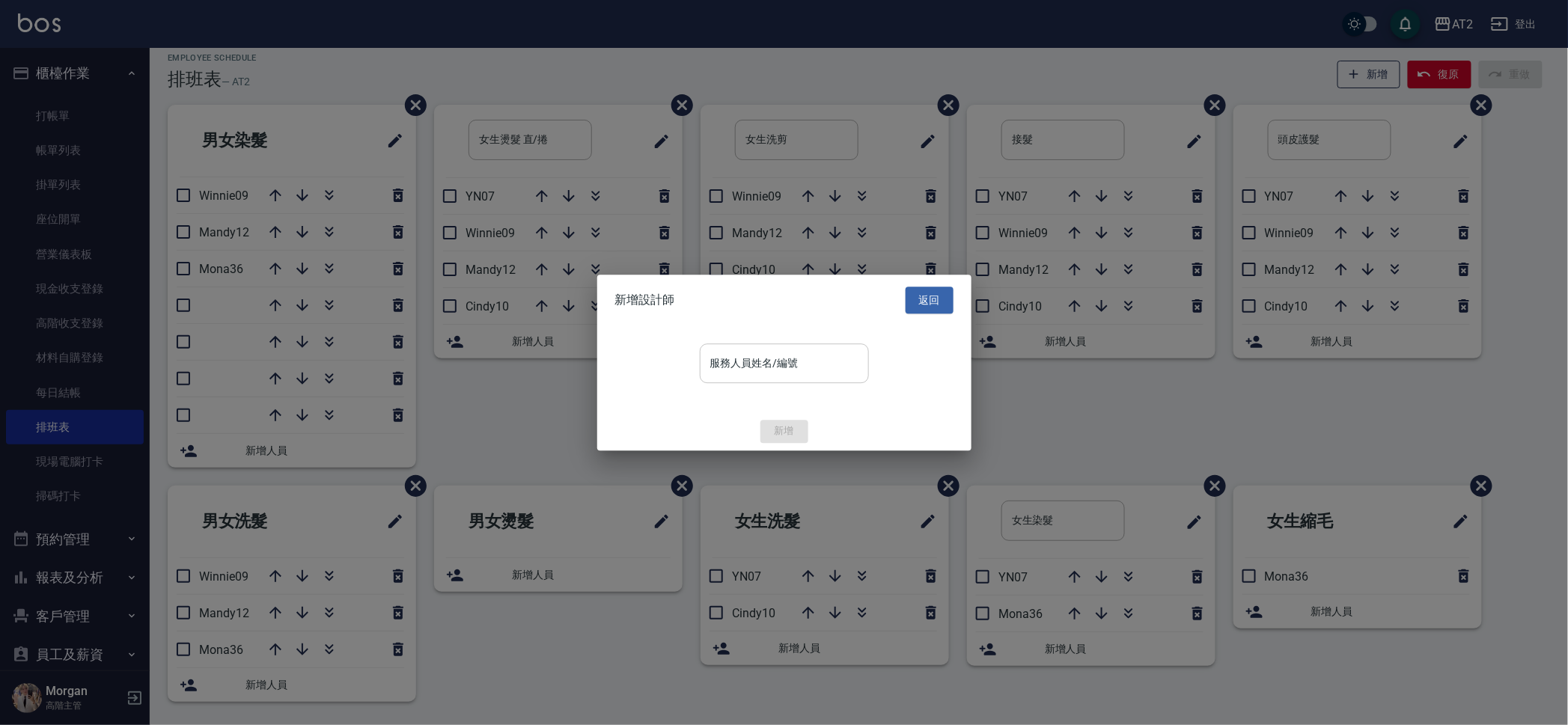
click at [788, 365] on input "服務人員姓名/編號" at bounding box center [784, 362] width 155 height 26
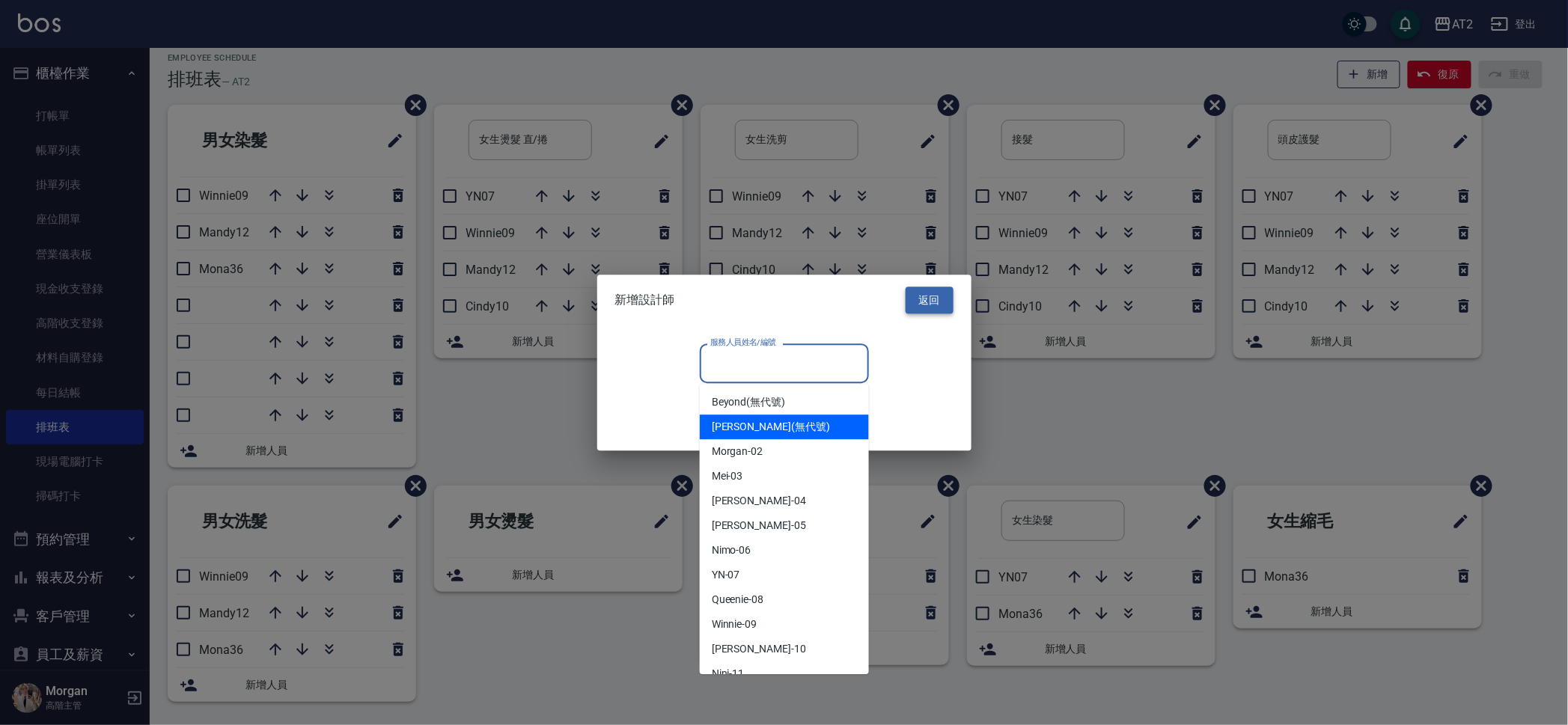
click at [929, 307] on button "返回" at bounding box center [929, 300] width 48 height 28
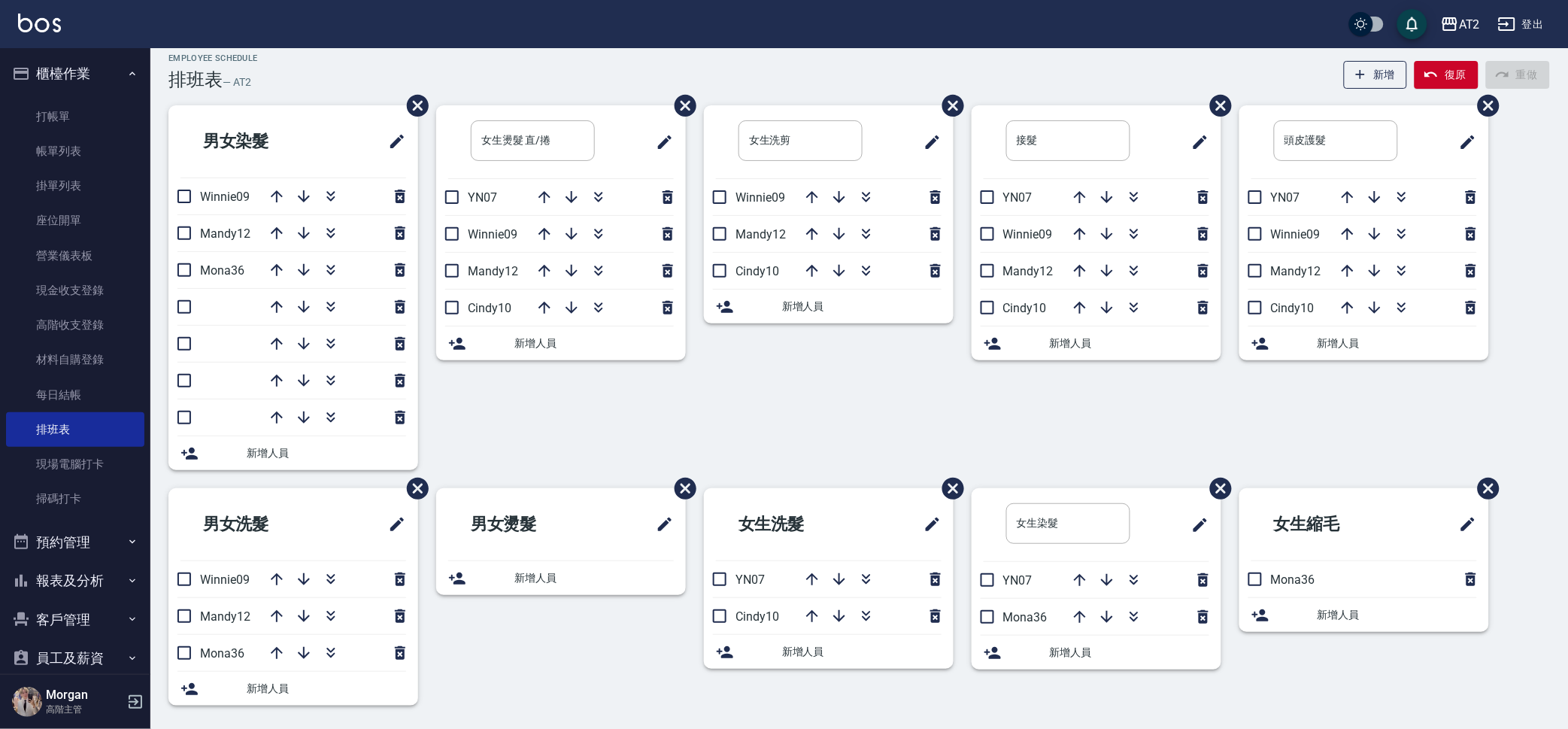
click at [263, 446] on span "新增人員" at bounding box center [326, 453] width 159 height 16
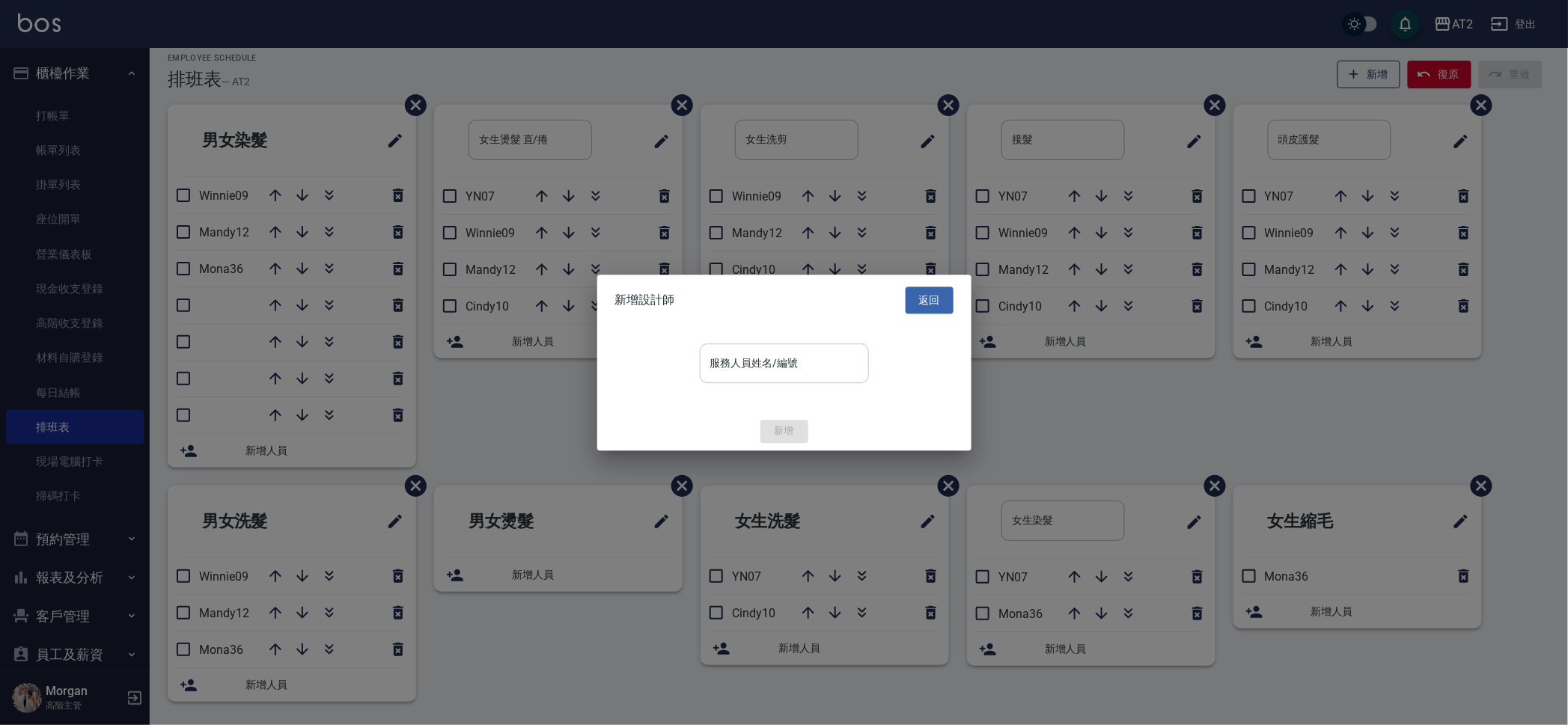
click at [746, 359] on input "服務人員姓名/編號" at bounding box center [784, 362] width 155 height 26
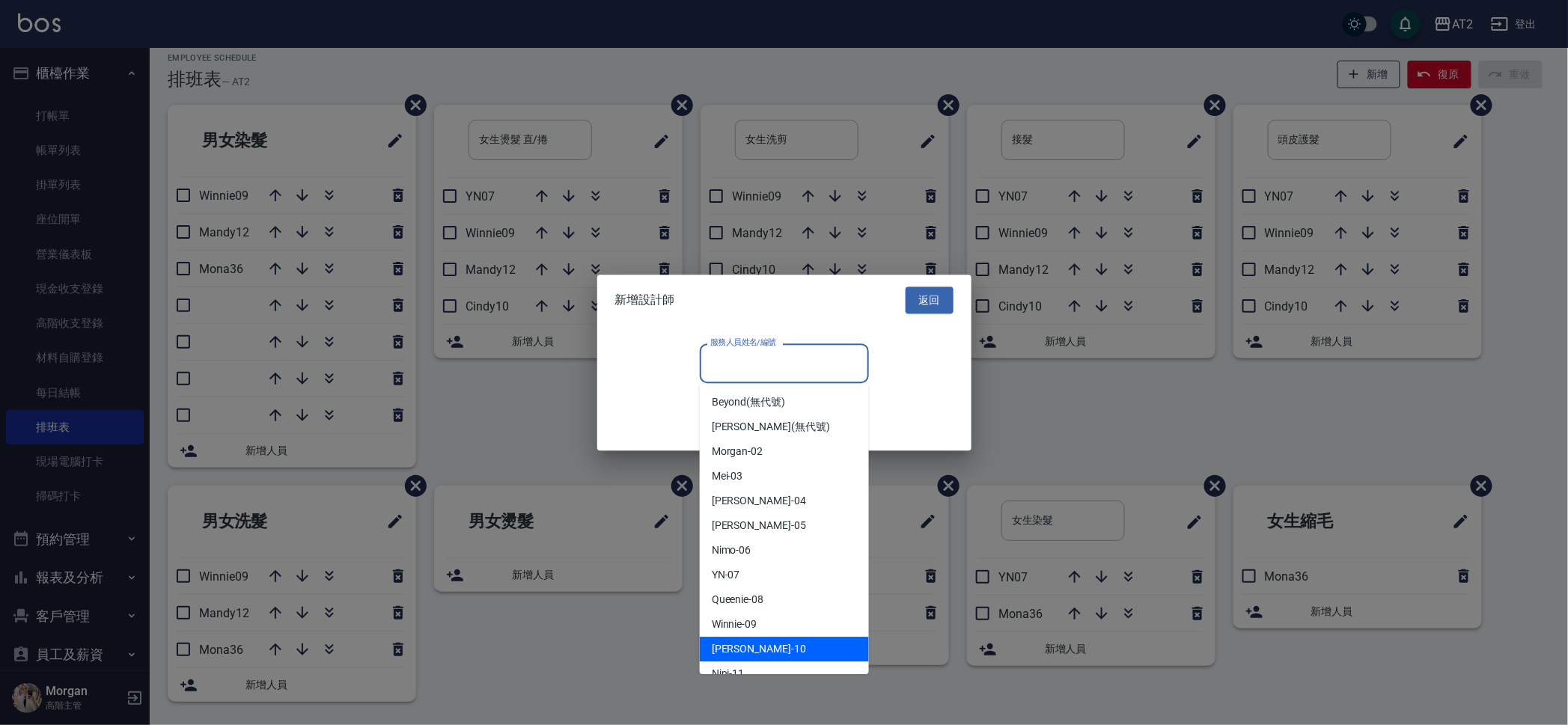
click at [766, 639] on div "[PERSON_NAME] -10" at bounding box center [784, 649] width 169 height 24
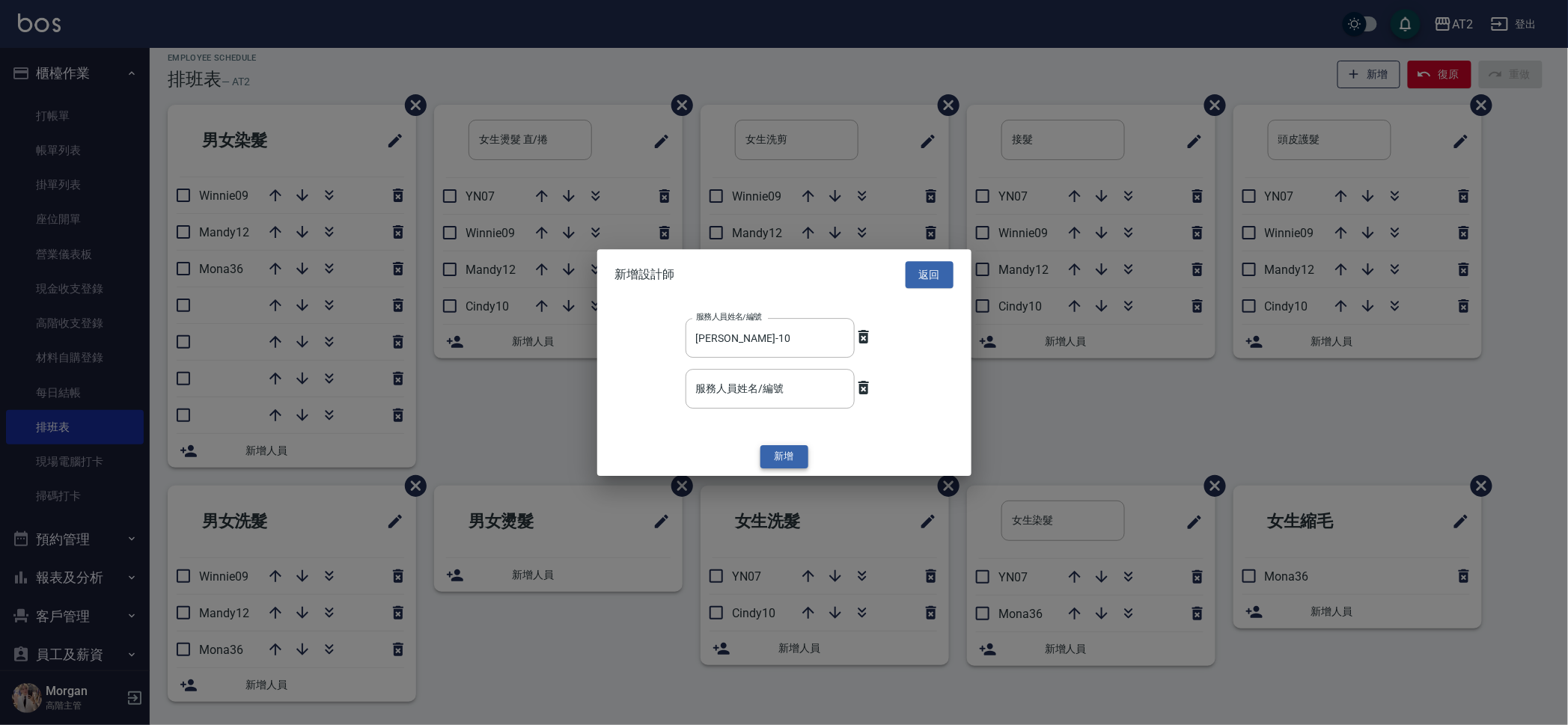
click at [777, 455] on button "新增" at bounding box center [784, 457] width 48 height 23
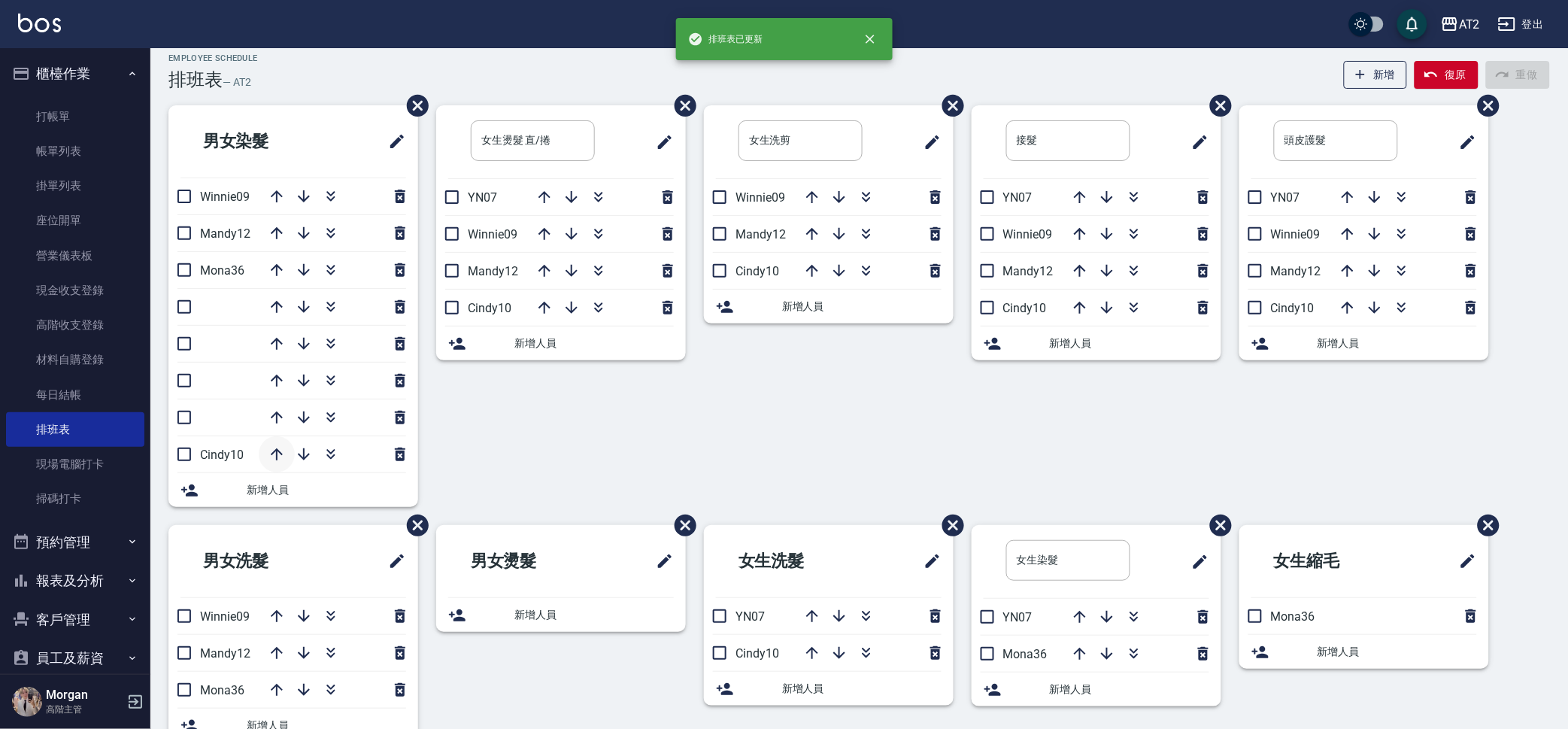
click at [270, 453] on icon "button" at bounding box center [276, 454] width 18 height 18
click at [266, 416] on button "button" at bounding box center [277, 417] width 36 height 36
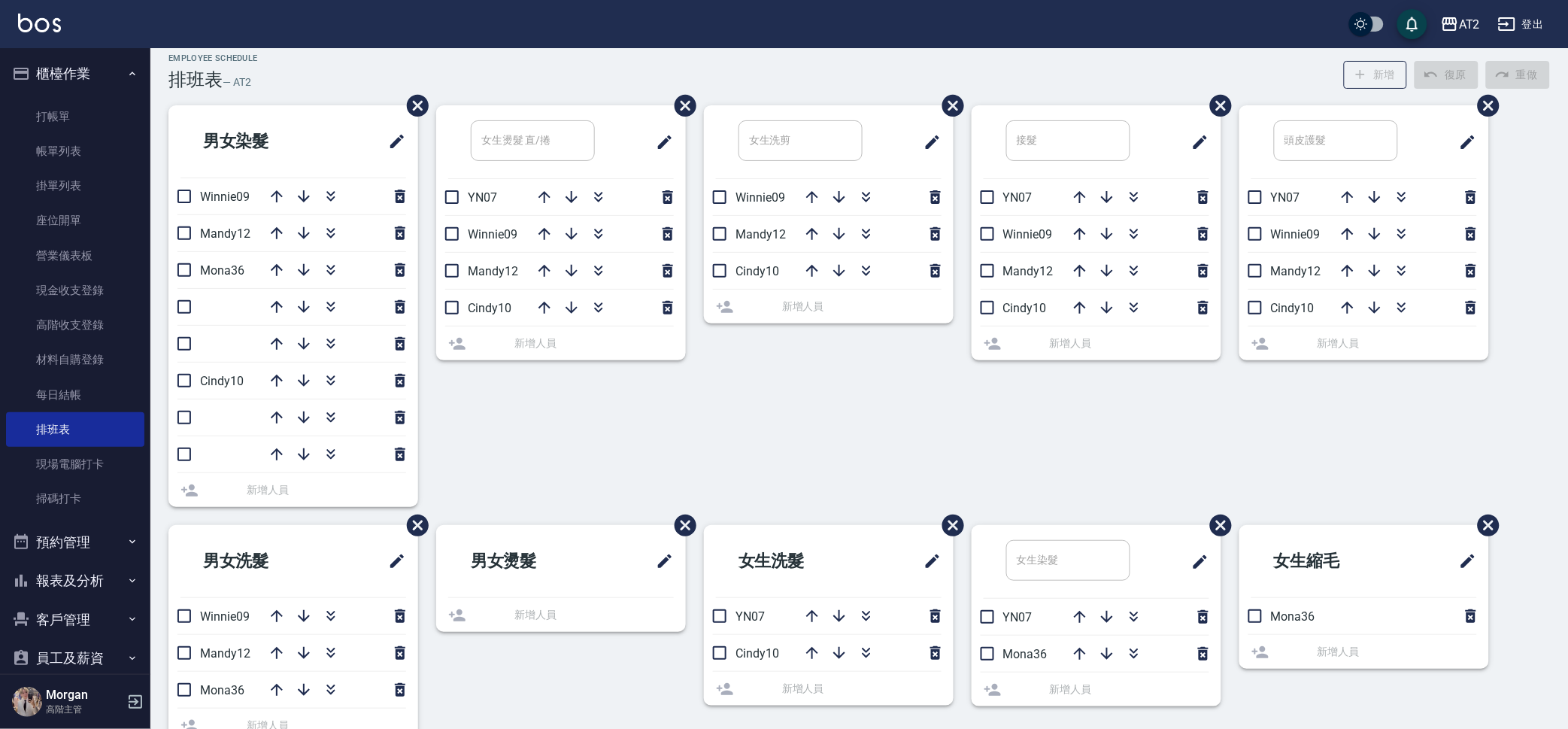
click at [270, 392] on div at bounding box center [334, 381] width 150 height 36
click at [268, 343] on div at bounding box center [334, 343] width 150 height 36
click at [274, 378] on div at bounding box center [334, 381] width 150 height 36
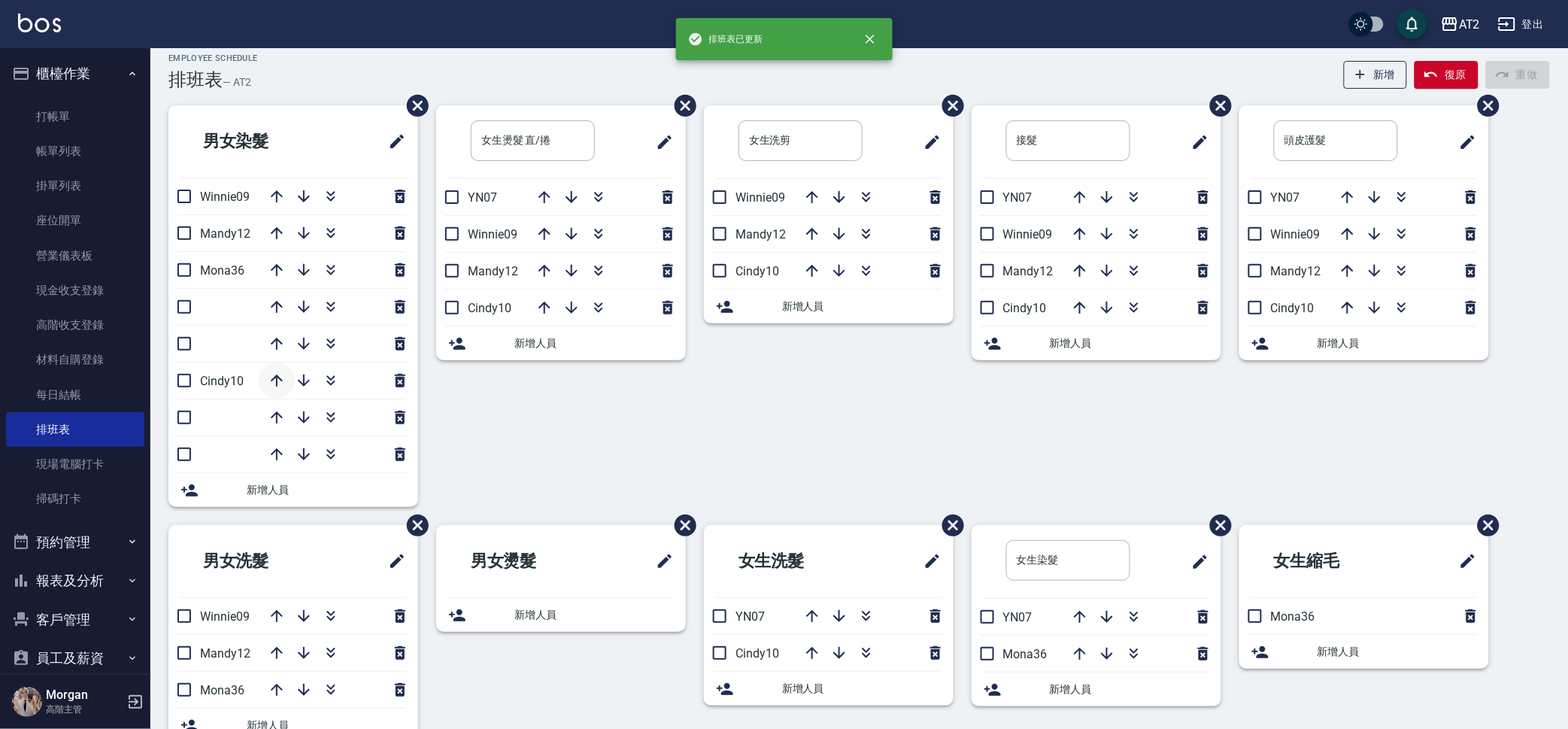
click at [268, 379] on icon "button" at bounding box center [276, 380] width 18 height 18
click at [268, 347] on icon "button" at bounding box center [276, 343] width 18 height 18
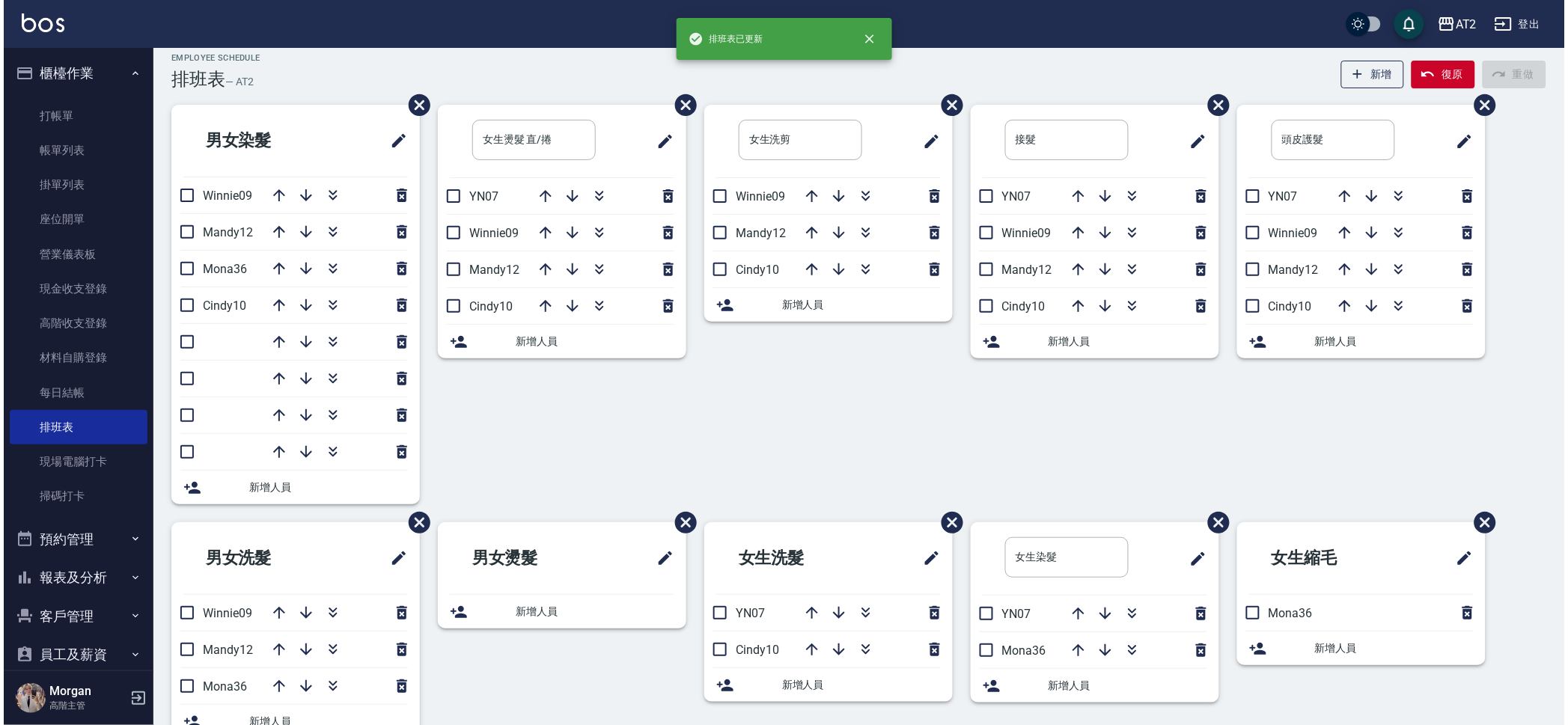
scroll to position [51, 0]
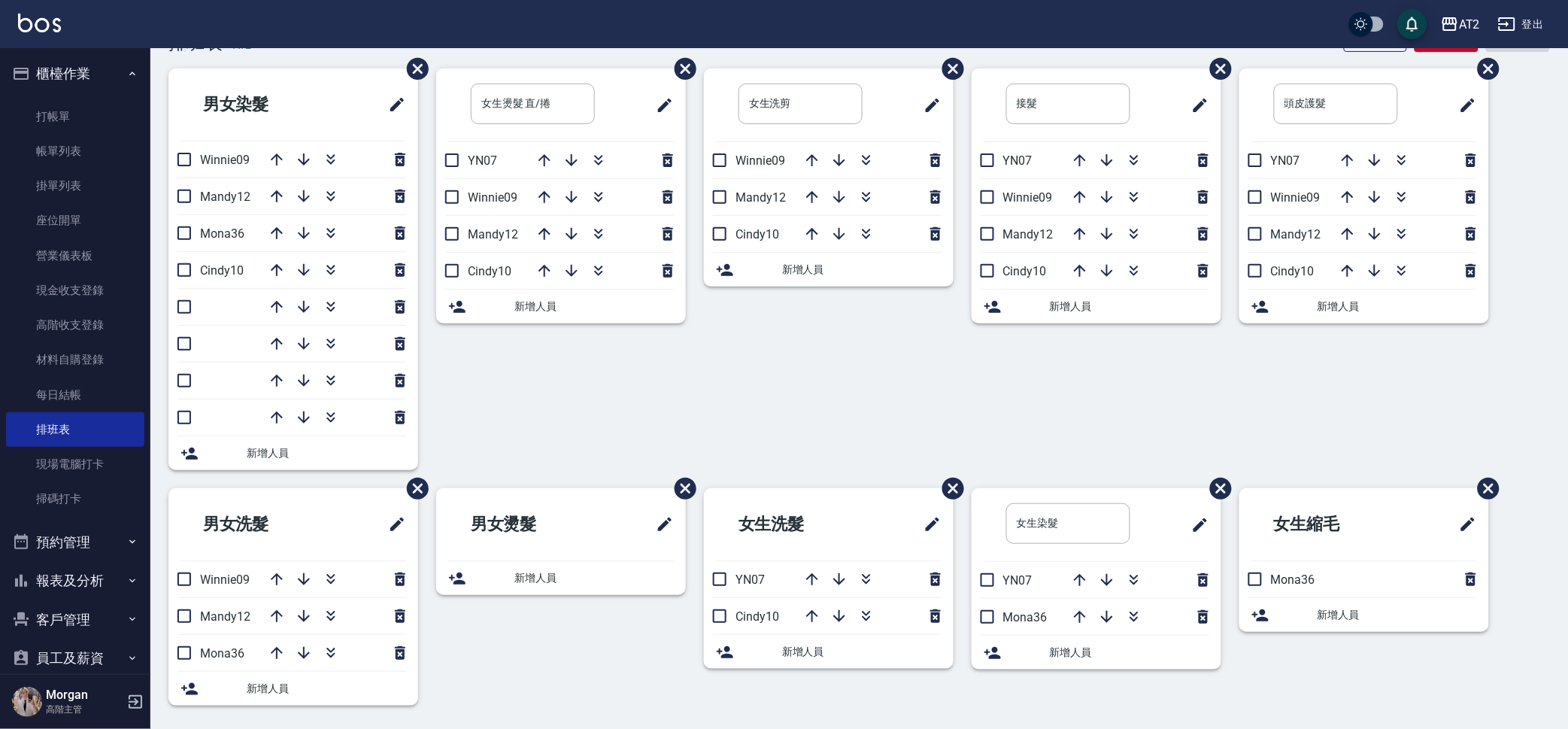
click at [320, 684] on span "新增人員" at bounding box center [326, 688] width 159 height 16
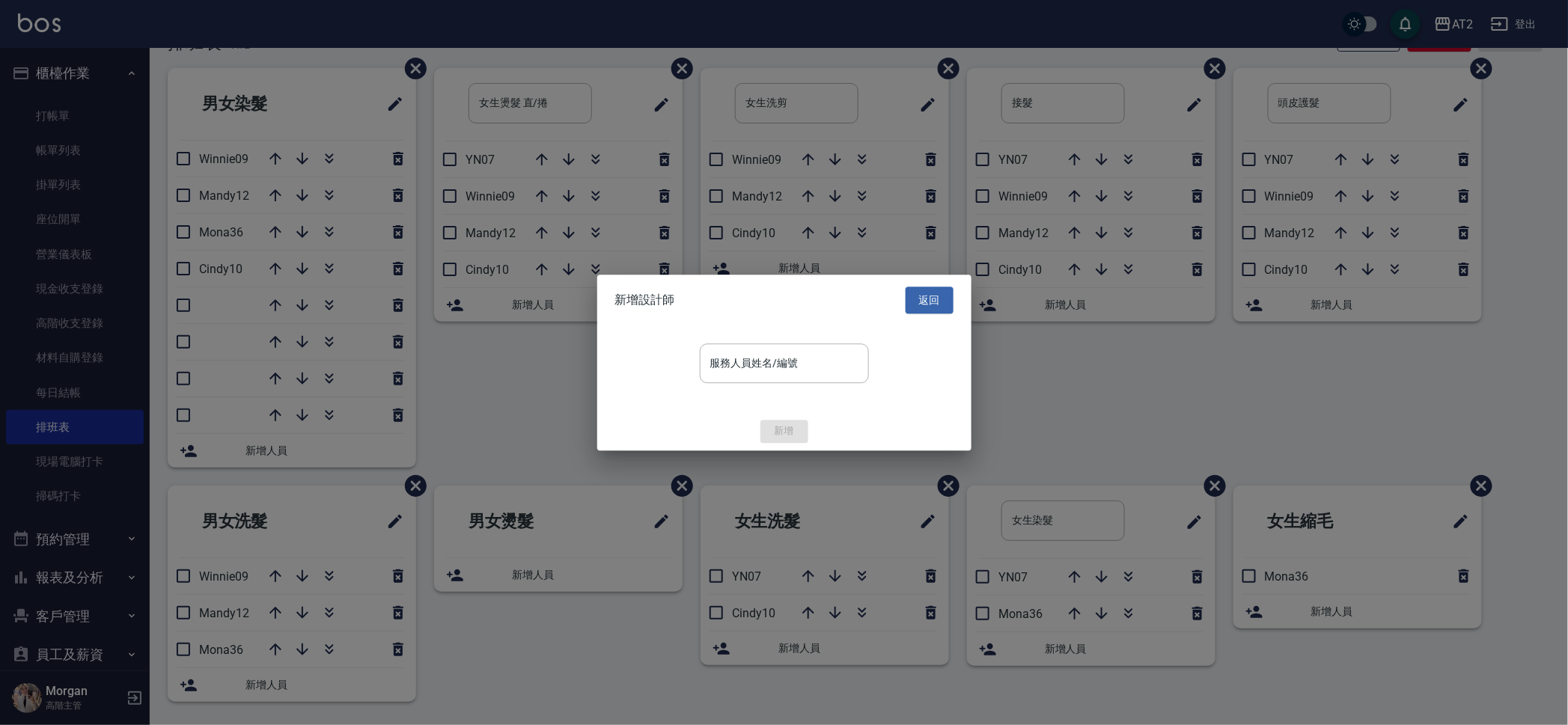
click at [759, 393] on div "服務人員姓名/編號 服務人員姓名/編號" at bounding box center [784, 368] width 374 height 86
click at [764, 362] on input "服務人員姓名/編號" at bounding box center [784, 362] width 155 height 26
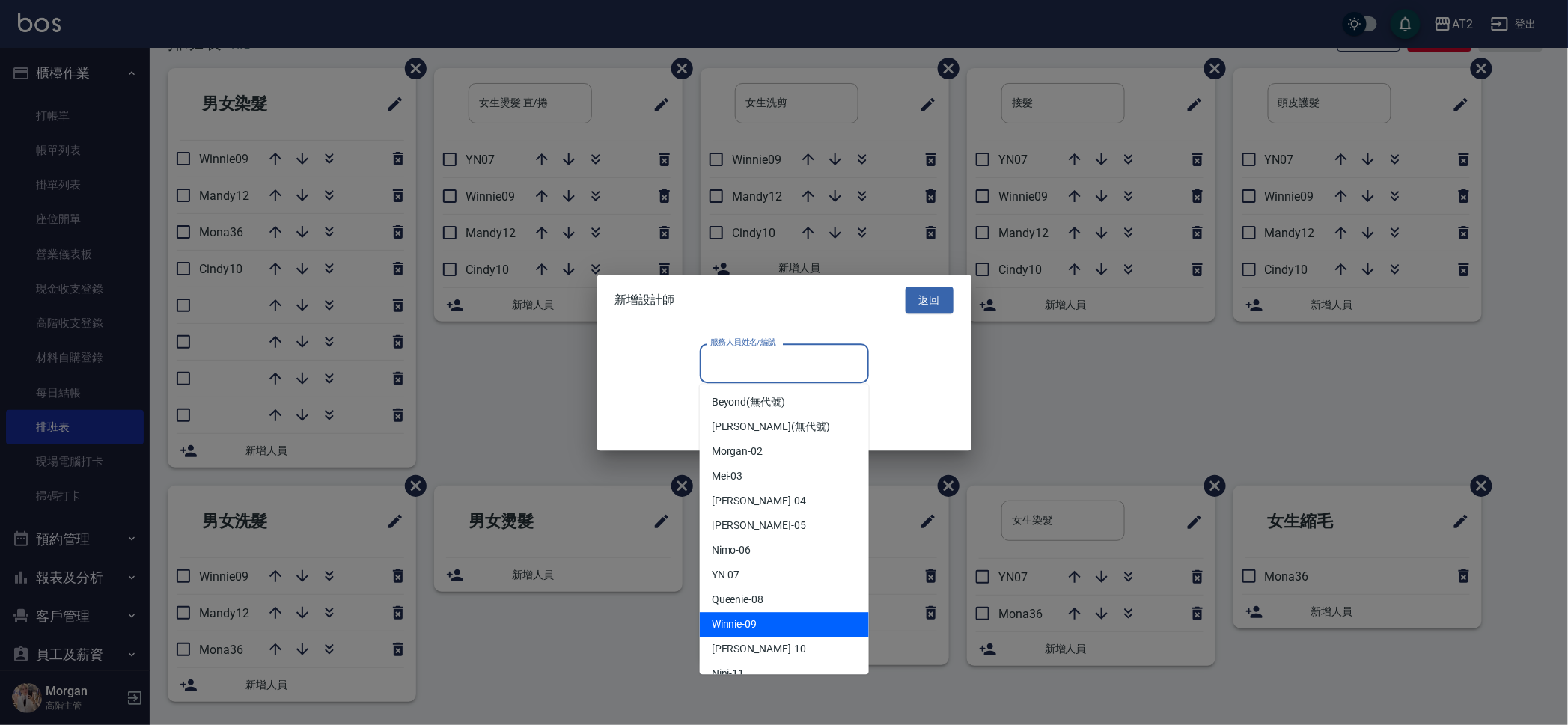
scroll to position [93, 0]
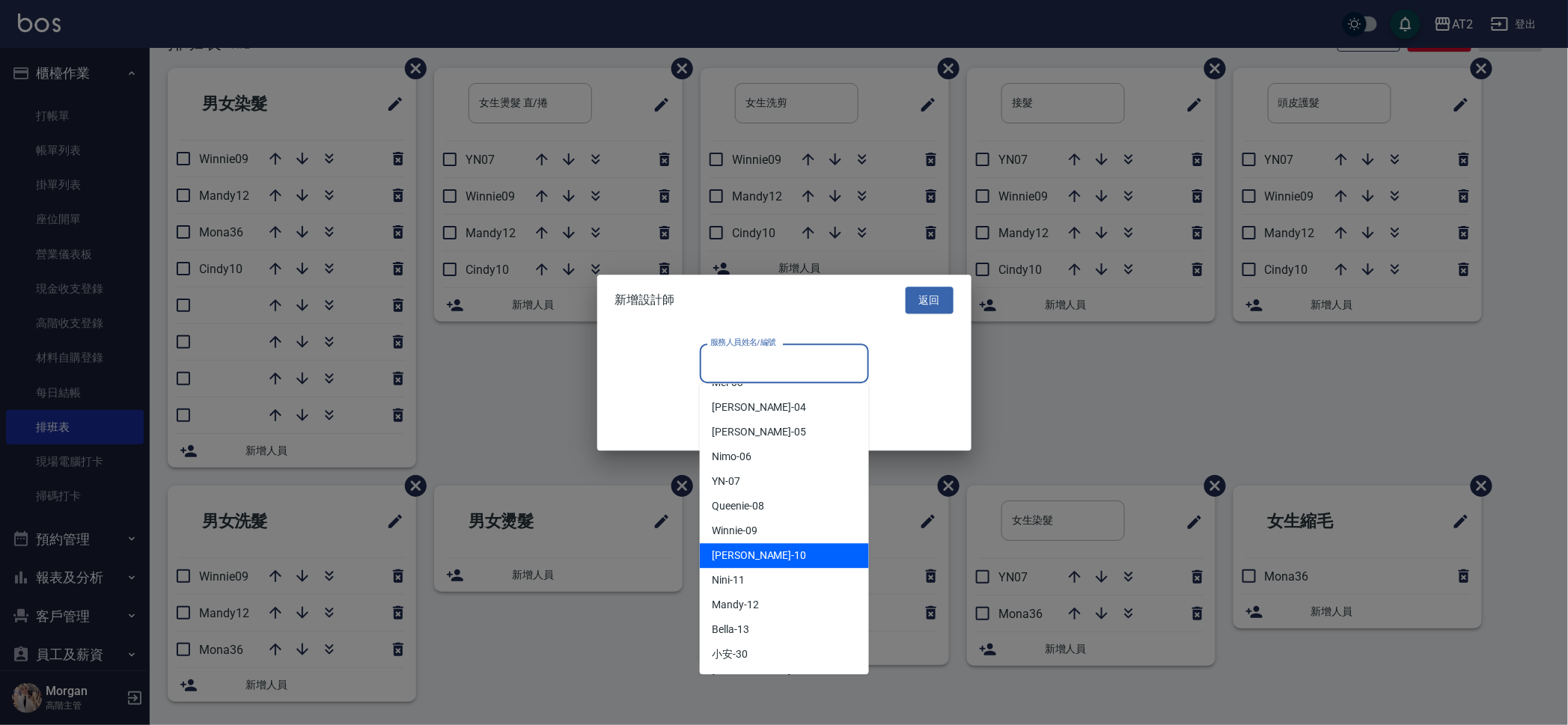
click at [771, 550] on div "[PERSON_NAME] -10" at bounding box center [784, 555] width 169 height 24
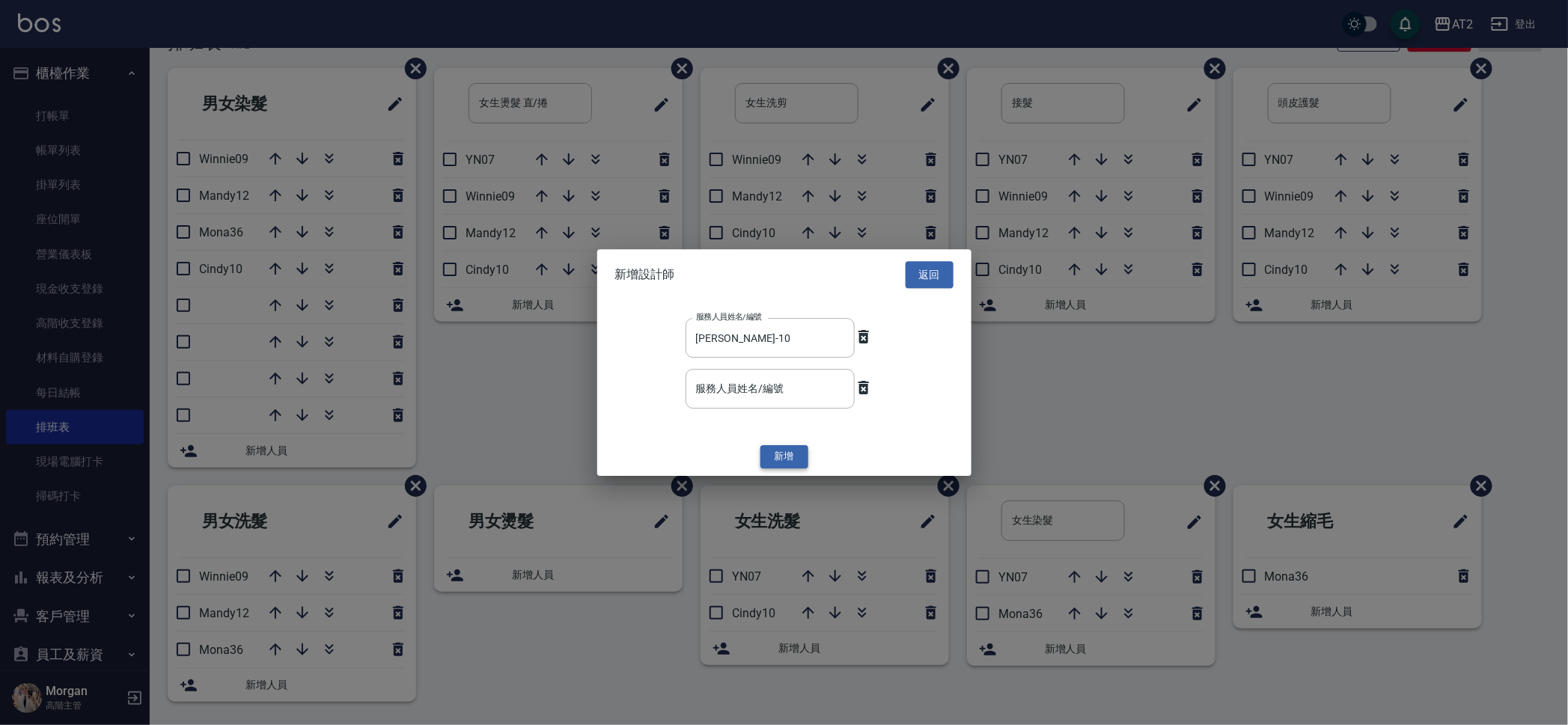
click at [782, 451] on button "新增" at bounding box center [784, 457] width 48 height 23
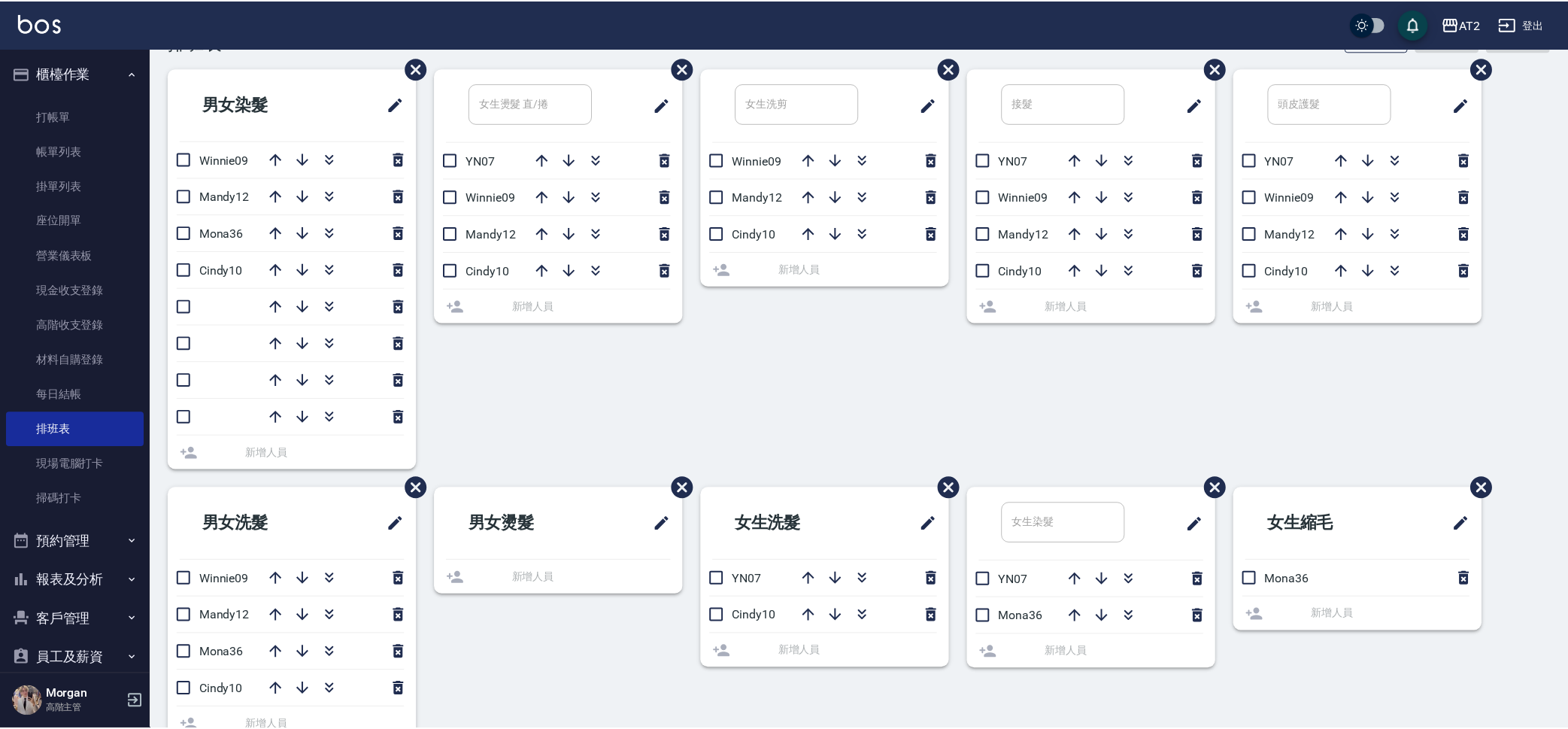
scroll to position [65, 0]
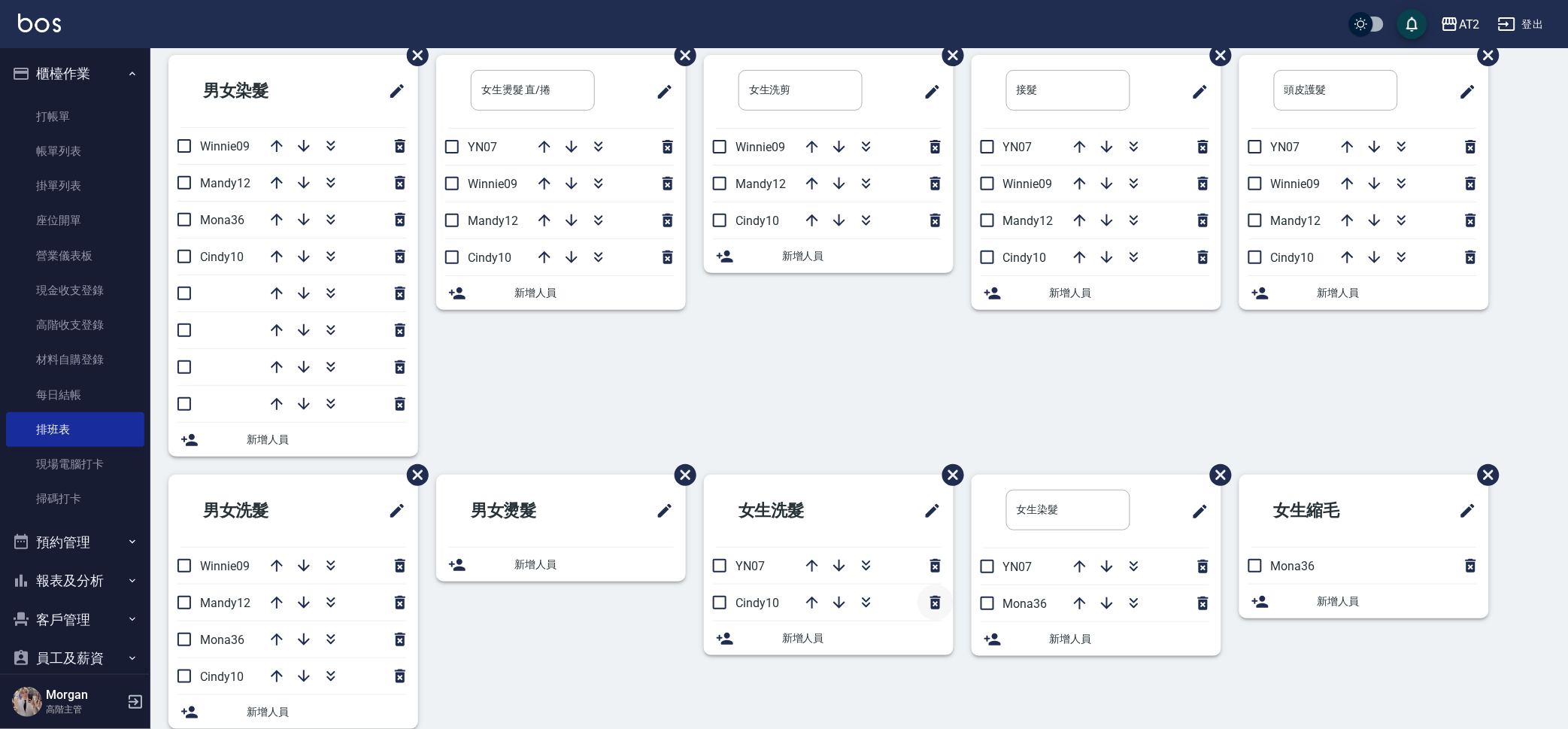
click at [937, 602] on icon "button" at bounding box center [935, 602] width 10 height 14
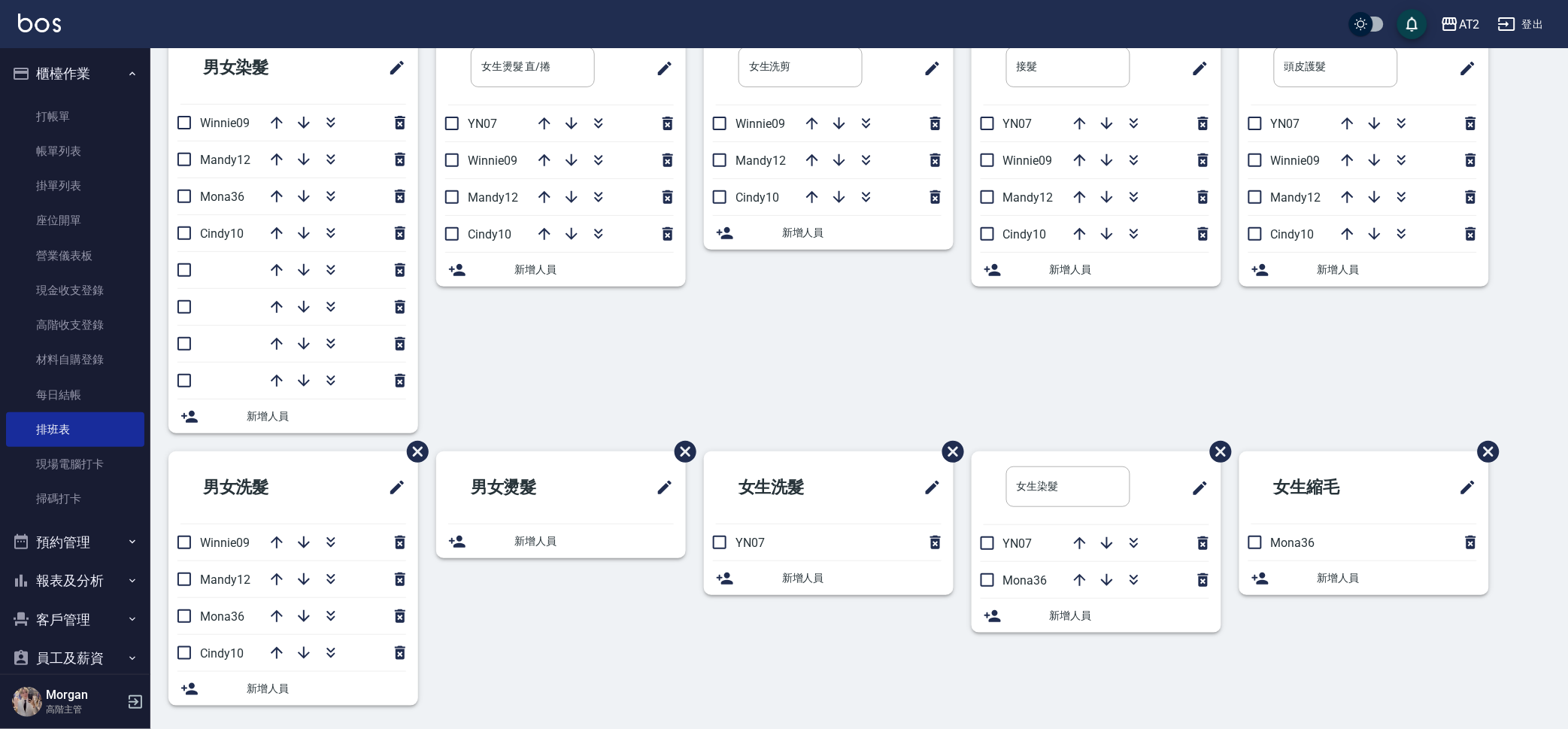
scroll to position [0, 0]
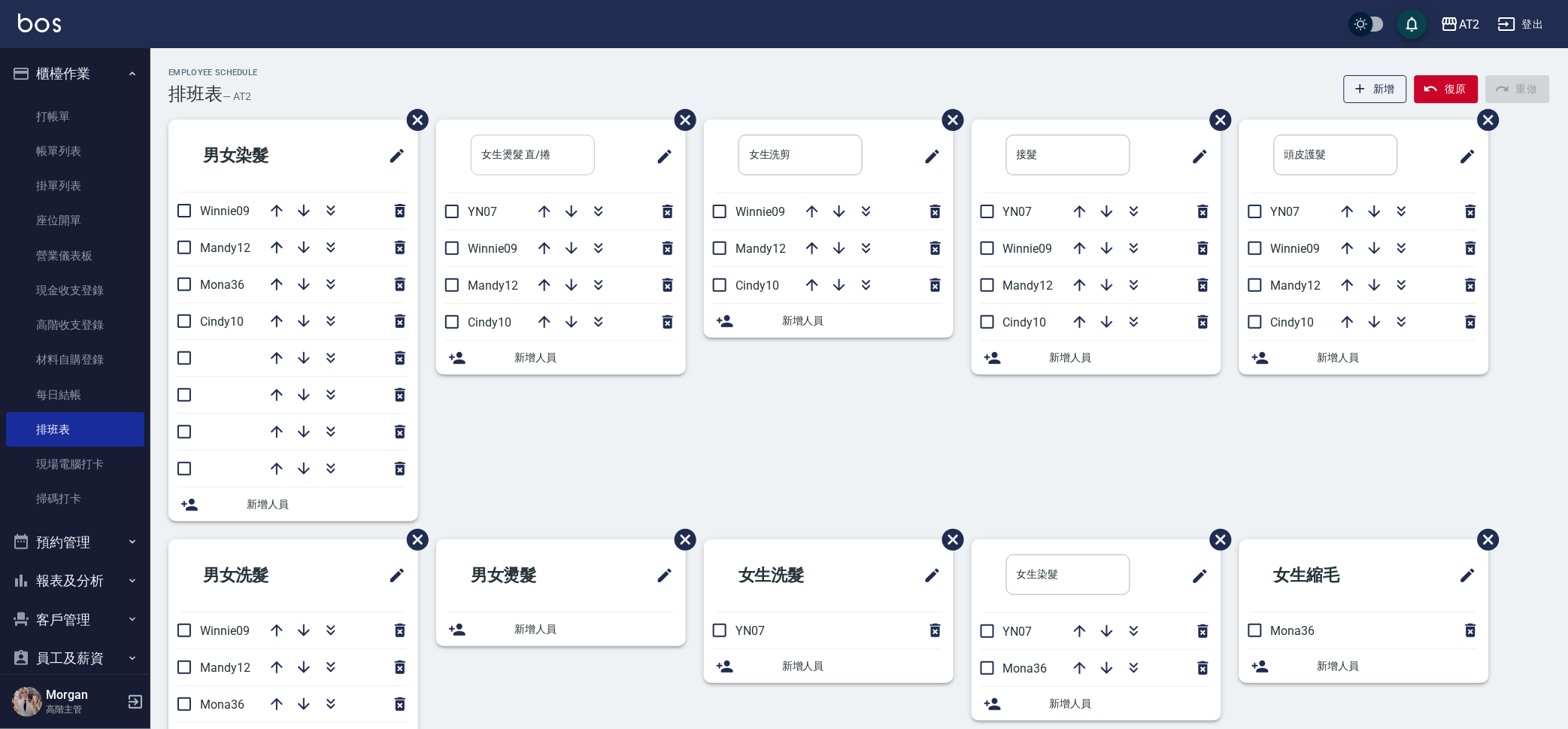
click at [562, 157] on input "女生燙髮 直/捲" at bounding box center [532, 155] width 124 height 40
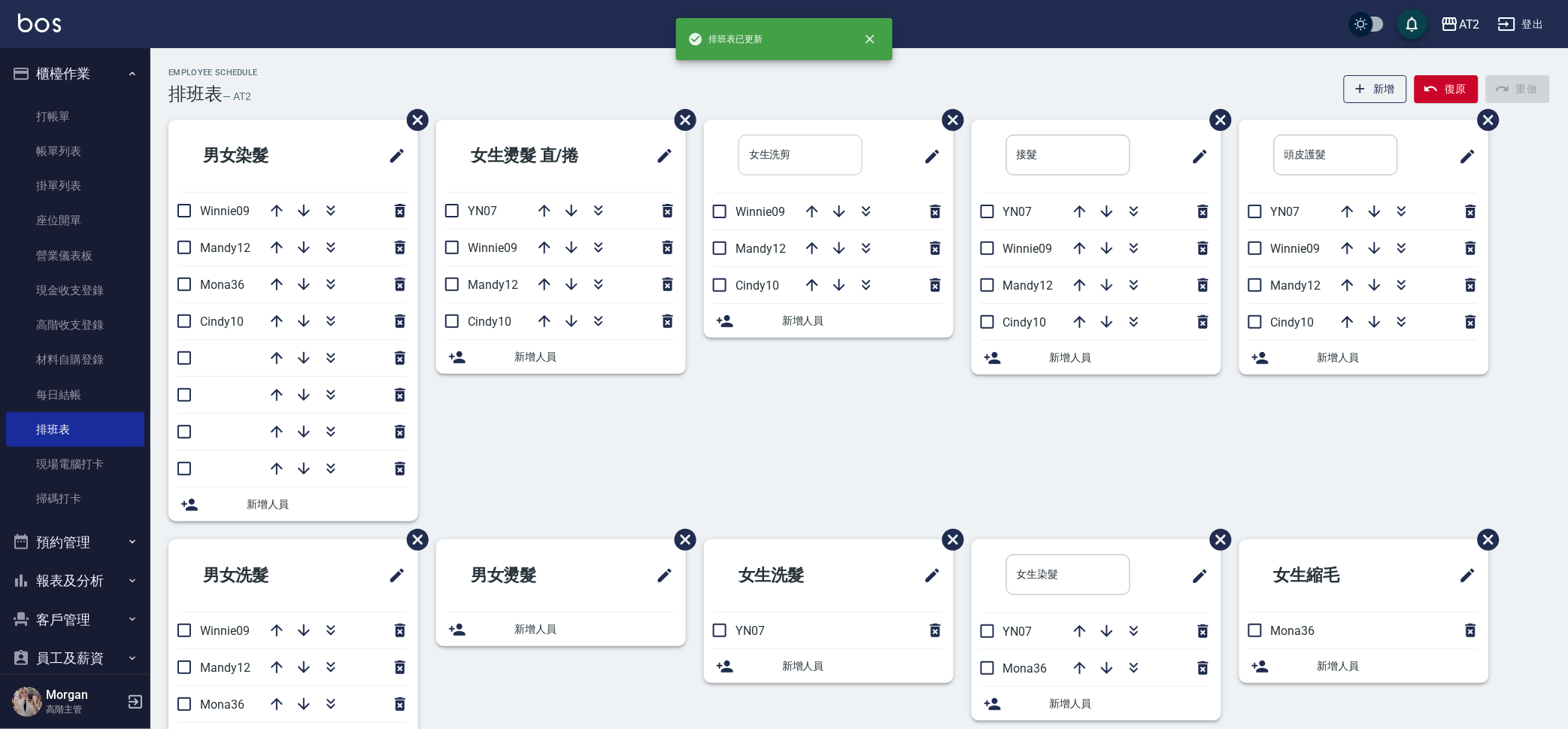
click at [818, 165] on input "女生洗剪" at bounding box center [800, 155] width 124 height 40
click at [1079, 159] on input "接髮" at bounding box center [1068, 155] width 124 height 40
click at [1390, 151] on input "頭皮護髮" at bounding box center [1335, 155] width 124 height 40
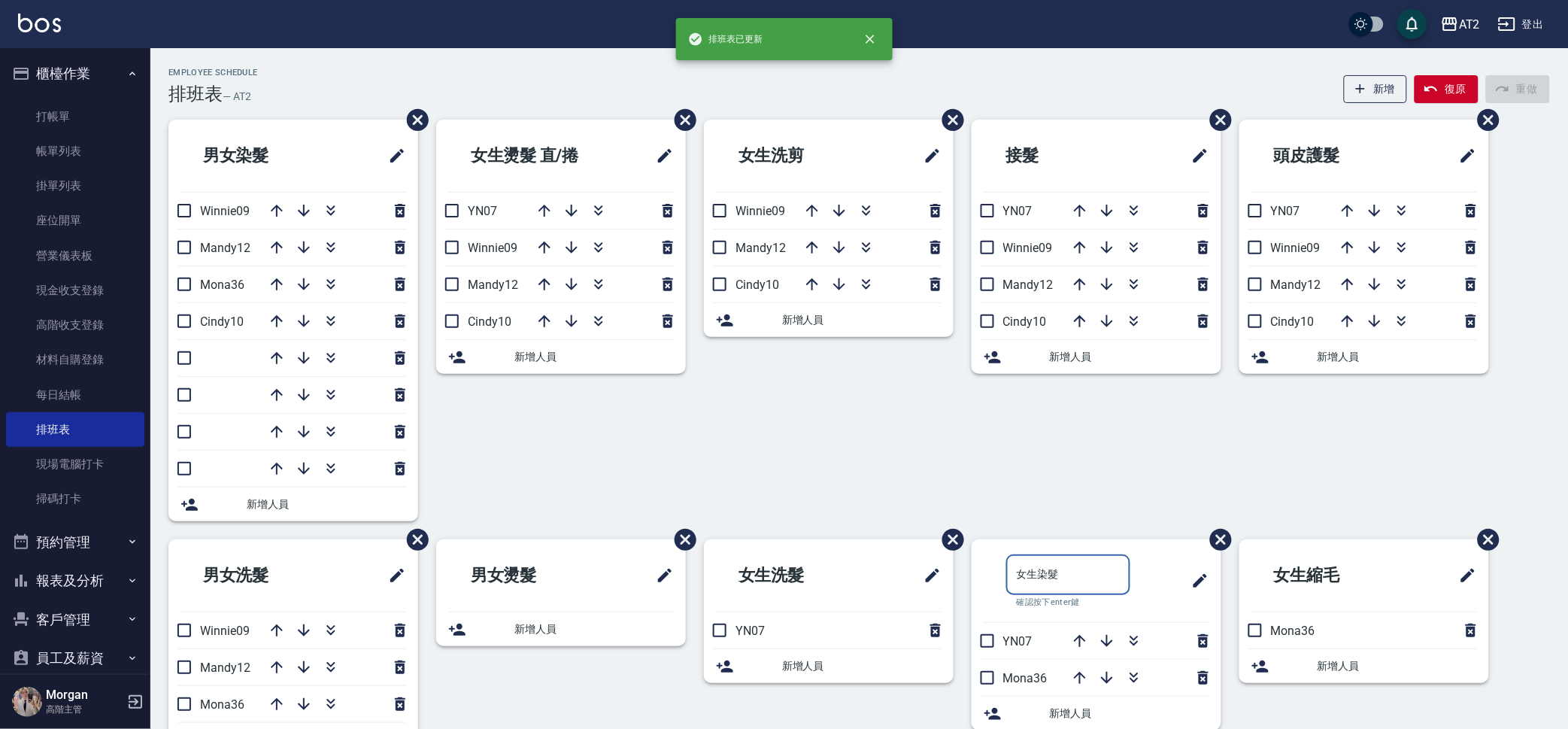
click at [1071, 572] on input "女生染髮" at bounding box center [1068, 575] width 124 height 40
click at [987, 413] on div "接髮 YN07 Winnie09 Mandy12 Cindy10 新增人員" at bounding box center [1086, 329] width 267 height 419
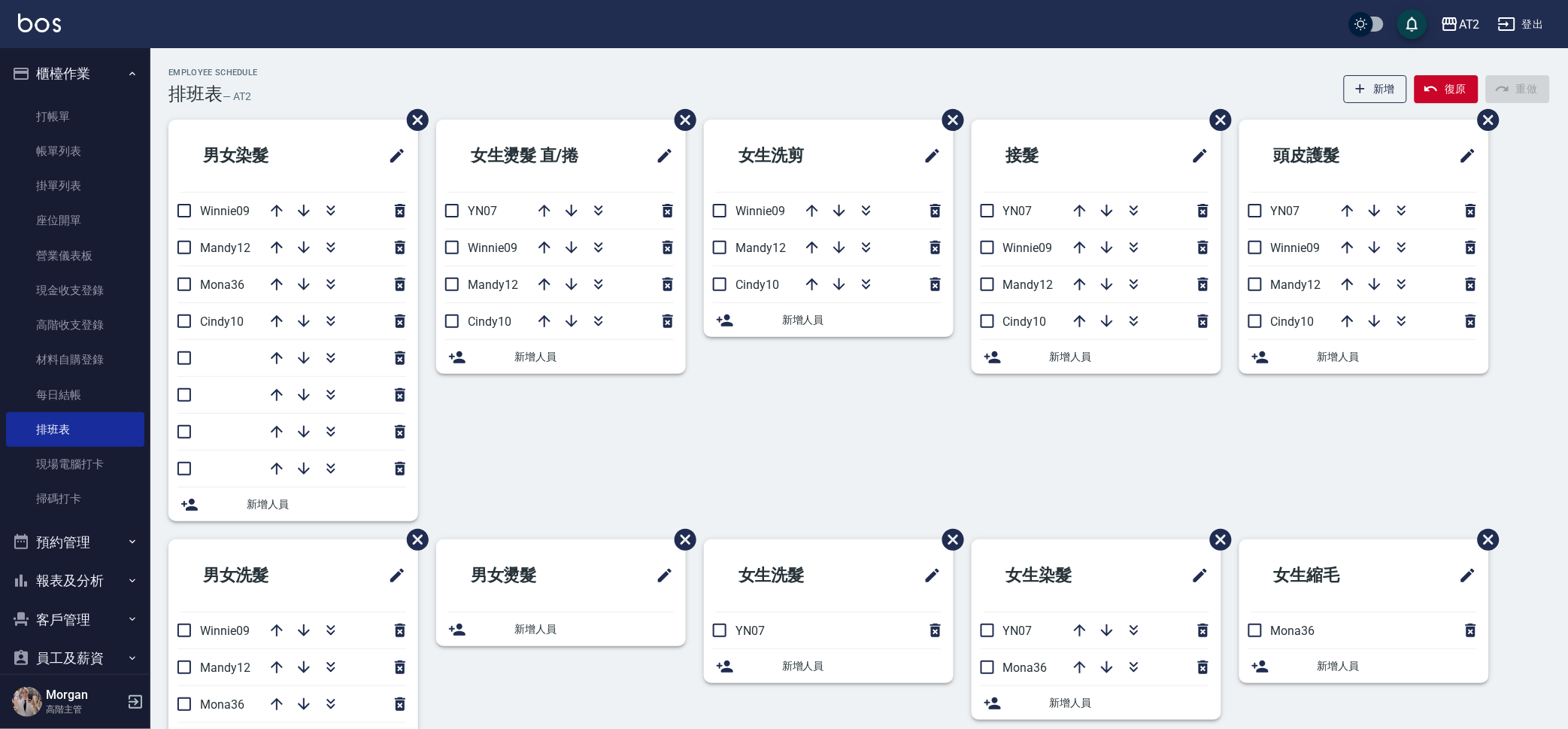
click at [1049, 427] on div "接髮 YN07 Winnie09 Mandy12 Cindy10 新增人員" at bounding box center [1086, 329] width 267 height 419
click at [1037, 436] on div "接髮 YN07 Winnie09 Mandy12 Cindy10 新增人員" at bounding box center [1086, 329] width 267 height 419
click at [304, 508] on span "新增人員" at bounding box center [326, 504] width 159 height 16
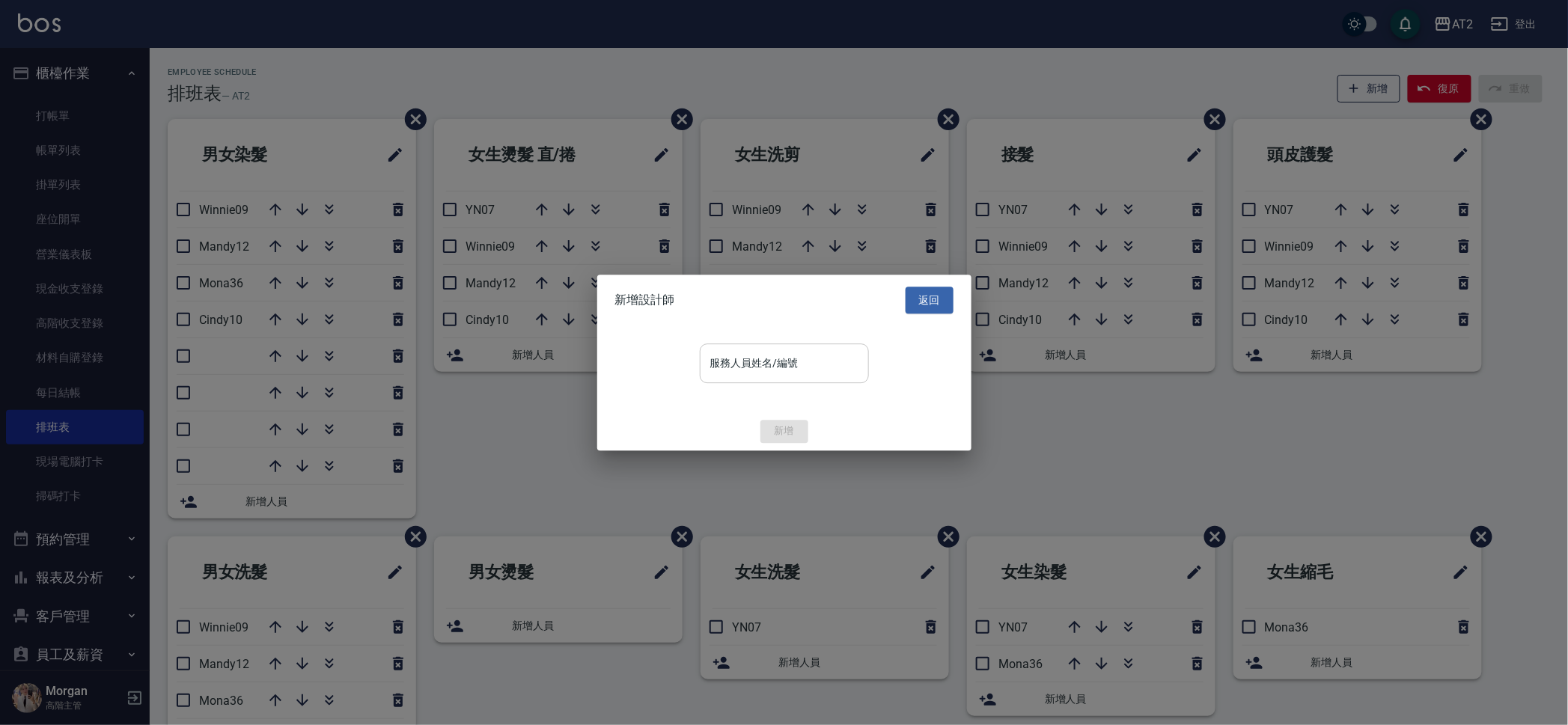
click at [814, 346] on div "服務人員姓名/編號" at bounding box center [784, 362] width 169 height 39
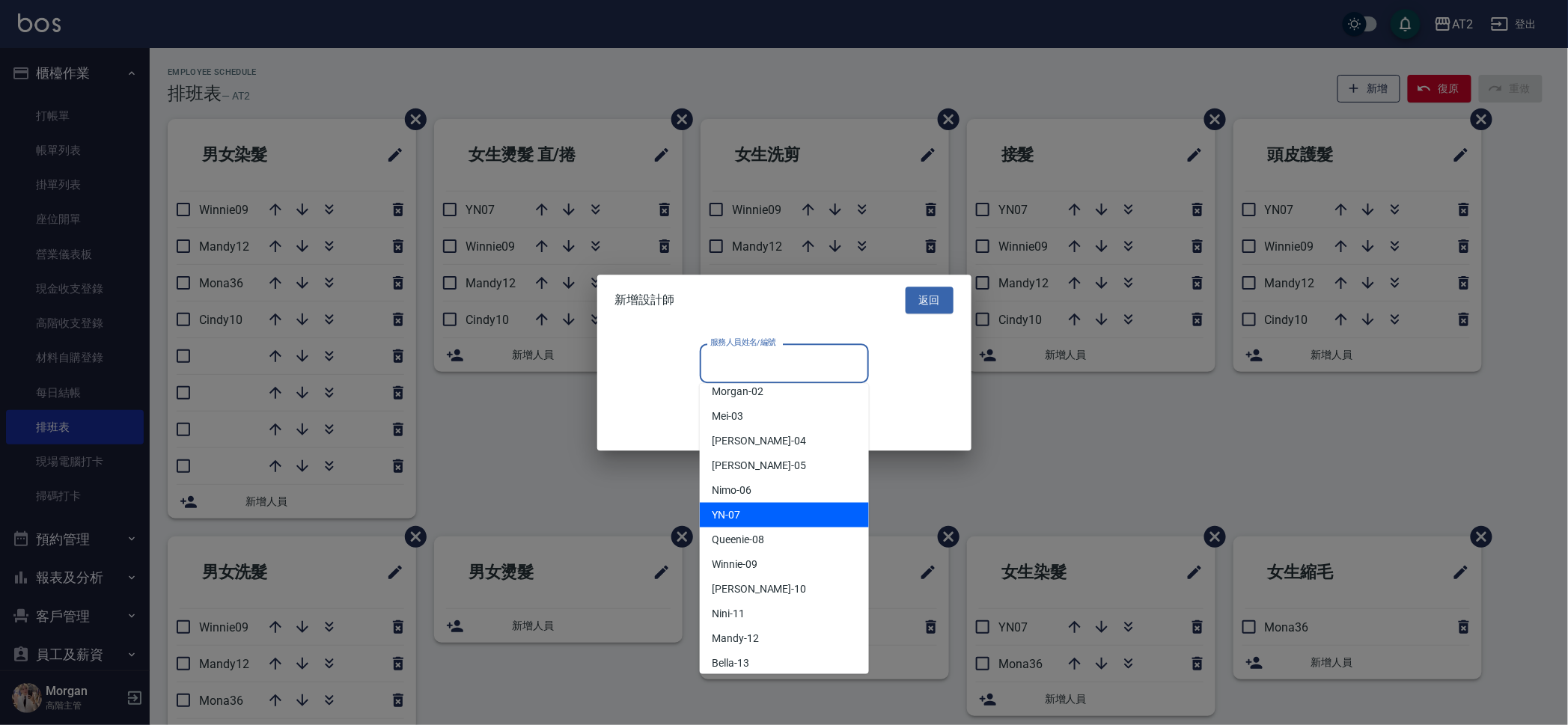
scroll to position [93, 0]
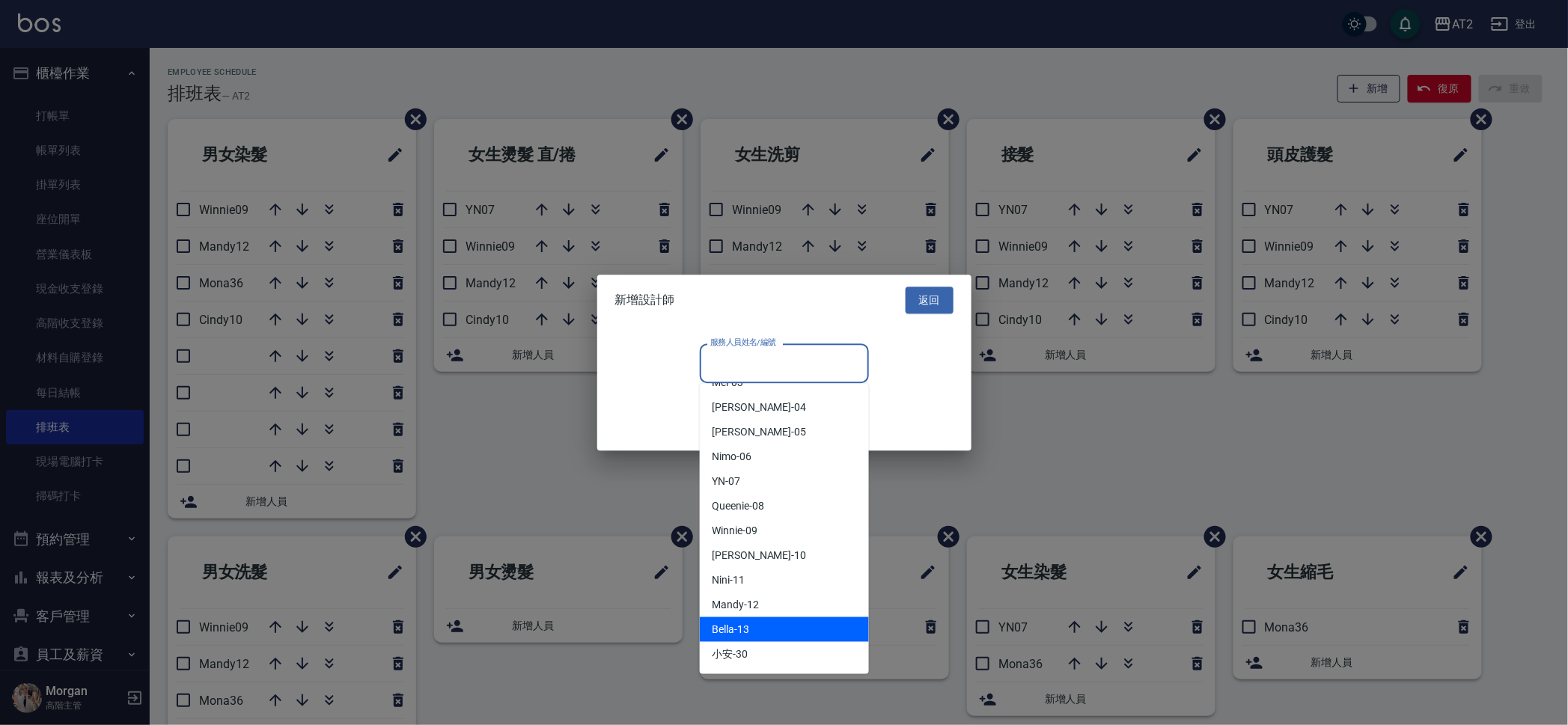
click at [767, 629] on div "Bella -13" at bounding box center [784, 629] width 169 height 24
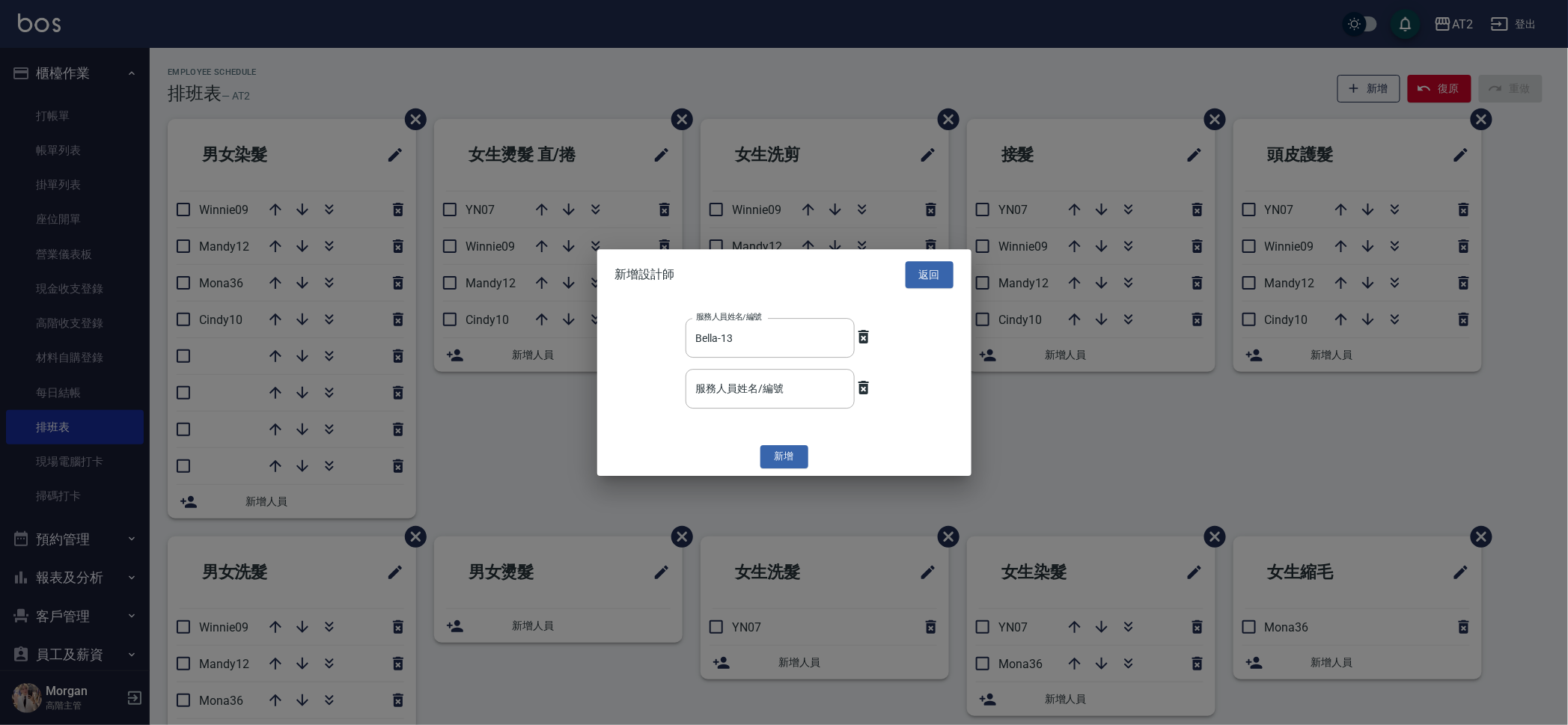
click at [790, 442] on div "新增設計師 返回 服務人員姓名/編號 [PERSON_NAME]-13 服務人員姓名/編號 服務人員姓名/編號 服務人員姓名/編號 新增" at bounding box center [784, 362] width 374 height 227
click at [788, 456] on button "新增" at bounding box center [784, 457] width 48 height 23
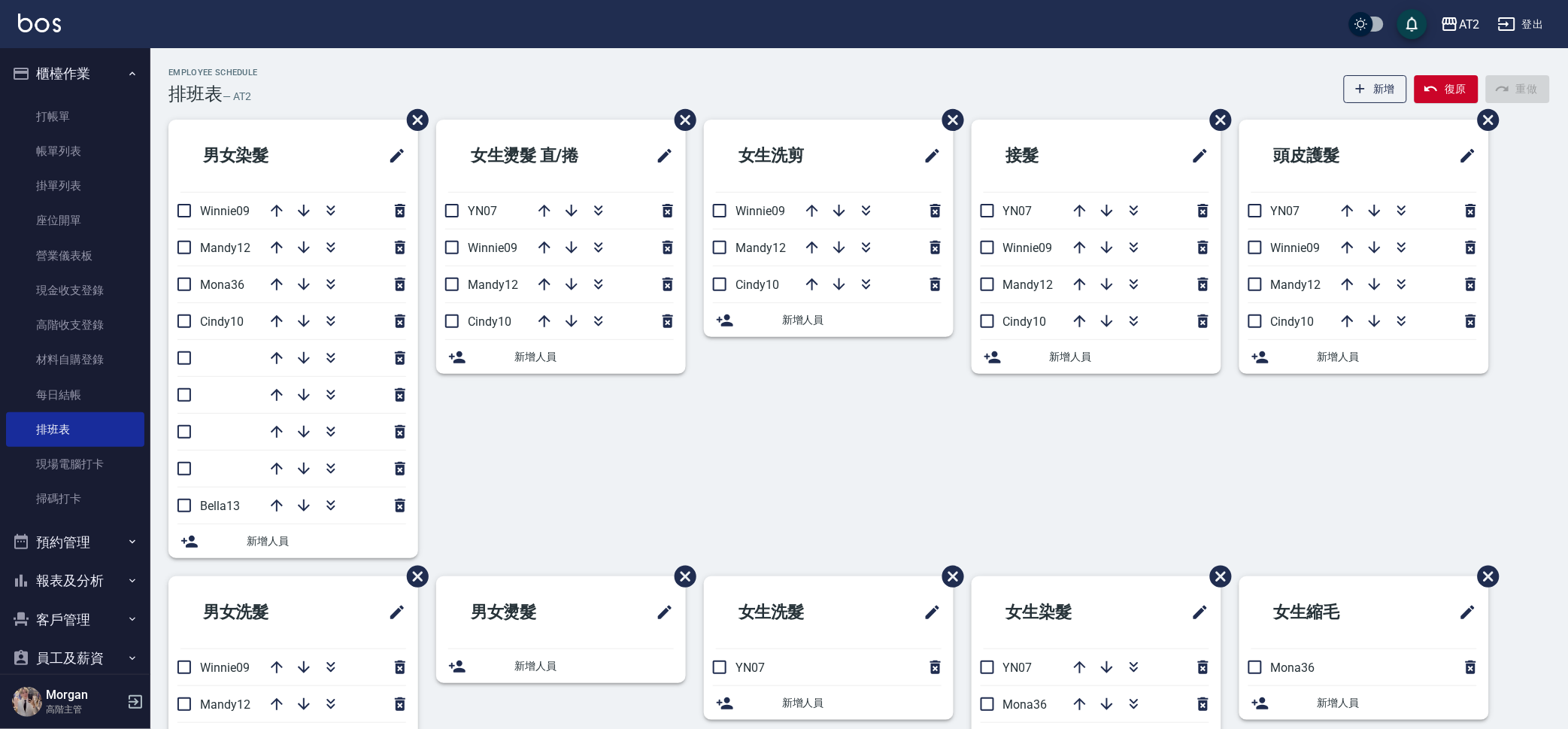
click at [852, 320] on span "新增人員" at bounding box center [861, 320] width 159 height 16
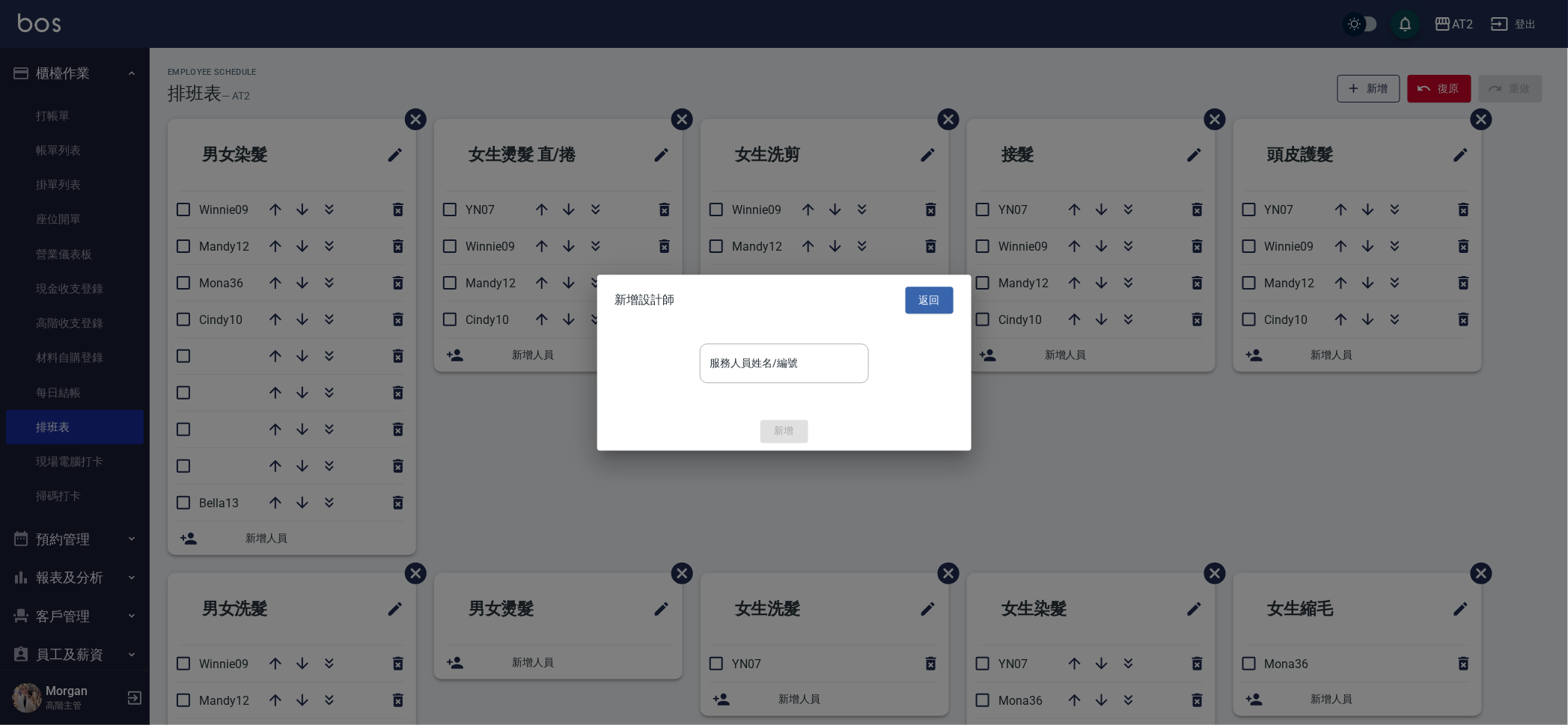
click at [793, 330] on div "服務人員姓名/編號 服務人員姓名/編號" at bounding box center [784, 368] width 374 height 86
click at [791, 368] on input "服務人員姓名/編號" at bounding box center [784, 362] width 155 height 26
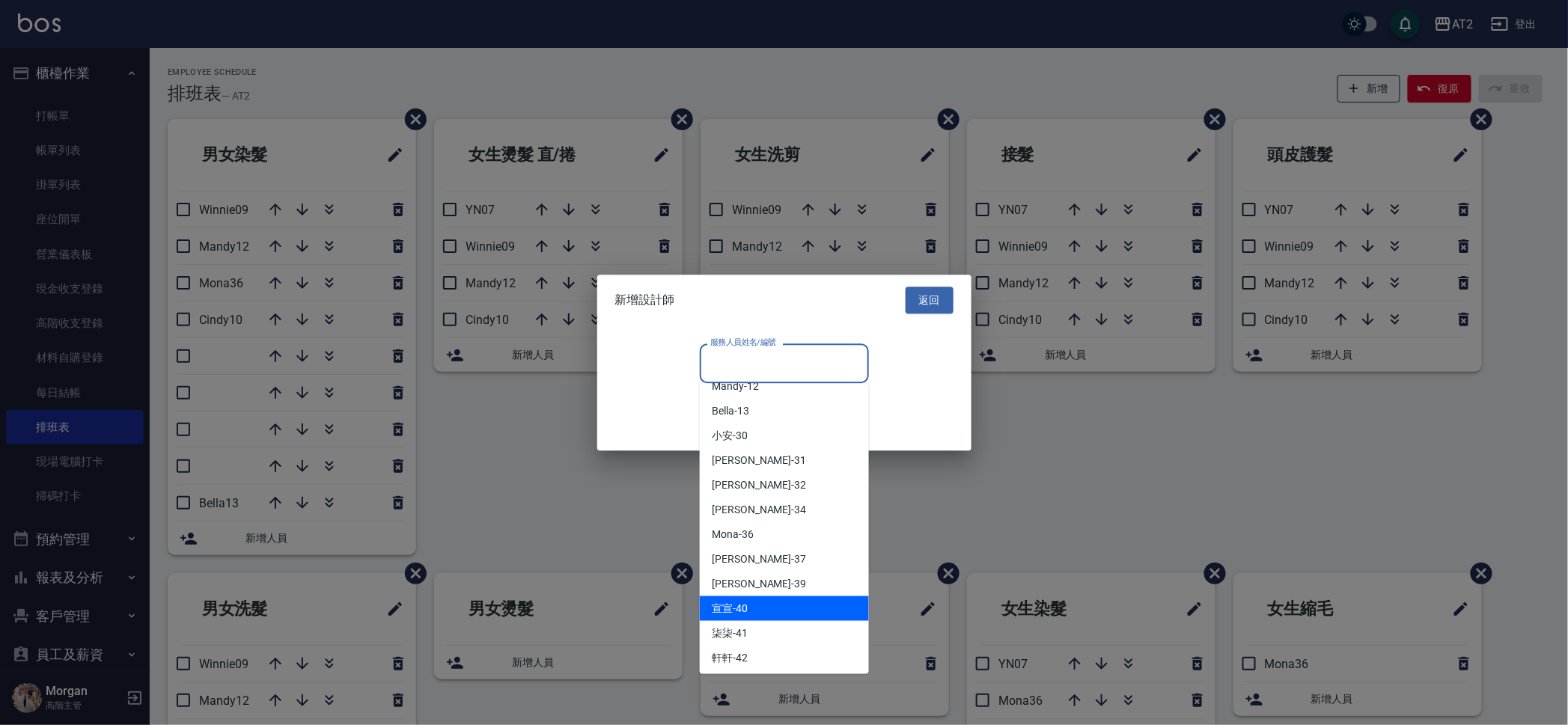
scroll to position [280, 0]
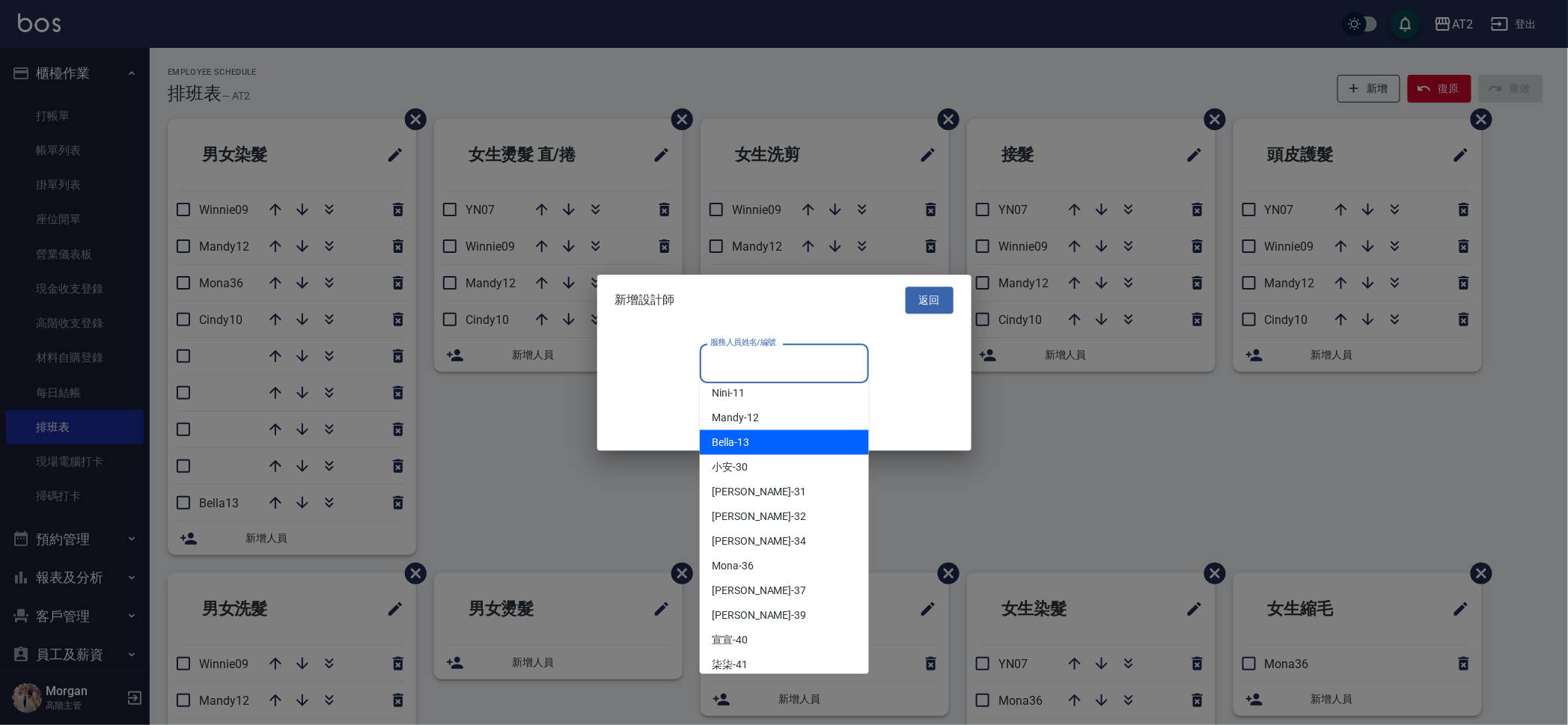
click at [775, 440] on div "Bella -13" at bounding box center [784, 442] width 169 height 24
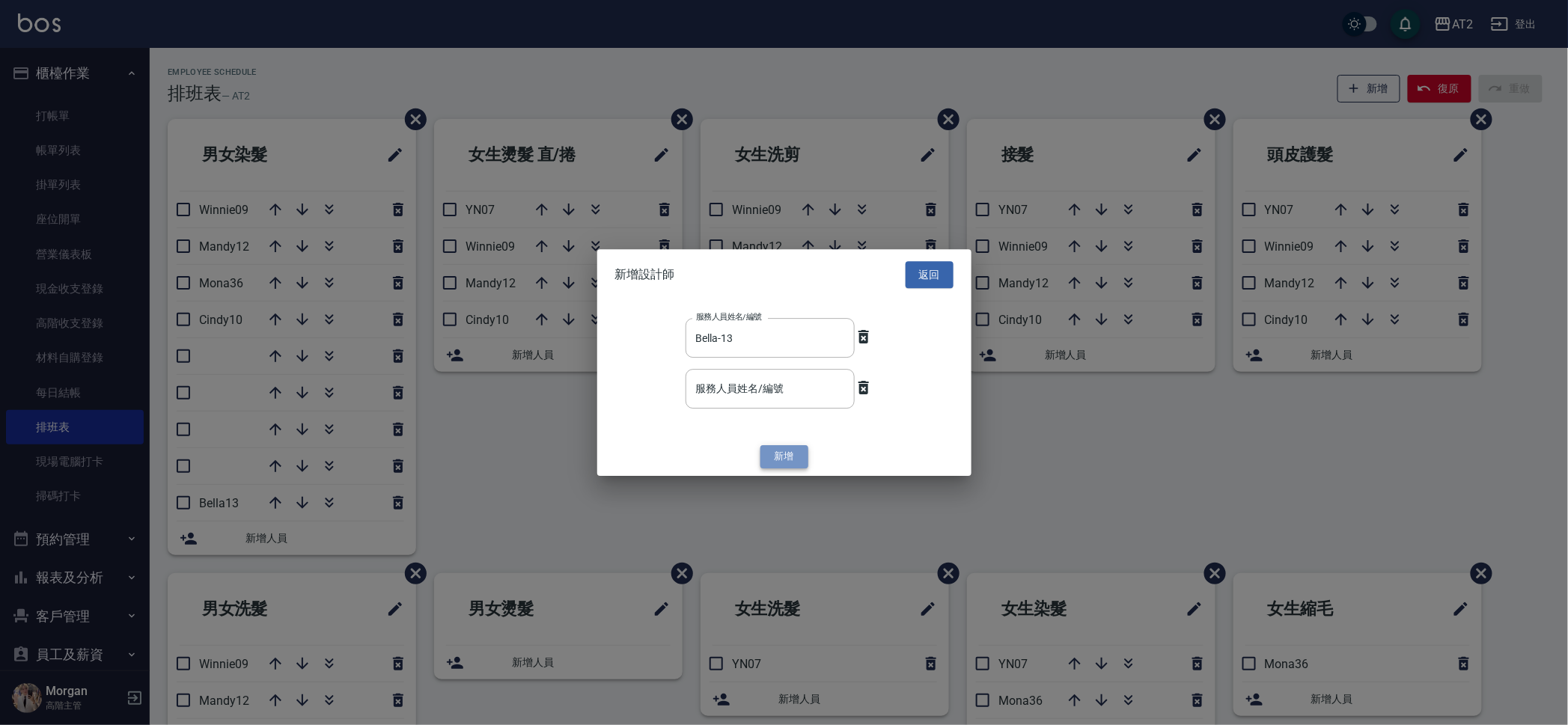
click at [782, 456] on button "新增" at bounding box center [784, 457] width 48 height 23
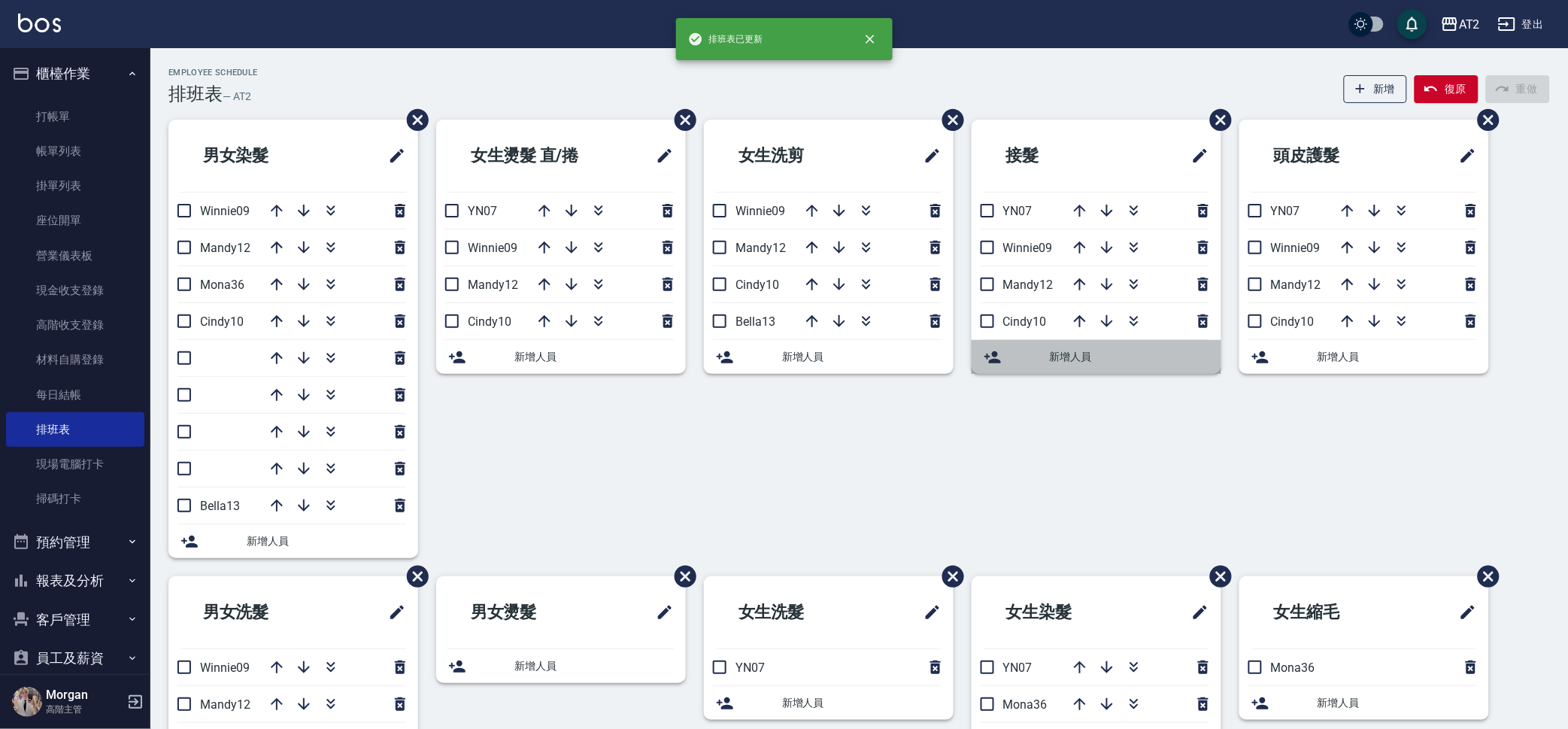
click at [1132, 347] on div "新增人員" at bounding box center [1097, 357] width 250 height 34
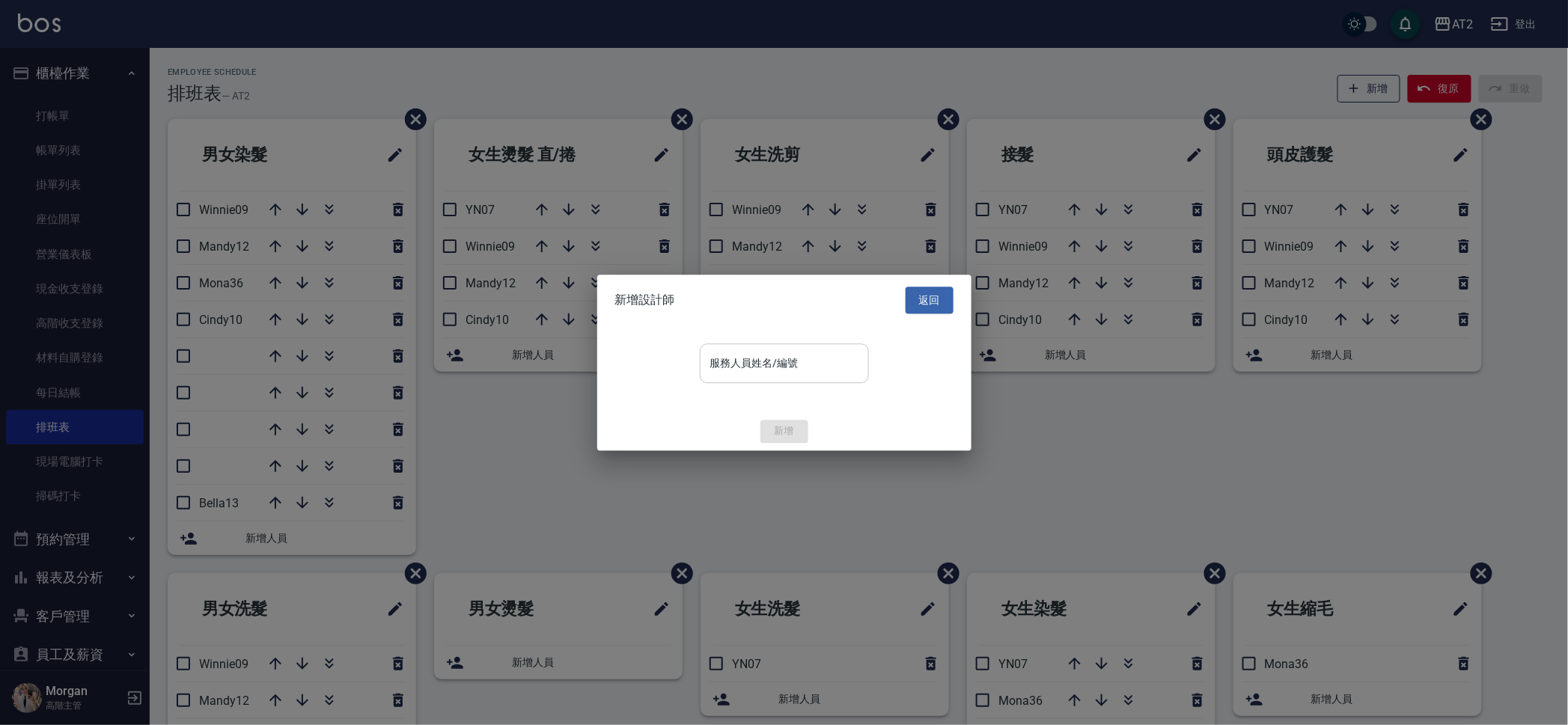
click at [773, 357] on div "服務人員姓名/編號 服務人員姓名/編號" at bounding box center [784, 362] width 169 height 39
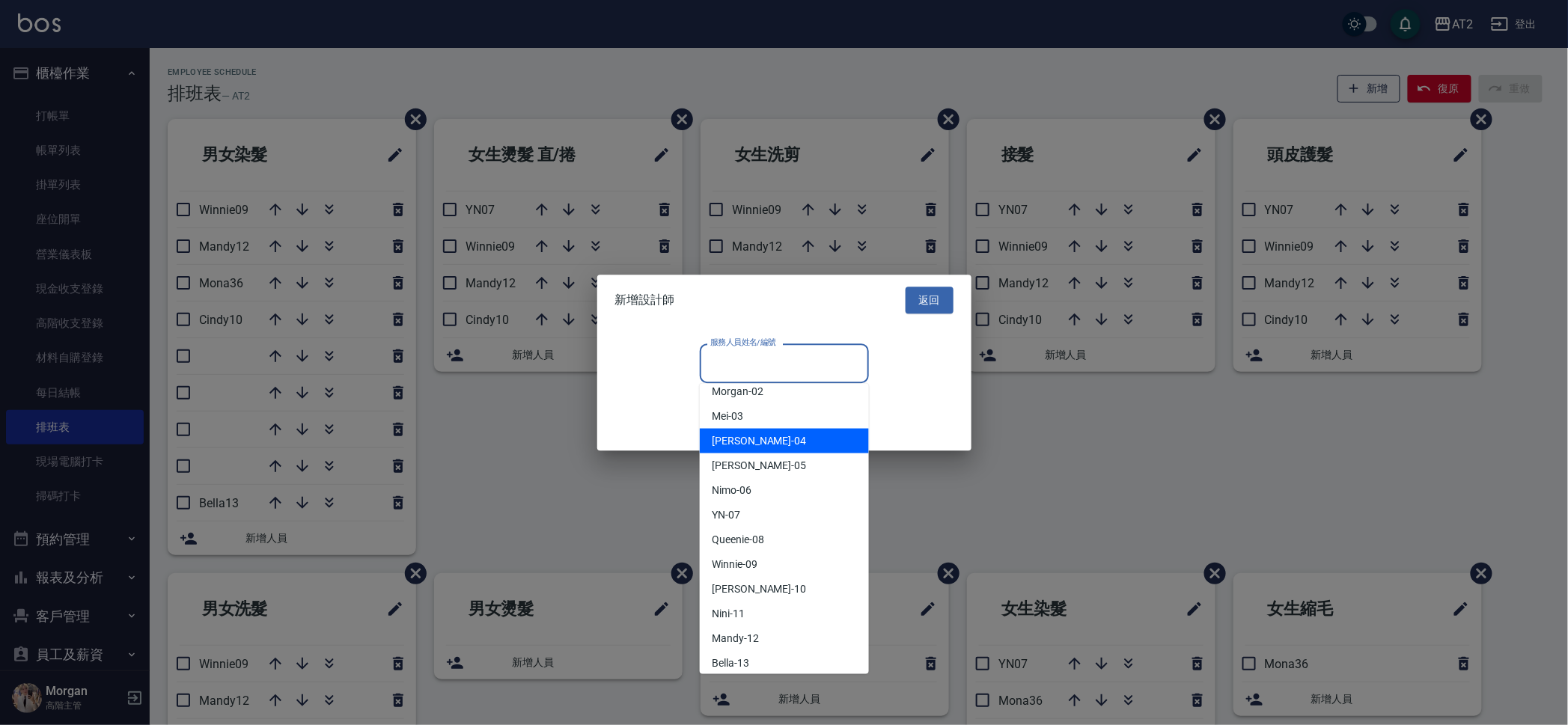
scroll to position [93, 0]
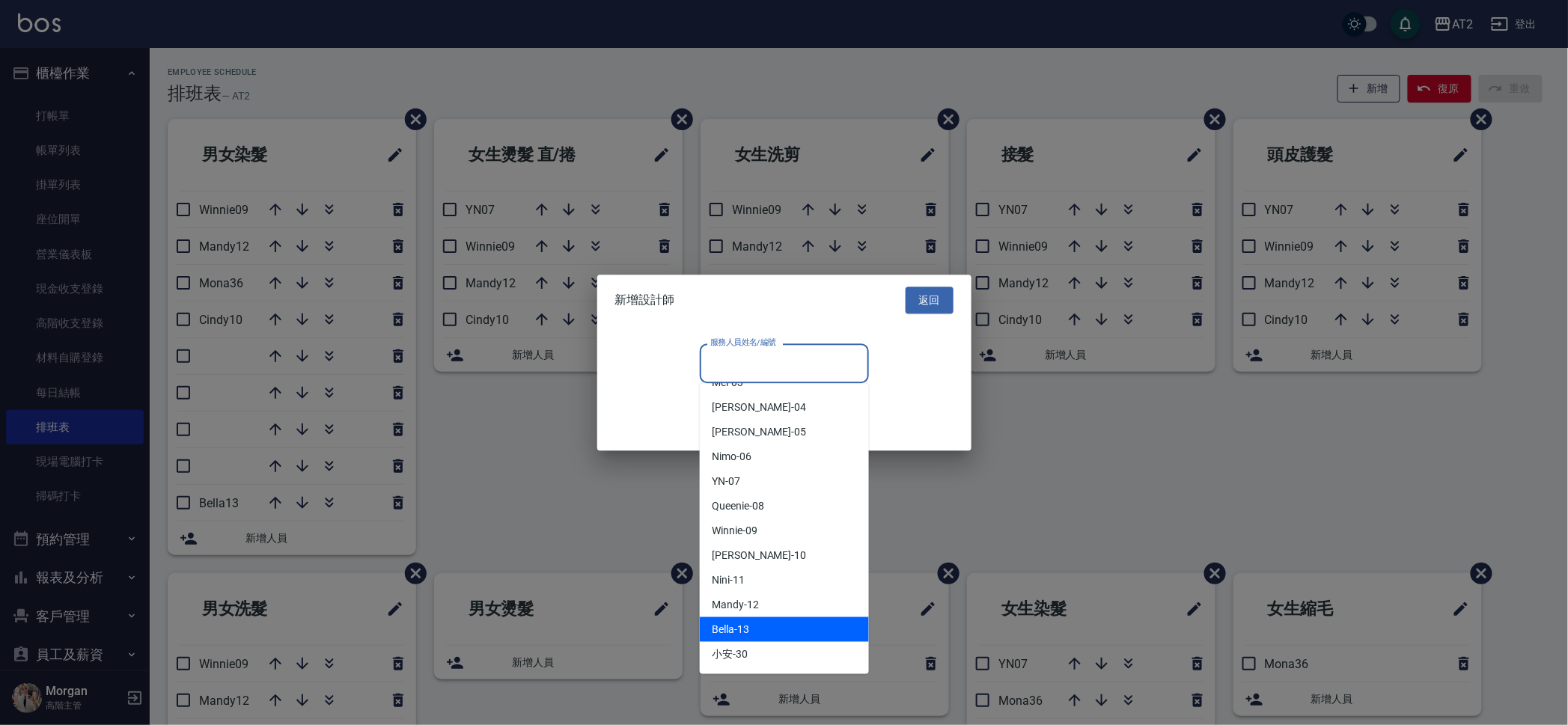
click at [755, 620] on div "Bella -13" at bounding box center [784, 629] width 169 height 24
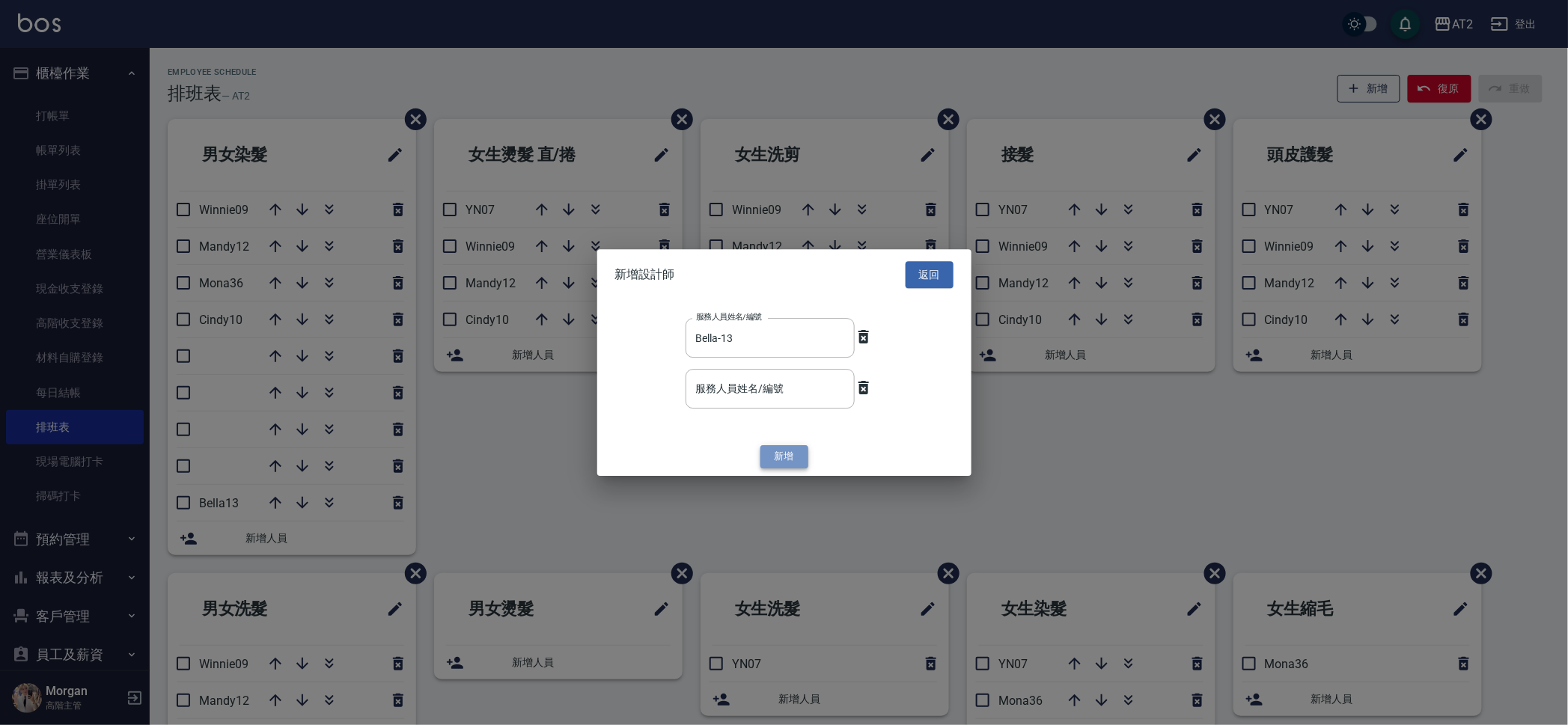
click at [780, 455] on button "新增" at bounding box center [784, 457] width 48 height 23
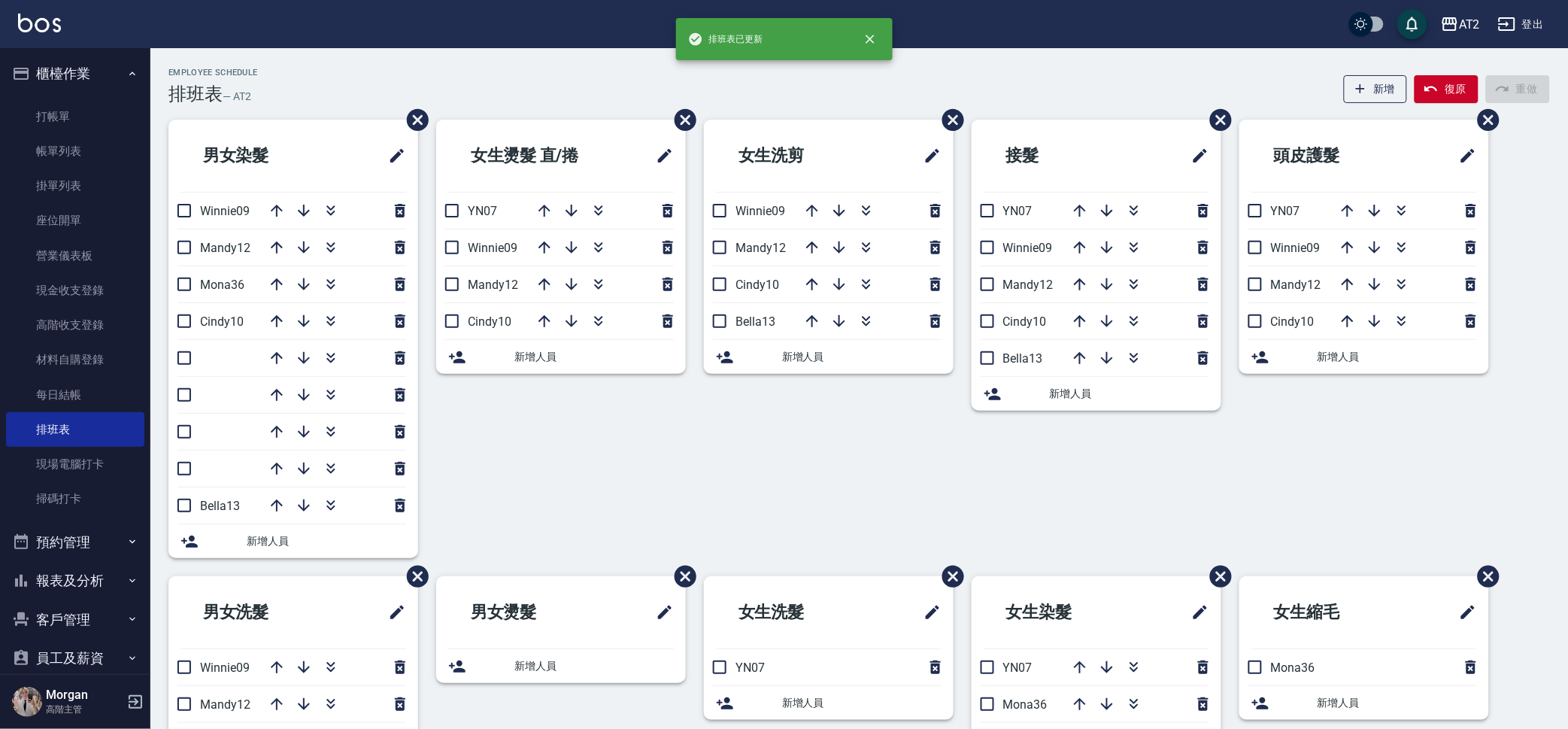
click at [1339, 359] on span "新增人員" at bounding box center [1397, 357] width 159 height 16
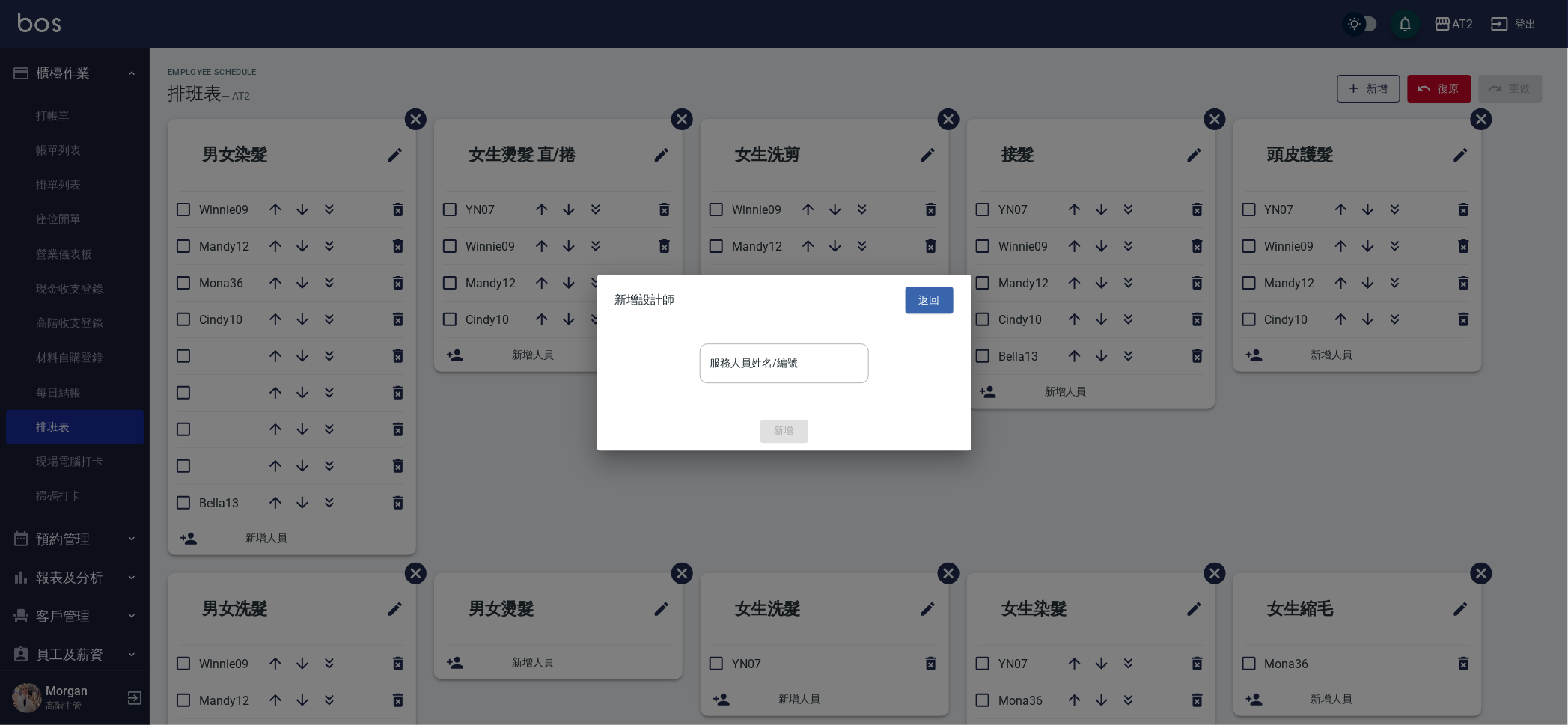
click at [760, 389] on div "服務人員姓名/編號 服務人員姓名/編號" at bounding box center [784, 368] width 374 height 86
click at [768, 352] on div "服務人員姓名/編號 服務人員姓名/編號" at bounding box center [784, 362] width 169 height 39
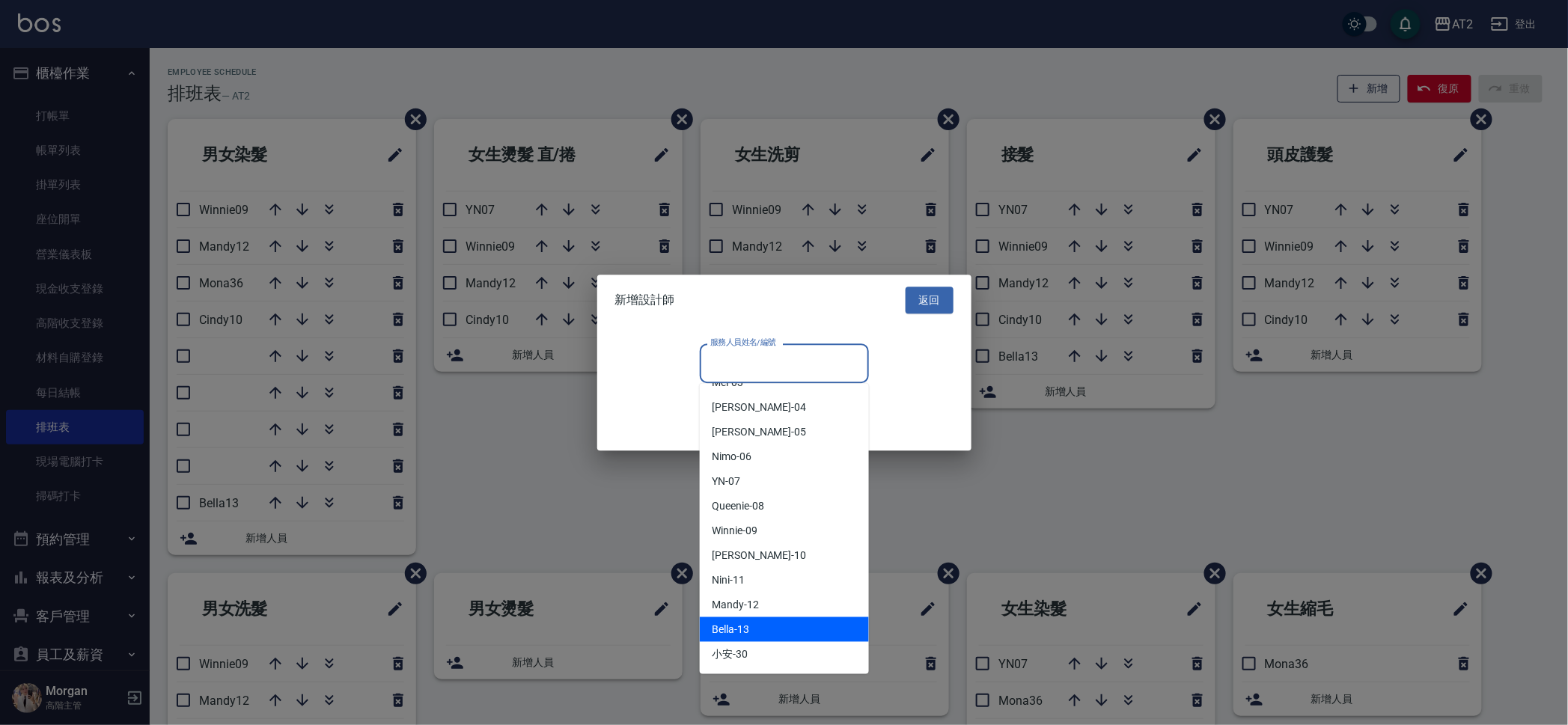
click at [765, 620] on div "Bella -13" at bounding box center [784, 629] width 169 height 24
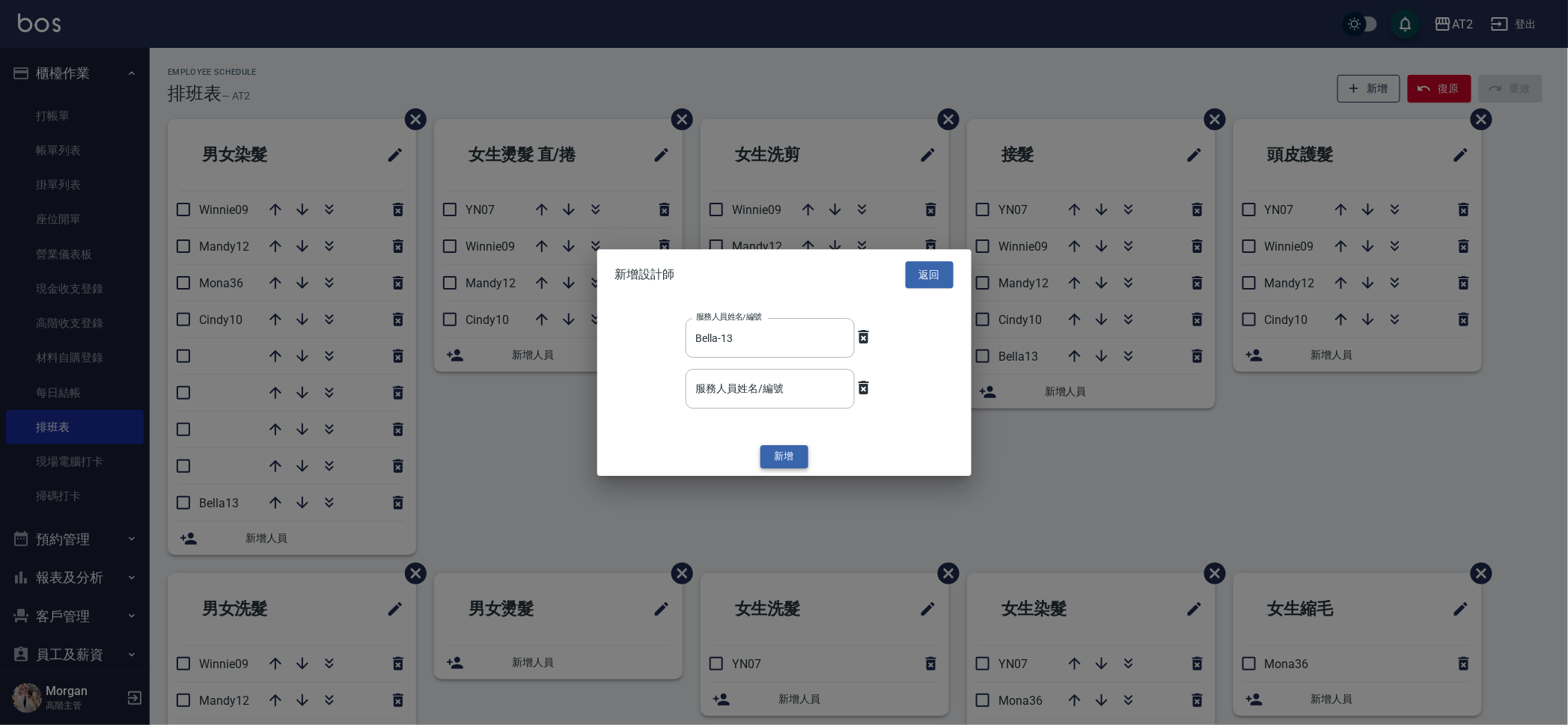
click at [784, 447] on button "新增" at bounding box center [784, 457] width 48 height 23
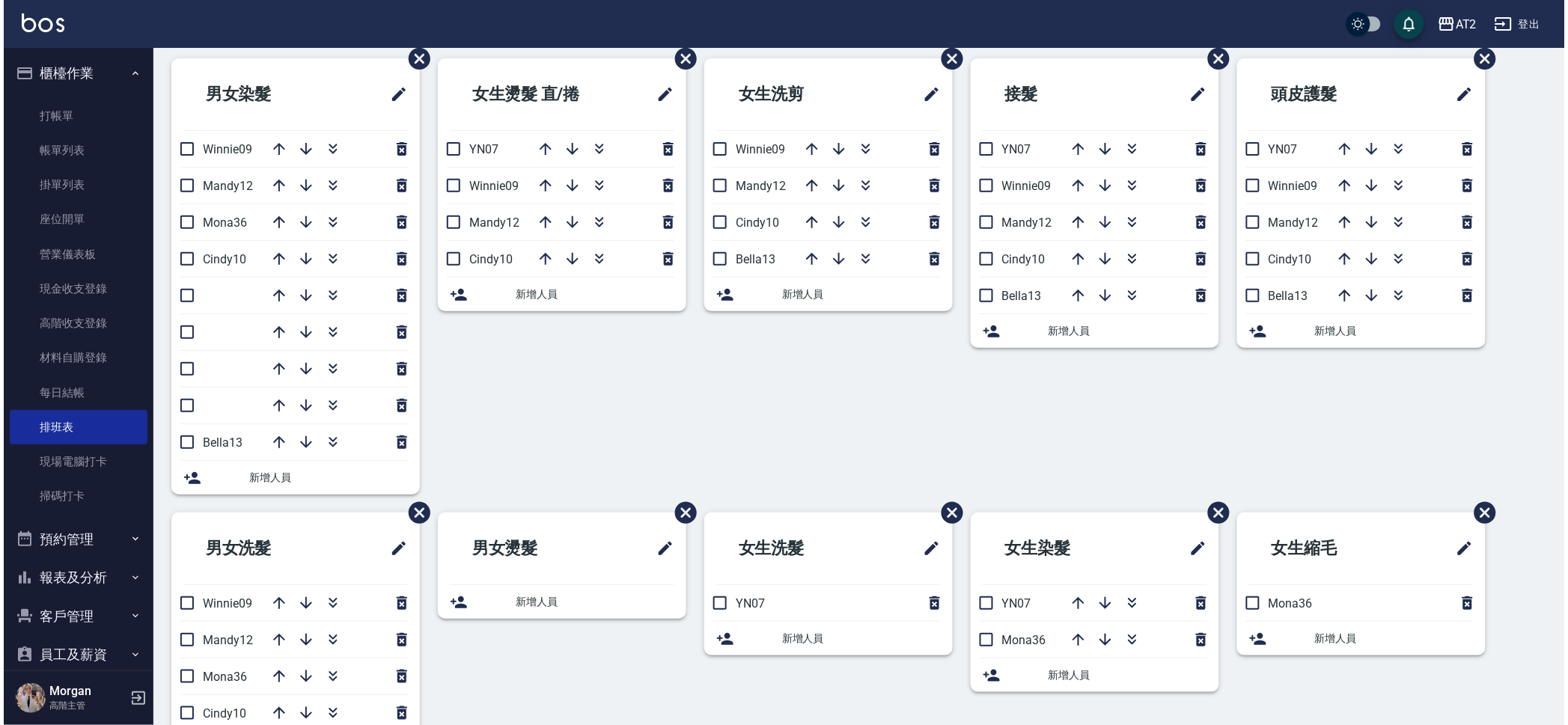
scroll to position [124, 0]
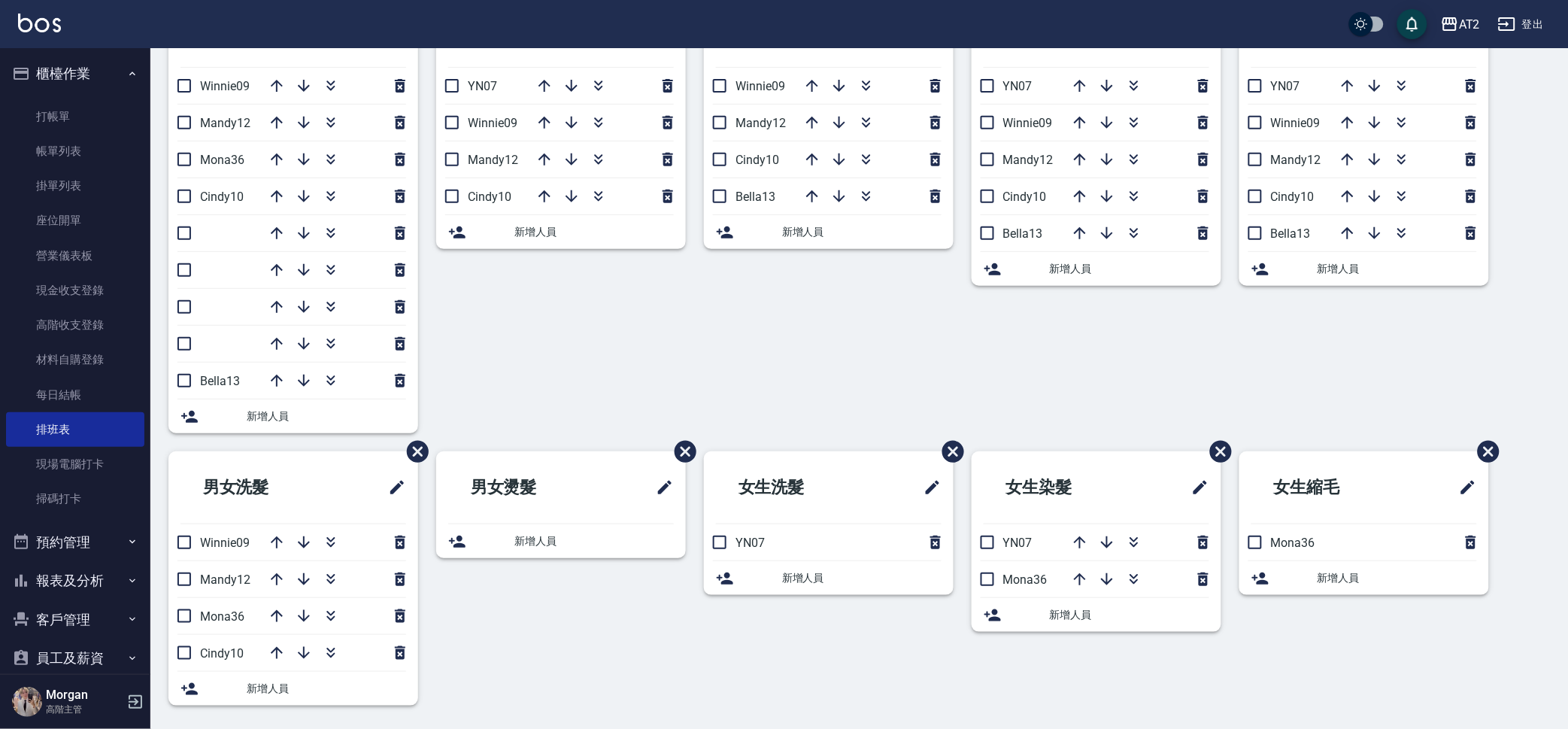
click at [282, 689] on span "新增人員" at bounding box center [326, 688] width 159 height 16
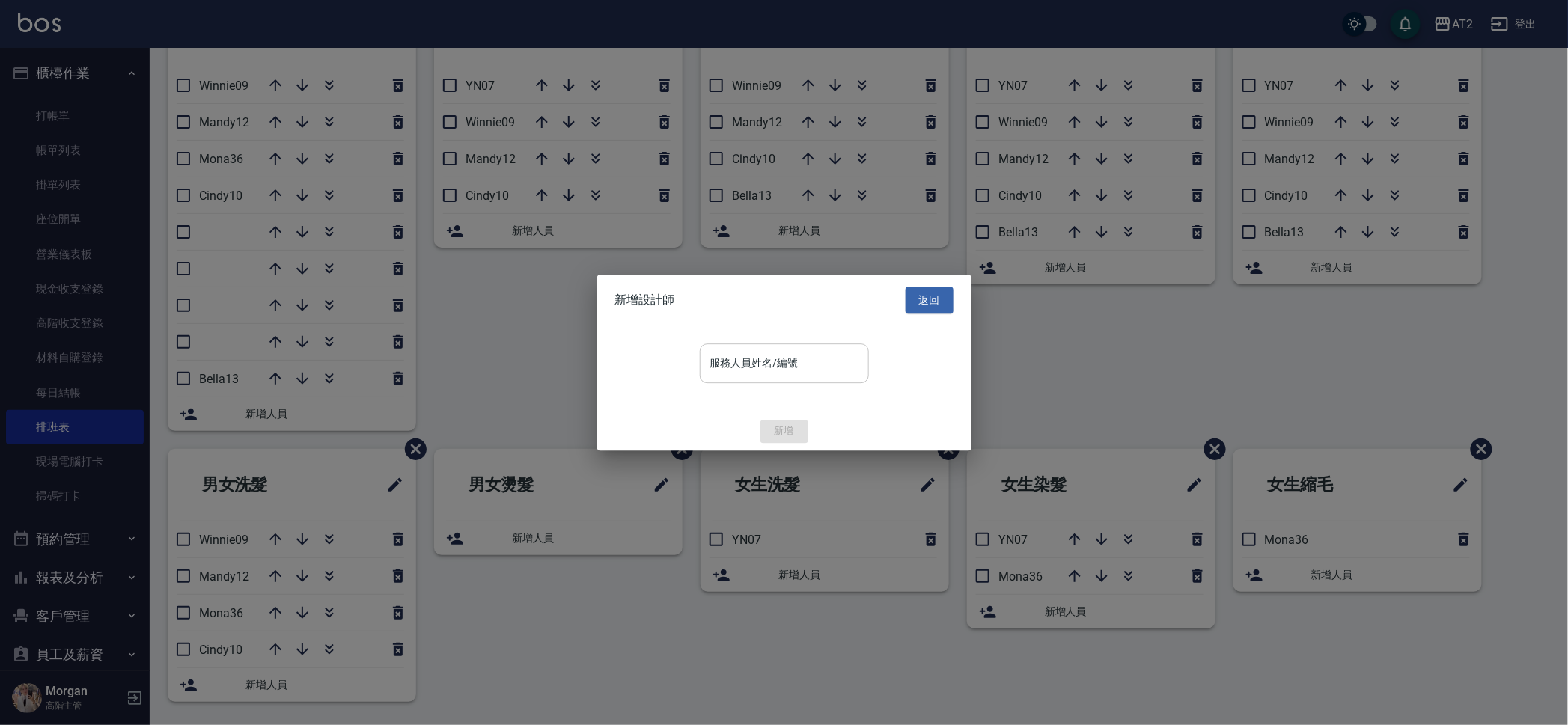
click at [802, 369] on input "服務人員姓名/編號" at bounding box center [784, 362] width 155 height 26
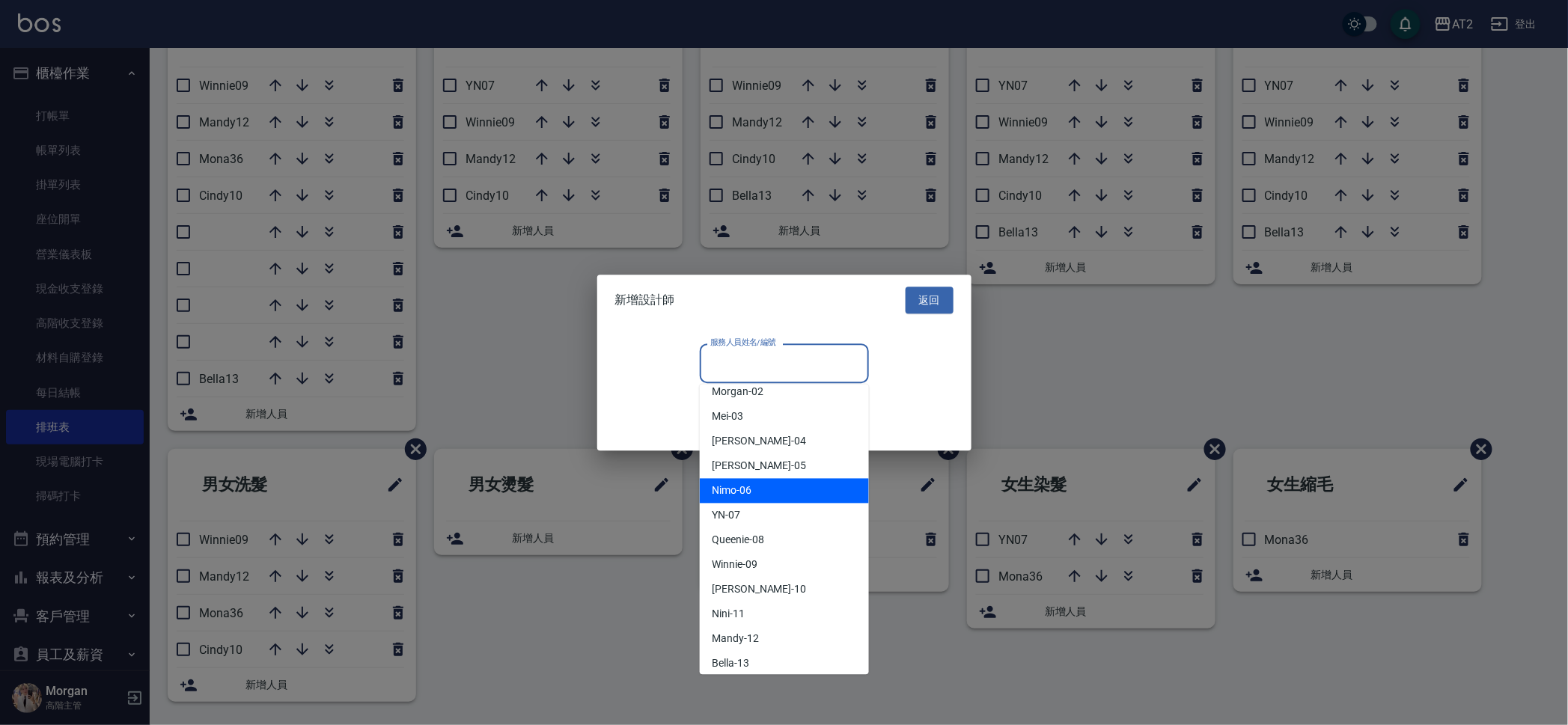
scroll to position [93, 0]
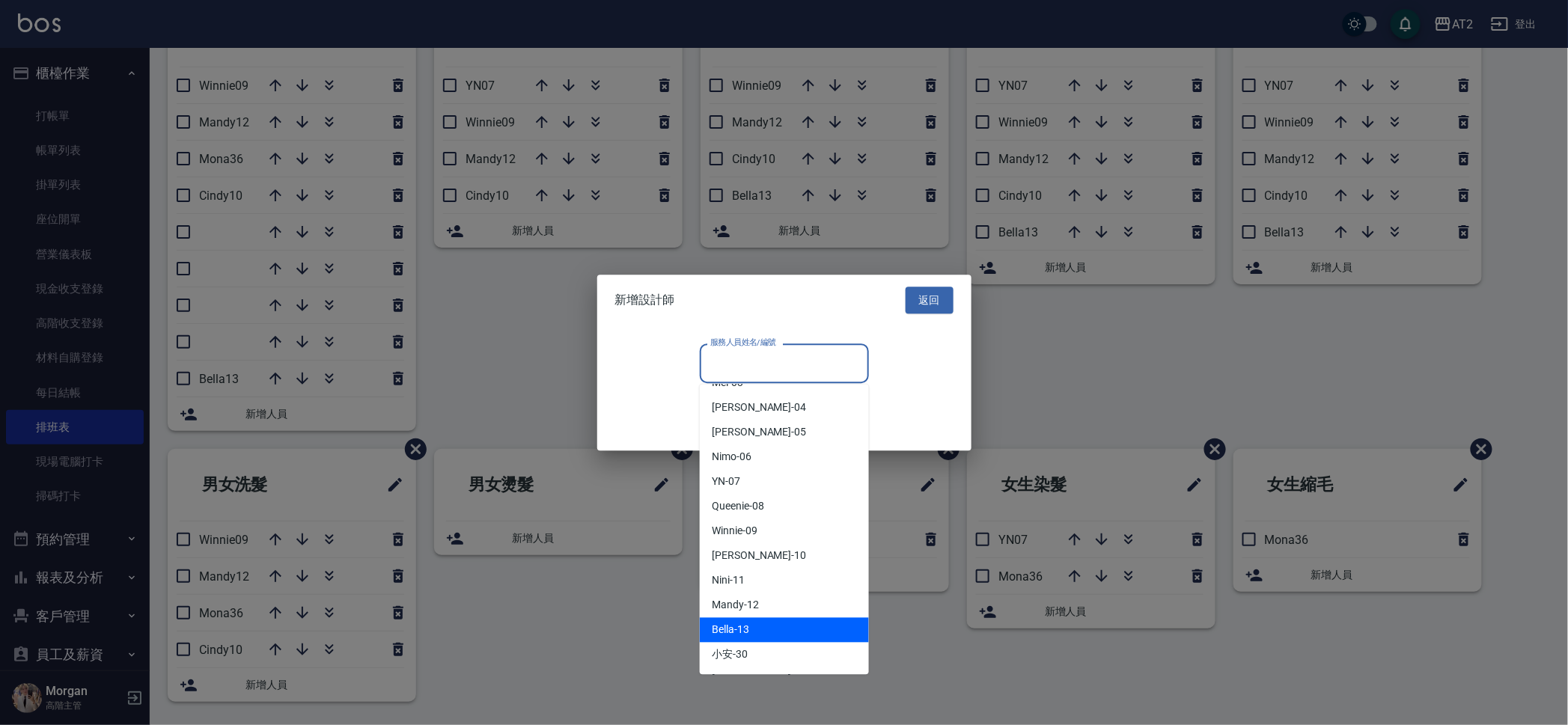
click at [741, 623] on span "Bella -13" at bounding box center [730, 630] width 38 height 16
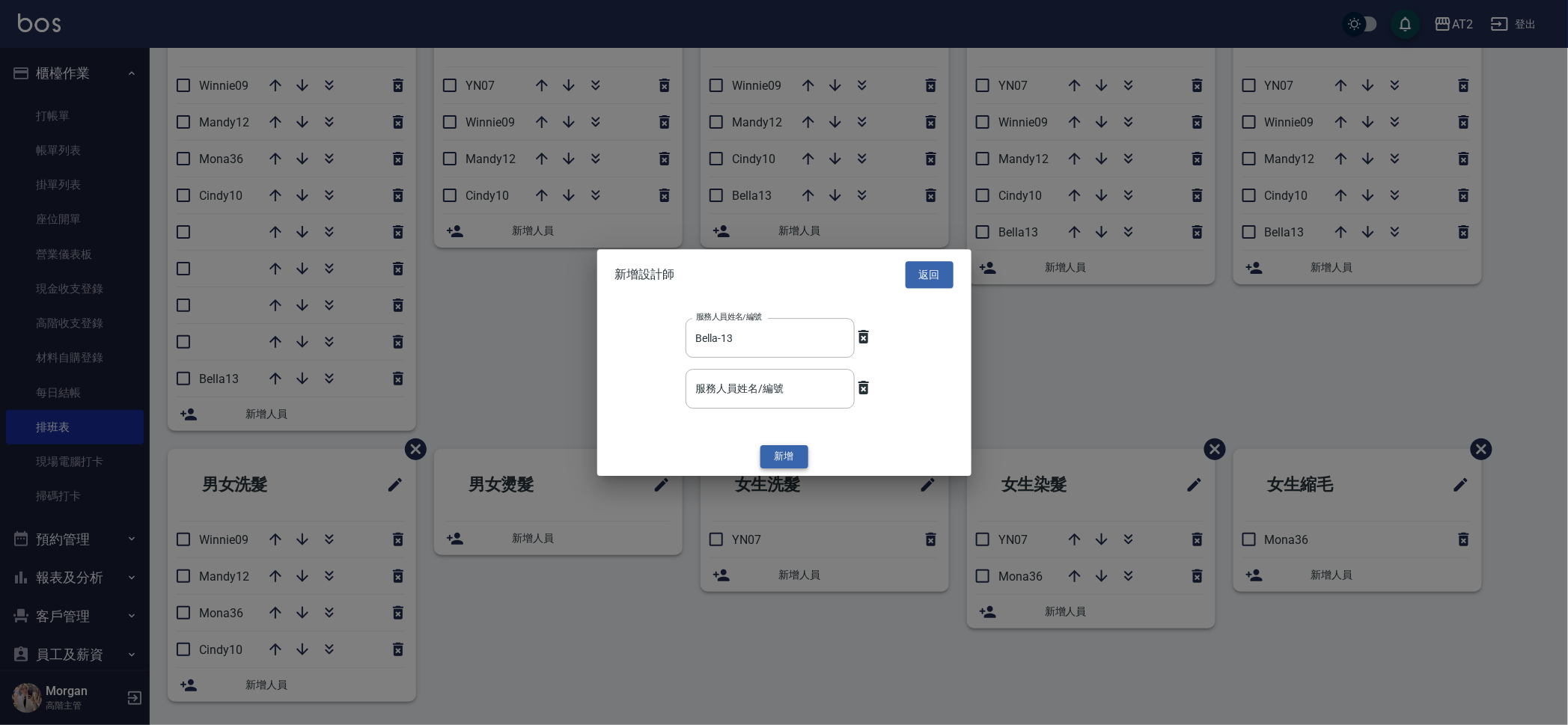
click at [781, 451] on button "新增" at bounding box center [784, 457] width 48 height 23
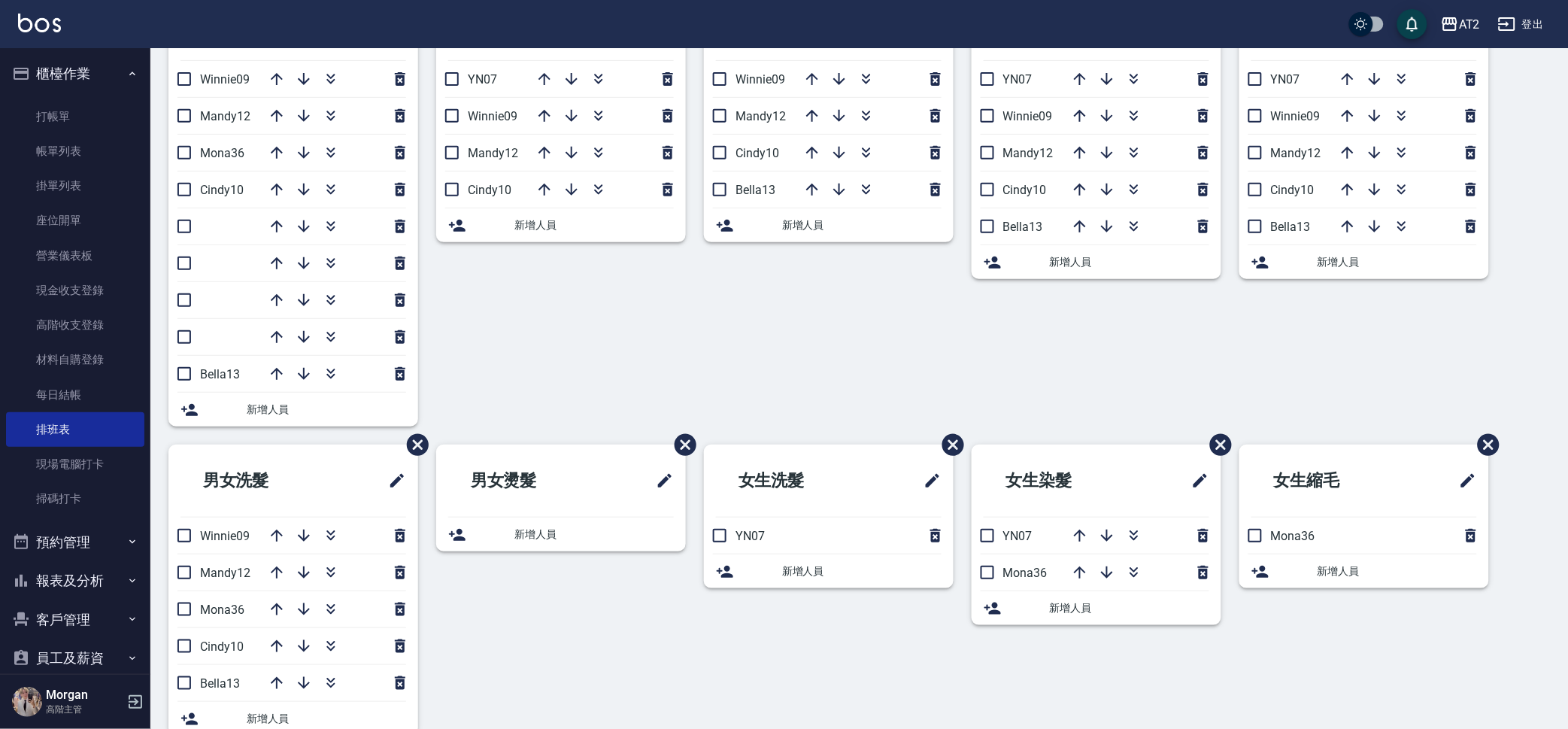
scroll to position [163, 0]
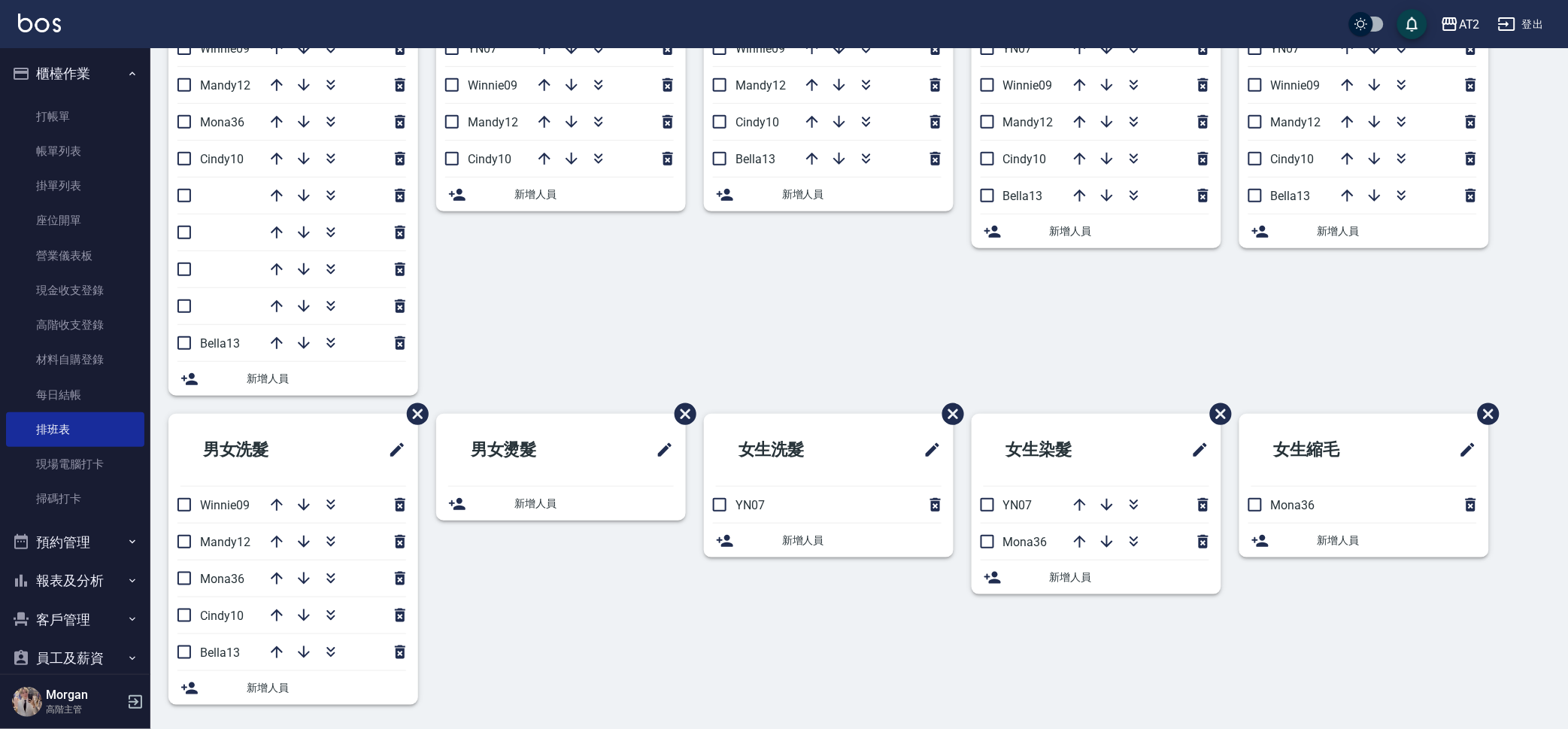
click at [1051, 581] on span "新增人員" at bounding box center [1129, 577] width 159 height 16
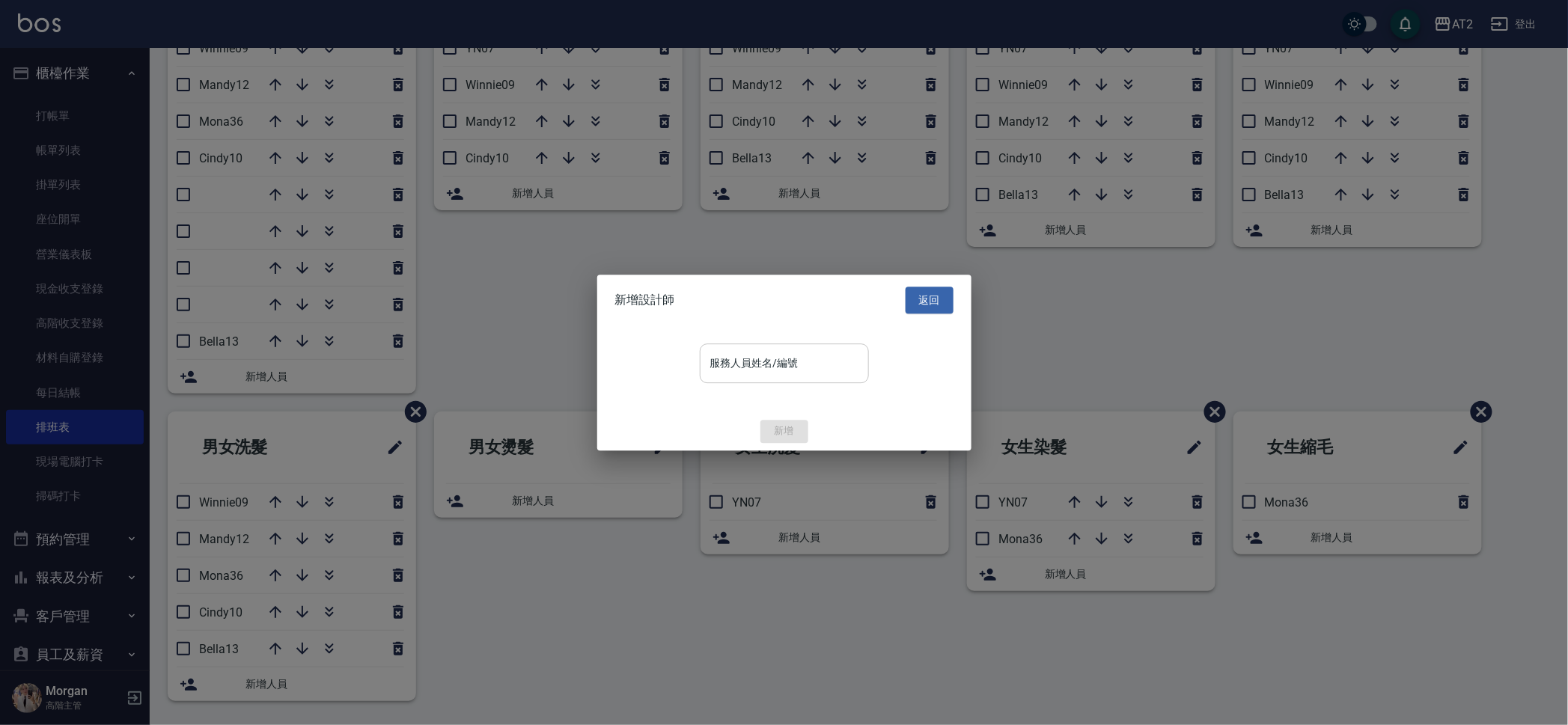
click at [792, 356] on input "服務人員姓名/編號" at bounding box center [784, 362] width 155 height 26
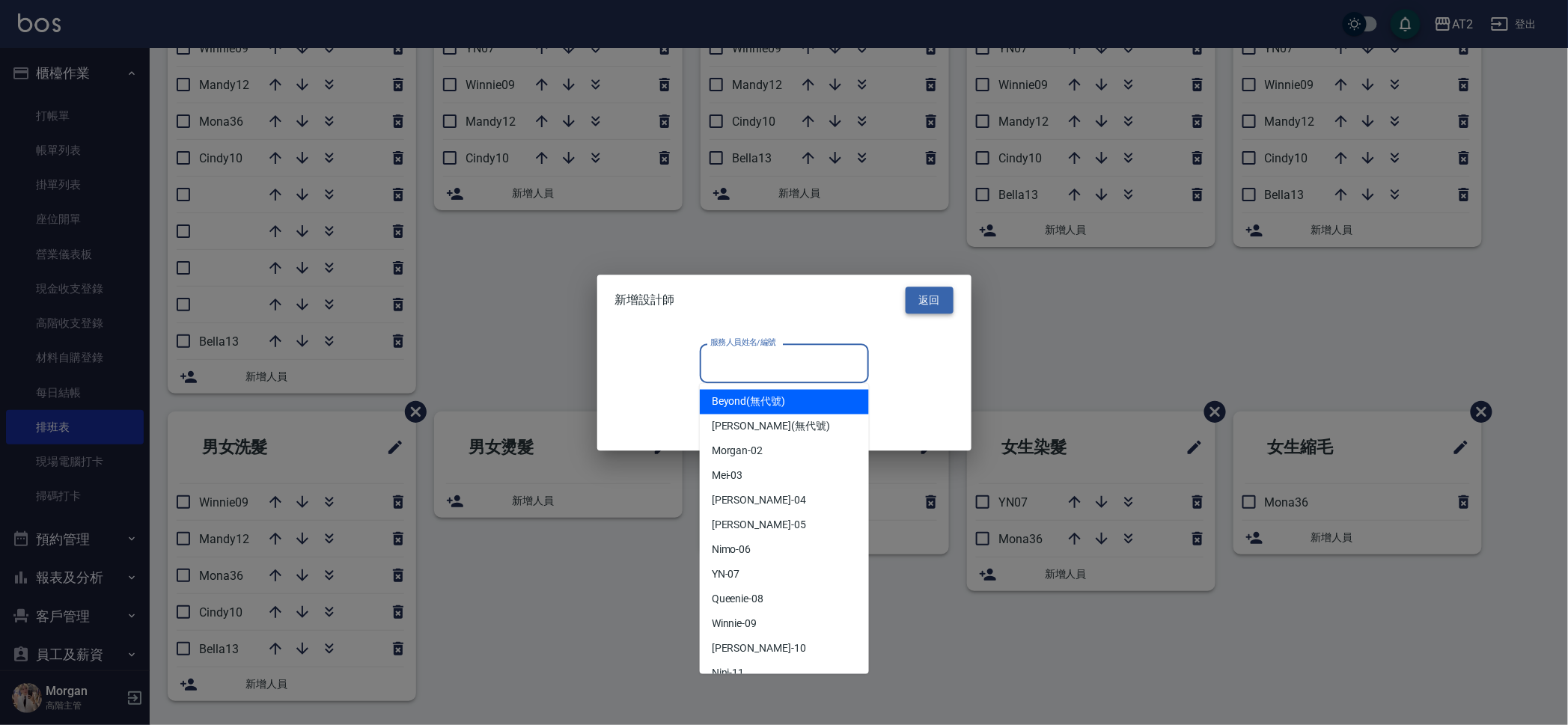
click at [934, 290] on button "返回" at bounding box center [929, 300] width 48 height 28
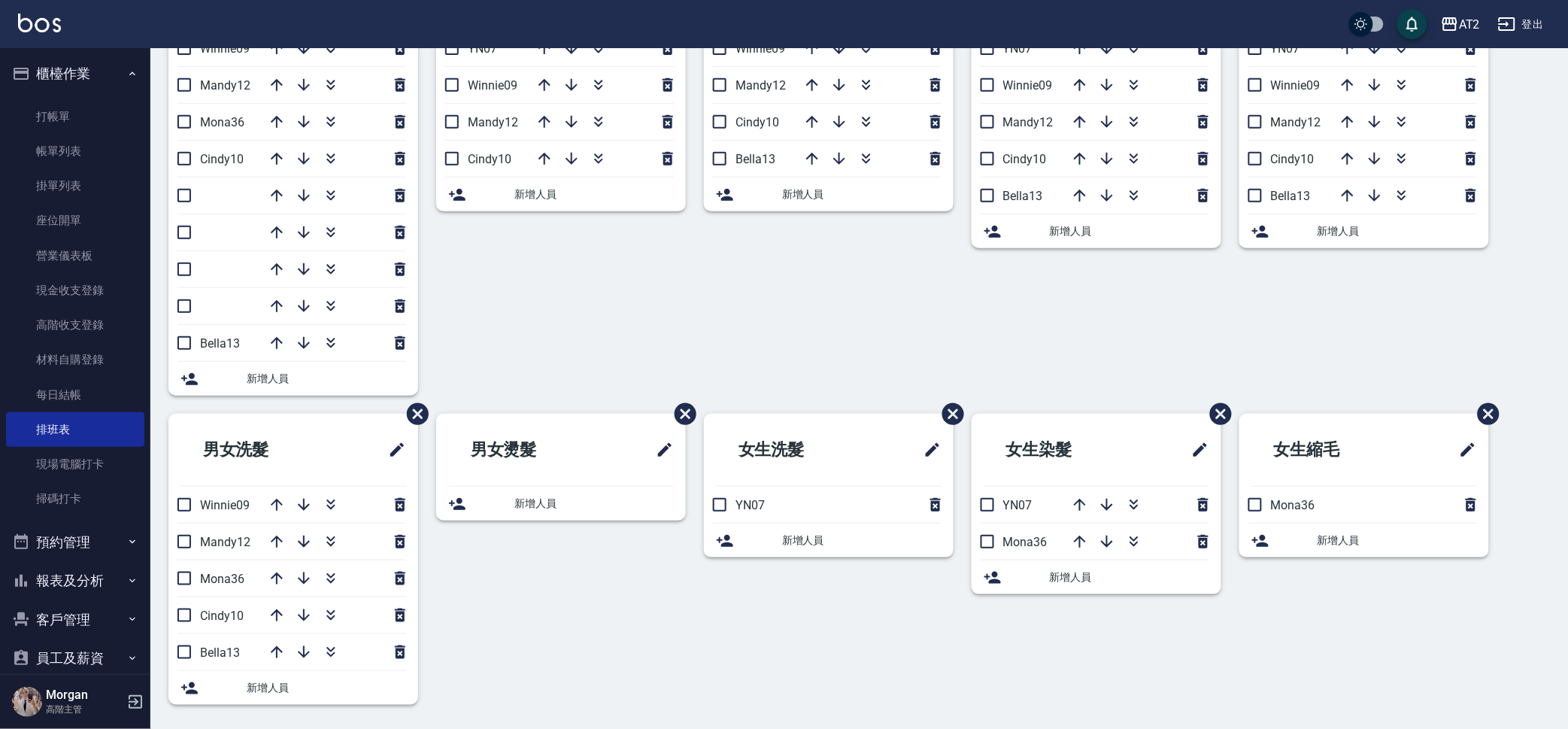
scroll to position [0, 0]
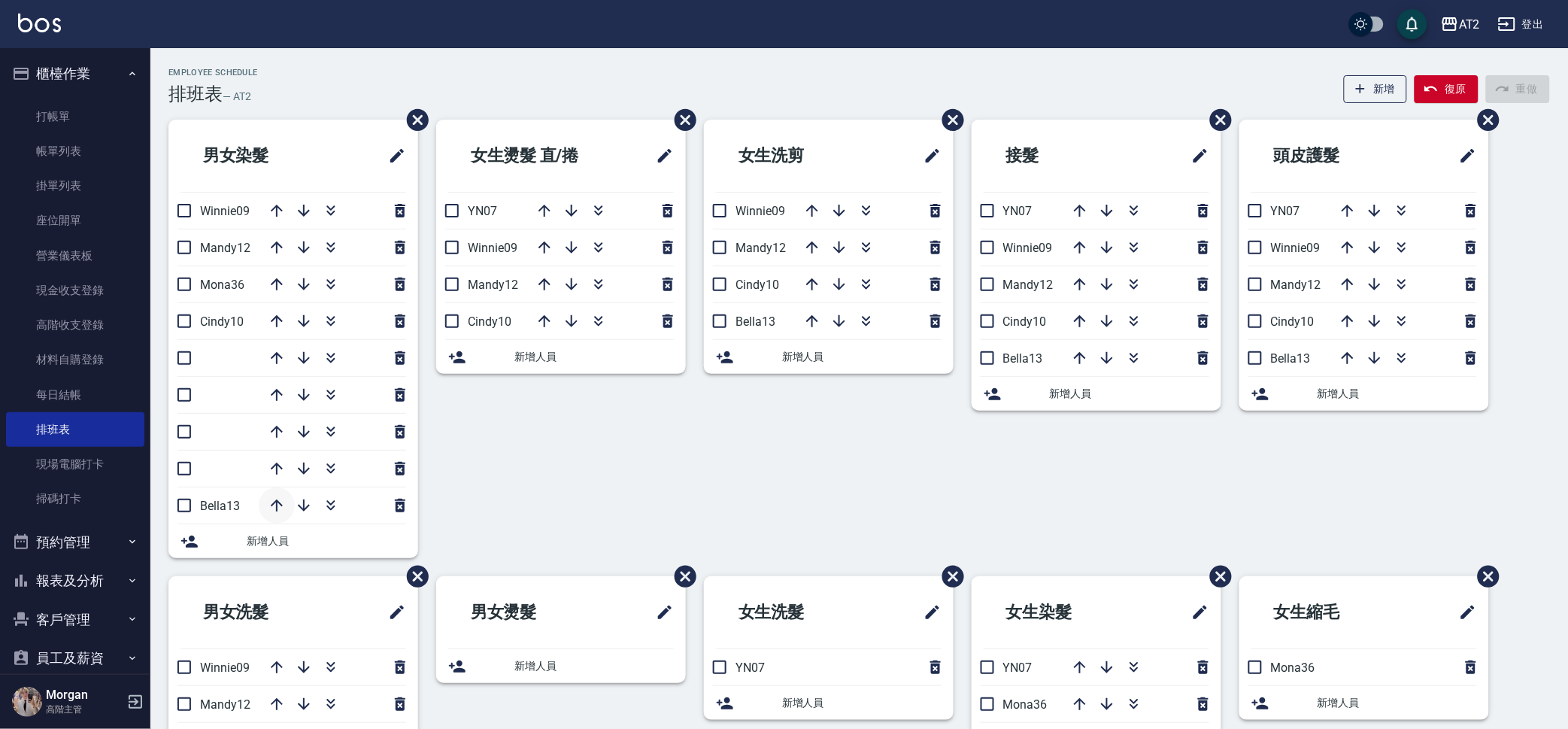
click at [283, 500] on icon "button" at bounding box center [276, 505] width 18 height 18
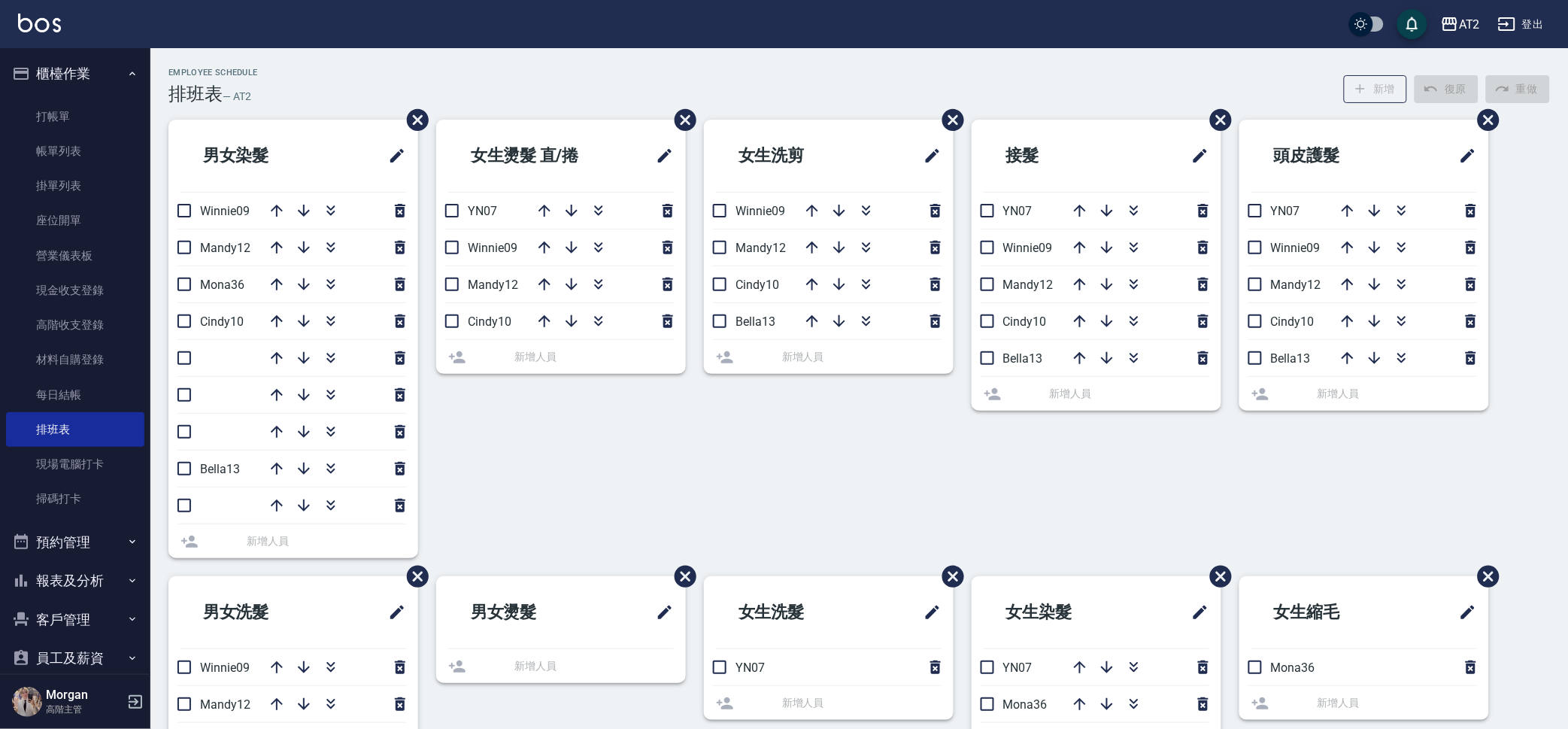
click at [275, 467] on div at bounding box center [334, 468] width 150 height 36
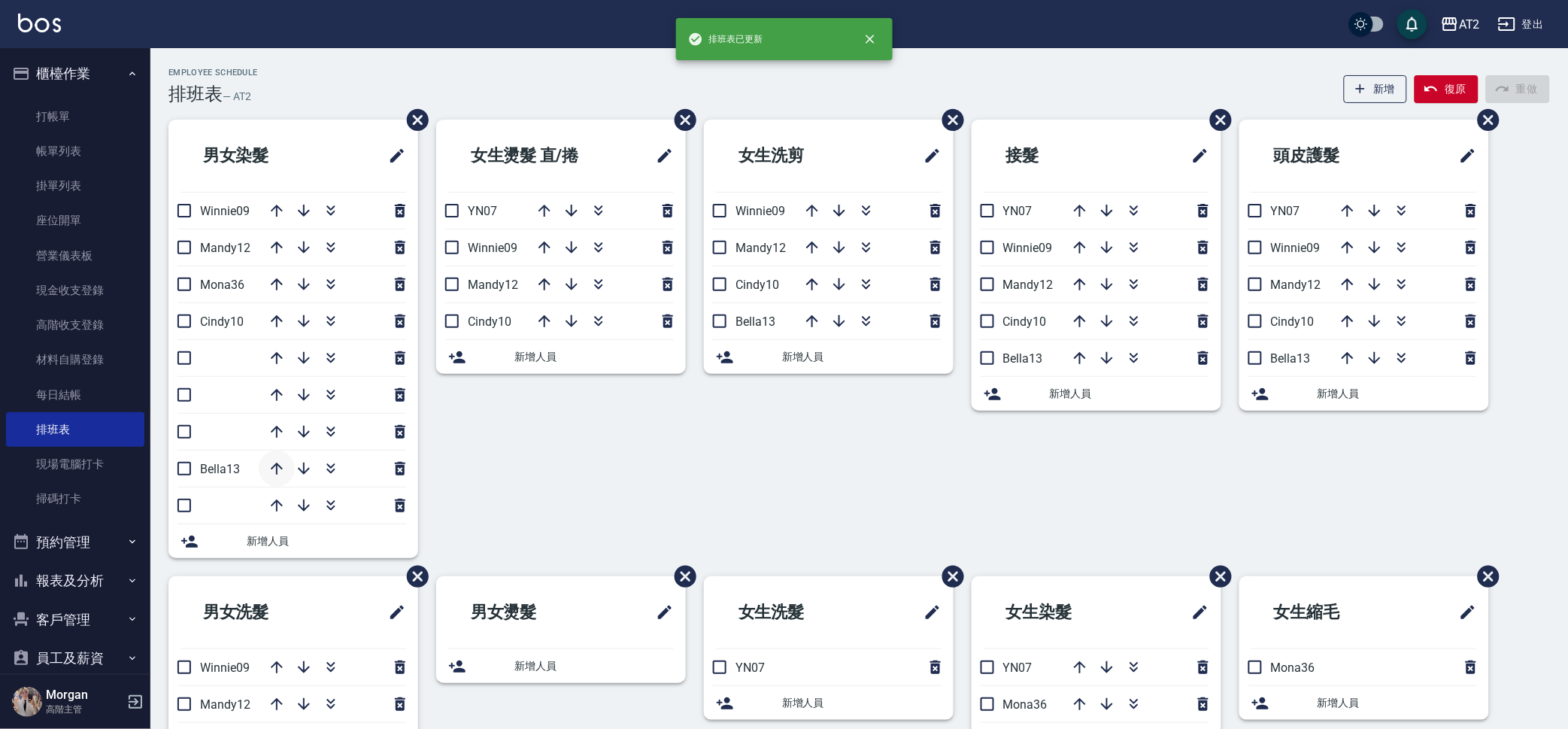
click at [277, 465] on icon "button" at bounding box center [277, 468] width 12 height 12
click at [272, 426] on icon "button" at bounding box center [276, 431] width 18 height 18
click at [281, 352] on icon "button" at bounding box center [276, 358] width 18 height 18
click at [281, 359] on icon "button" at bounding box center [276, 358] width 18 height 18
click at [278, 392] on icon "button" at bounding box center [277, 395] width 12 height 12
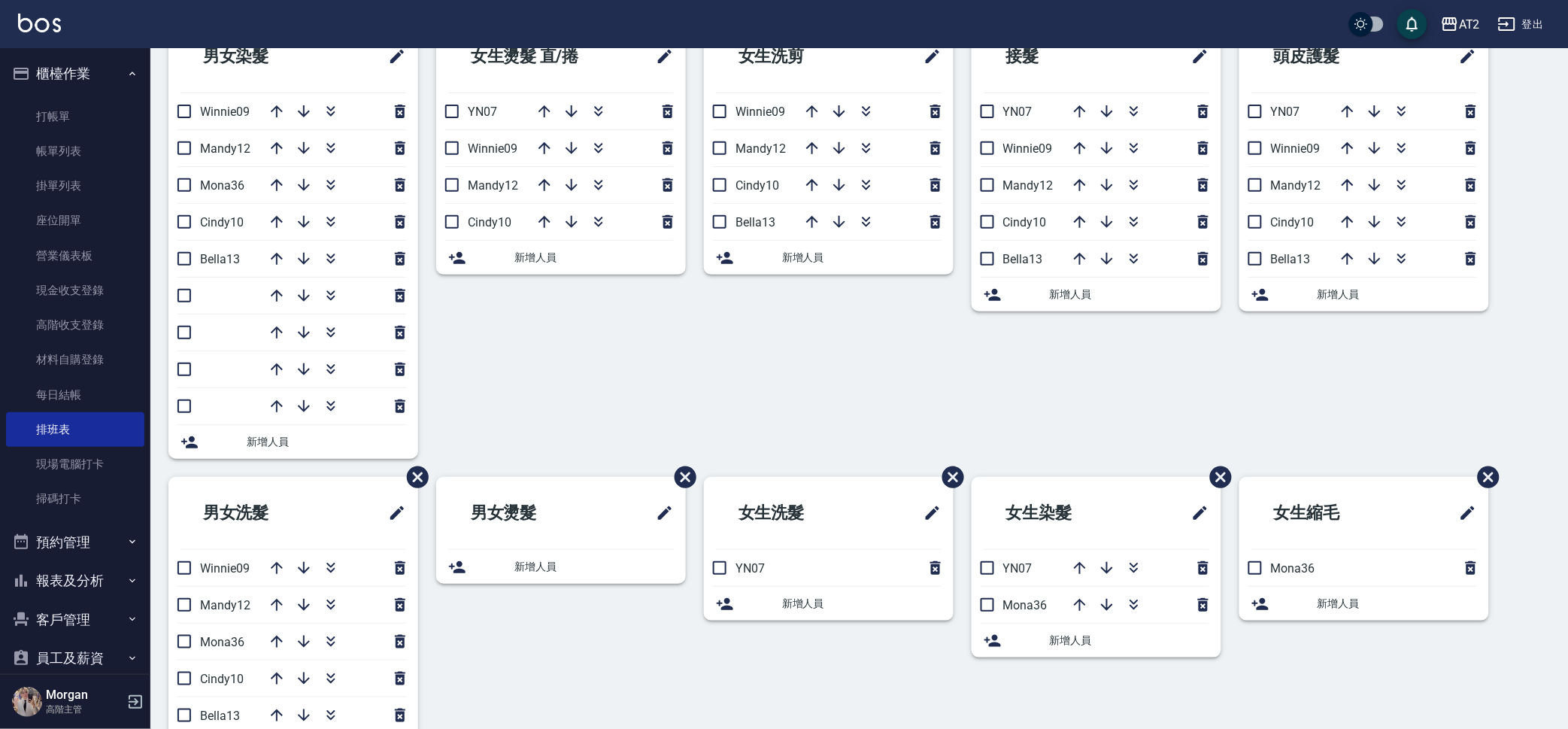
scroll to position [68, 0]
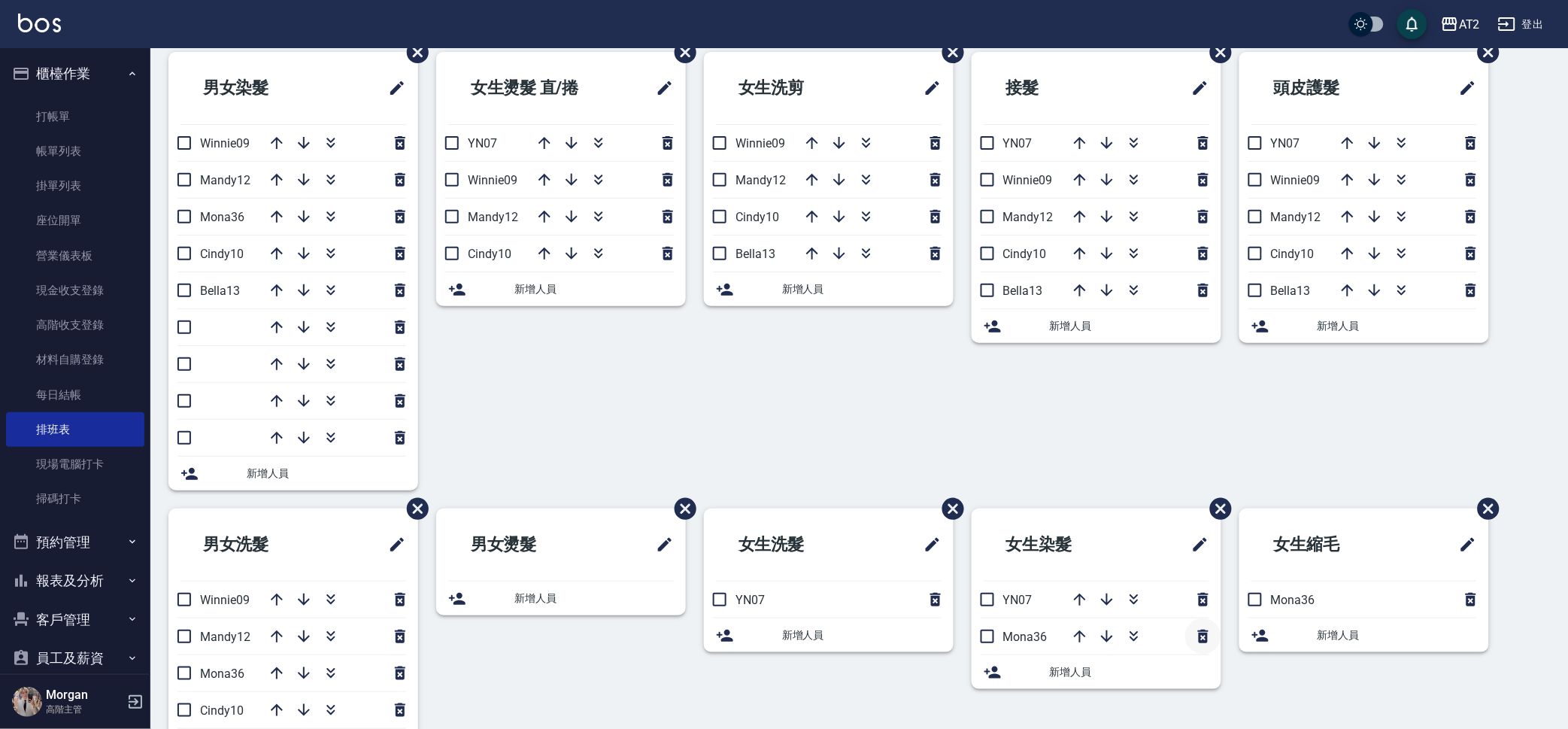
click at [1208, 635] on icon "button" at bounding box center [1203, 635] width 18 height 18
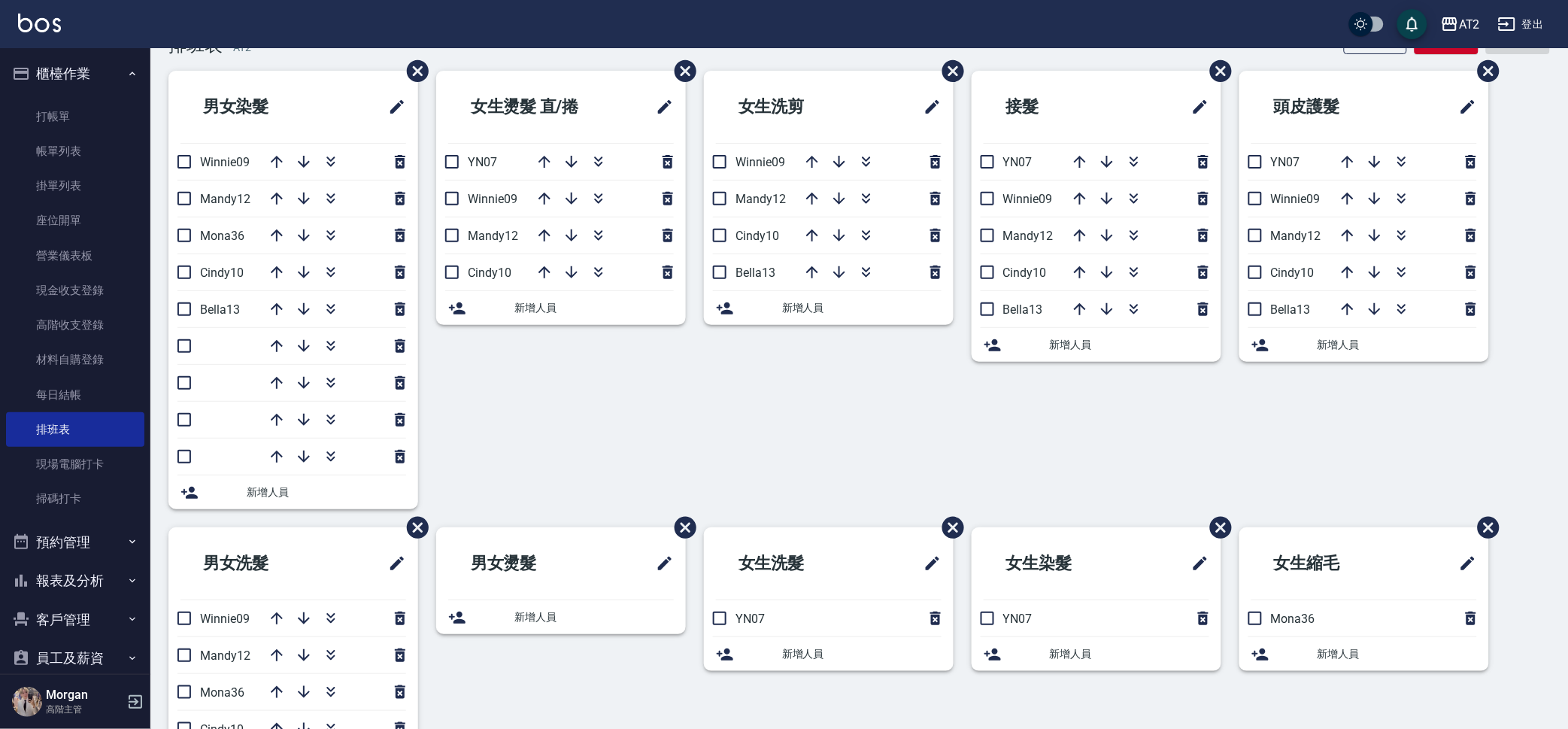
scroll to position [94, 0]
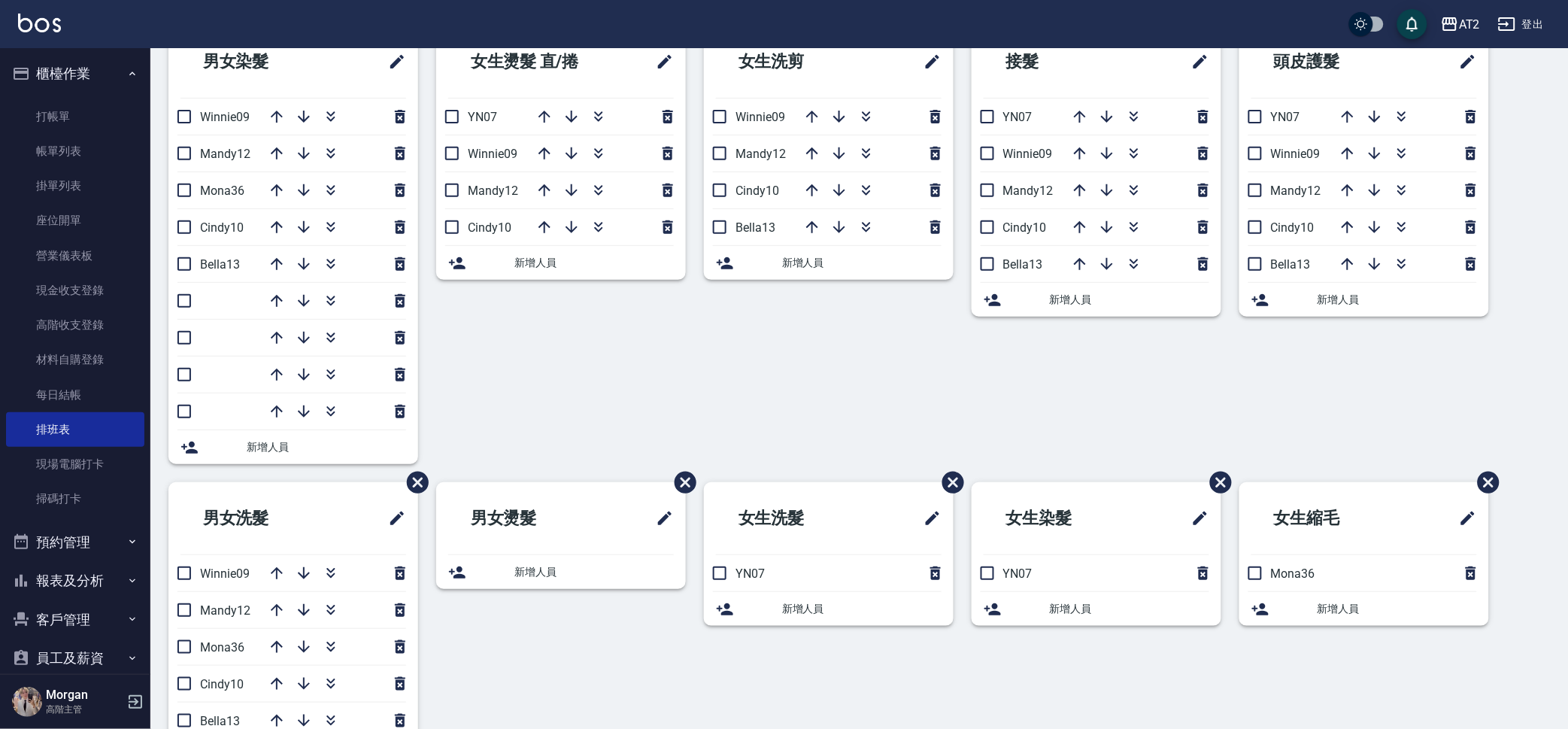
drag, startPoint x: 901, startPoint y: 390, endPoint x: 885, endPoint y: 388, distance: 16.1
click at [900, 390] on div "女生洗剪 Winnie09 Mandy12 Cindy10 Bella13 新增人員" at bounding box center [819, 253] width 267 height 456
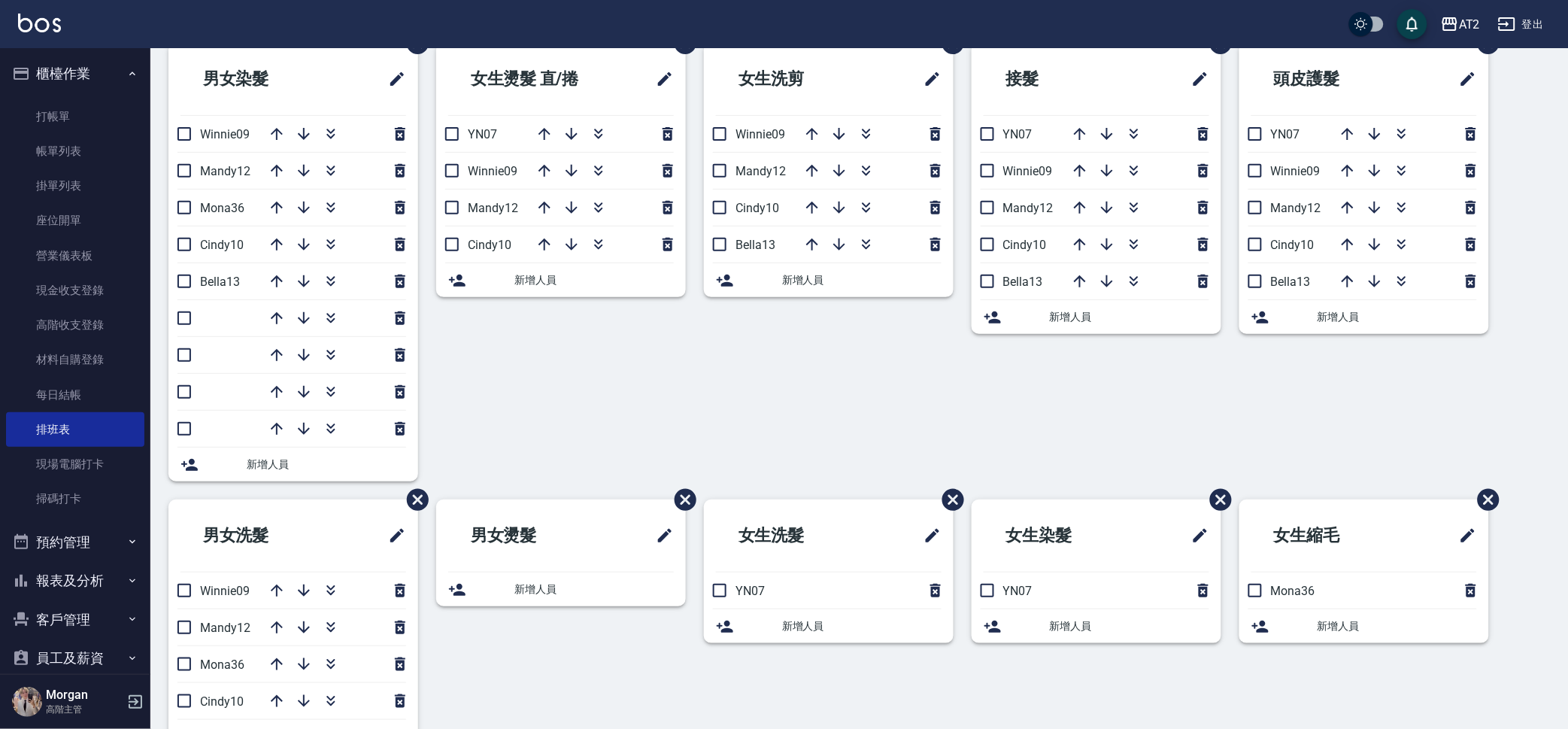
scroll to position [0, 0]
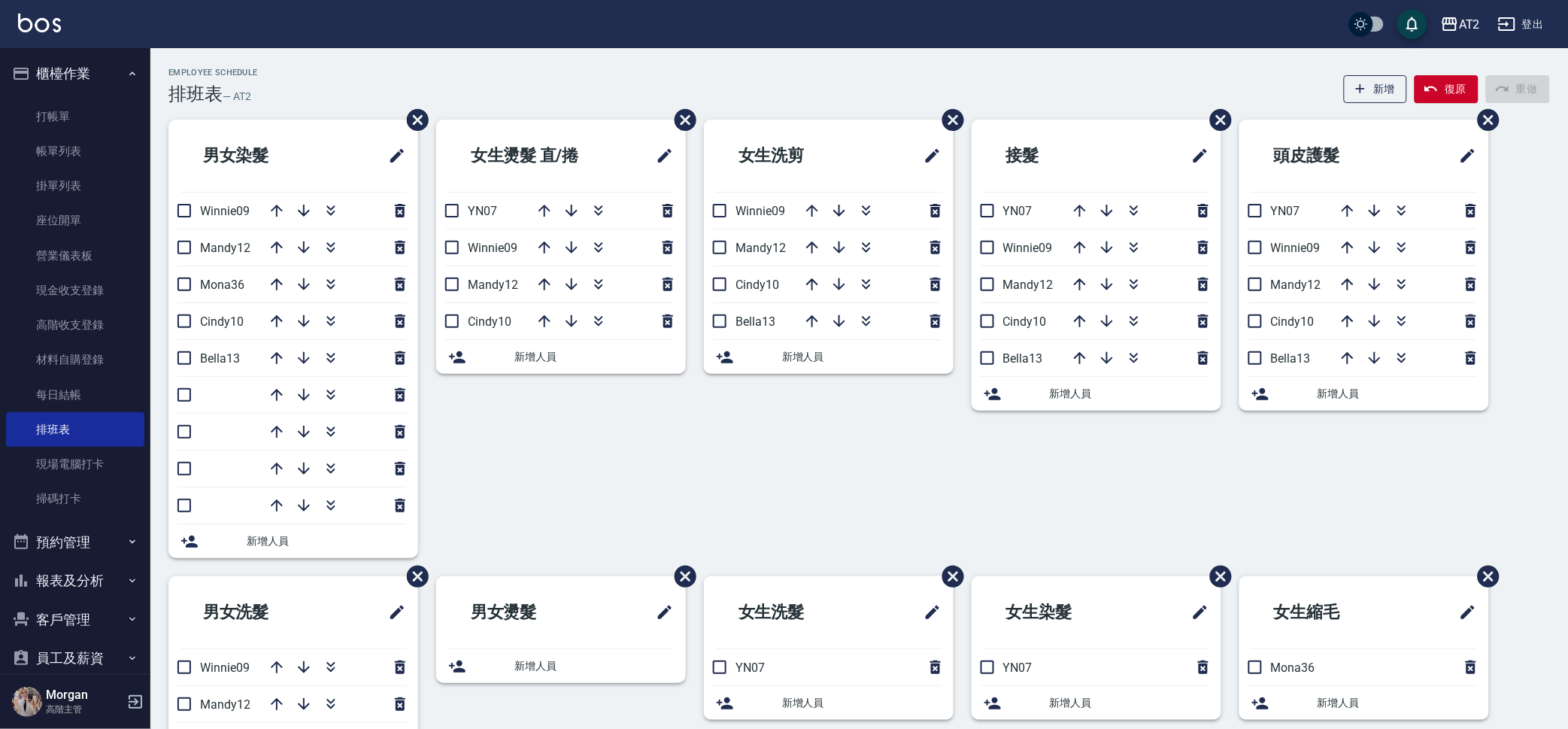
click at [787, 467] on div "女生洗剪 Winnie09 Mandy12 Cindy10 Bella13 新增人員" at bounding box center [819, 348] width 267 height 456
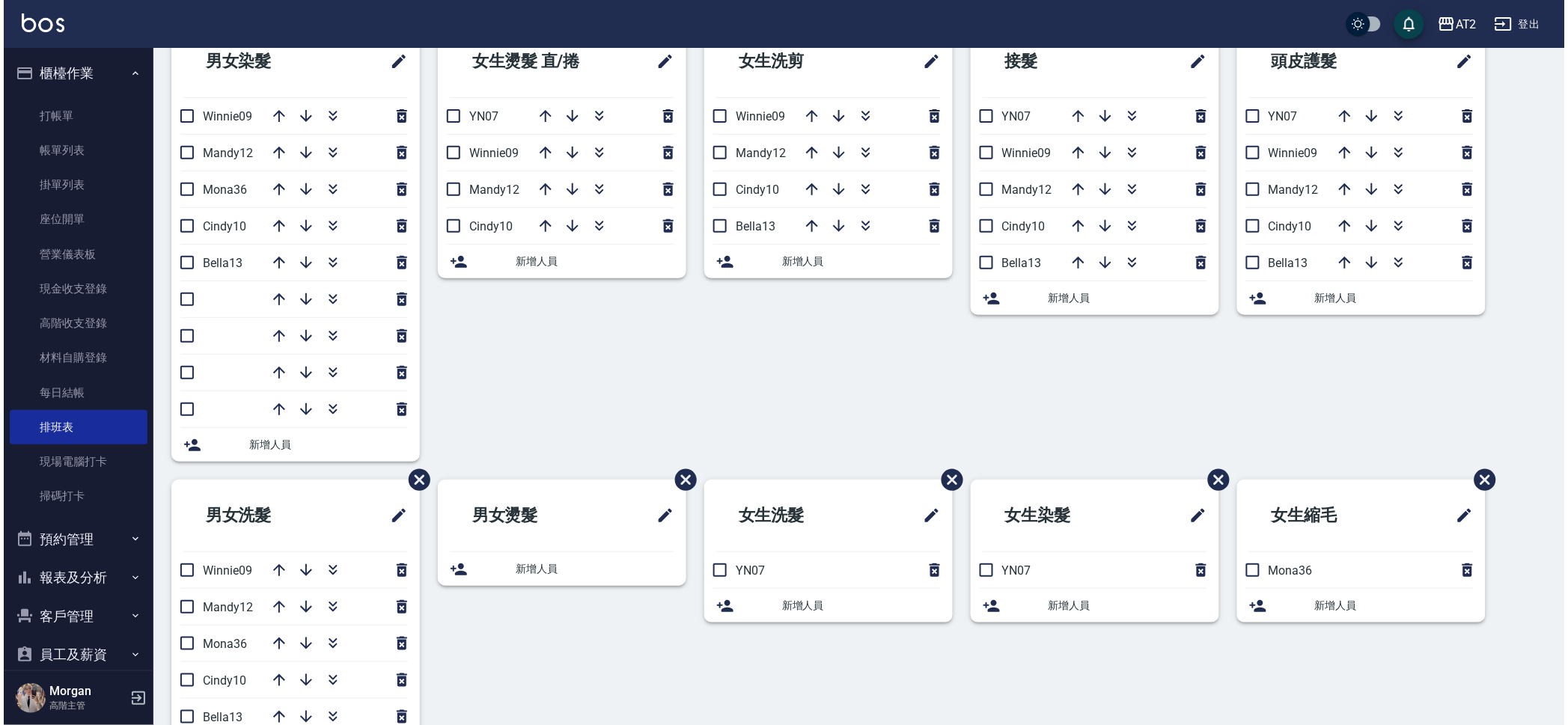
scroll to position [162, 0]
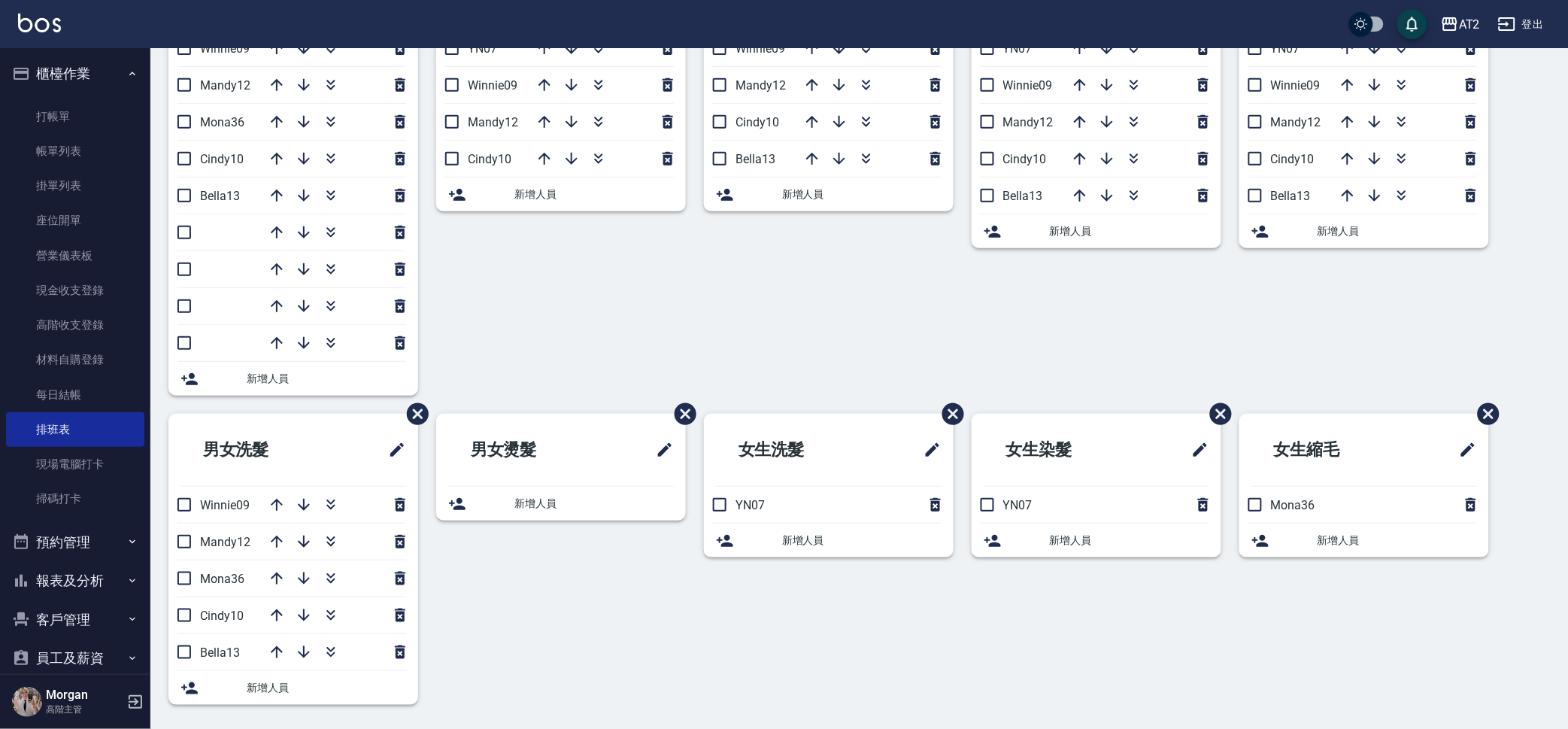
click at [778, 532] on div "新增人員" at bounding box center [840, 540] width 202 height 16
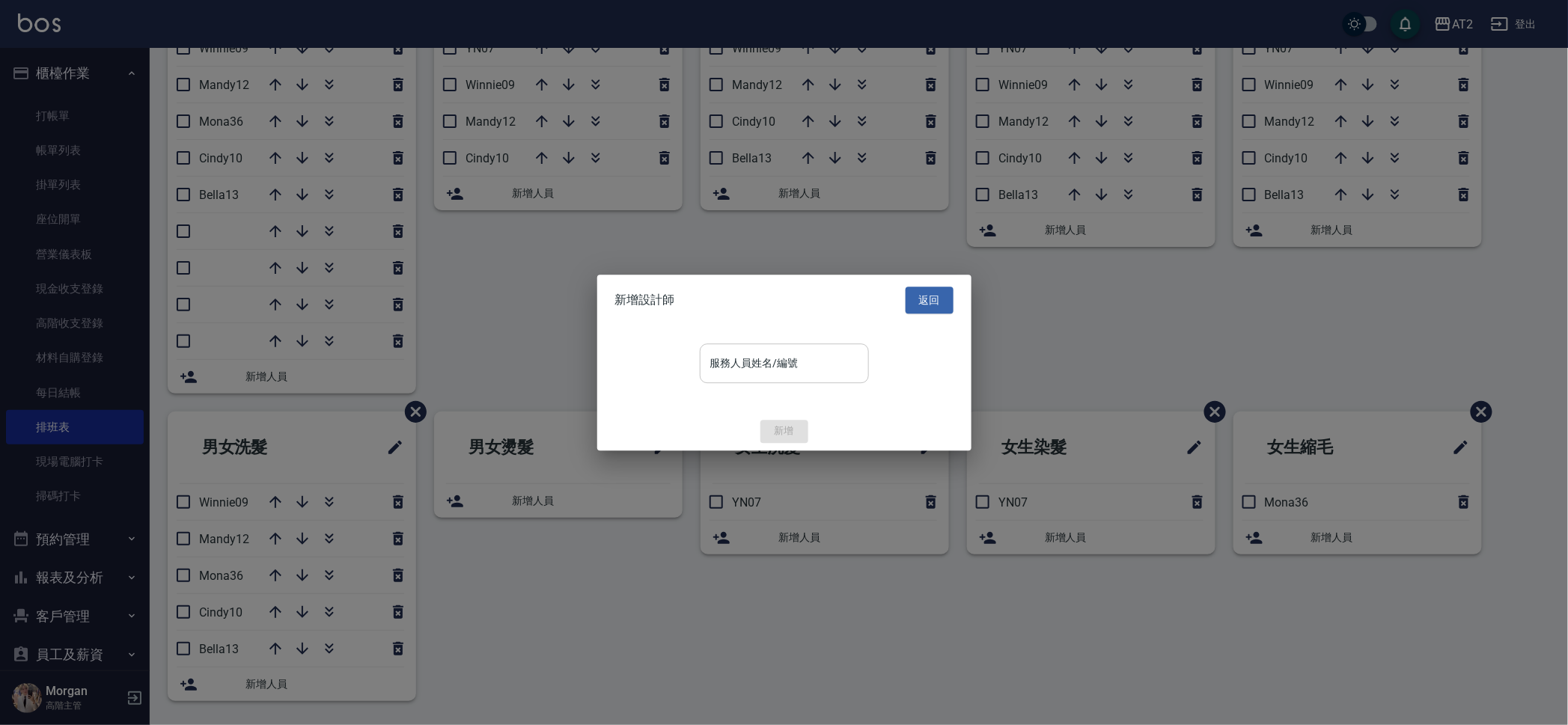
click at [787, 378] on div "服務人員姓名/編號" at bounding box center [784, 362] width 169 height 39
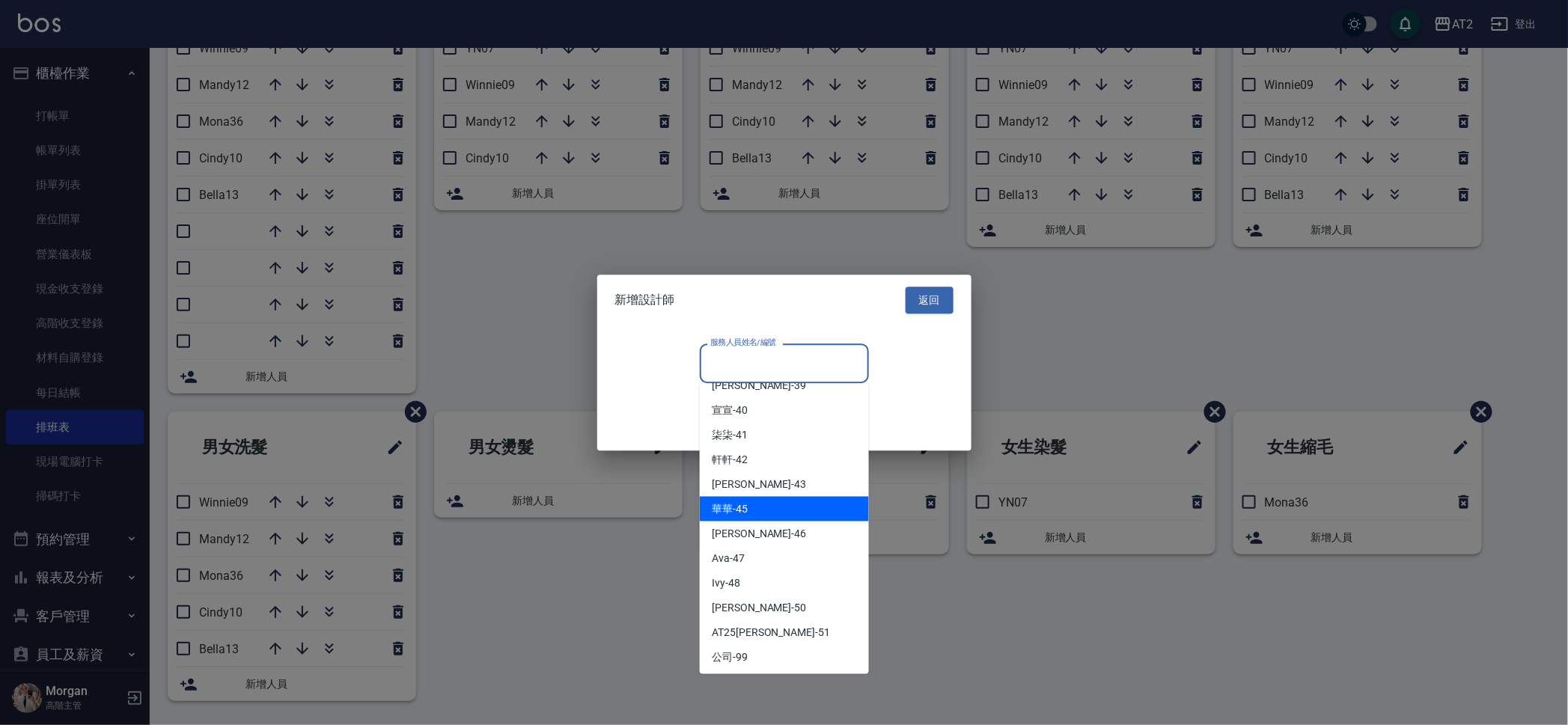
scroll to position [512, 0]
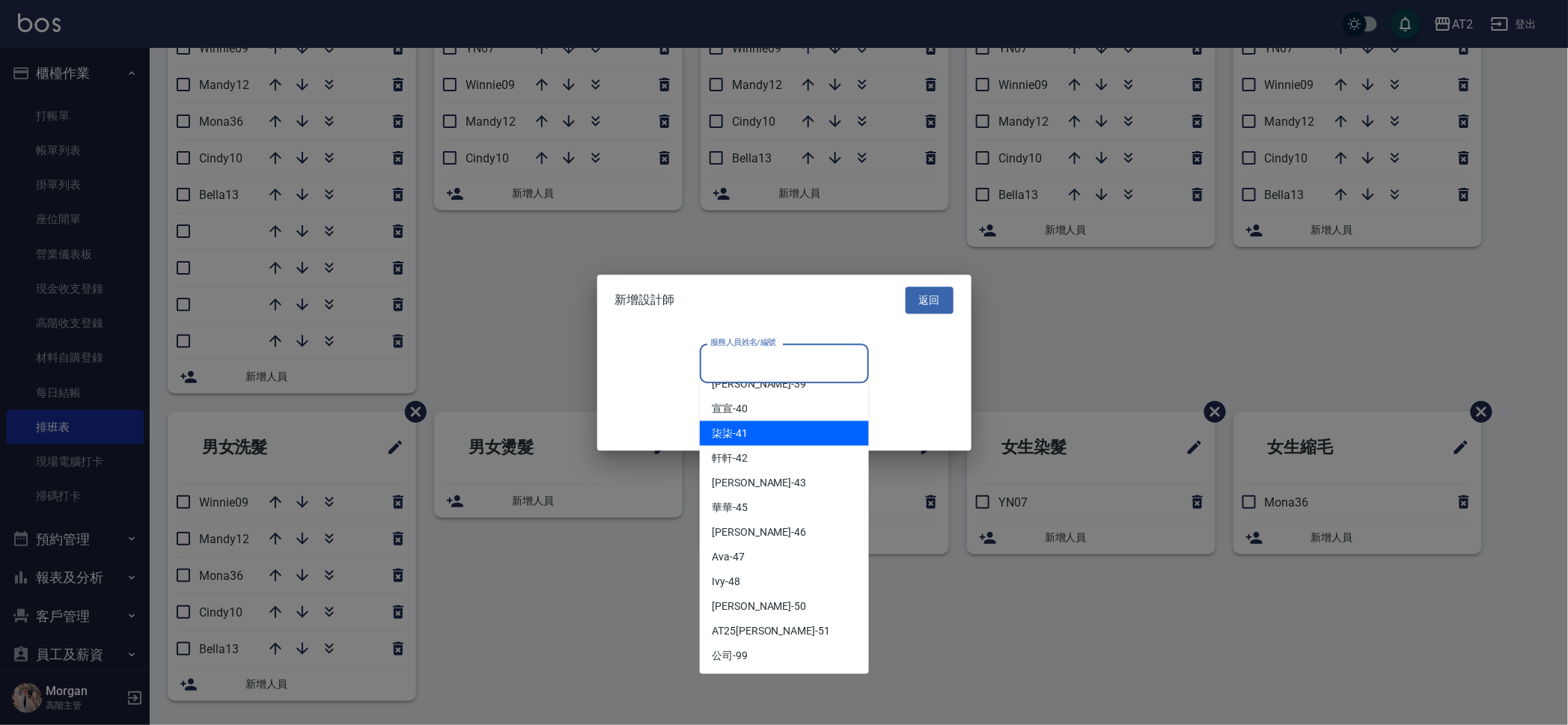
click at [934, 373] on div "服務人員姓名/編號 服務人員姓名/編號" at bounding box center [784, 362] width 338 height 39
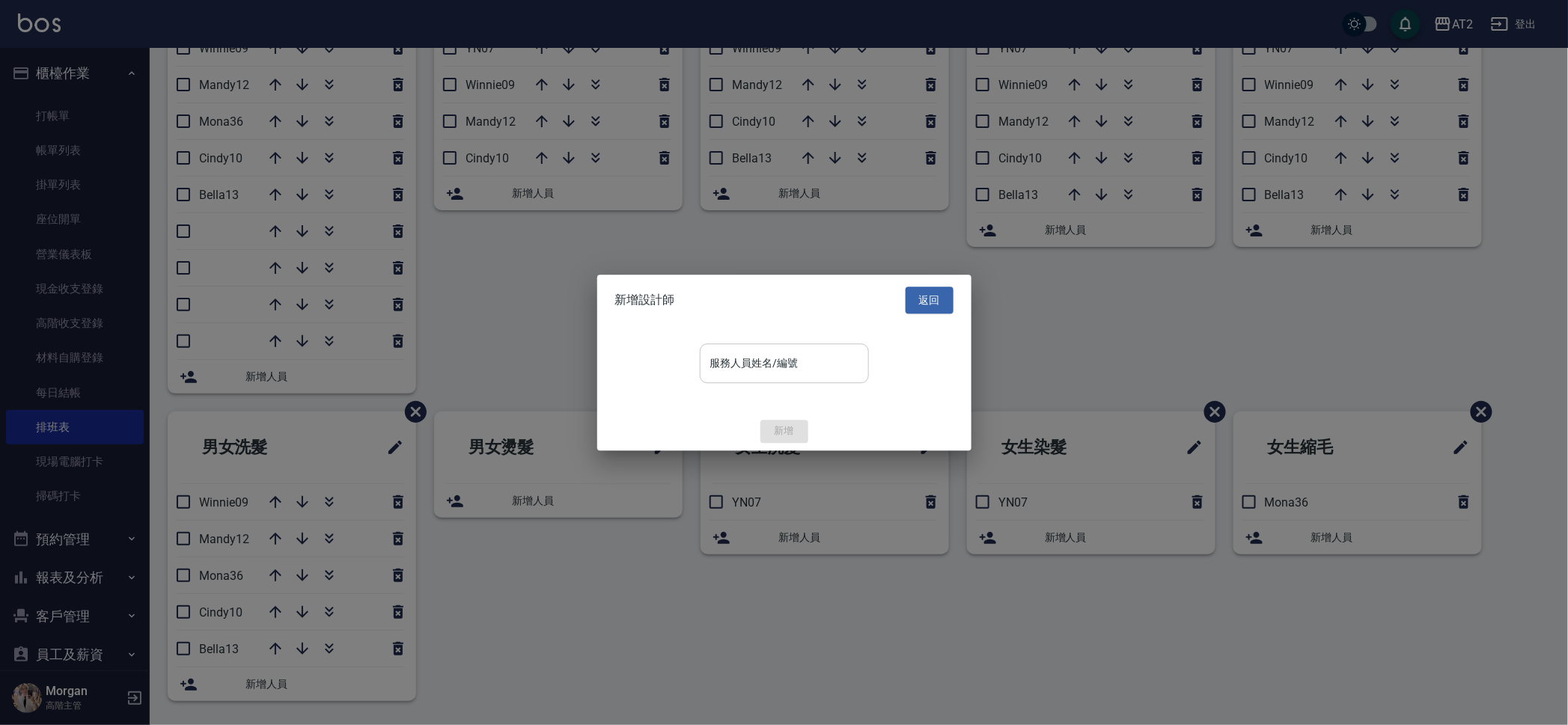
click at [836, 377] on div "服務人員姓名/編號" at bounding box center [784, 362] width 169 height 39
type input "0"
click at [803, 437] on div "新增" at bounding box center [784, 431] width 374 height 23
click at [803, 360] on input "服務人員姓名/編號" at bounding box center [784, 362] width 155 height 26
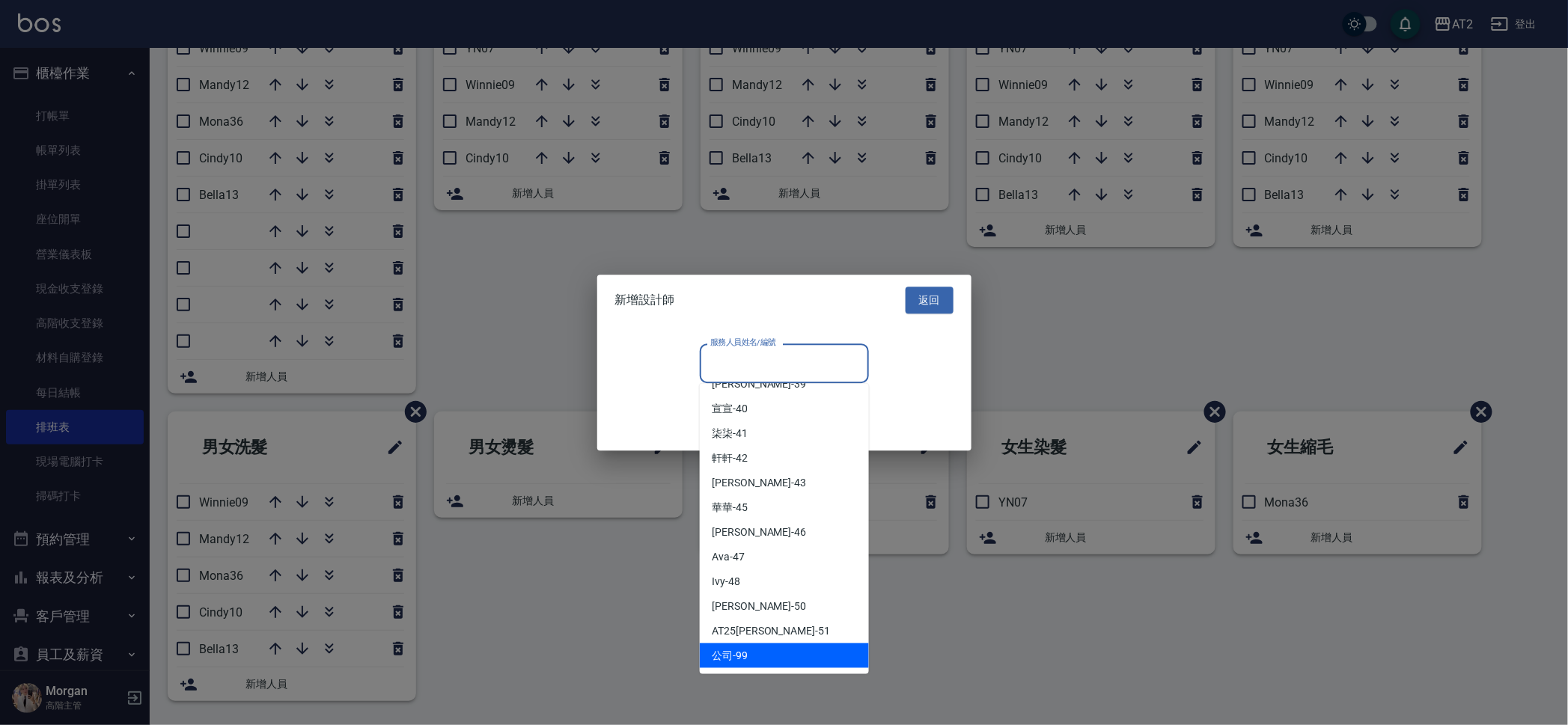
click at [771, 653] on div "公司 -99" at bounding box center [784, 655] width 169 height 24
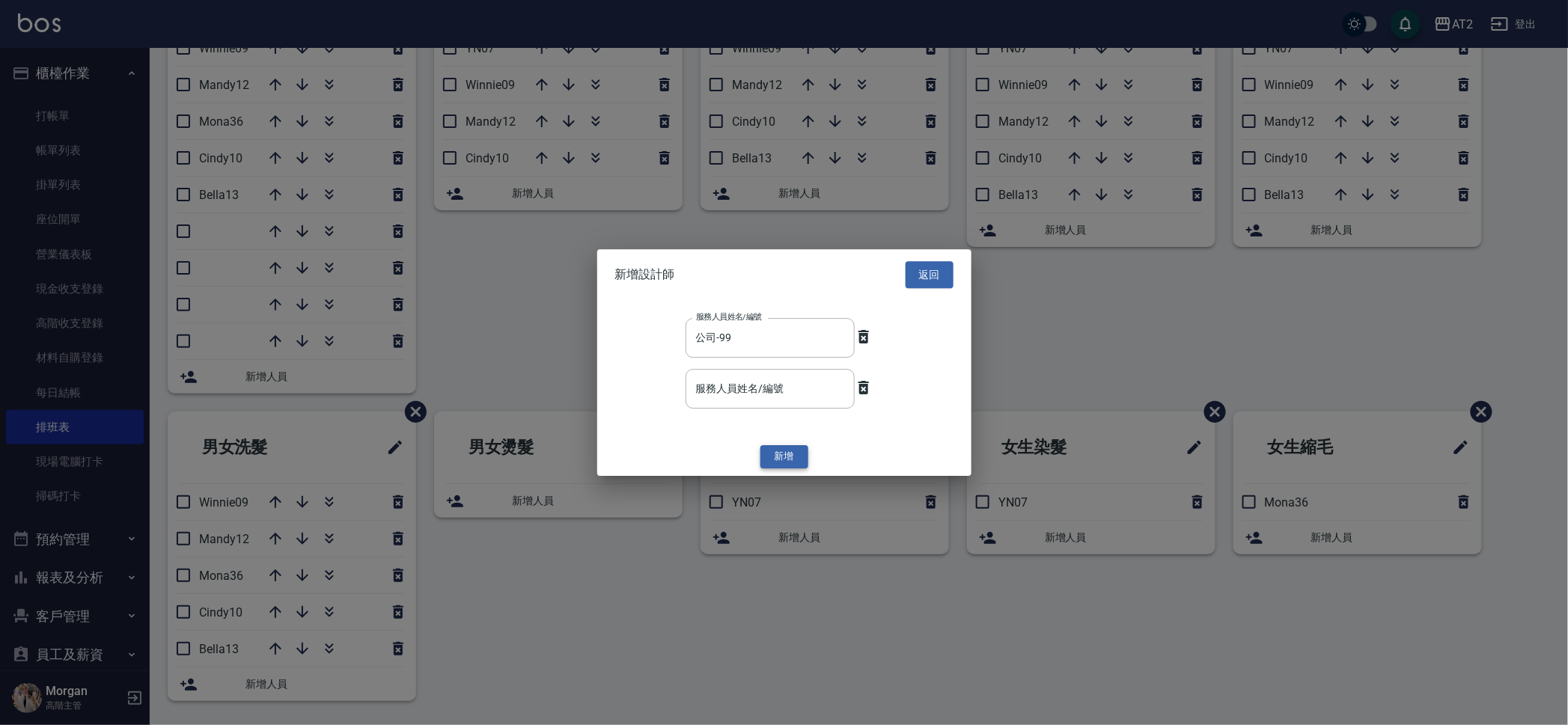
click at [770, 464] on button "新增" at bounding box center [784, 457] width 48 height 23
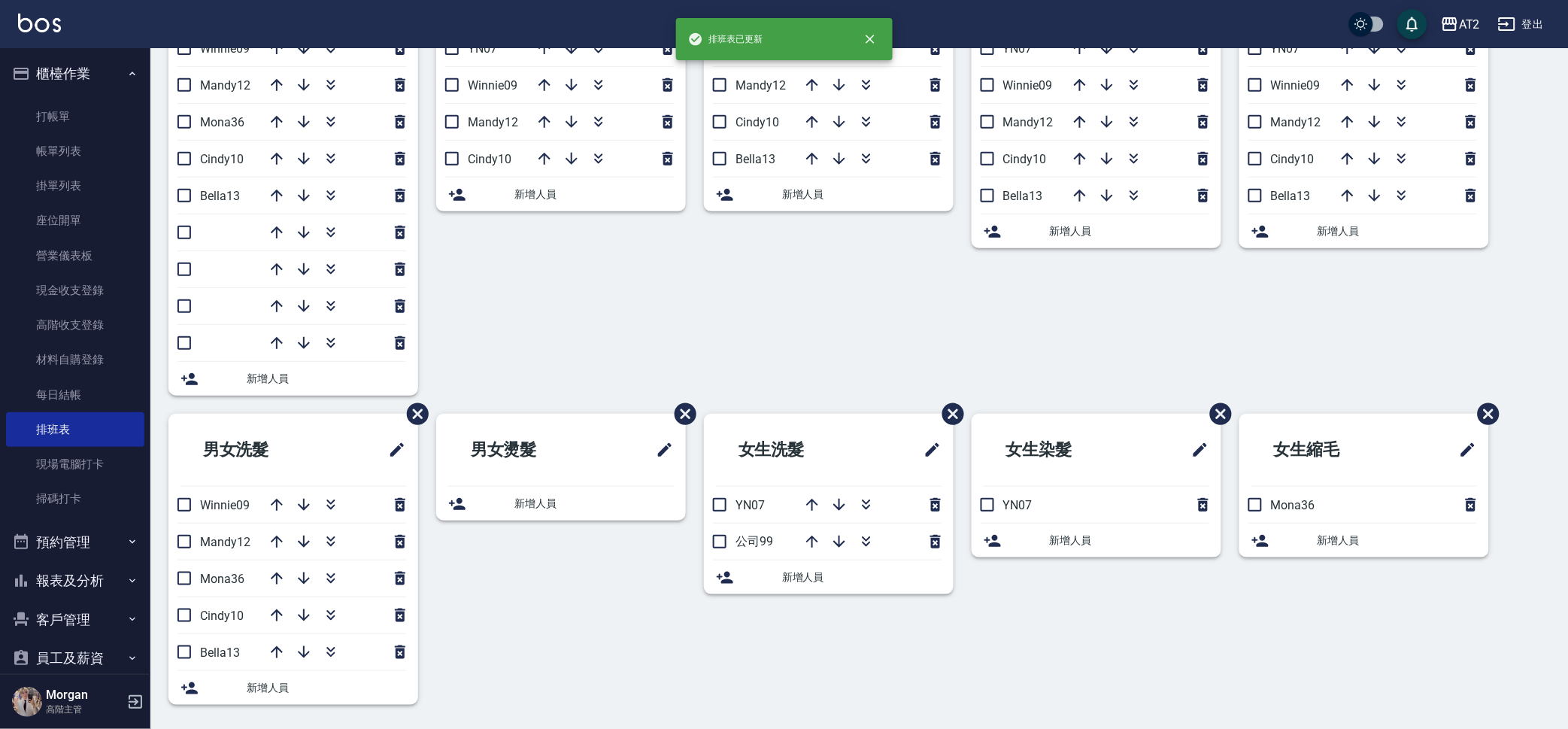
click at [850, 661] on div "女生洗髮 YN07 公司99 新增人員" at bounding box center [819, 568] width 267 height 309
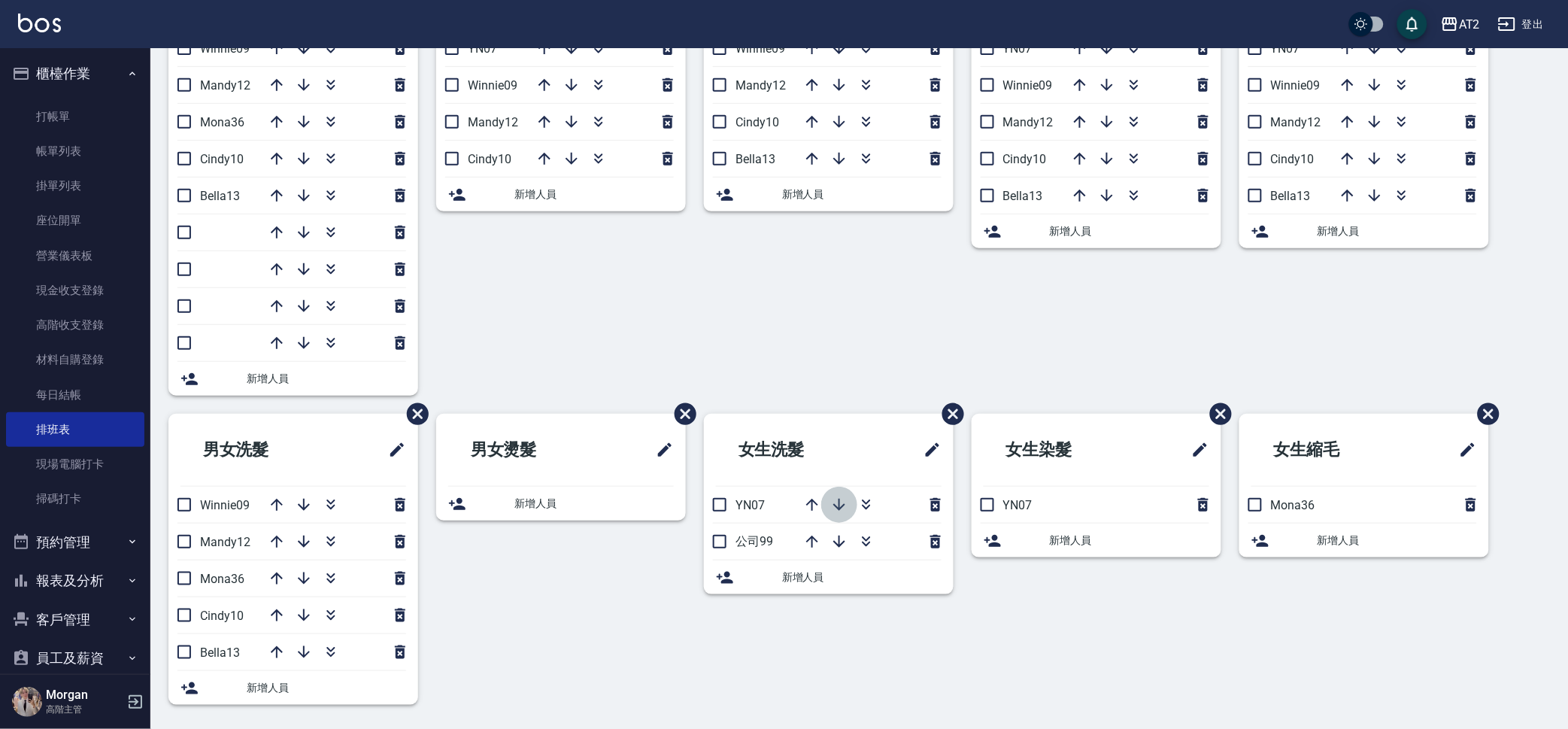
click at [841, 508] on icon "button" at bounding box center [839, 505] width 12 height 12
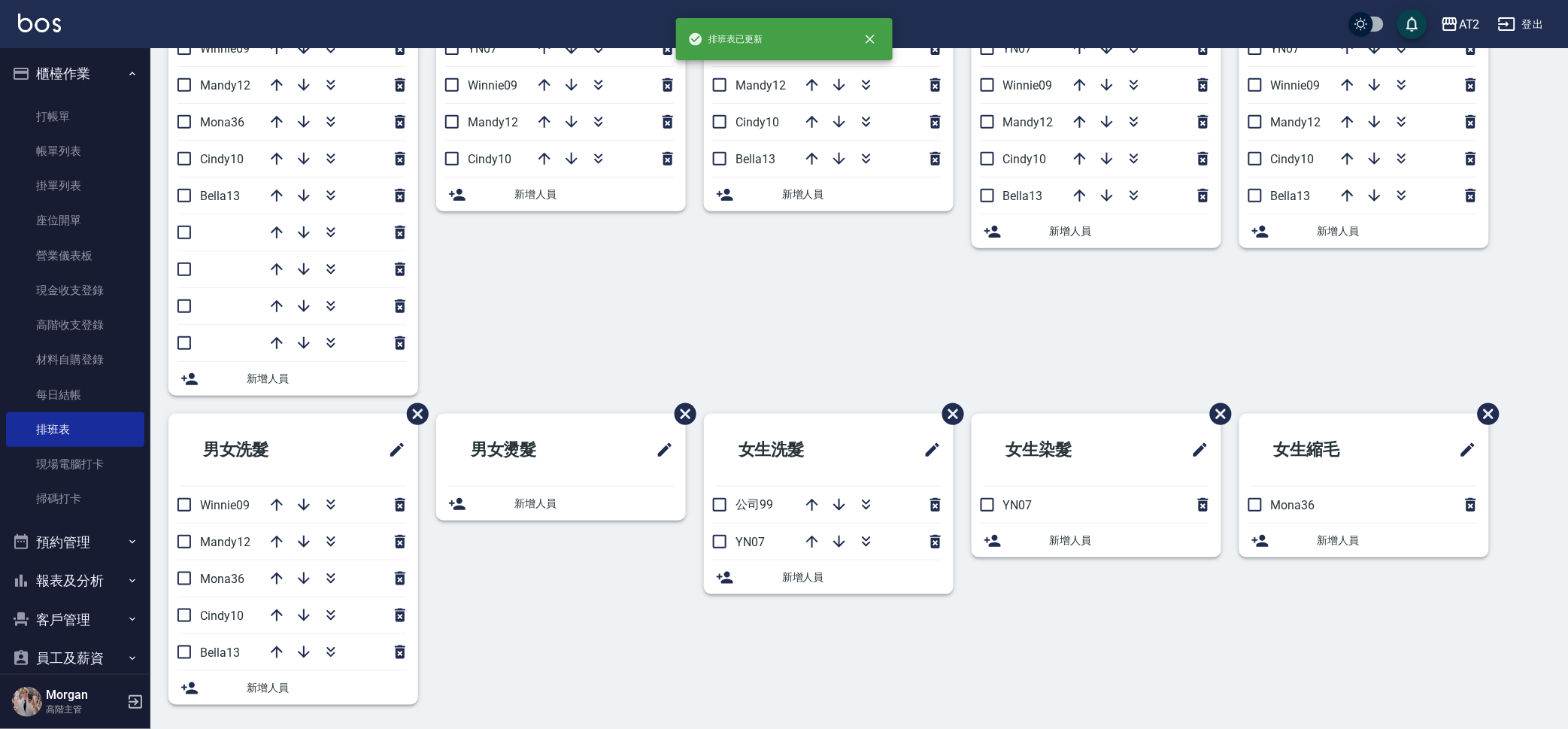
click at [854, 651] on div "女生洗髮 公司99 YN07 新增人員" at bounding box center [819, 568] width 267 height 309
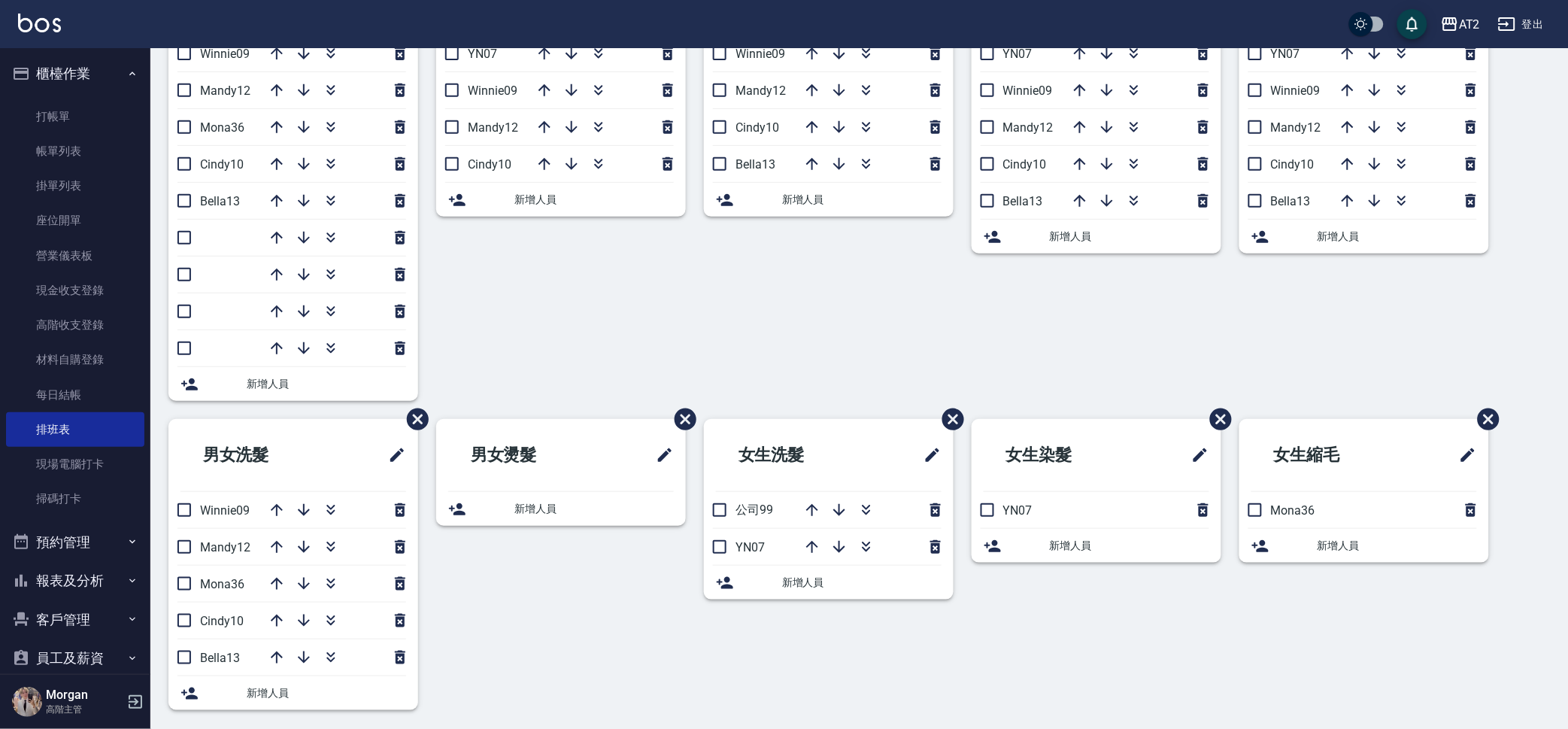
scroll to position [163, 0]
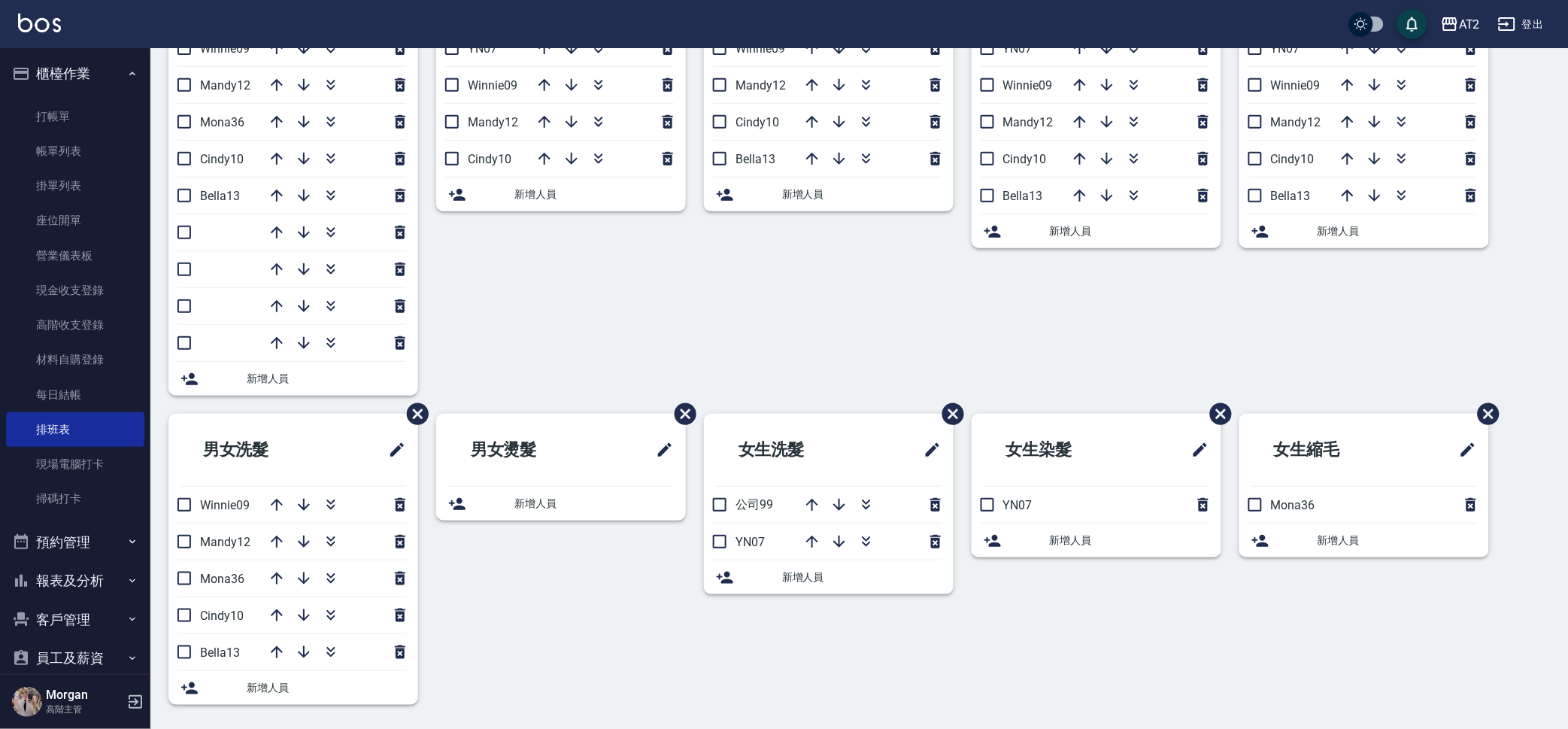
click at [764, 310] on div "女生洗剪 Winnie09 Mandy12 Cindy10 Bella13 新增人員" at bounding box center [819, 185] width 267 height 456
click at [78, 403] on link "每日結帳" at bounding box center [75, 395] width 138 height 35
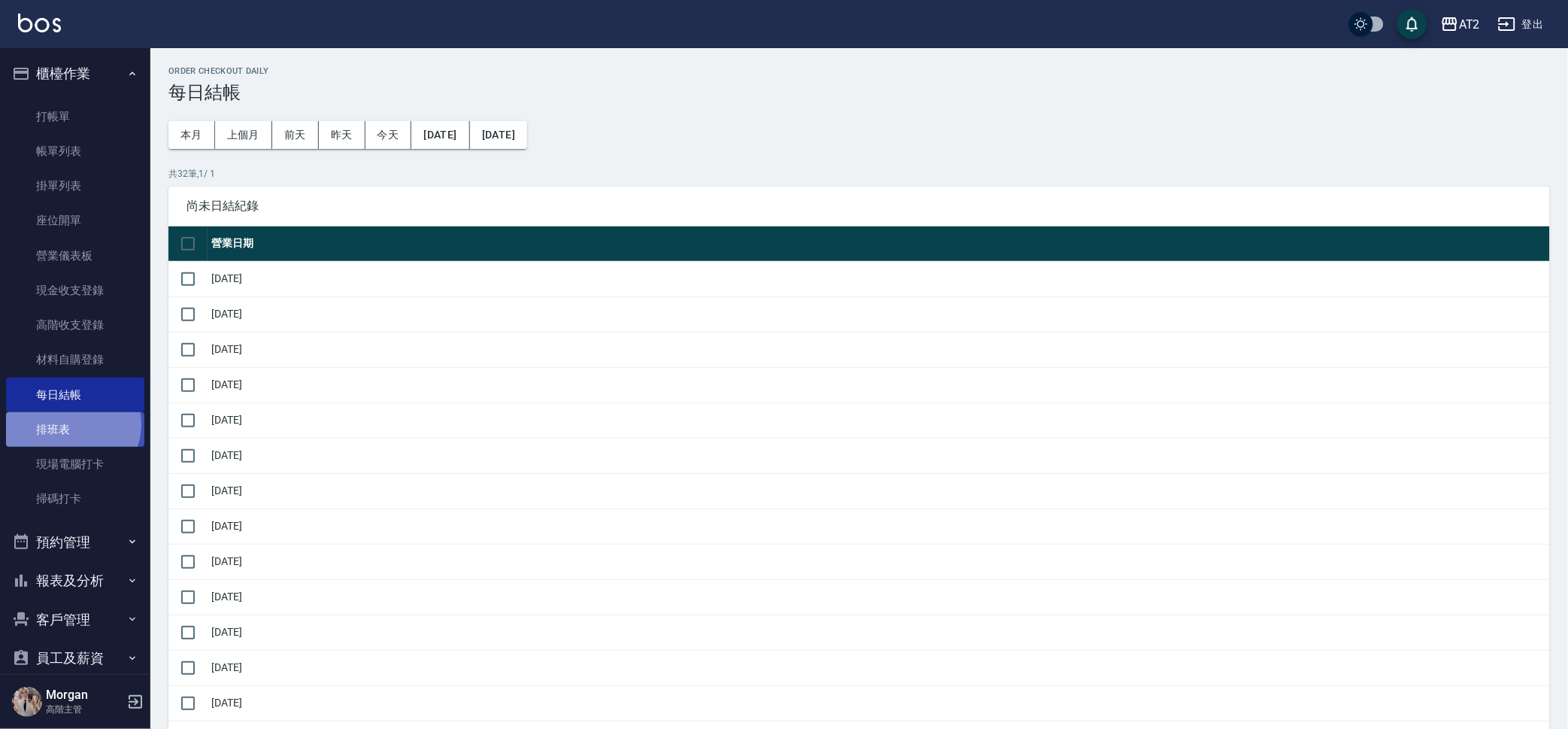
click at [71, 424] on link "排班表" at bounding box center [75, 429] width 138 height 35
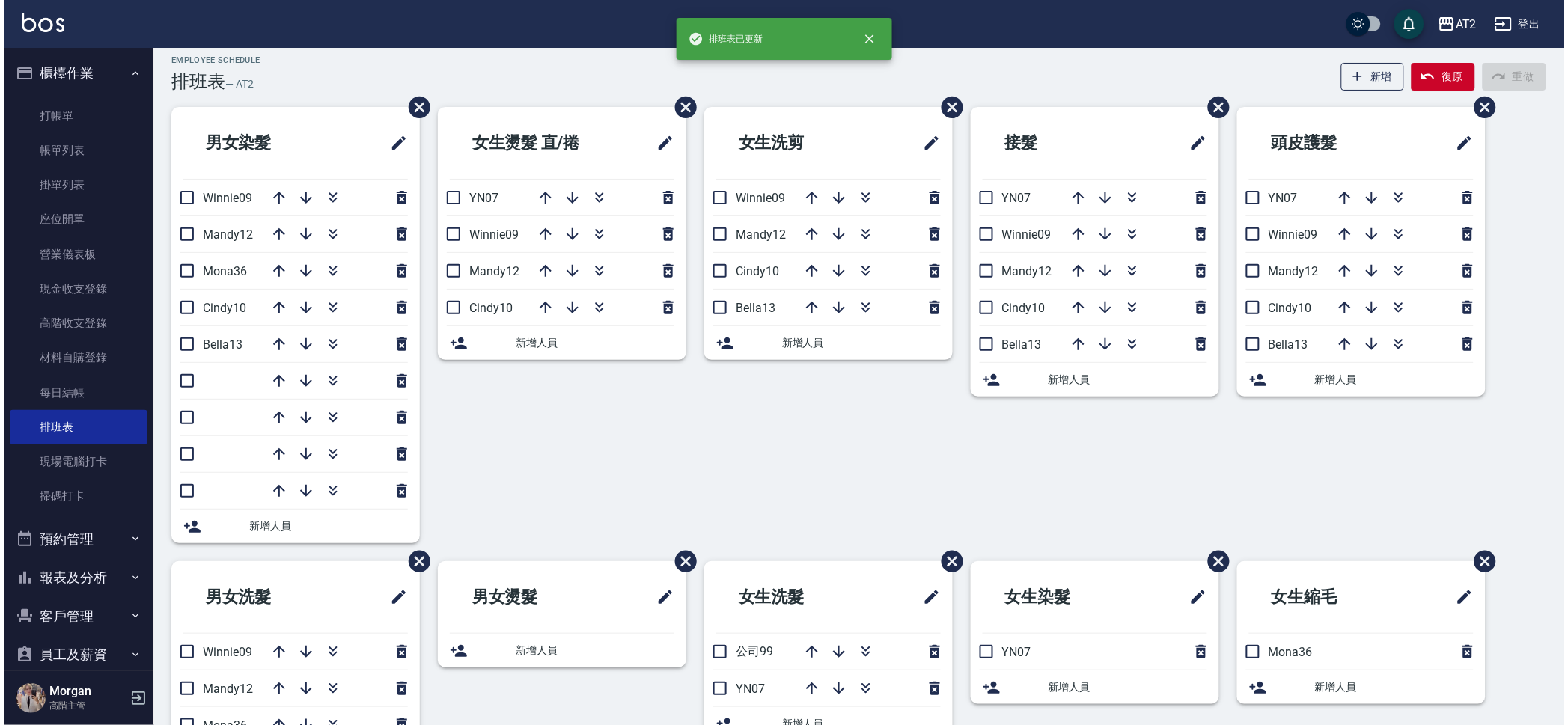
scroll to position [93, 0]
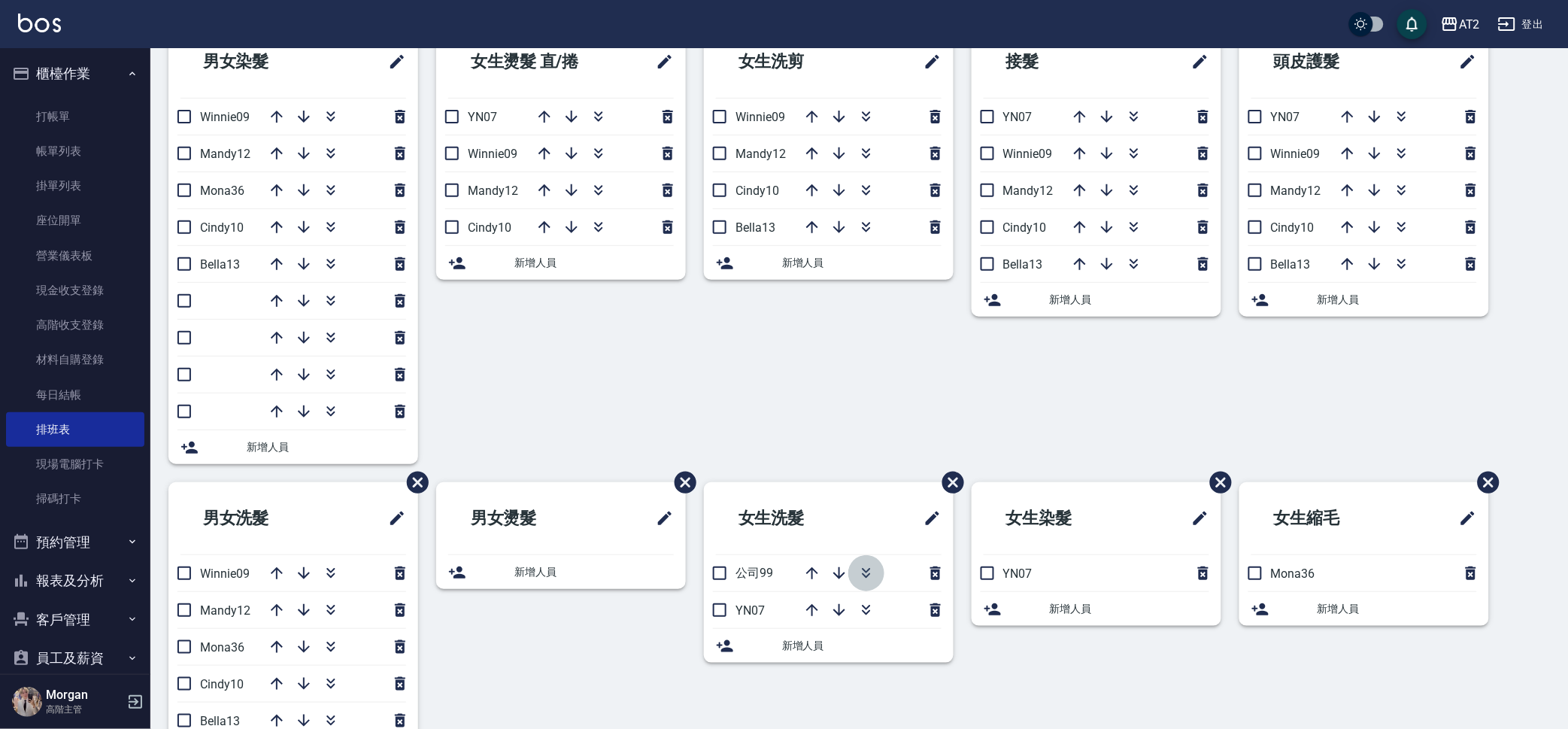
click at [870, 573] on icon "button" at bounding box center [866, 575] width 8 height 5
click at [870, 572] on icon "button" at bounding box center [865, 573] width 18 height 18
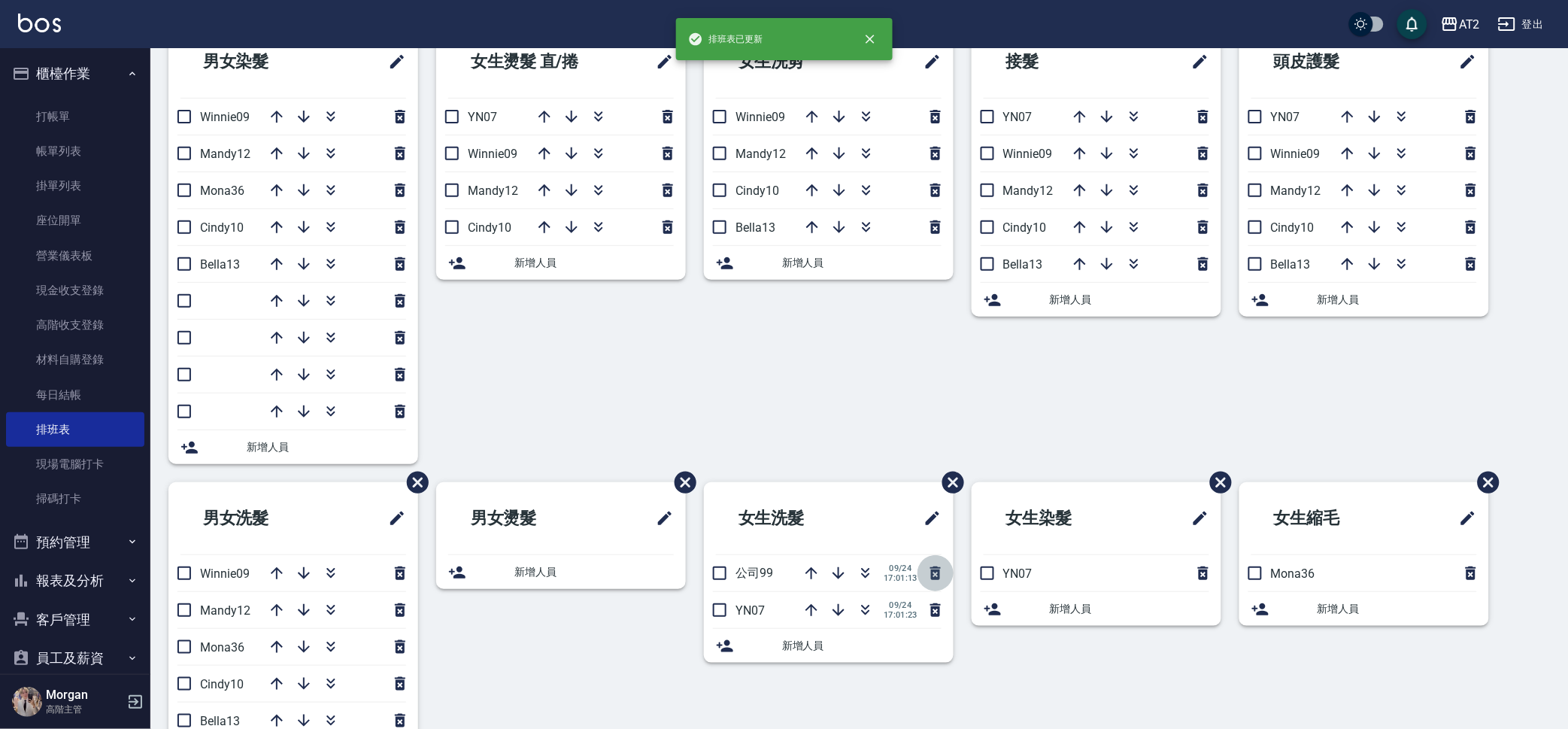
click at [931, 572] on icon "button" at bounding box center [935, 573] width 10 height 14
click at [865, 613] on span "新增人員" at bounding box center [861, 608] width 159 height 16
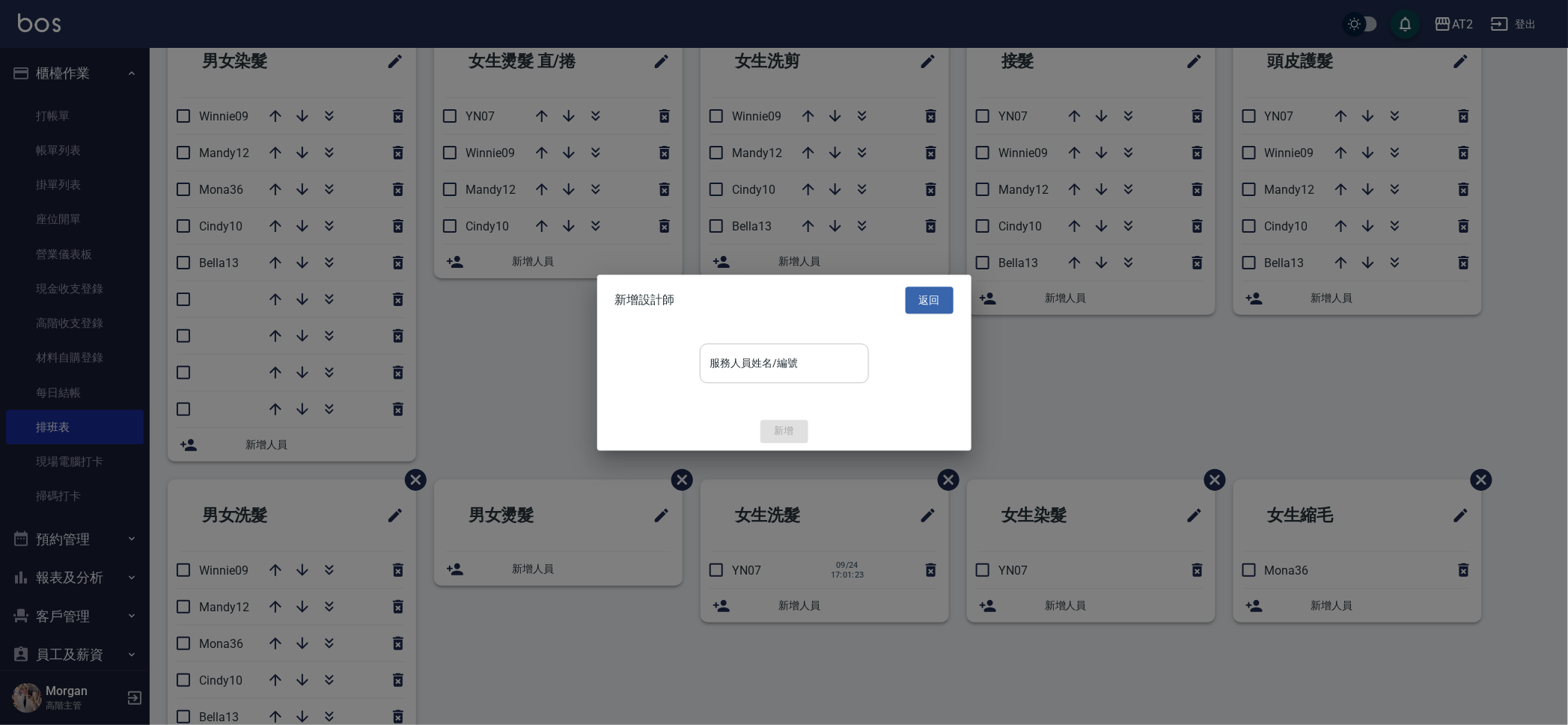
click at [826, 353] on input "服務人員姓名/編號" at bounding box center [784, 362] width 155 height 26
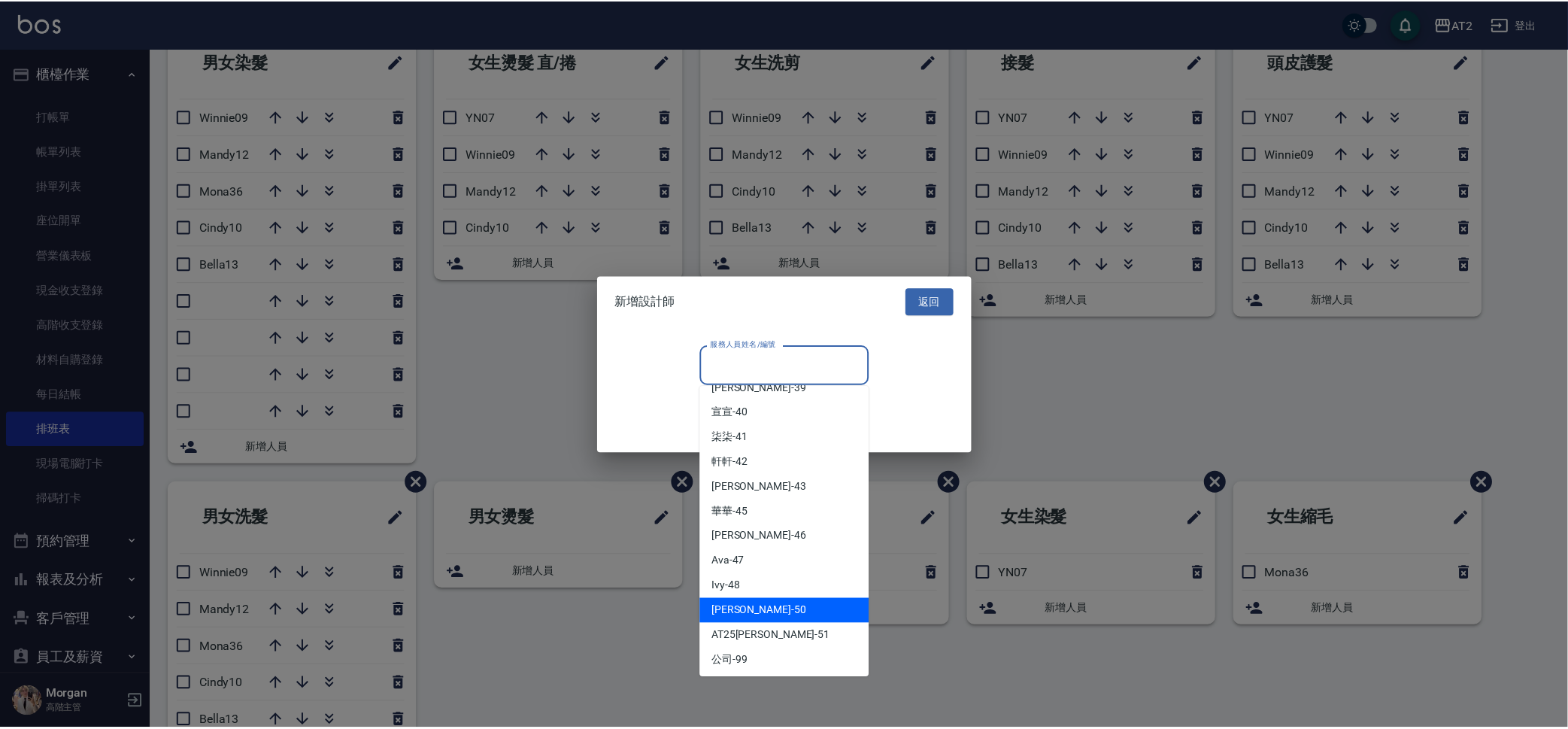
scroll to position [515, 0]
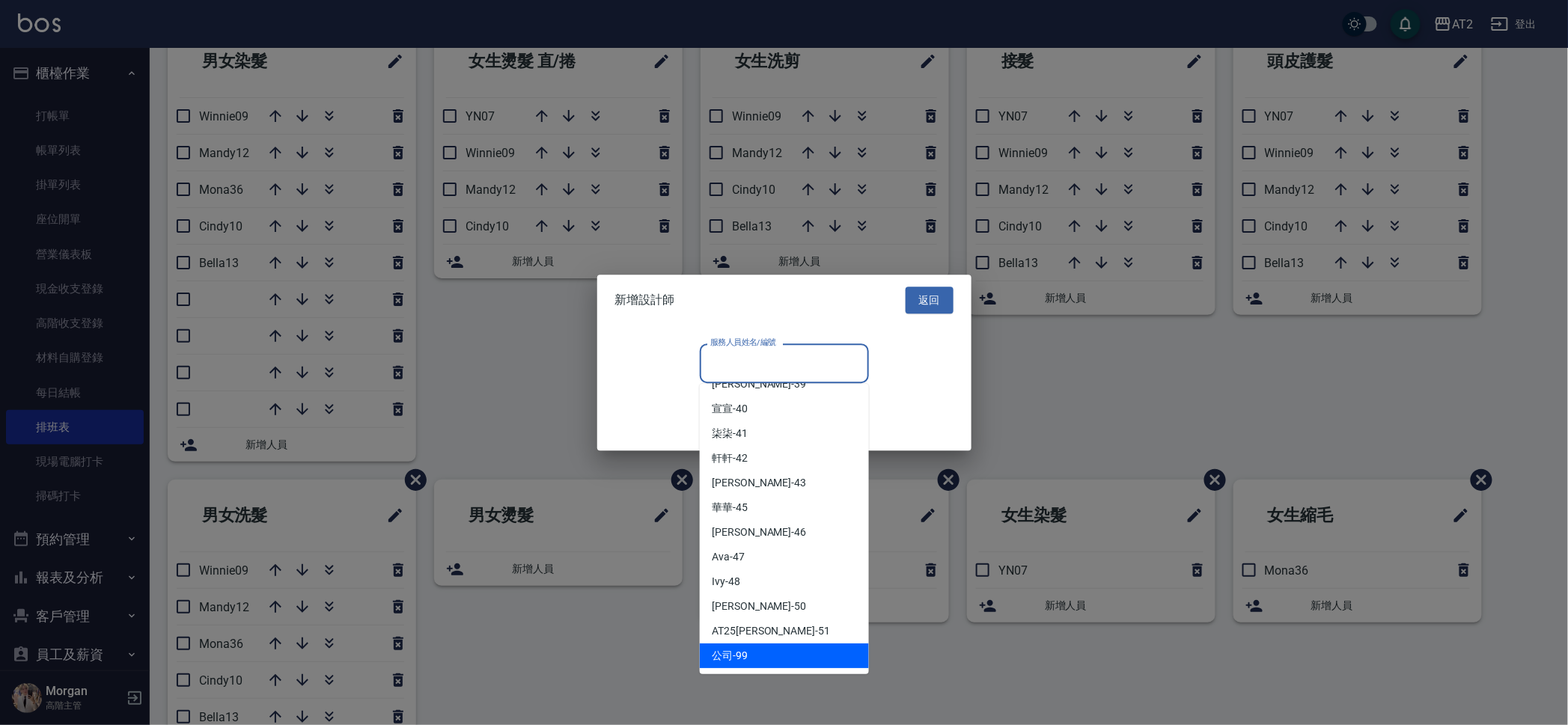
click at [776, 652] on div "公司 -99" at bounding box center [784, 655] width 169 height 24
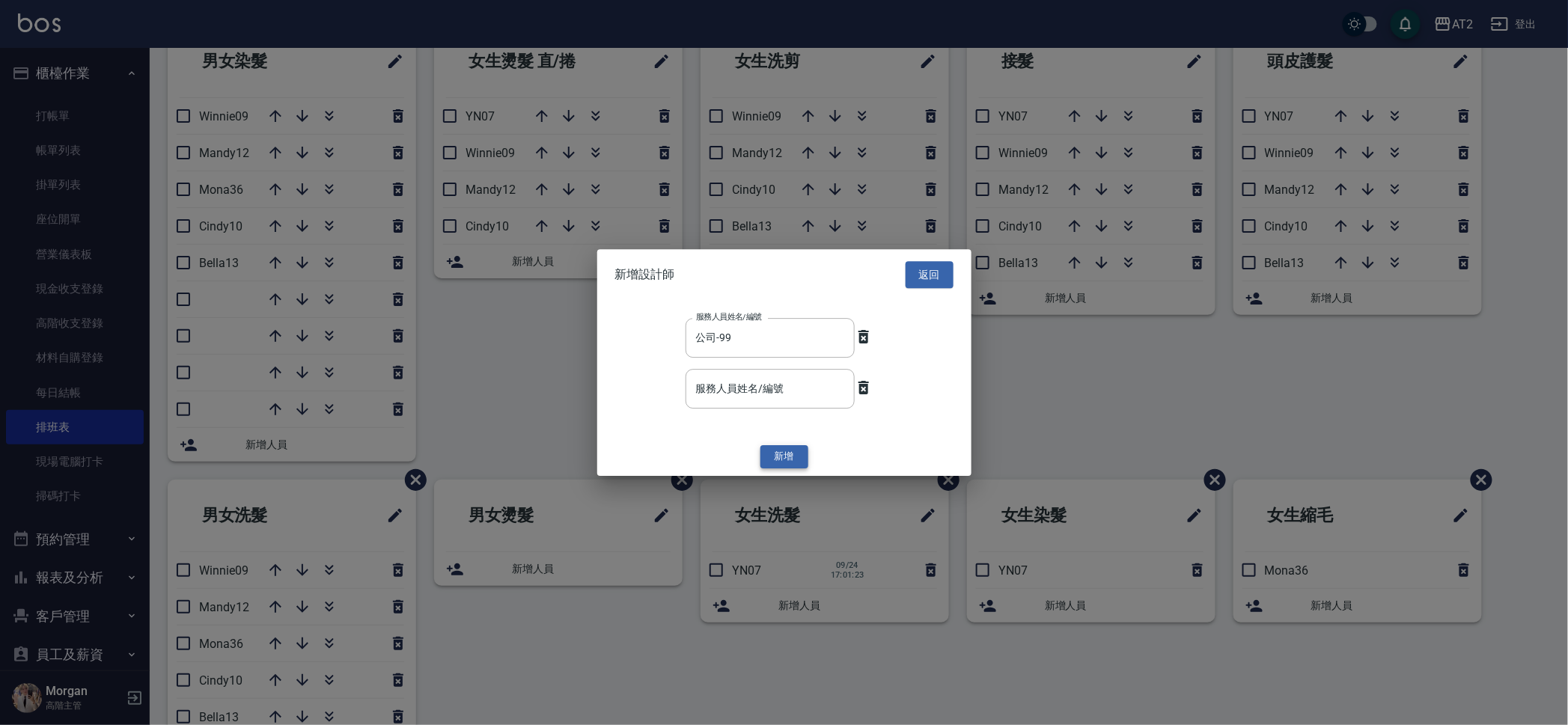
click at [792, 451] on button "新增" at bounding box center [784, 457] width 48 height 23
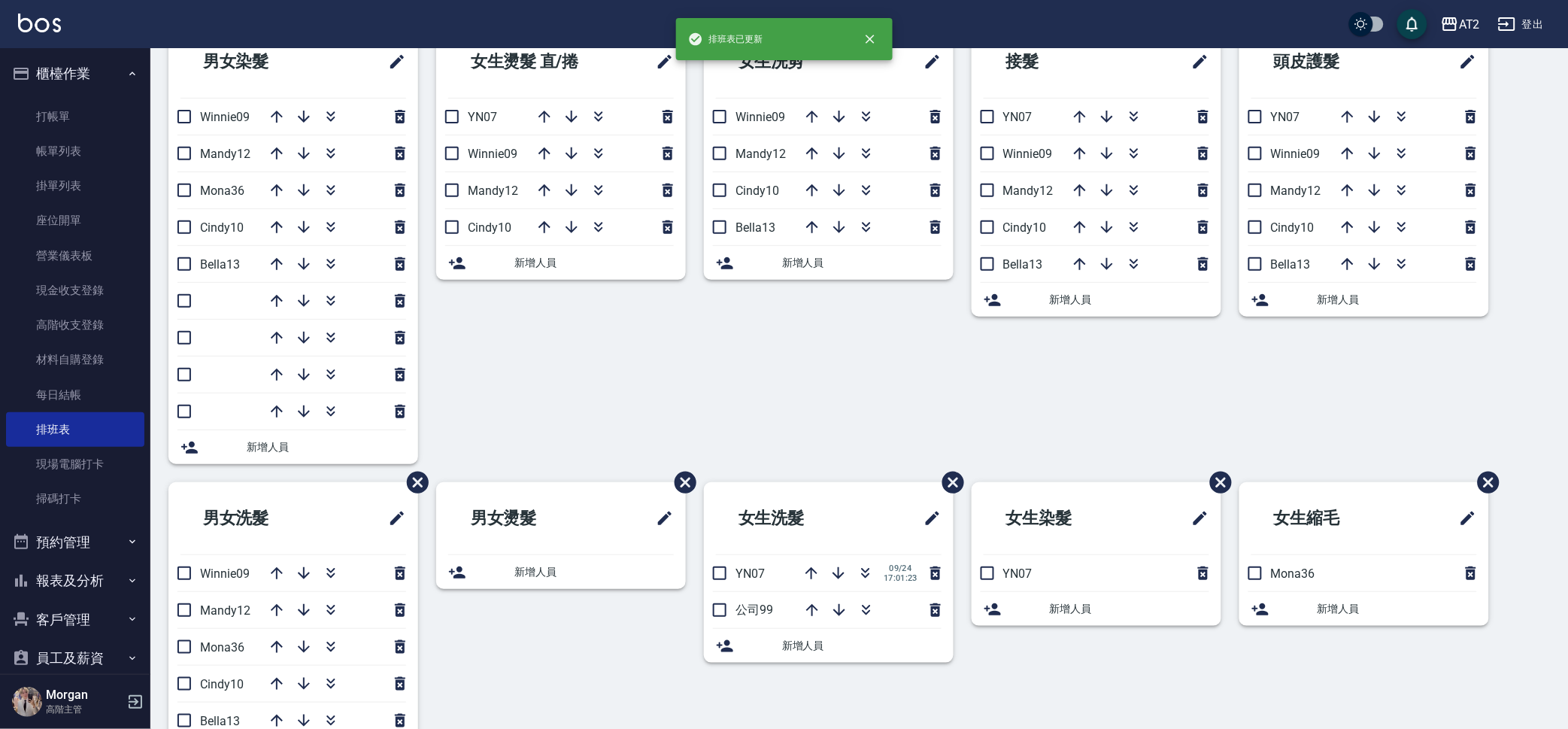
click at [854, 680] on div "女生洗髮 YN07 [DATE] 17:01:23 公司99 新增人員" at bounding box center [819, 636] width 267 height 309
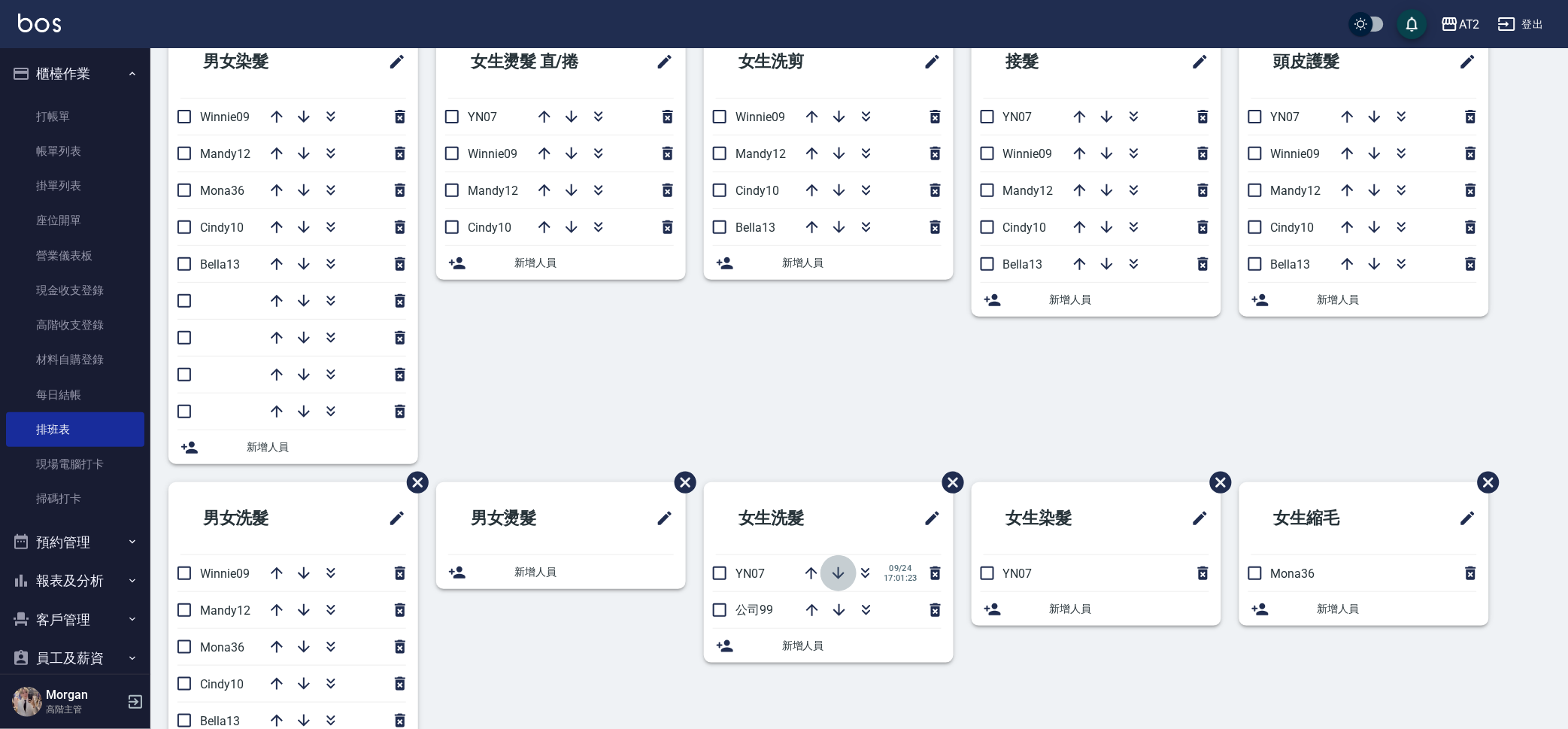
click at [838, 580] on icon "button" at bounding box center [838, 573] width 18 height 18
click at [773, 349] on div "女生洗剪 Winnie09 Mandy12 Cindy10 Bella13 新增人員" at bounding box center [819, 253] width 267 height 456
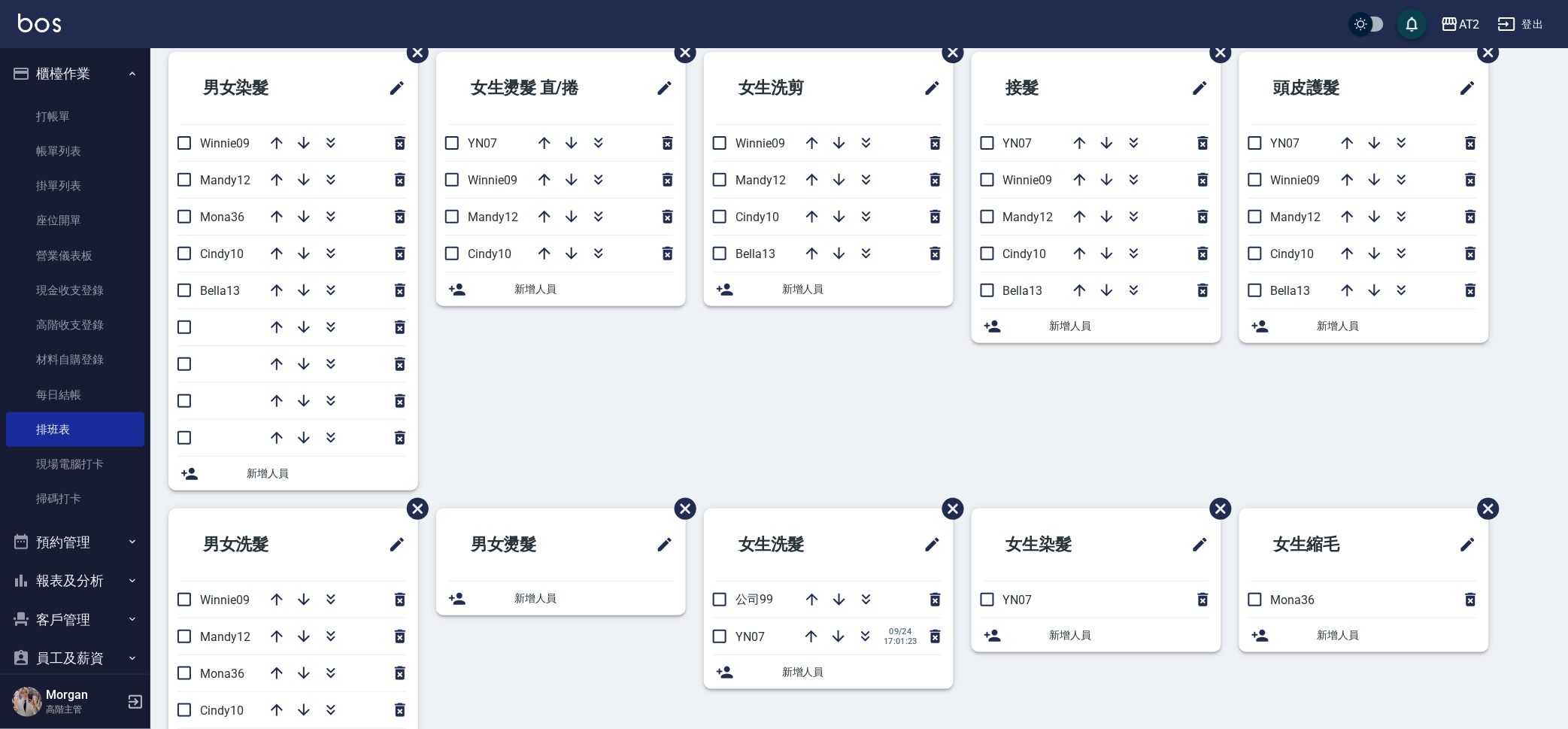
scroll to position [66, 0]
click at [650, 401] on div "女生燙髮 直/捲 YN07 Winnie09 Mandy12 Cindy10 新增人員" at bounding box center [552, 282] width 267 height 456
click at [668, 259] on icon "button" at bounding box center [667, 256] width 10 height 14
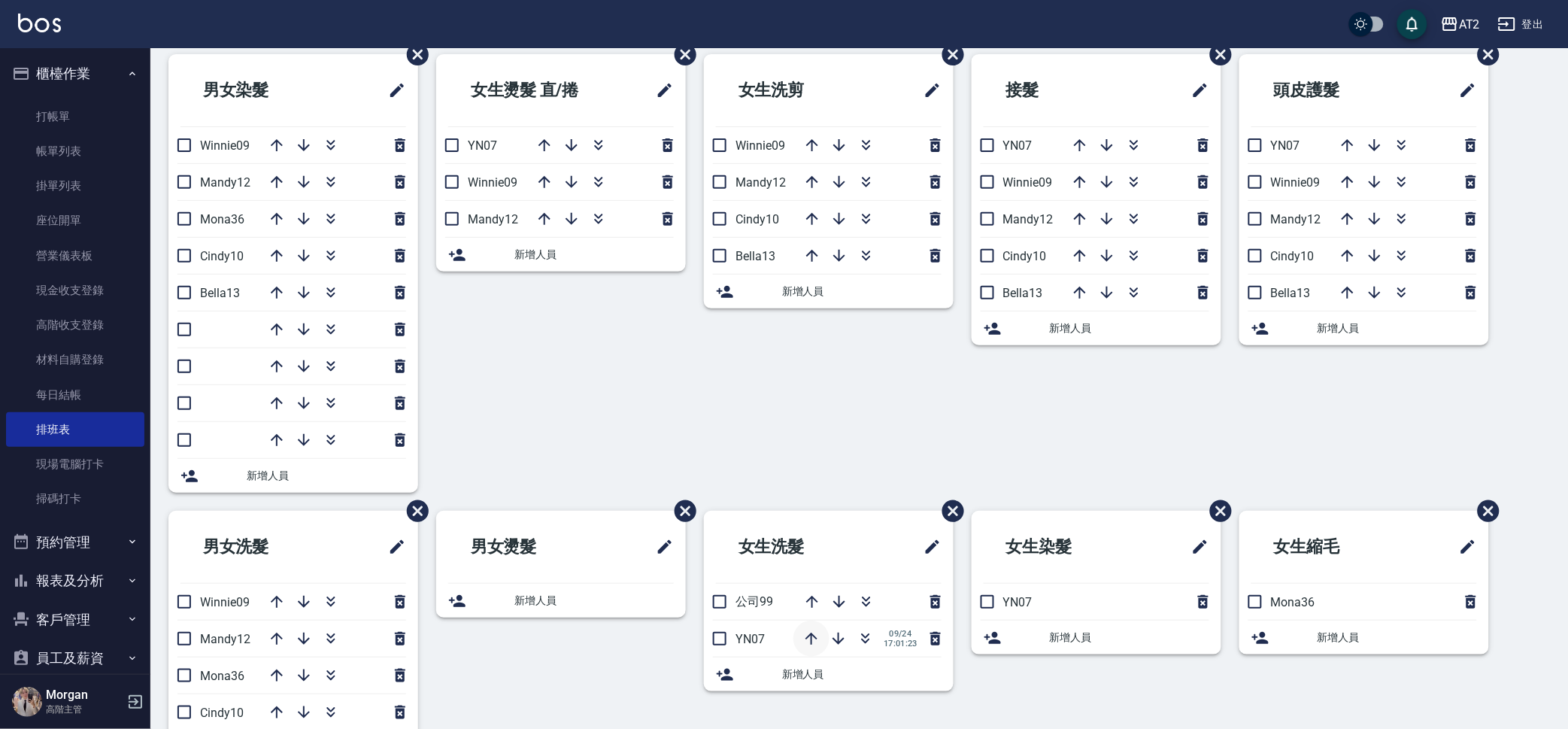
click at [816, 640] on icon "button" at bounding box center [811, 638] width 18 height 18
